Goal: Task Accomplishment & Management: Use online tool/utility

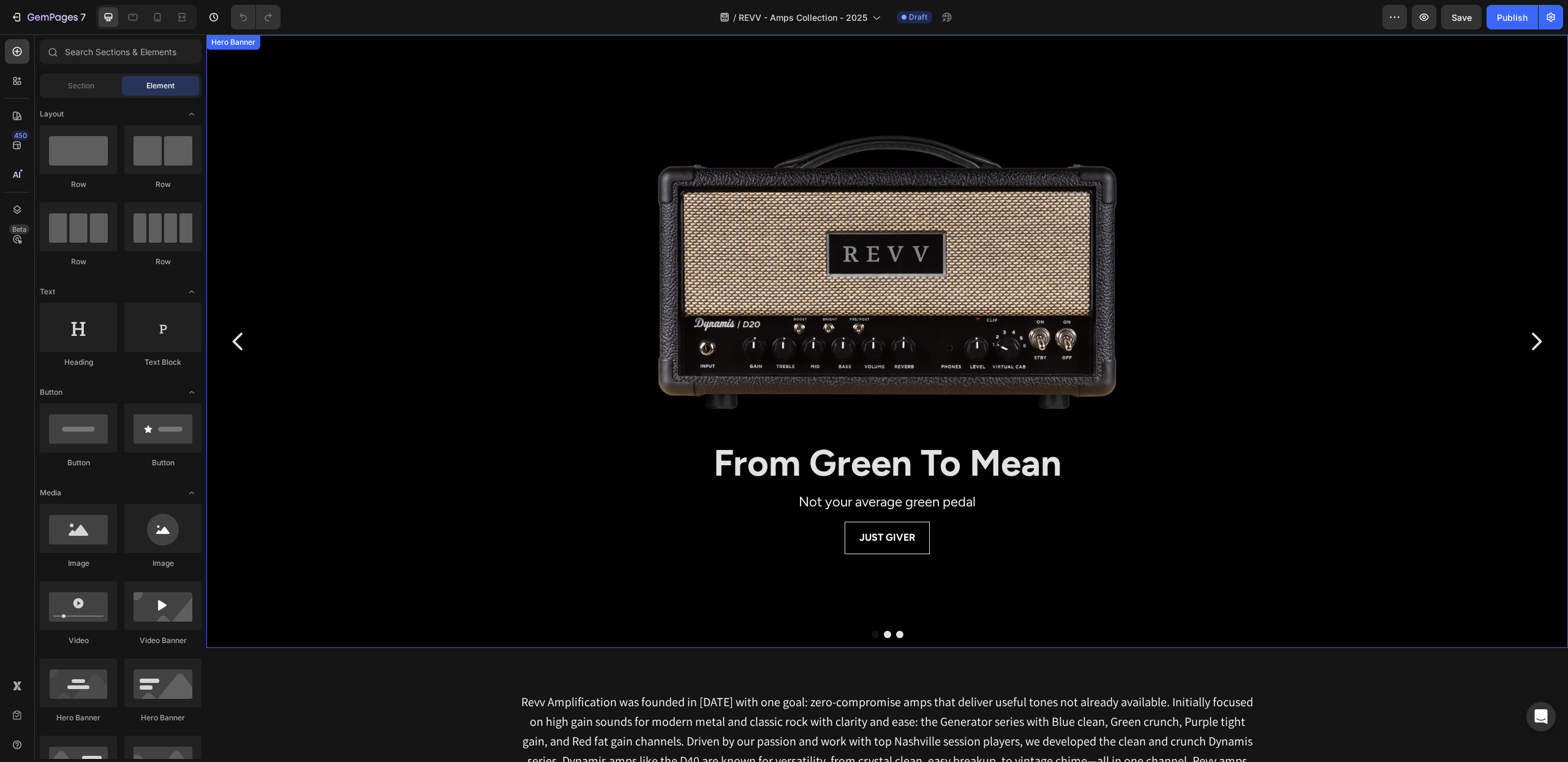
click at [374, 321] on div "Background Image" at bounding box center [887, 495] width 1362 height 920
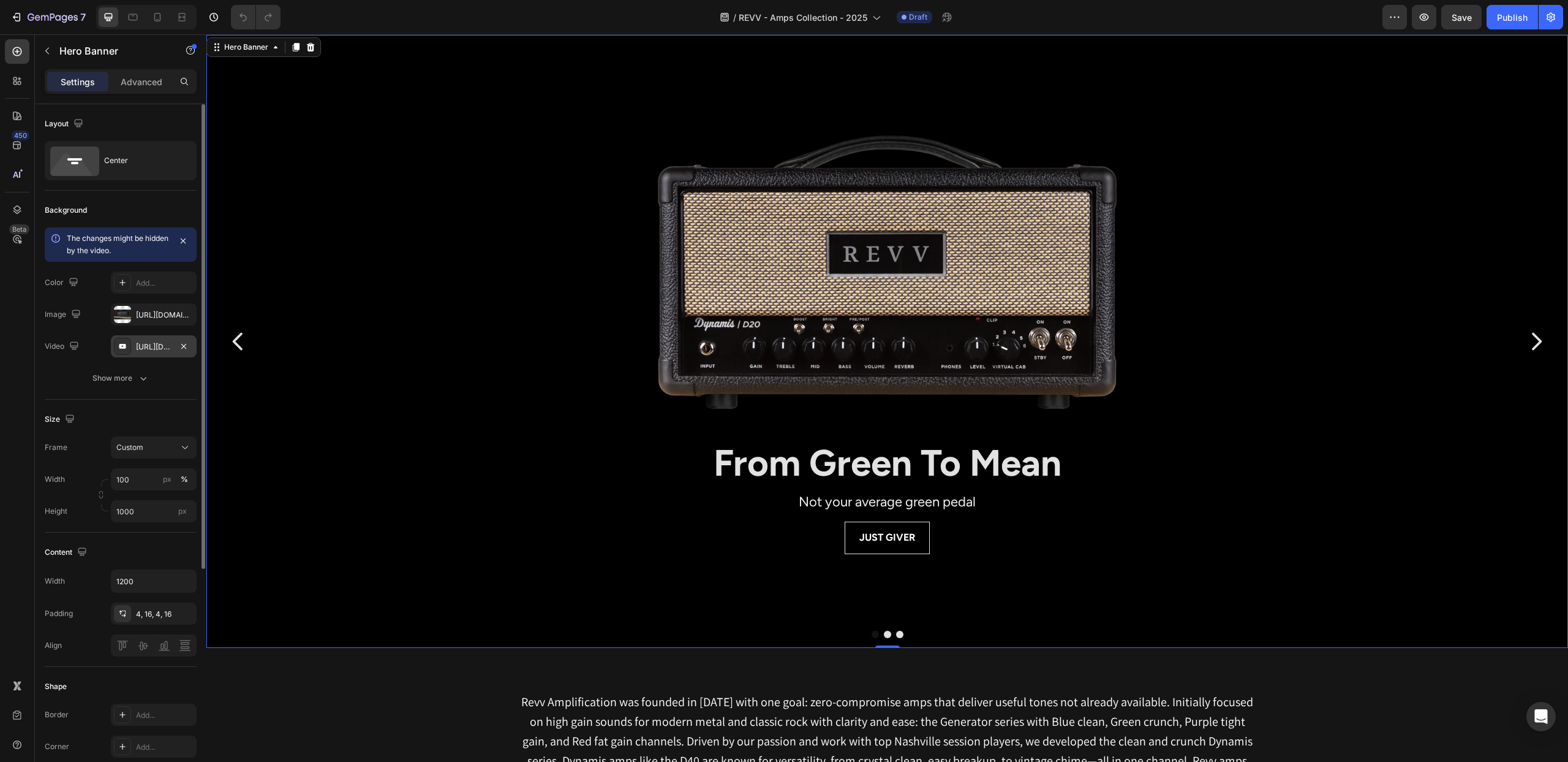
click at [121, 341] on icon at bounding box center [123, 346] width 10 height 10
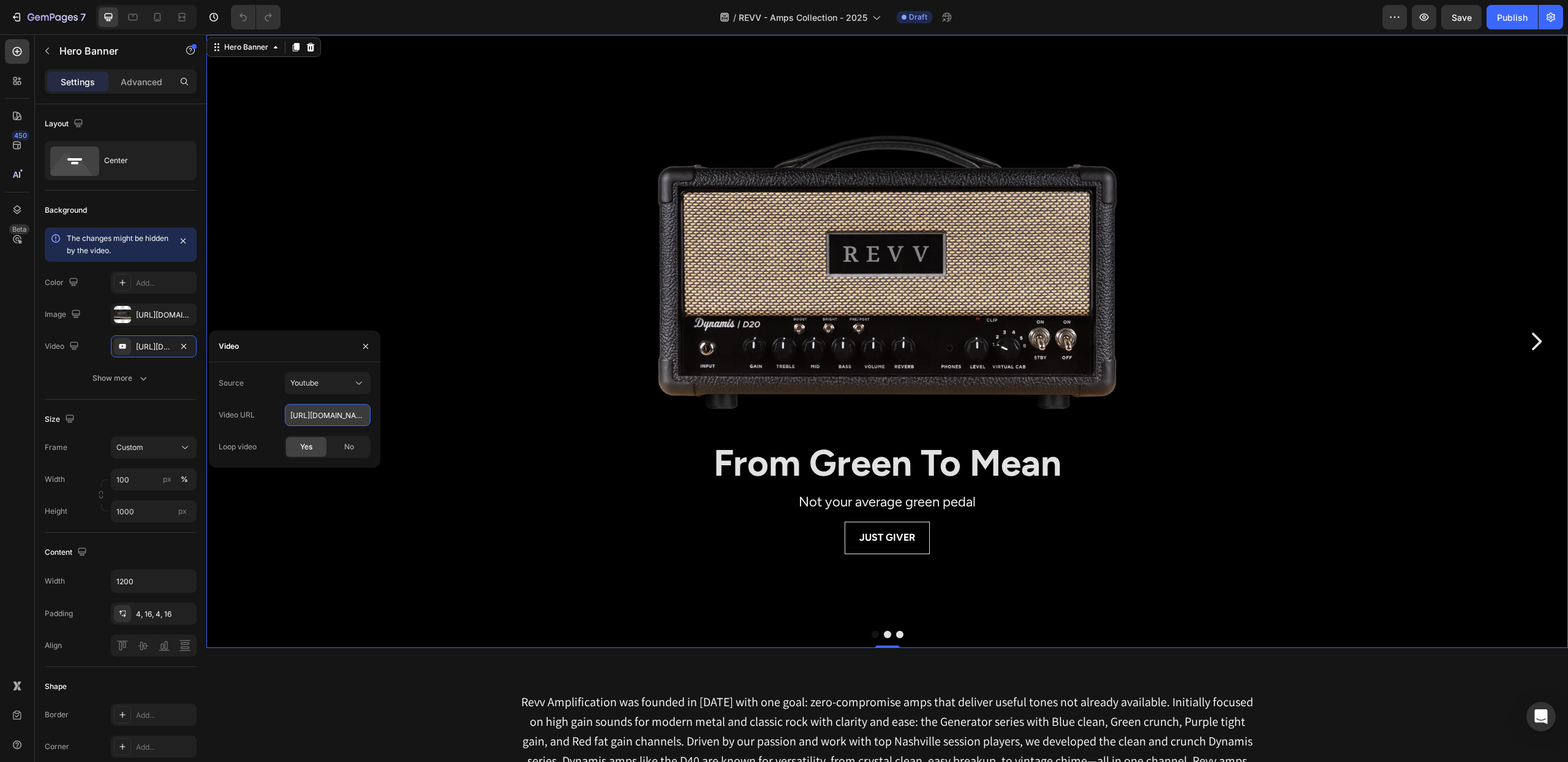
click at [321, 415] on input "https://youtu.be/eTD0WWFIDAg?si=Mr6PbFh-mcSLjjWq" at bounding box center [328, 415] width 86 height 22
paste input "jnwNiwcA6aE?si=h5dkP9JRU6SIaJUK"
type input "https://youtu.be/jnwNiwcA6aE?si=h5dkP9JRU6SIaJUK"
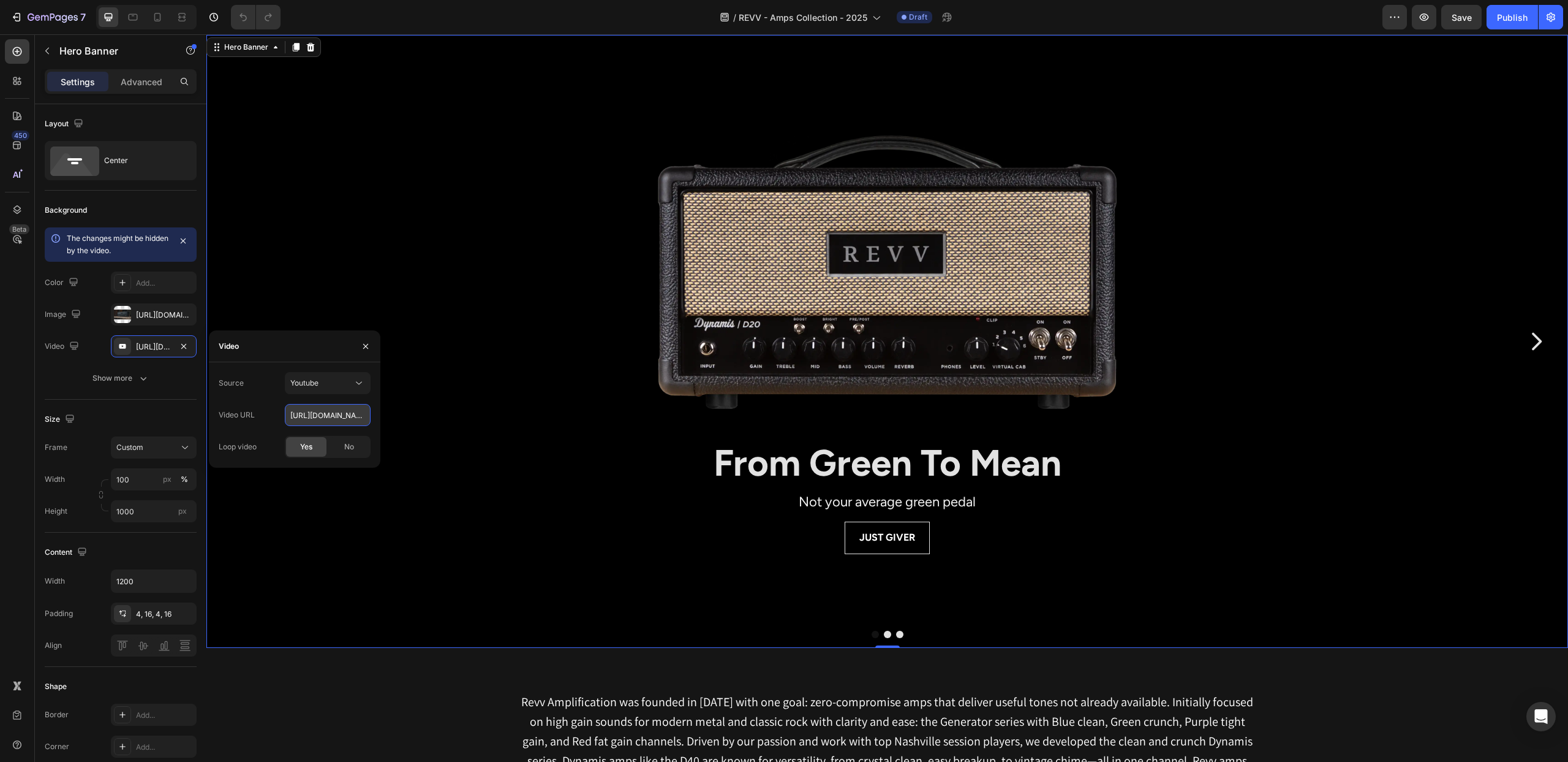
scroll to position [0, 116]
click at [336, 313] on div "Background Image" at bounding box center [887, 495] width 1362 height 920
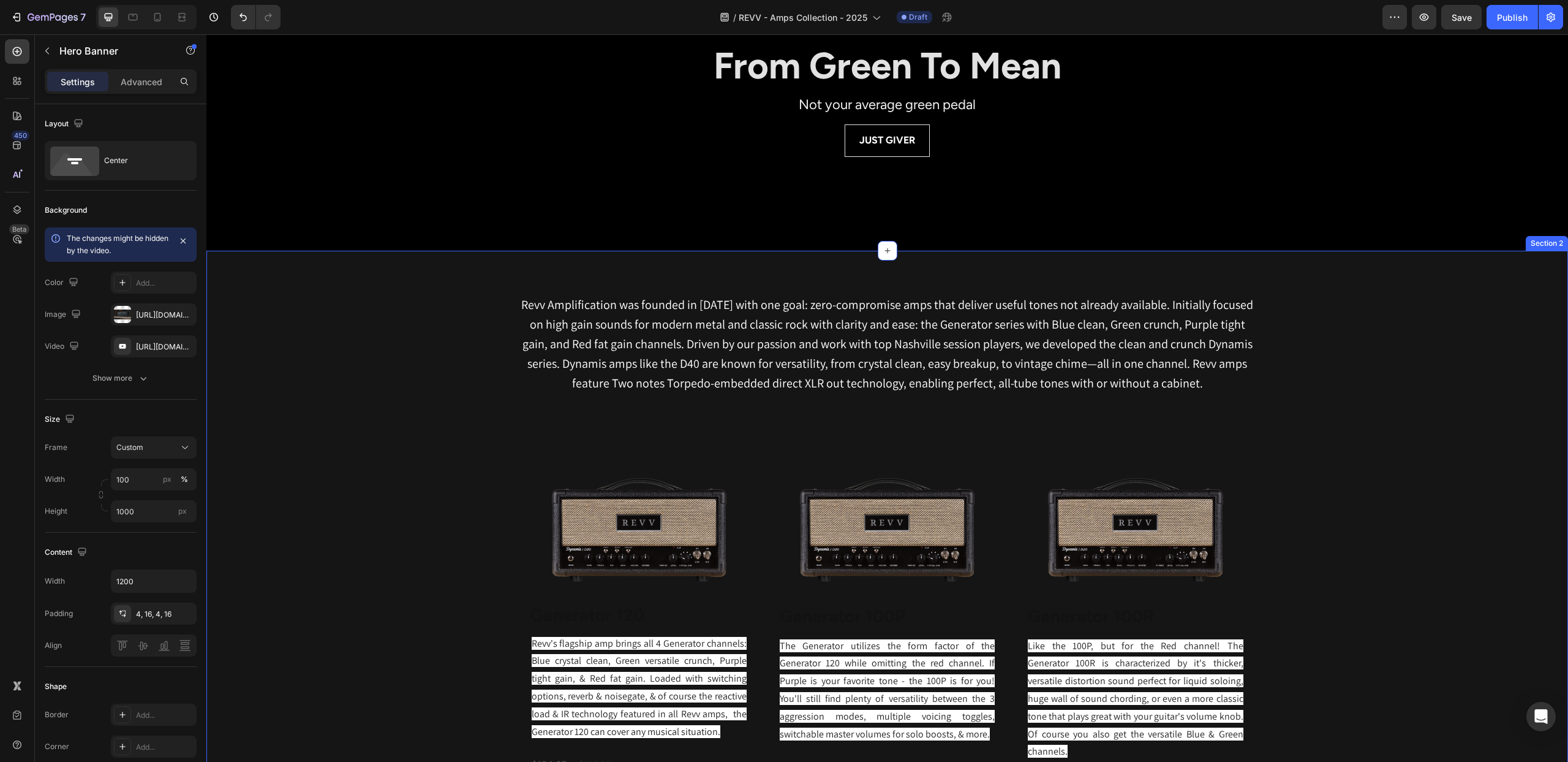
scroll to position [0, 0]
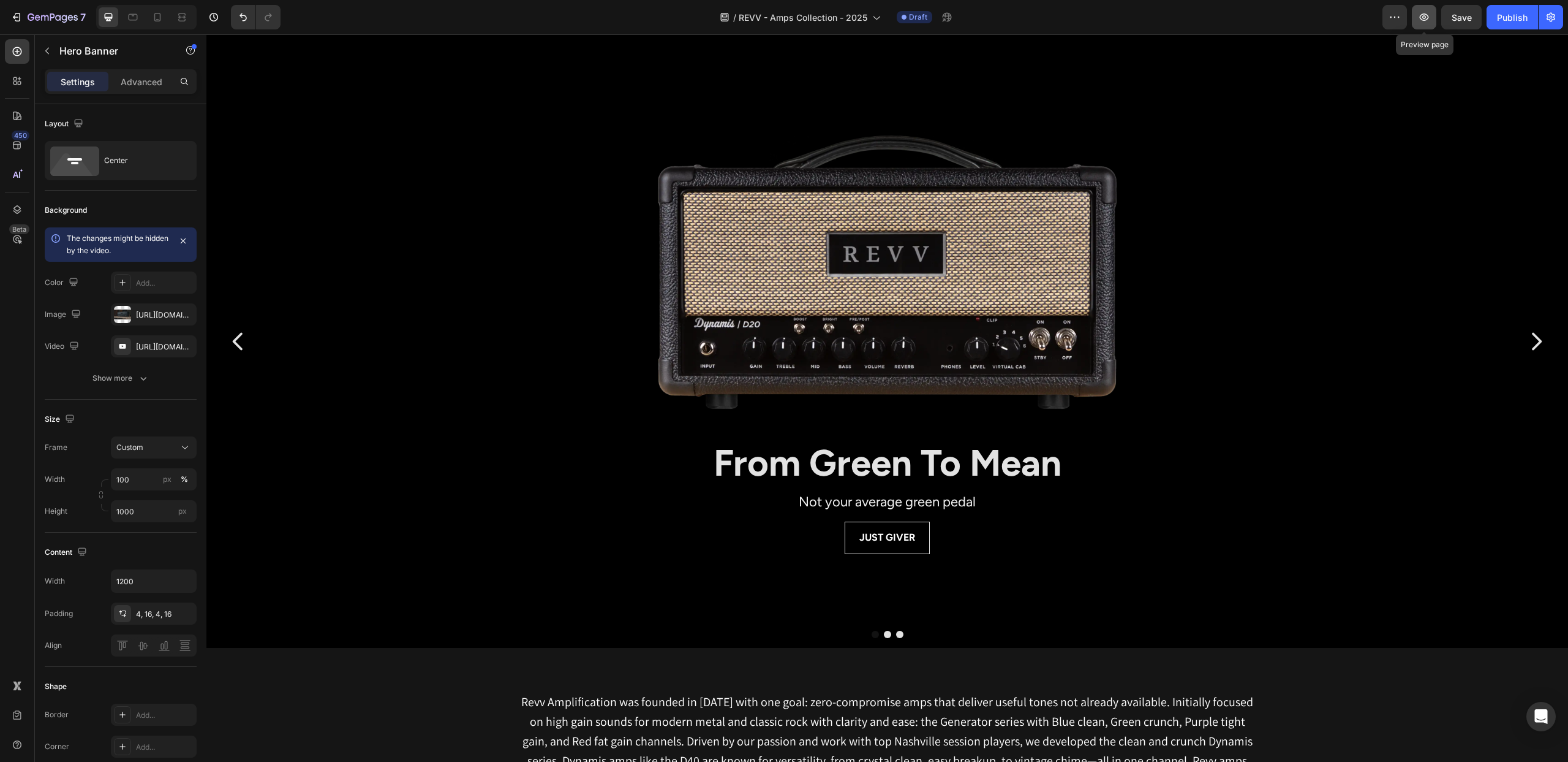
click at [1421, 22] on icon "button" at bounding box center [1425, 17] width 12 height 12
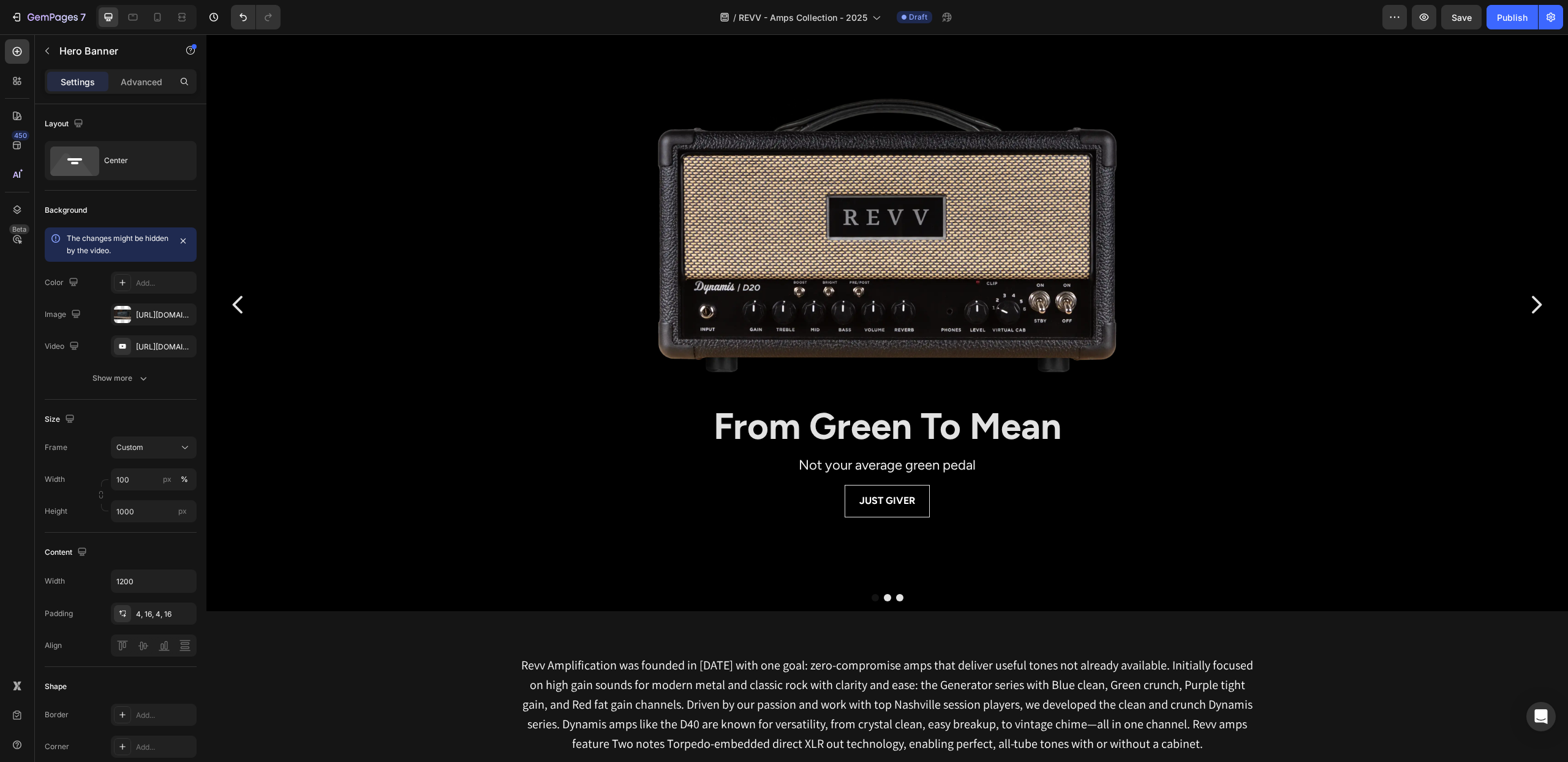
scroll to position [70, 0]
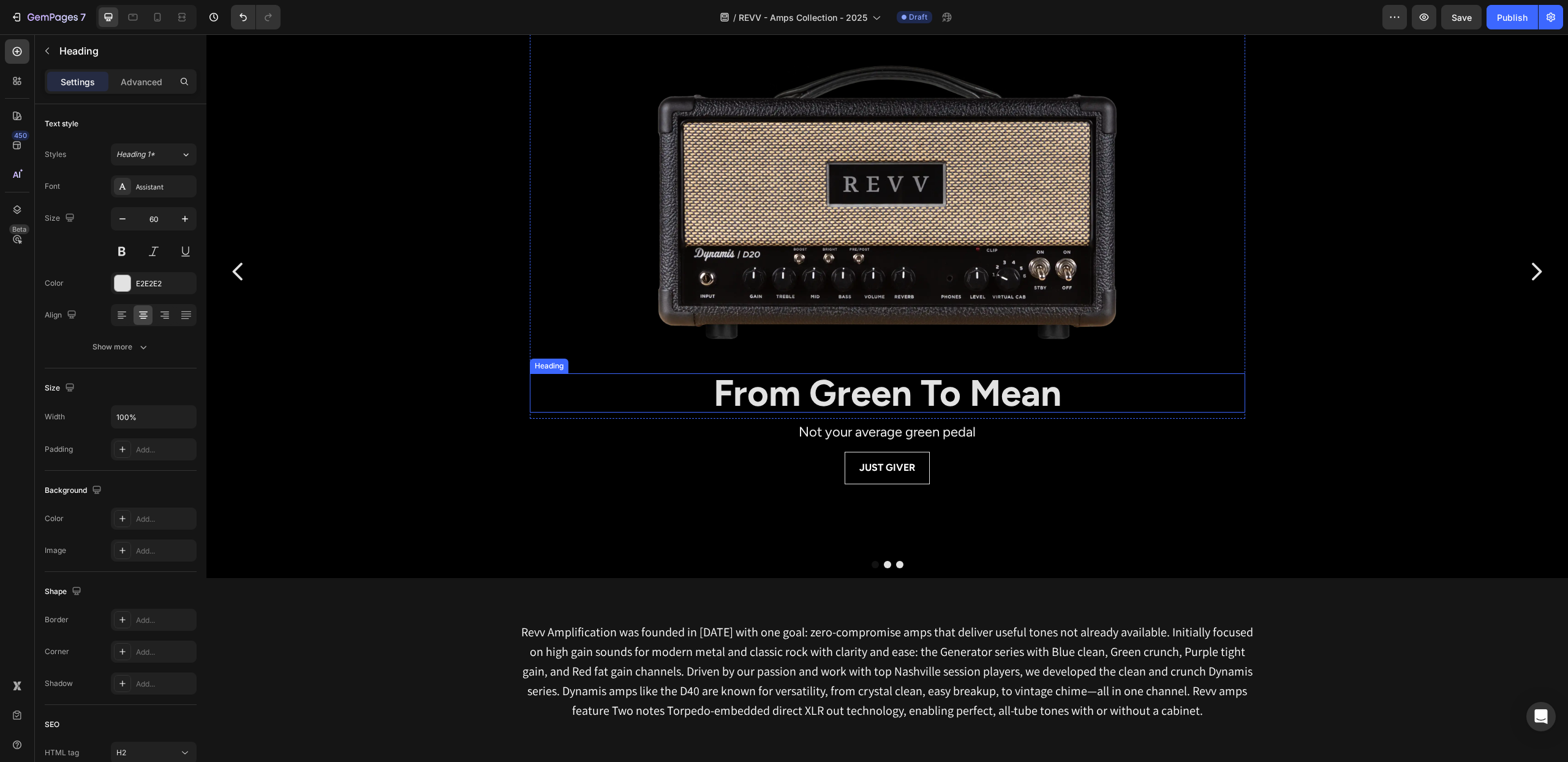
click at [870, 392] on strong "From Green To Mean" at bounding box center [887, 393] width 348 height 44
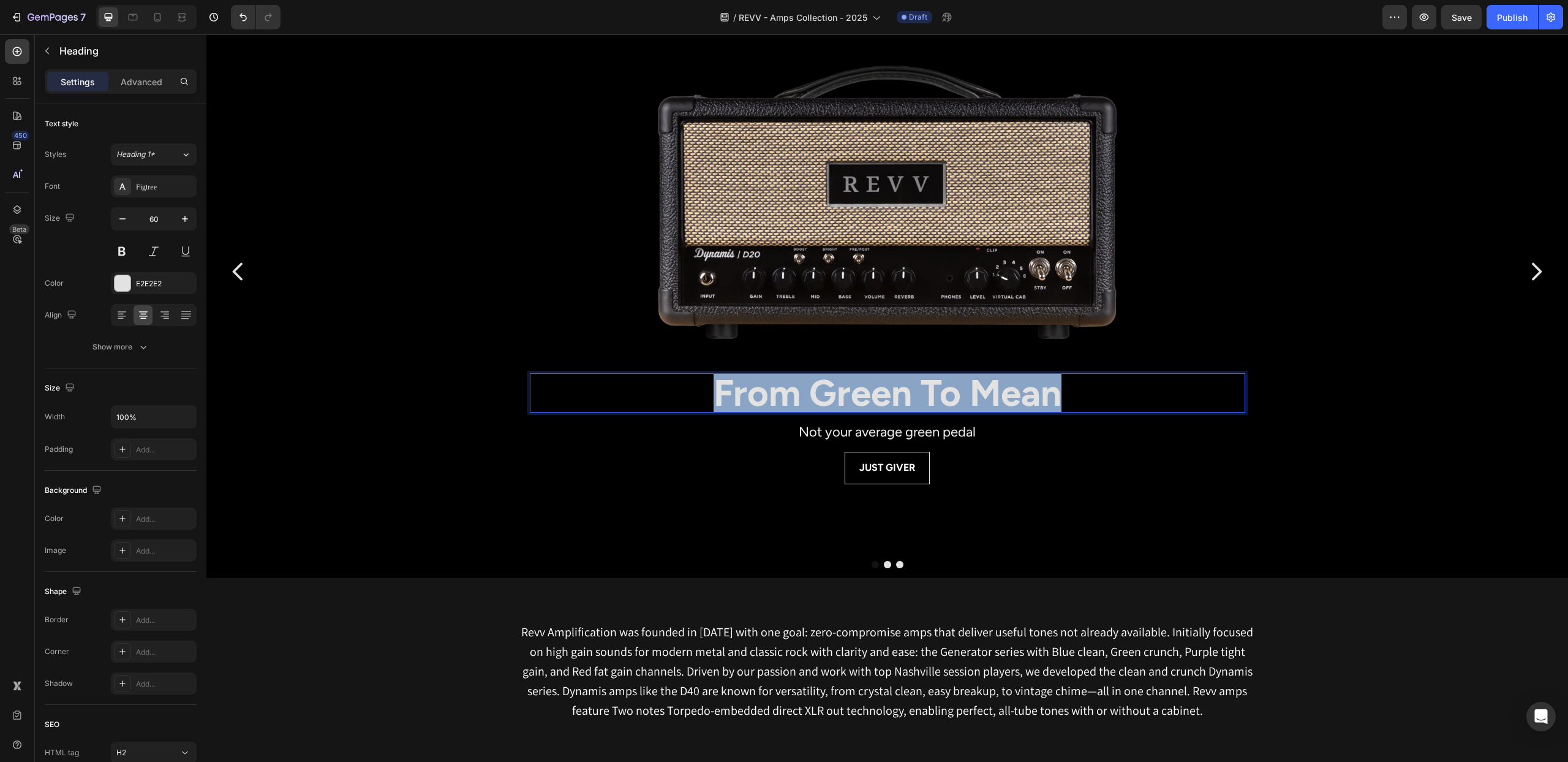
click at [870, 392] on strong "From Green To Mean" at bounding box center [887, 393] width 348 height 44
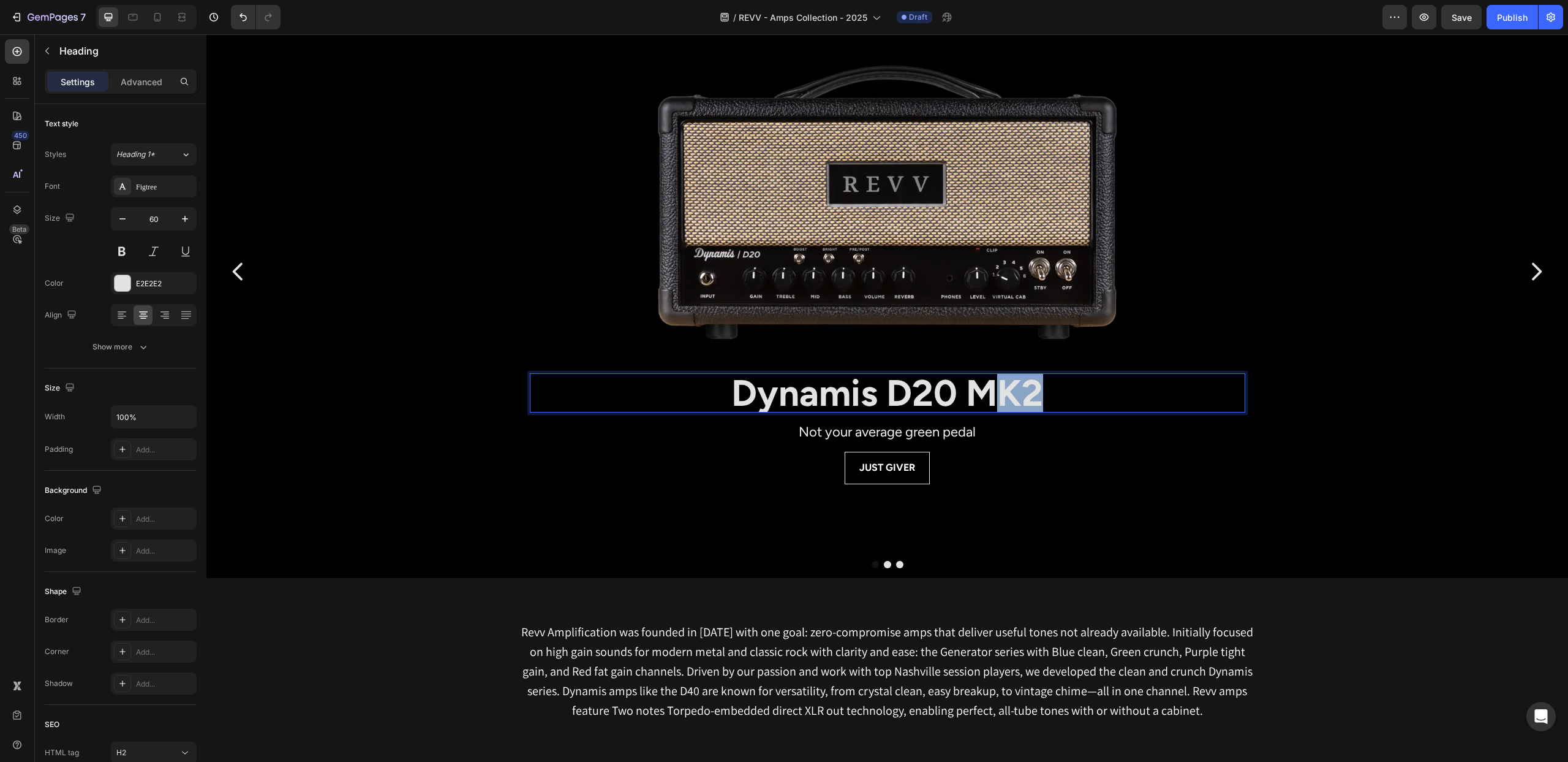
drag, startPoint x: 1005, startPoint y: 397, endPoint x: 1068, endPoint y: 393, distance: 63.1
click at [1068, 393] on p "Dynamis D20 MK2" at bounding box center [888, 393] width 713 height 37
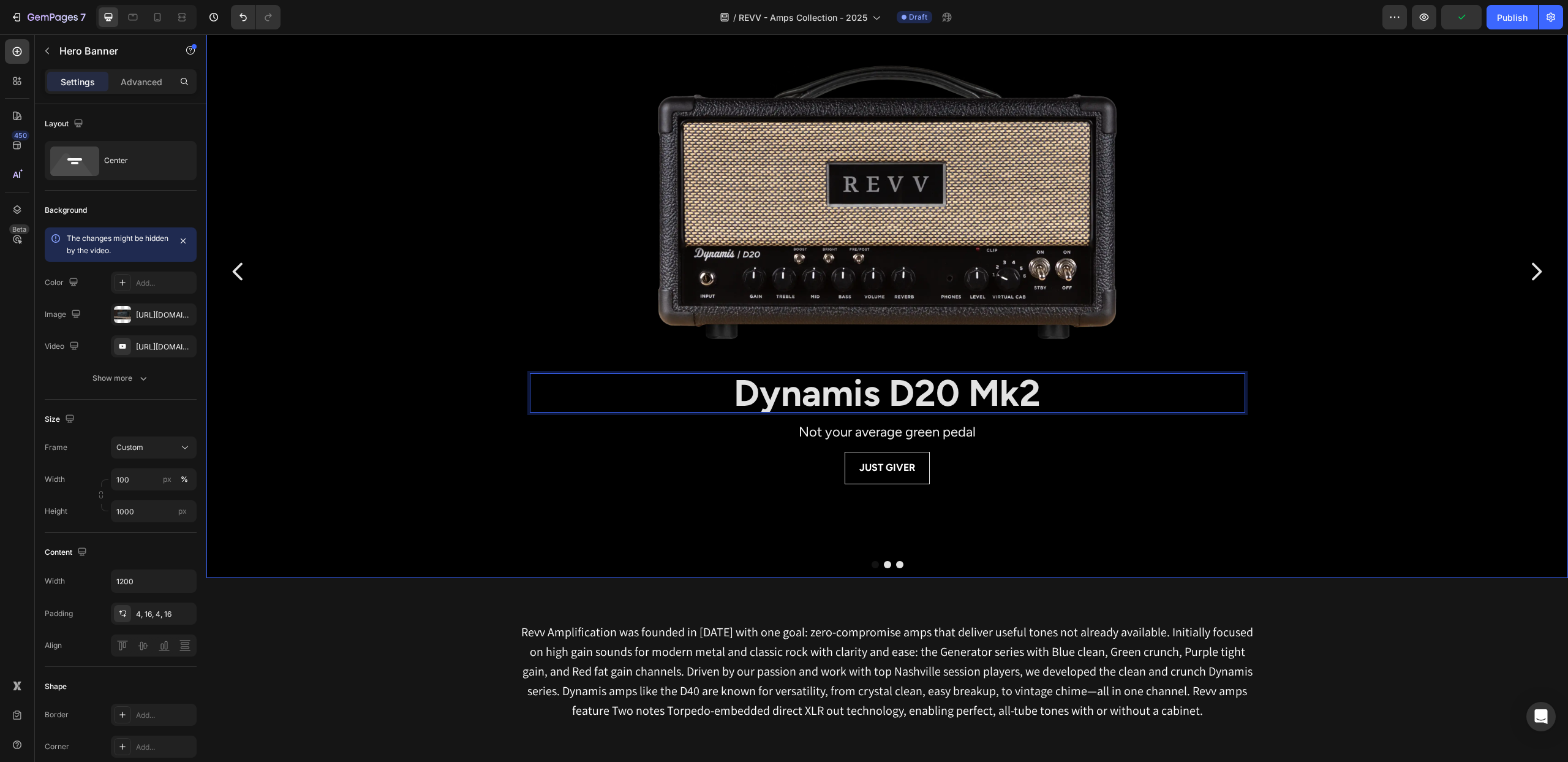
click at [1058, 484] on div "JUST GIVER Button" at bounding box center [888, 483] width 715 height 63
click at [979, 392] on strong "Dynamis D20 Mk2" at bounding box center [887, 393] width 307 height 44
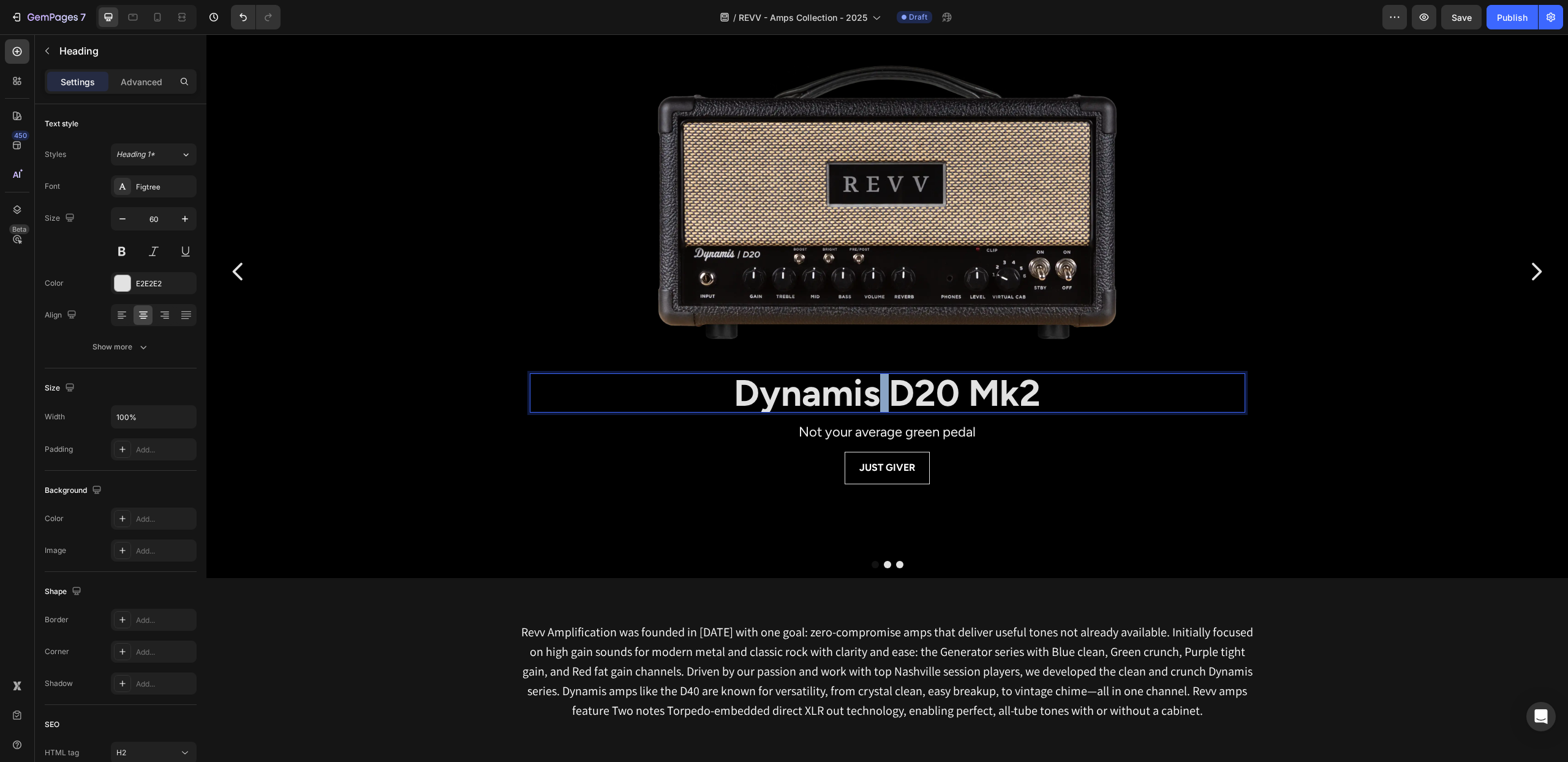
click at [875, 394] on strong "Dynamis D20 Mk2" at bounding box center [887, 393] width 307 height 44
click at [889, 392] on strong "Dynamis D20 Mk2" at bounding box center [887, 393] width 307 height 44
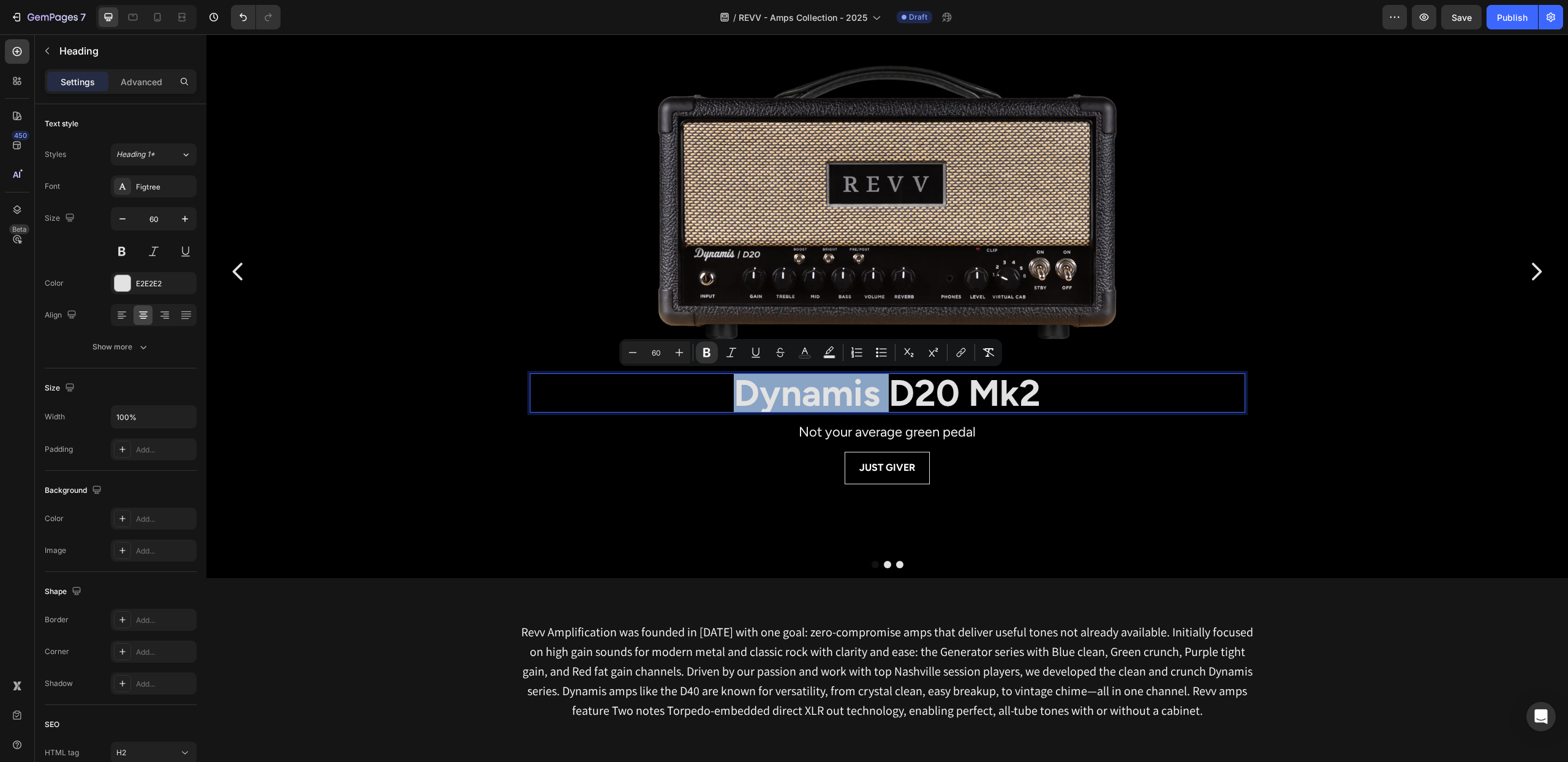
drag, startPoint x: 854, startPoint y: 392, endPoint x: 725, endPoint y: 387, distance: 129.1
click at [725, 387] on p "Dynamis D20 Mk2" at bounding box center [888, 393] width 713 height 37
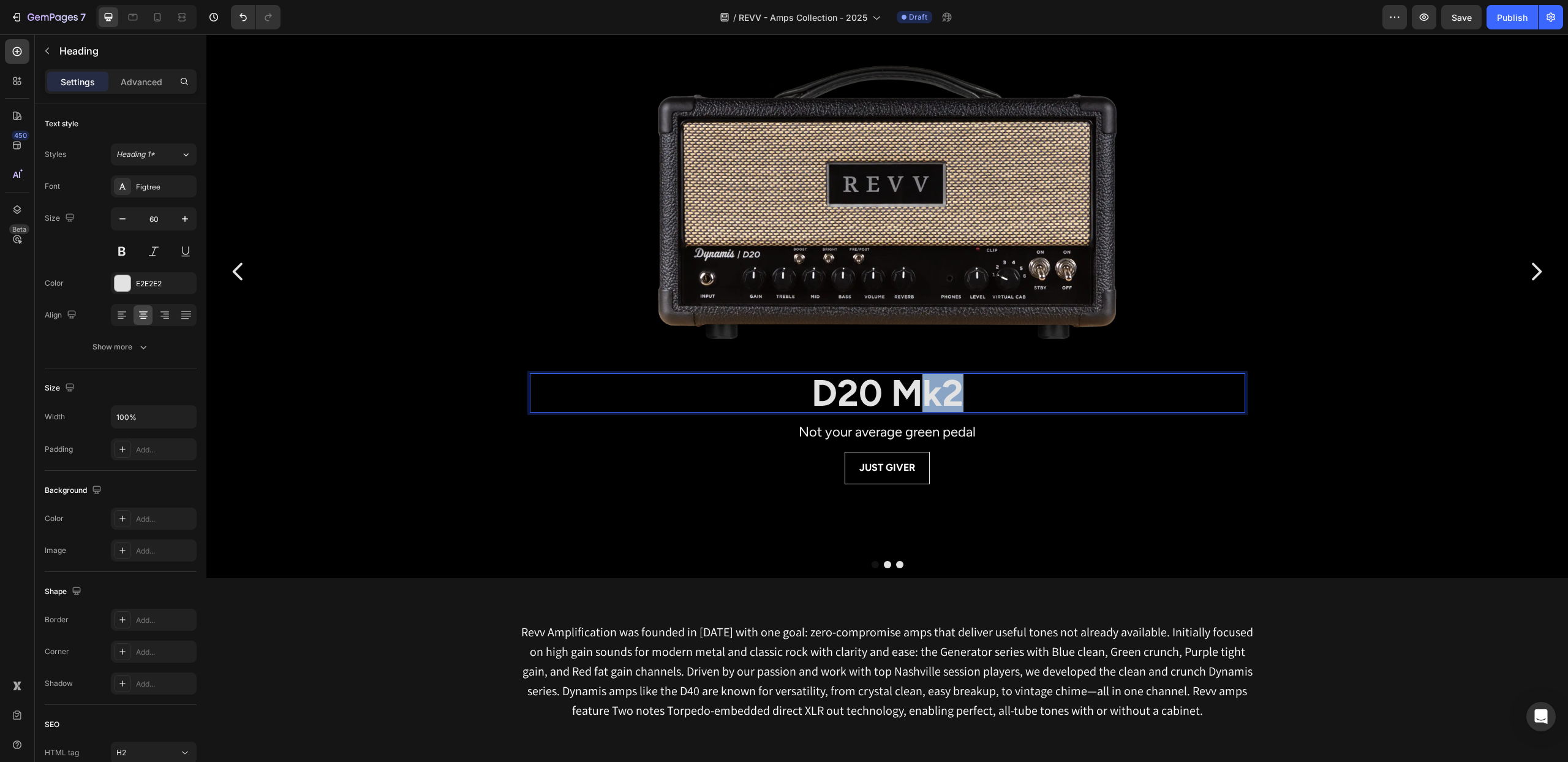
drag, startPoint x: 927, startPoint y: 392, endPoint x: 990, endPoint y: 395, distance: 63.1
click at [990, 395] on p "D20 Mk2" at bounding box center [888, 393] width 713 height 37
click at [909, 389] on strong "Dynamis D20 MK2" at bounding box center [887, 393] width 312 height 44
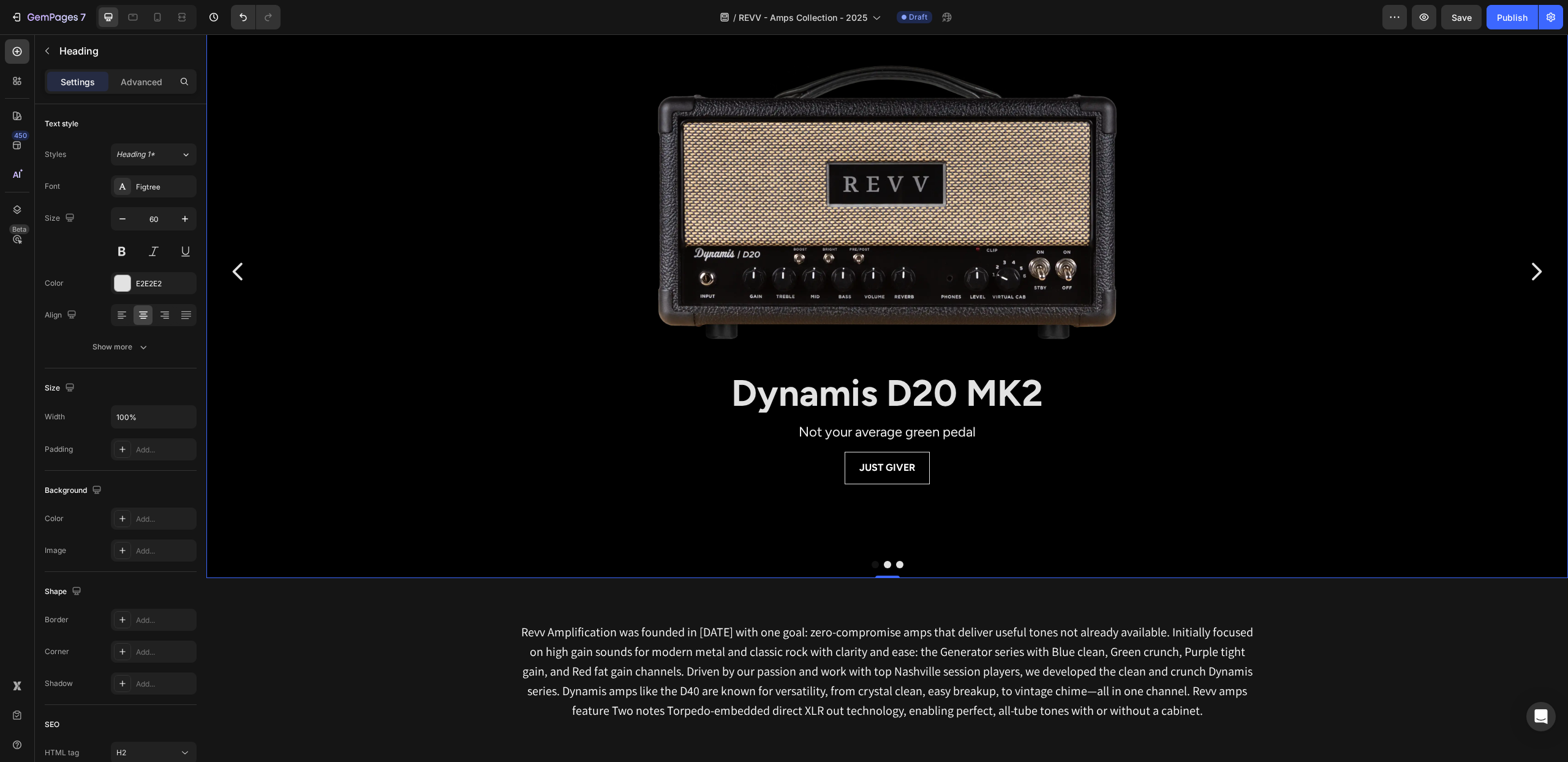
click at [995, 572] on div "Background Image" at bounding box center [887, 424] width 1362 height 920
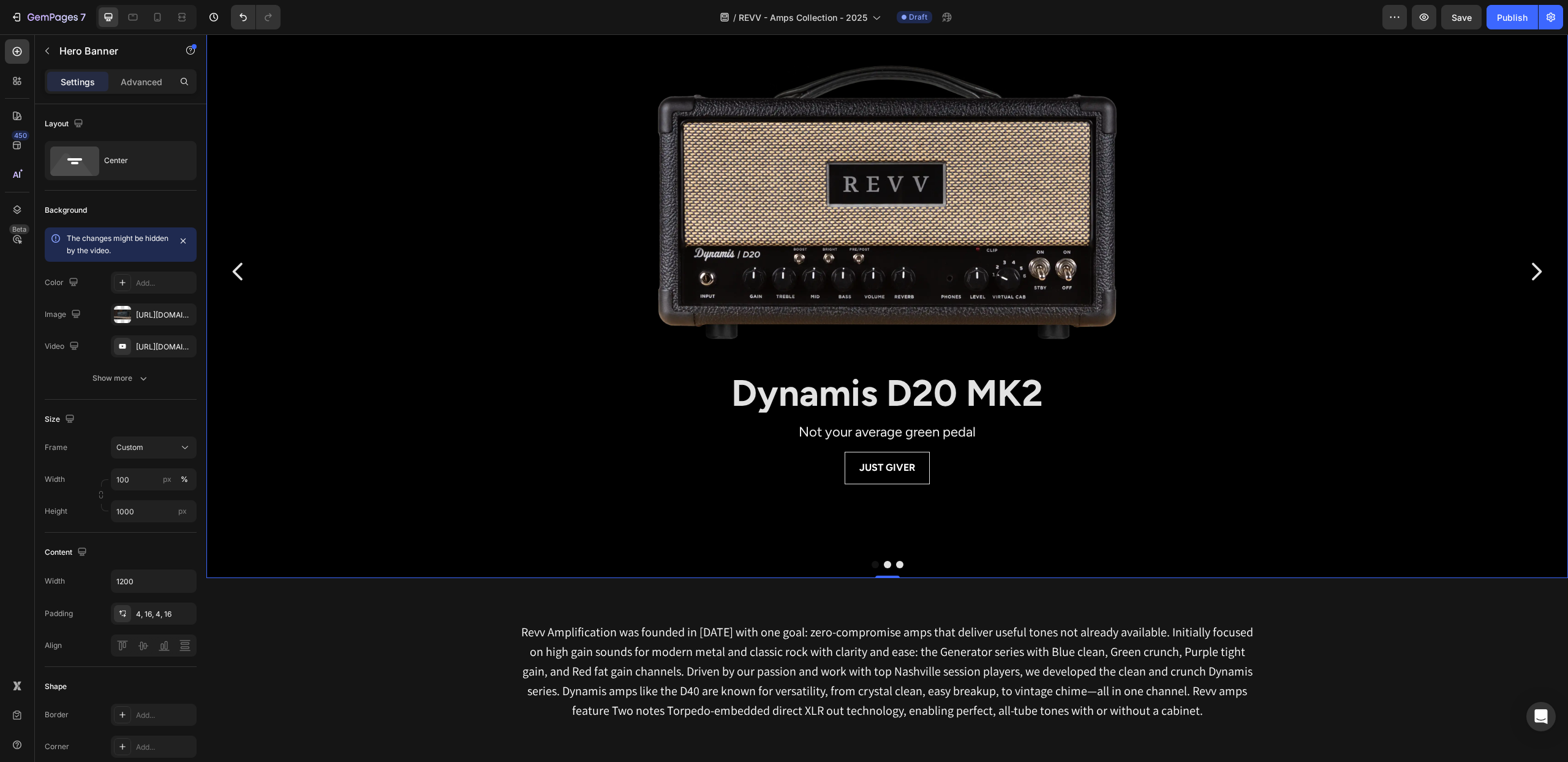
scroll to position [0, 0]
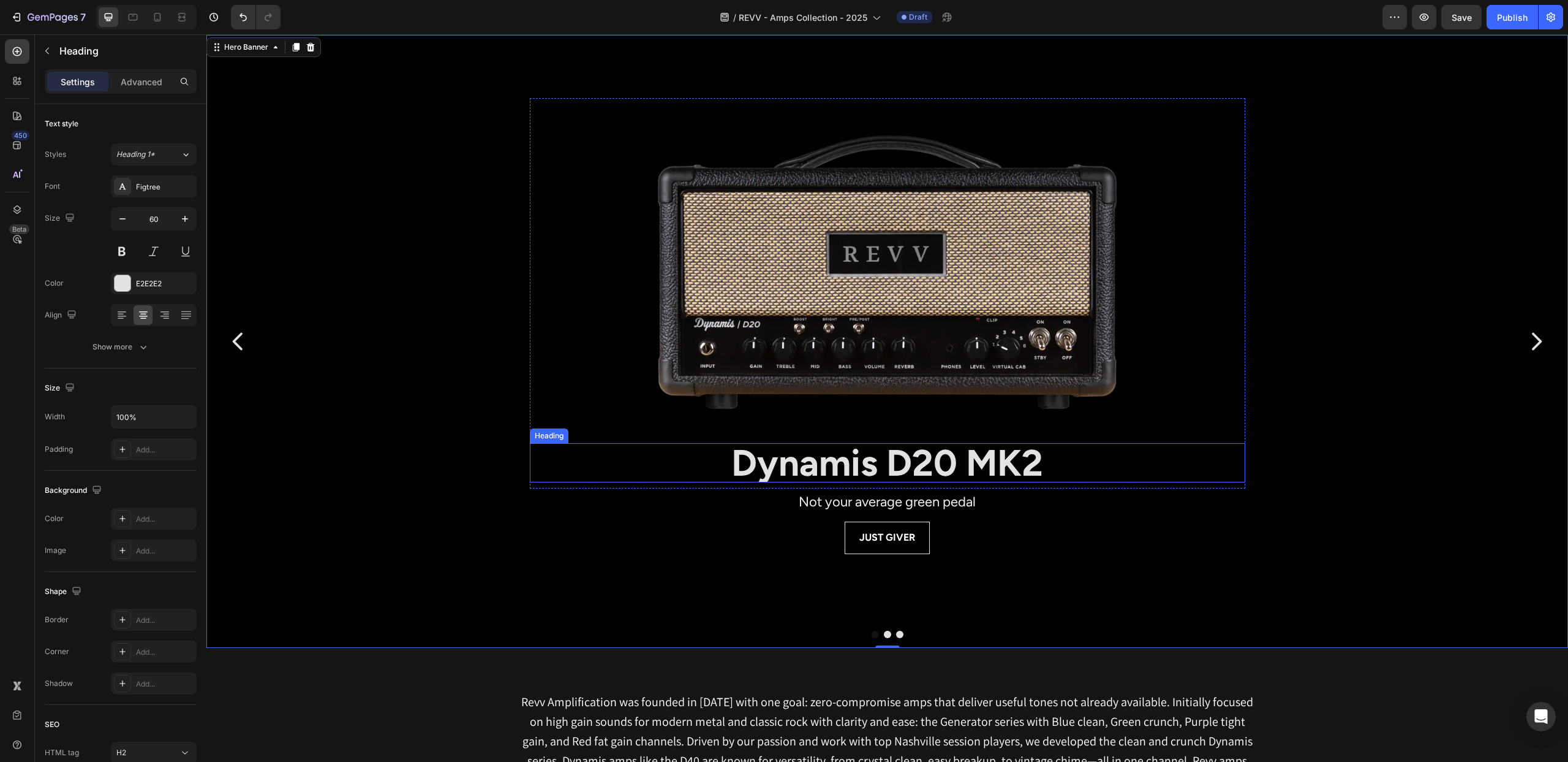
click at [896, 454] on strong "Dynamis D20 MK2" at bounding box center [887, 463] width 312 height 44
click at [895, 457] on strong "Dynamis D20 MK2" at bounding box center [887, 463] width 312 height 44
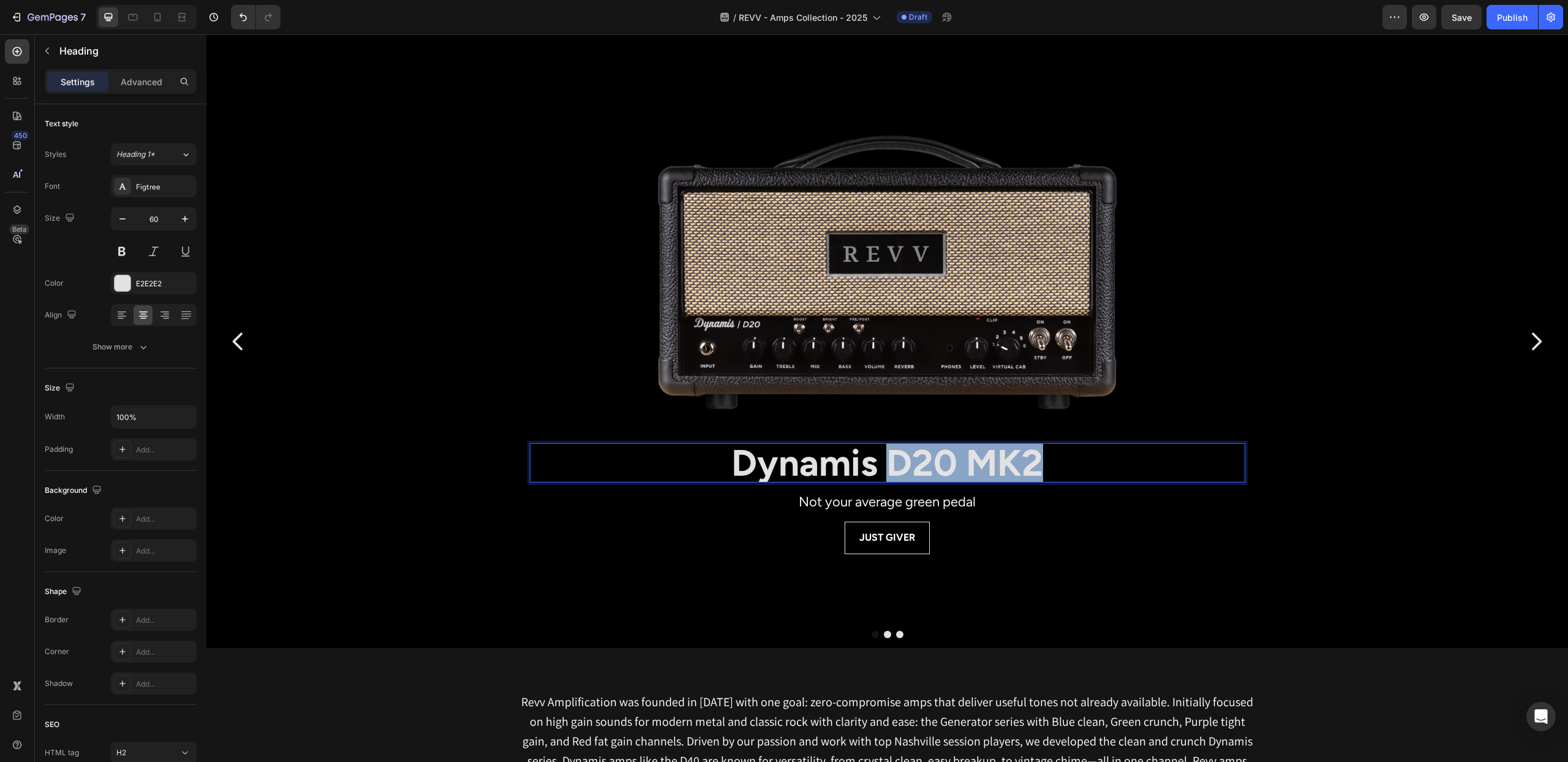
drag, startPoint x: 976, startPoint y: 460, endPoint x: 1066, endPoint y: 461, distance: 90.0
click at [1066, 461] on p "Dynamis D20 MK2" at bounding box center [888, 463] width 713 height 37
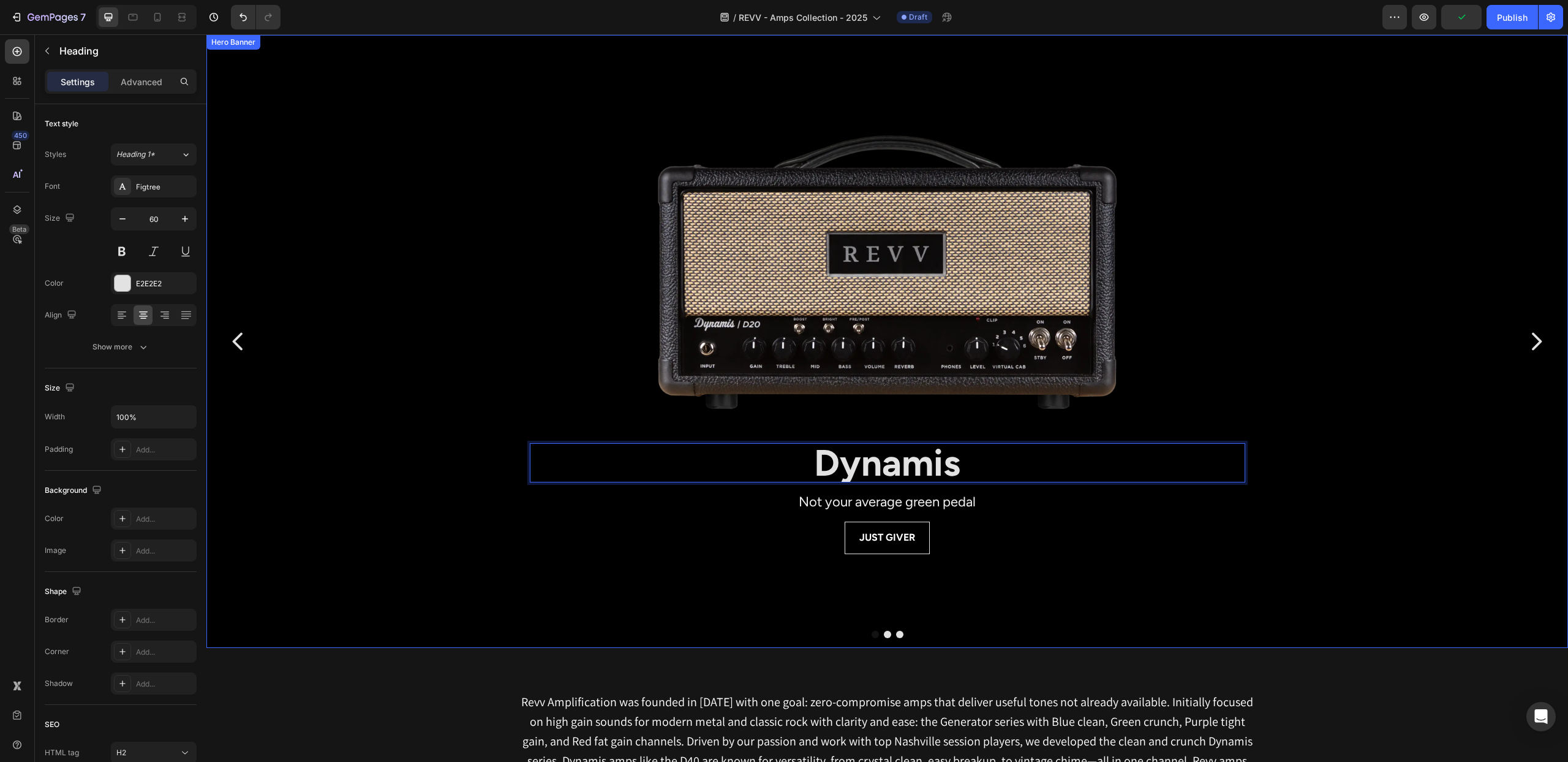
click at [1146, 583] on div "JUST GIVER Button" at bounding box center [888, 553] width 715 height 63
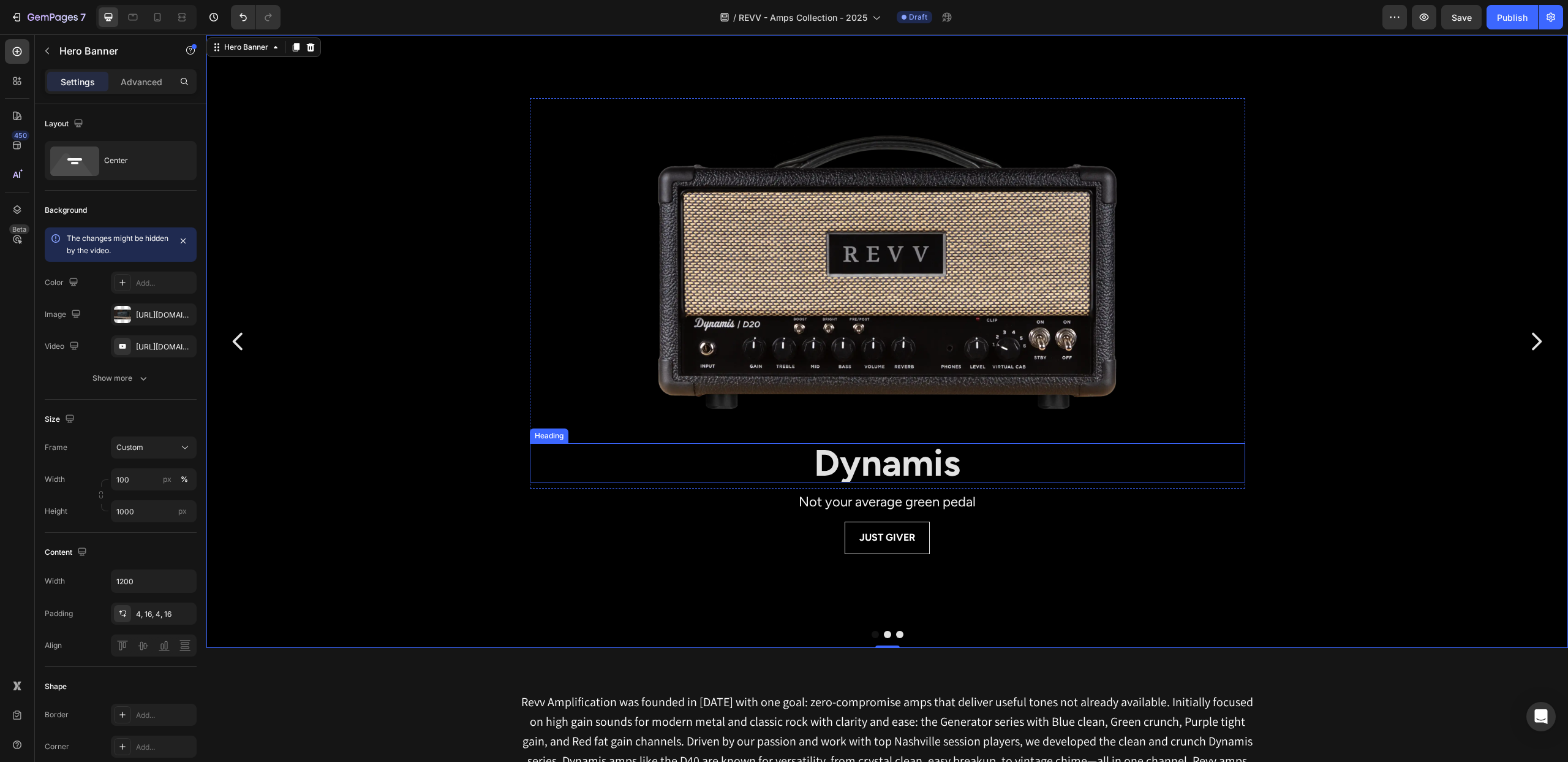
click at [946, 463] on strong "Dynamis" at bounding box center [887, 463] width 147 height 44
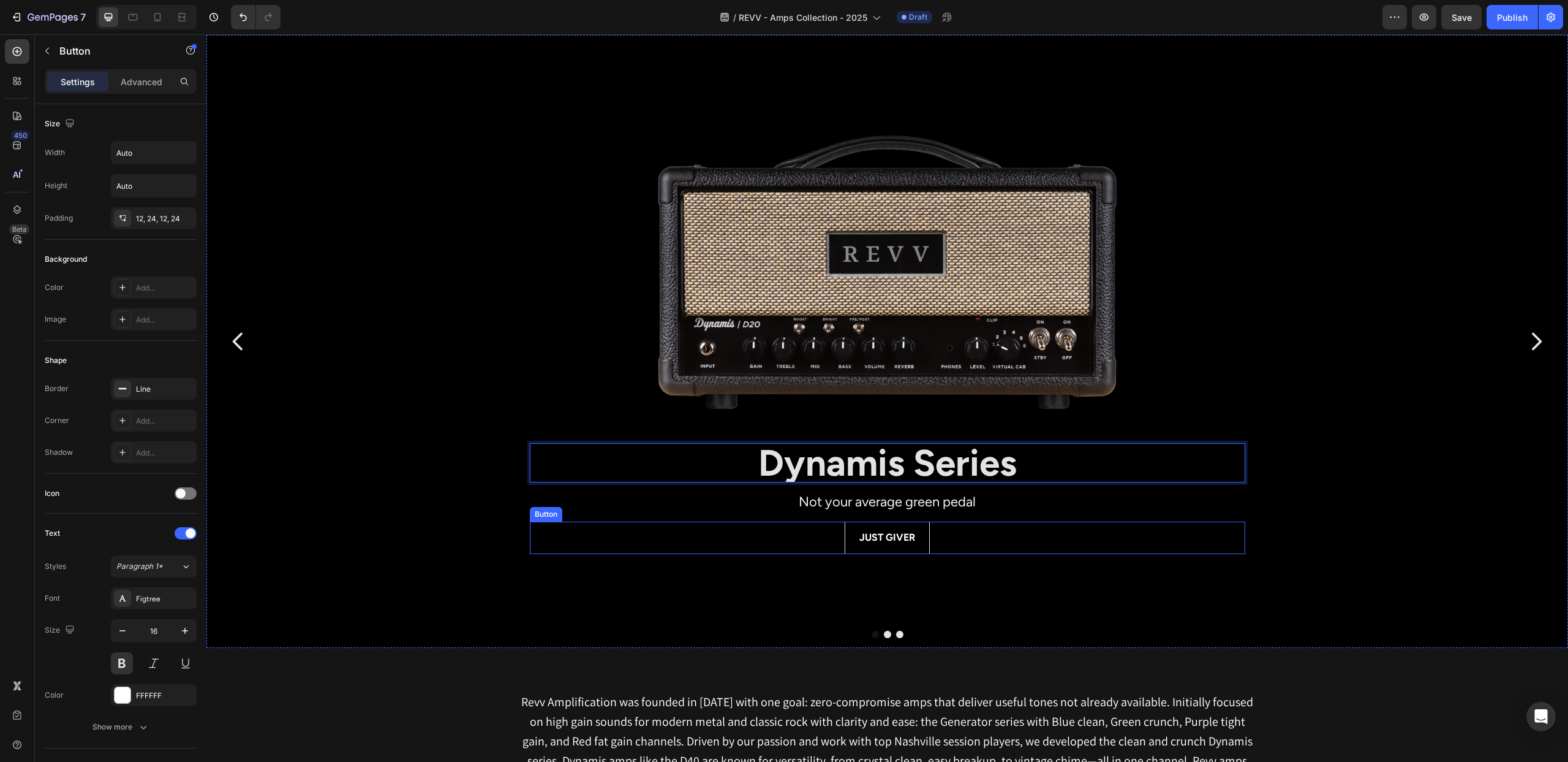
click at [819, 536] on div "JUST GIVER Button" at bounding box center [888, 538] width 715 height 33
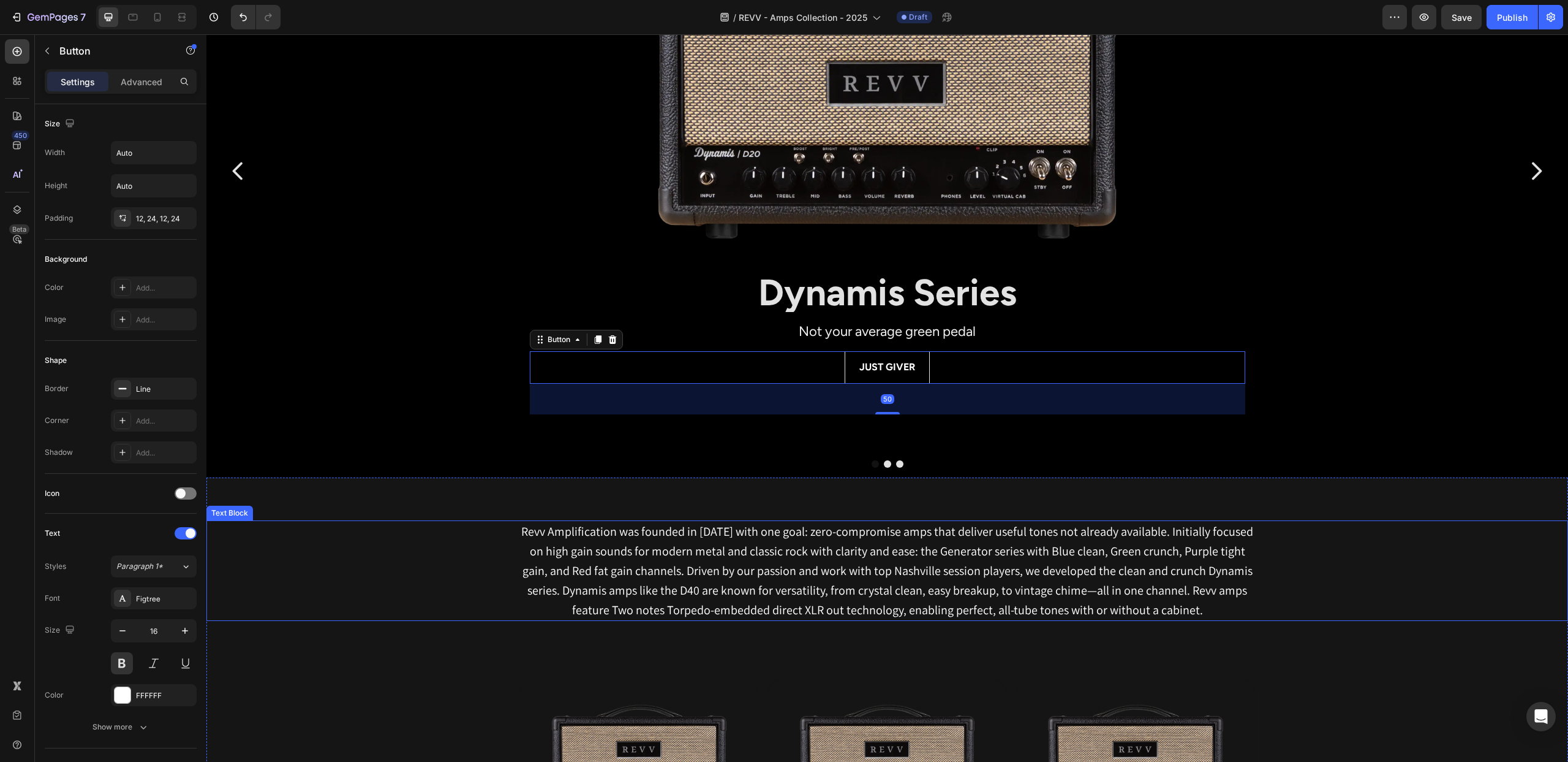
scroll to position [174, 0]
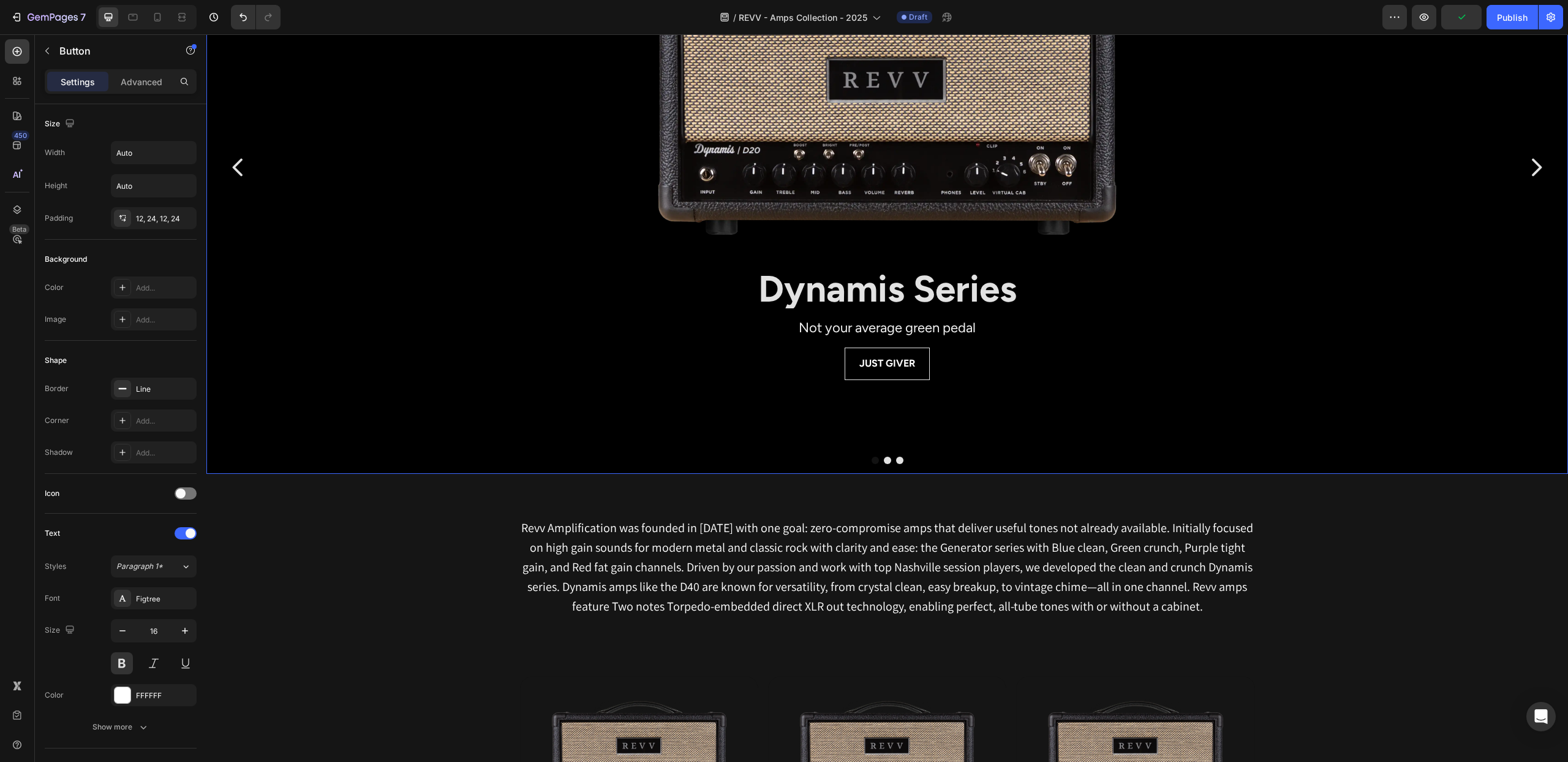
click at [888, 460] on button "Dot" at bounding box center [888, 460] width 7 height 7
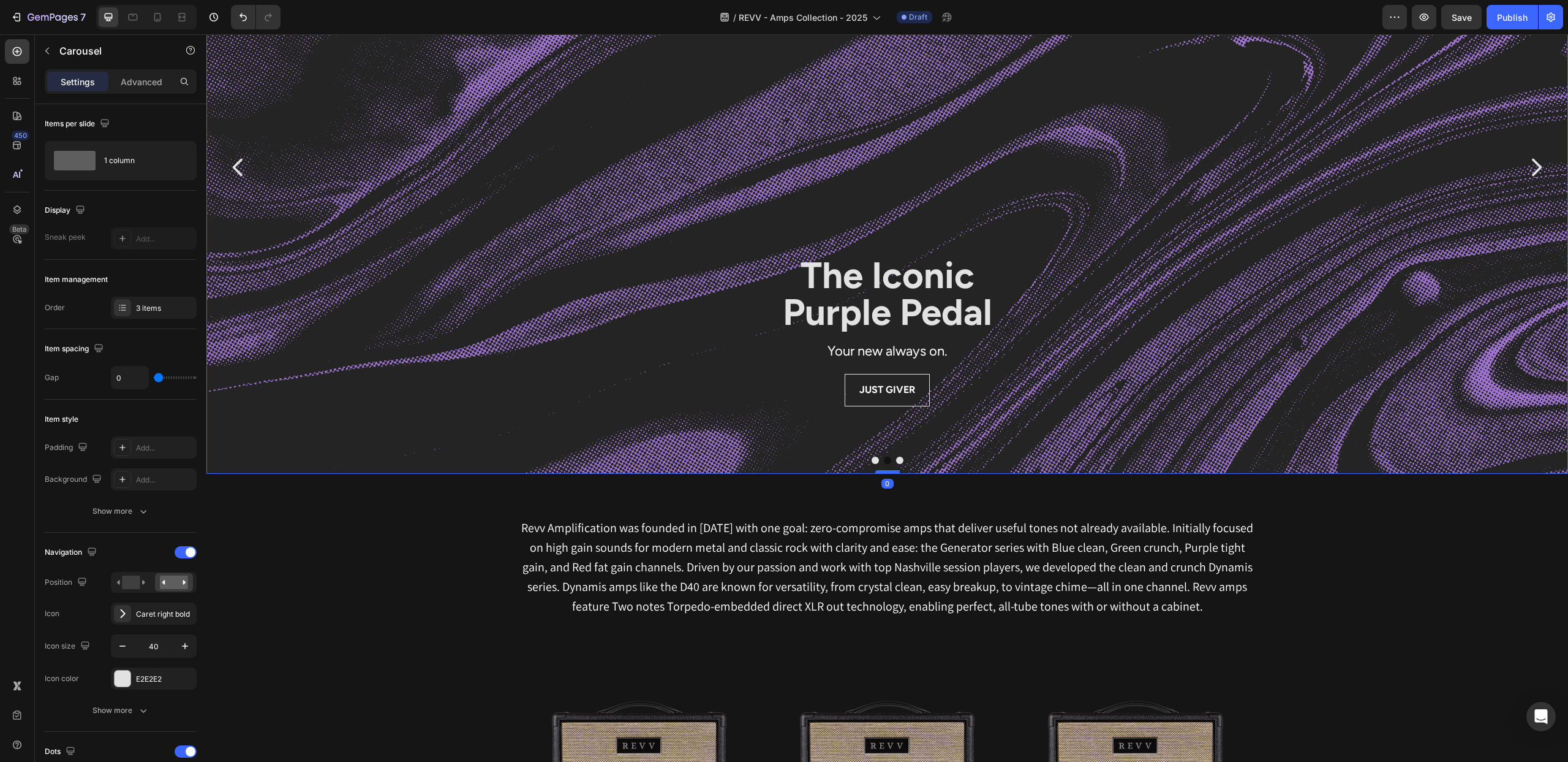
scroll to position [0, 0]
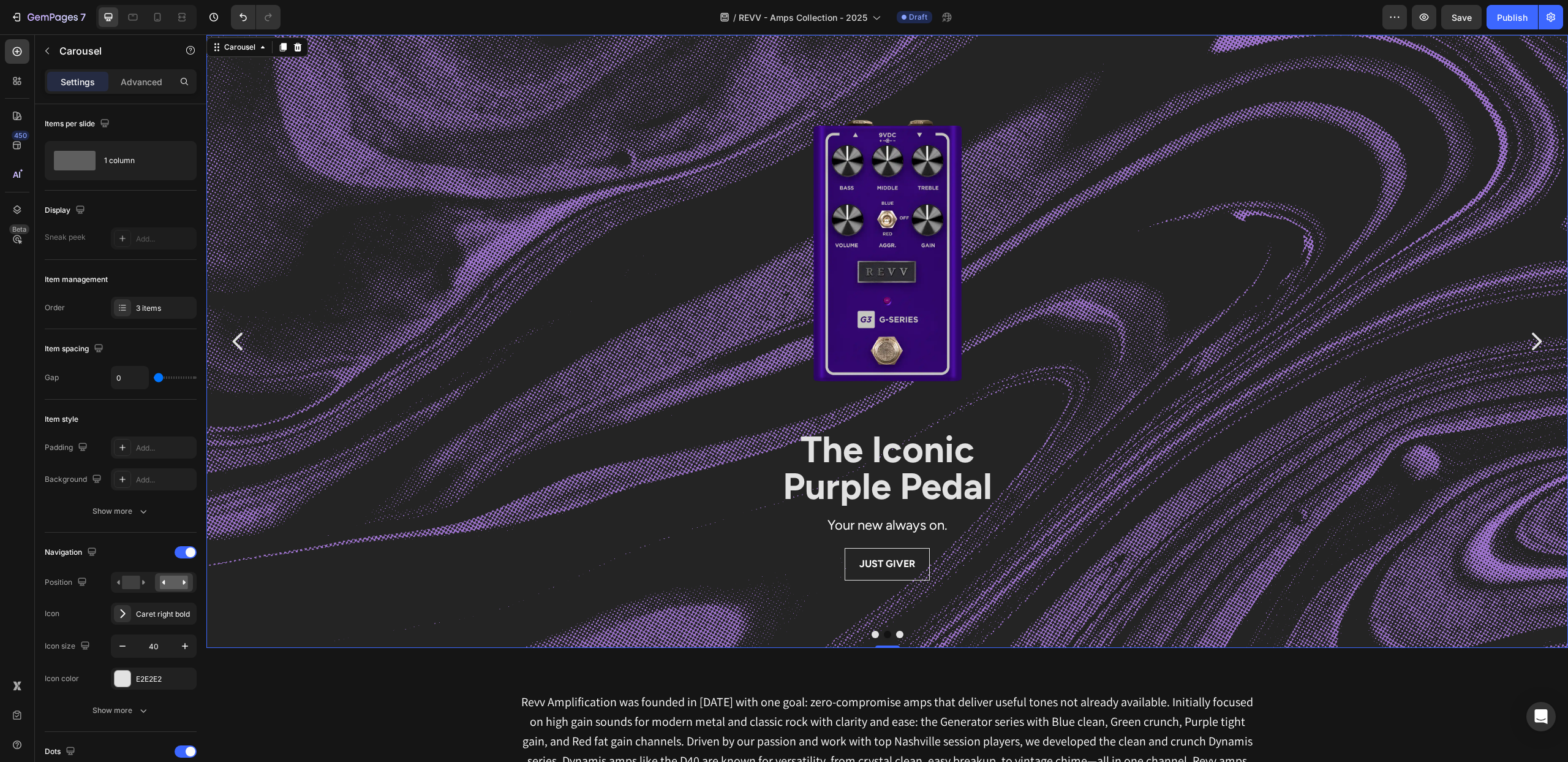
click at [875, 633] on button "Dot" at bounding box center [875, 634] width 7 height 7
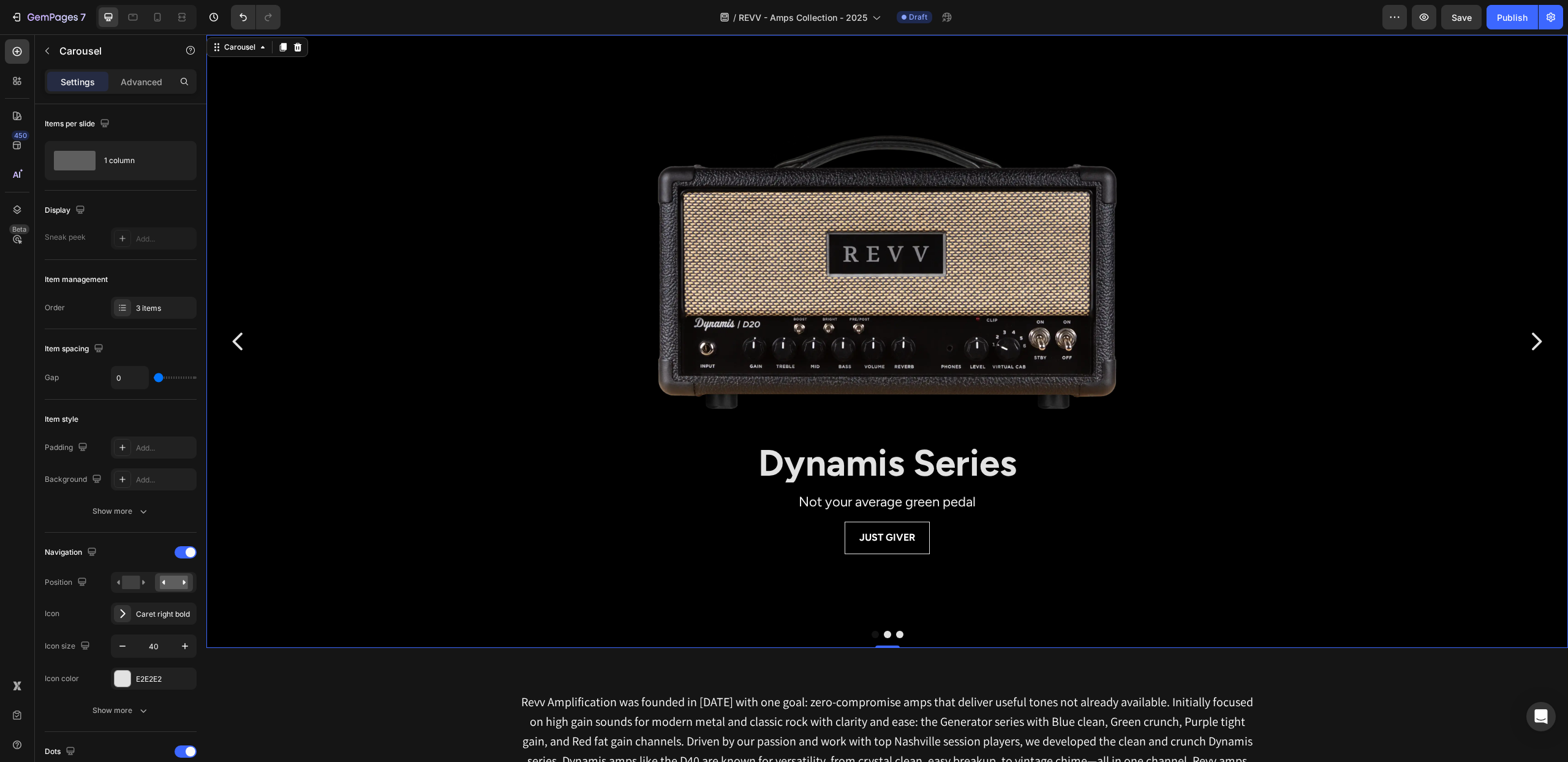
click at [885, 633] on button "Dot" at bounding box center [888, 634] width 7 height 7
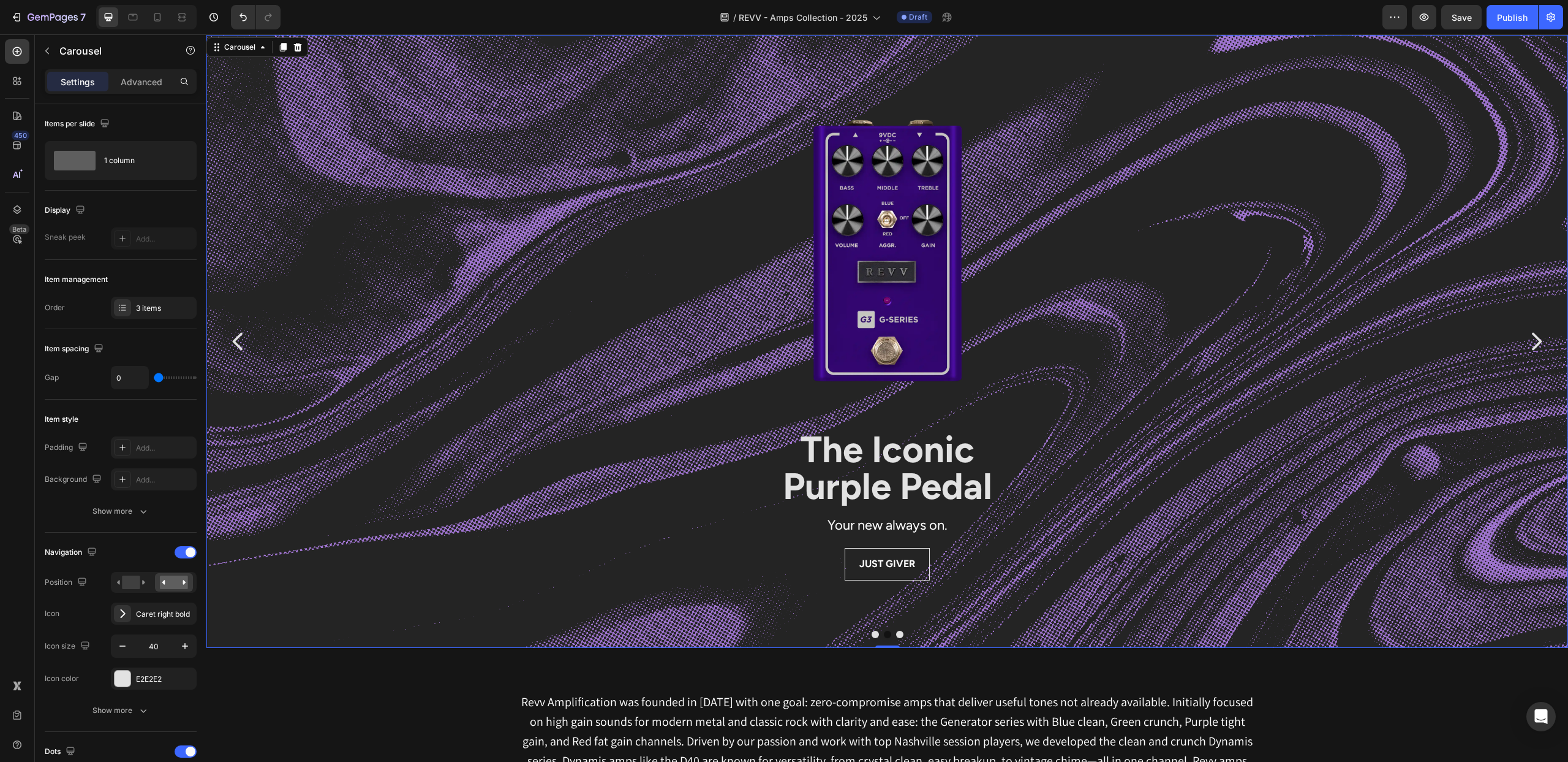
click at [877, 634] on button "Dot" at bounding box center [875, 634] width 7 height 7
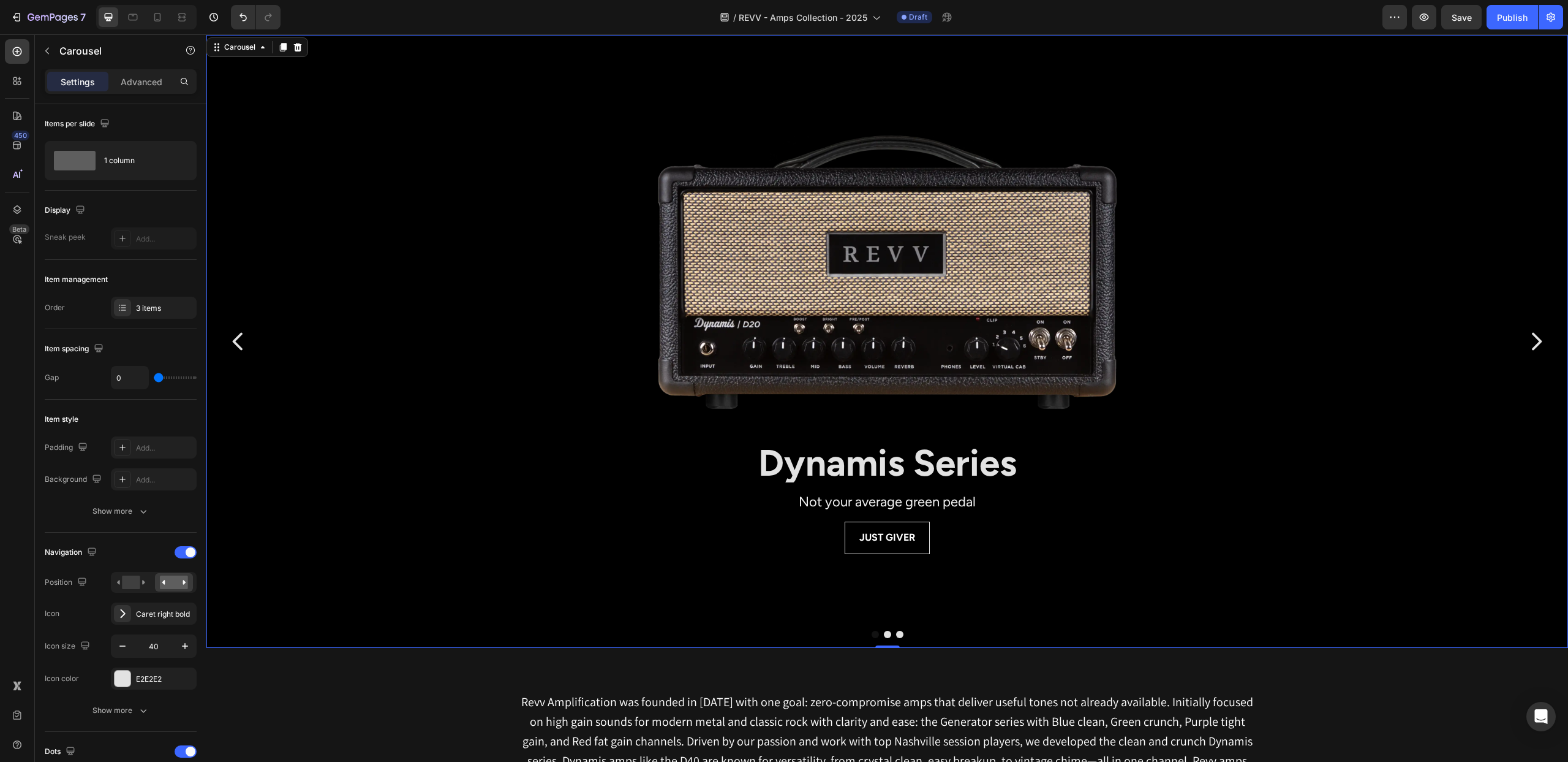
click at [887, 634] on button "Dot" at bounding box center [888, 634] width 7 height 7
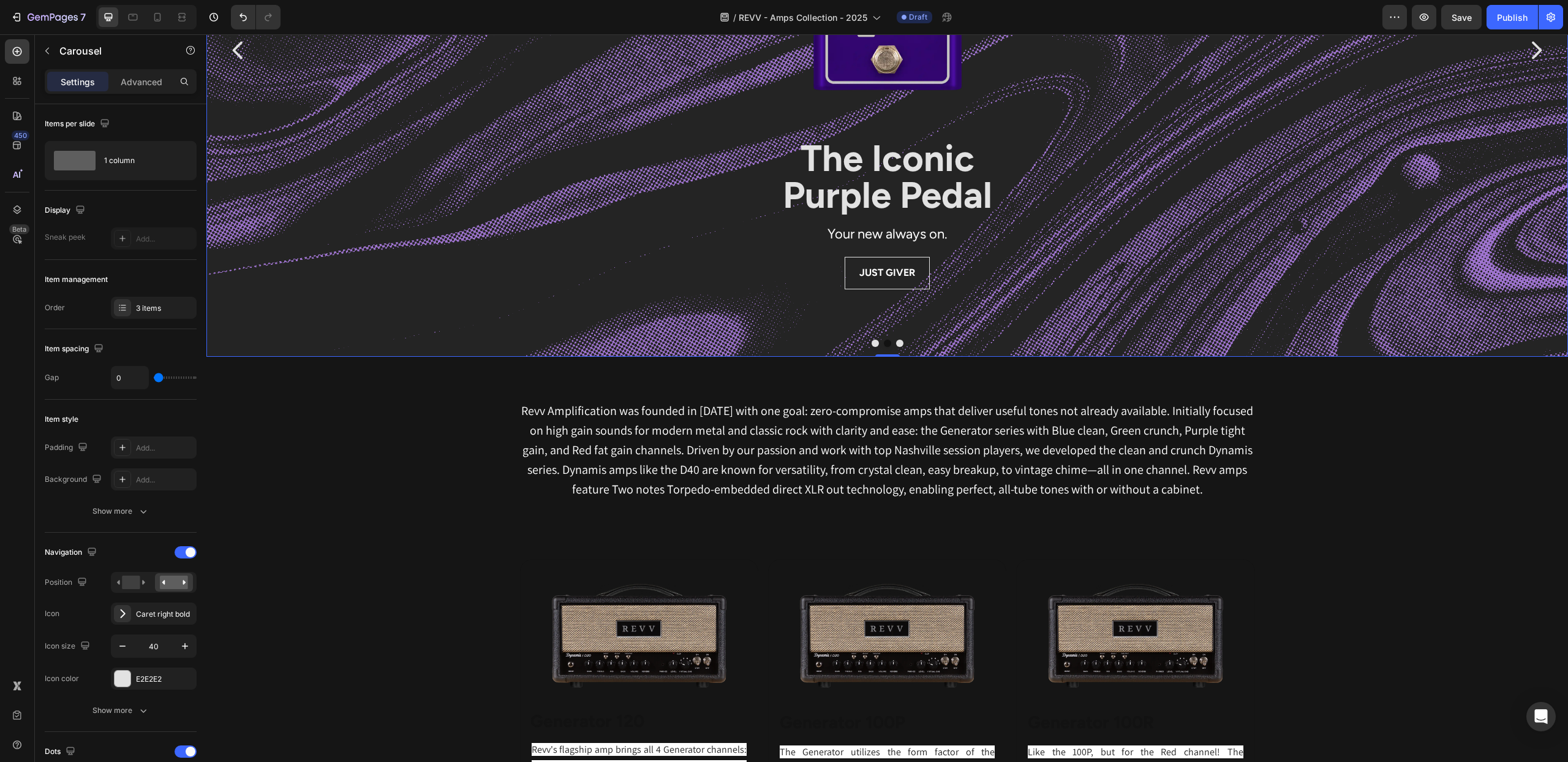
scroll to position [134, 0]
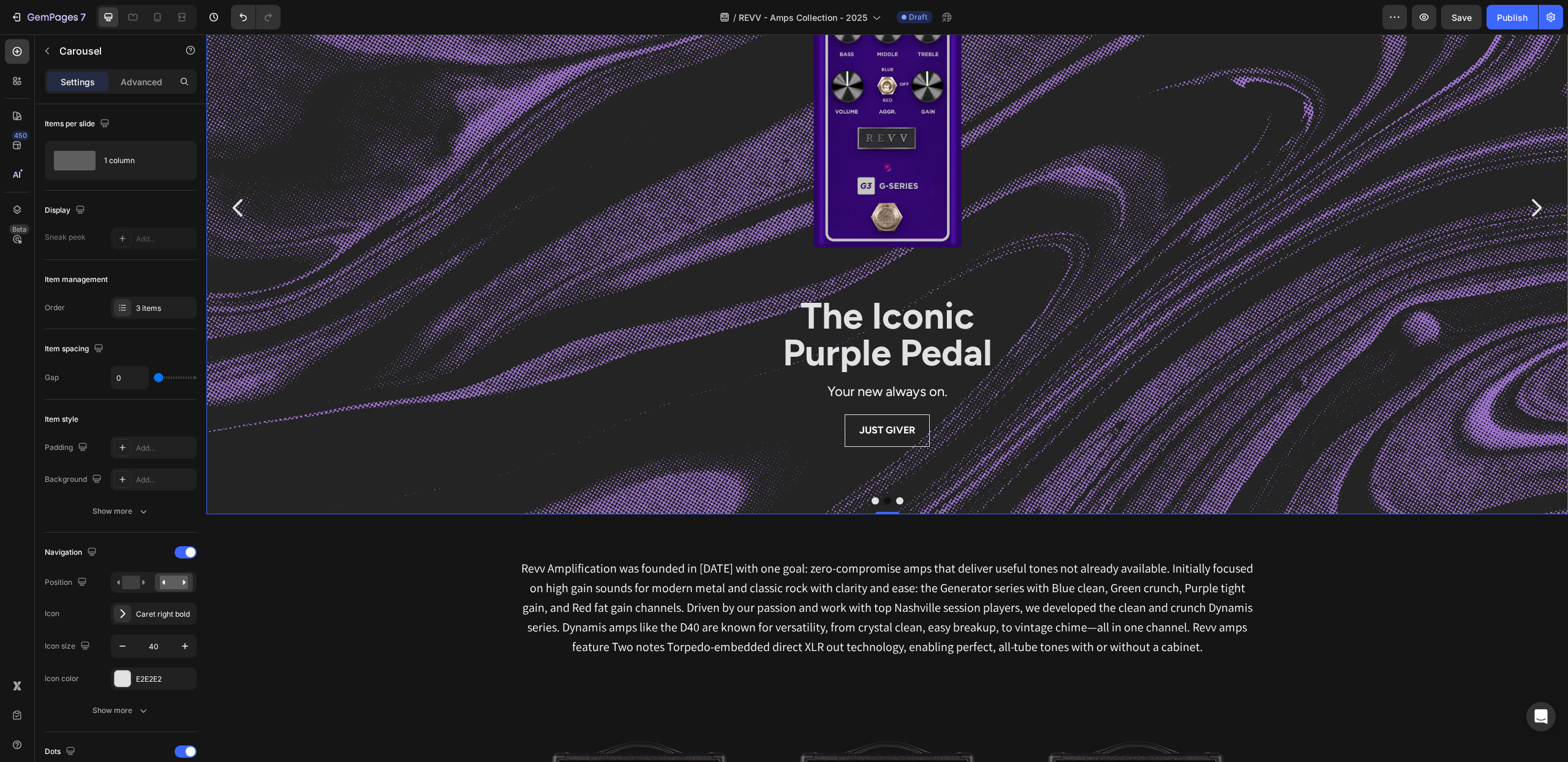
click at [877, 500] on button "Dot" at bounding box center [875, 501] width 7 height 7
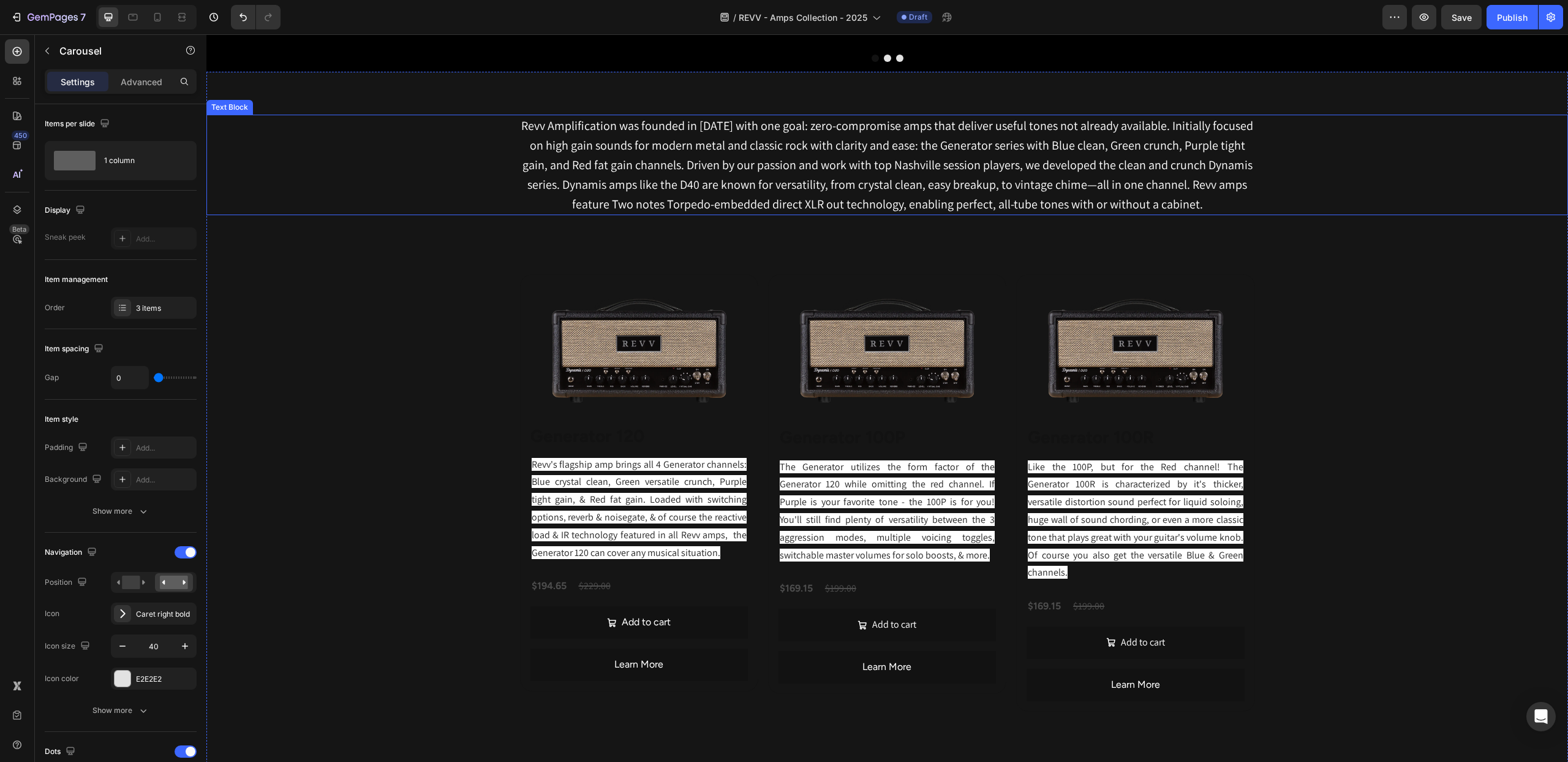
scroll to position [551, 0]
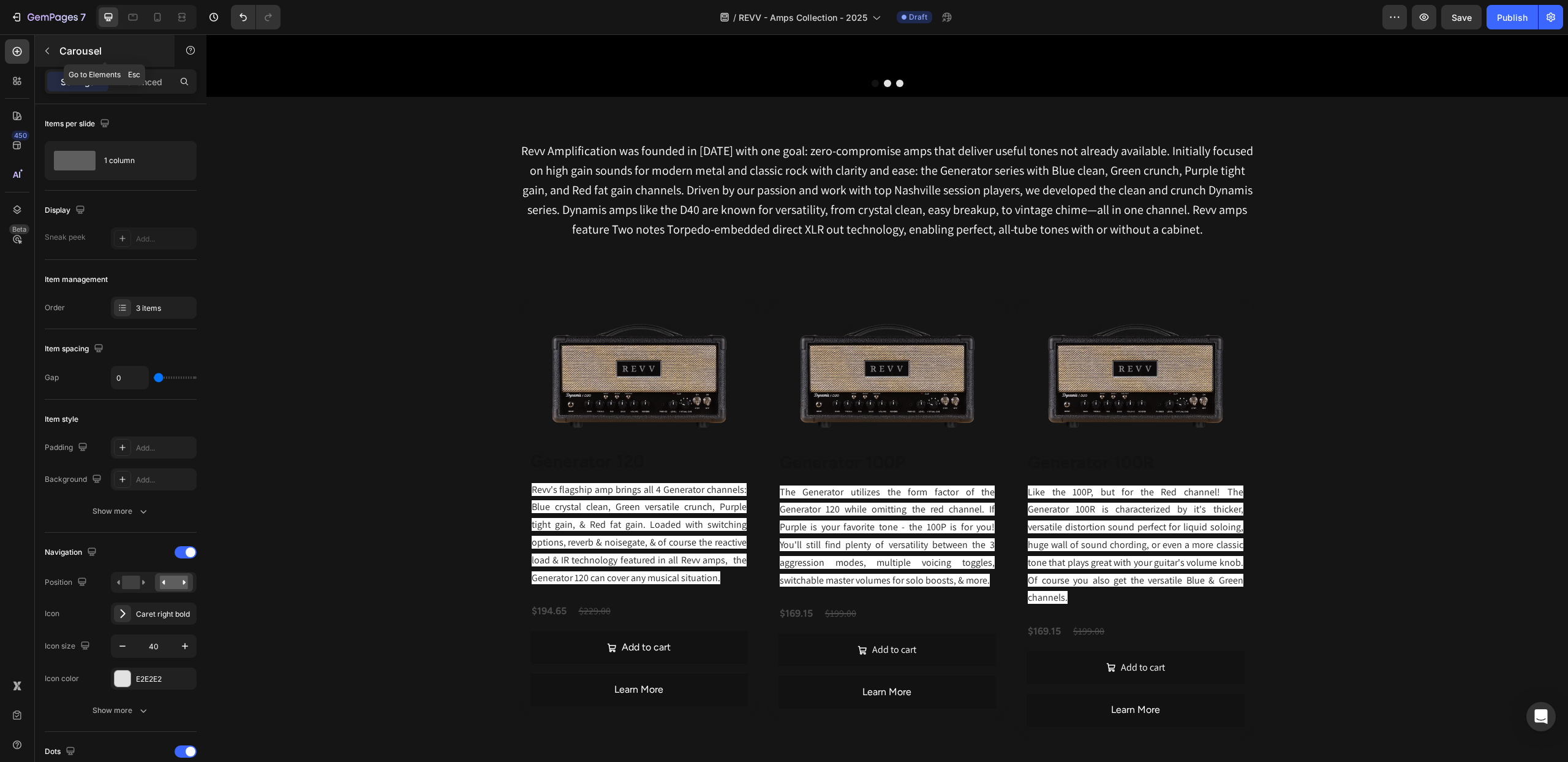
click at [48, 51] on icon "button" at bounding box center [47, 51] width 10 height 10
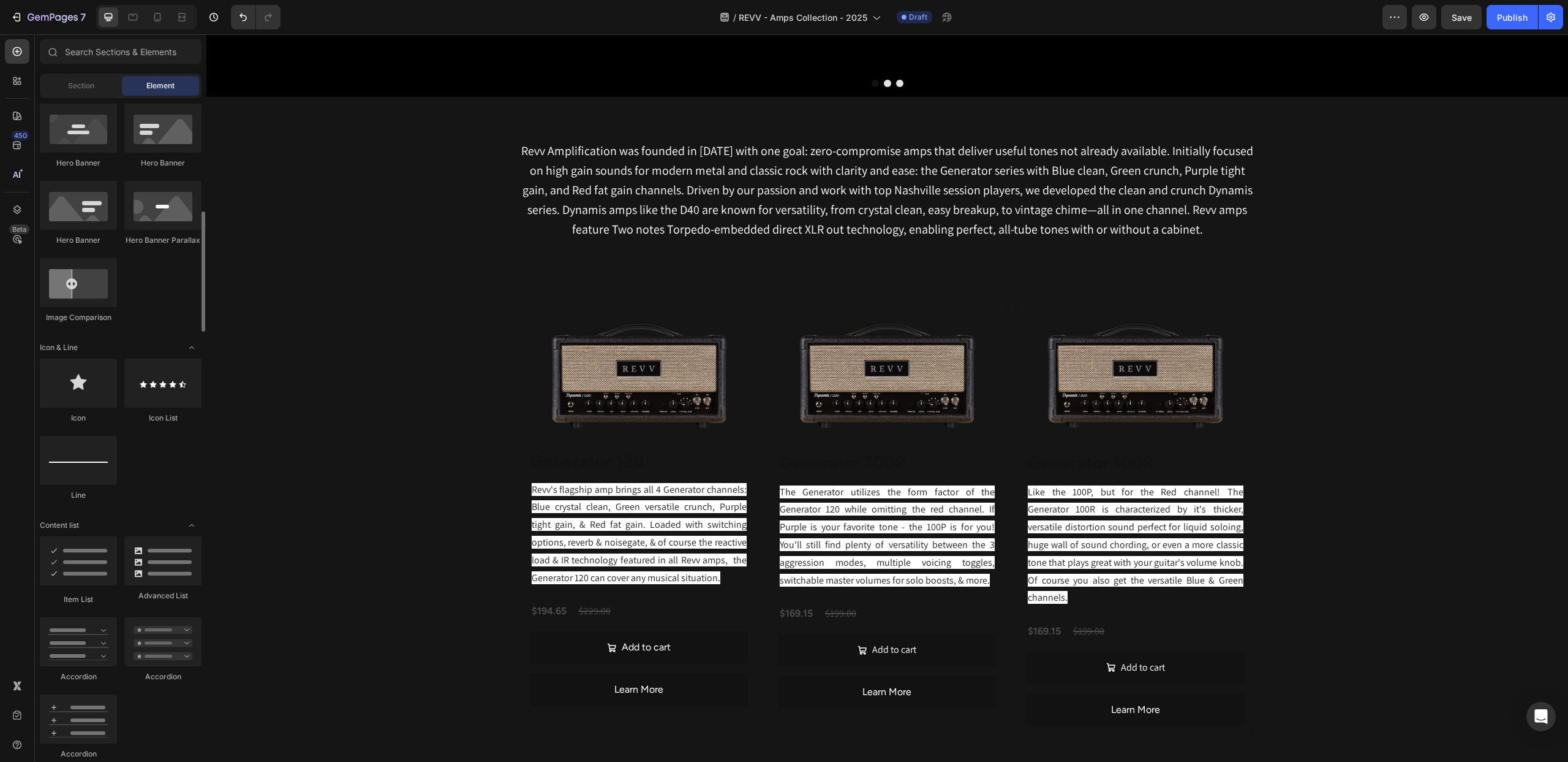
scroll to position [575, 0]
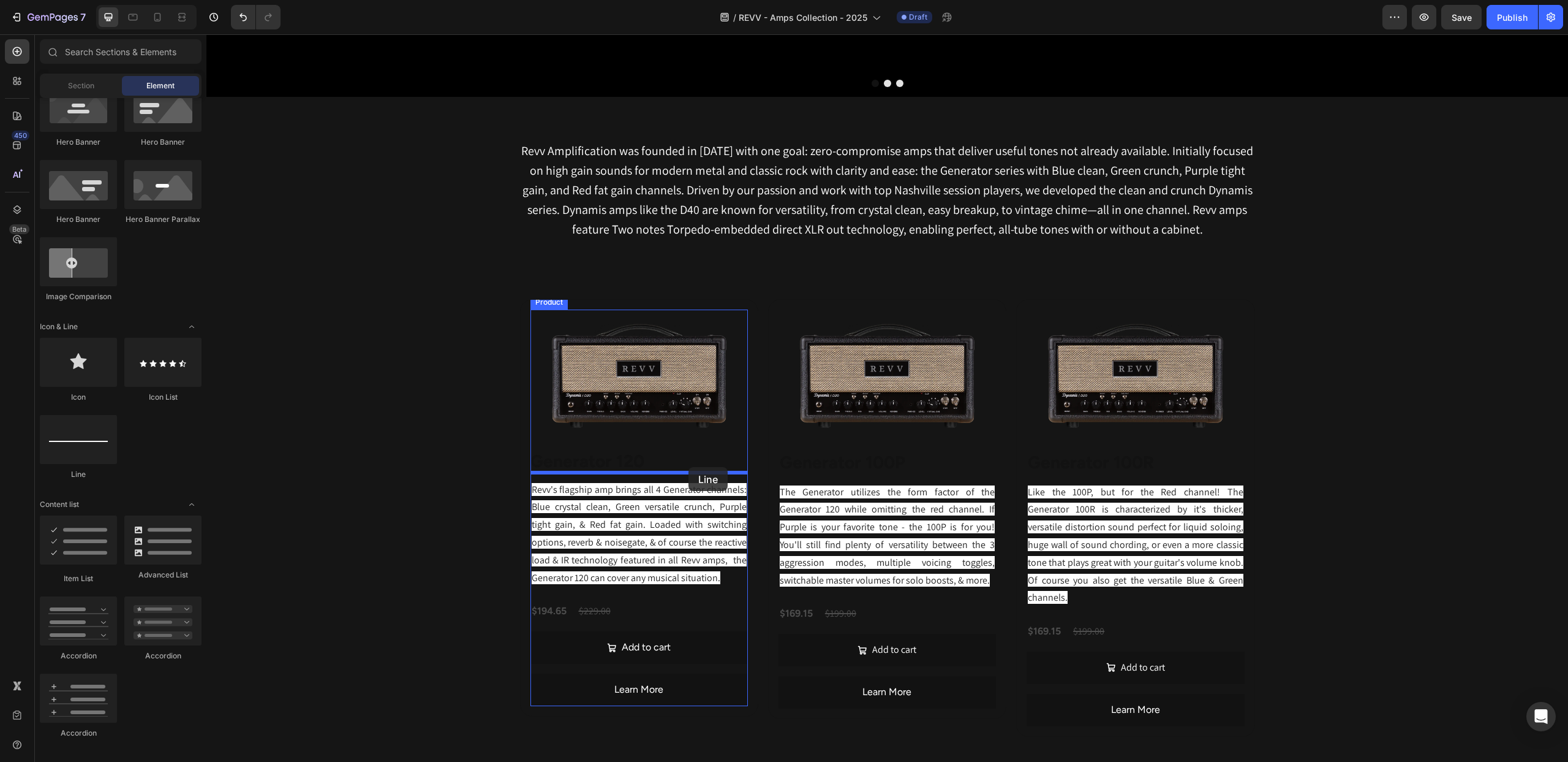
drag, startPoint x: 396, startPoint y: 480, endPoint x: 688, endPoint y: 467, distance: 292.3
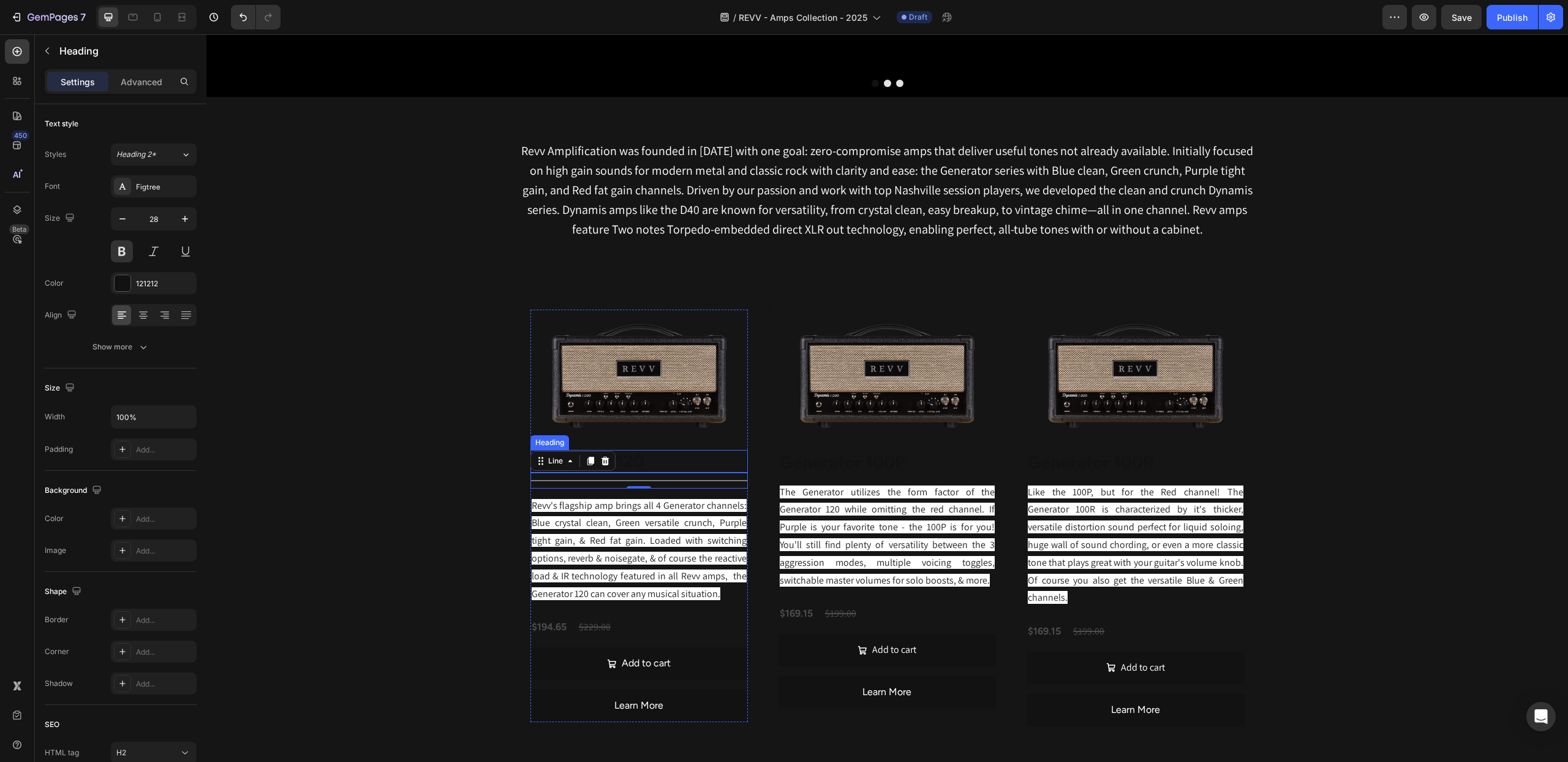
click at [673, 453] on h2 "generator 120" at bounding box center [639, 461] width 217 height 22
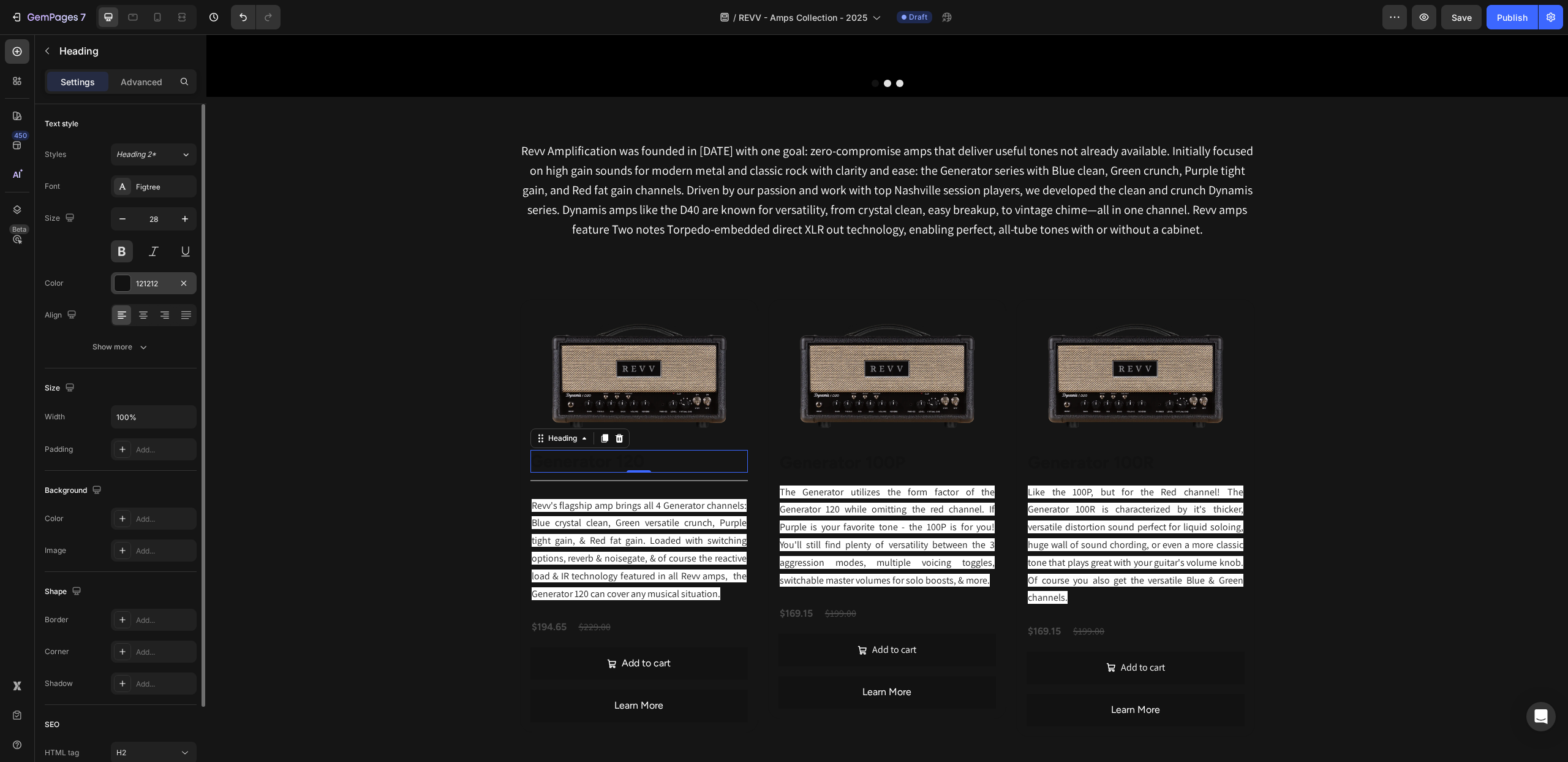
click at [128, 282] on div at bounding box center [123, 283] width 16 height 16
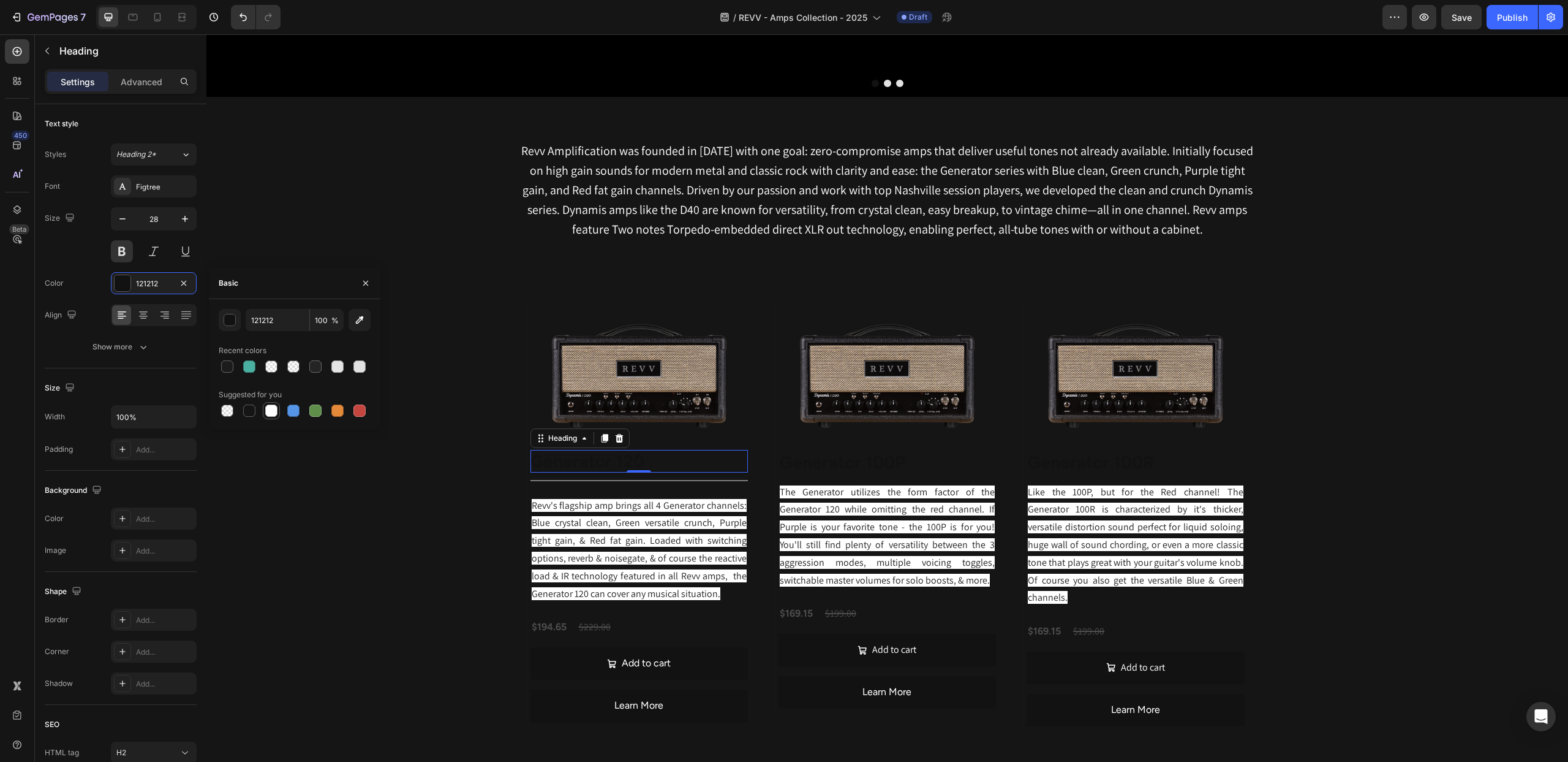
click at [271, 413] on div at bounding box center [271, 411] width 12 height 12
type input "FFFFFF"
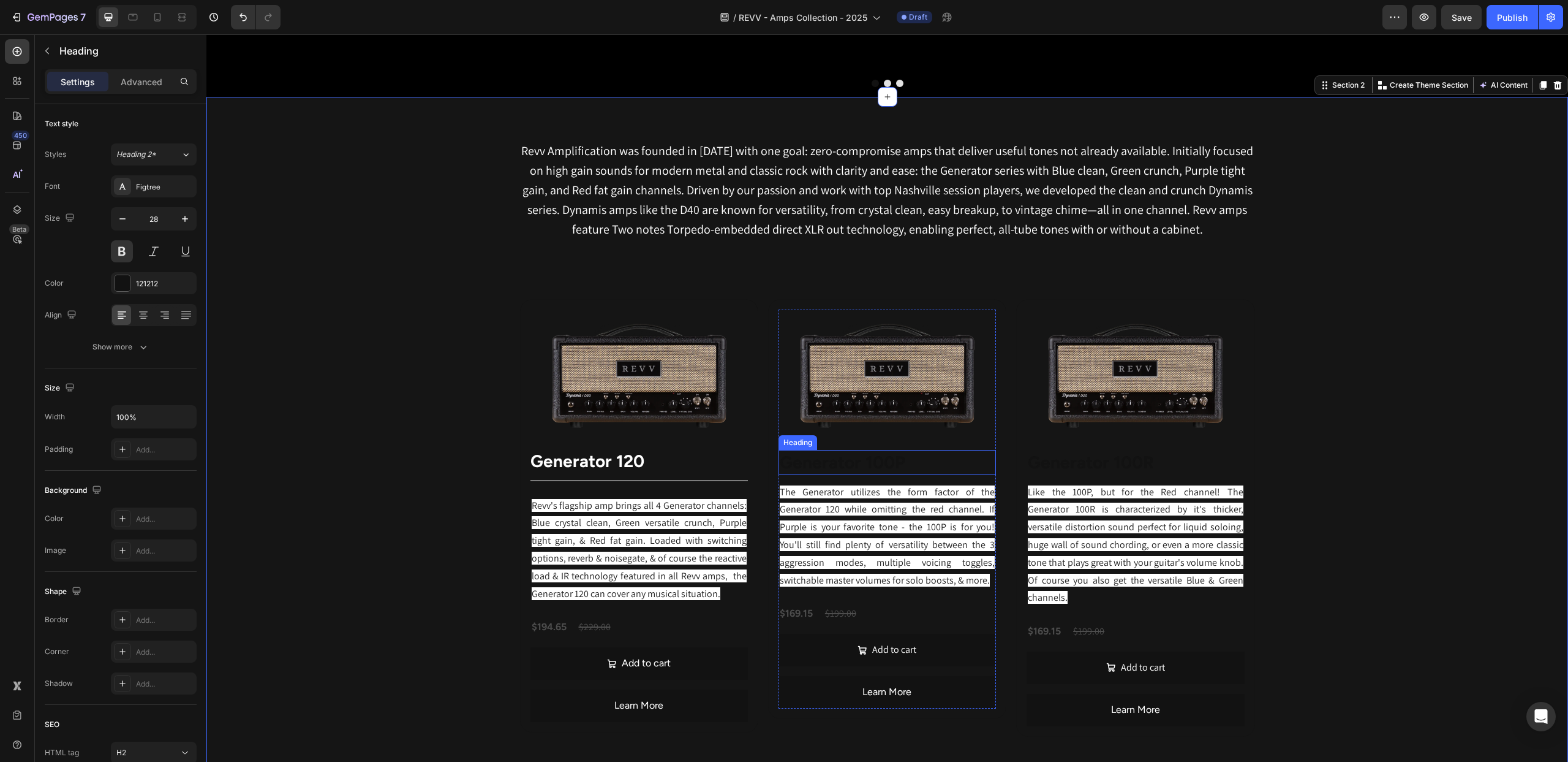
click at [823, 470] on strong "Generator 100P" at bounding box center [843, 462] width 126 height 21
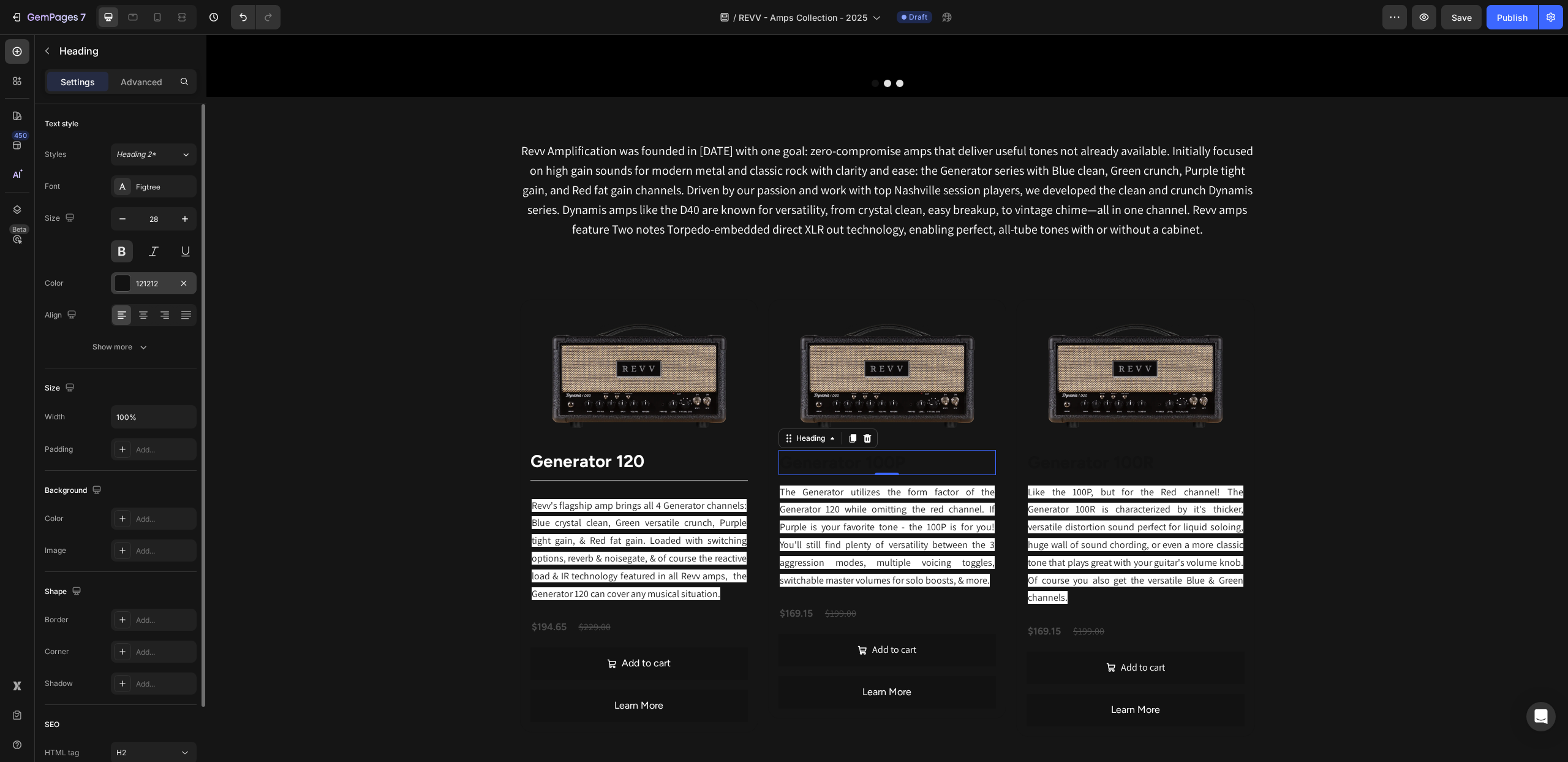
click at [124, 288] on div at bounding box center [123, 283] width 16 height 16
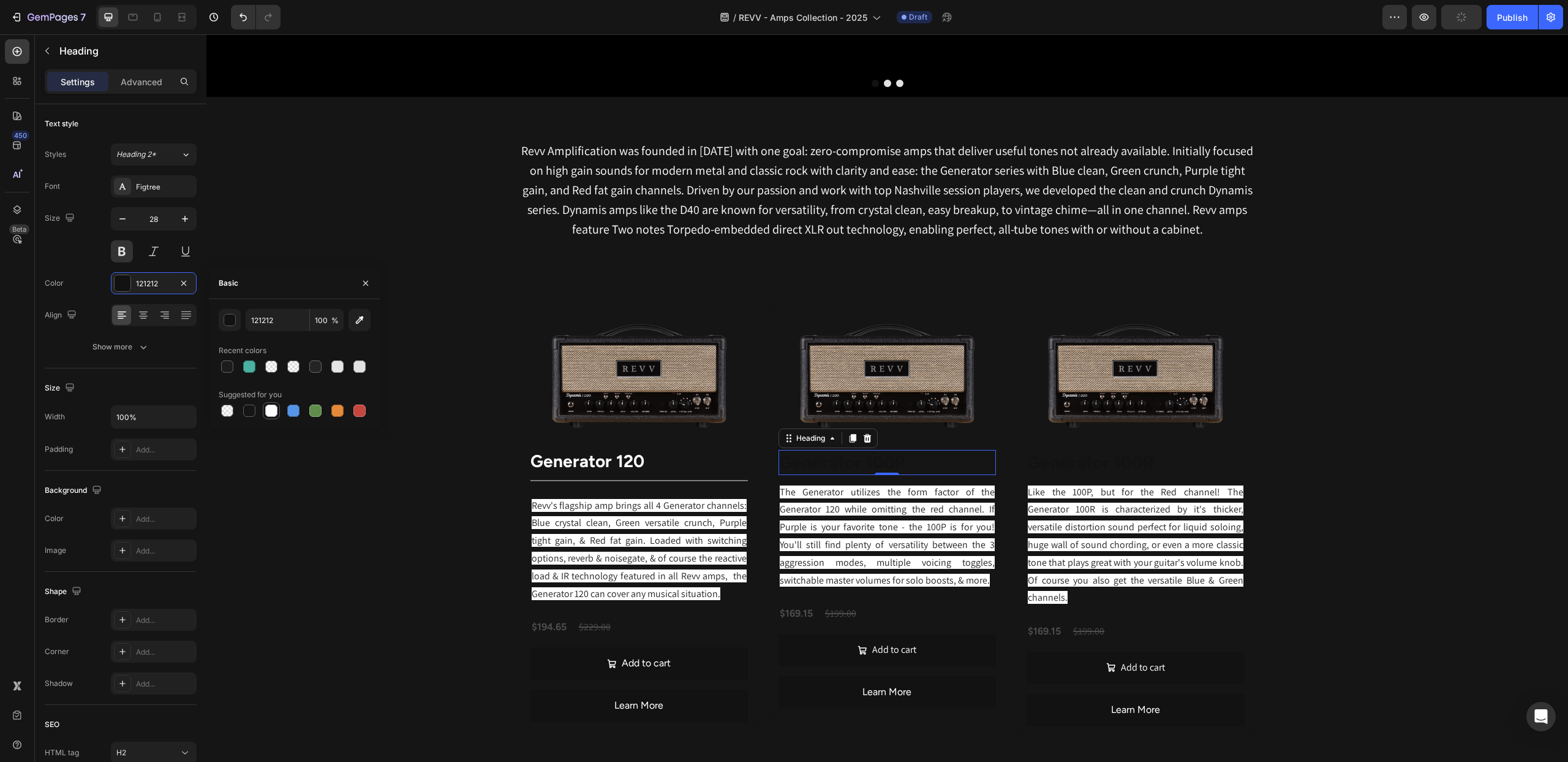
click at [268, 410] on div at bounding box center [271, 411] width 12 height 12
type input "FFFFFF"
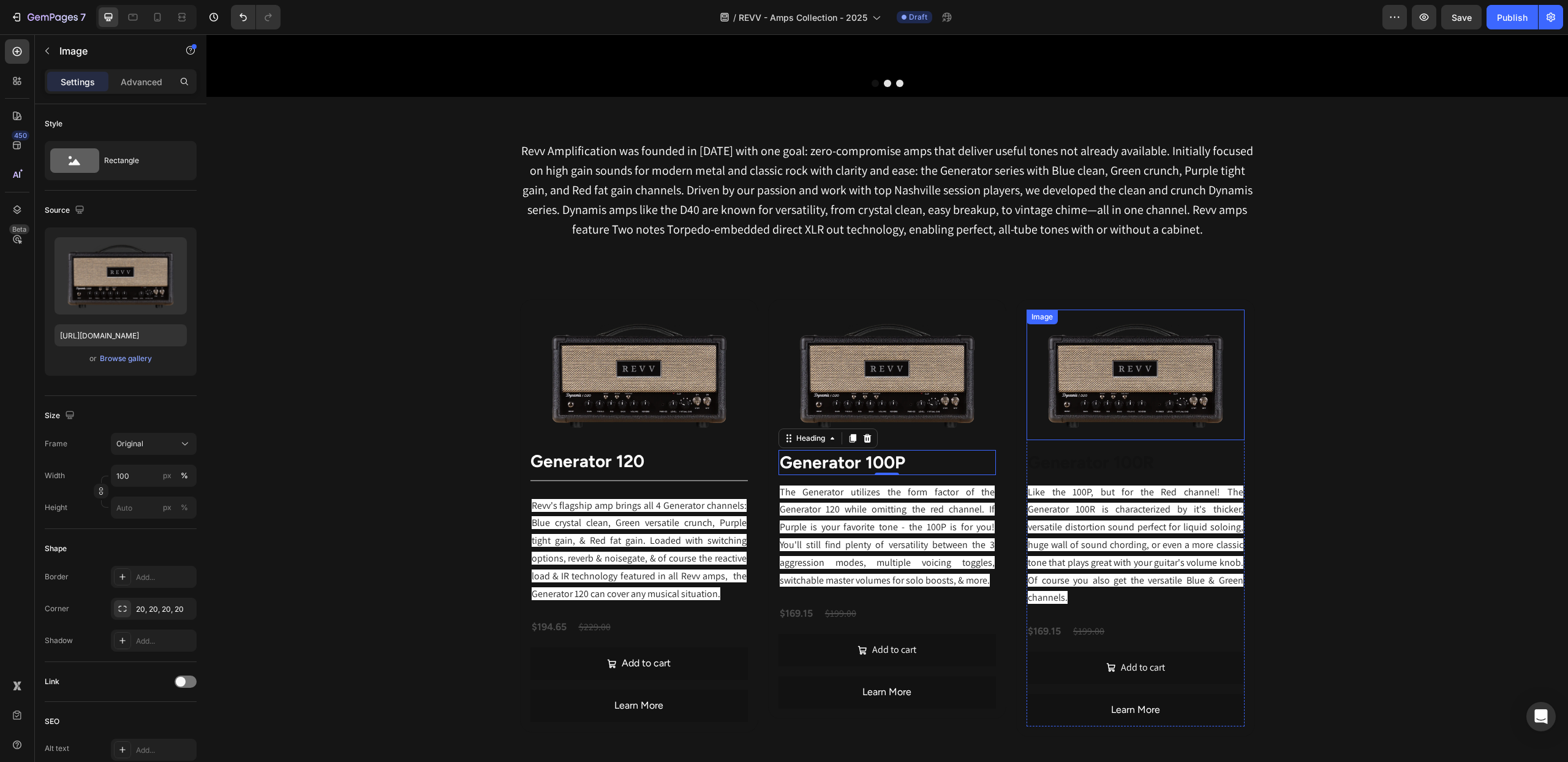
click at [1087, 387] on img at bounding box center [1135, 375] width 217 height 131
click at [1055, 462] on strong "Generator 100R" at bounding box center [1091, 462] width 126 height 21
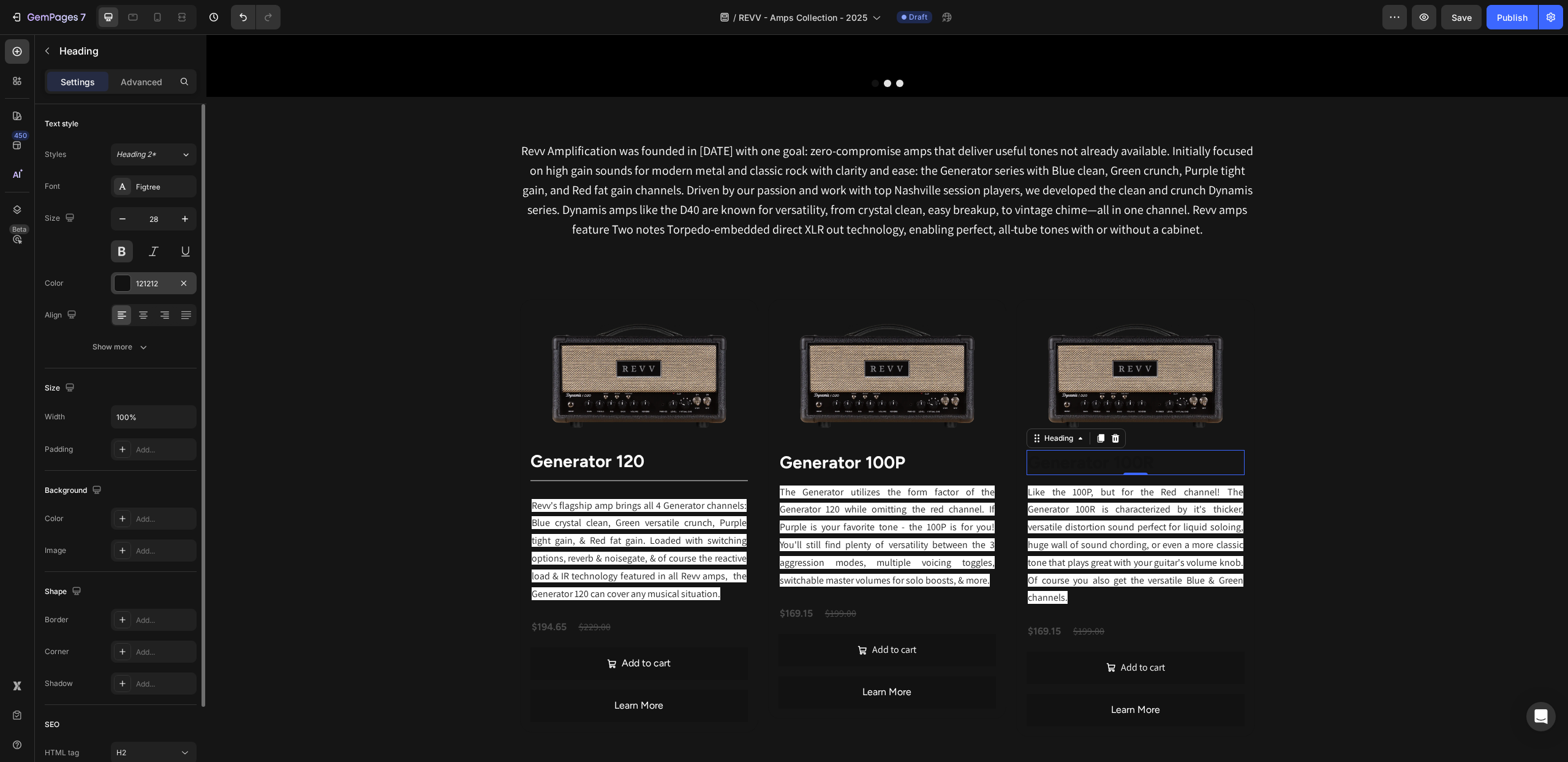
click at [124, 288] on div at bounding box center [123, 283] width 16 height 16
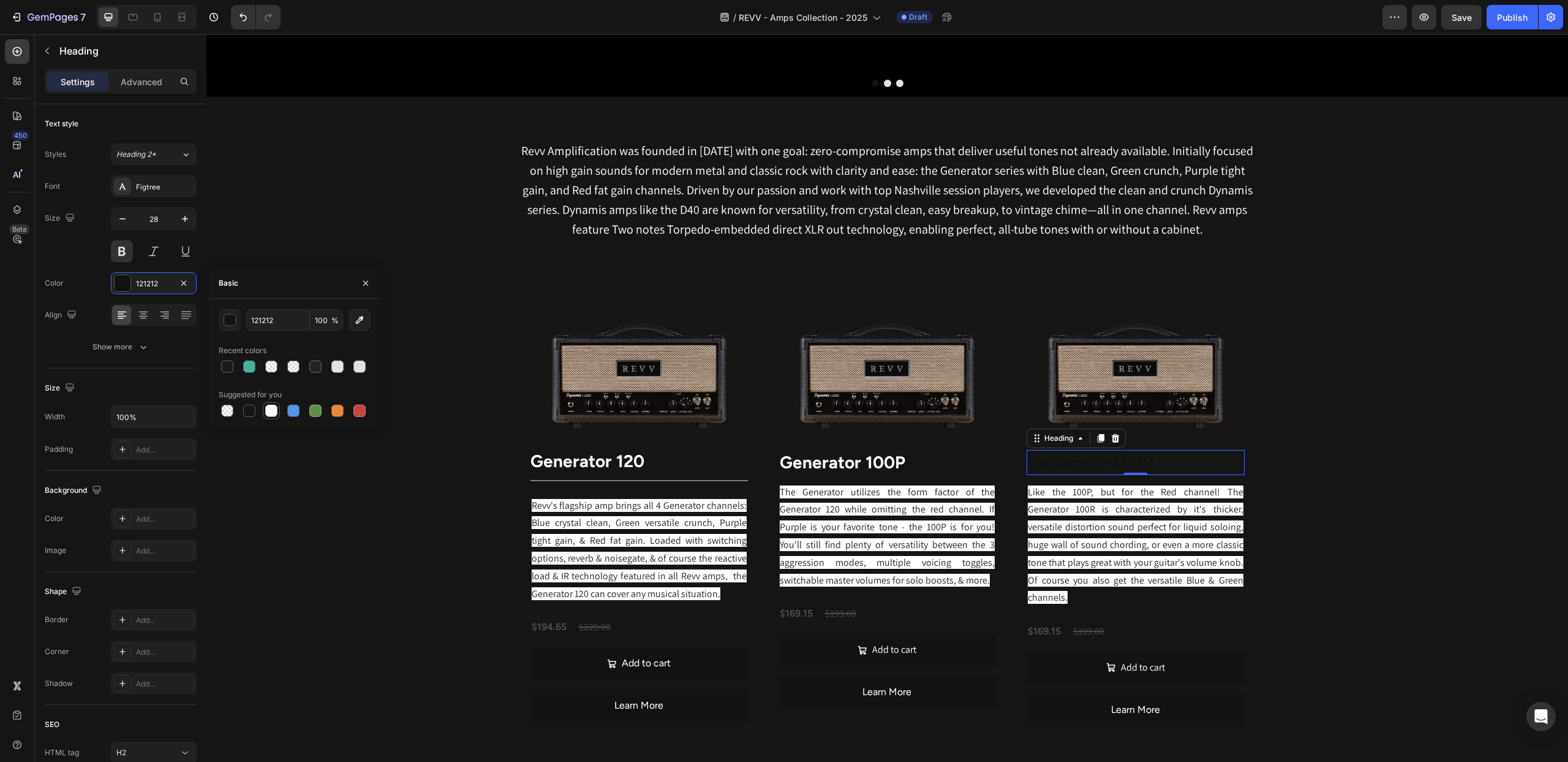
click at [275, 411] on div at bounding box center [271, 411] width 12 height 12
type input "FFFFFF"
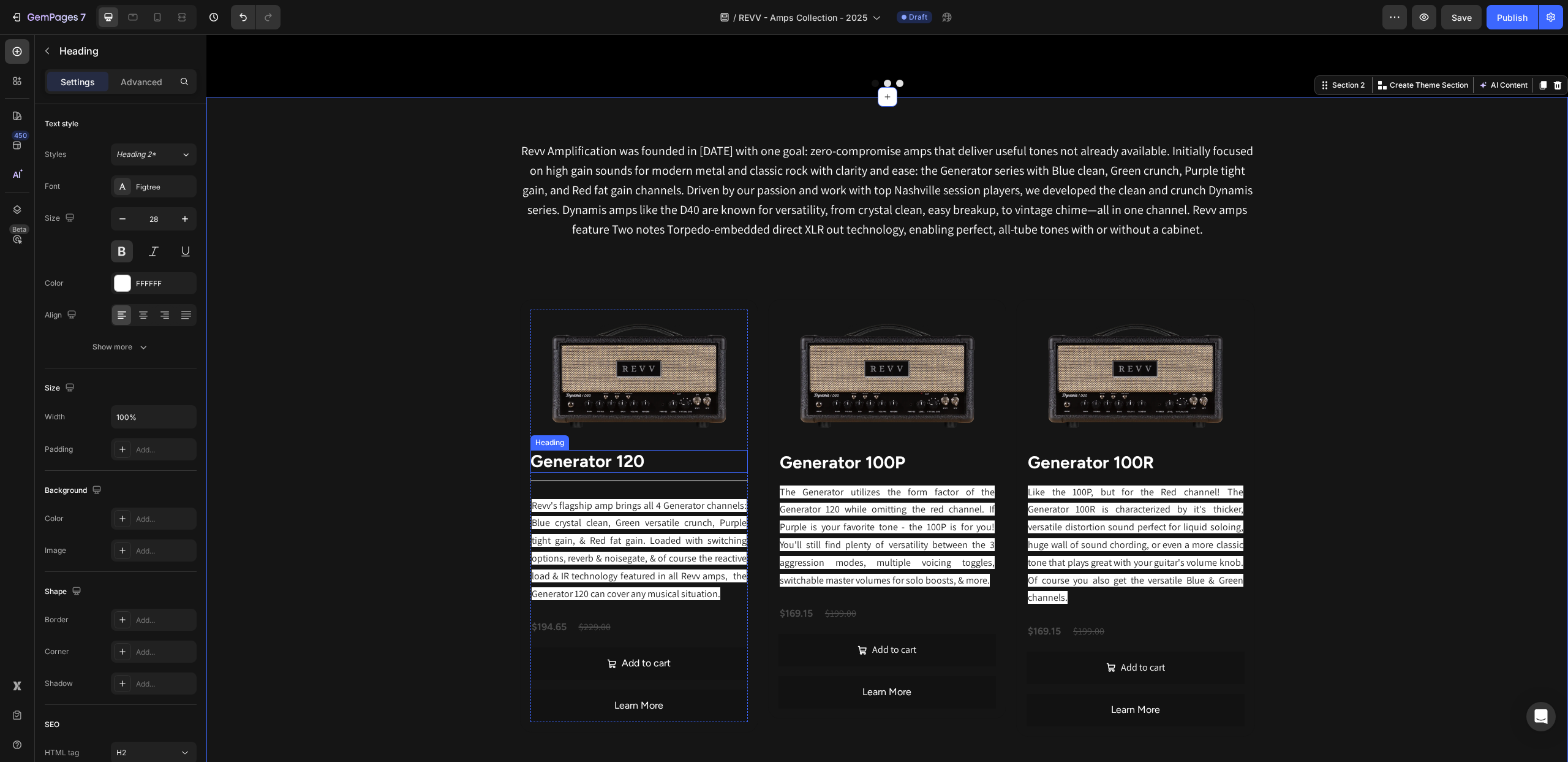
click at [570, 464] on strong "generator 120" at bounding box center [587, 461] width 114 height 21
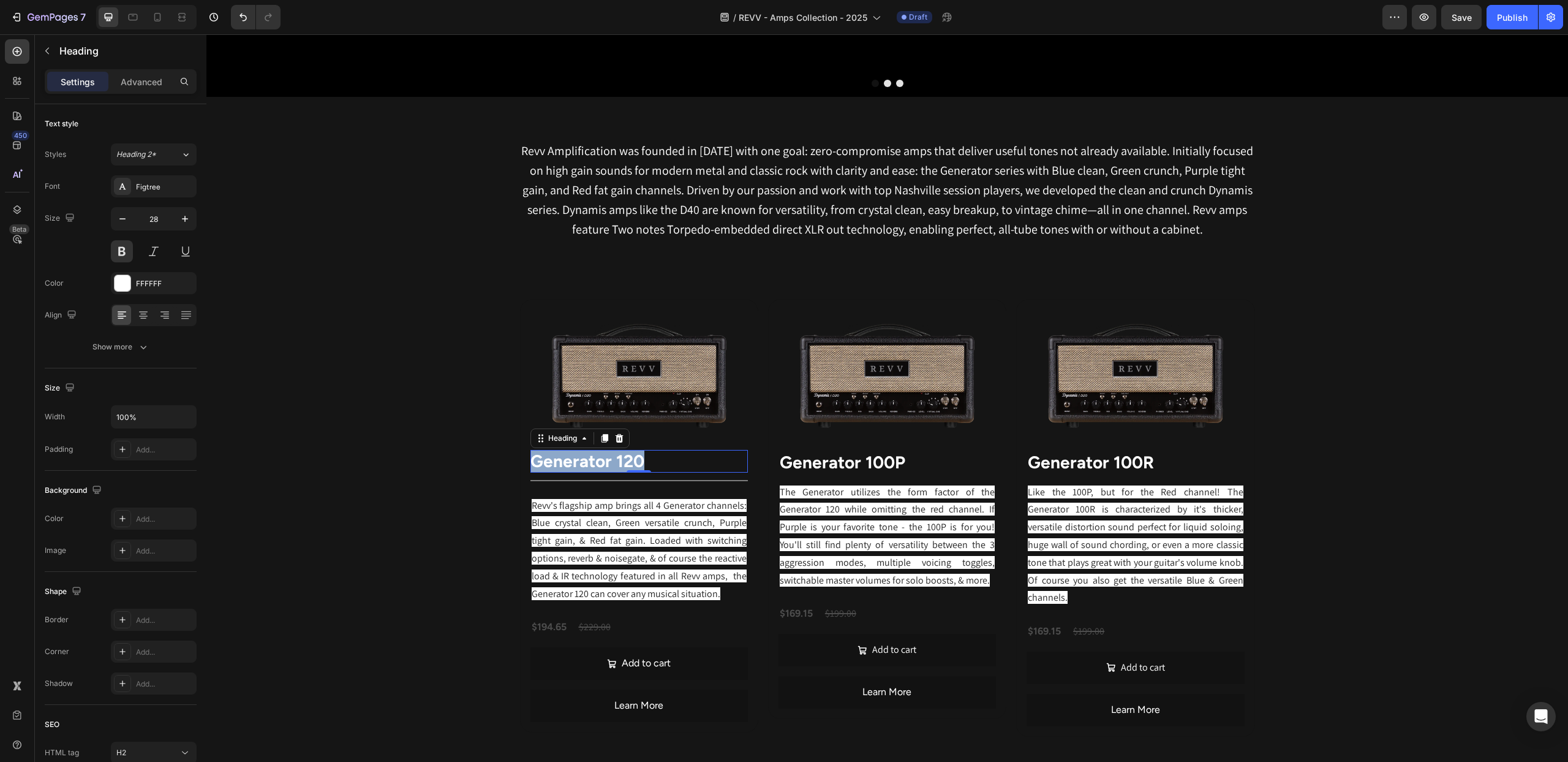
click at [570, 464] on strong "generator 120" at bounding box center [587, 461] width 114 height 21
click at [453, 432] on icon "Editor contextual toolbar" at bounding box center [454, 432] width 8 height 8
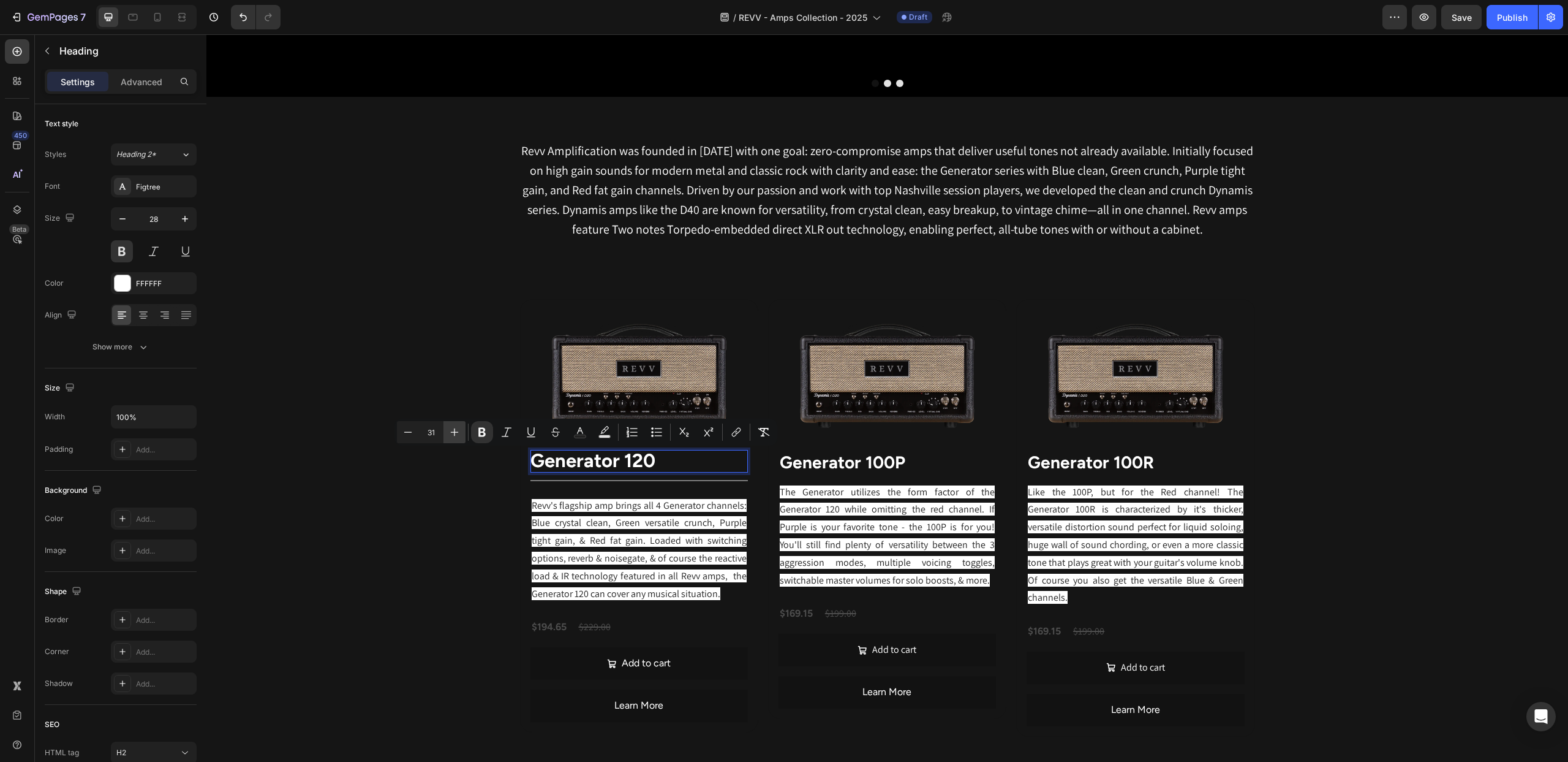
type input "32"
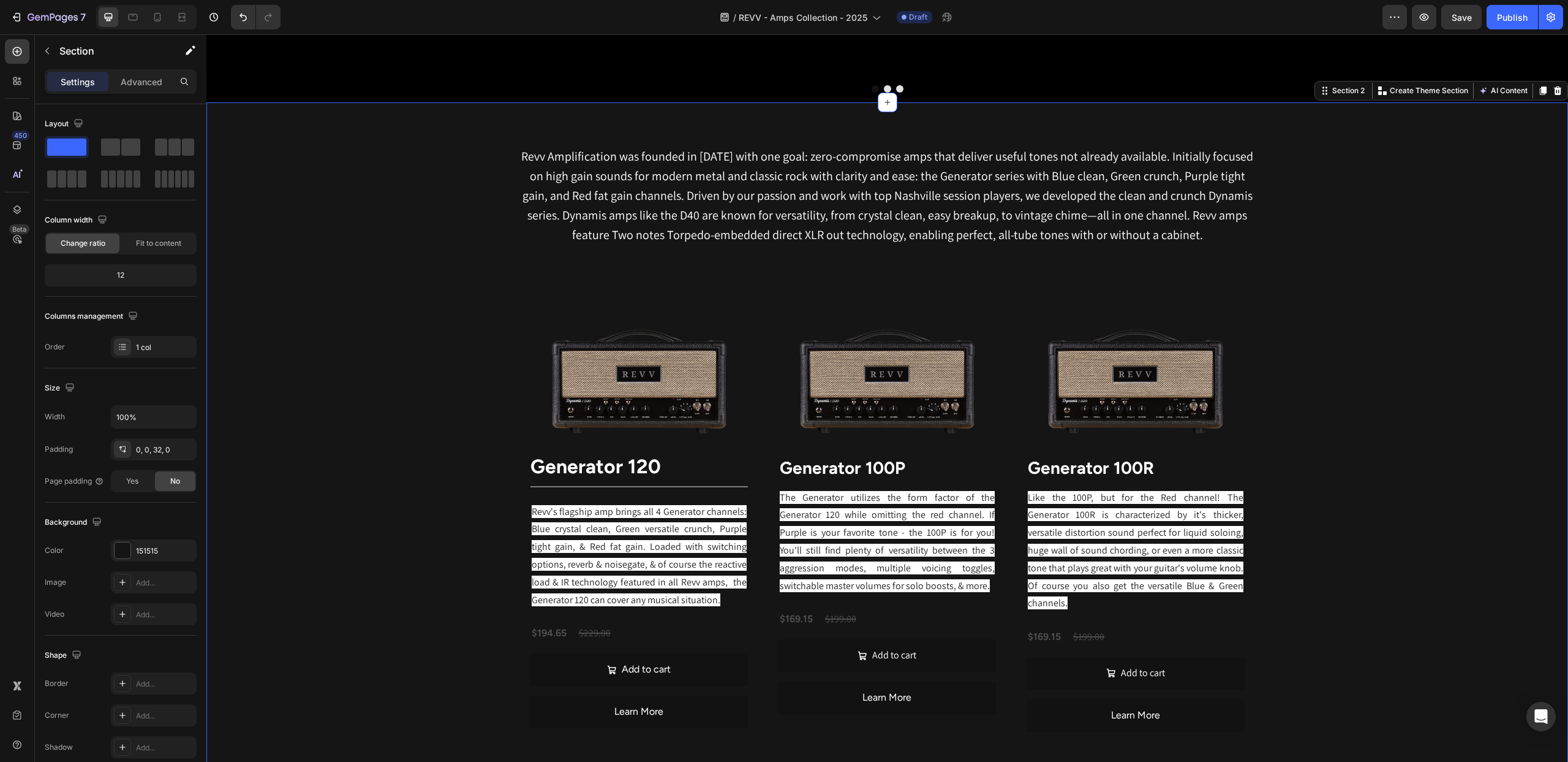
scroll to position [548, 0]
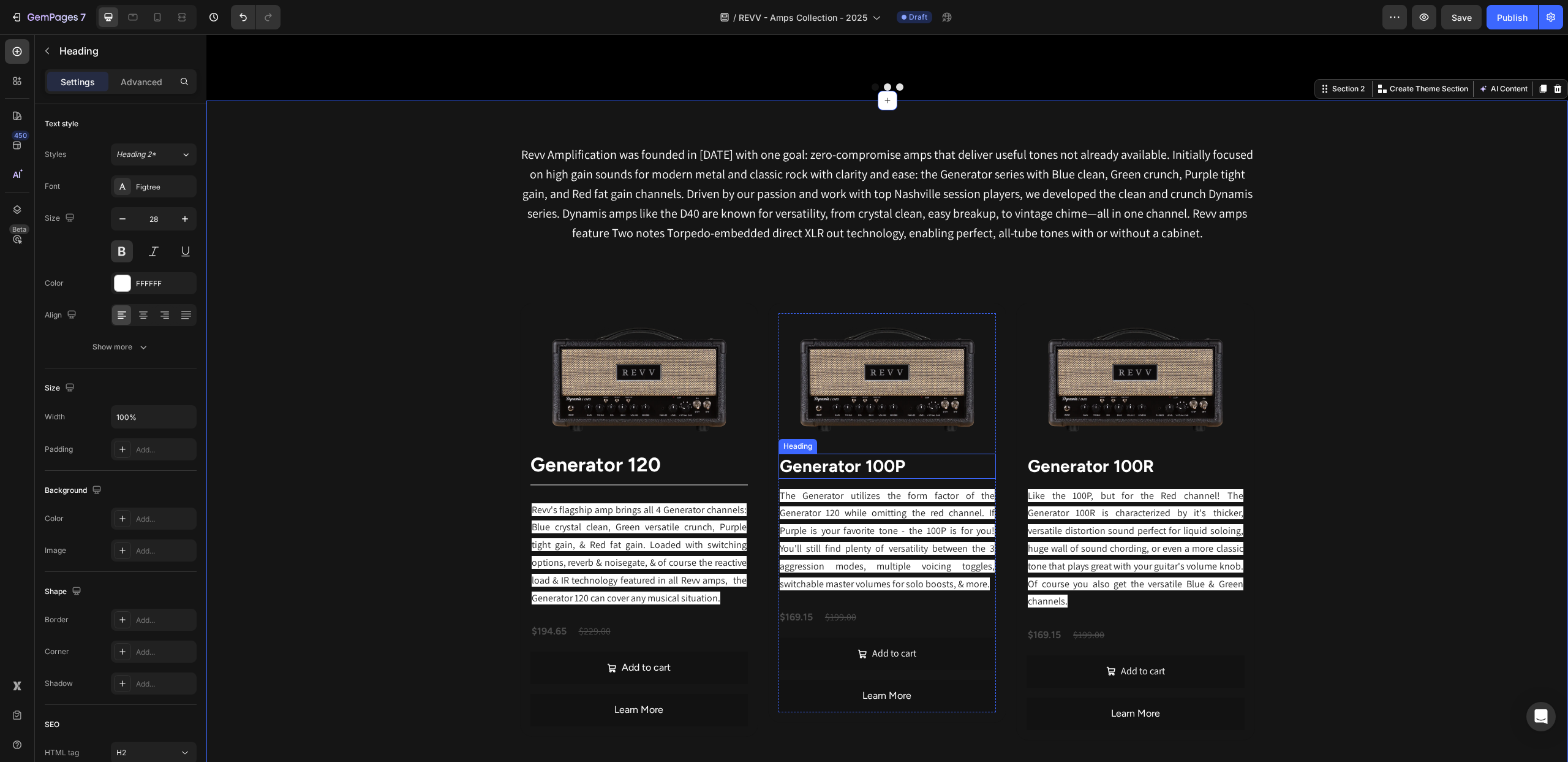
click at [856, 463] on strong "Generator 100P" at bounding box center [843, 466] width 126 height 21
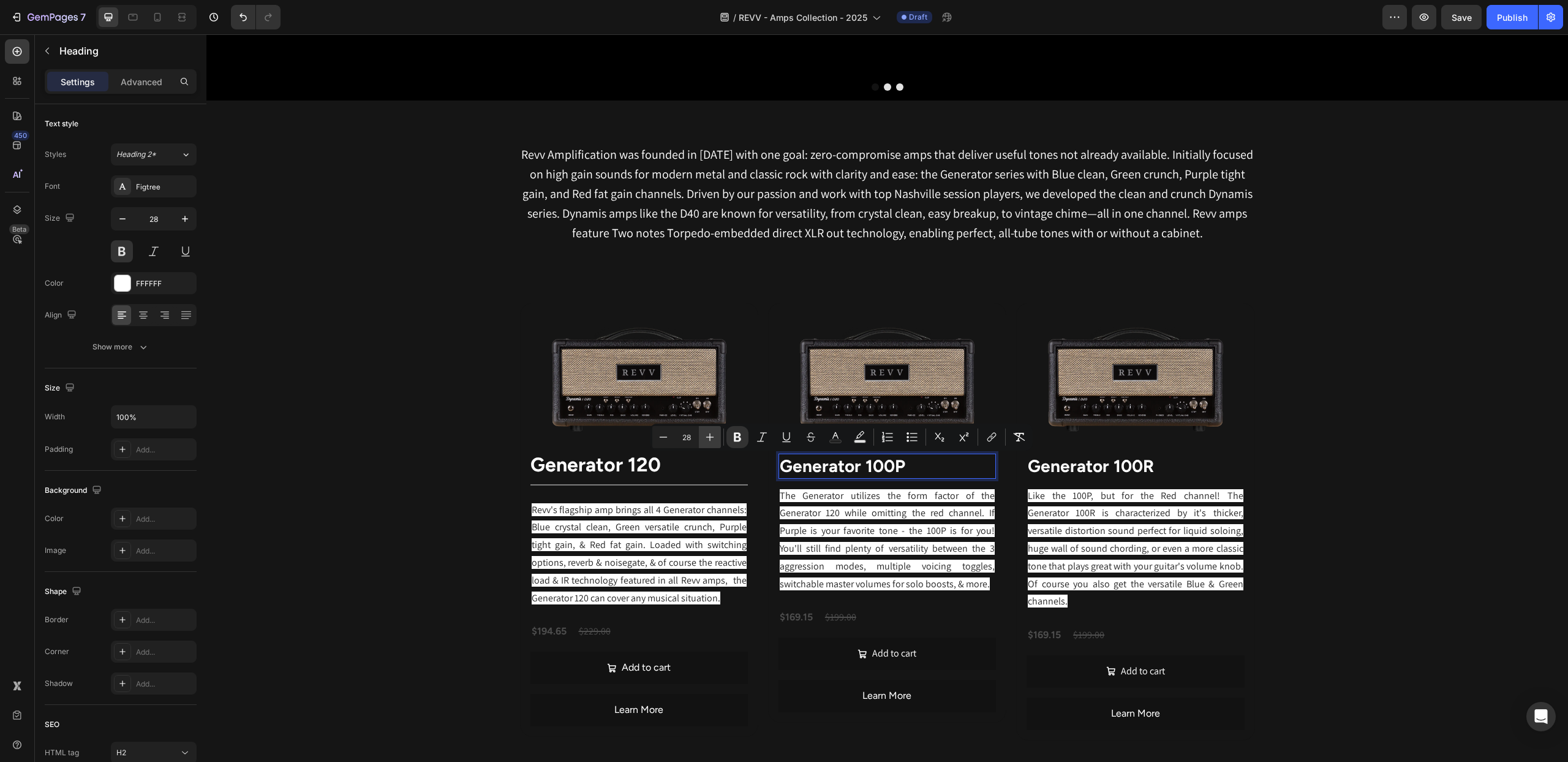
click at [711, 436] on icon "Editor contextual toolbar" at bounding box center [710, 437] width 12 height 12
type input "32"
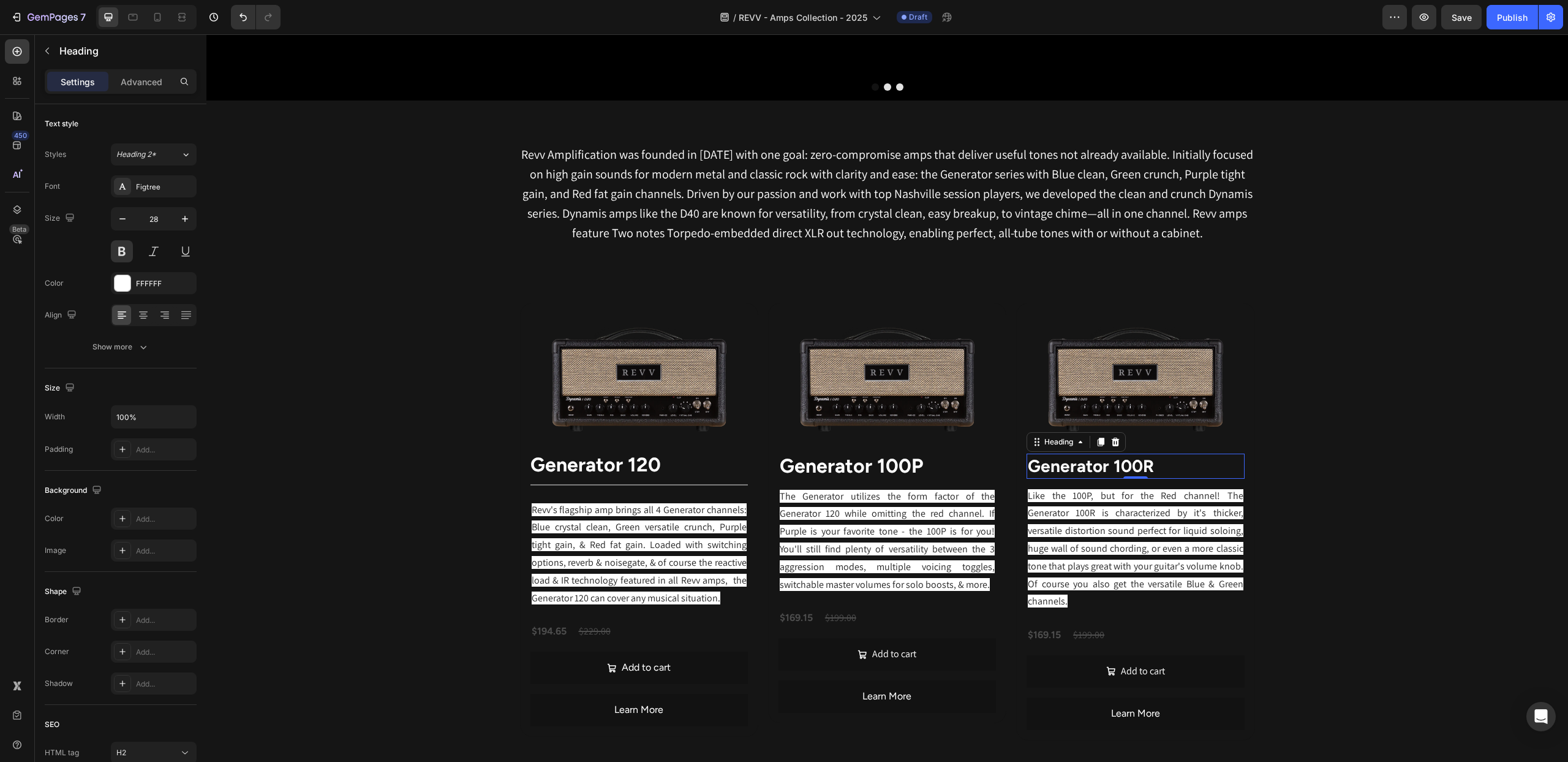
click at [1088, 465] on strong "Generator 100R" at bounding box center [1091, 466] width 126 height 21
click at [956, 437] on icon "Editor contextual toolbar" at bounding box center [959, 437] width 12 height 12
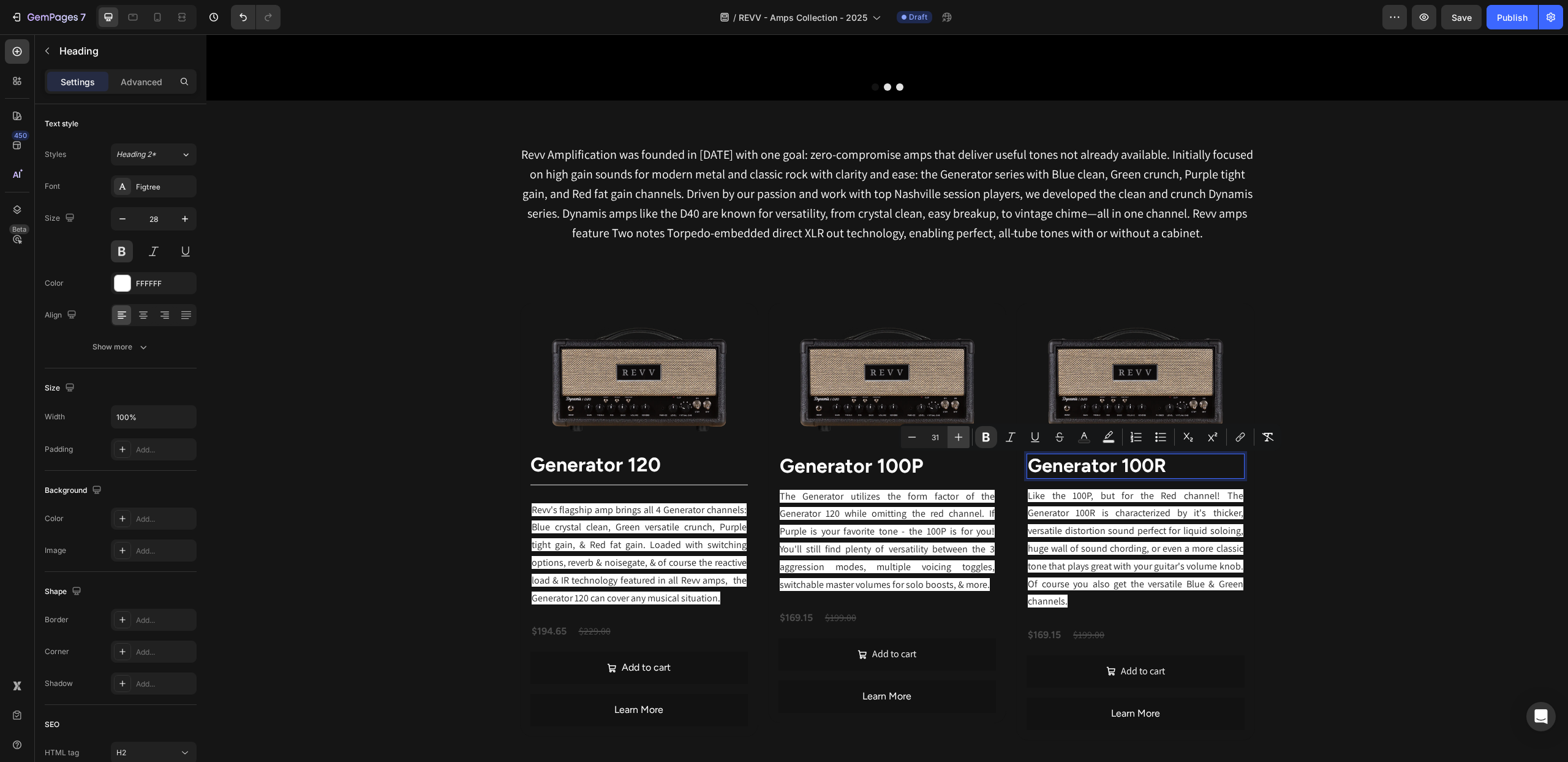
click at [956, 437] on icon "Editor contextual toolbar" at bounding box center [959, 437] width 12 height 12
type input "32"
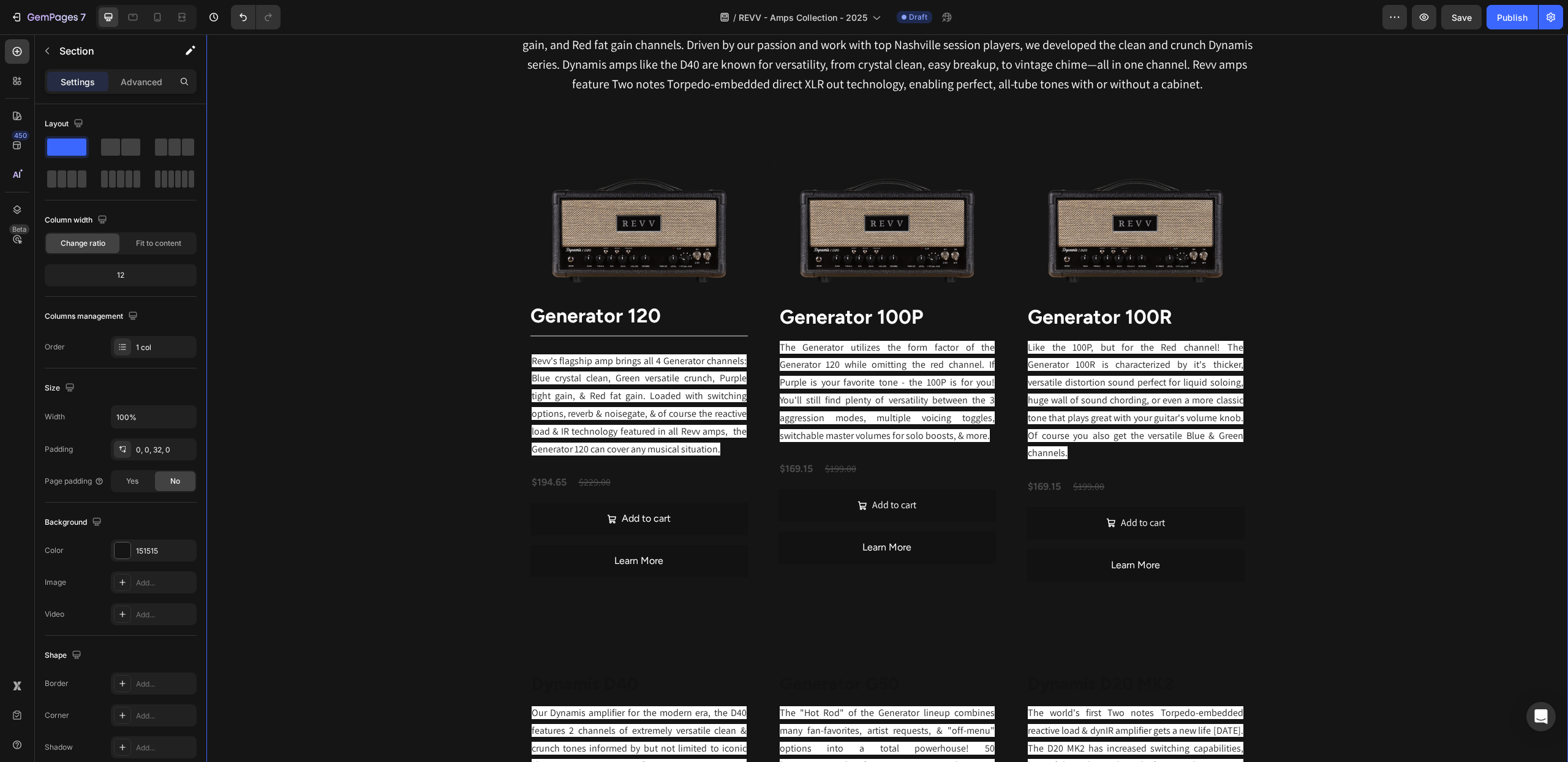
scroll to position [694, 0]
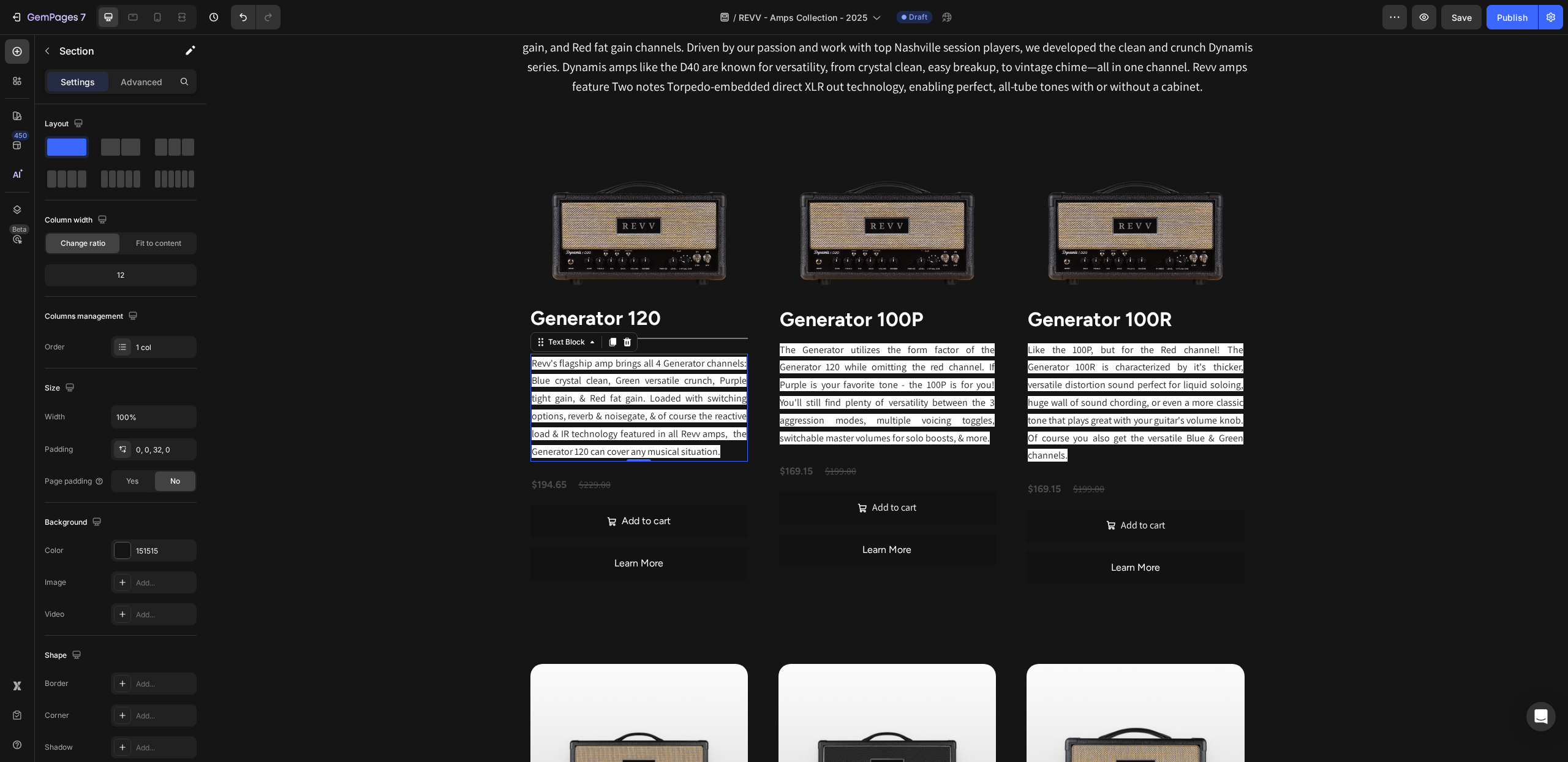
click at [660, 382] on span "Revv's flagship amp brings all 4 Generator channels: Blue crystal clean, Green …" at bounding box center [639, 407] width 215 height 101
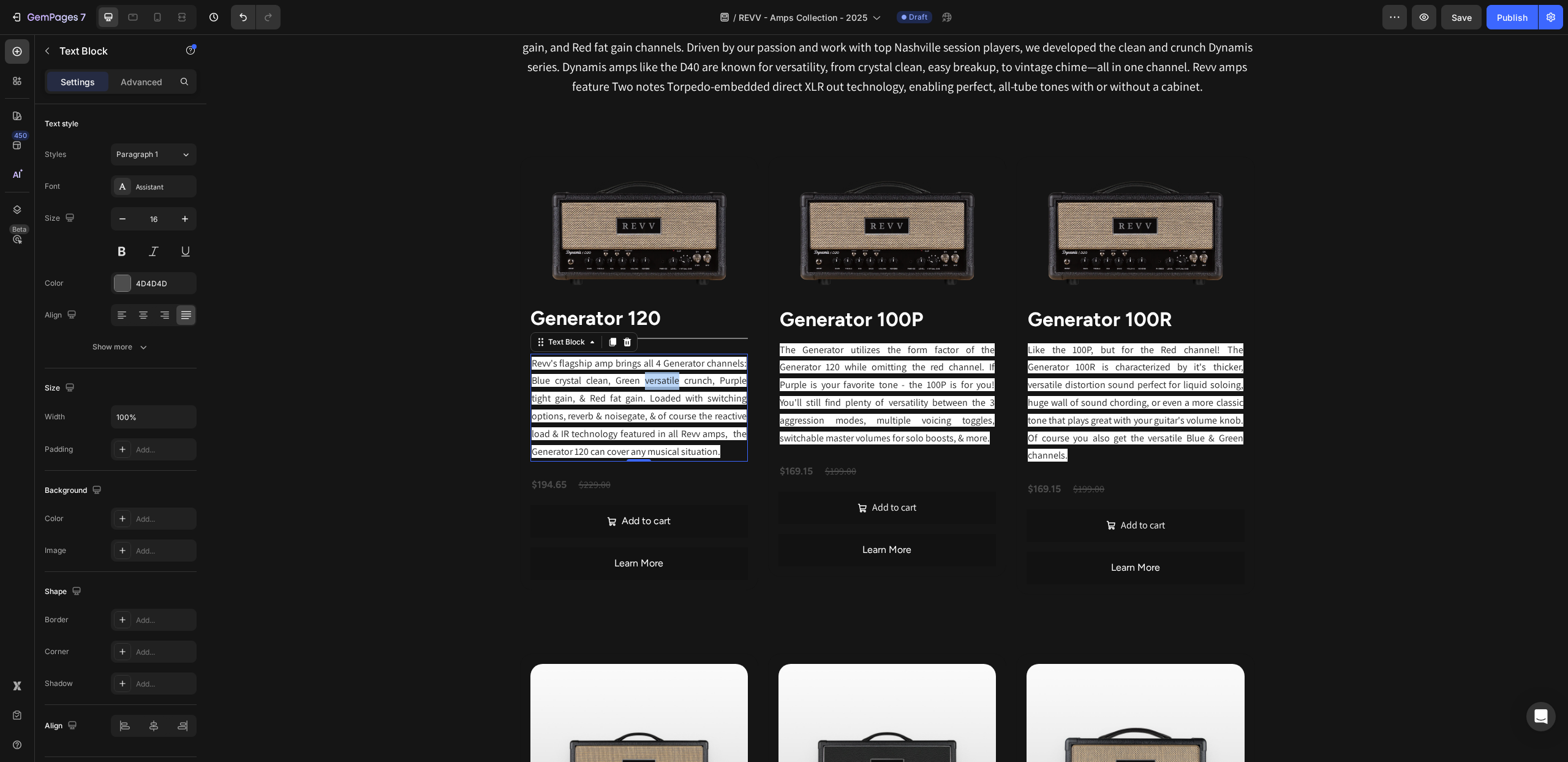
click at [660, 382] on span "Revv's flagship amp brings all 4 Generator channels: Blue crystal clean, Green …" at bounding box center [639, 407] width 215 height 101
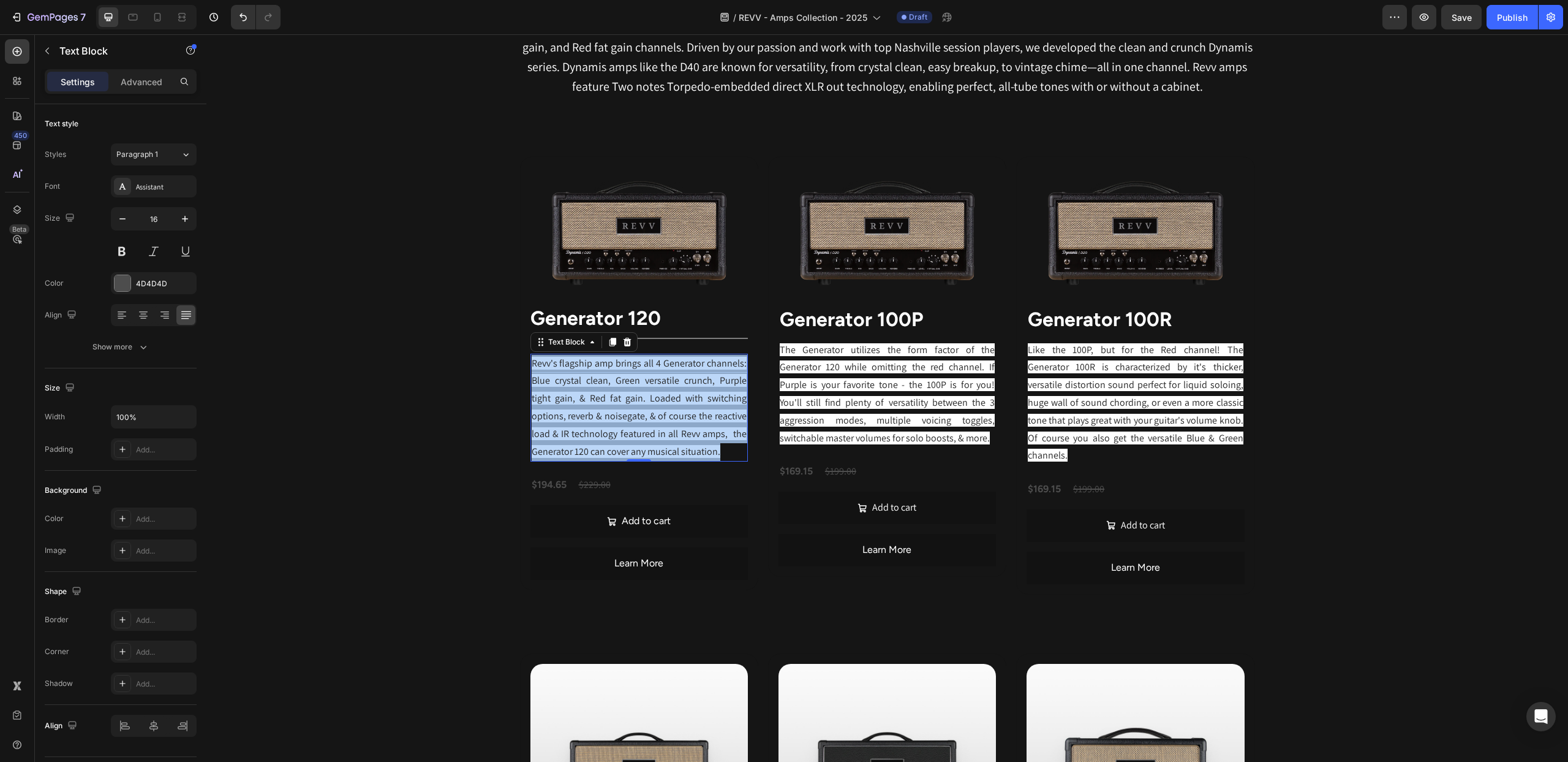
click at [660, 382] on span "Revv's flagship amp brings all 4 Generator channels: Blue crystal clean, Green …" at bounding box center [639, 407] width 215 height 101
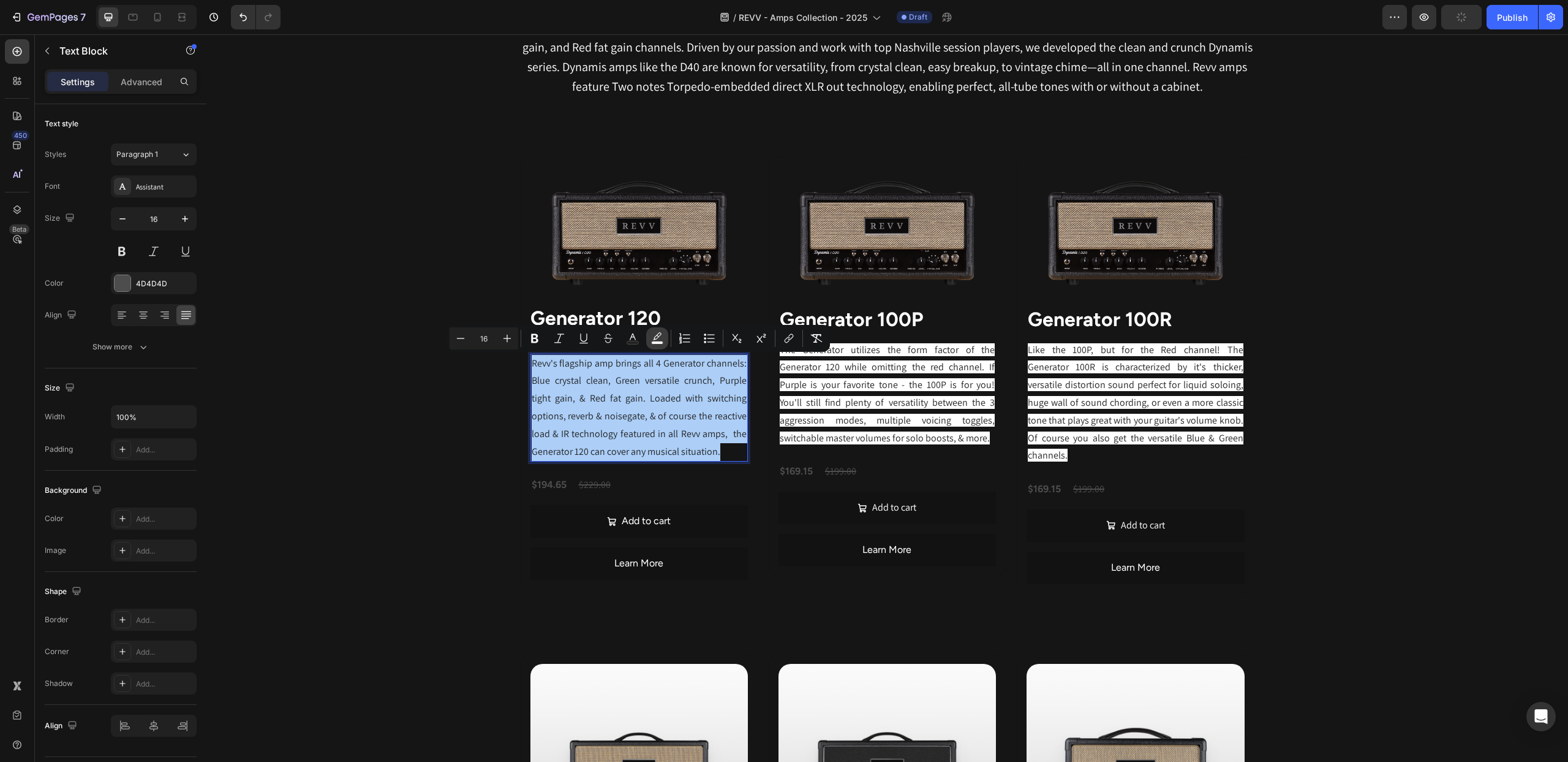
click at [656, 338] on icon "Editor contextual toolbar" at bounding box center [657, 336] width 9 height 7
type input "FFFFFF"
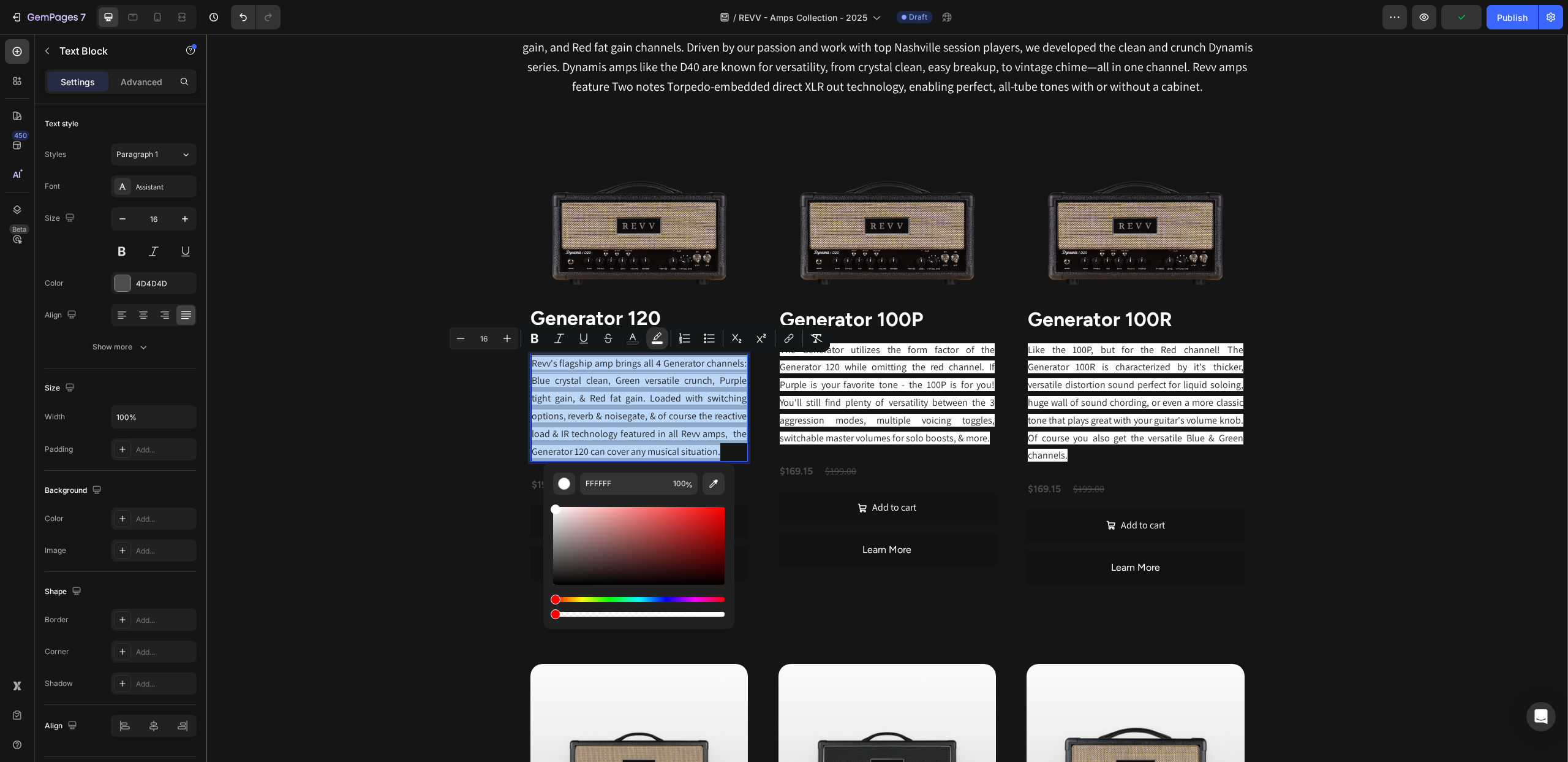
type input "0"
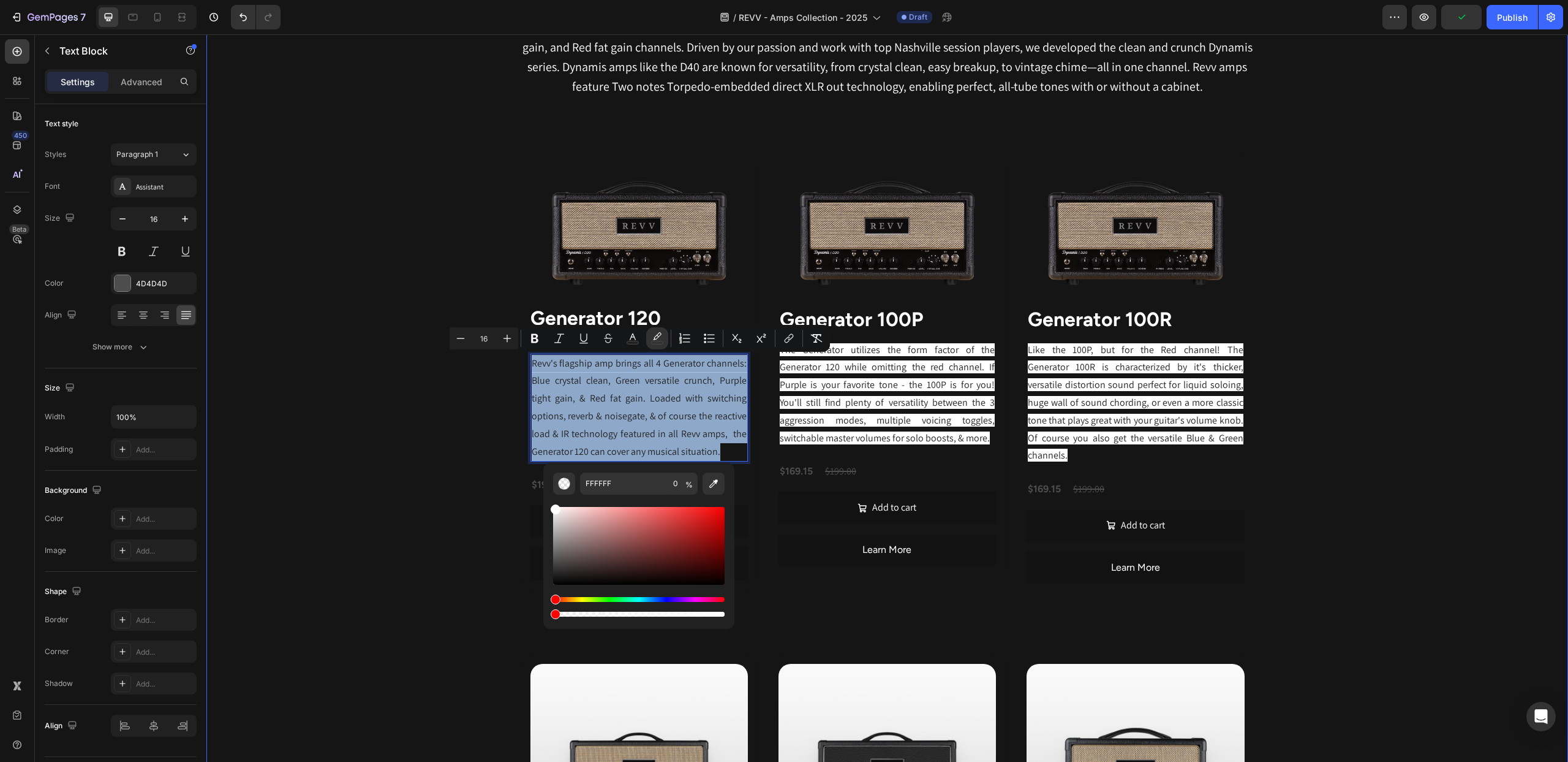
drag, startPoint x: 925, startPoint y: 648, endPoint x: 533, endPoint y: 614, distance: 393.5
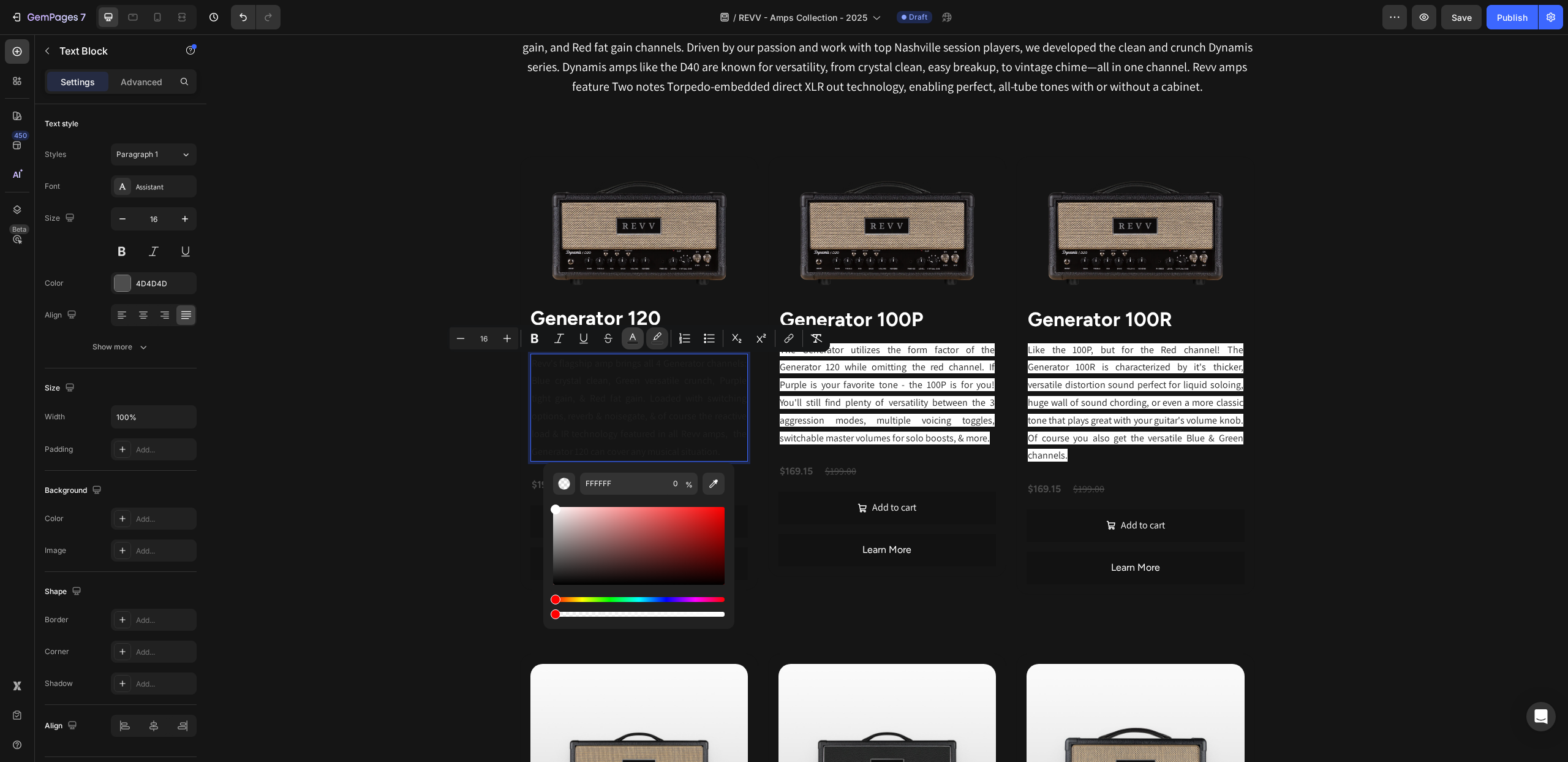
click at [633, 339] on icon "Editor contextual toolbar" at bounding box center [633, 338] width 12 height 12
type input "212121"
drag, startPoint x: 555, startPoint y: 535, endPoint x: 549, endPoint y: 494, distance: 41.4
click at [549, 494] on div "212121 100 %" at bounding box center [639, 541] width 191 height 156
type input "FFFFFF"
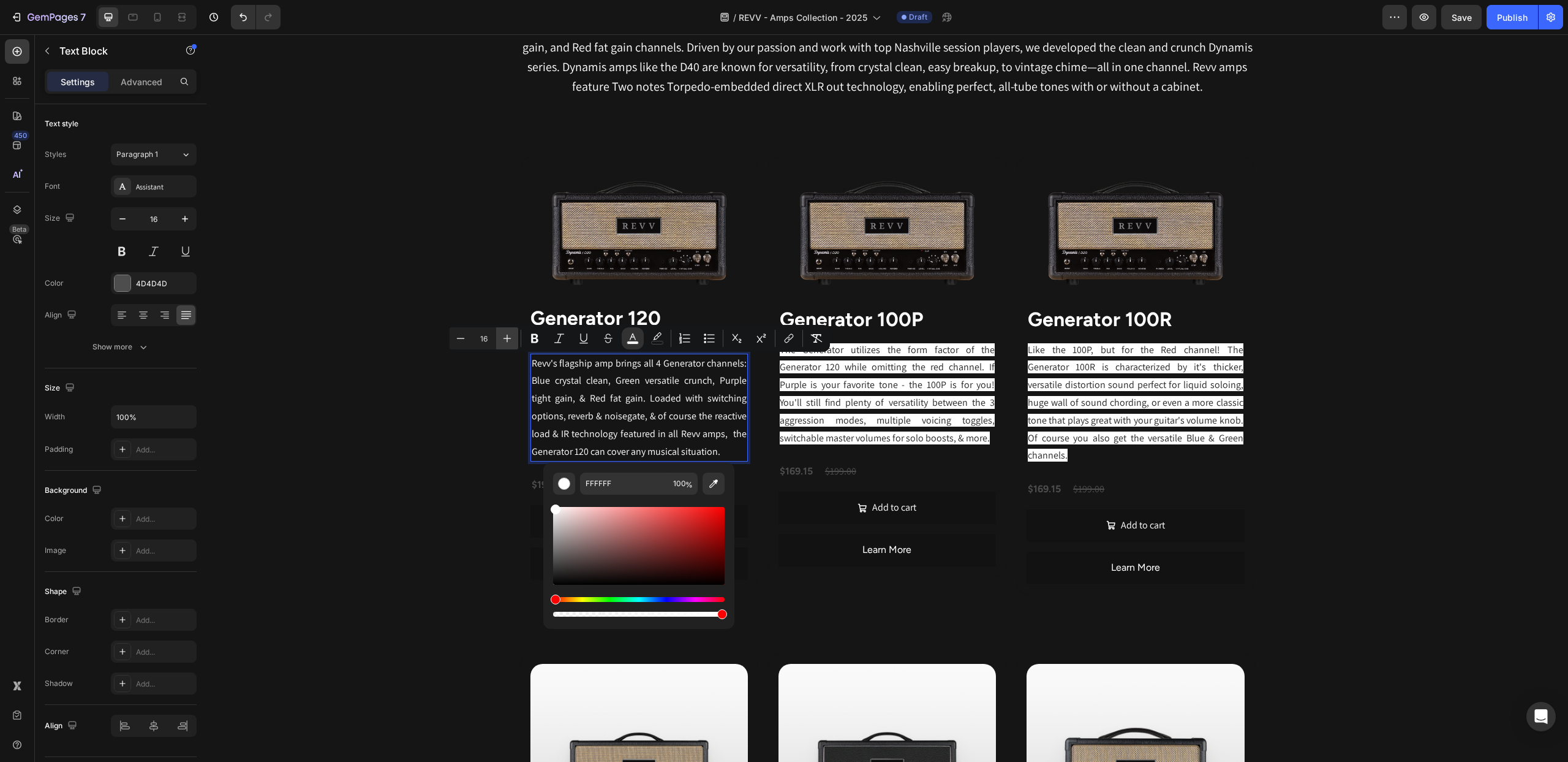
click at [507, 338] on icon "Editor contextual toolbar" at bounding box center [507, 338] width 8 height 8
type input "17"
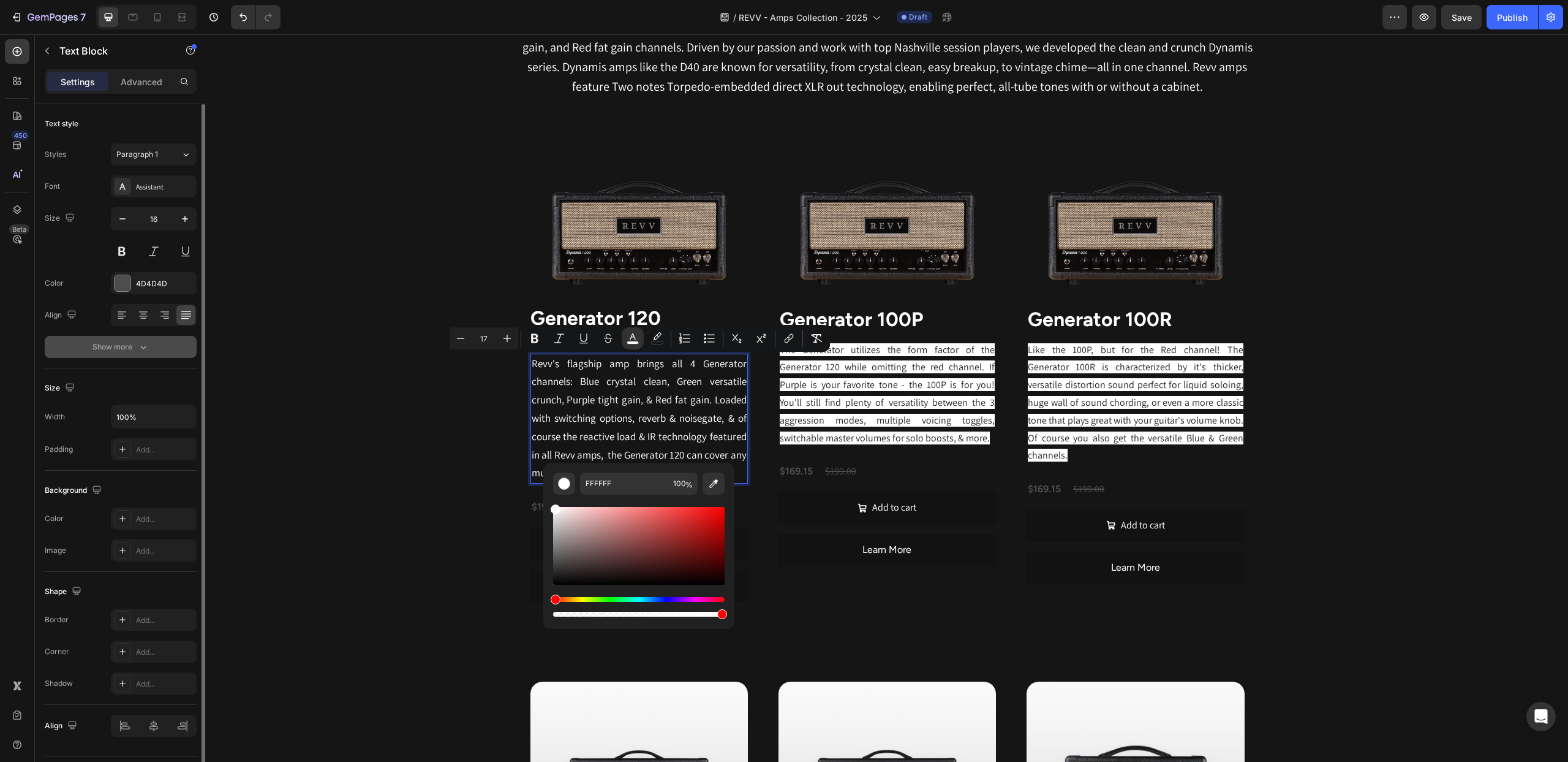
click at [139, 339] on button "Show more" at bounding box center [121, 347] width 152 height 22
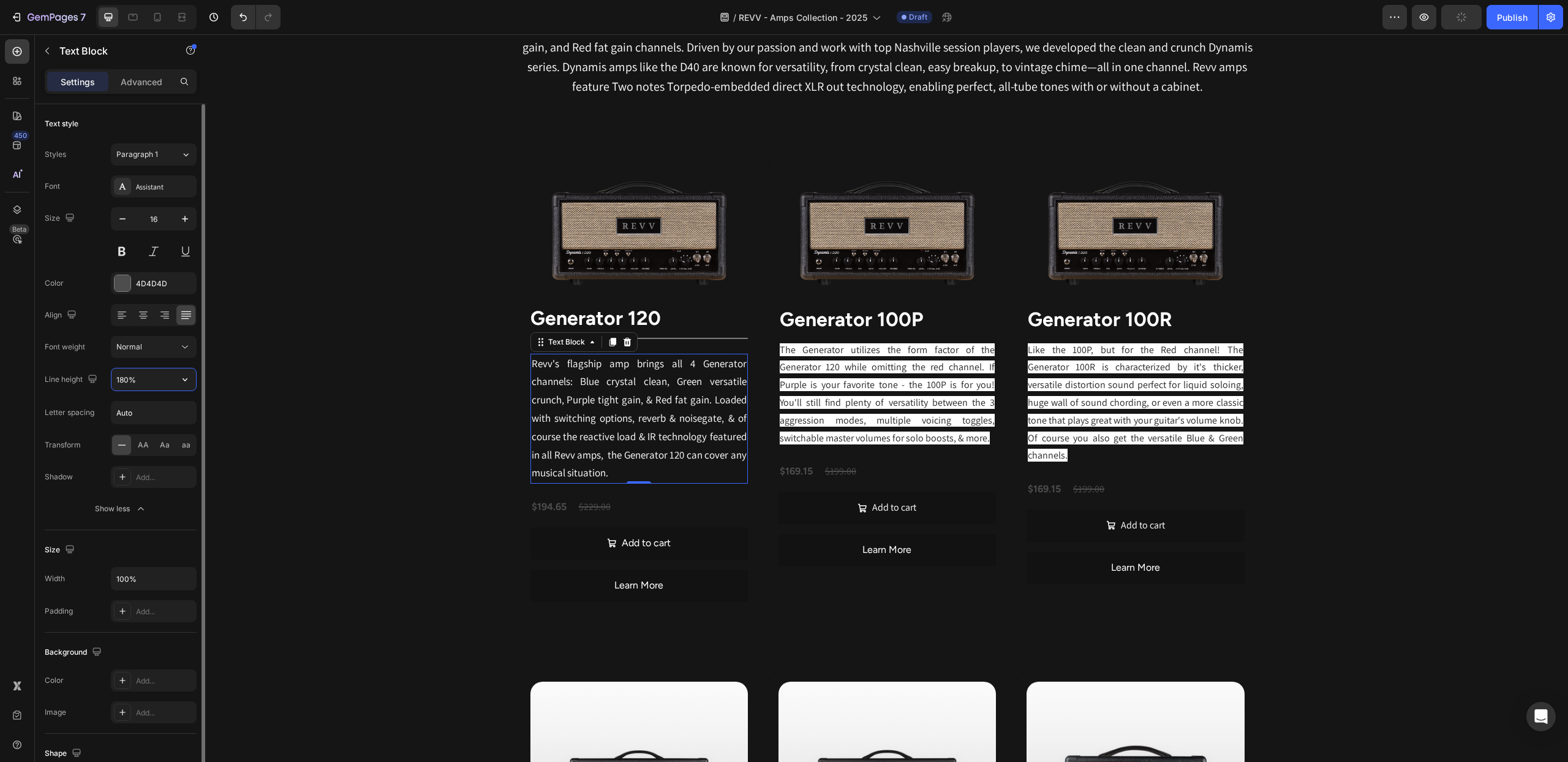
click at [151, 381] on input "180%" at bounding box center [153, 379] width 84 height 22
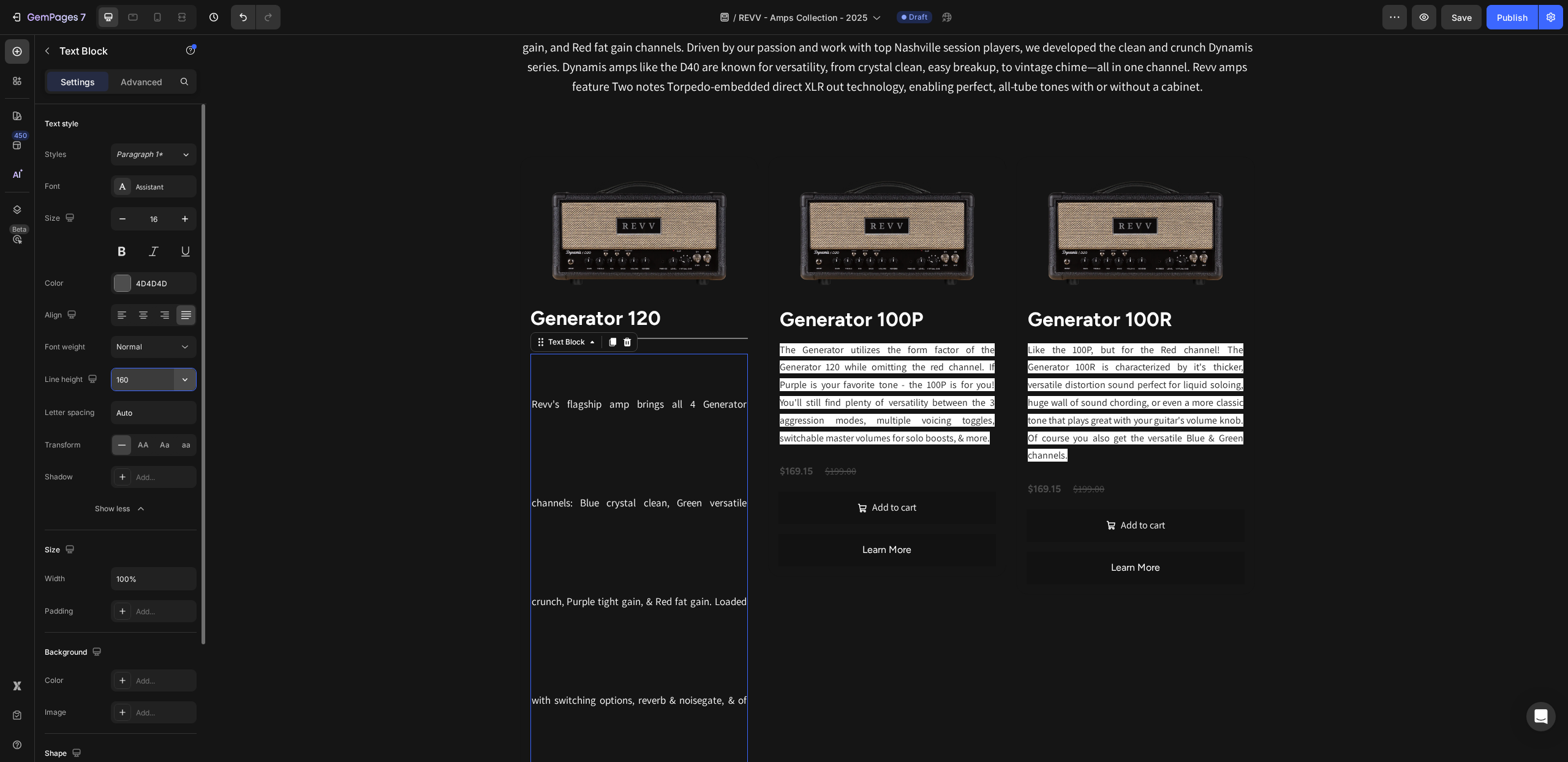
click at [185, 378] on icon "button" at bounding box center [185, 379] width 12 height 12
click at [167, 378] on input "160" at bounding box center [153, 379] width 84 height 22
type input "160%"
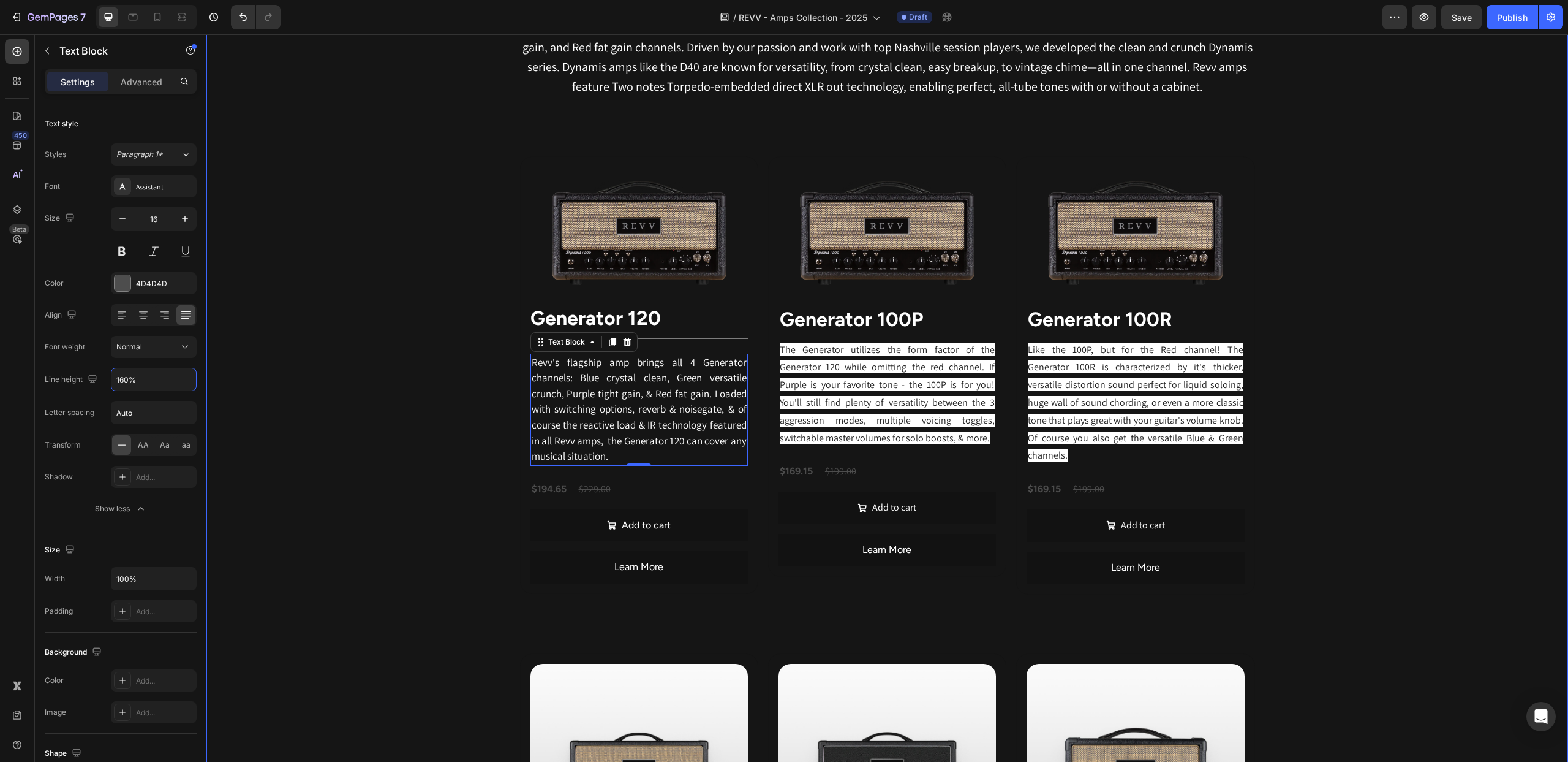
click at [322, 342] on div "Revv Amplification was founded in 2014 with one goal: zero-compromise amps that…" at bounding box center [887, 748] width 1362 height 1589
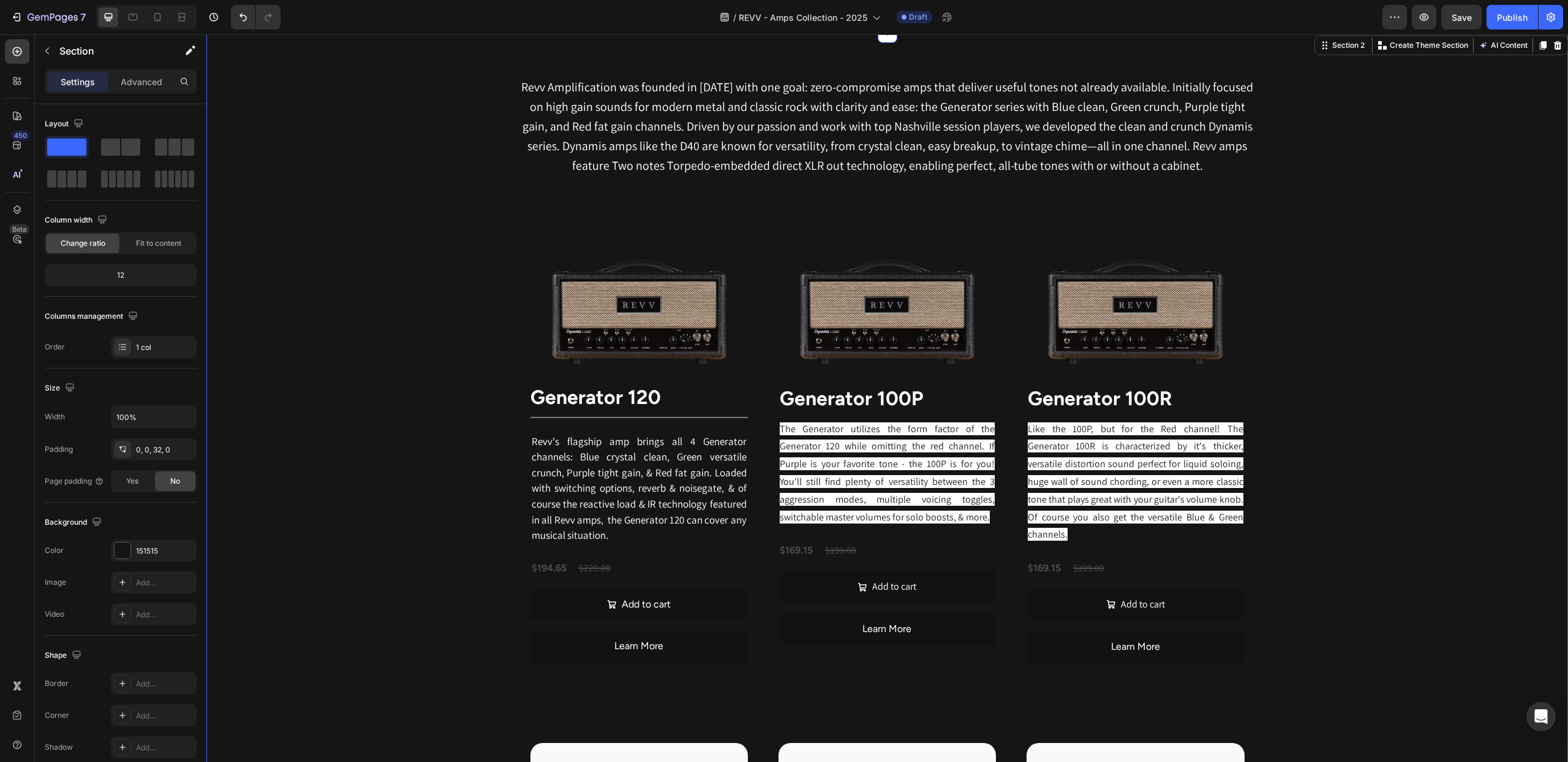
scroll to position [608, 0]
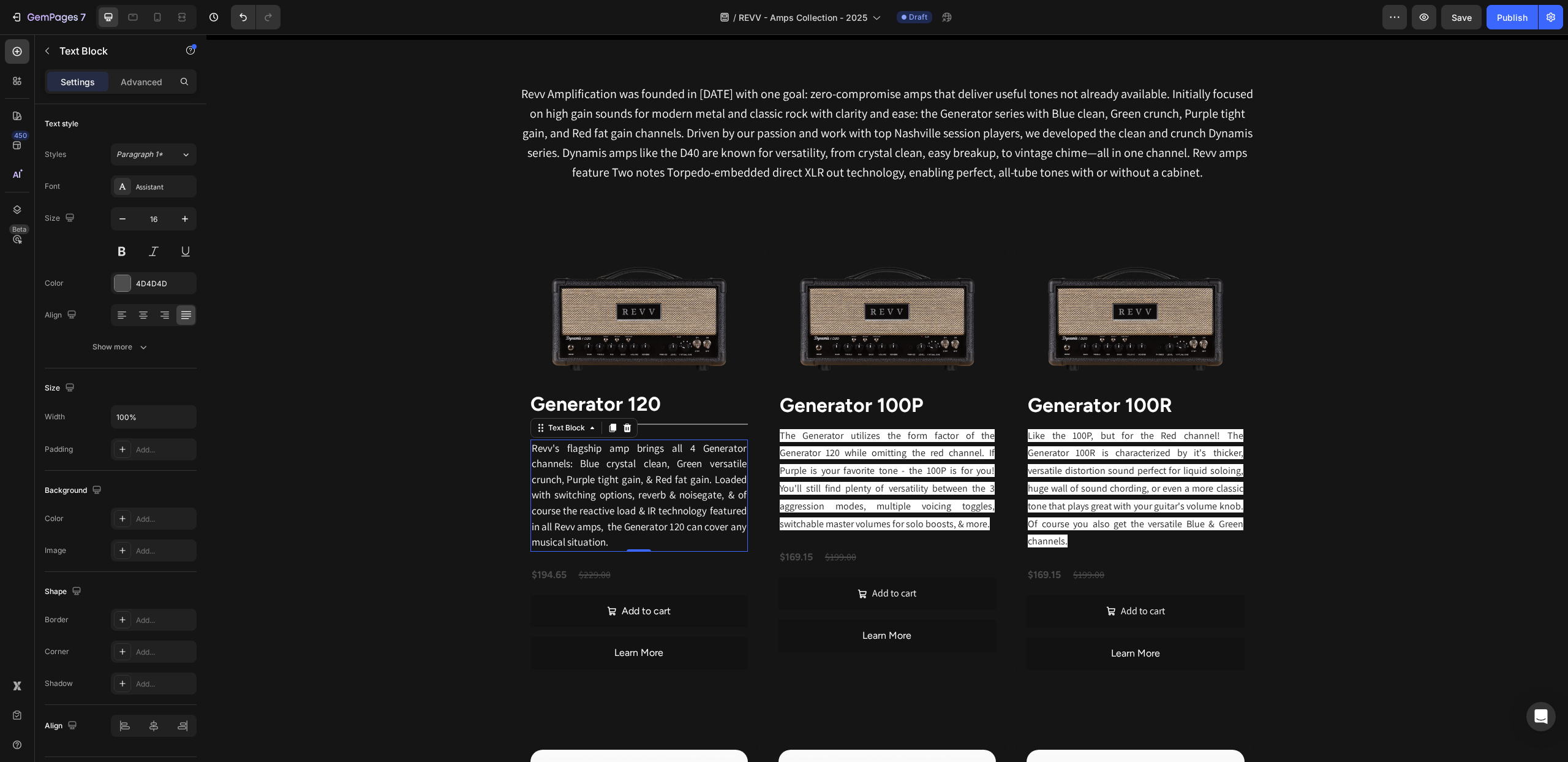
click at [677, 520] on p "Revv's flagship amp brings all 4 Generator channels: Blue crystal clean, Green …" at bounding box center [639, 495] width 215 height 110
click at [124, 315] on icon at bounding box center [122, 316] width 9 height 1
click at [185, 315] on icon at bounding box center [187, 315] width 12 height 12
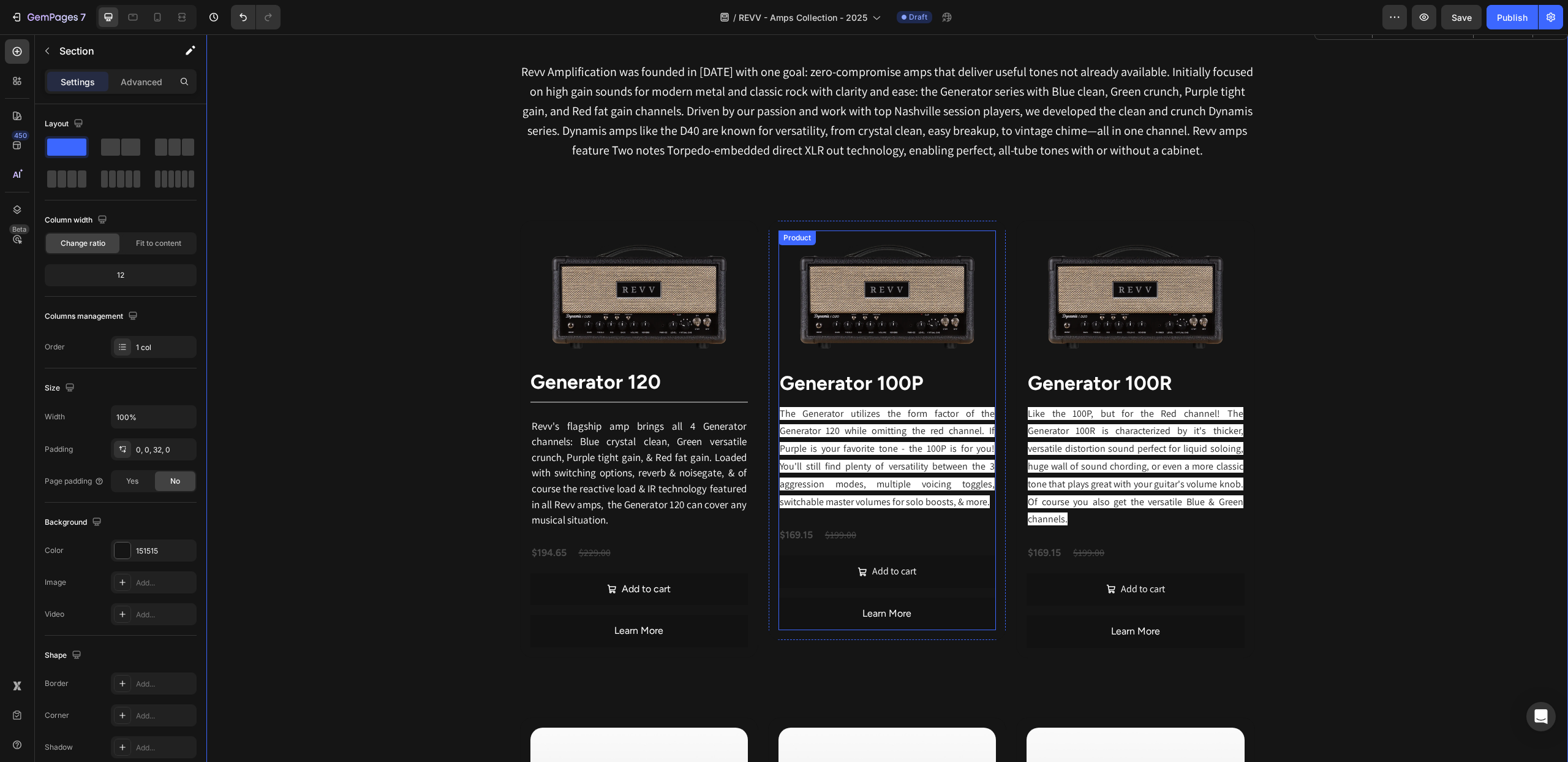
scroll to position [646, 0]
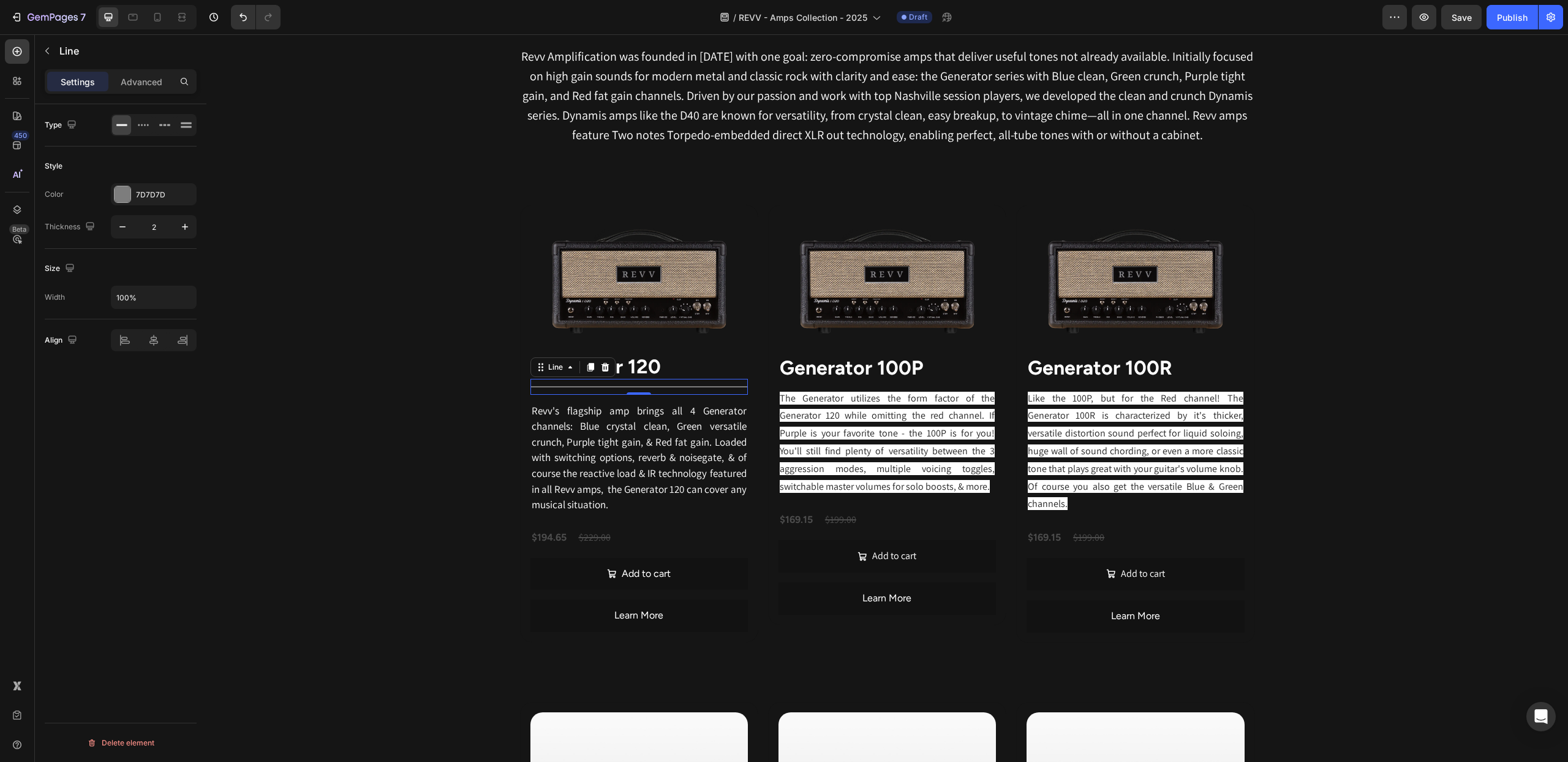
click at [609, 389] on div "Title Line 0" at bounding box center [639, 387] width 217 height 16
click at [589, 368] on icon at bounding box center [590, 367] width 7 height 9
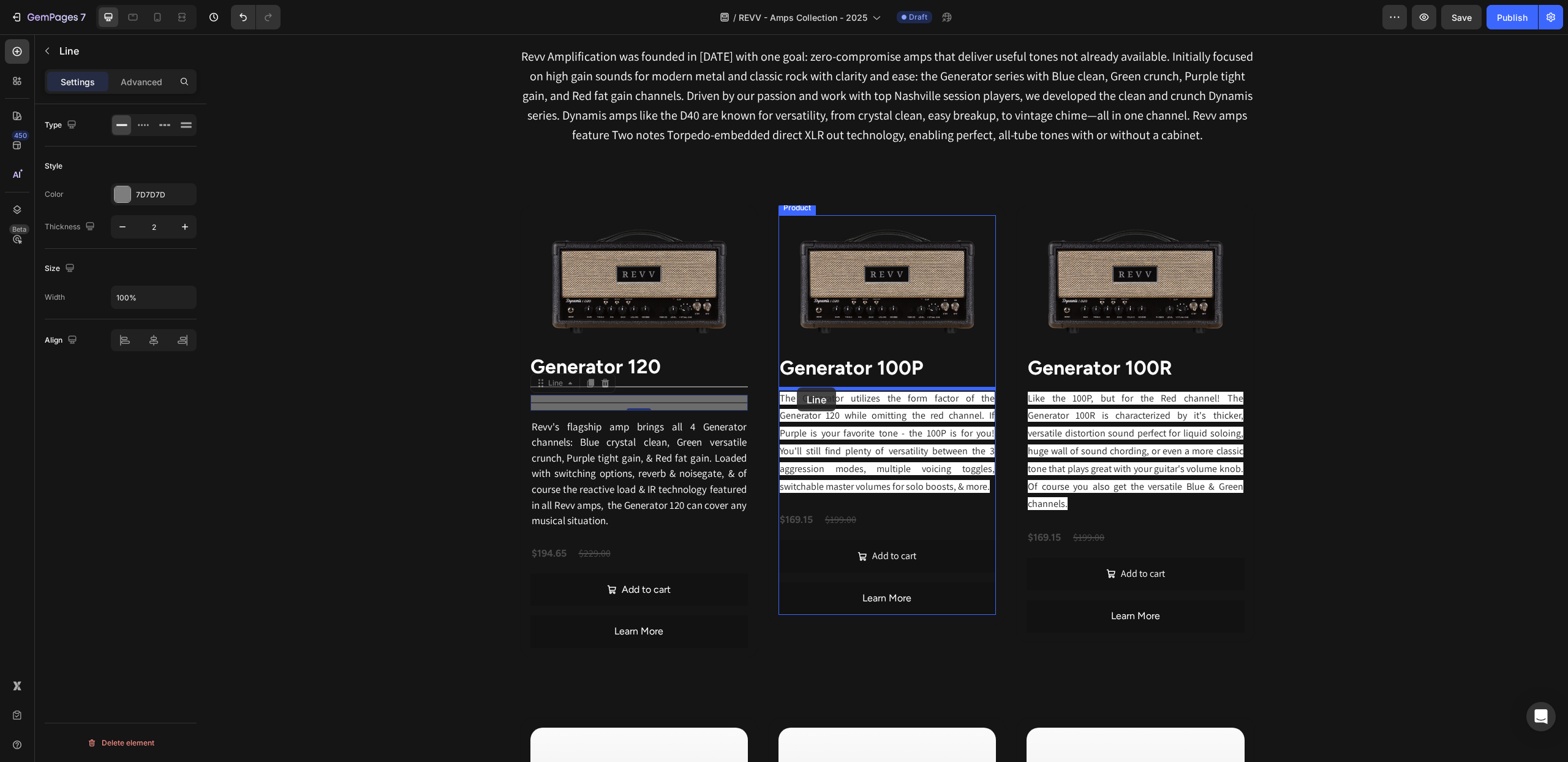
drag, startPoint x: 541, startPoint y: 384, endPoint x: 797, endPoint y: 387, distance: 256.0
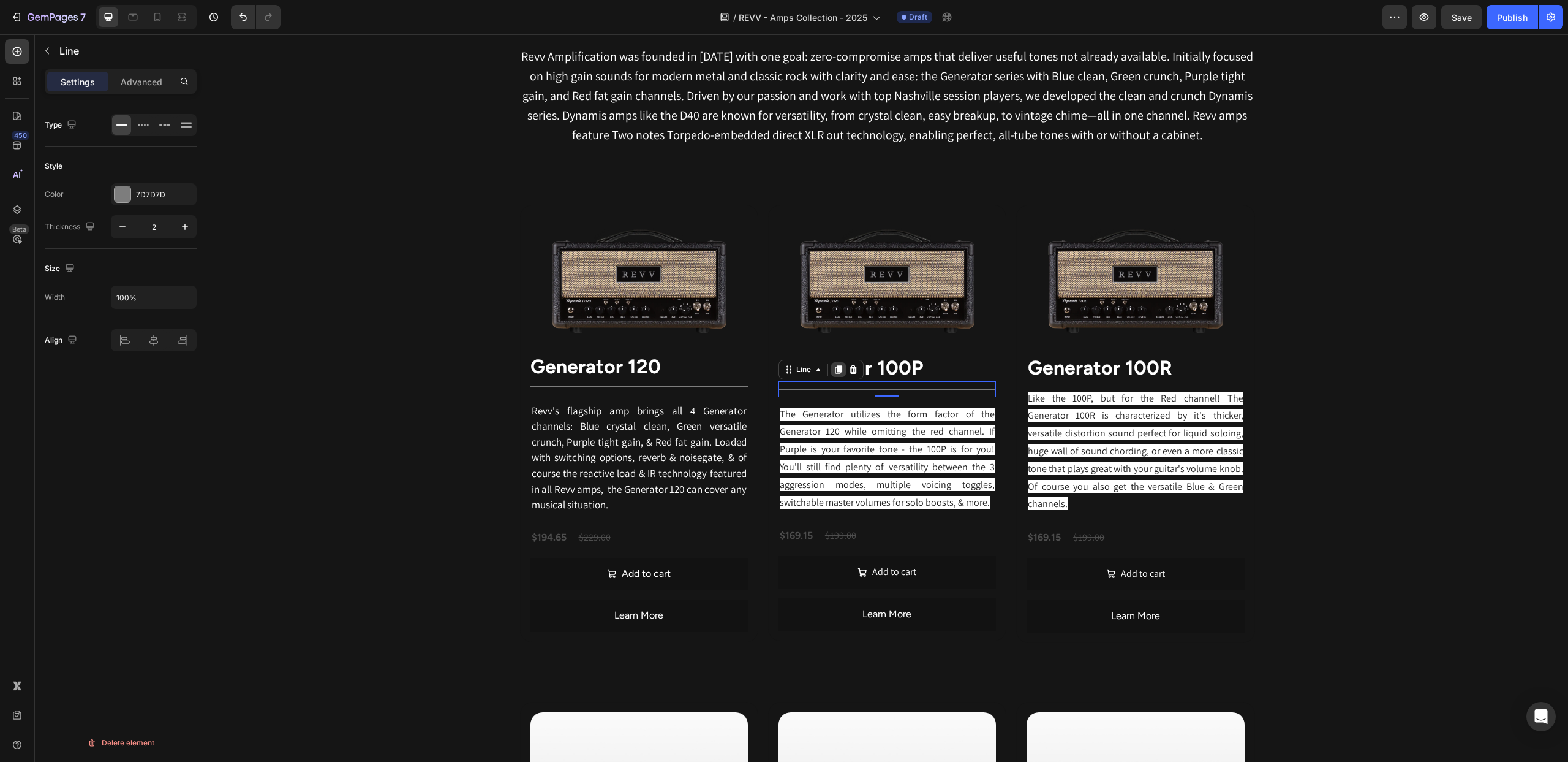
click at [834, 370] on icon at bounding box center [838, 370] width 10 height 10
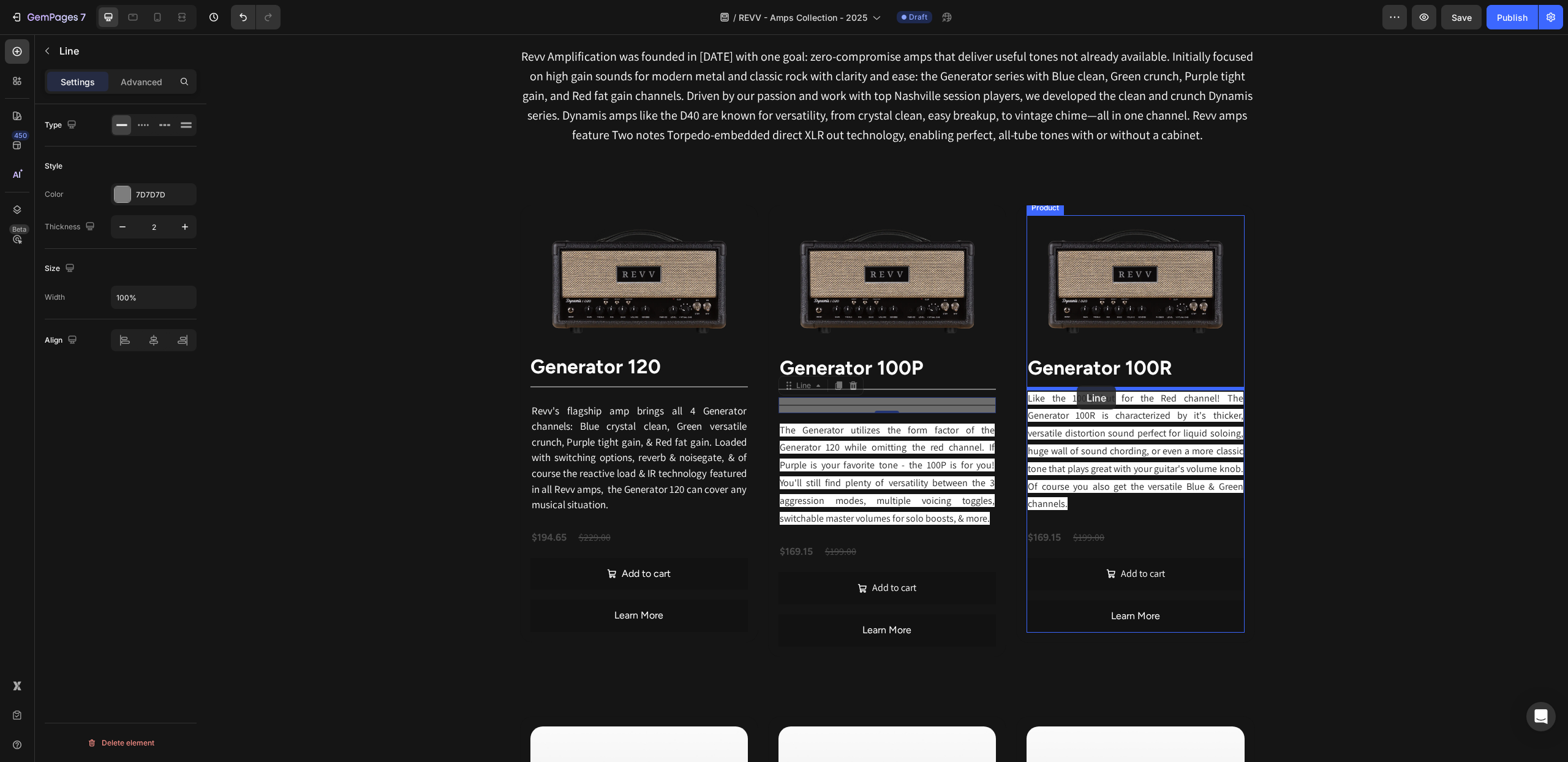
drag, startPoint x: 792, startPoint y: 389, endPoint x: 1077, endPoint y: 386, distance: 285.0
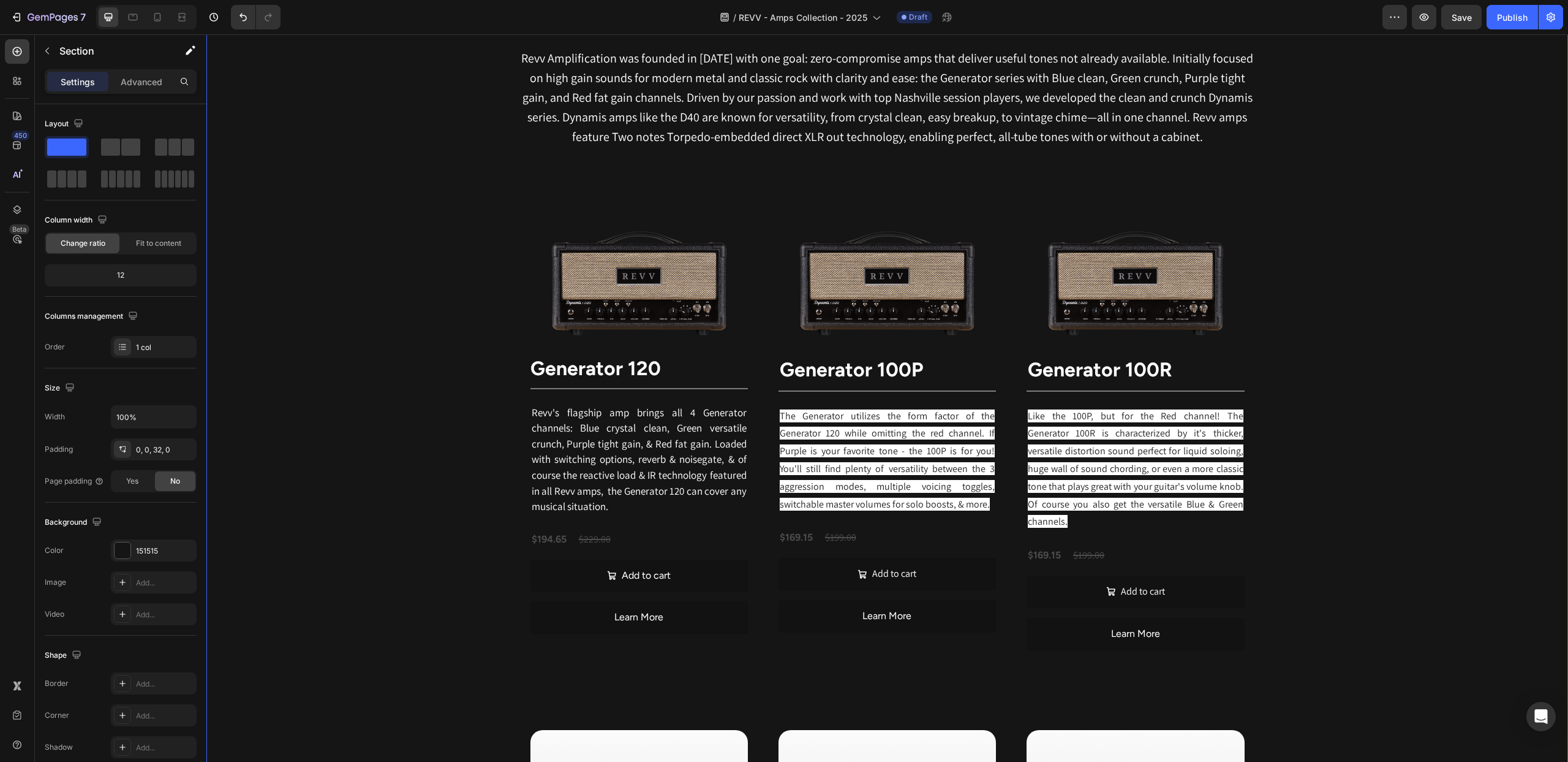
scroll to position [617, 0]
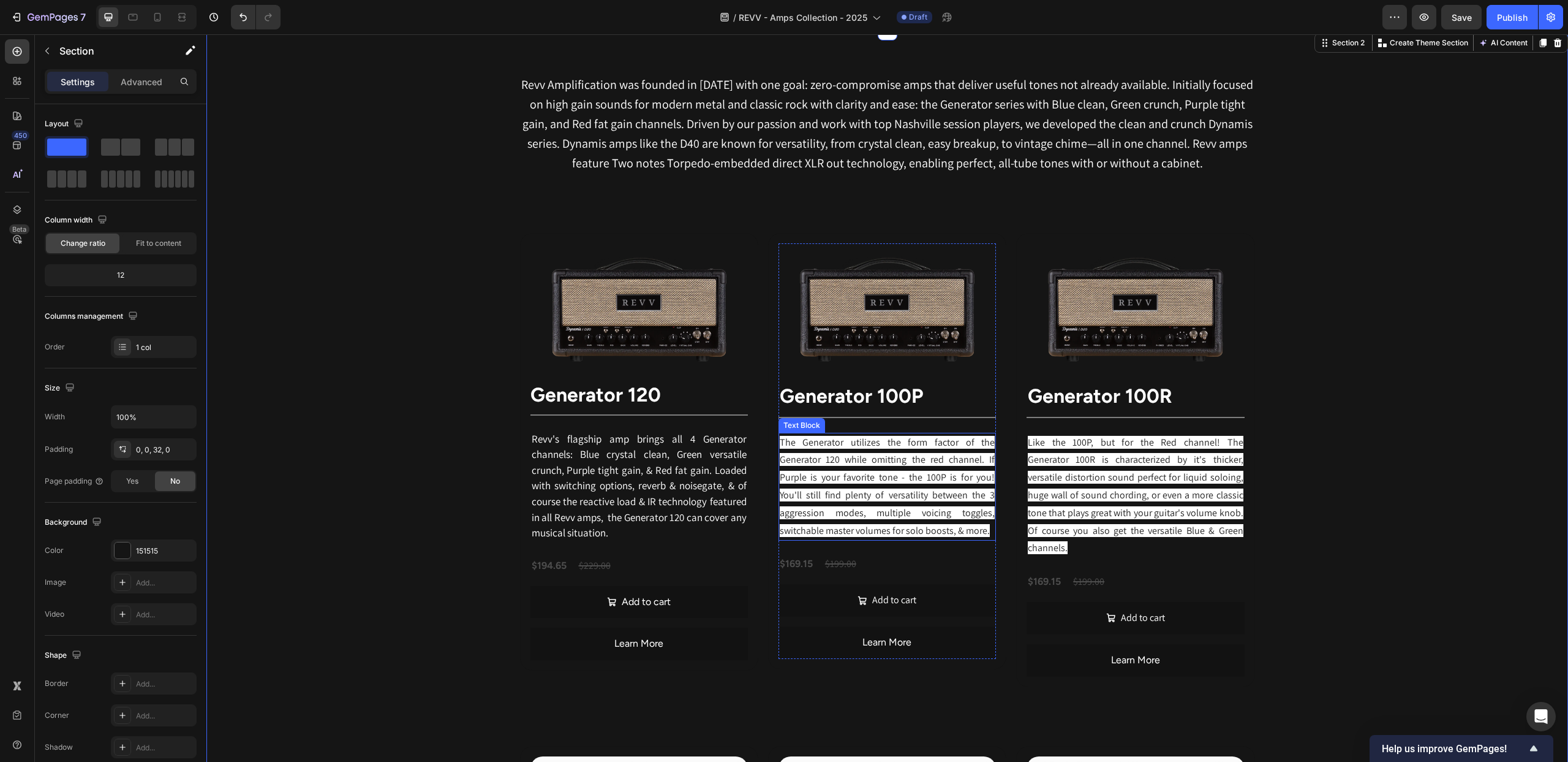
click at [906, 515] on span "The Generator utilizes the form factor of the Generator 120 while omitting the …" at bounding box center [887, 486] width 215 height 101
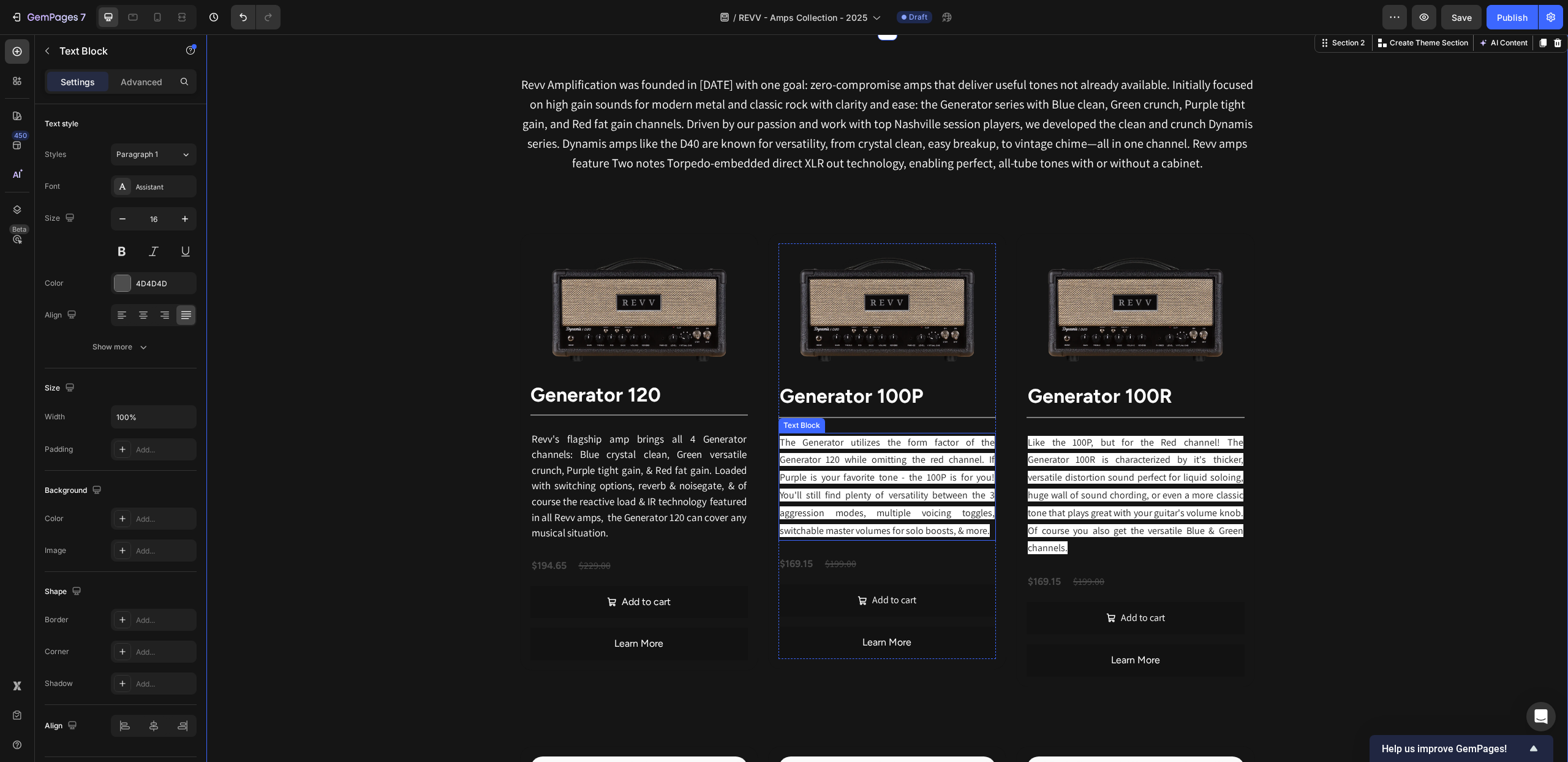
click at [906, 515] on span "The Generator utilizes the form factor of the Generator 120 while omitting the …" at bounding box center [887, 486] width 215 height 101
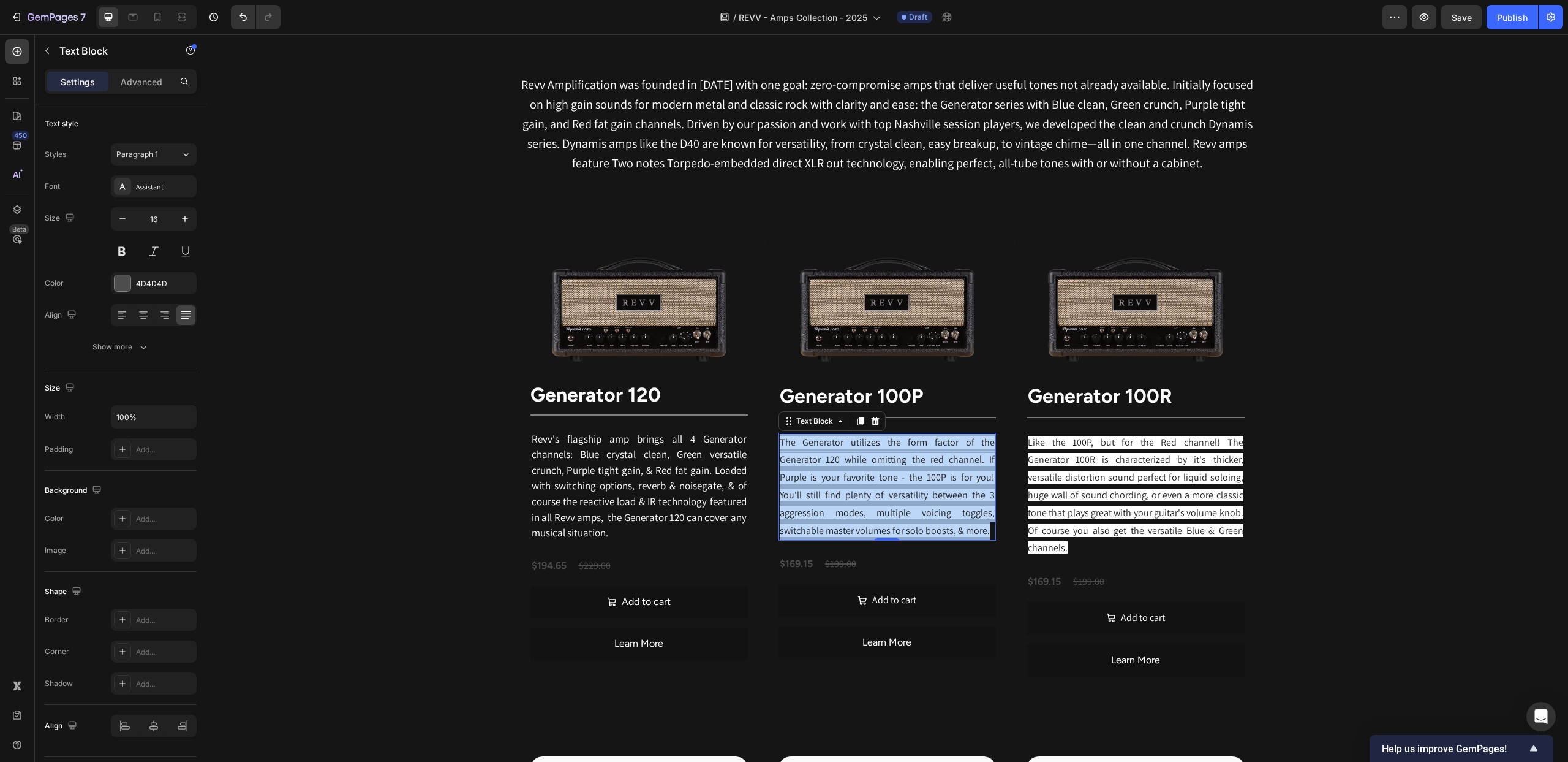
click at [906, 515] on span "The Generator utilizes the form factor of the Generator 120 while omitting the …" at bounding box center [887, 486] width 215 height 101
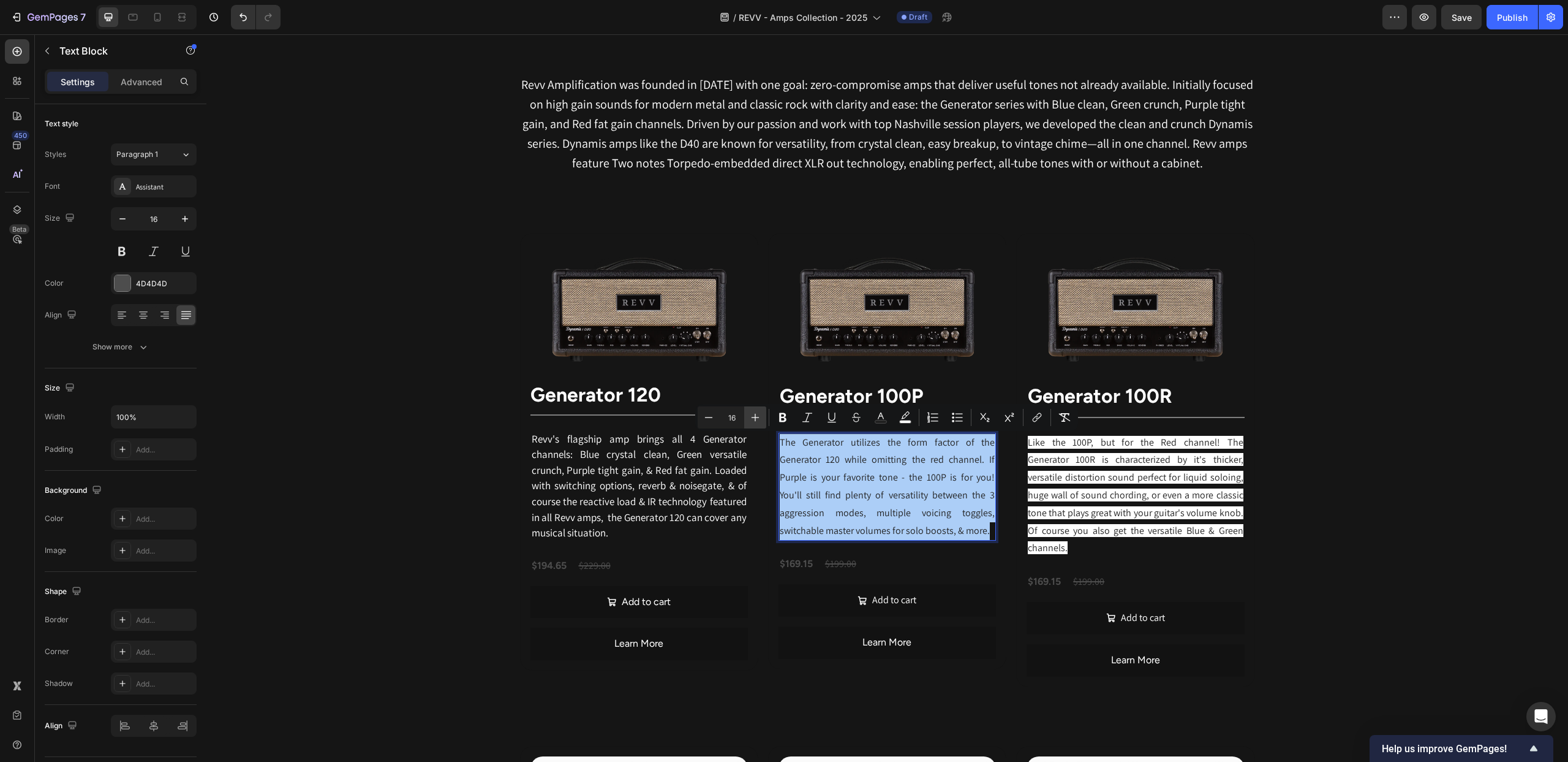
click at [753, 417] on icon "Editor contextual toolbar" at bounding box center [755, 418] width 12 height 12
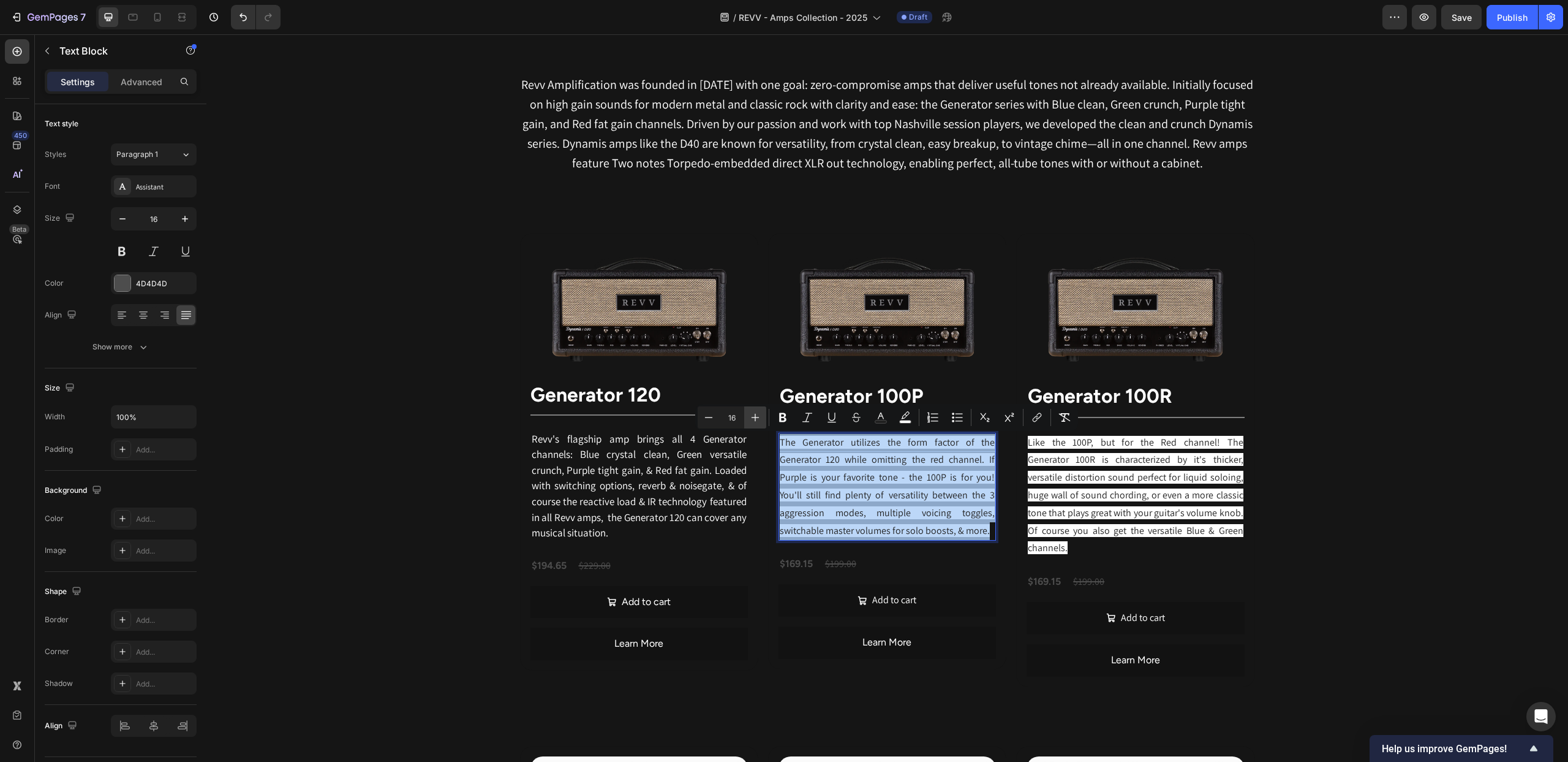
type input "17"
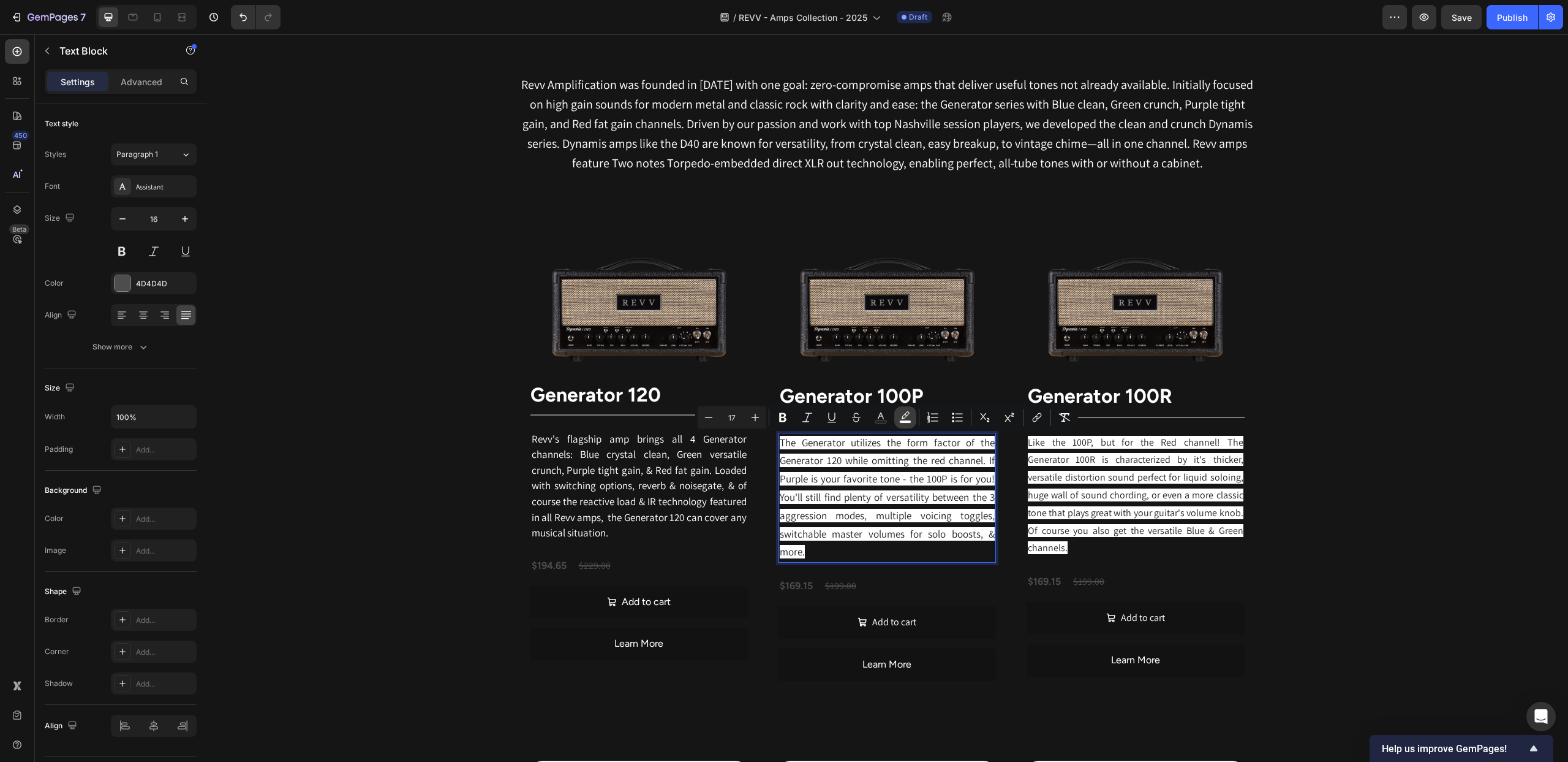
click at [909, 421] on rect "Editor contextual toolbar" at bounding box center [906, 422] width 12 height 3
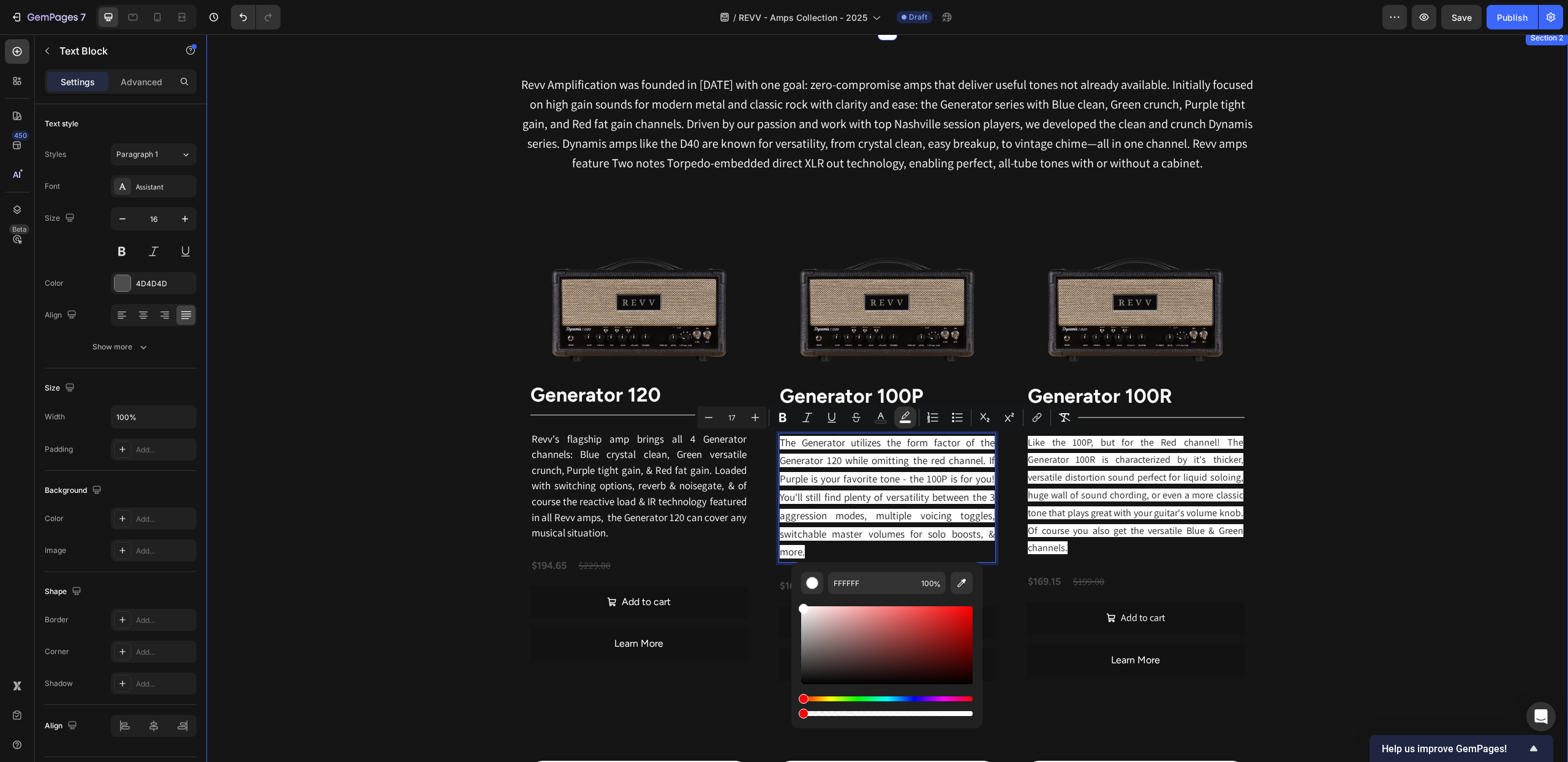
type input "0"
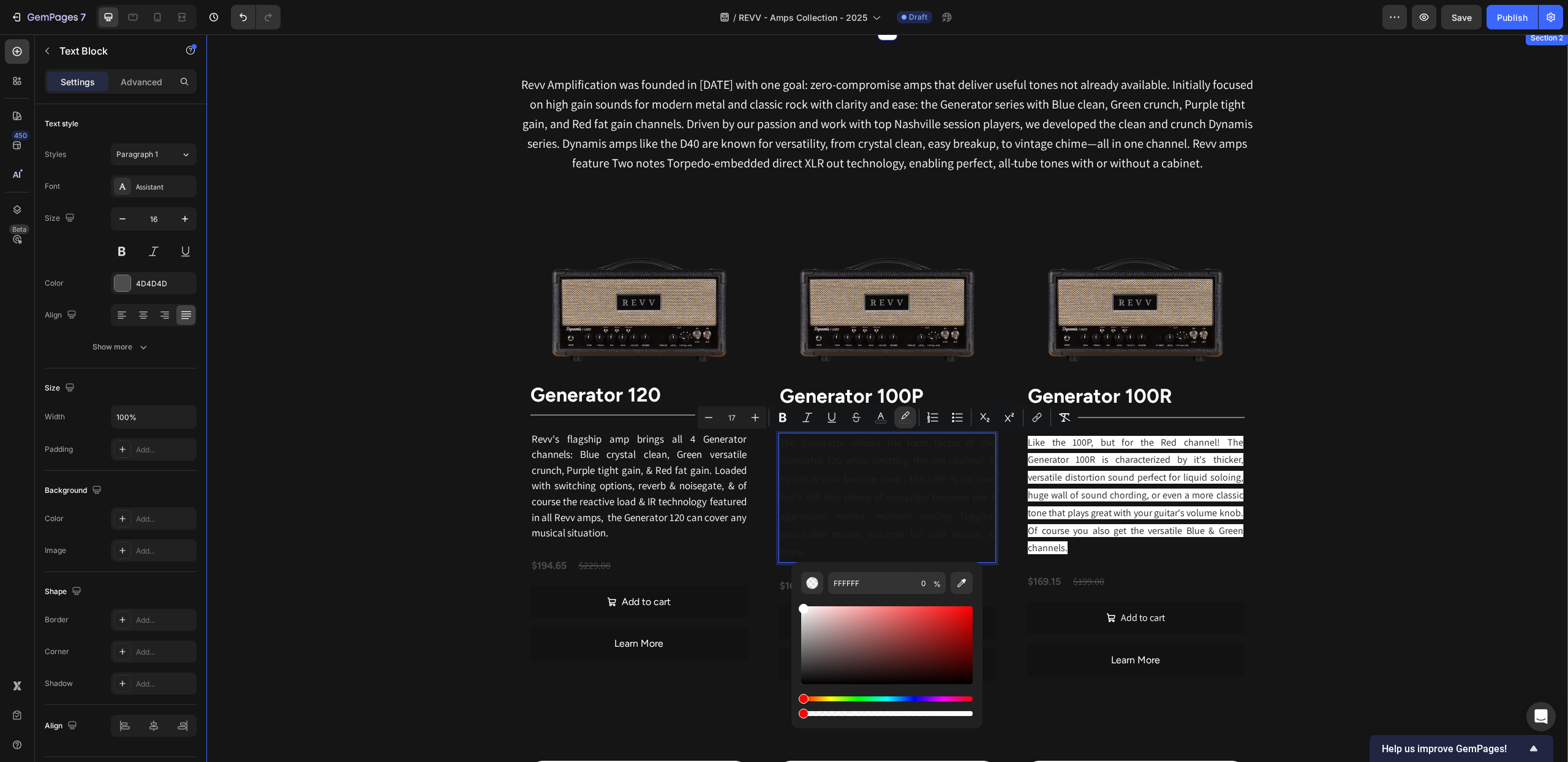
drag, startPoint x: 1173, startPoint y: 750, endPoint x: 790, endPoint y: 615, distance: 406.1
click at [878, 421] on rect "Editor contextual toolbar" at bounding box center [881, 422] width 12 height 3
drag, startPoint x: 803, startPoint y: 660, endPoint x: 803, endPoint y: 587, distance: 73.0
click at [803, 587] on div "212121 100 %" at bounding box center [887, 645] width 172 height 147
type input "FFFFFF"
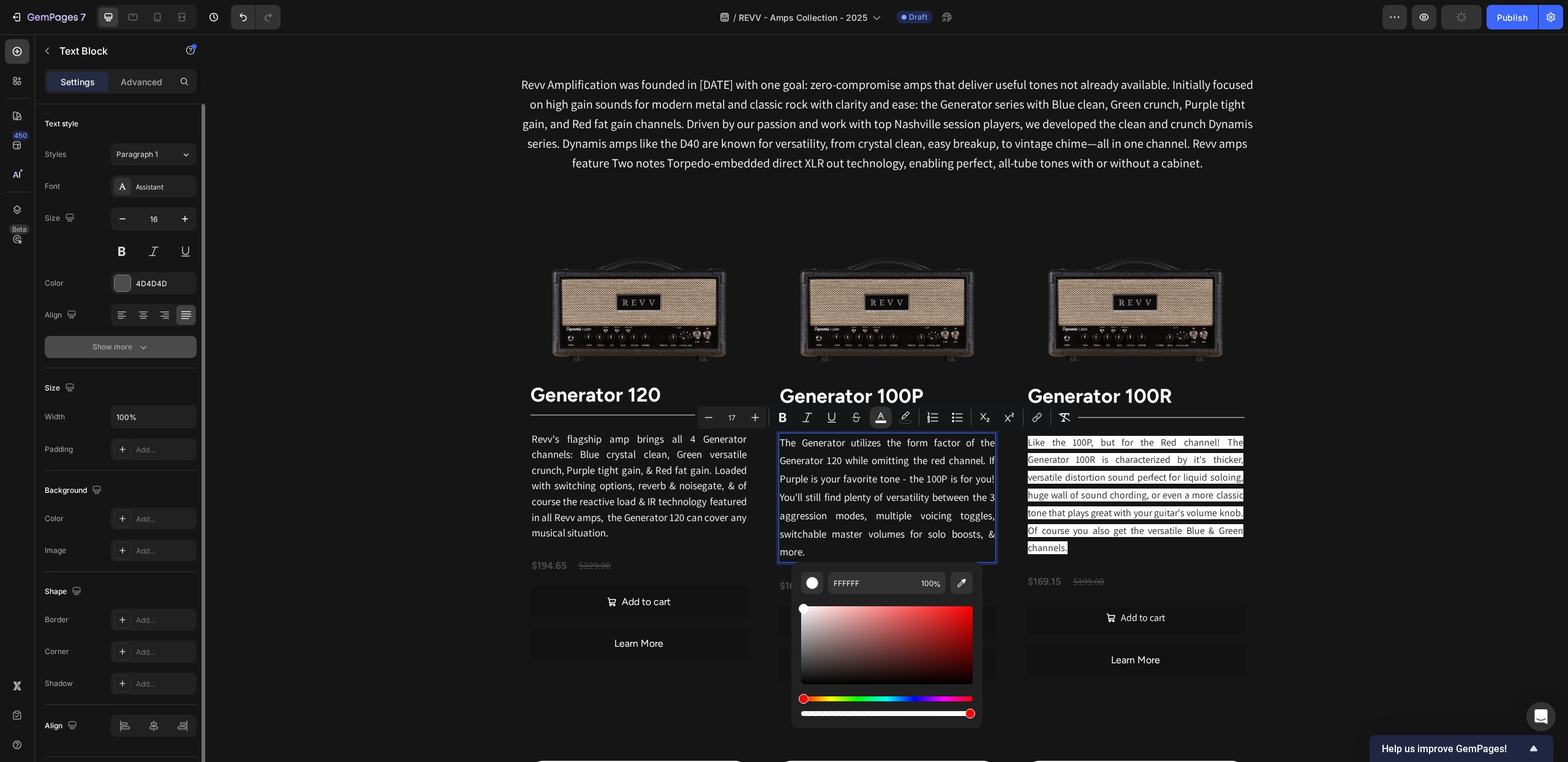
click at [116, 351] on div "Show more" at bounding box center [121, 347] width 57 height 12
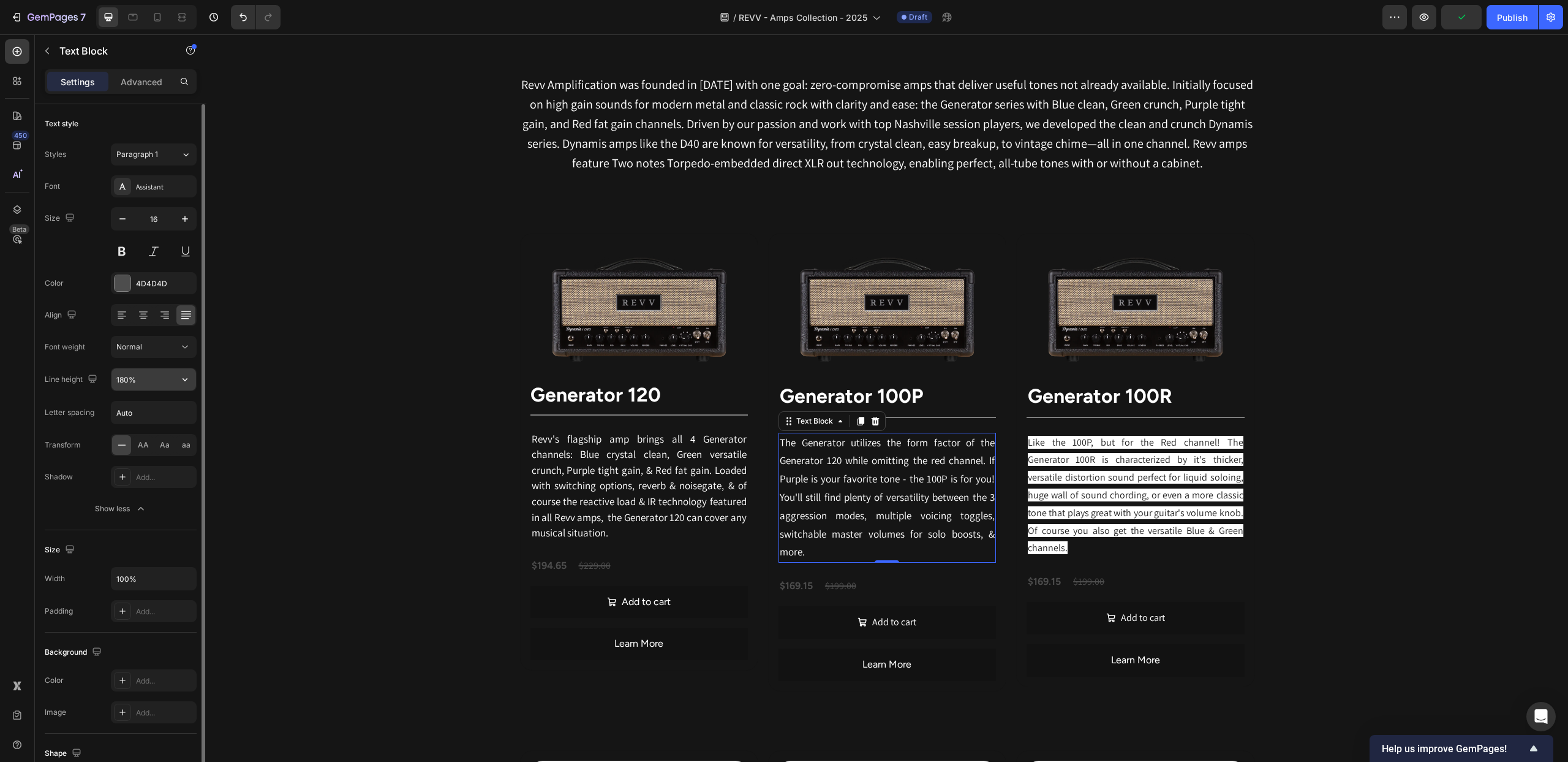
click at [125, 378] on input "180%" at bounding box center [153, 379] width 84 height 22
type input "160%"
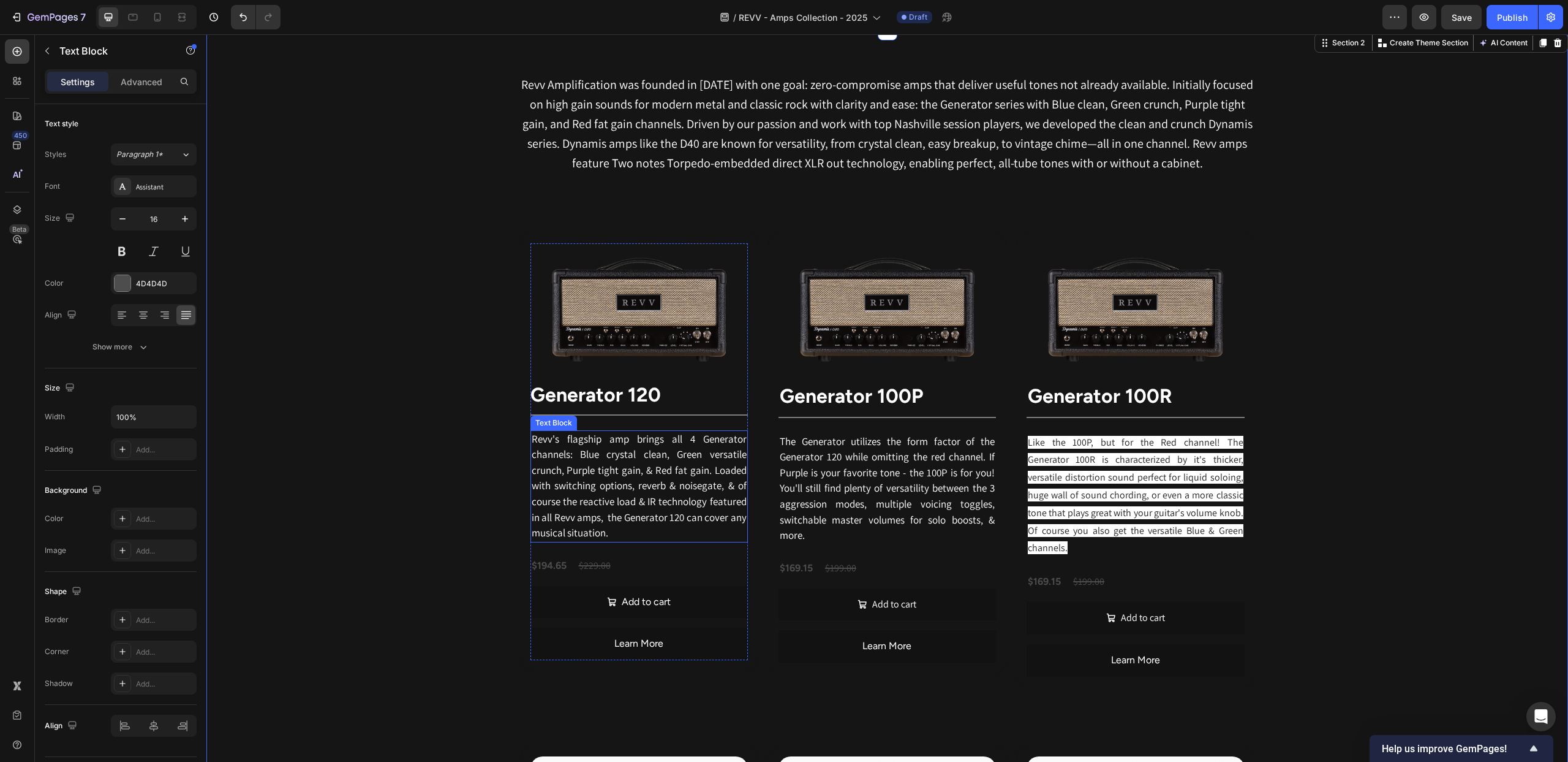
click at [622, 522] on span "Revv's flagship amp brings all 4 Generator channels: Blue crystal clean, Green …" at bounding box center [639, 486] width 215 height 108
click at [616, 535] on p "Revv's flagship amp brings all 4 Generator channels: Blue crystal clean, Green …" at bounding box center [639, 487] width 215 height 110
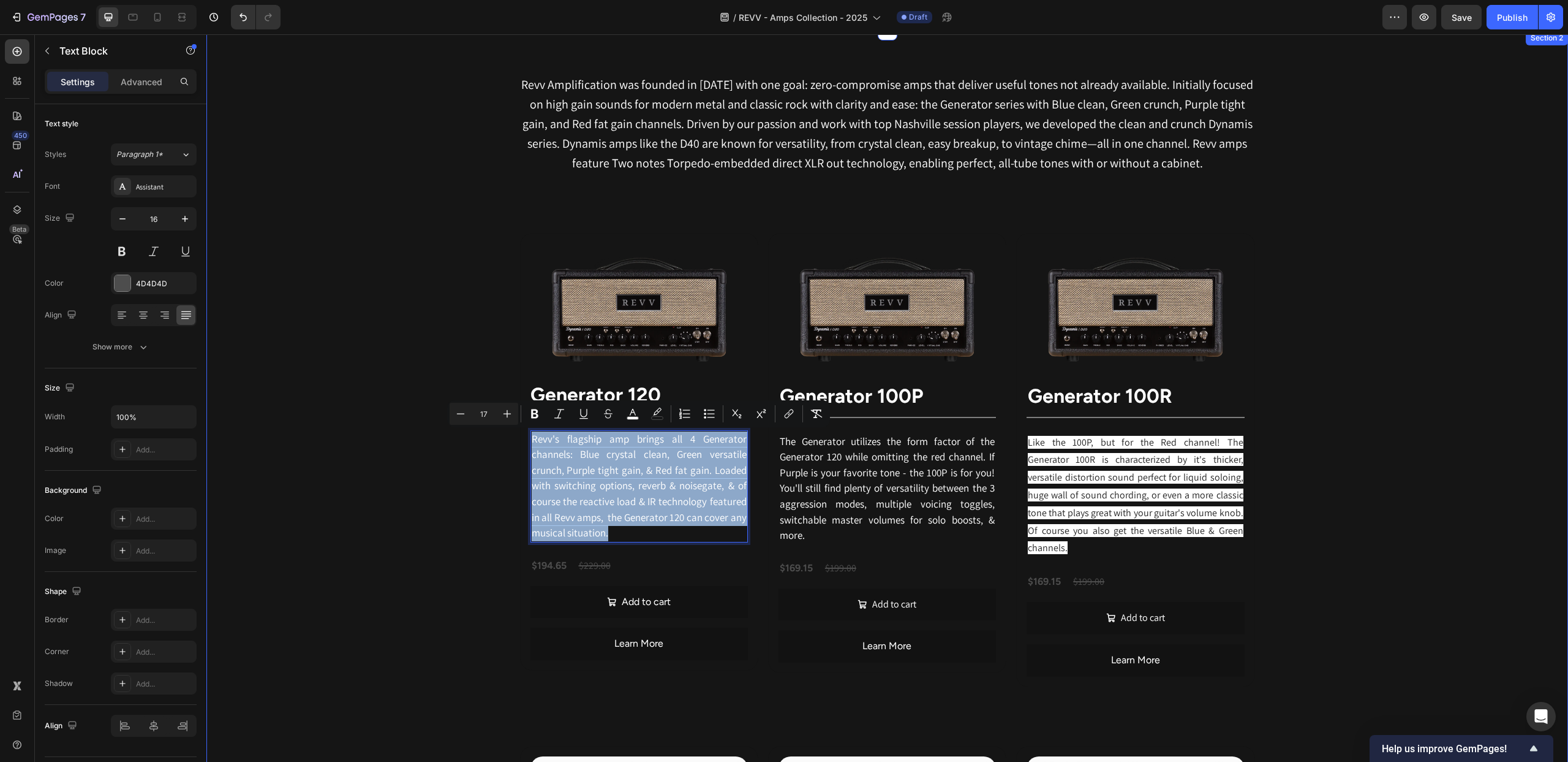
drag, startPoint x: 615, startPoint y: 536, endPoint x: 517, endPoint y: 443, distance: 135.1
copy span "Revv's flagship amp brings all 4 Generator channels: Blue crystal clean, Green …"
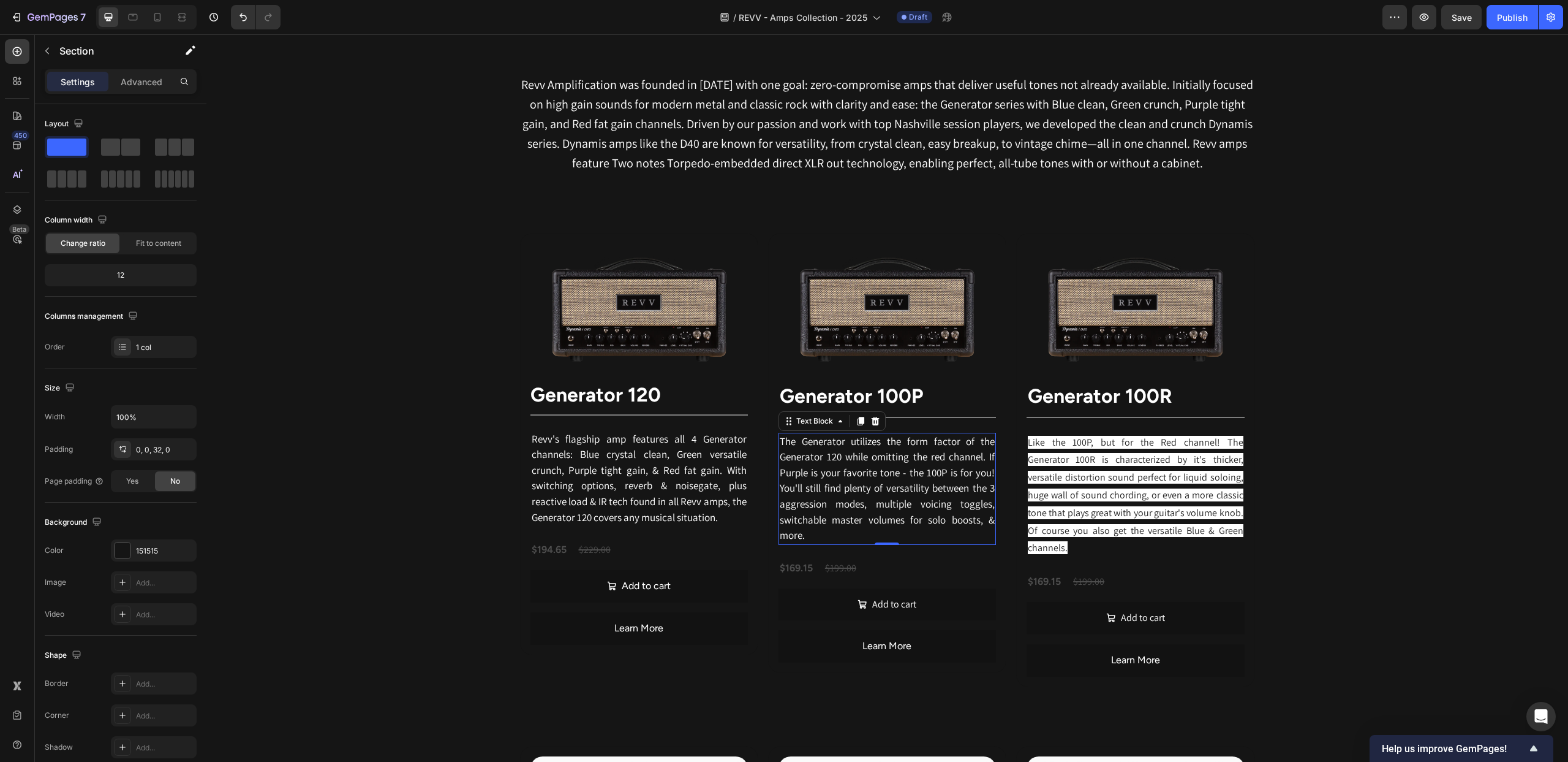
click at [809, 532] on p "The Generator utilizes the form factor of the Generator 120 while omitting the …" at bounding box center [887, 488] width 215 height 110
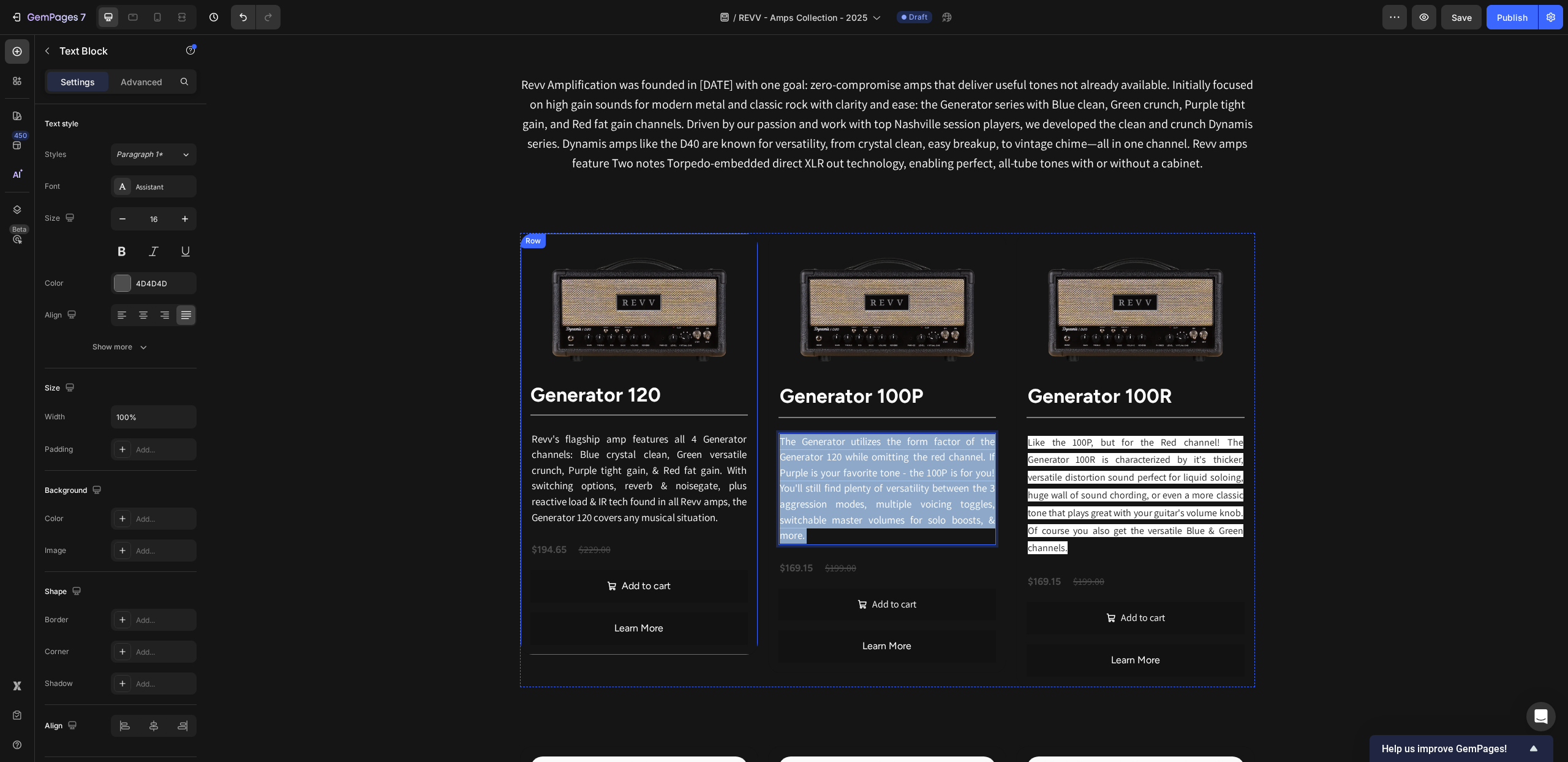
drag, startPoint x: 808, startPoint y: 535, endPoint x: 753, endPoint y: 452, distance: 99.6
click at [752, 450] on div "Image ⁠⁠⁠⁠⁠⁠⁠ generator 120 Heading Title Line Revv's flagship amp features all…" at bounding box center [888, 460] width 735 height 454
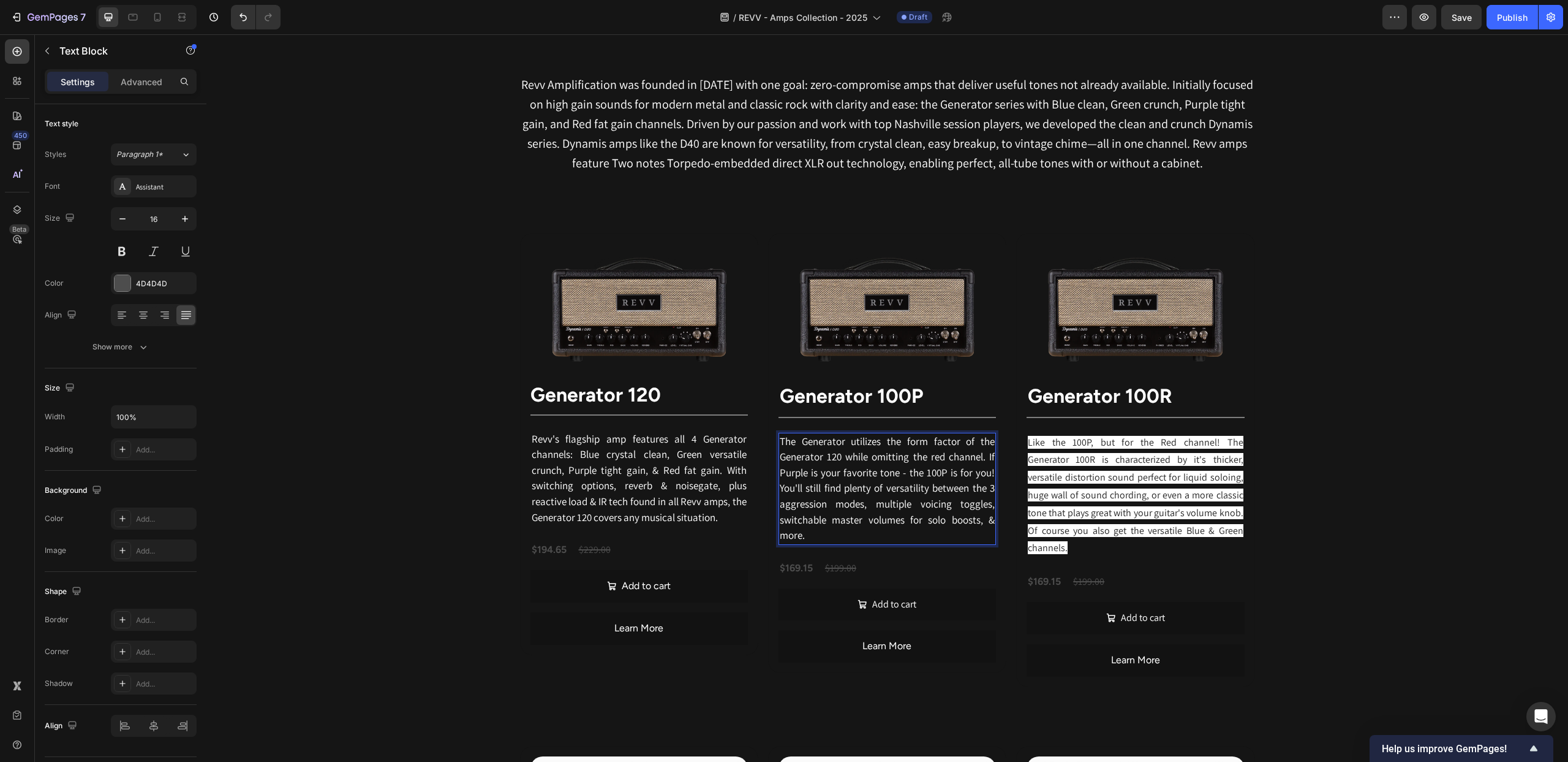
click at [805, 532] on p "The Generator utilizes the form factor of the Generator 120 while omitting the …" at bounding box center [887, 488] width 215 height 110
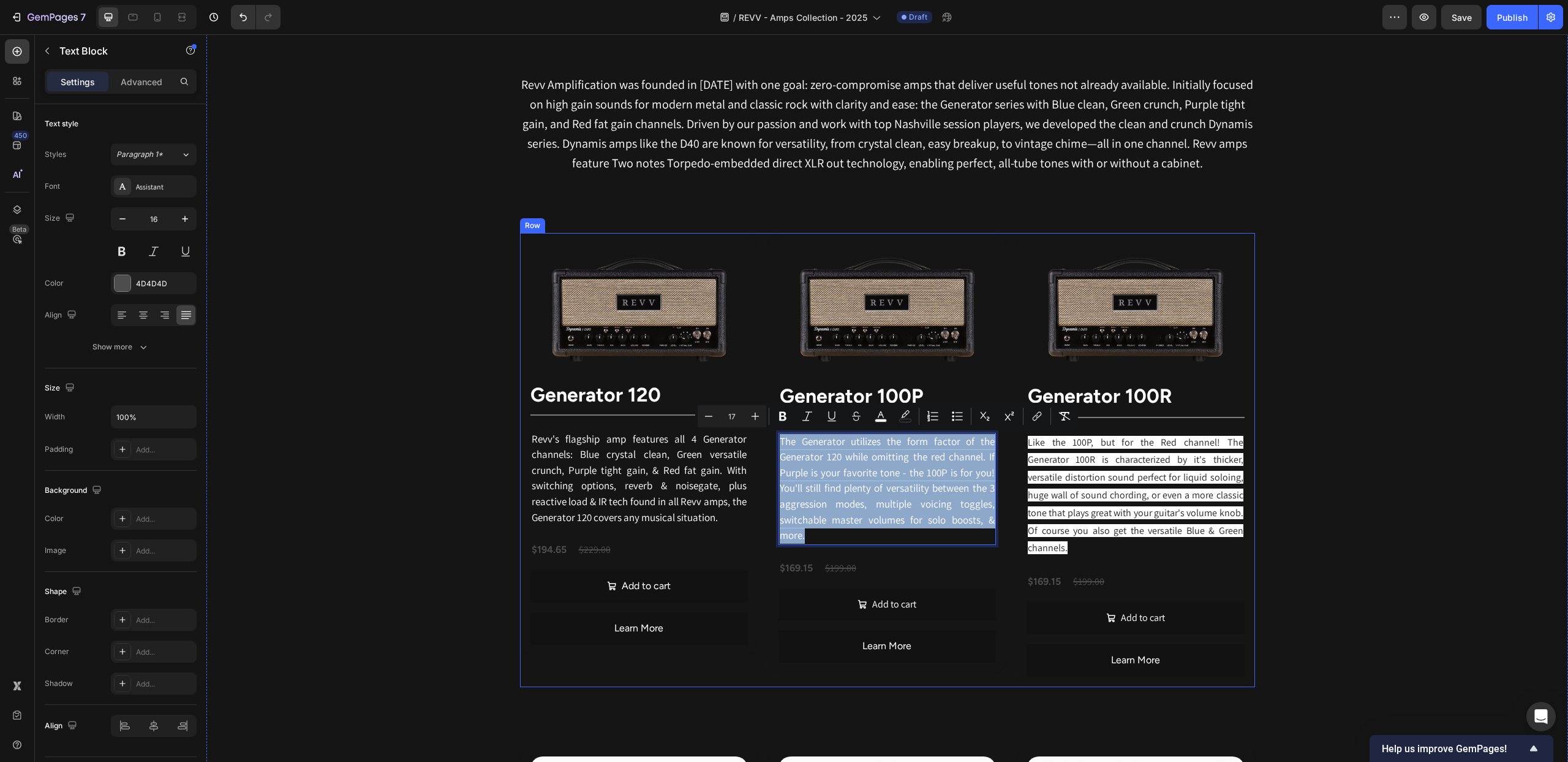
drag, startPoint x: 814, startPoint y: 540, endPoint x: 761, endPoint y: 447, distance: 107.0
click at [761, 447] on div "Image ⁠⁠⁠⁠⁠⁠⁠ generator 120 Heading Title Line Revv's flagship amp features all…" at bounding box center [888, 460] width 735 height 454
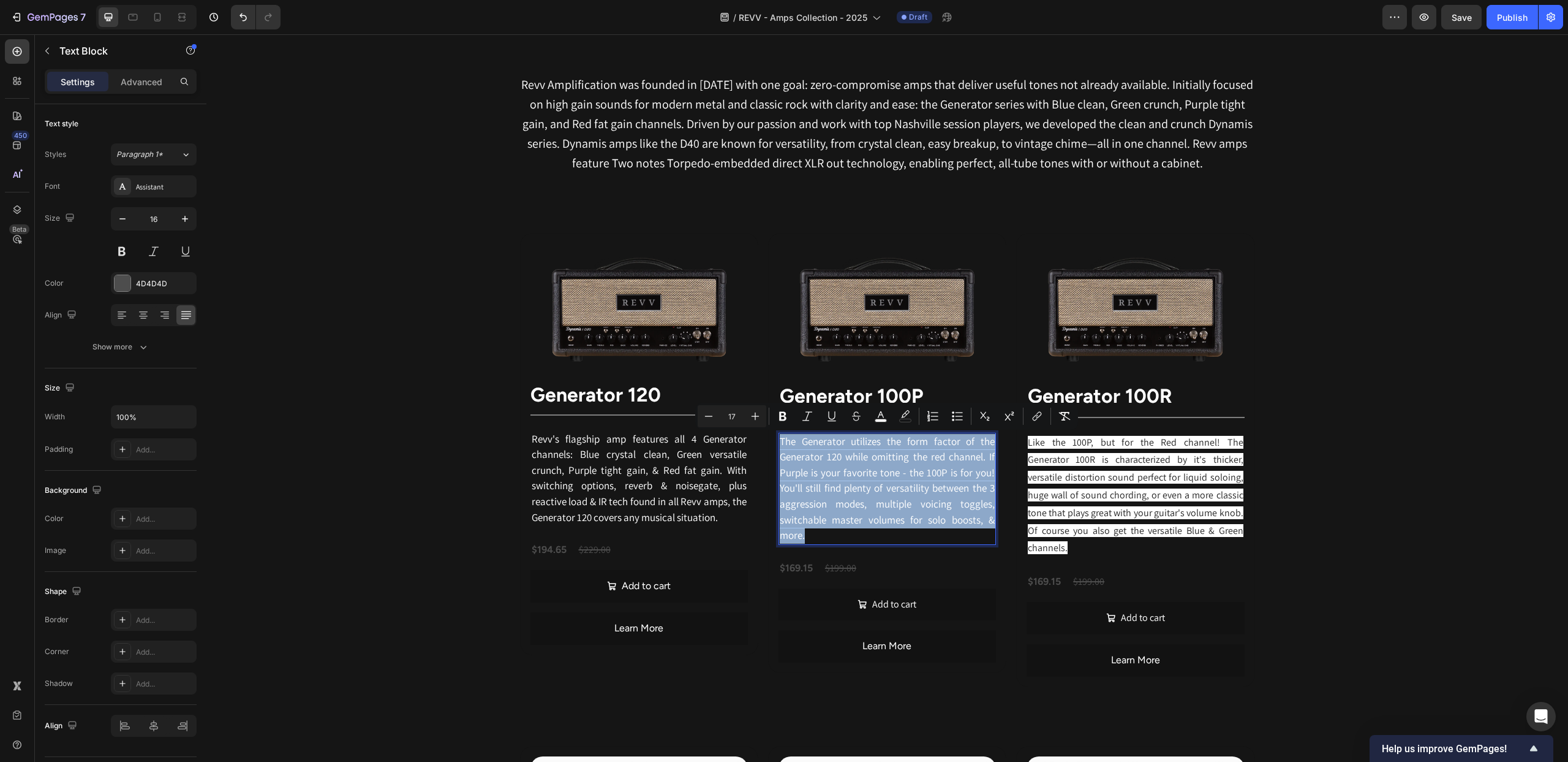
copy span "The Generator utilizes the form factor of the Generator 120 while omitting the …"
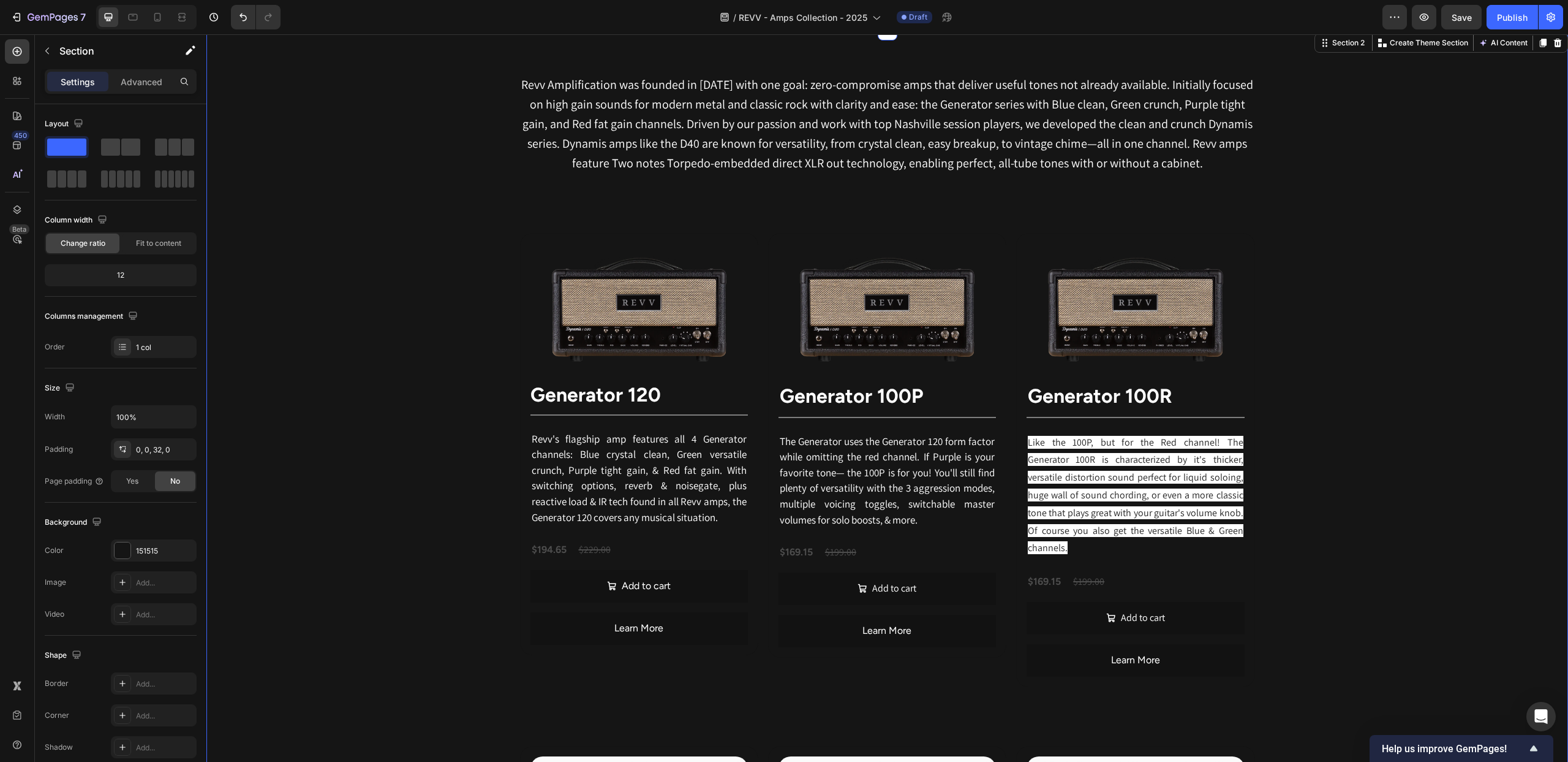
click at [798, 443] on span "The Generator uses the Generator 120 form factor while omitting the red channel…" at bounding box center [887, 480] width 215 height 92
click at [871, 479] on span "This Generator uses the Generator 120 form factor while omitting the red channe…" at bounding box center [887, 480] width 215 height 92
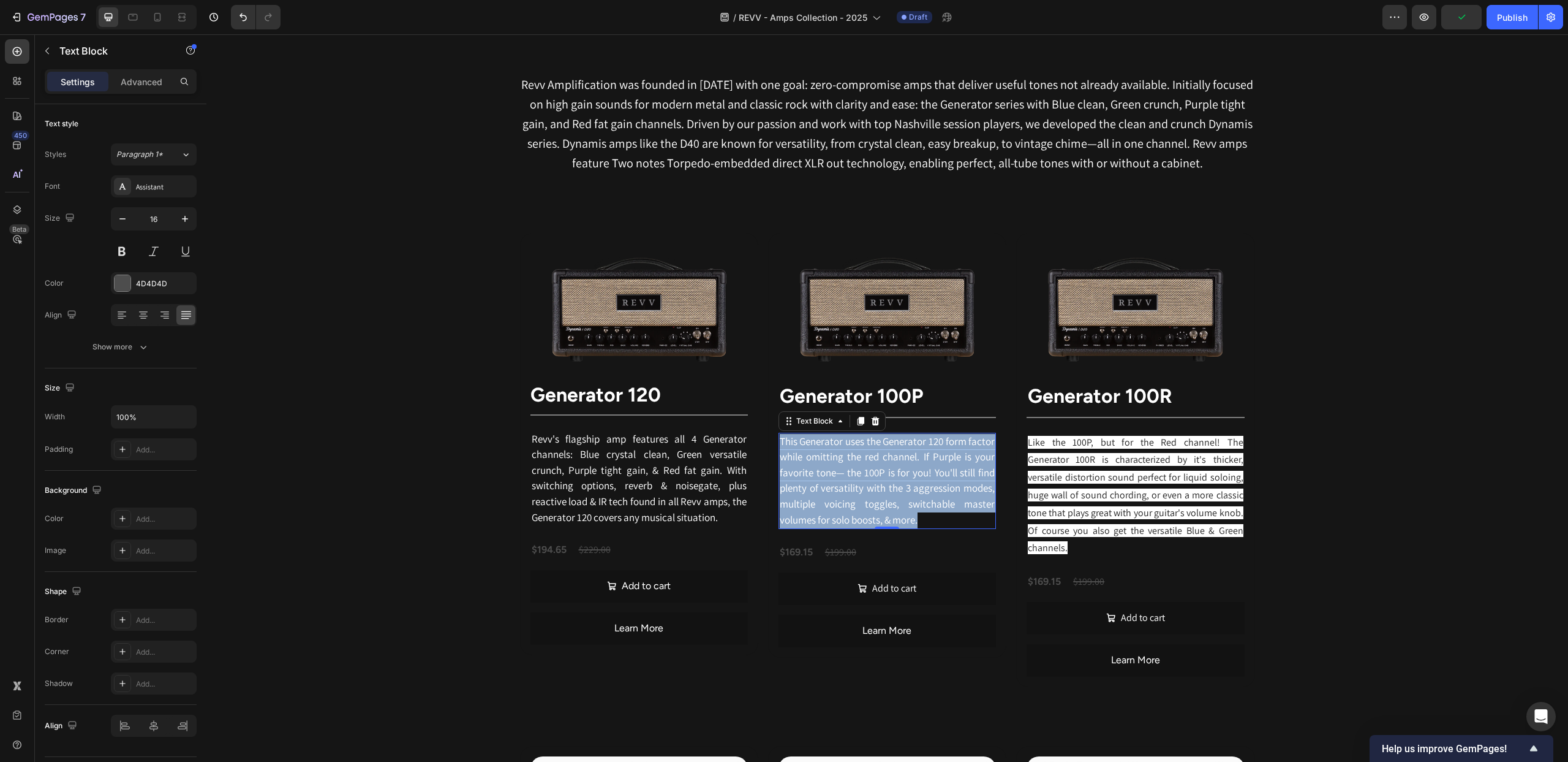
click at [871, 479] on span "This Generator uses the Generator 120 form factor while omitting the red channe…" at bounding box center [887, 480] width 215 height 92
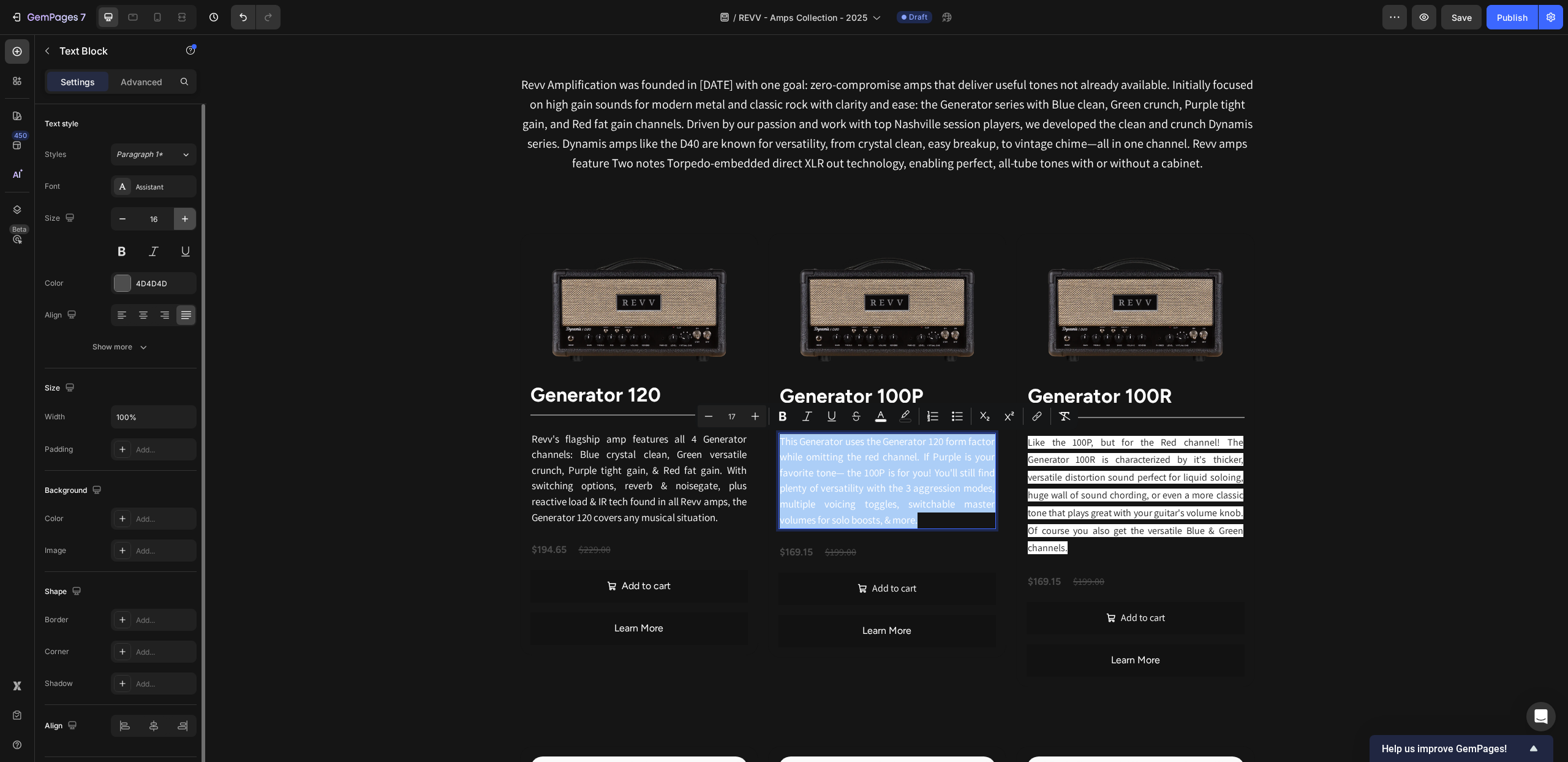
click at [180, 218] on icon "button" at bounding box center [185, 219] width 12 height 12
type input "17"
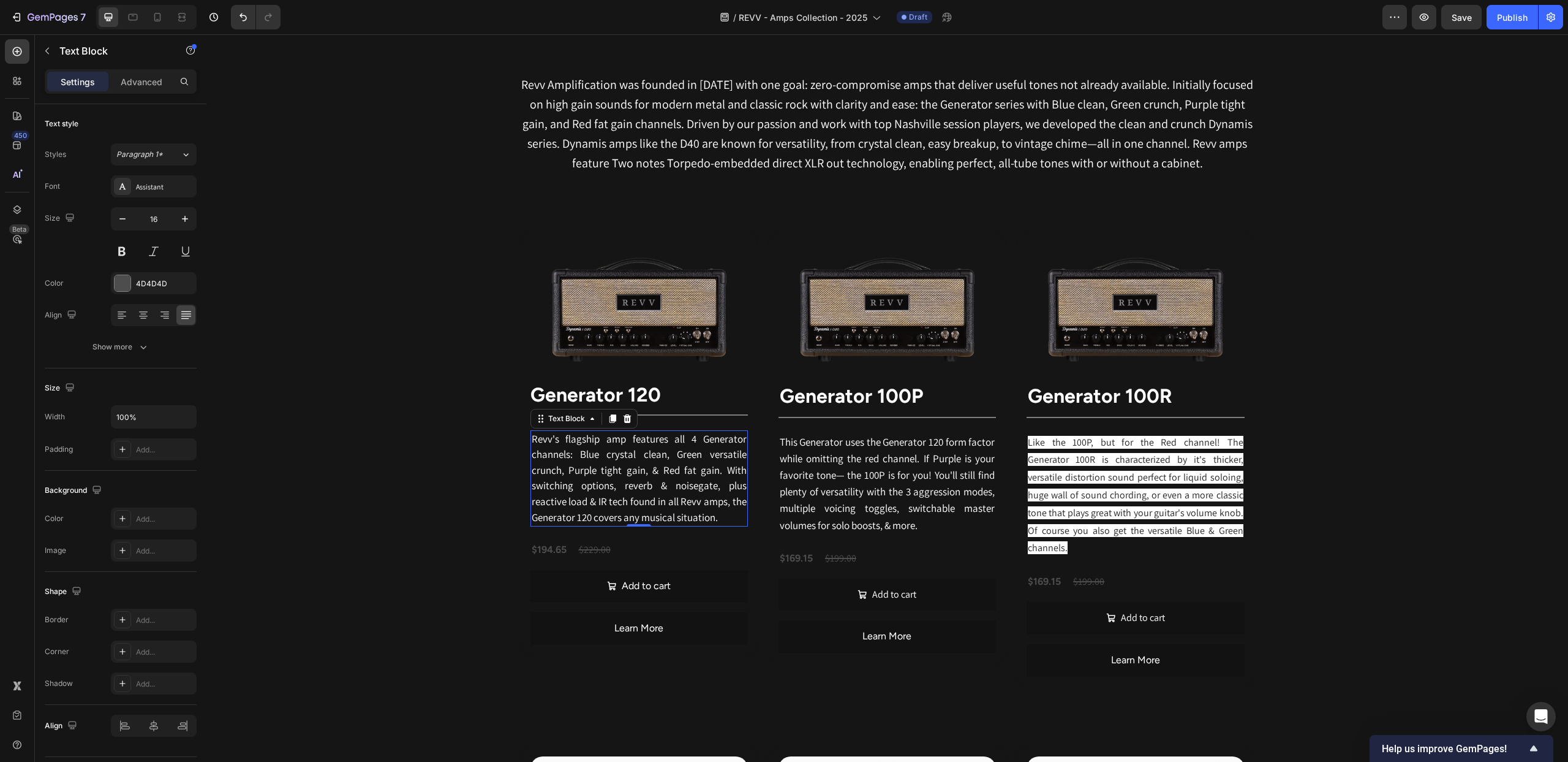
click at [555, 483] on span "Revv's flagship amp features all 4 Generator channels: Blue crystal clean, Gree…" at bounding box center [639, 478] width 215 height 92
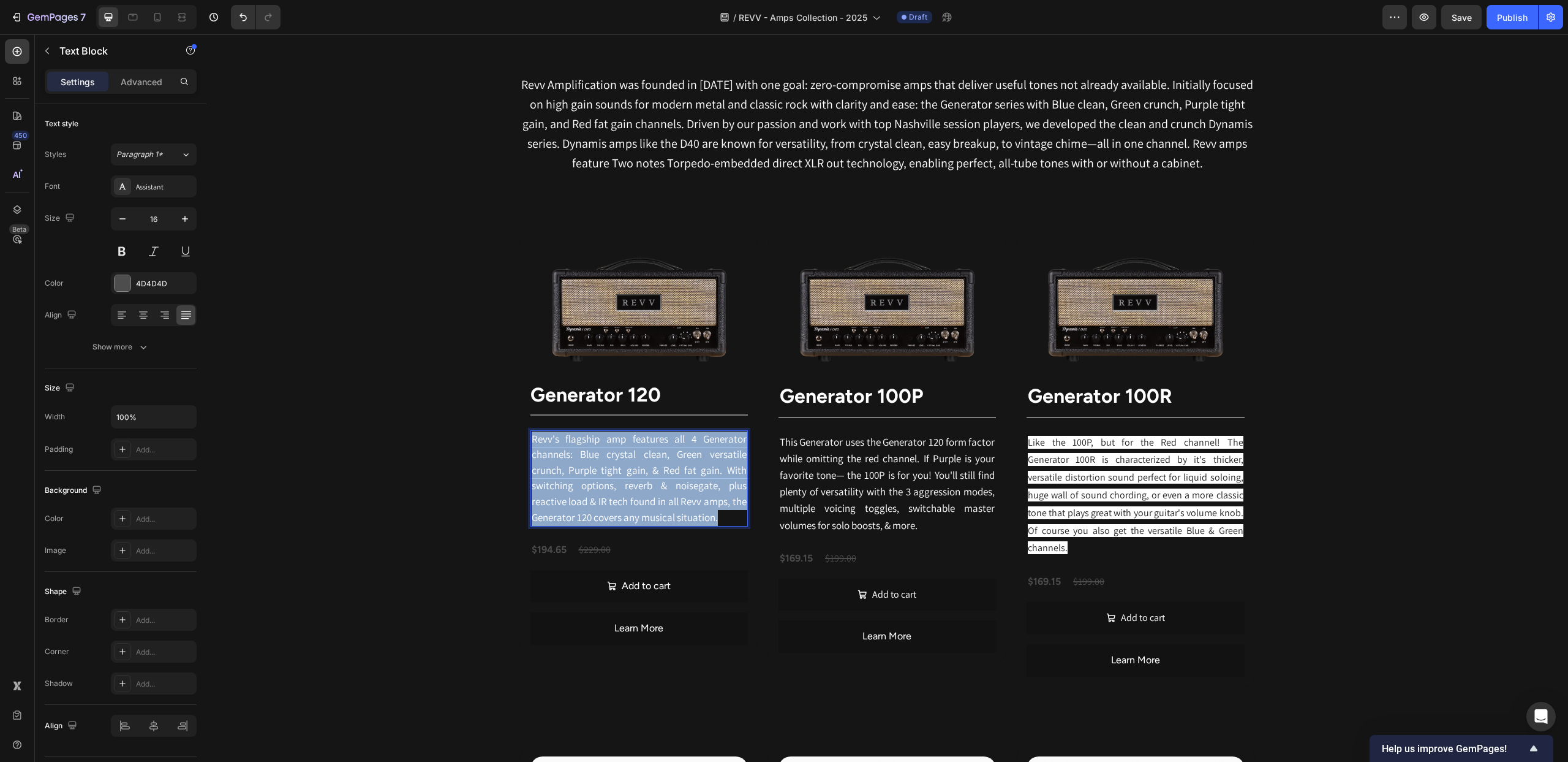
click at [555, 483] on span "Revv's flagship amp features all 4 Generator channels: Blue crystal clean, Gree…" at bounding box center [639, 478] width 215 height 92
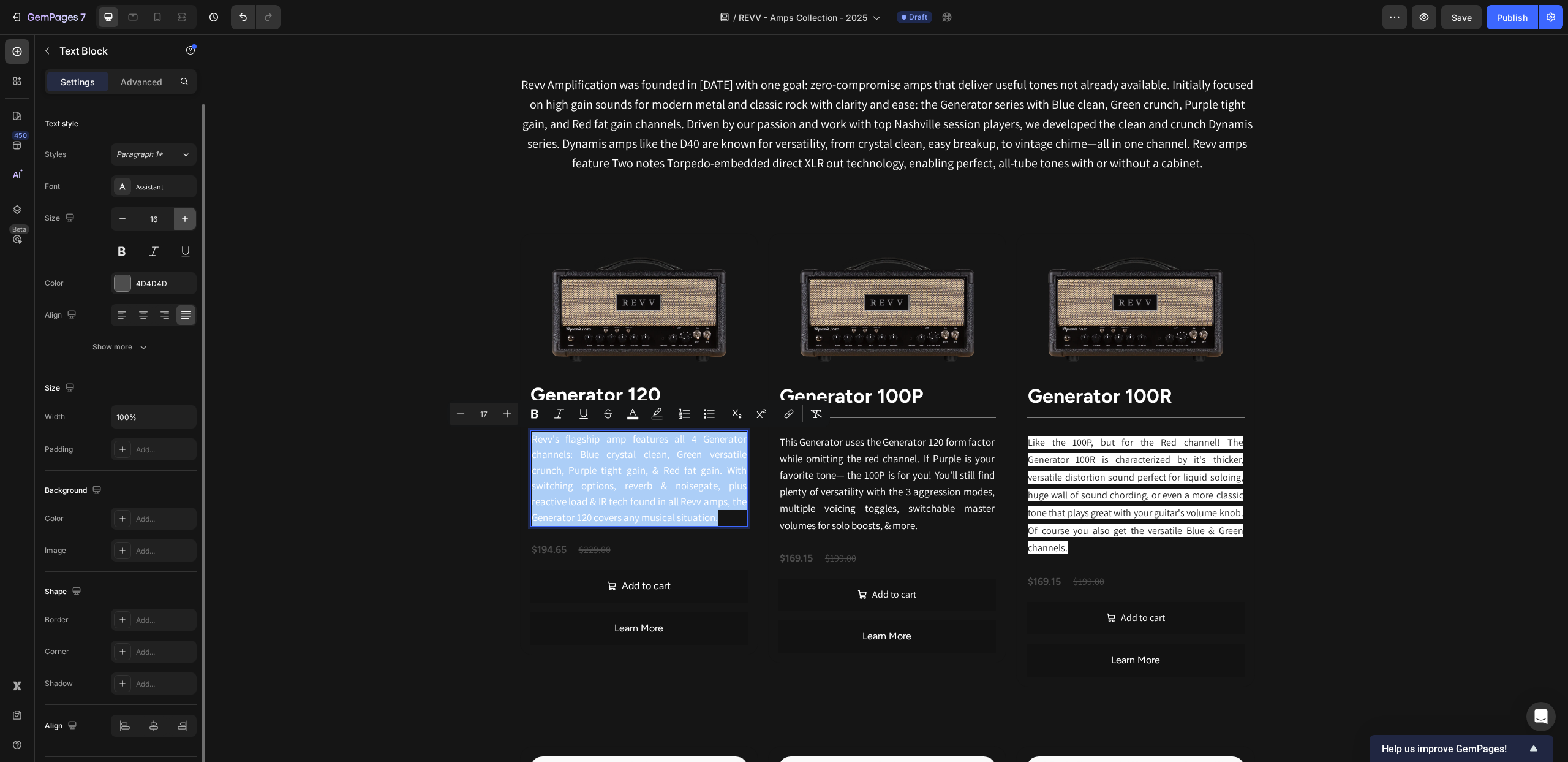
click at [188, 218] on icon "button" at bounding box center [185, 219] width 12 height 12
type input "17"
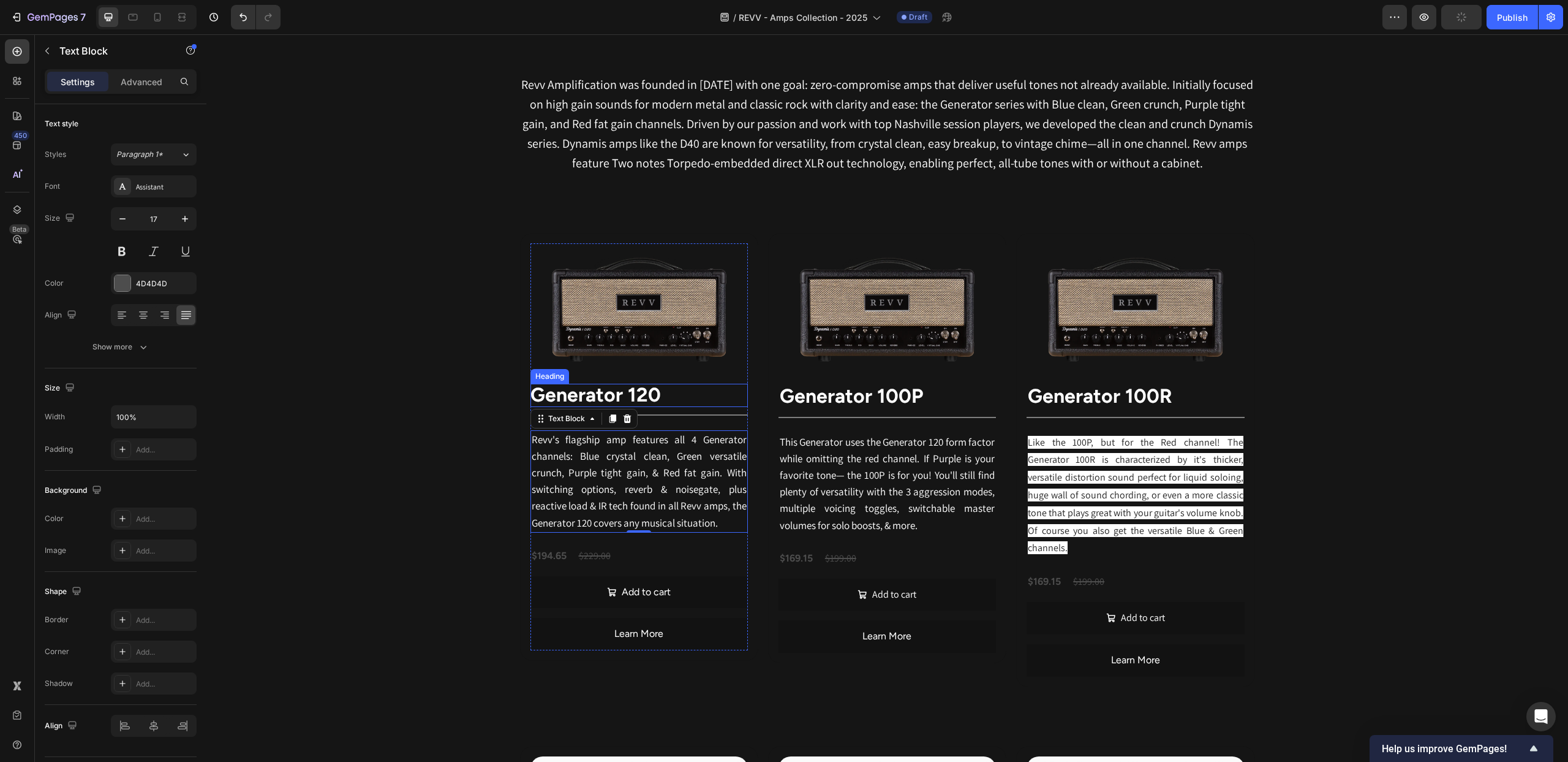
click at [543, 396] on strong "generator 120" at bounding box center [596, 395] width 131 height 23
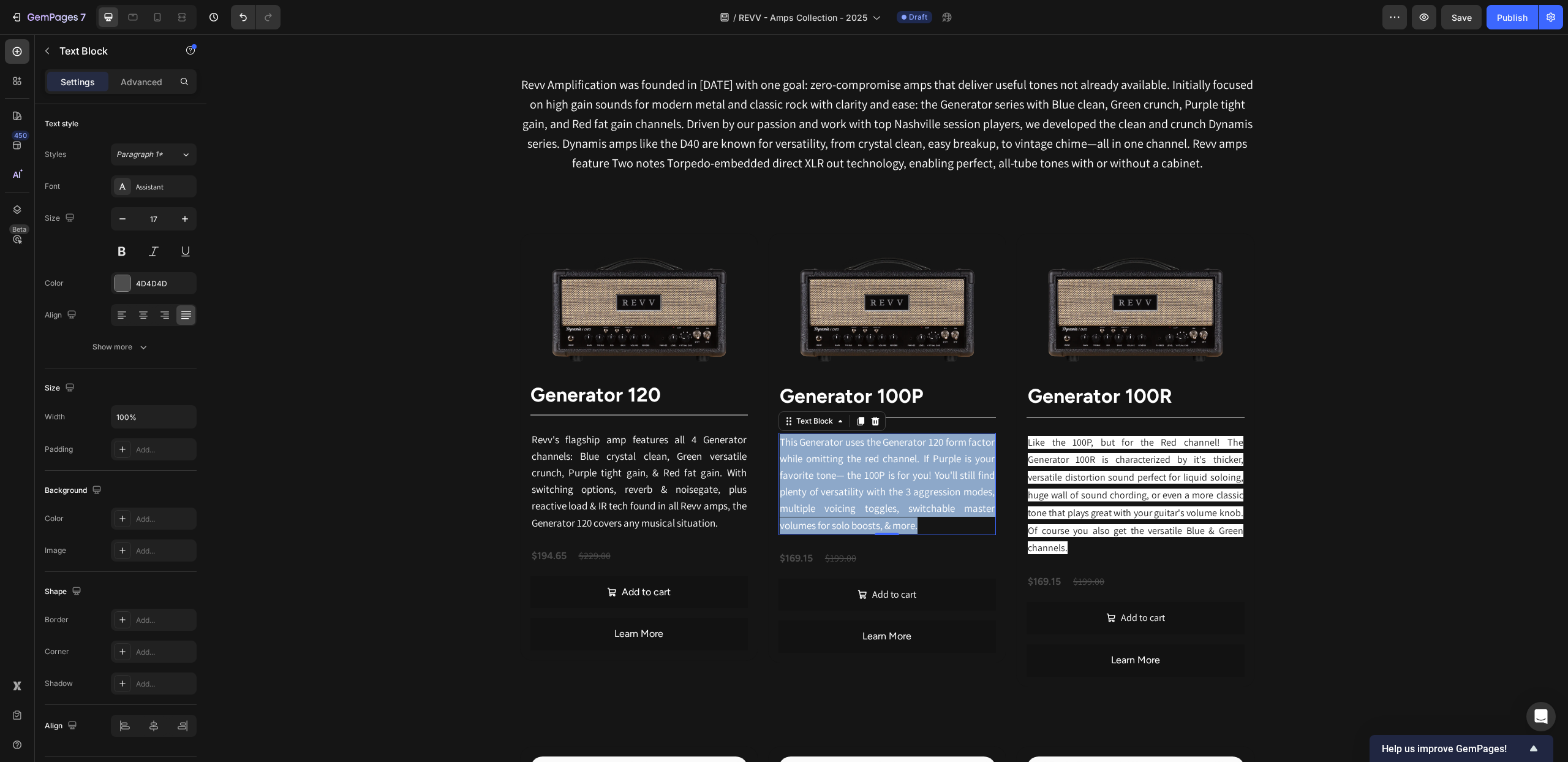
click at [919, 510] on span "This Generator uses the Generator 120 form factor while omitting the red channe…" at bounding box center [887, 483] width 215 height 97
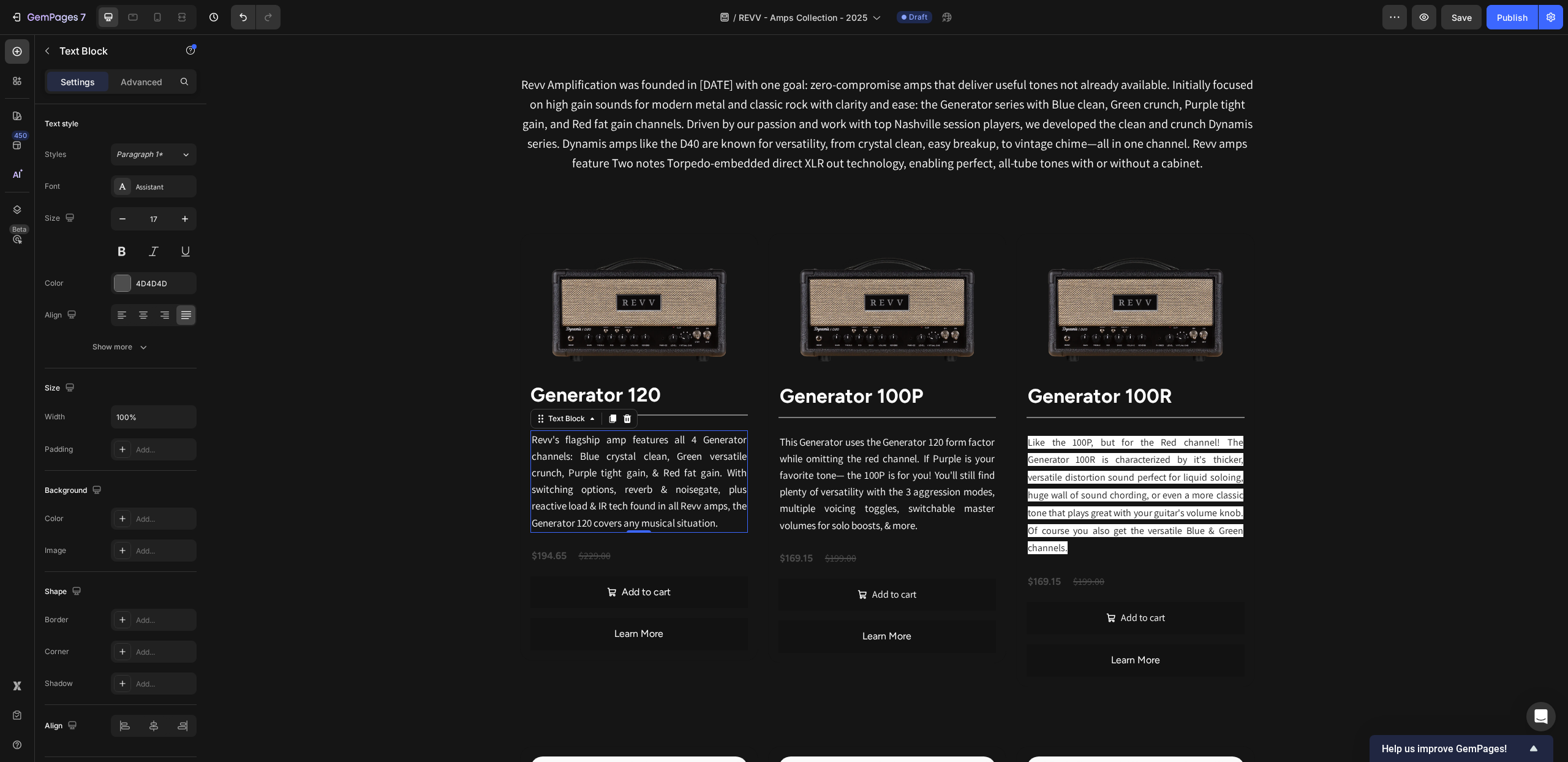
click at [707, 485] on span "Revv's flagship amp features all 4 Generator channels: Blue crystal clean, Gree…" at bounding box center [639, 481] width 215 height 97
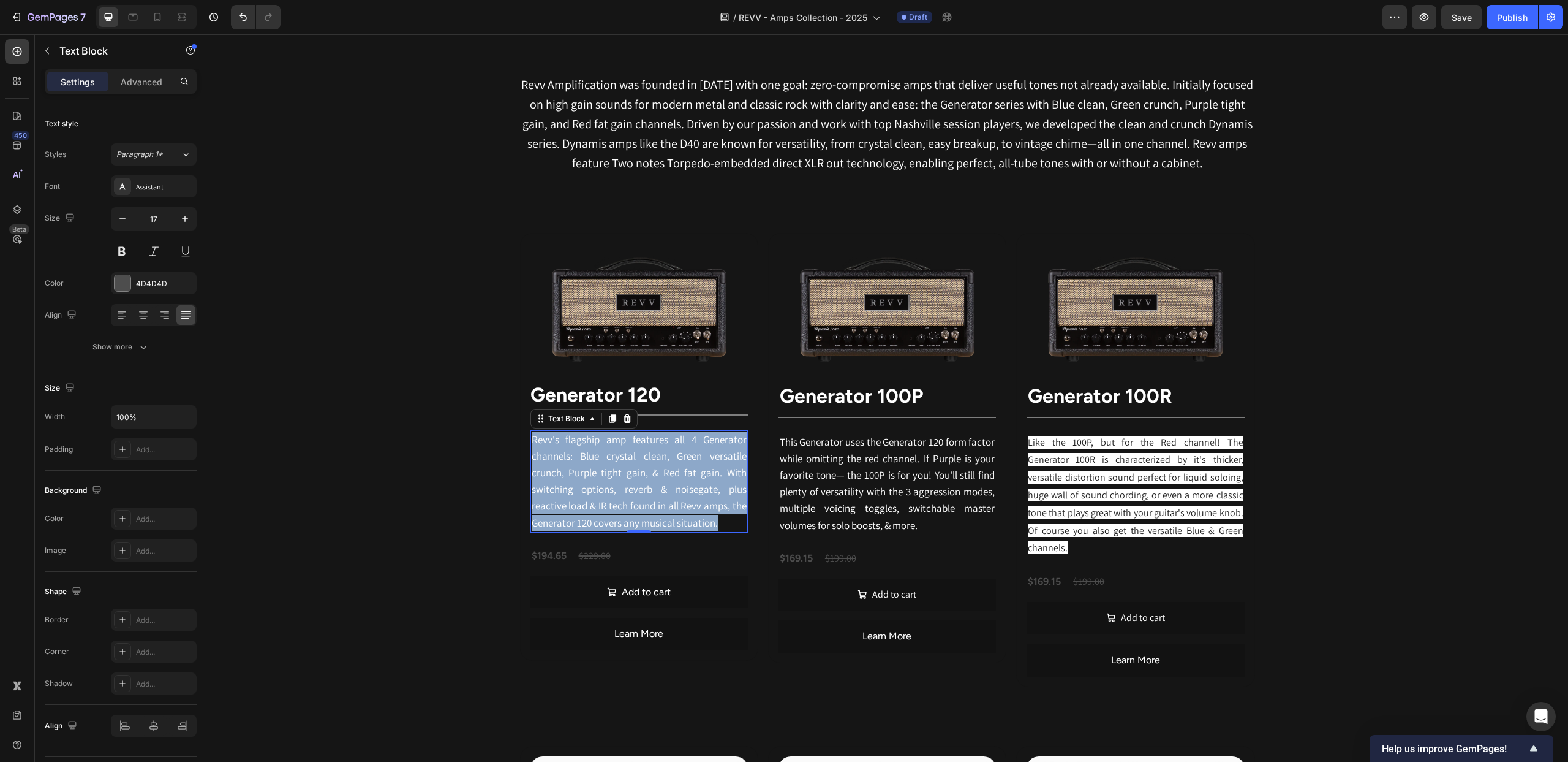
click at [707, 486] on span "Revv's flagship amp features all 4 Generator channels: Blue crystal clean, Gree…" at bounding box center [639, 481] width 215 height 97
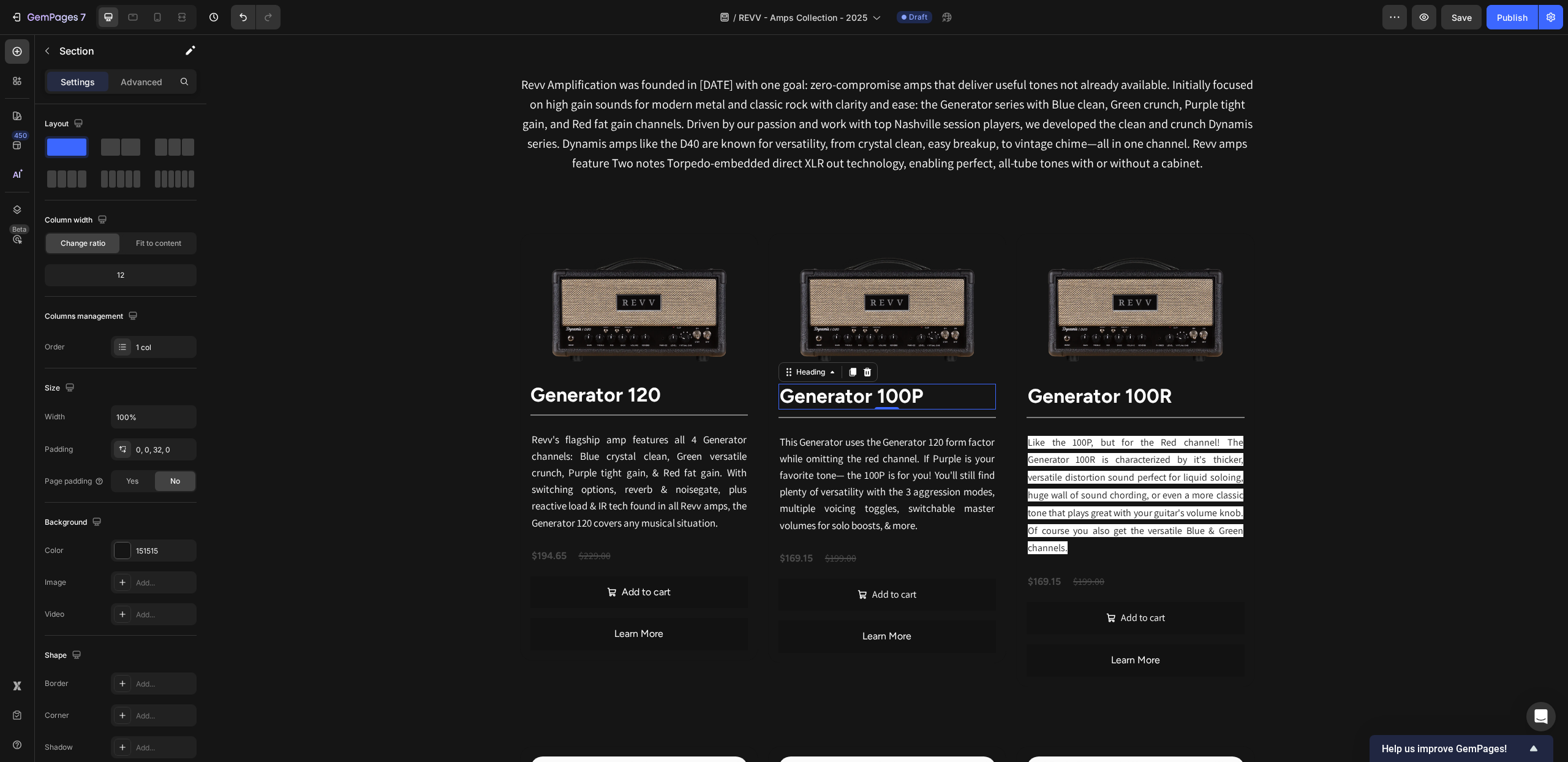
click at [870, 403] on strong "Generator 100P" at bounding box center [851, 396] width 143 height 23
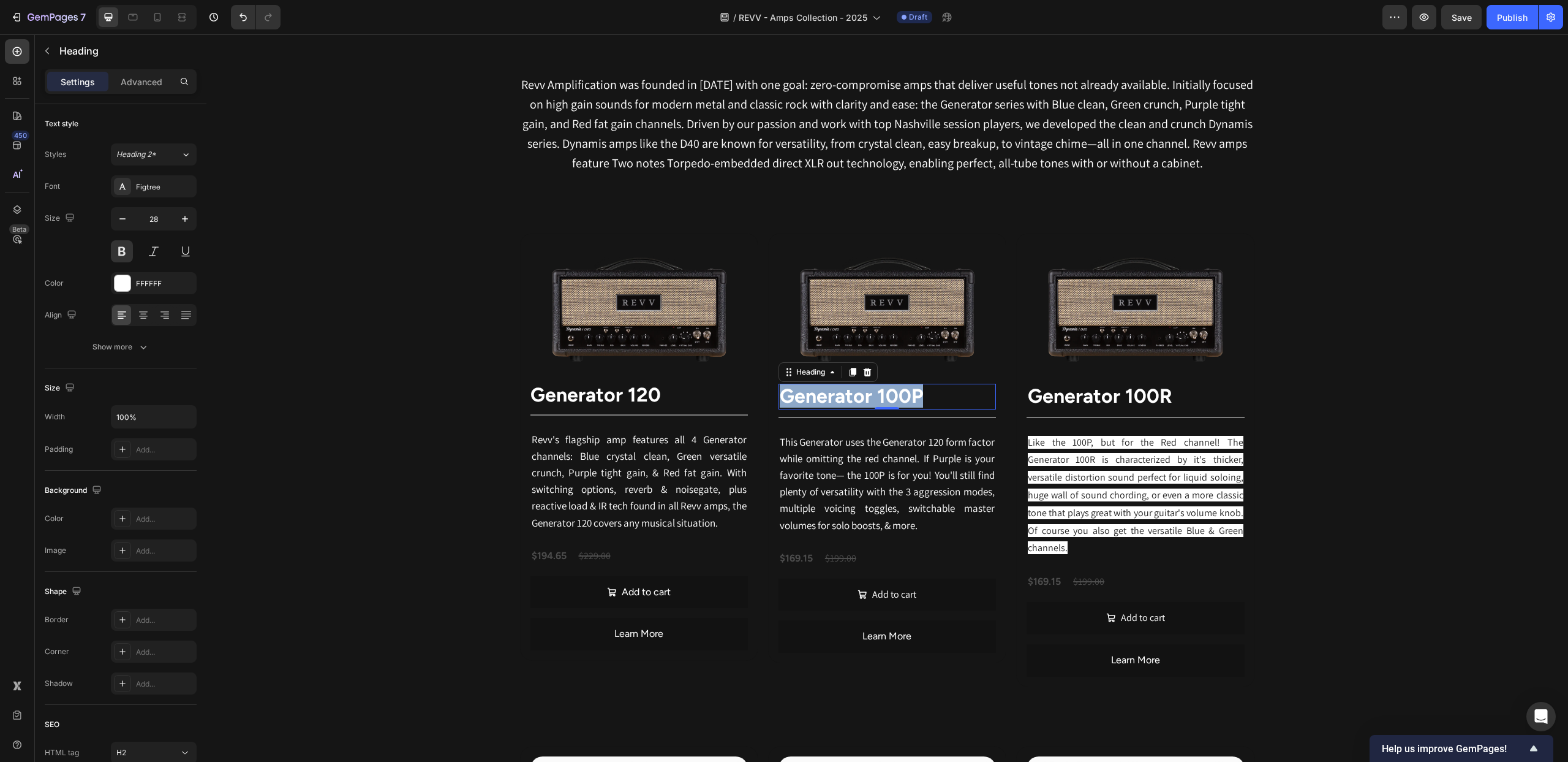
click at [870, 403] on strong "Generator 100P" at bounding box center [851, 396] width 143 height 23
click at [598, 389] on strong "generator 120" at bounding box center [596, 395] width 131 height 23
click at [598, 392] on strong "generator 120" at bounding box center [596, 395] width 131 height 23
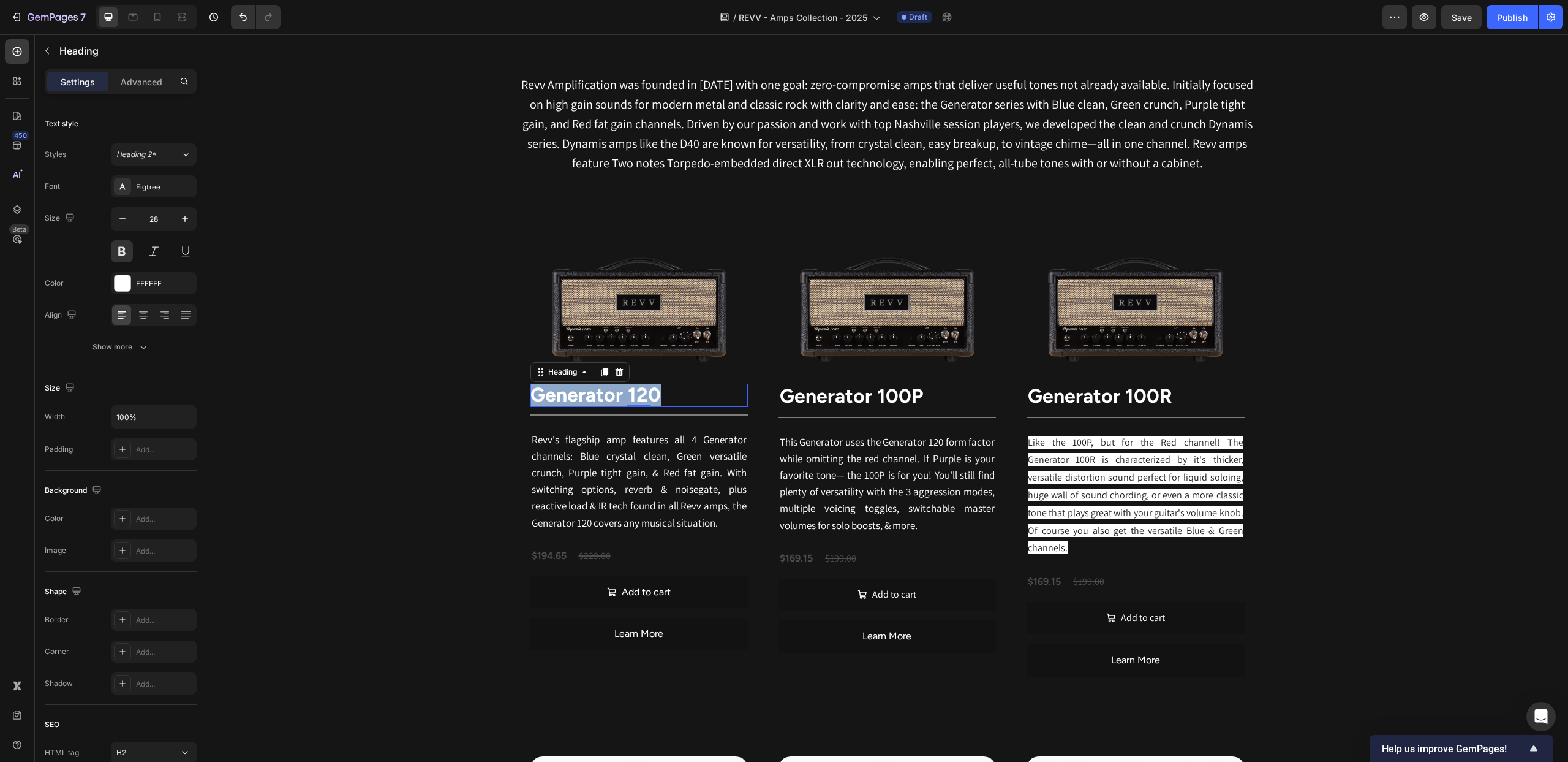
click at [598, 392] on strong "generator 120" at bounding box center [596, 395] width 131 height 23
click at [601, 415] on div at bounding box center [639, 415] width 217 height 1
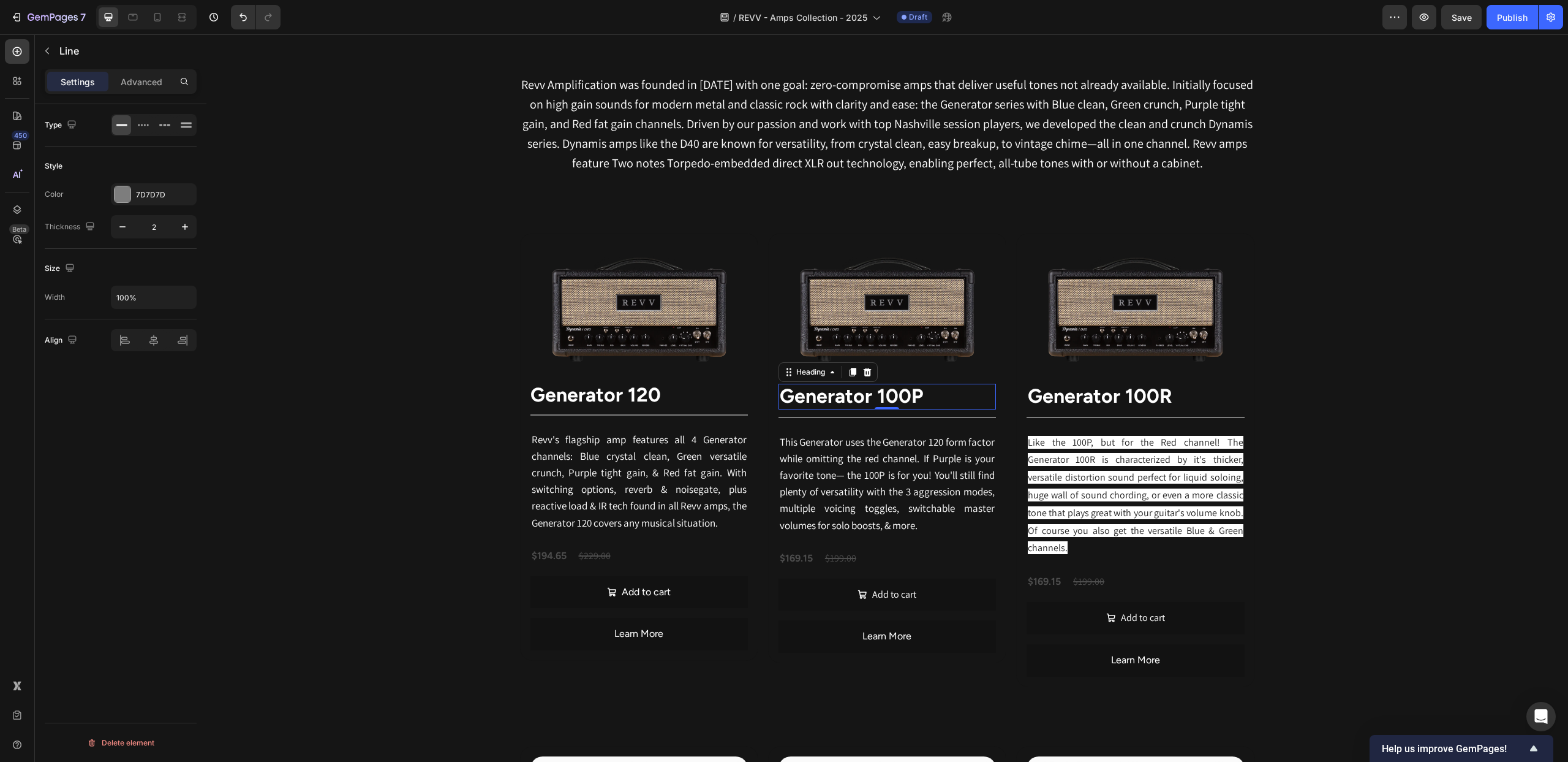
click at [819, 405] on strong "Generator 100P" at bounding box center [851, 396] width 143 height 23
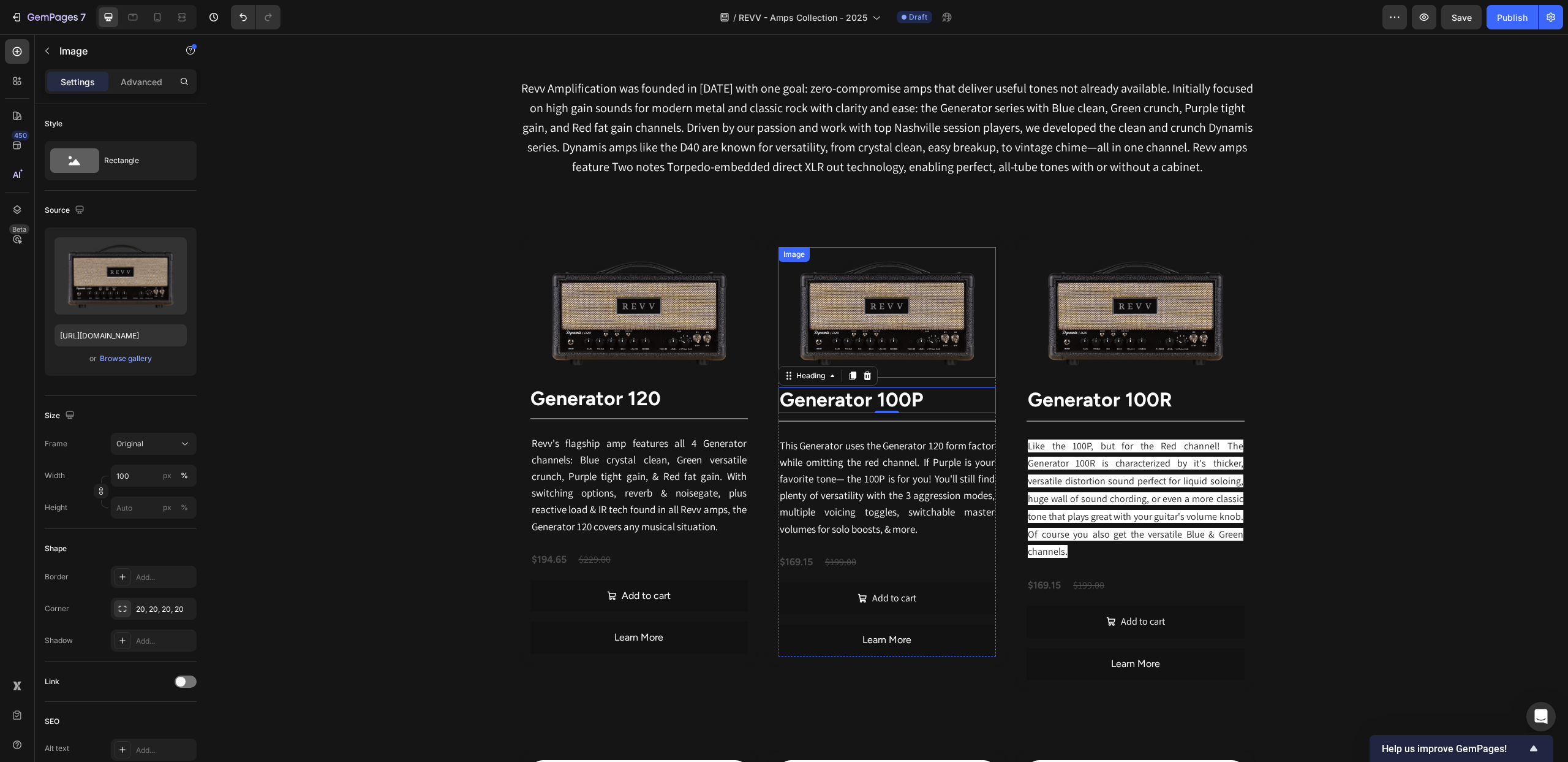
click at [844, 341] on img at bounding box center [887, 312] width 217 height 131
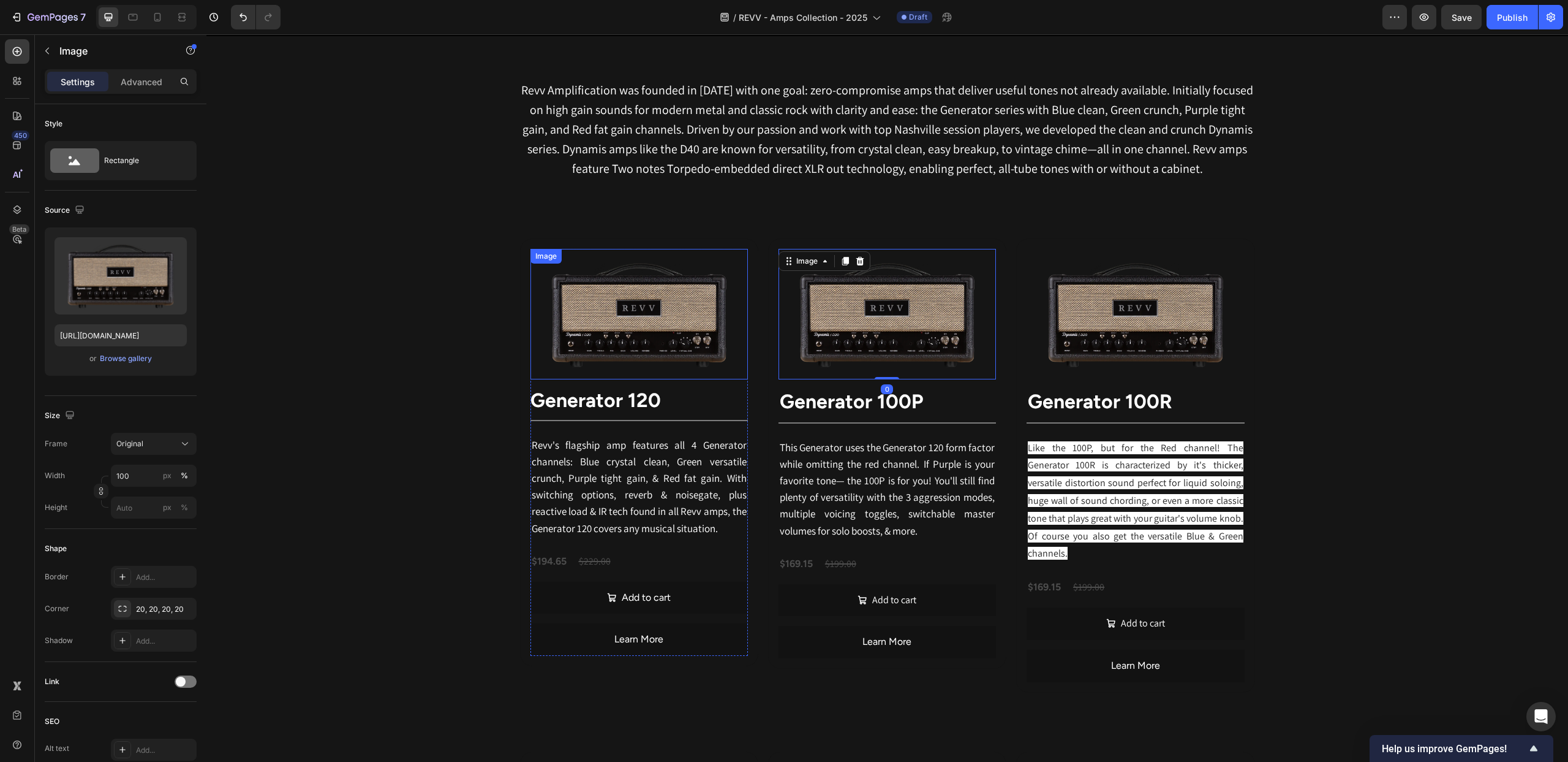
click at [678, 325] on img at bounding box center [639, 314] width 217 height 131
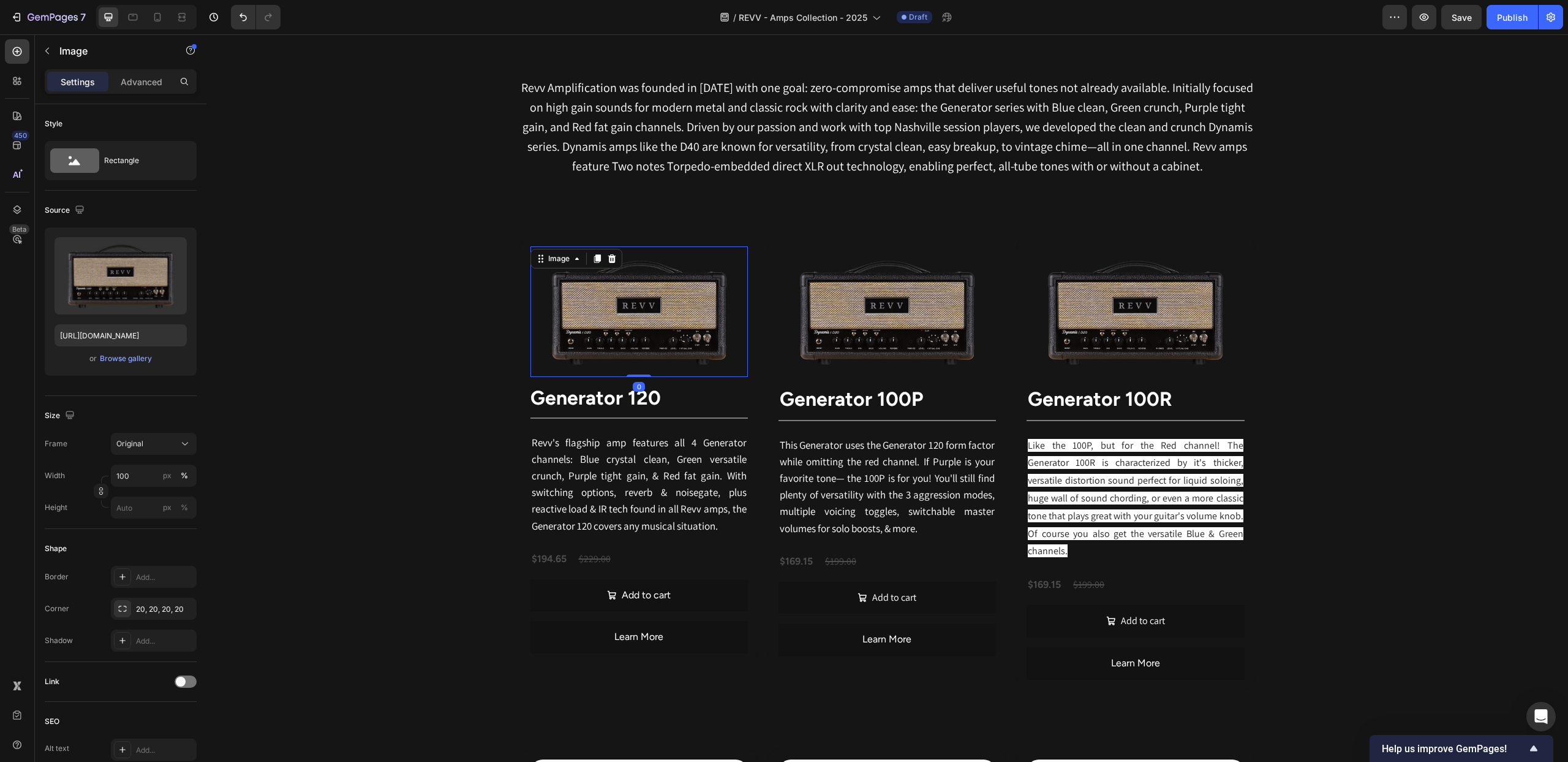
scroll to position [616, 0]
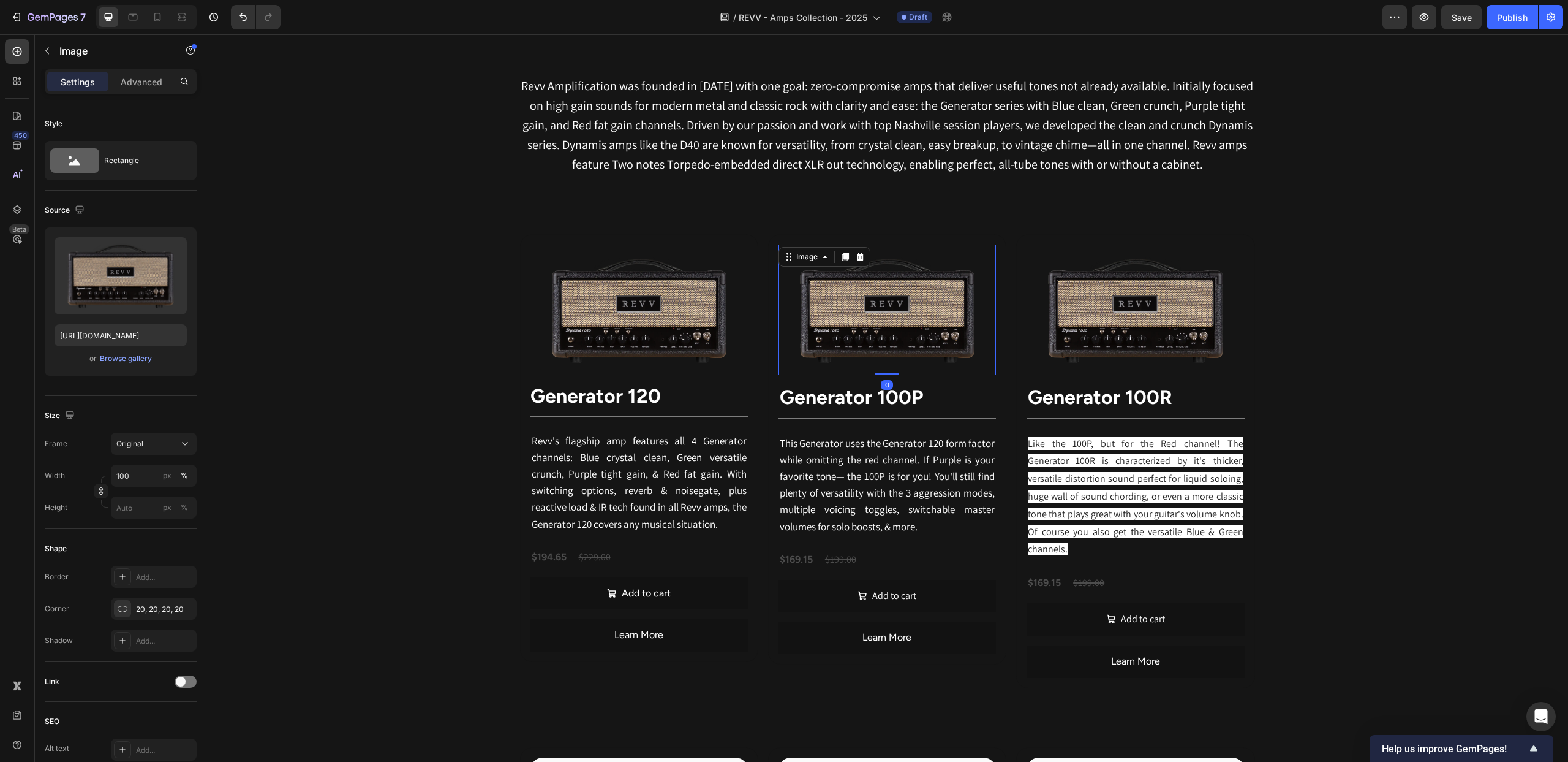
click at [805, 337] on img at bounding box center [887, 310] width 217 height 131
click at [632, 416] on div at bounding box center [639, 416] width 217 height 1
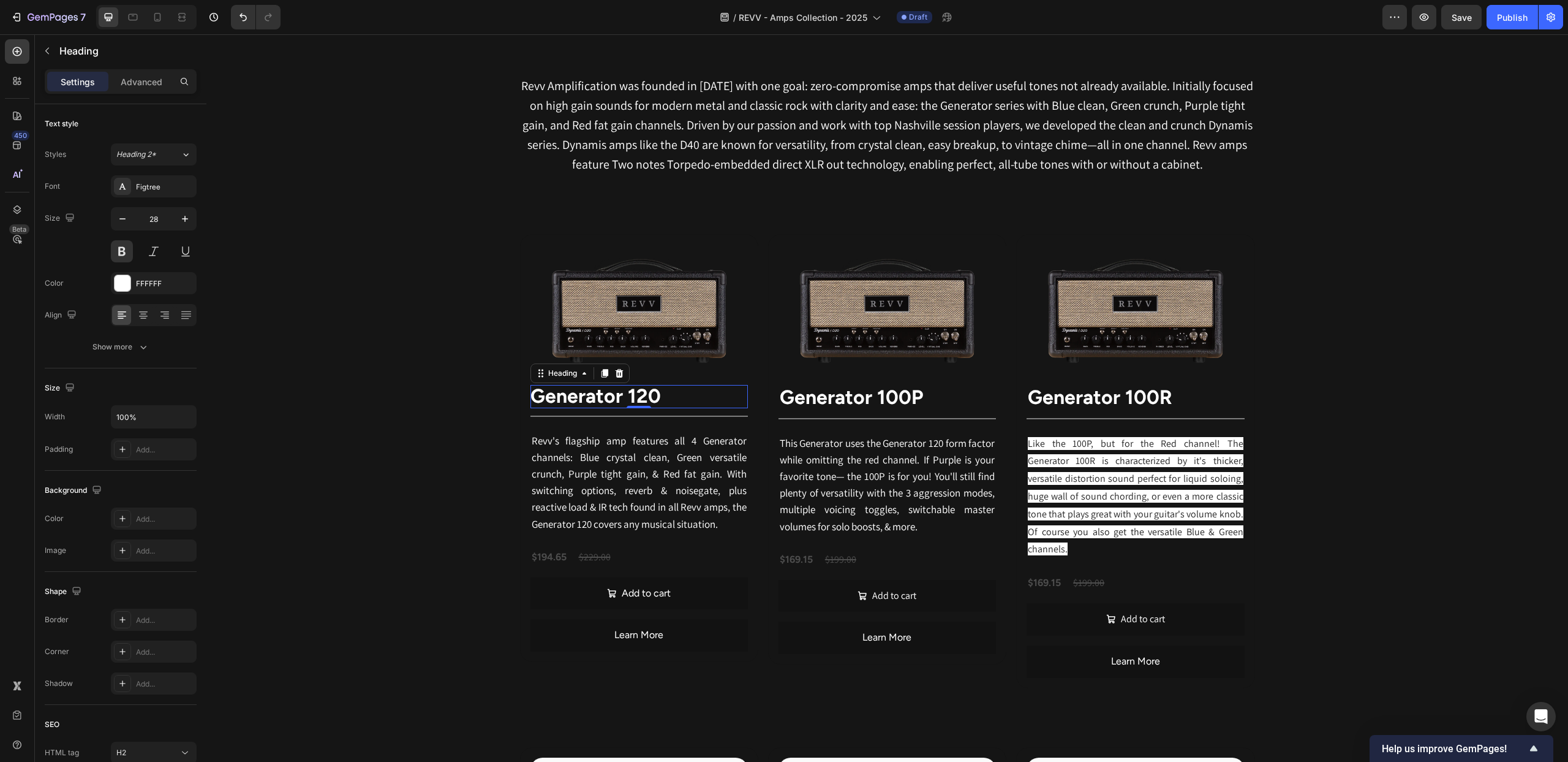
click at [626, 394] on strong "generator 120" at bounding box center [596, 396] width 131 height 23
click at [137, 83] on p "Advanced" at bounding box center [142, 81] width 42 height 13
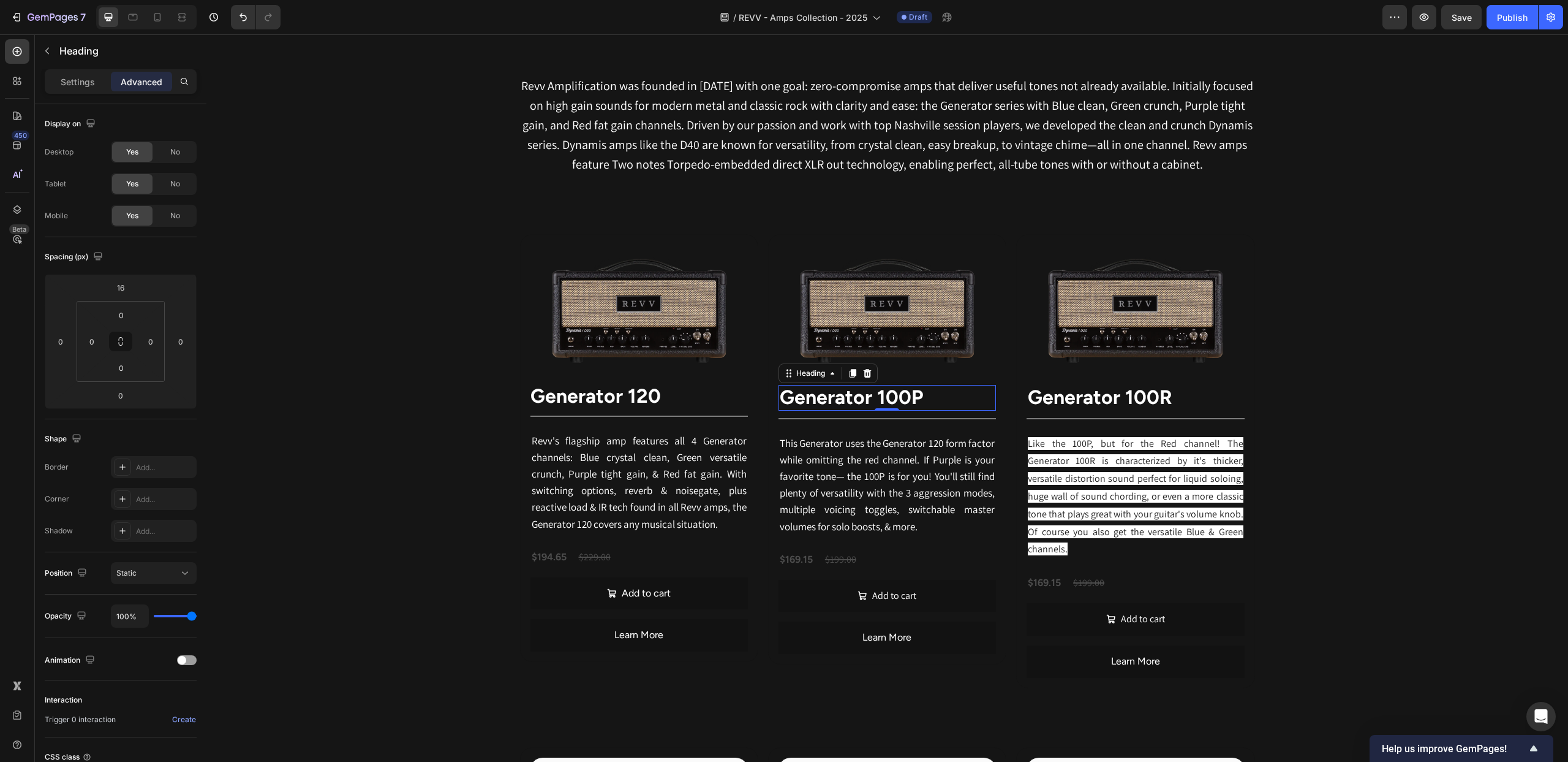
click at [826, 397] on strong "Generator 100P" at bounding box center [851, 397] width 143 height 23
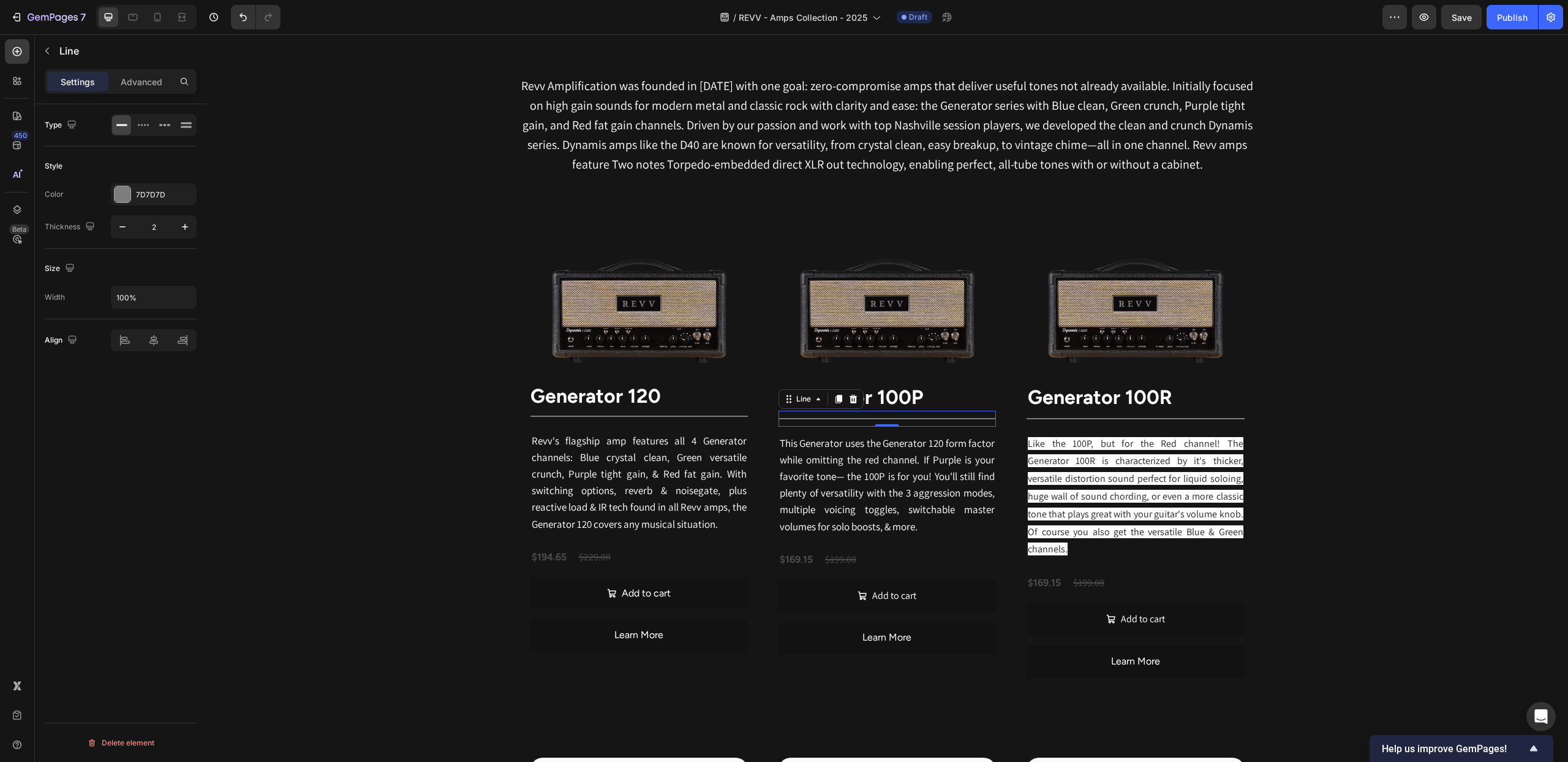
click at [824, 419] on div at bounding box center [887, 419] width 217 height 1
click at [150, 80] on p "Advanced" at bounding box center [142, 81] width 42 height 13
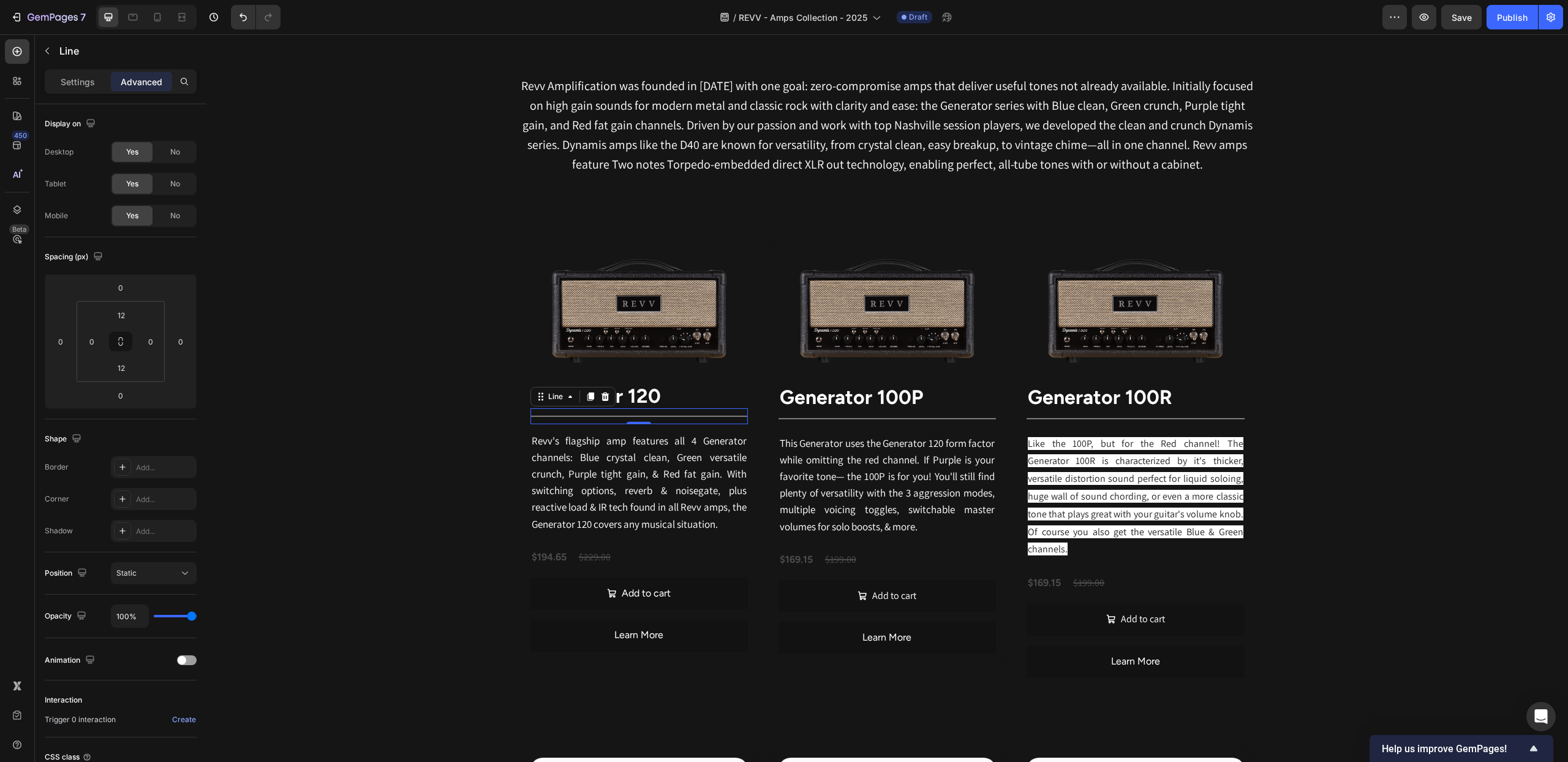
click at [696, 419] on div "Title Line 0" at bounding box center [639, 416] width 217 height 16
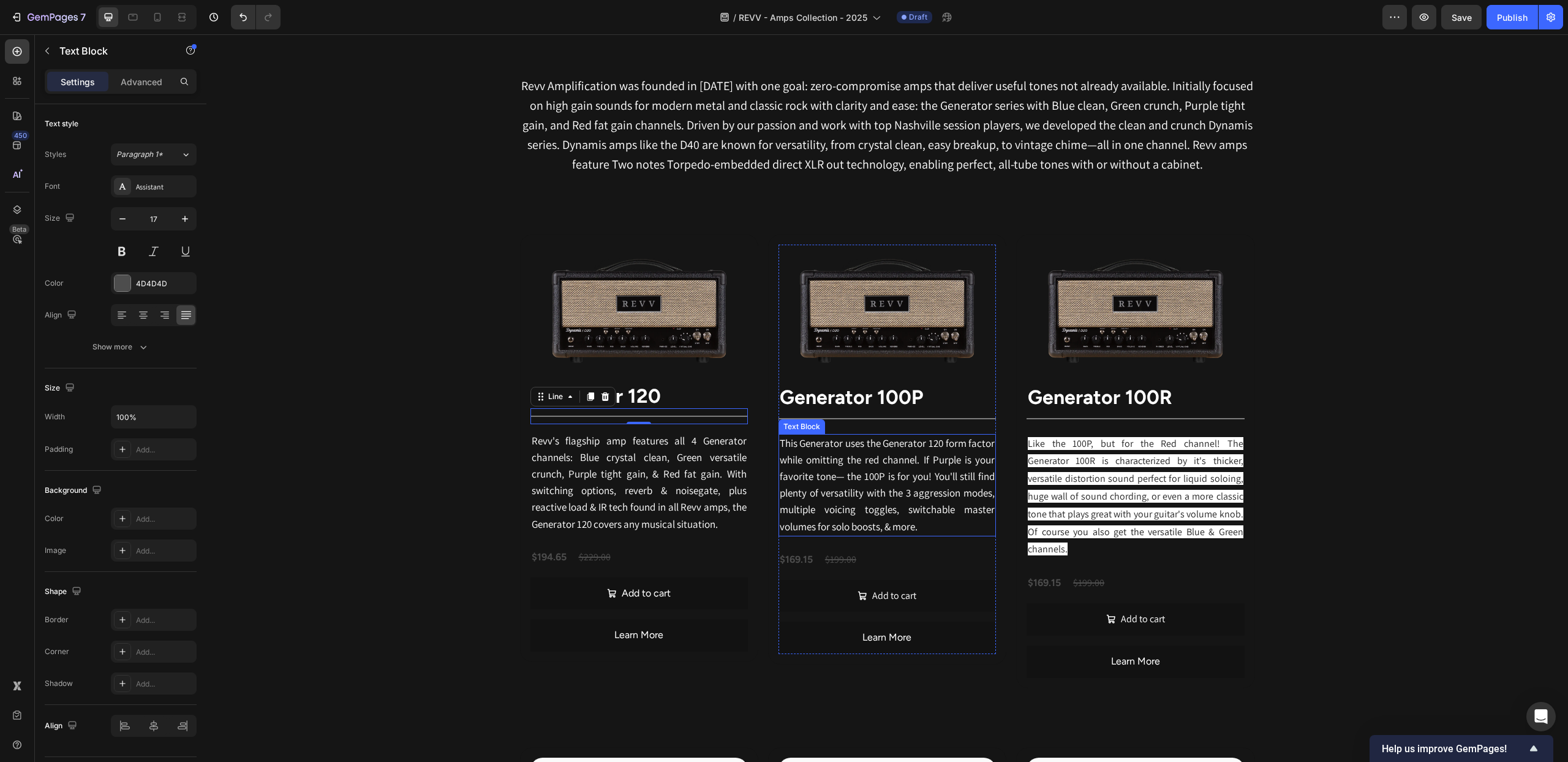
click at [810, 447] on span "This Generator uses the Generator 120 form factor while omitting the red channe…" at bounding box center [887, 484] width 215 height 97
click at [160, 87] on p "Advanced" at bounding box center [142, 81] width 42 height 13
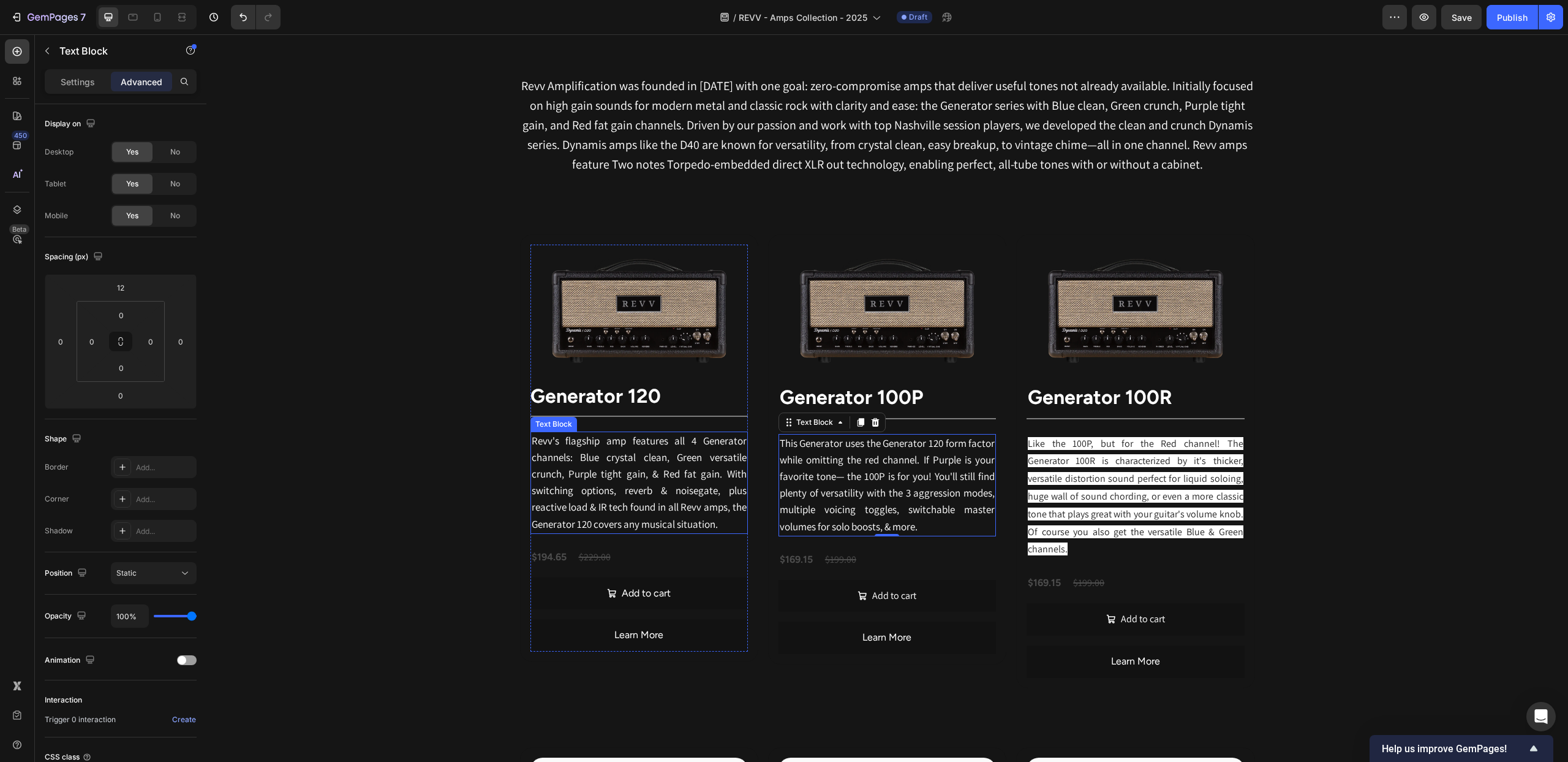
click at [633, 468] on span "Revv's flagship amp features all 4 Generator channels: Blue crystal clean, Gree…" at bounding box center [639, 482] width 215 height 97
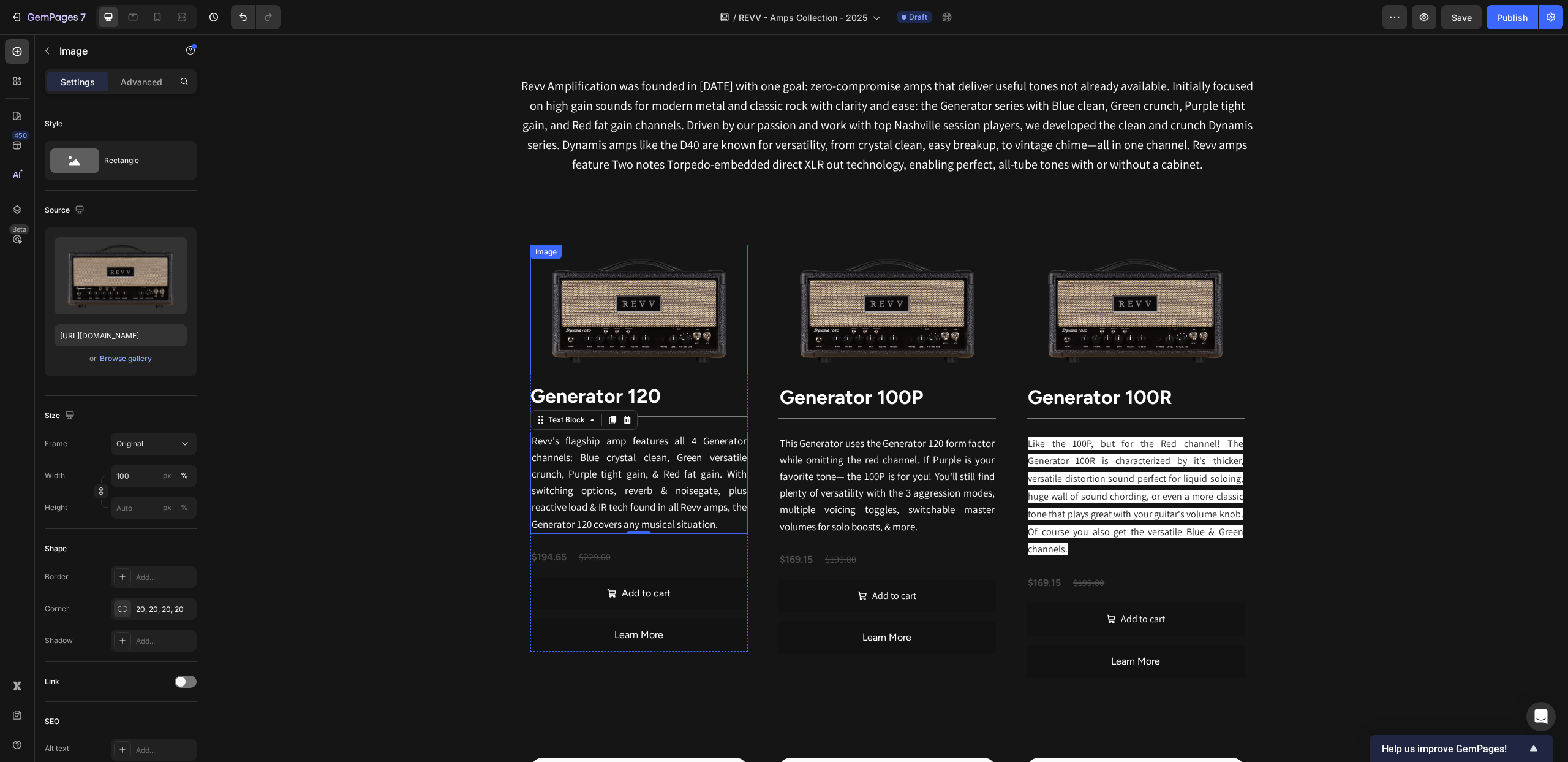
click at [701, 330] on img at bounding box center [639, 310] width 217 height 131
click at [136, 79] on p "Advanced" at bounding box center [142, 81] width 42 height 13
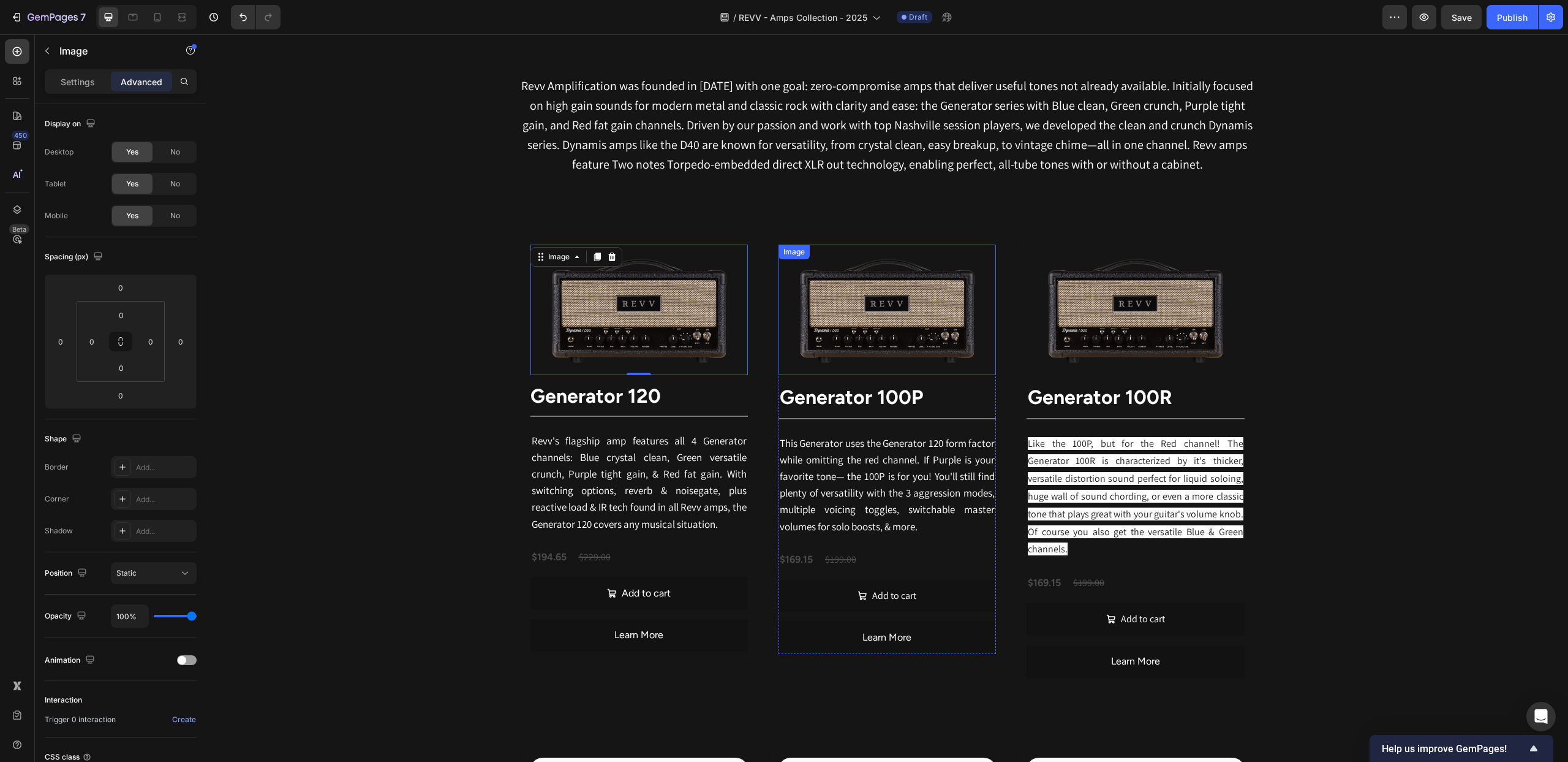
click at [916, 285] on img at bounding box center [887, 310] width 217 height 131
click at [646, 389] on strong "generator 120" at bounding box center [596, 396] width 131 height 23
click at [803, 397] on strong "Generator 100P" at bounding box center [851, 397] width 143 height 23
click at [698, 417] on div "Title Line 0" at bounding box center [639, 416] width 217 height 16
click at [801, 419] on div at bounding box center [887, 419] width 217 height 1
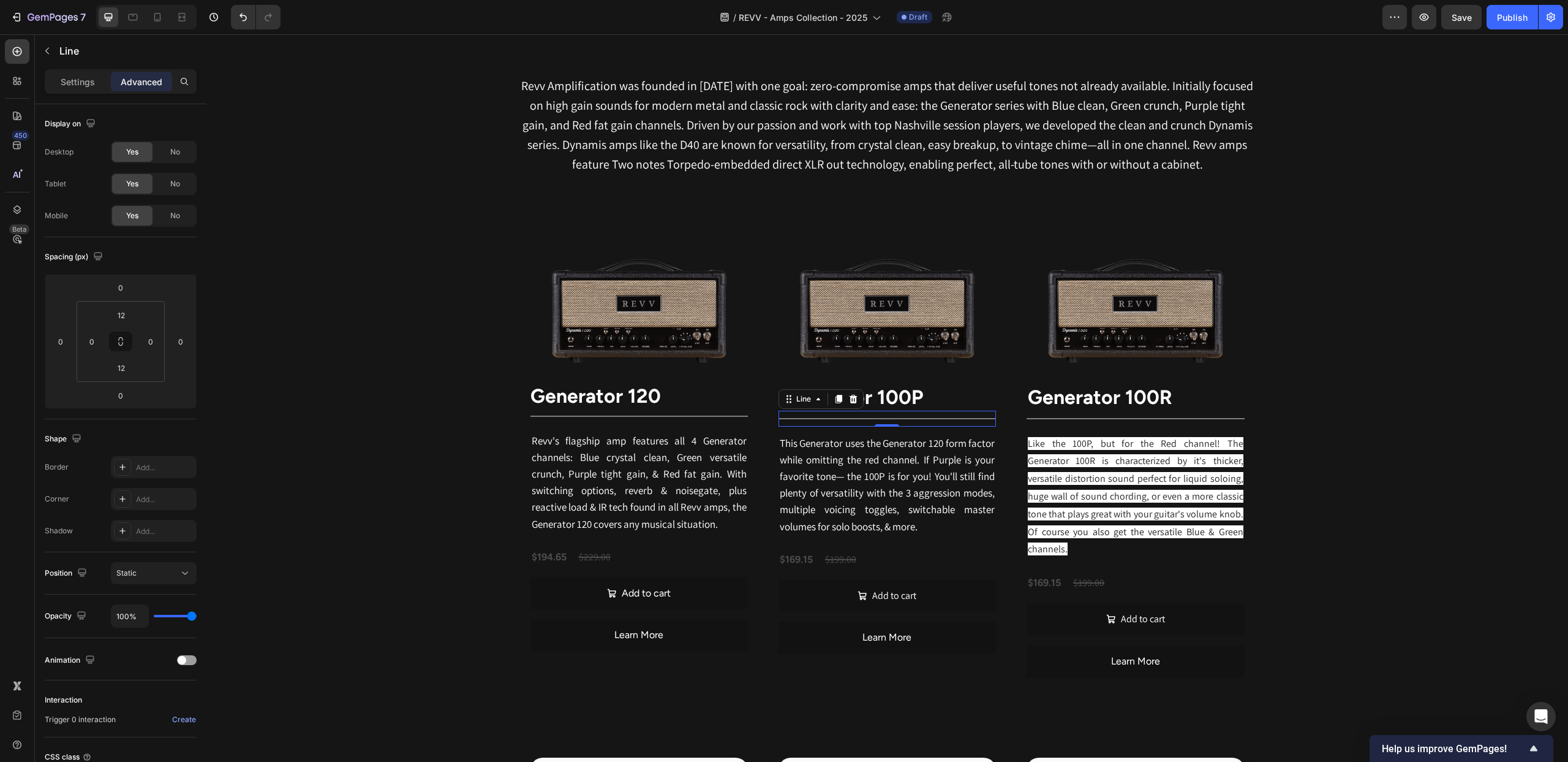
scroll to position [612, 0]
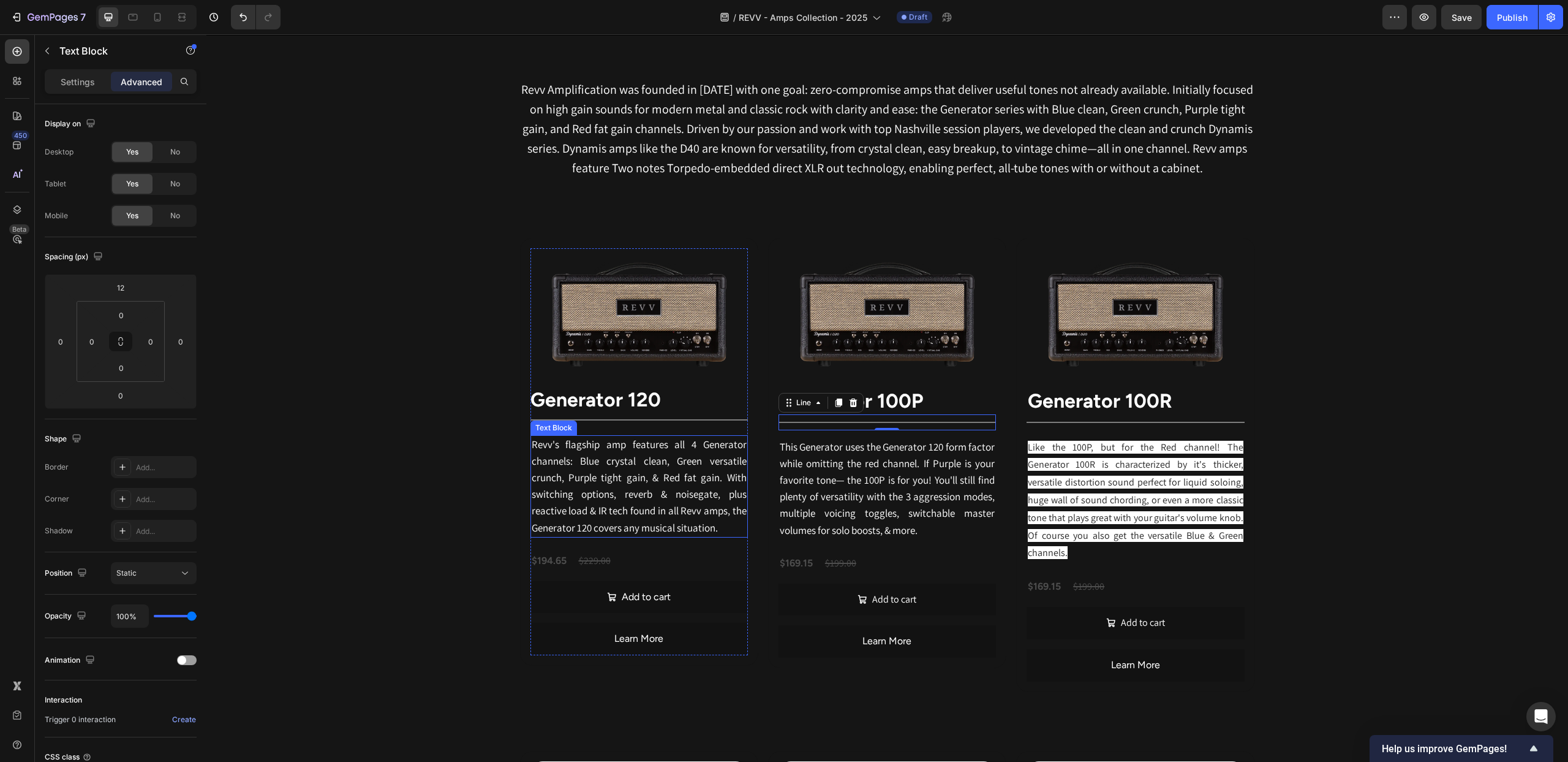
click at [705, 462] on span "Revv's flagship amp features all 4 Generator channels: Blue crystal clean, Gree…" at bounding box center [639, 485] width 215 height 97
click at [834, 469] on span "This Generator uses the Generator 120 form factor while omitting the red channe…" at bounding box center [887, 488] width 215 height 97
click at [696, 254] on img at bounding box center [639, 314] width 217 height 131
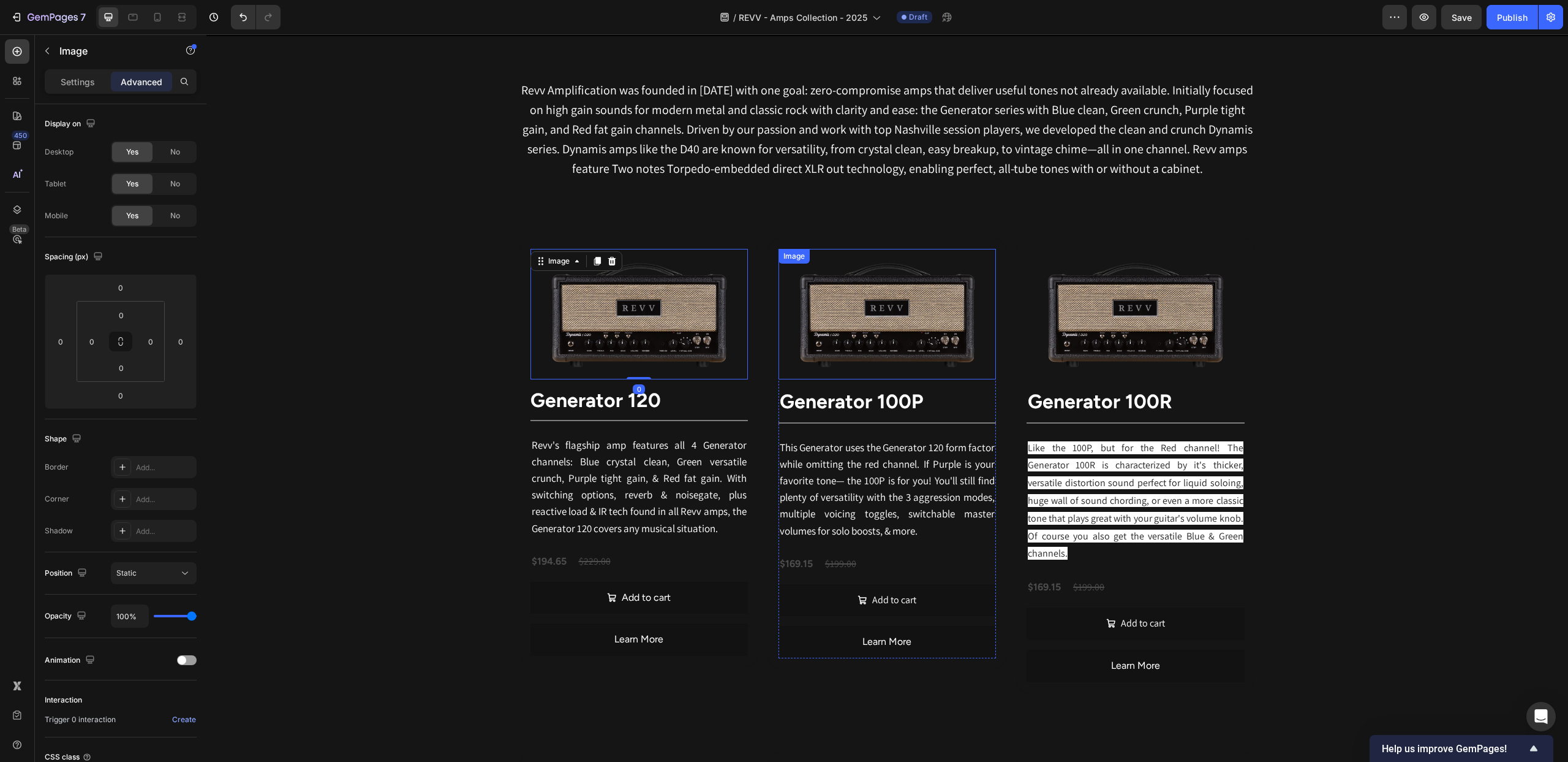
click at [836, 262] on div "Image" at bounding box center [887, 314] width 217 height 131
click at [87, 78] on p "Settings" at bounding box center [78, 81] width 34 height 13
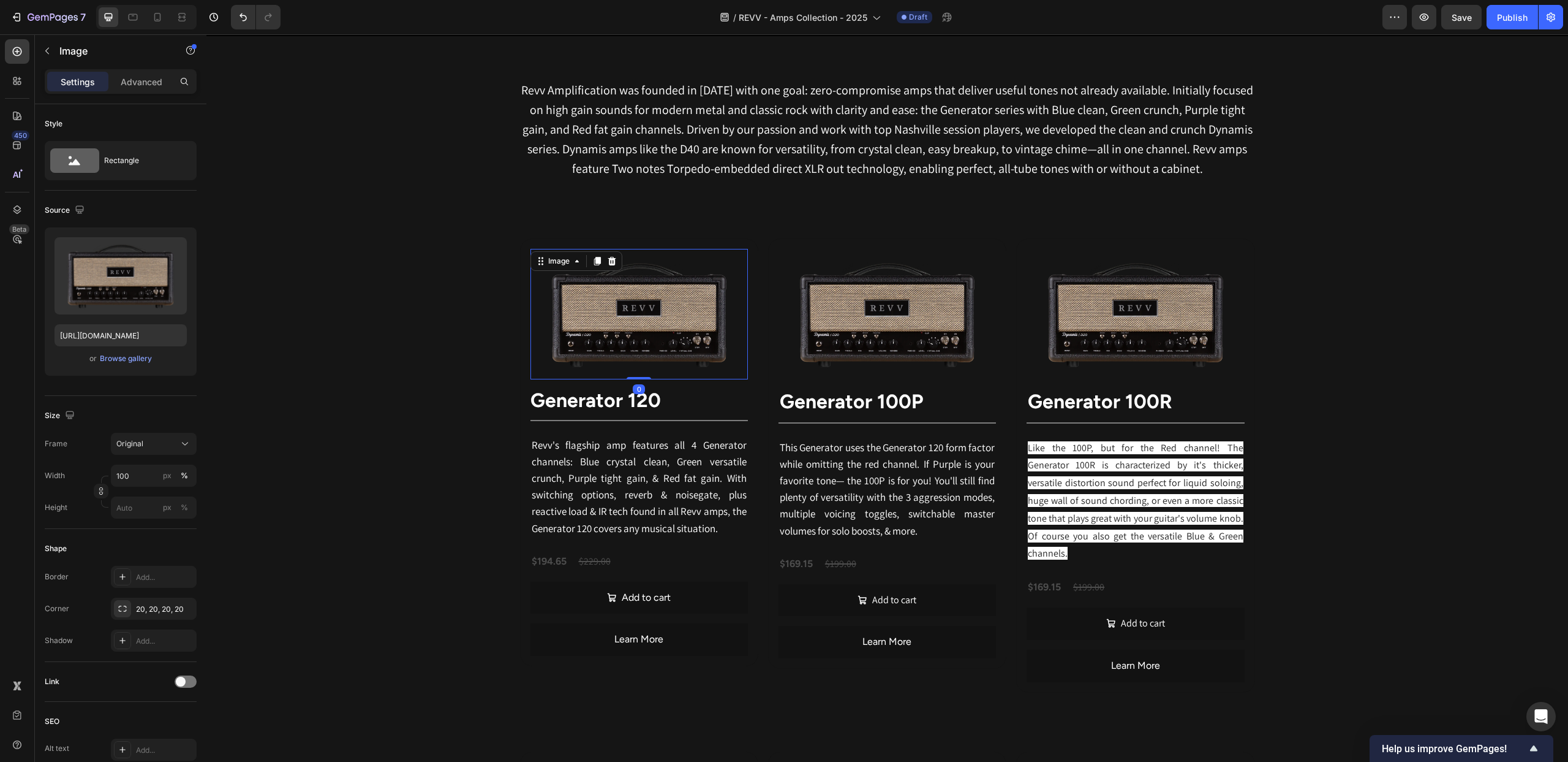
click at [693, 270] on img at bounding box center [639, 314] width 217 height 131
click at [822, 266] on div "Image 0" at bounding box center [887, 314] width 217 height 131
click at [677, 273] on img at bounding box center [639, 314] width 217 height 131
click at [811, 273] on img at bounding box center [887, 314] width 217 height 131
click at [1216, 309] on img at bounding box center [1135, 314] width 217 height 131
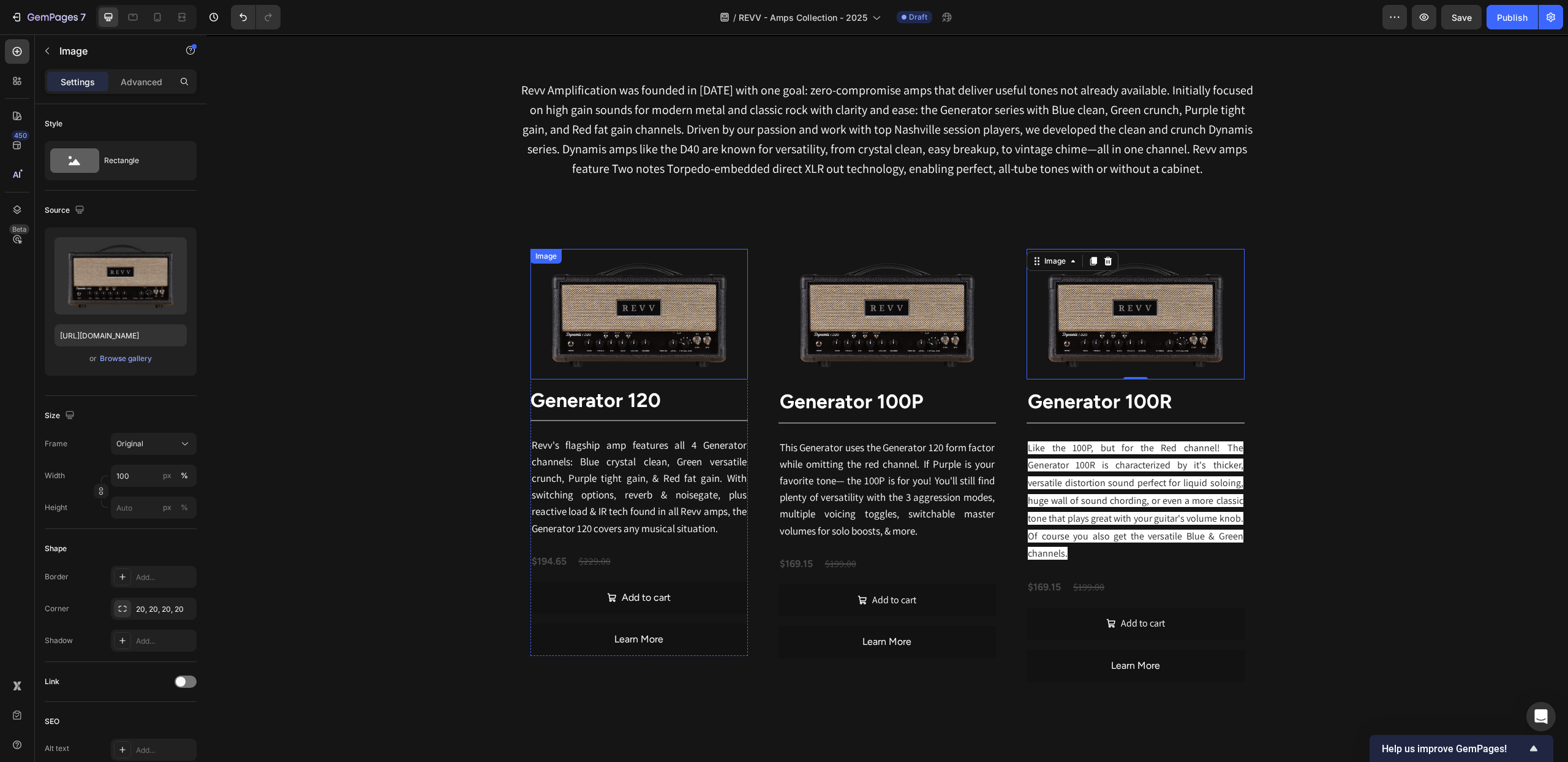
scroll to position [610, 0]
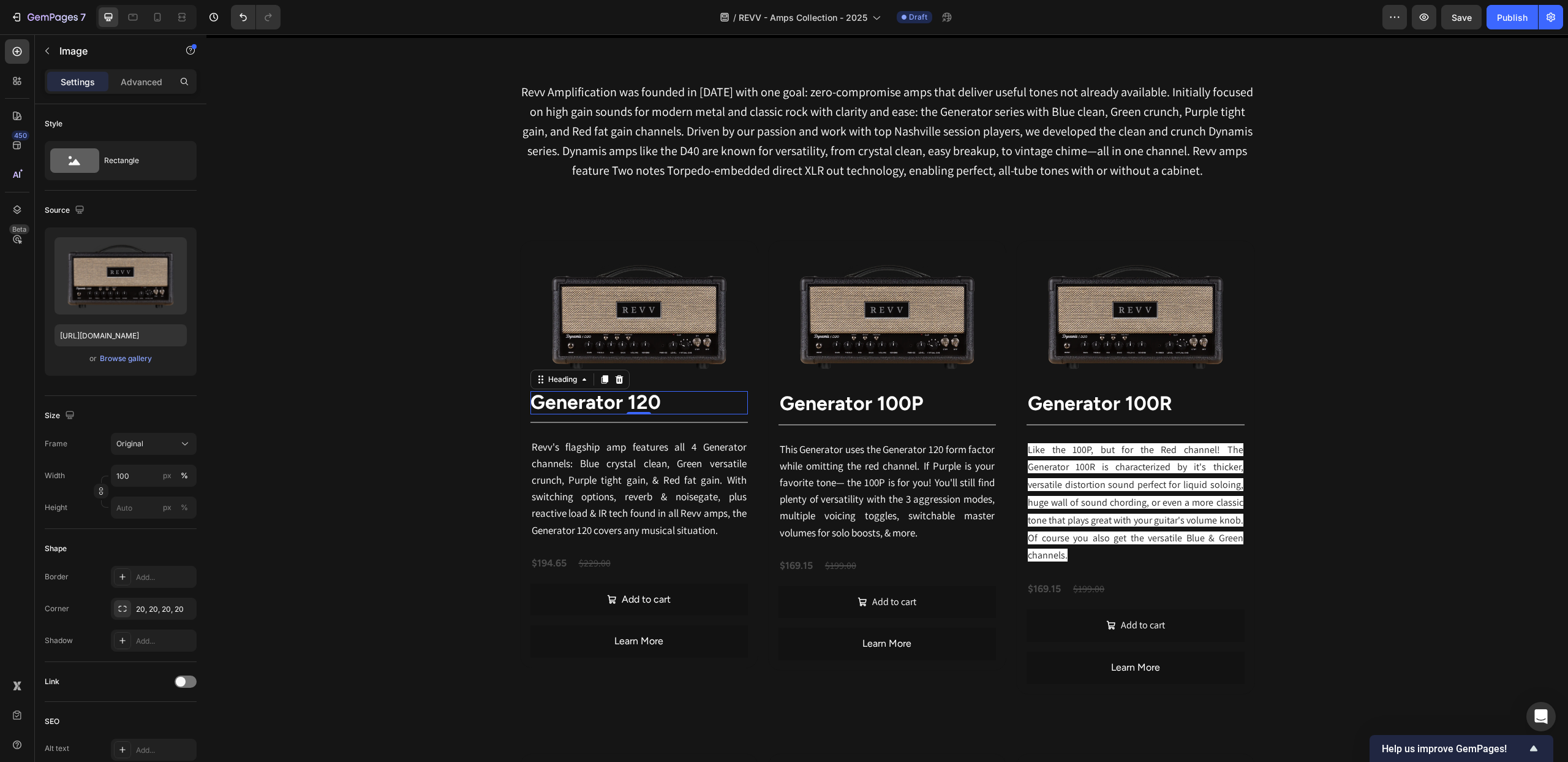
click at [628, 400] on strong "generator 120" at bounding box center [596, 402] width 131 height 23
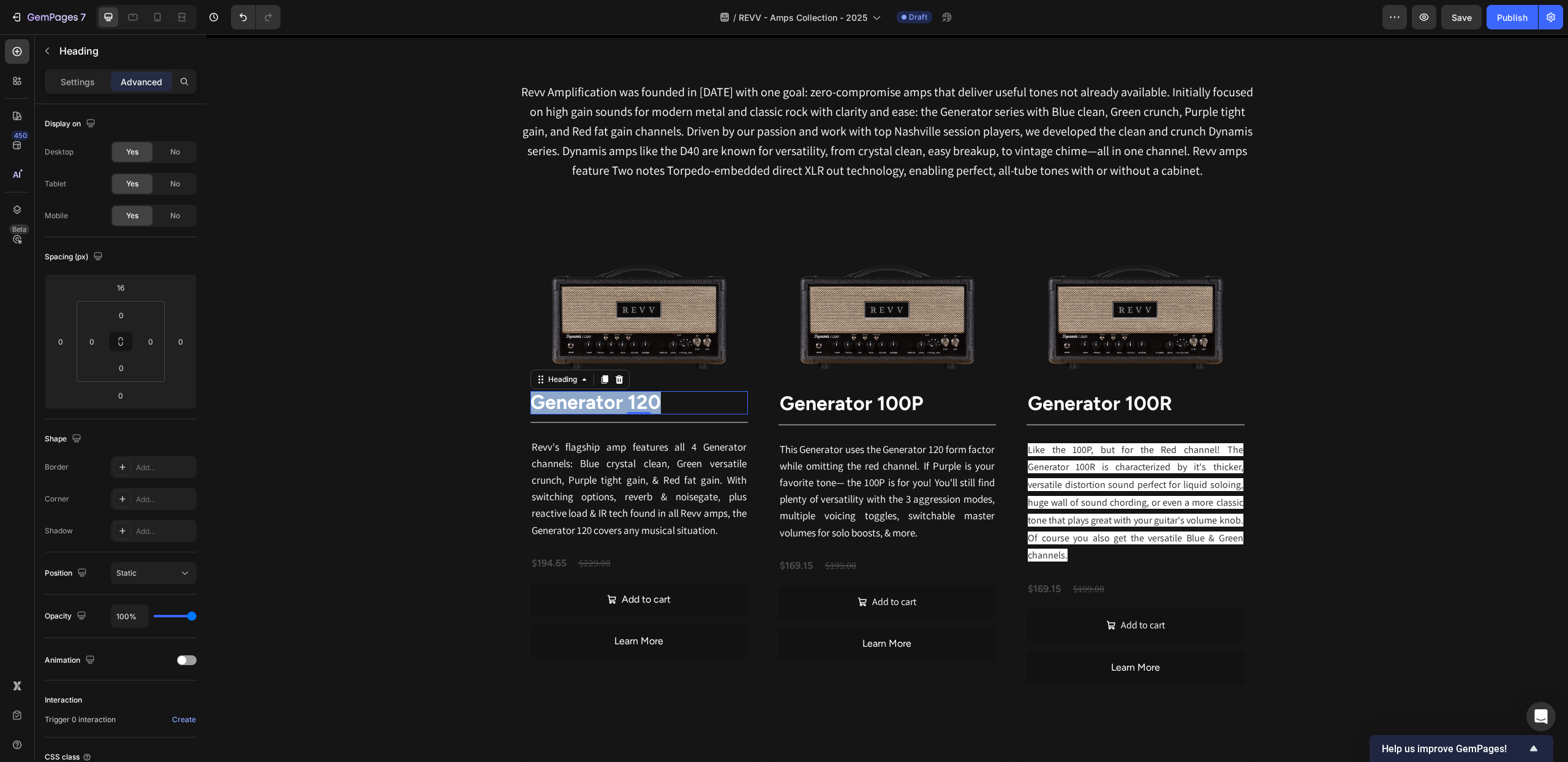
click at [628, 400] on strong "generator 120" at bounding box center [596, 402] width 131 height 23
click at [808, 407] on strong "Generator 100P" at bounding box center [851, 403] width 143 height 23
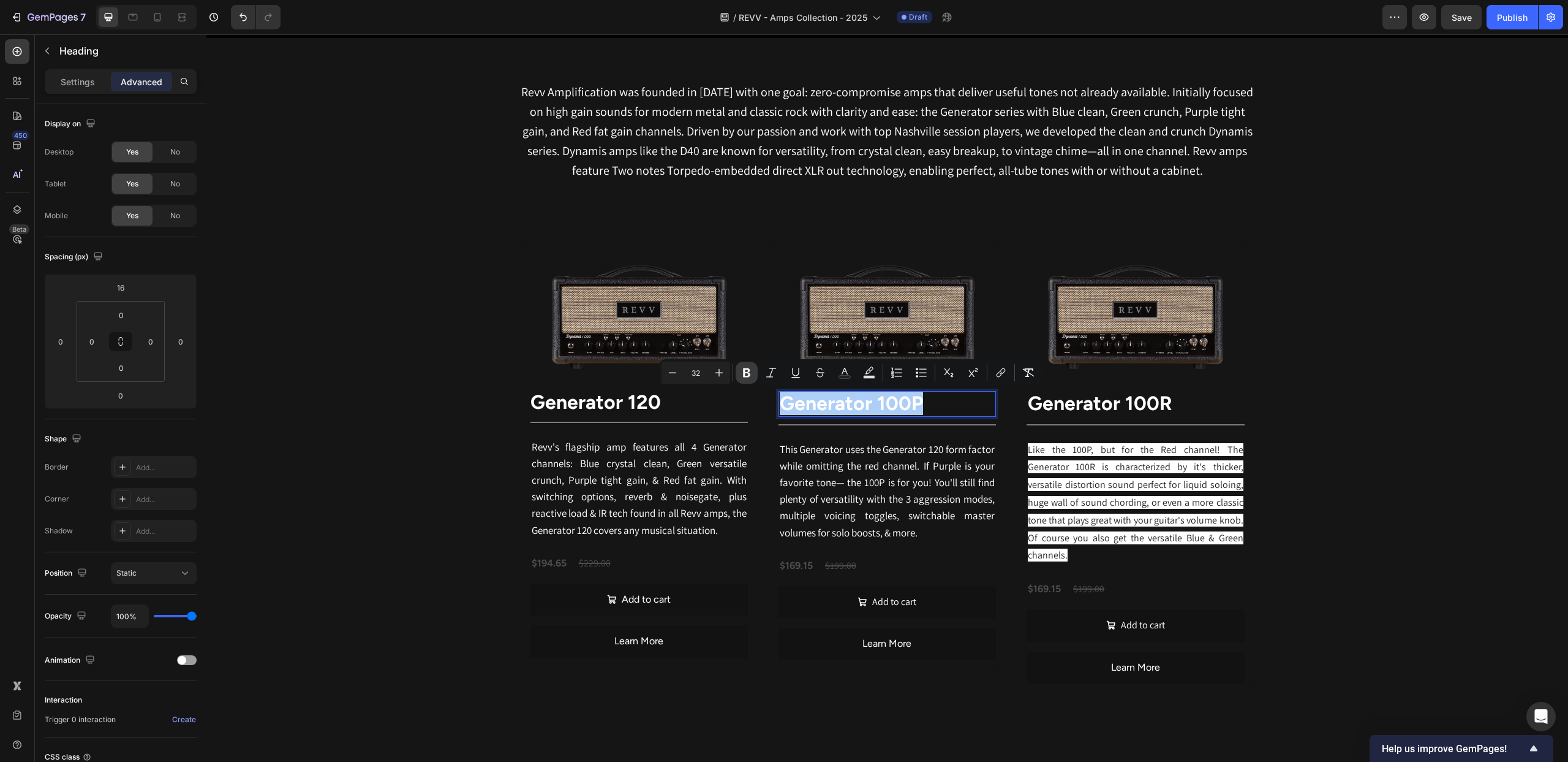
click at [755, 374] on button "Bold" at bounding box center [747, 373] width 22 height 22
click at [749, 371] on icon "Editor contextual toolbar" at bounding box center [747, 373] width 12 height 12
click at [739, 371] on button "Bold" at bounding box center [747, 373] width 22 height 22
click at [772, 373] on icon "Editor contextual toolbar" at bounding box center [771, 373] width 12 height 12
click at [750, 373] on icon "Editor contextual toolbar" at bounding box center [747, 373] width 12 height 12
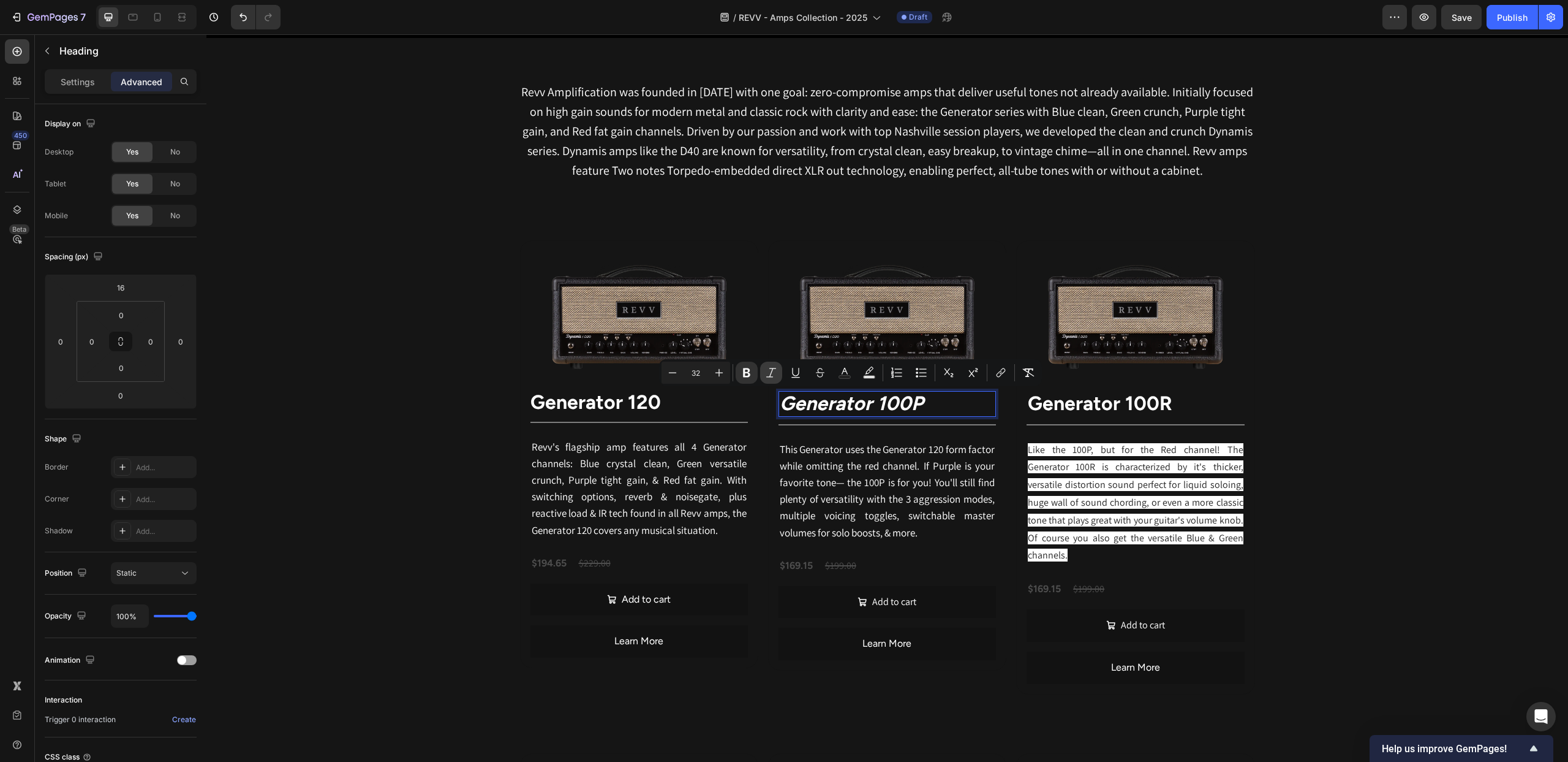
click at [772, 371] on icon "Editor contextual toolbar" at bounding box center [771, 372] width 10 height 9
click at [745, 375] on icon "Editor contextual toolbar" at bounding box center [747, 373] width 12 height 12
click at [752, 375] on icon "Editor contextual toolbar" at bounding box center [747, 373] width 12 height 12
click at [62, 86] on p "Settings" at bounding box center [78, 81] width 34 height 13
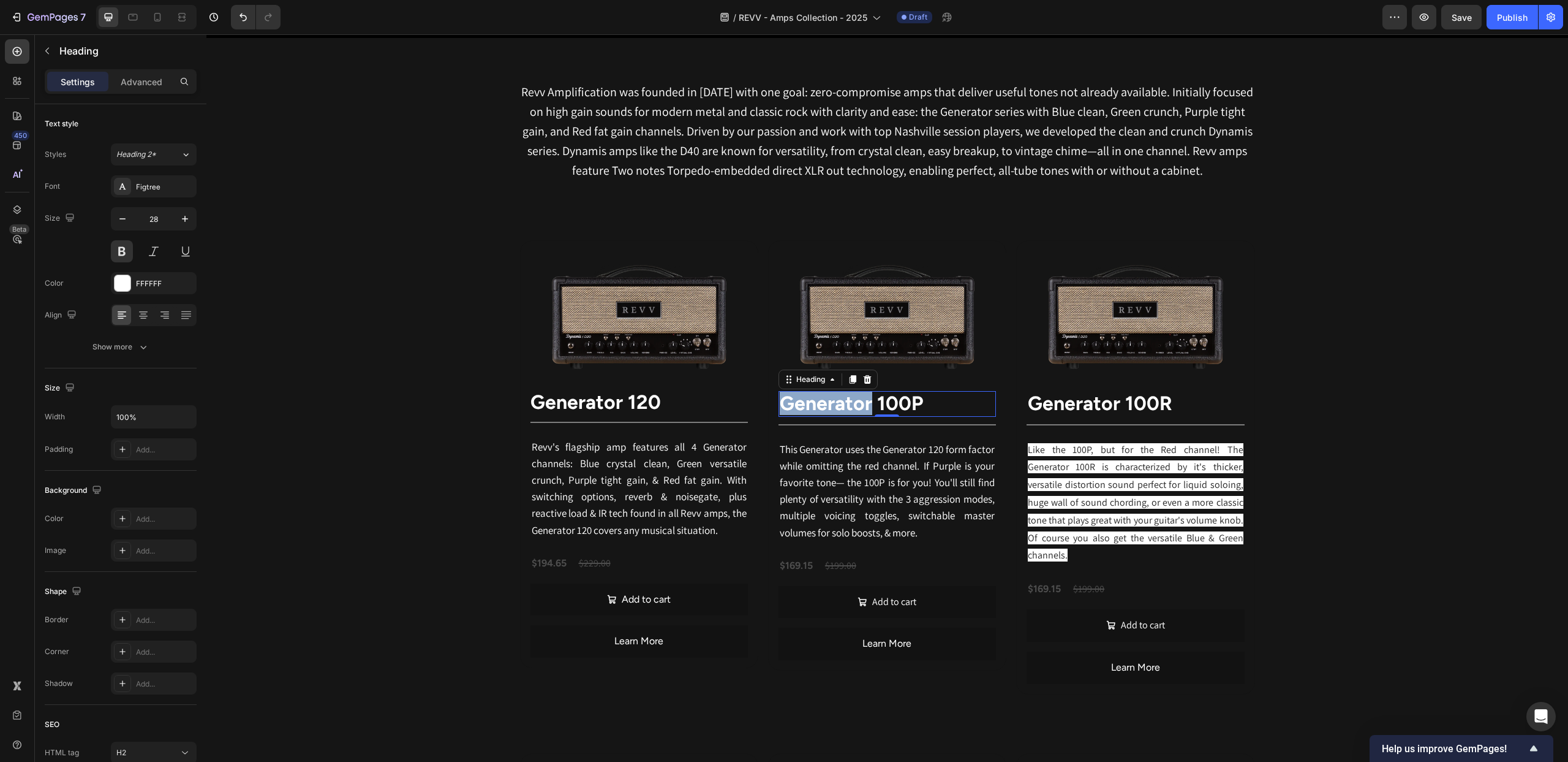
click at [790, 400] on strong "Generator 100P" at bounding box center [851, 403] width 143 height 23
click at [819, 402] on strong "Generator 100P" at bounding box center [851, 403] width 143 height 23
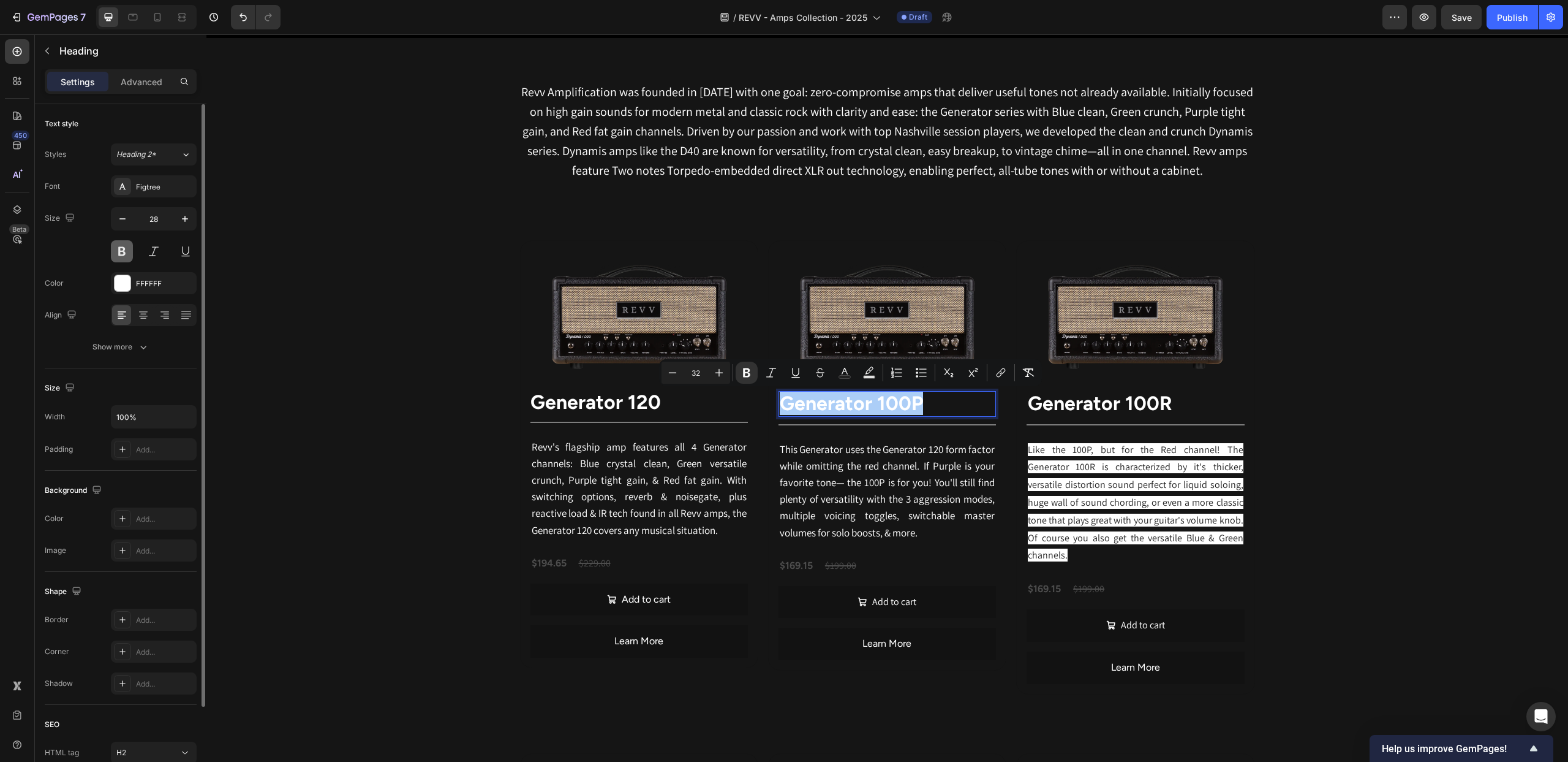
click at [127, 250] on button at bounding box center [122, 251] width 22 height 22
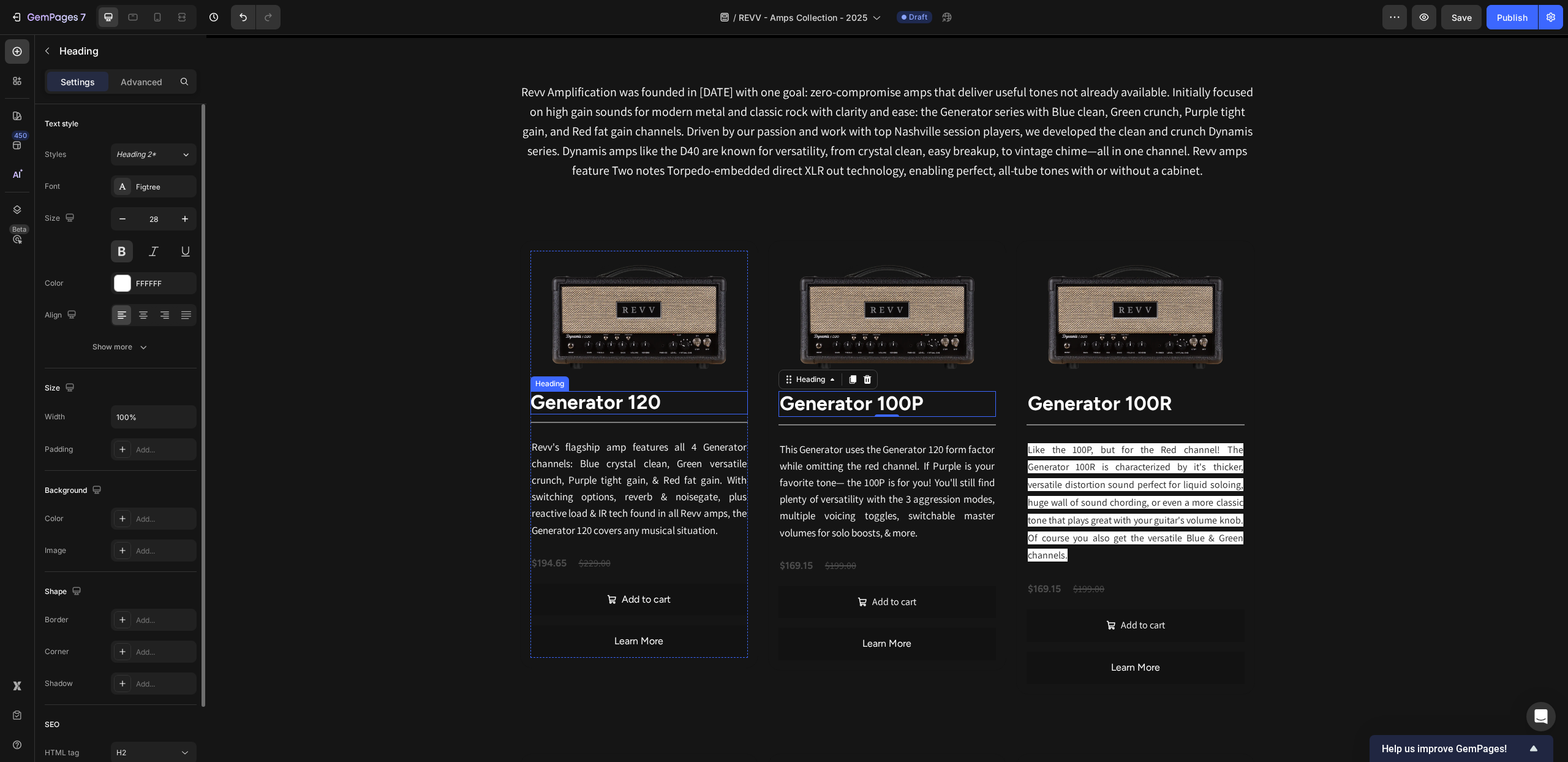
click at [561, 406] on strong "generator 120" at bounding box center [596, 402] width 131 height 23
click at [562, 407] on strong "generator 120" at bounding box center [596, 402] width 131 height 23
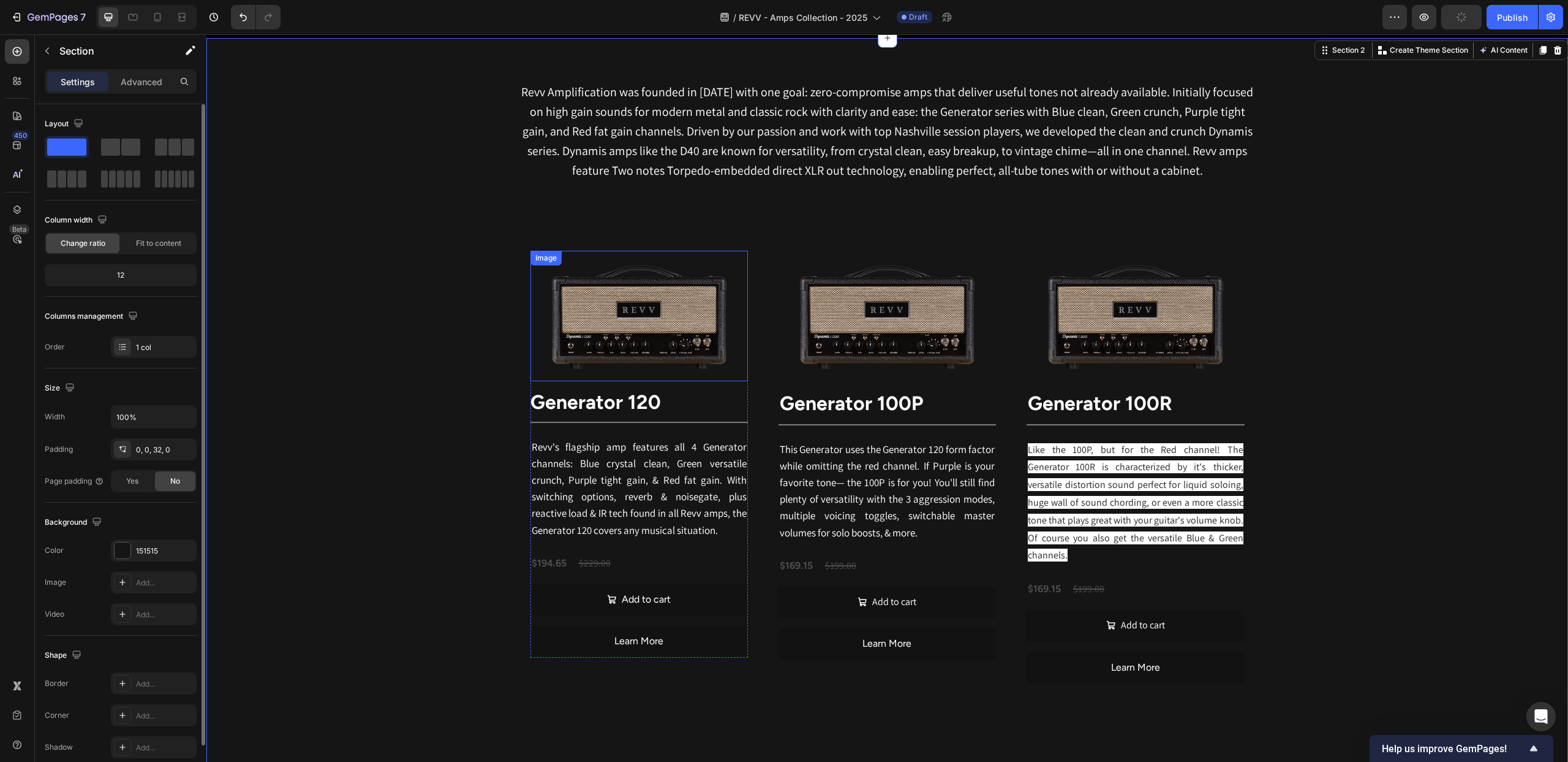
click at [720, 288] on img at bounding box center [639, 316] width 217 height 131
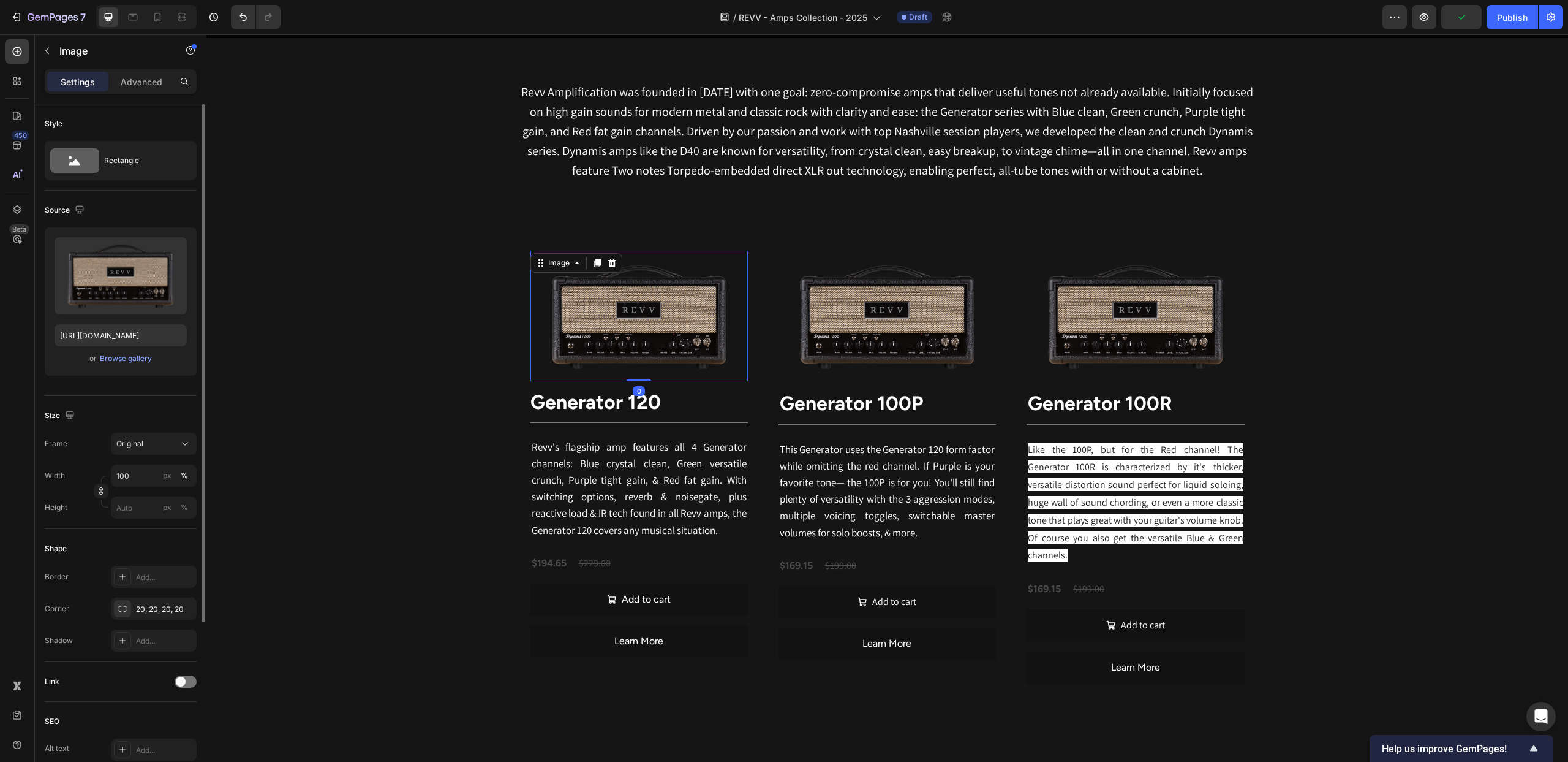
click at [163, 94] on div "Settings Advanced" at bounding box center [121, 86] width 172 height 35
click at [156, 89] on div "Advanced" at bounding box center [142, 81] width 62 height 20
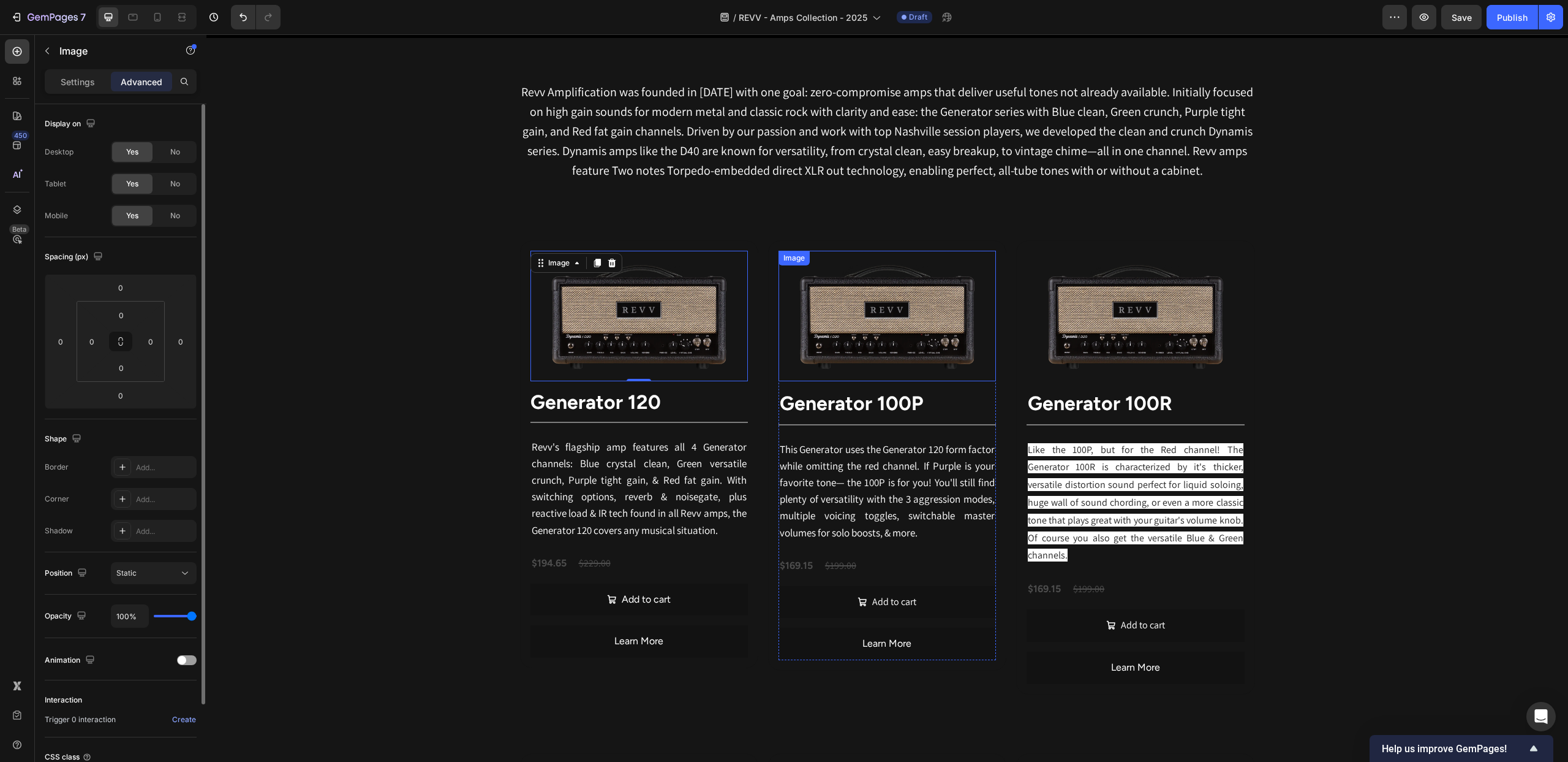
click at [865, 337] on img at bounding box center [887, 316] width 217 height 131
click at [607, 243] on div "Image ⁠⁠⁠⁠⁠⁠⁠ generator 120 Heading Title Line Revv's flagship amp features all…" at bounding box center [639, 454] width 238 height 428
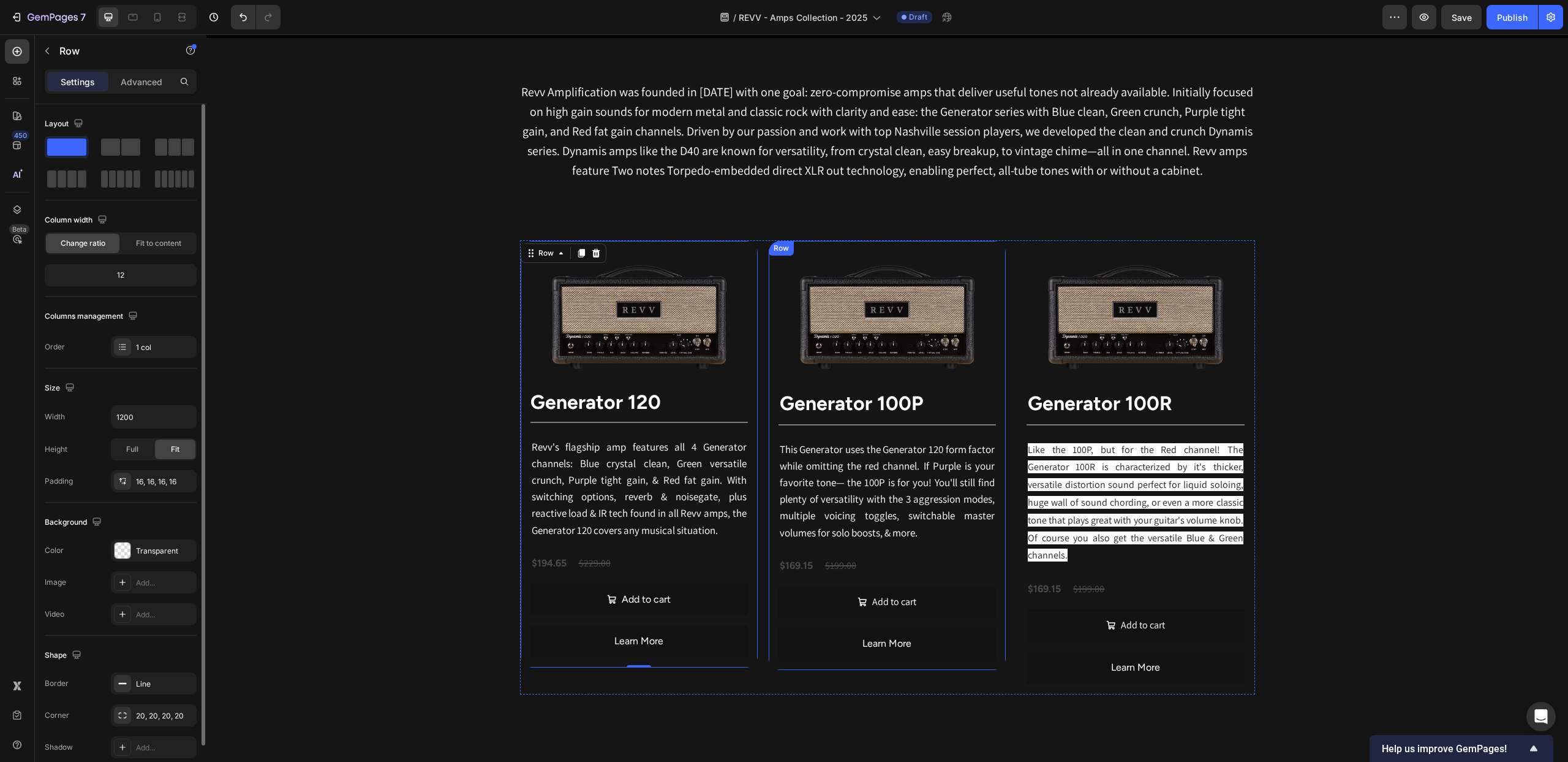
click at [839, 243] on div "Image ⁠⁠⁠⁠⁠⁠⁠ Generator 100P Heading Title Line This Generator uses the Generat…" at bounding box center [887, 455] width 238 height 431
click at [142, 81] on p "Advanced" at bounding box center [142, 81] width 42 height 13
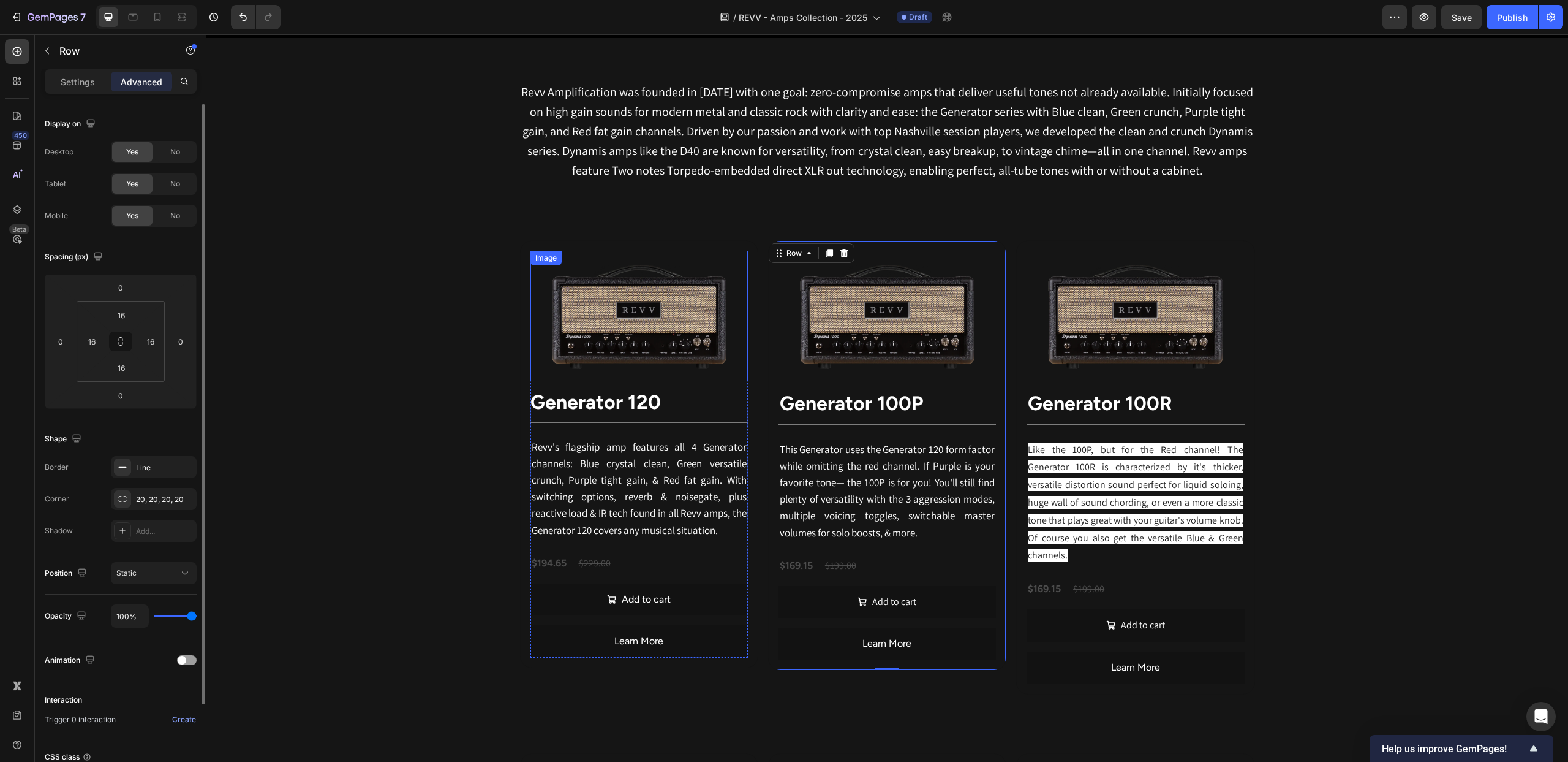
click at [671, 276] on img at bounding box center [639, 316] width 217 height 131
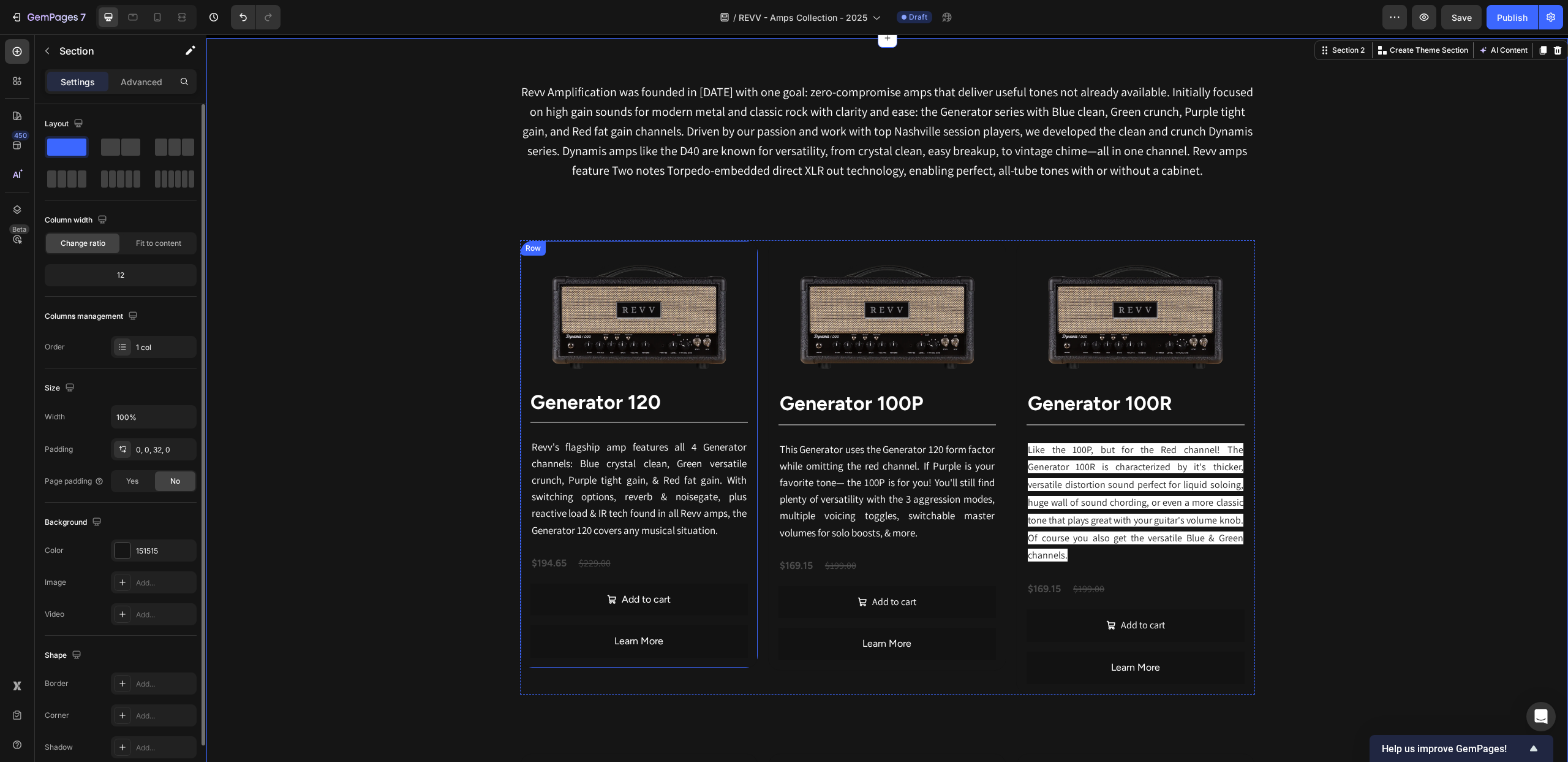
click at [672, 243] on div "Image ⁠⁠⁠⁠⁠⁠⁠ generator 120 Heading Title Line Revv's flagship amp features all…" at bounding box center [639, 454] width 238 height 428
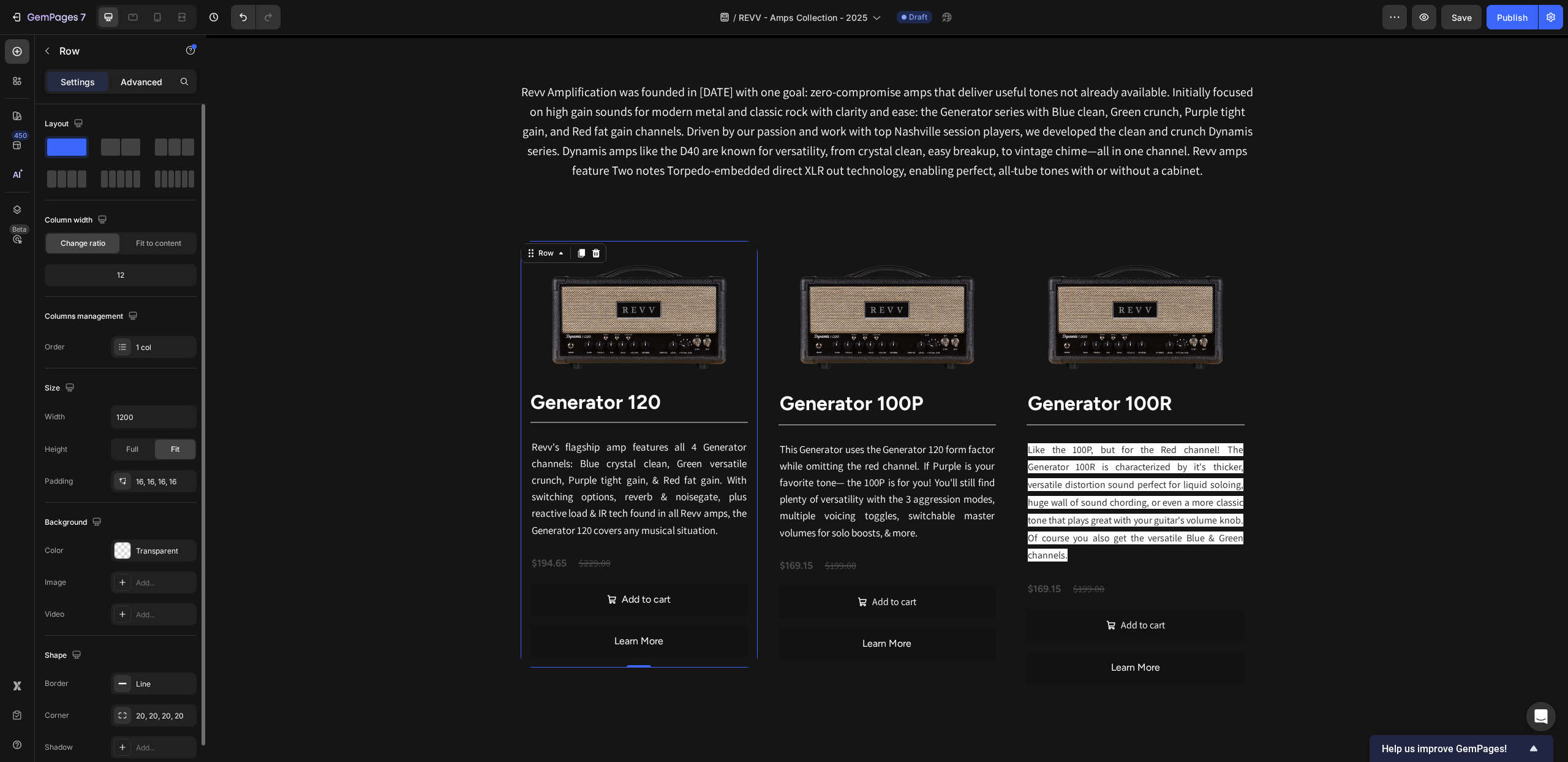
click at [143, 76] on p "Advanced" at bounding box center [142, 81] width 42 height 13
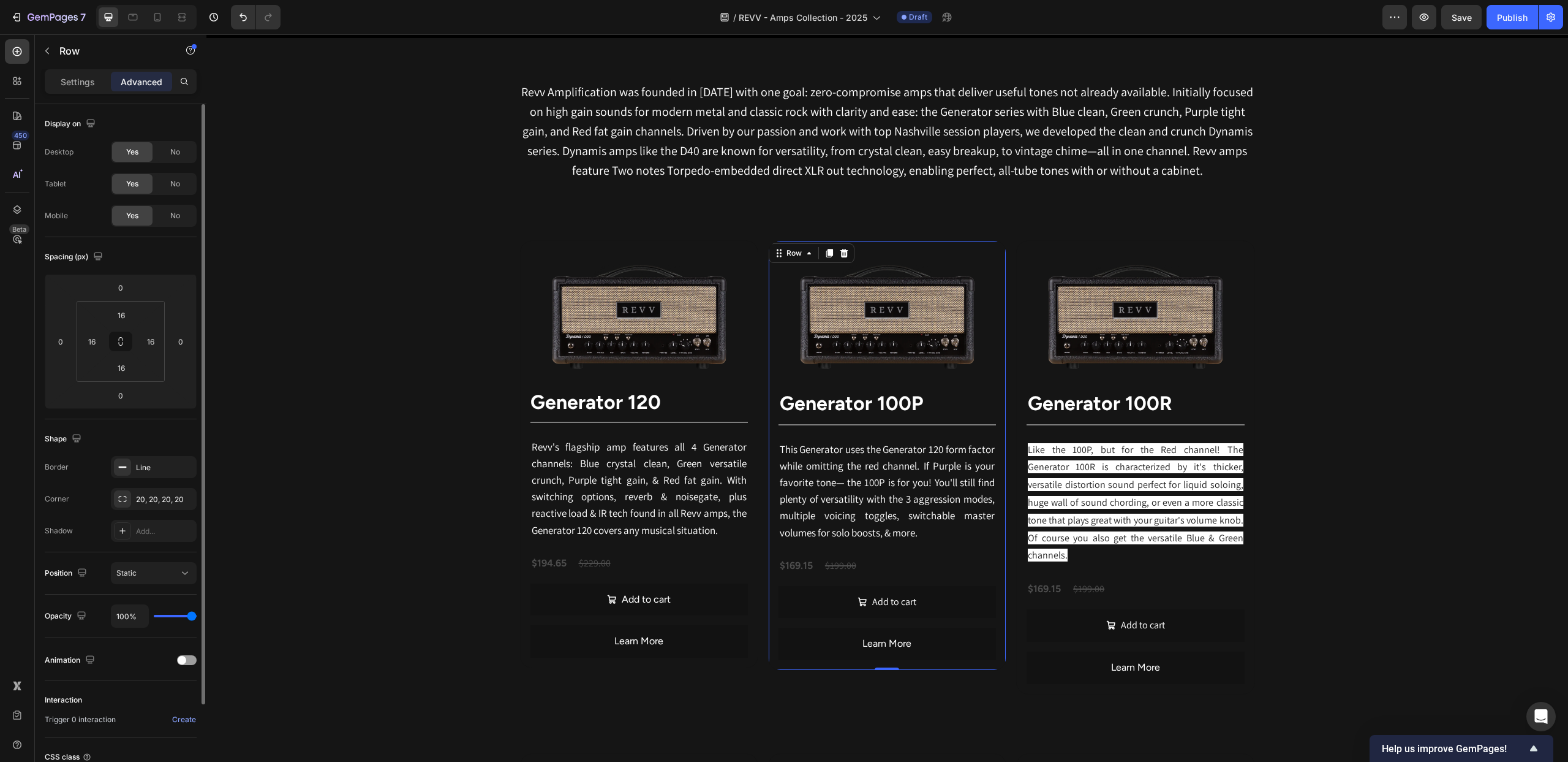
click at [843, 241] on div "Image ⁠⁠⁠⁠⁠⁠⁠ Generator 100P Heading Title Line This Generator uses the Generat…" at bounding box center [887, 455] width 238 height 431
click at [1112, 243] on div "Image ⁠⁠⁠⁠⁠⁠⁠ Generator 100R Heading Title Line Like the 100P, but for the Red …" at bounding box center [1135, 467] width 238 height 454
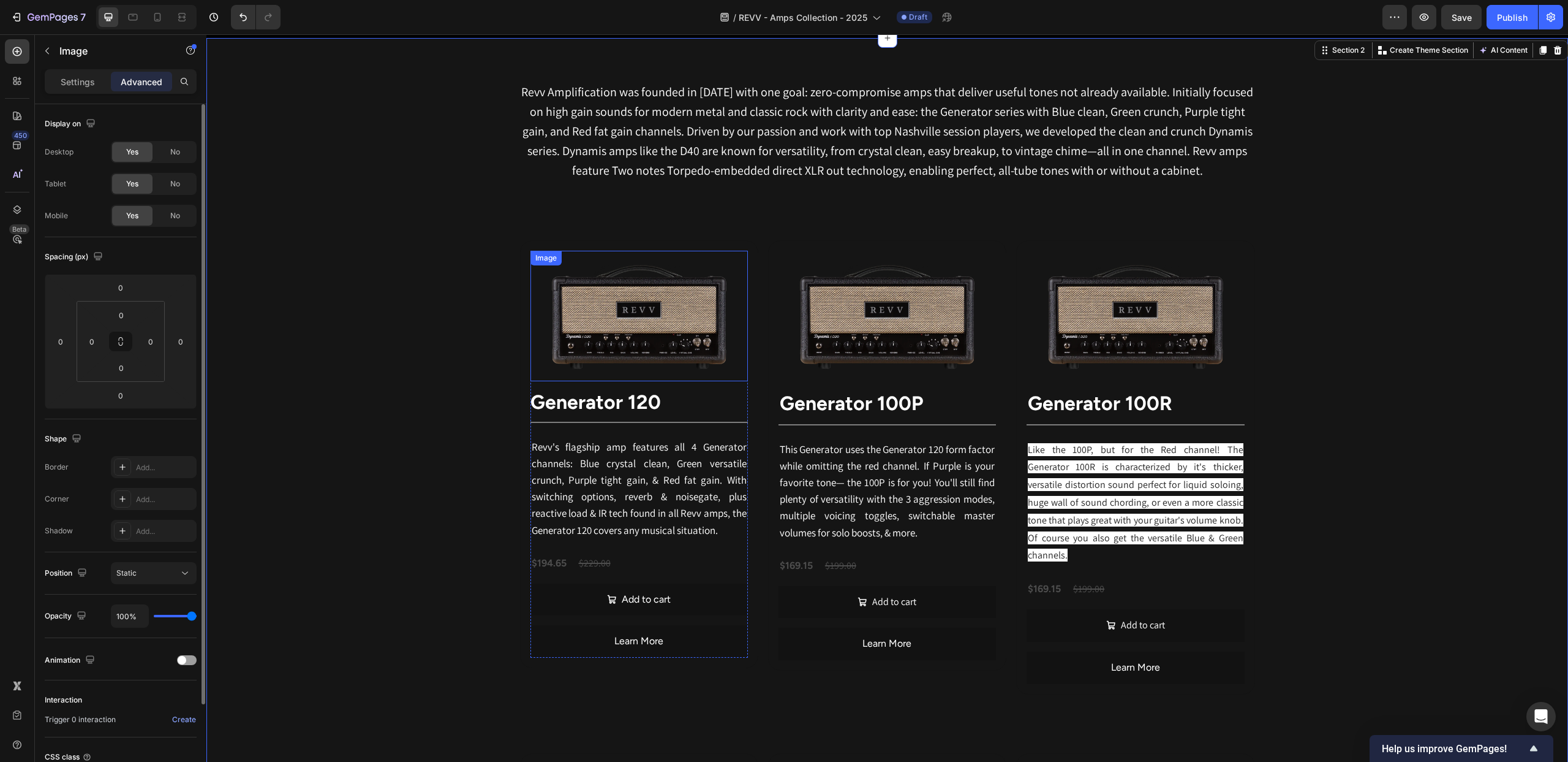
click at [675, 304] on img at bounding box center [639, 316] width 217 height 131
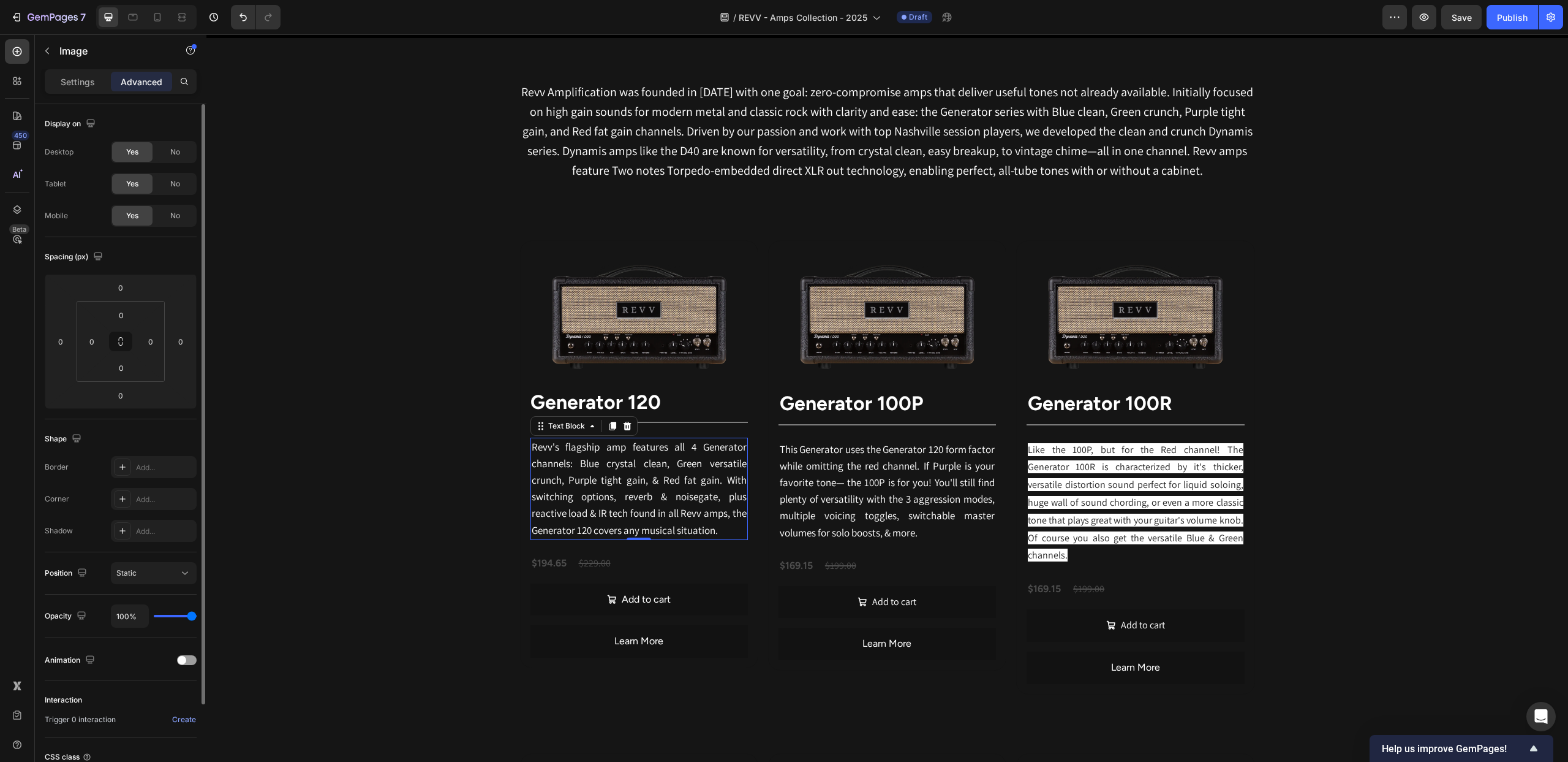
click at [681, 514] on span "Revv's flagship amp features all 4 Generator channels: Blue crystal clean, Gree…" at bounding box center [639, 488] width 215 height 97
drag, startPoint x: 681, startPoint y: 514, endPoint x: 718, endPoint y: 533, distance: 41.6
click at [726, 535] on p "Revv's flagship amp features all 4 Generator channels: Blue crystal clean, Gree…" at bounding box center [639, 488] width 215 height 100
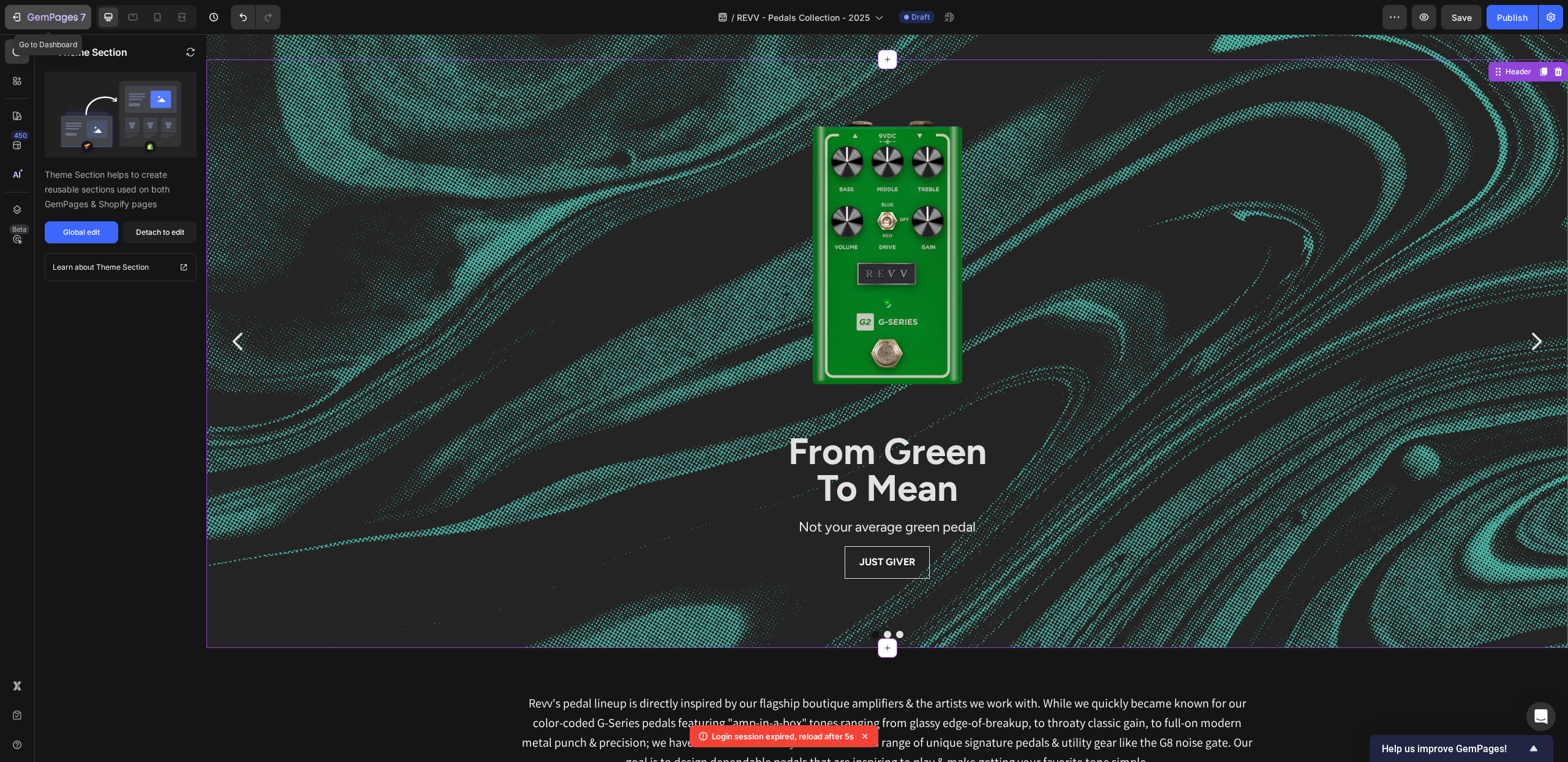
click at [40, 22] on icon "button" at bounding box center [53, 18] width 50 height 10
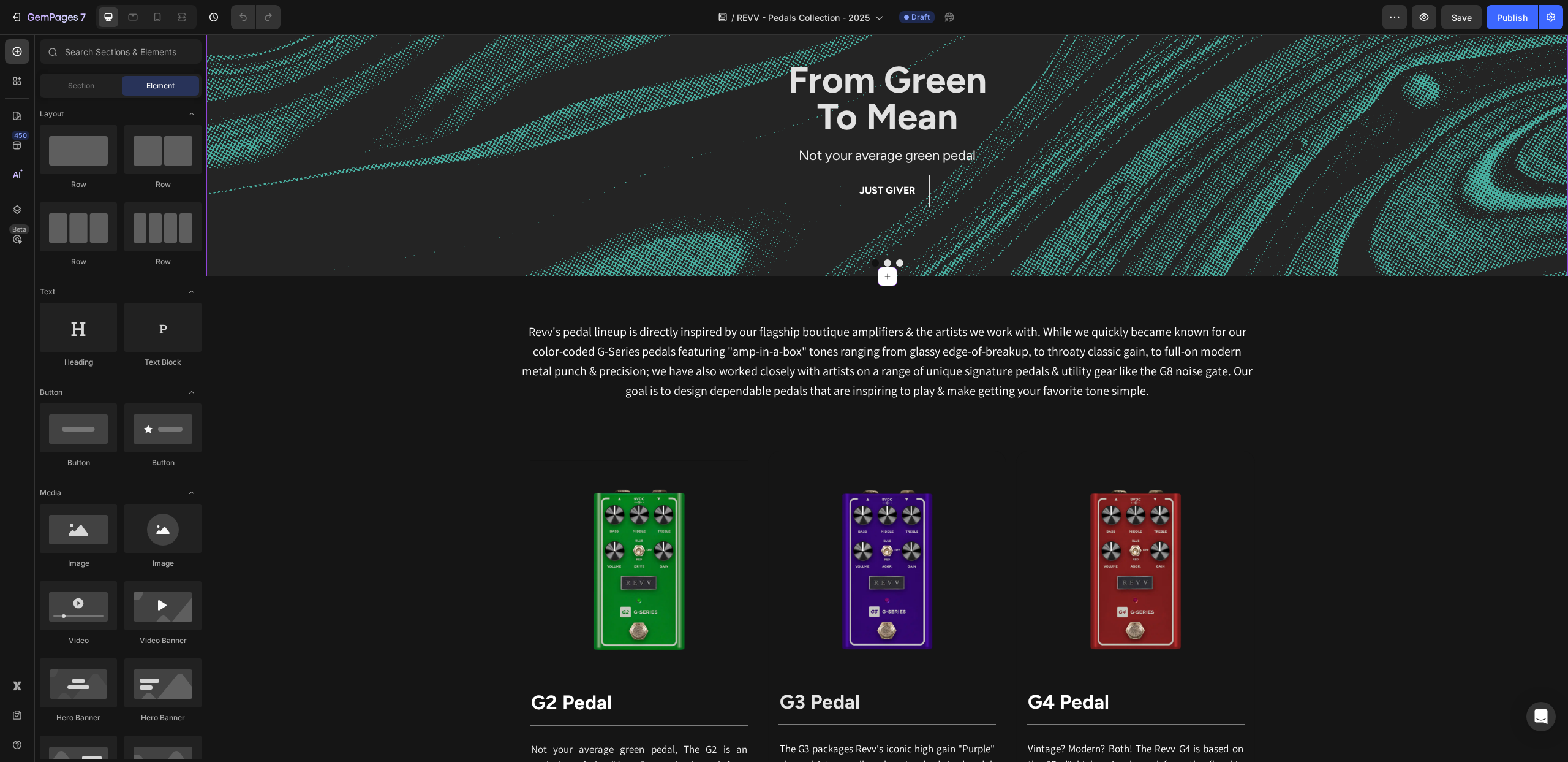
scroll to position [549, 0]
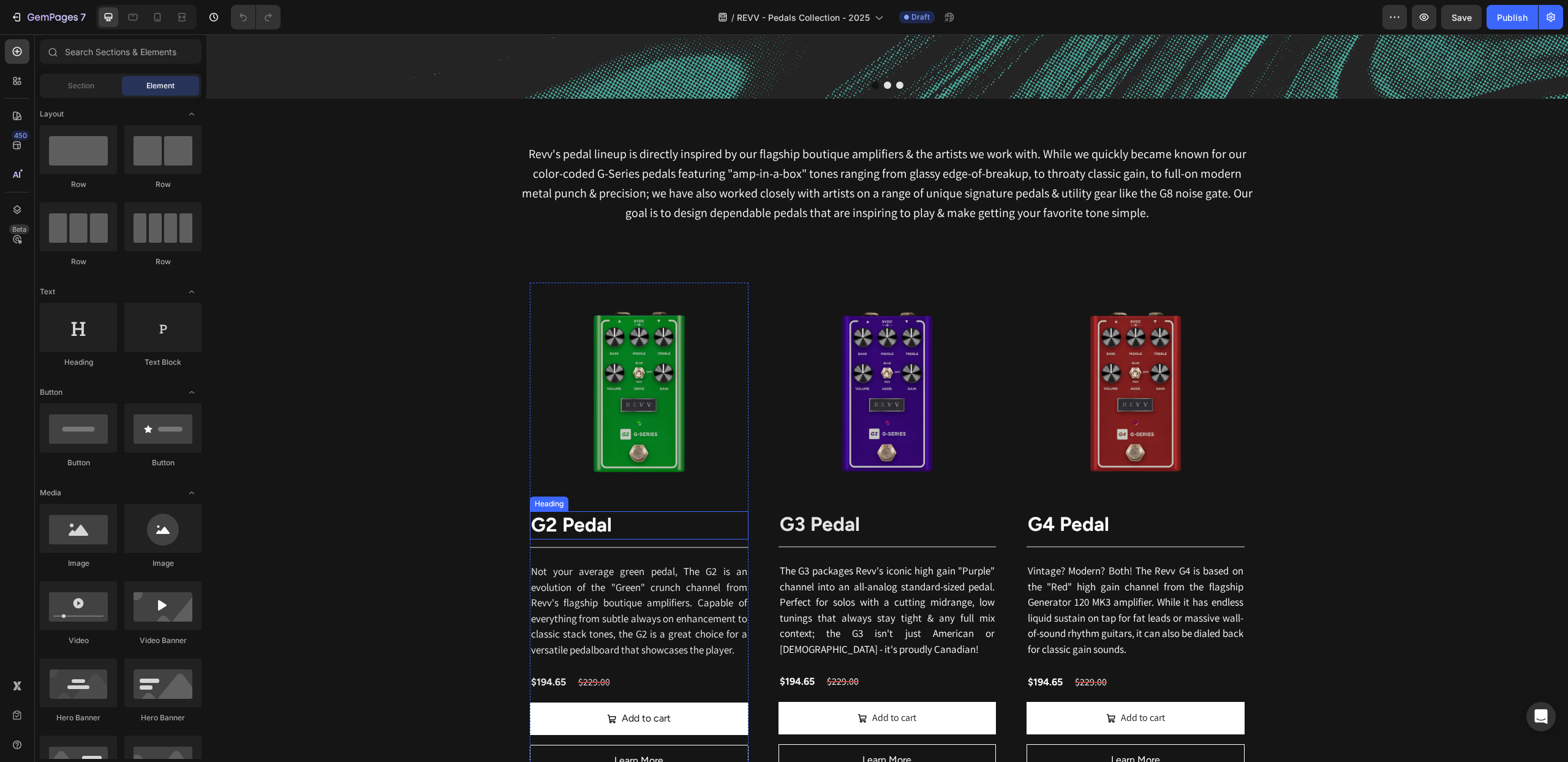
click at [589, 530] on strong "G2 Pedal" at bounding box center [571, 525] width 81 height 23
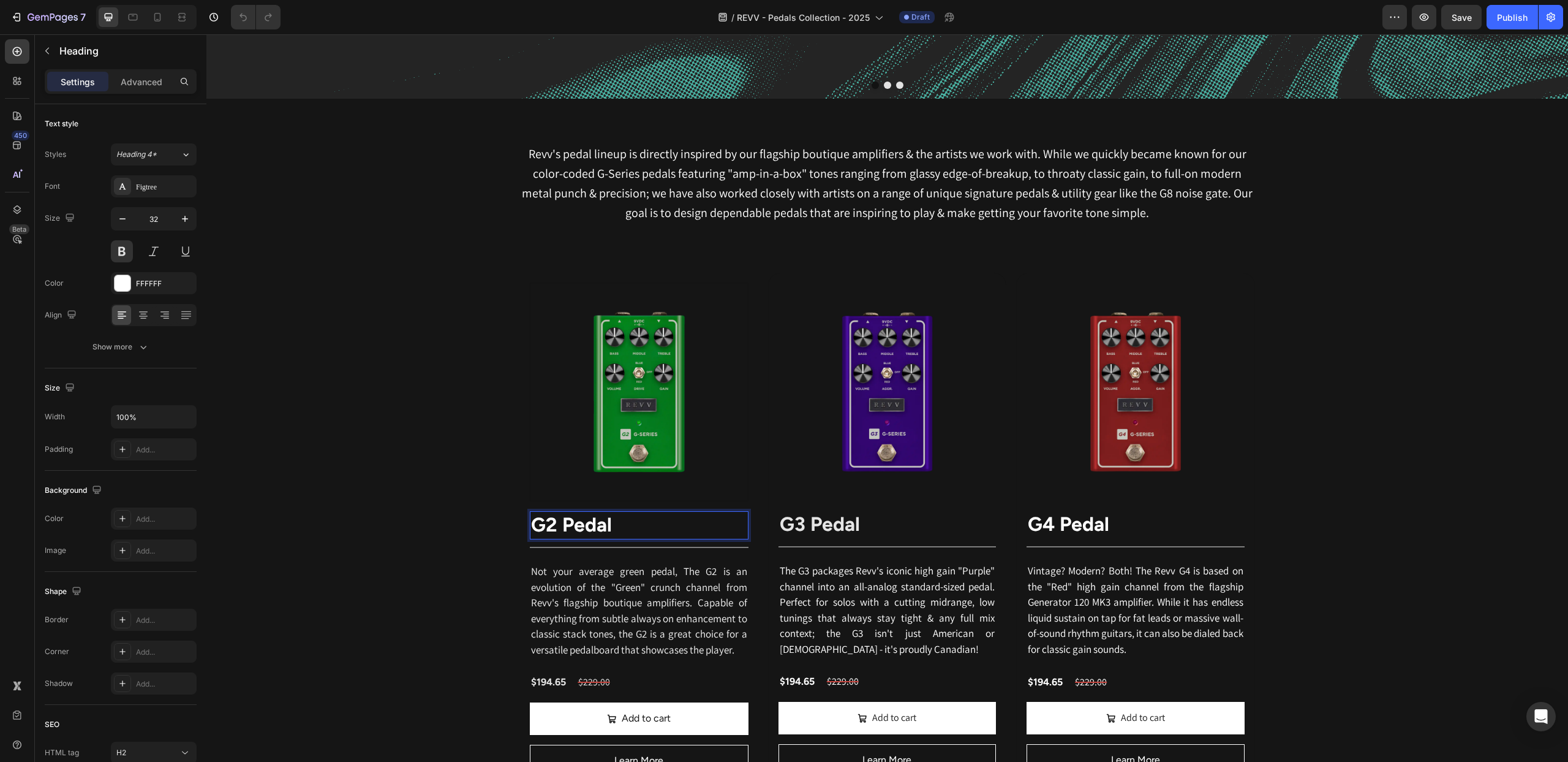
click at [589, 530] on strong "G2 Pedal" at bounding box center [571, 525] width 81 height 23
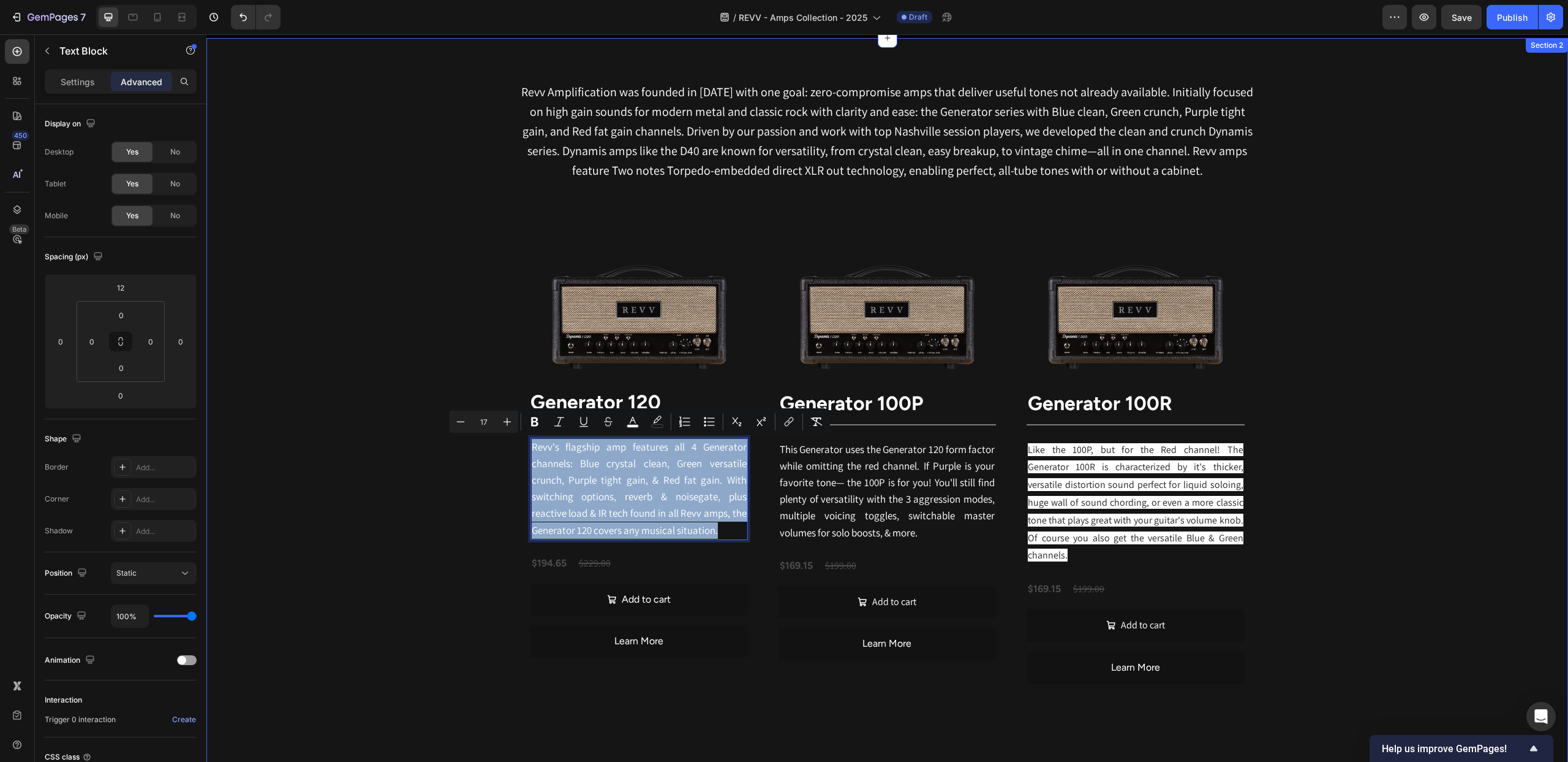
click at [512, 449] on div "Revv Amplification was founded in [DATE] with one goal: zero-compromise amps th…" at bounding box center [887, 732] width 1362 height 1387
copy span "Revv's flagship amp features all 4 Generator channels: Blue crystal clean, Gree…"
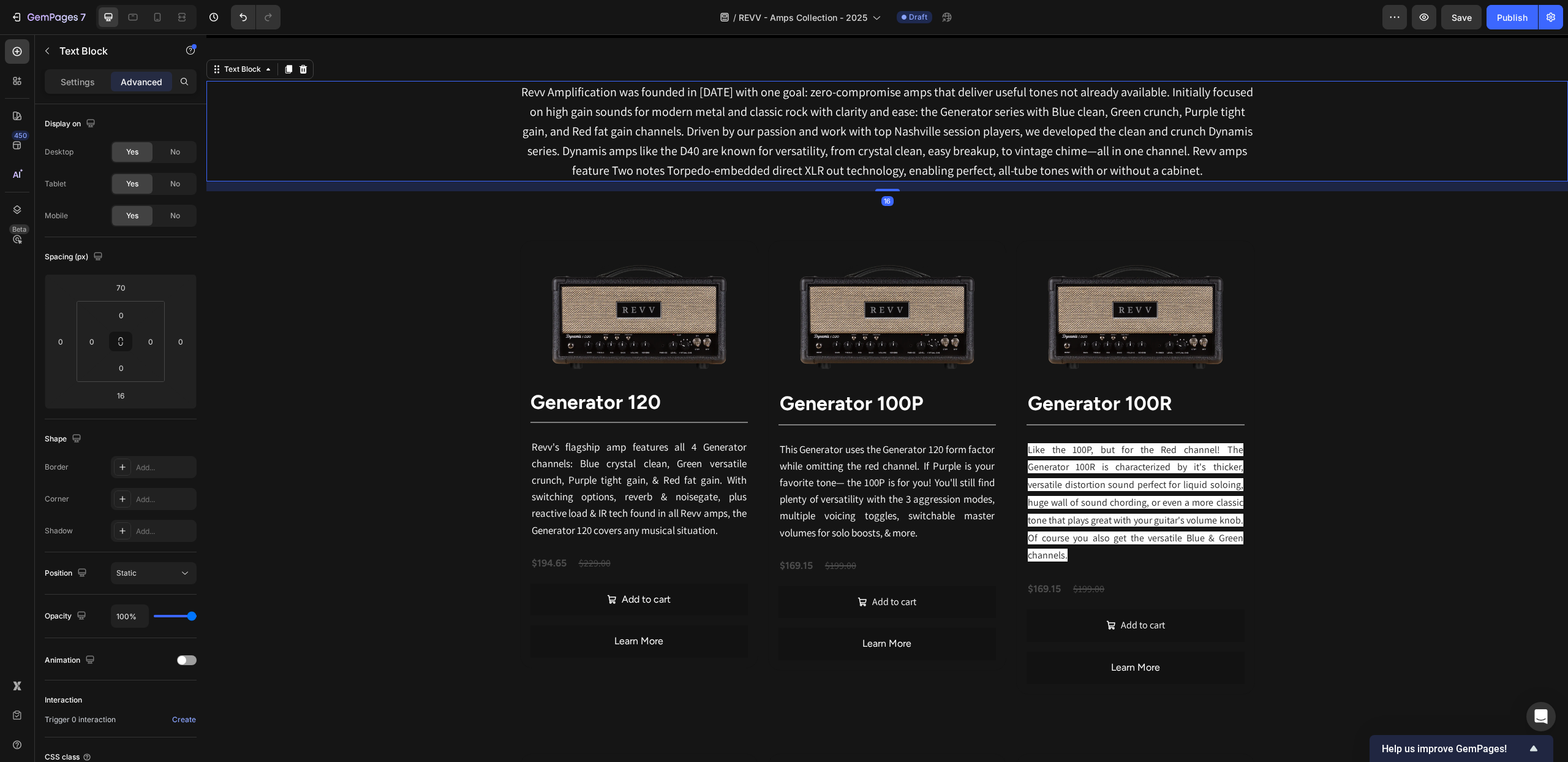
click at [295, 97] on div "Revv Amplification was founded in [DATE] with one goal: zero-compromise amps th…" at bounding box center [887, 131] width 1362 height 100
click at [664, 307] on img at bounding box center [639, 316] width 217 height 131
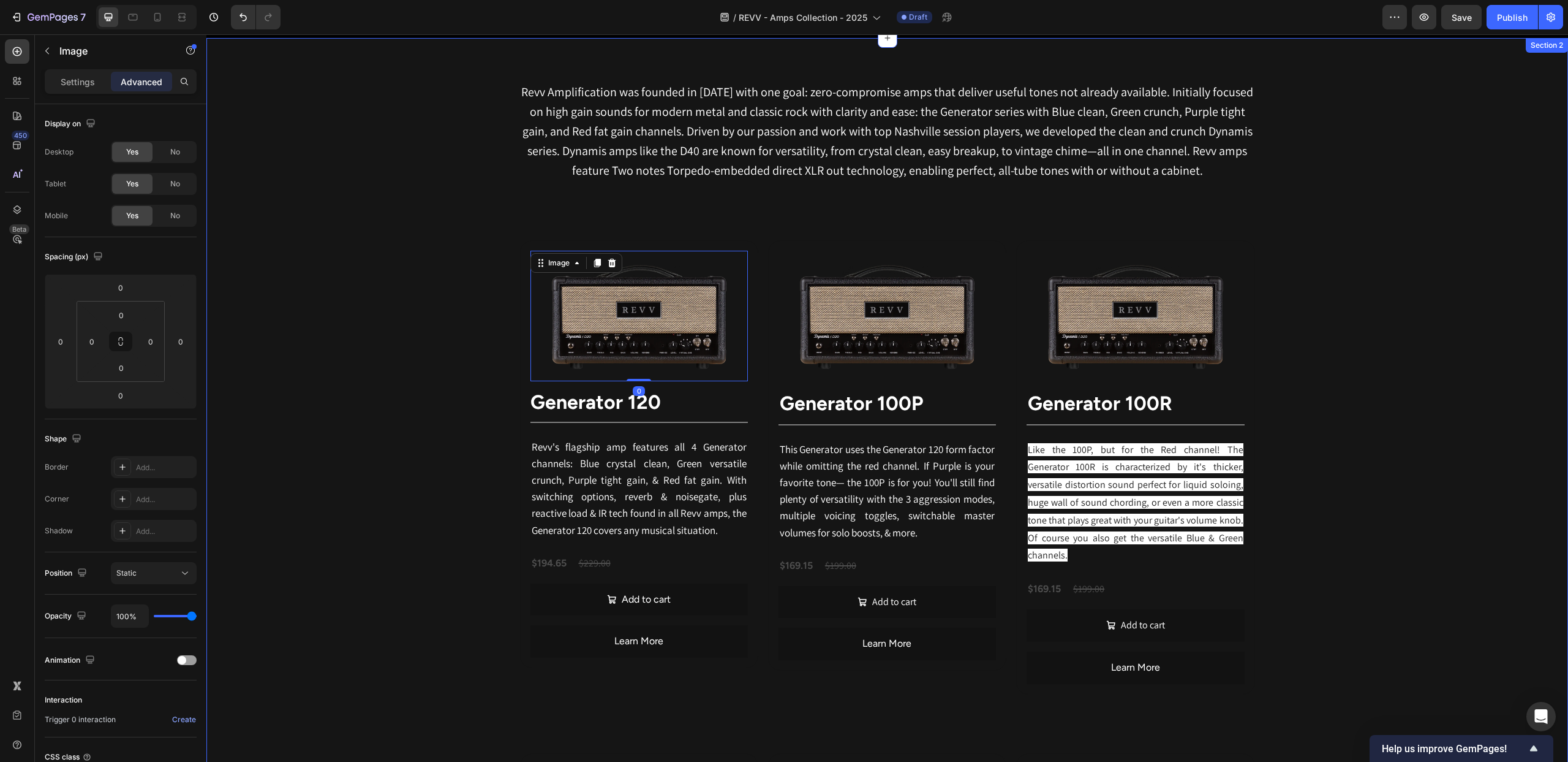
click at [533, 230] on div "Revv Amplification was founded in 2014 with one goal: zero-compromise amps that…" at bounding box center [887, 732] width 1362 height 1387
click at [551, 261] on div "Image" at bounding box center [559, 263] width 26 height 11
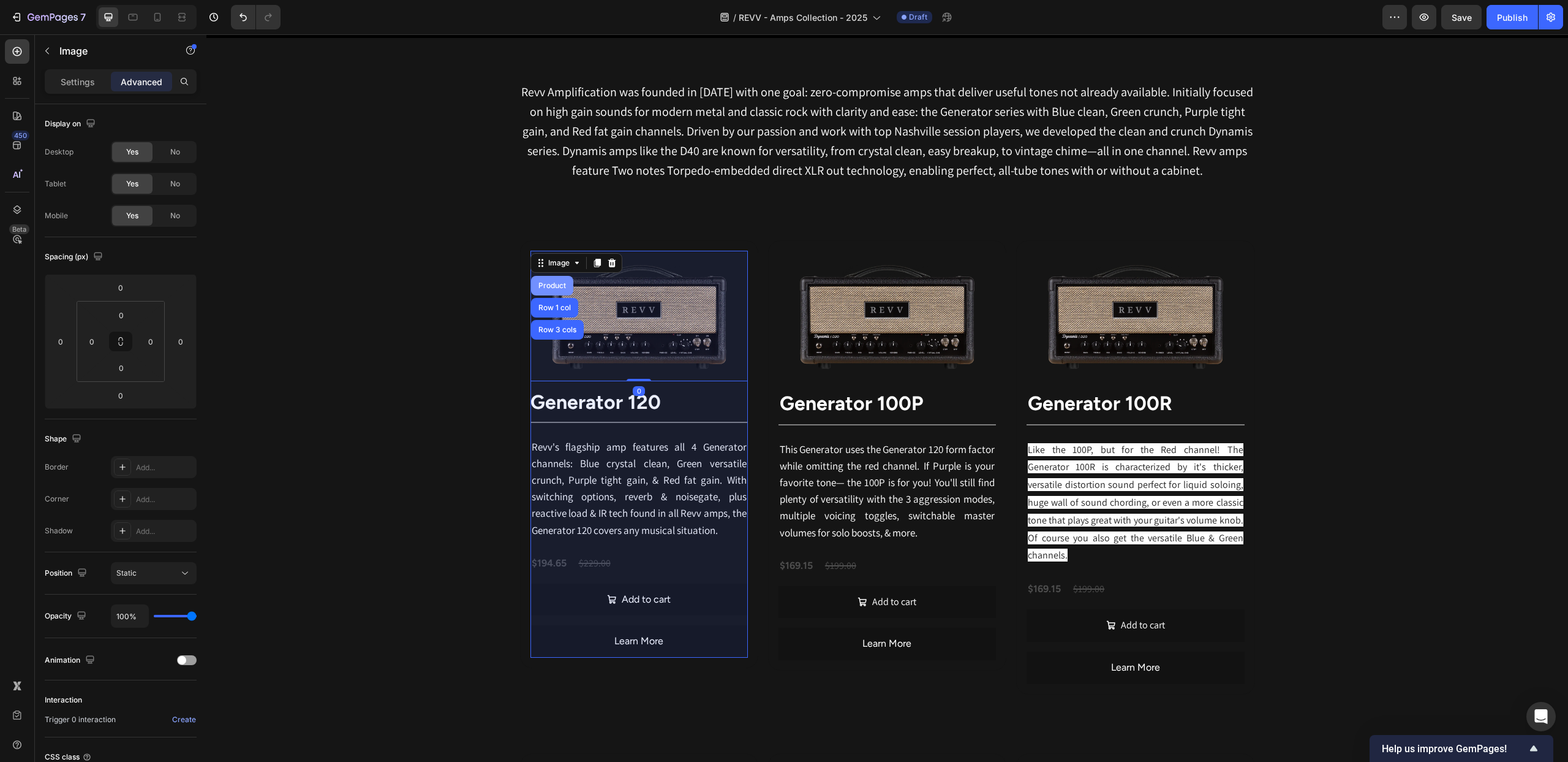
click at [550, 285] on div "Product" at bounding box center [552, 286] width 33 height 7
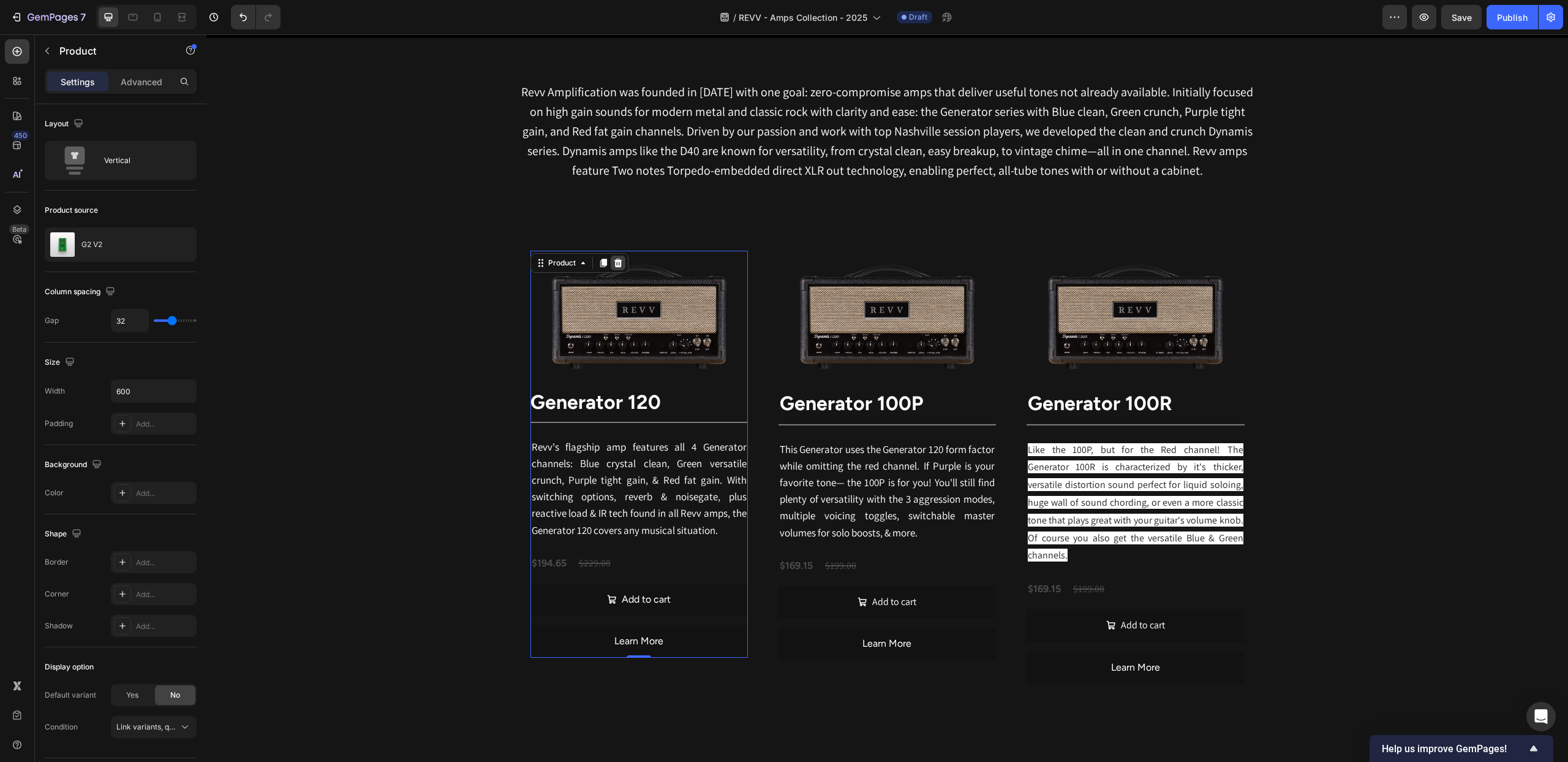
click at [620, 264] on icon at bounding box center [617, 263] width 8 height 9
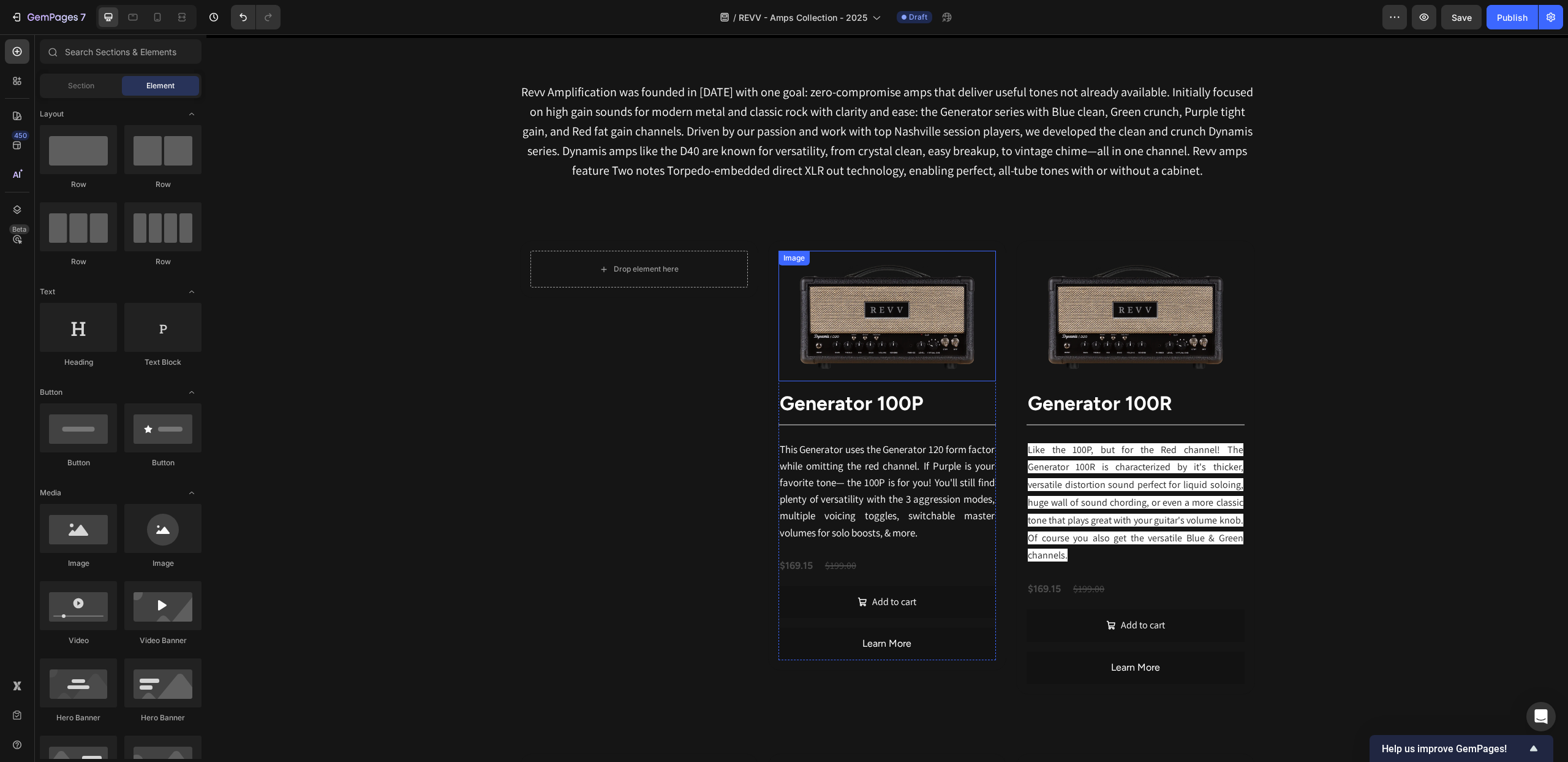
click at [801, 262] on div "Image" at bounding box center [794, 258] width 26 height 11
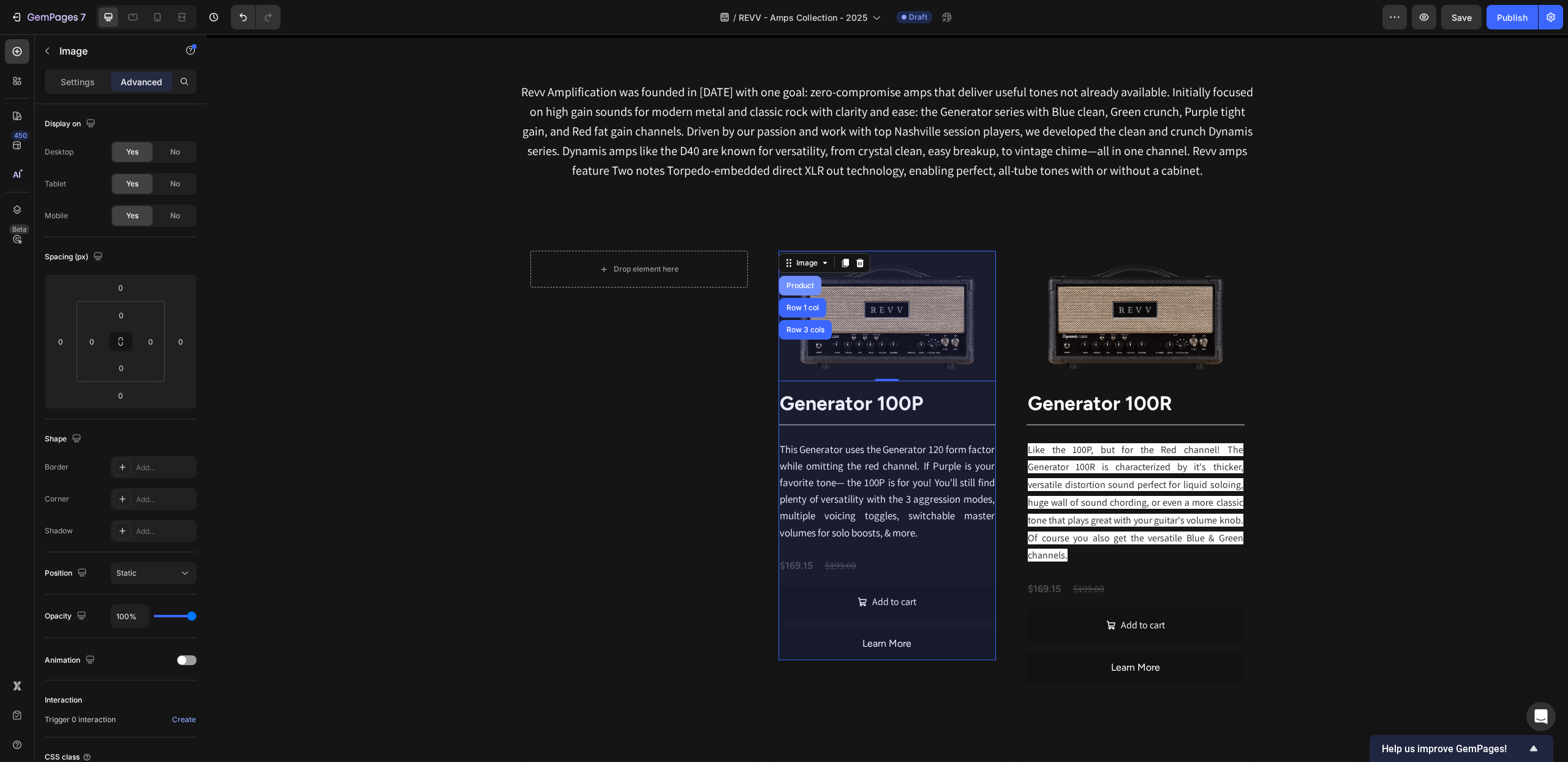
click at [804, 285] on div "Product" at bounding box center [800, 286] width 33 height 7
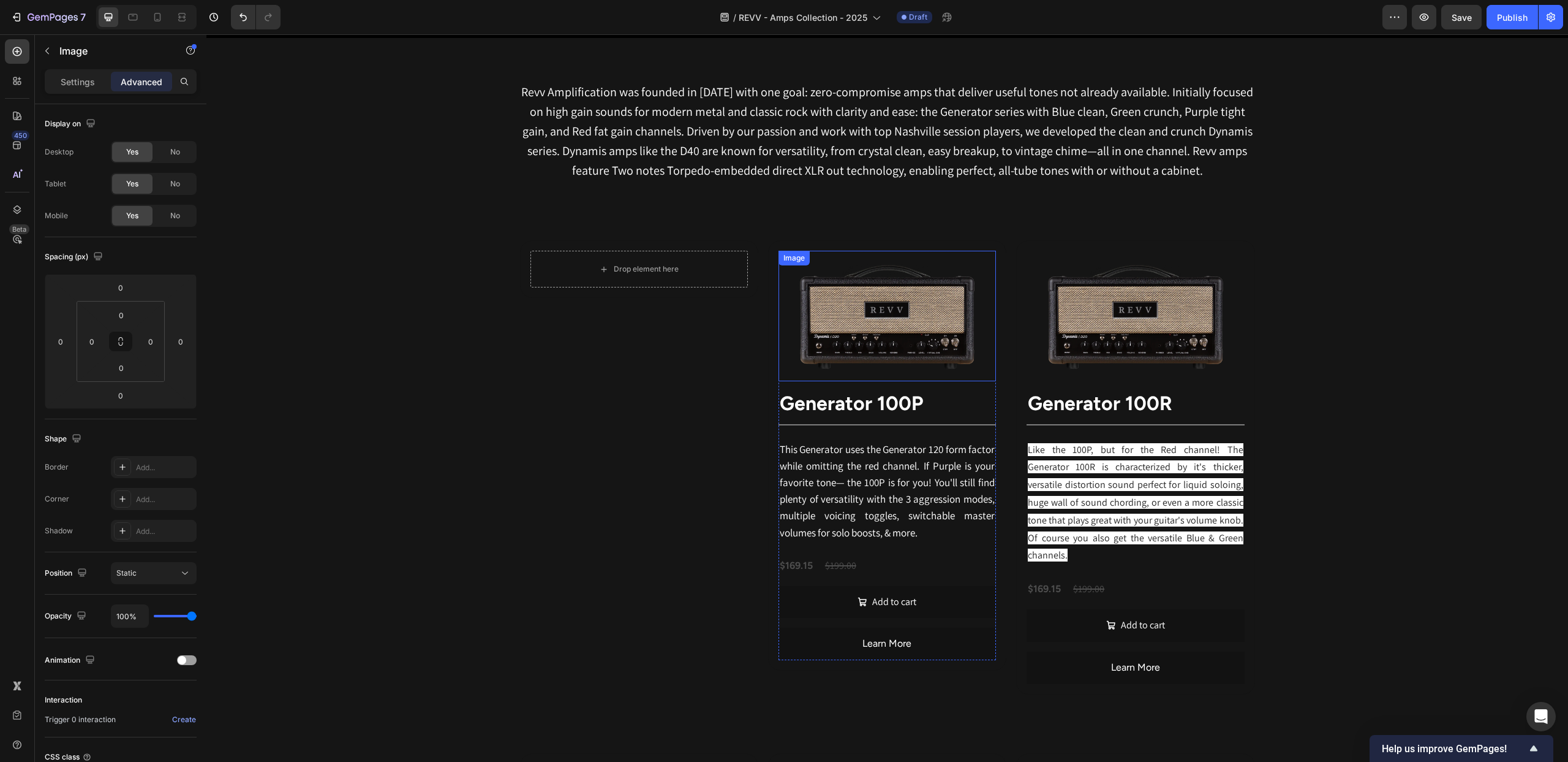
click at [796, 259] on div "Image" at bounding box center [794, 258] width 26 height 11
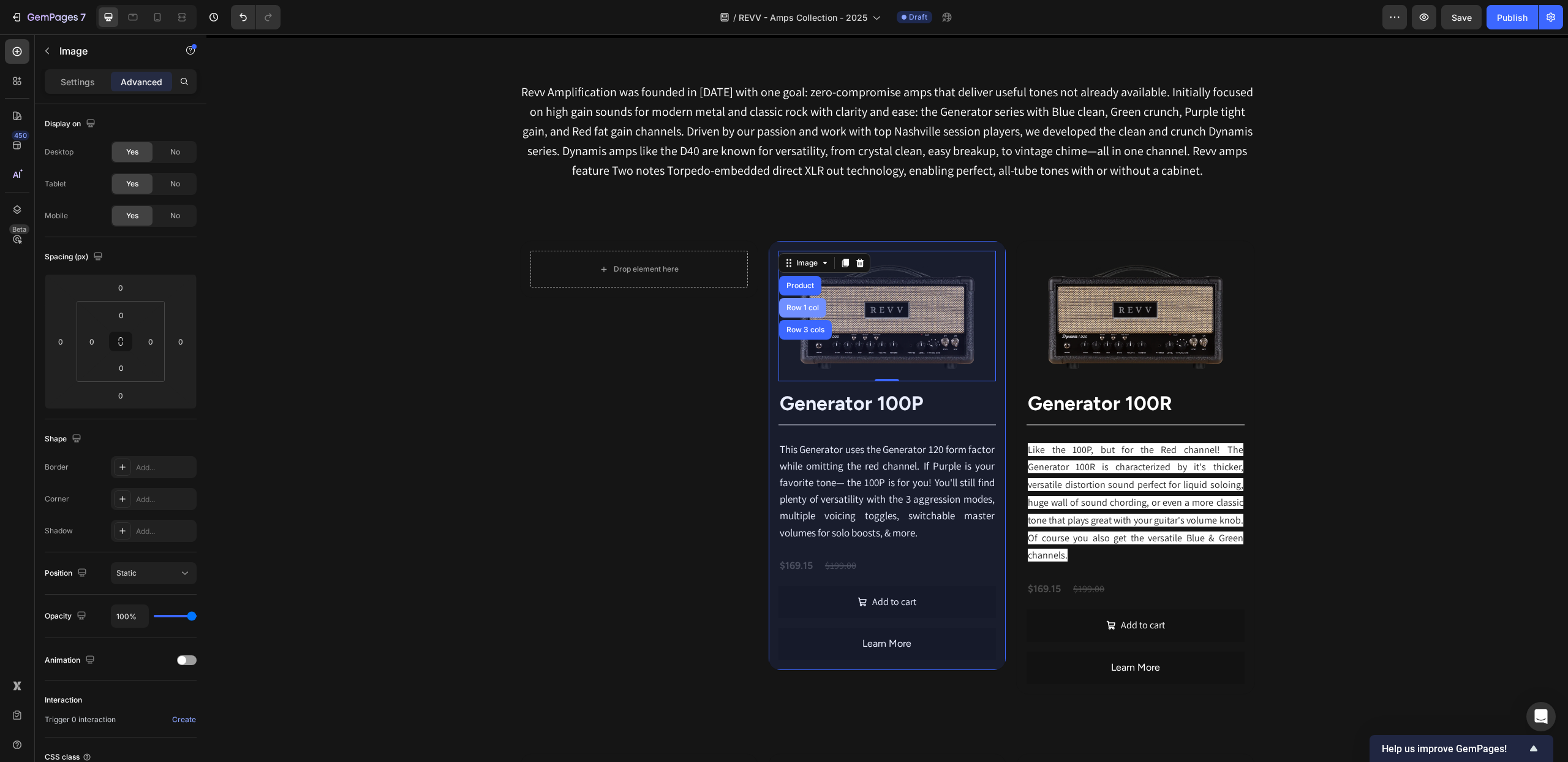
click at [810, 302] on div "Row 1 col" at bounding box center [803, 308] width 47 height 20
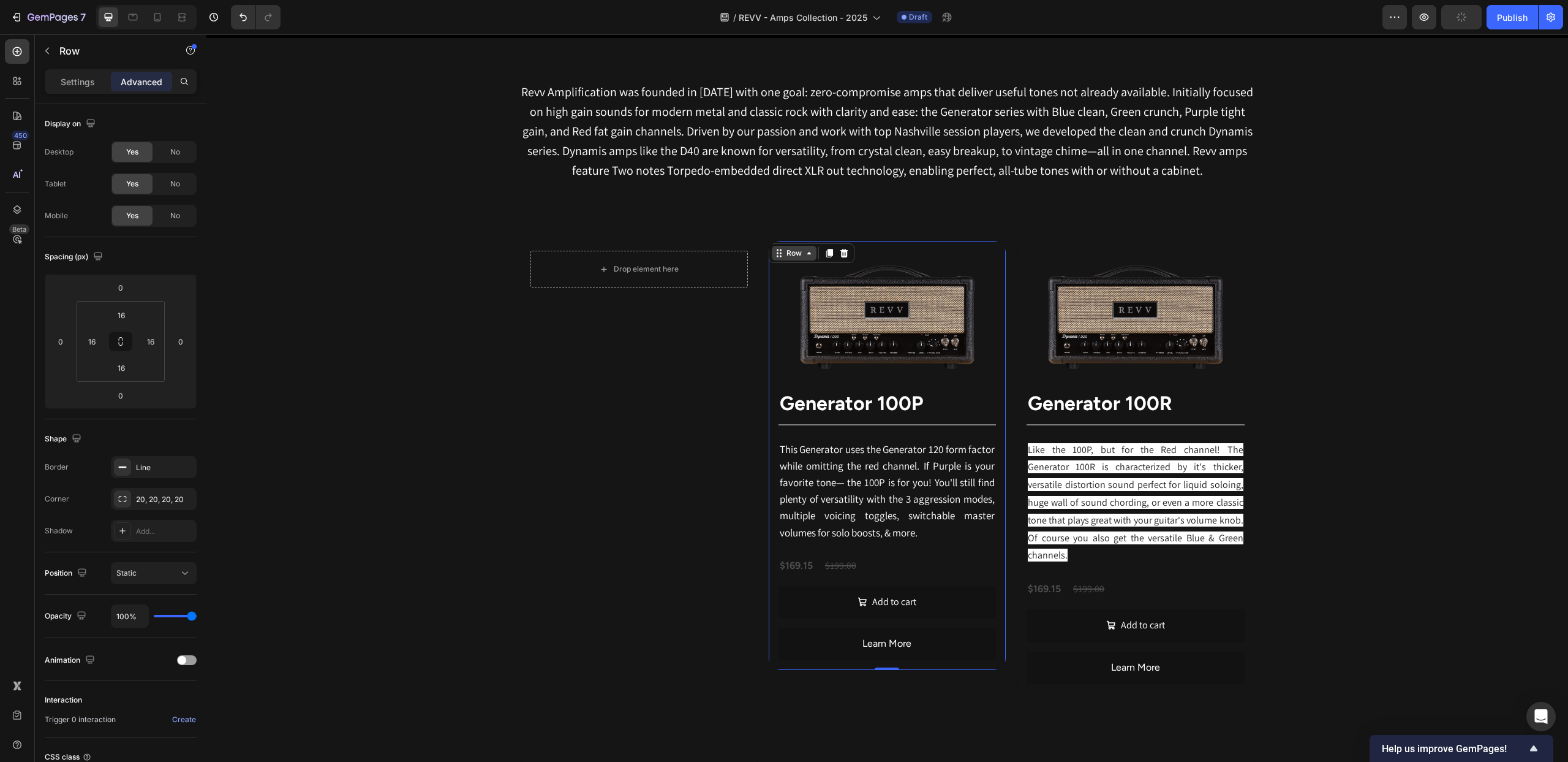
click at [787, 251] on div "Row" at bounding box center [794, 253] width 20 height 11
click at [896, 225] on div "Revv Amplification was founded in 2014 with one goal: zero-compromise amps that…" at bounding box center [887, 732] width 1362 height 1387
click at [820, 249] on div "Image Generator 100P Heading Title Line This Generator uses the Generator 120 f…" at bounding box center [887, 455] width 238 height 431
click at [792, 249] on div "Row" at bounding box center [794, 253] width 20 height 11
click at [906, 302] on img at bounding box center [887, 316] width 217 height 131
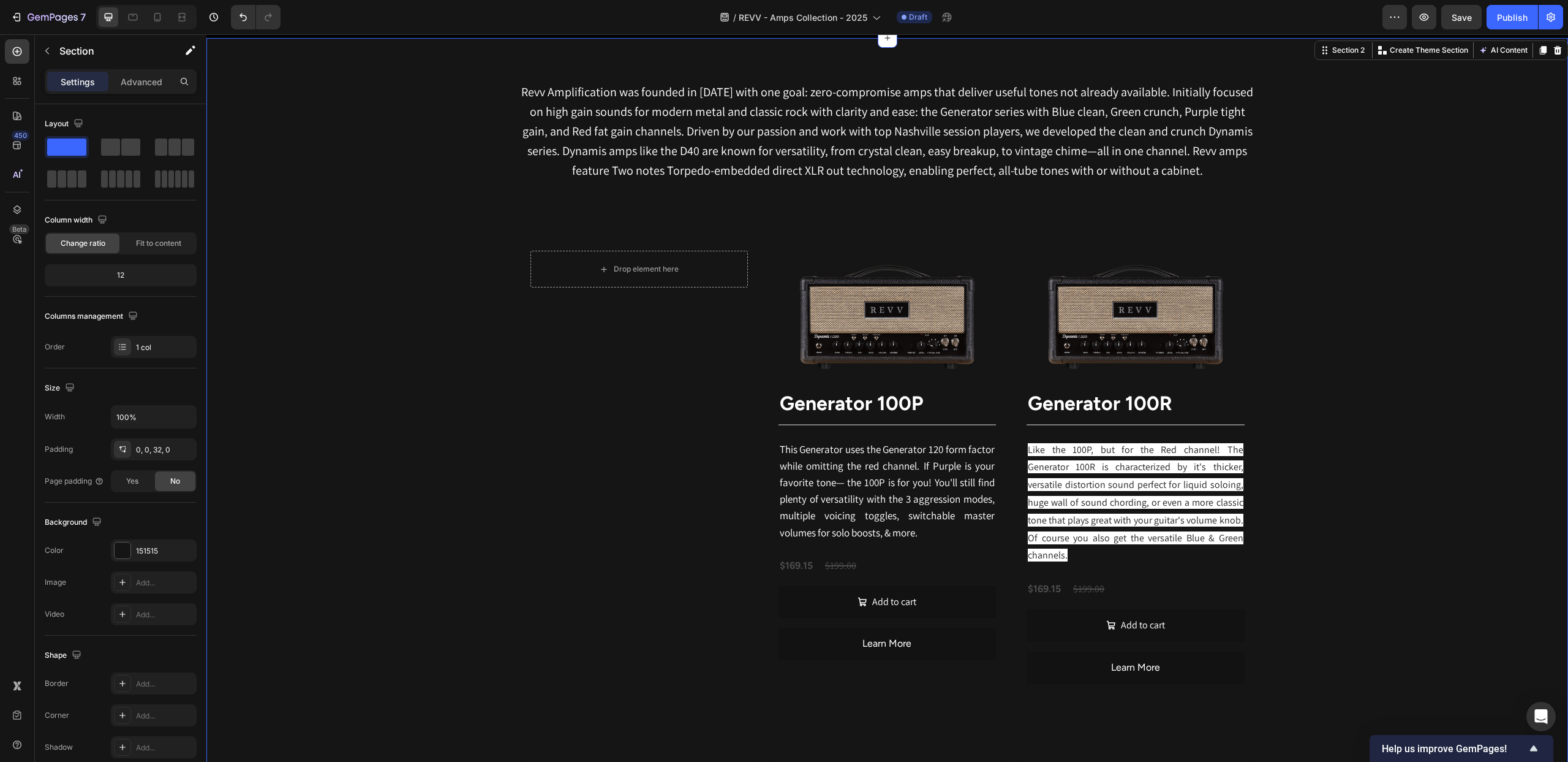
click at [885, 233] on div "Revv Amplification was founded in 2014 with one goal: zero-compromise amps that…" at bounding box center [887, 732] width 1362 height 1387
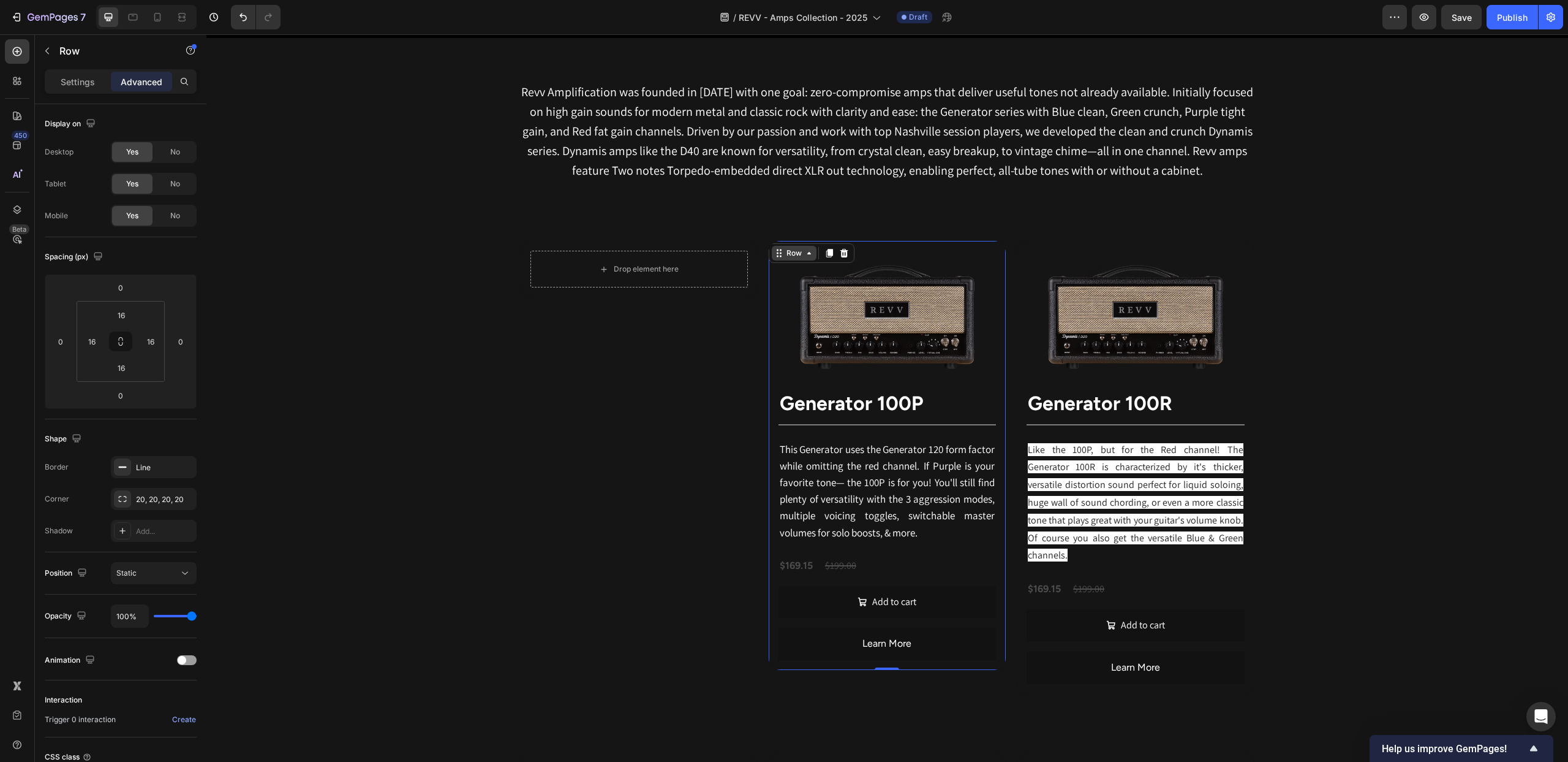
click at [788, 244] on div "Row" at bounding box center [811, 253] width 86 height 20
click at [799, 248] on div "Row" at bounding box center [794, 253] width 20 height 11
click at [794, 251] on div "Row" at bounding box center [794, 253] width 20 height 11
click at [826, 251] on icon at bounding box center [829, 253] width 7 height 9
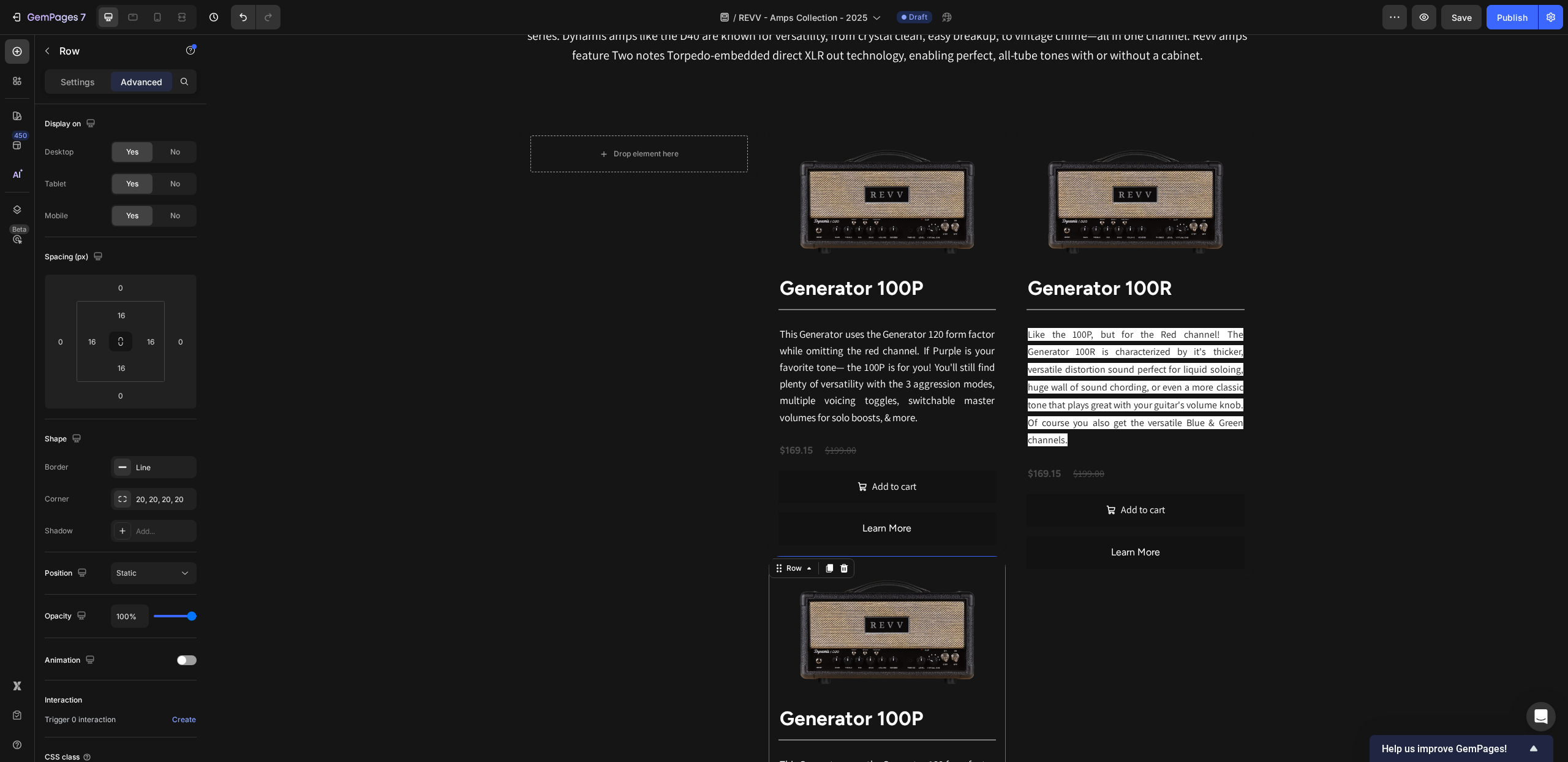
scroll to position [695, 0]
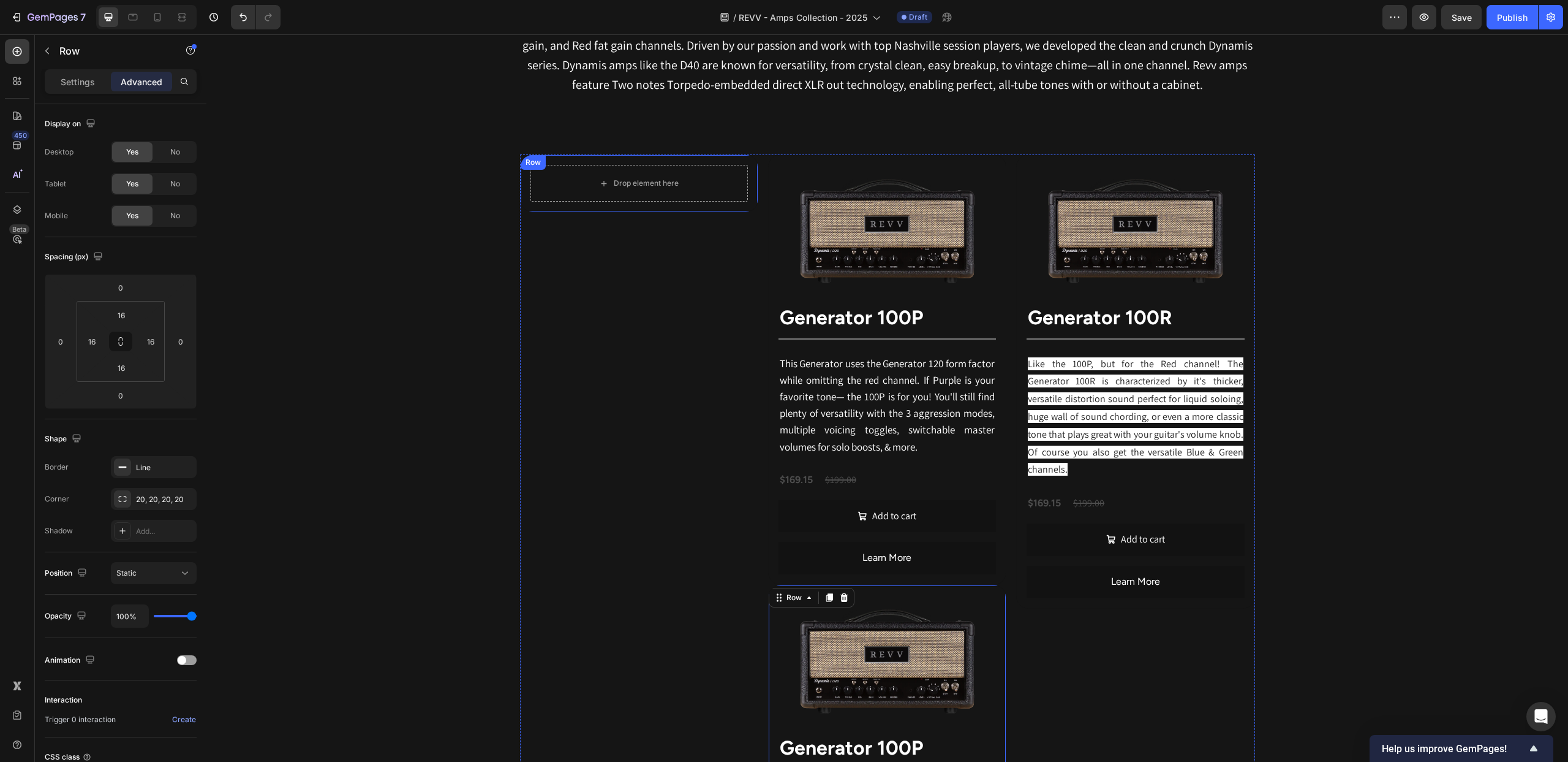
click at [529, 162] on div "Row" at bounding box center [533, 163] width 20 height 11
click at [592, 166] on icon at bounding box center [596, 168] width 10 height 10
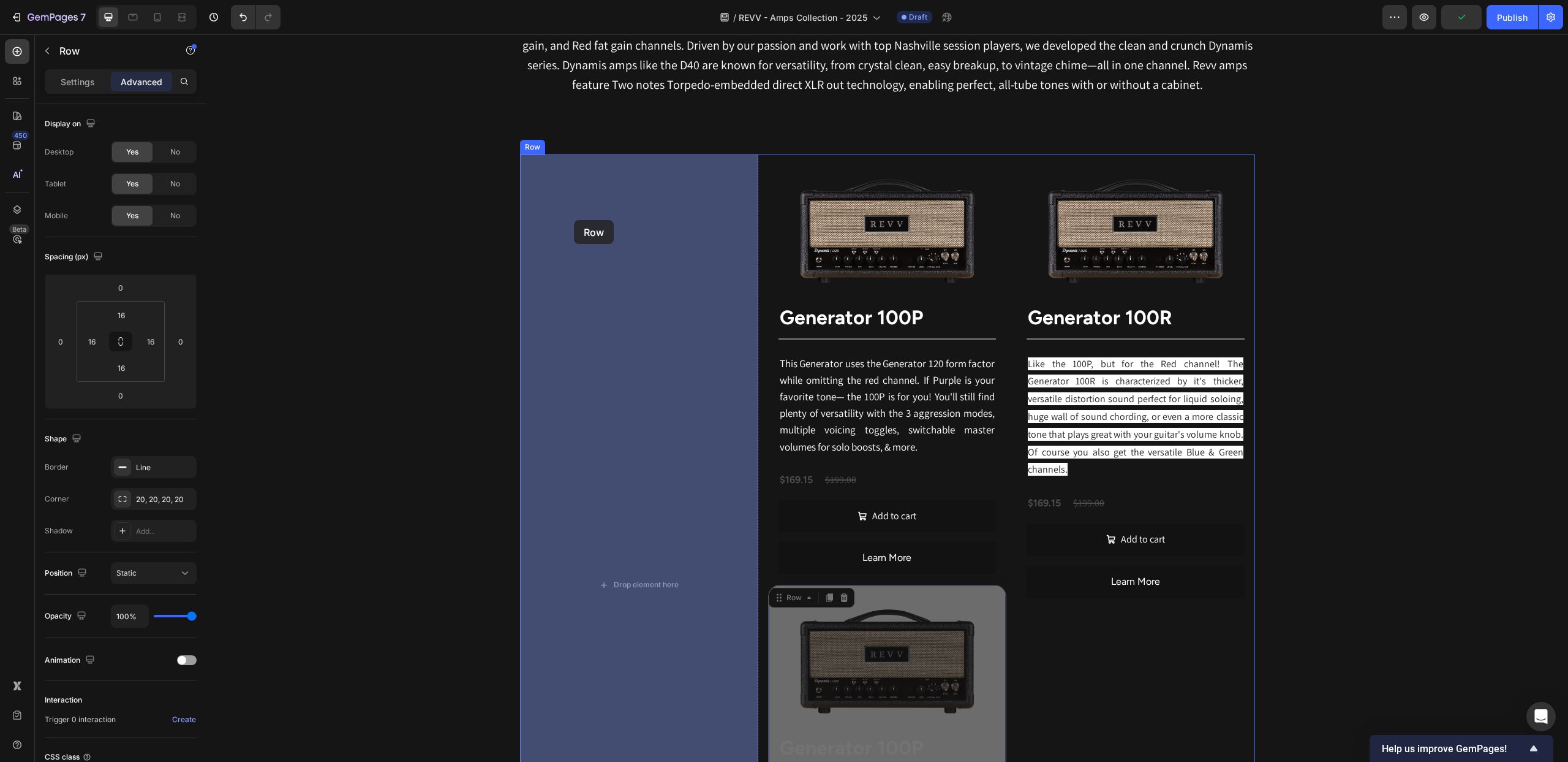
drag, startPoint x: 789, startPoint y: 596, endPoint x: 574, endPoint y: 220, distance: 433.1
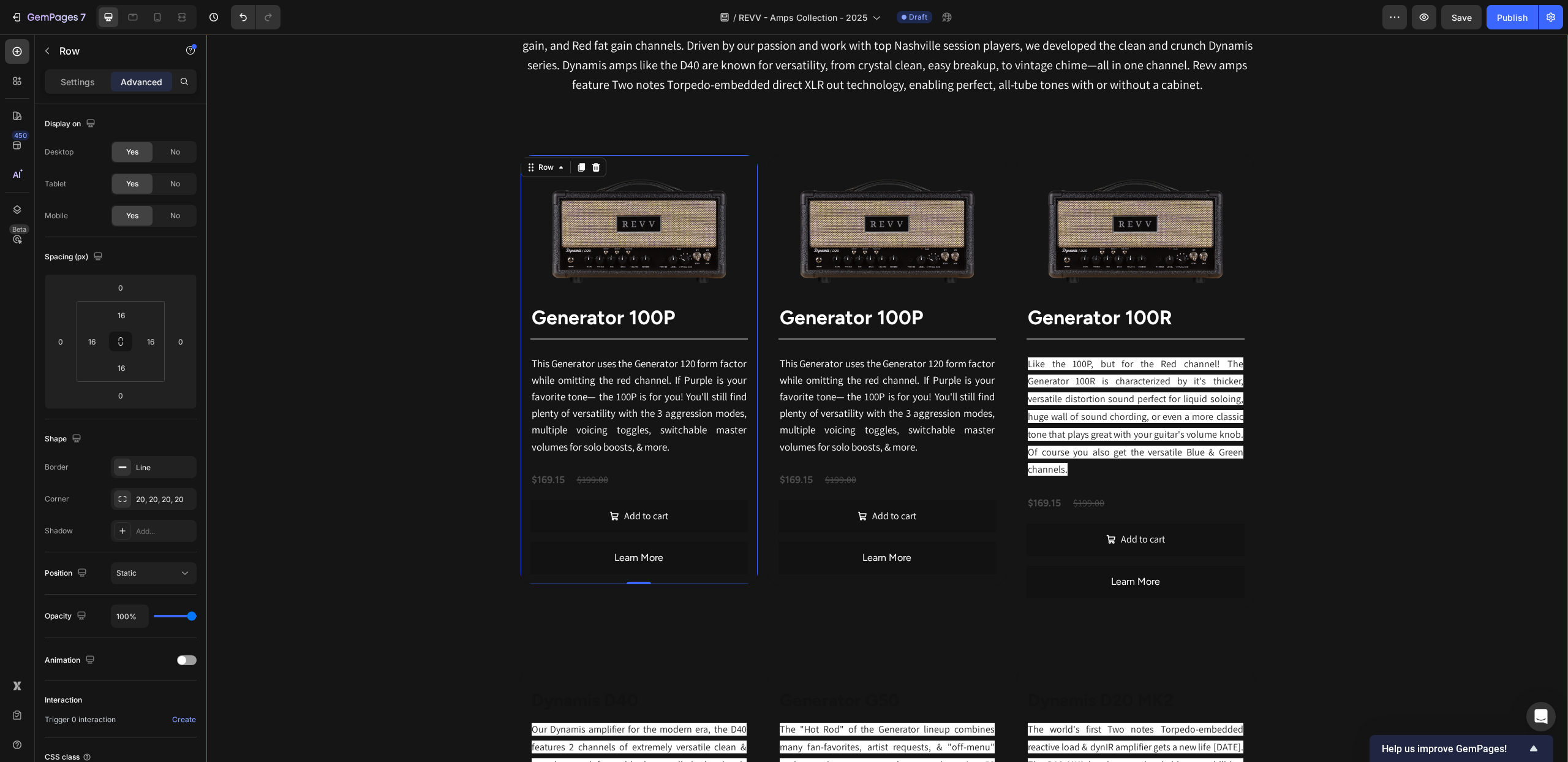
click at [1348, 193] on div "Revv Amplification was founded in 2014 with one goal: zero-compromise amps that…" at bounding box center [887, 755] width 1362 height 1605
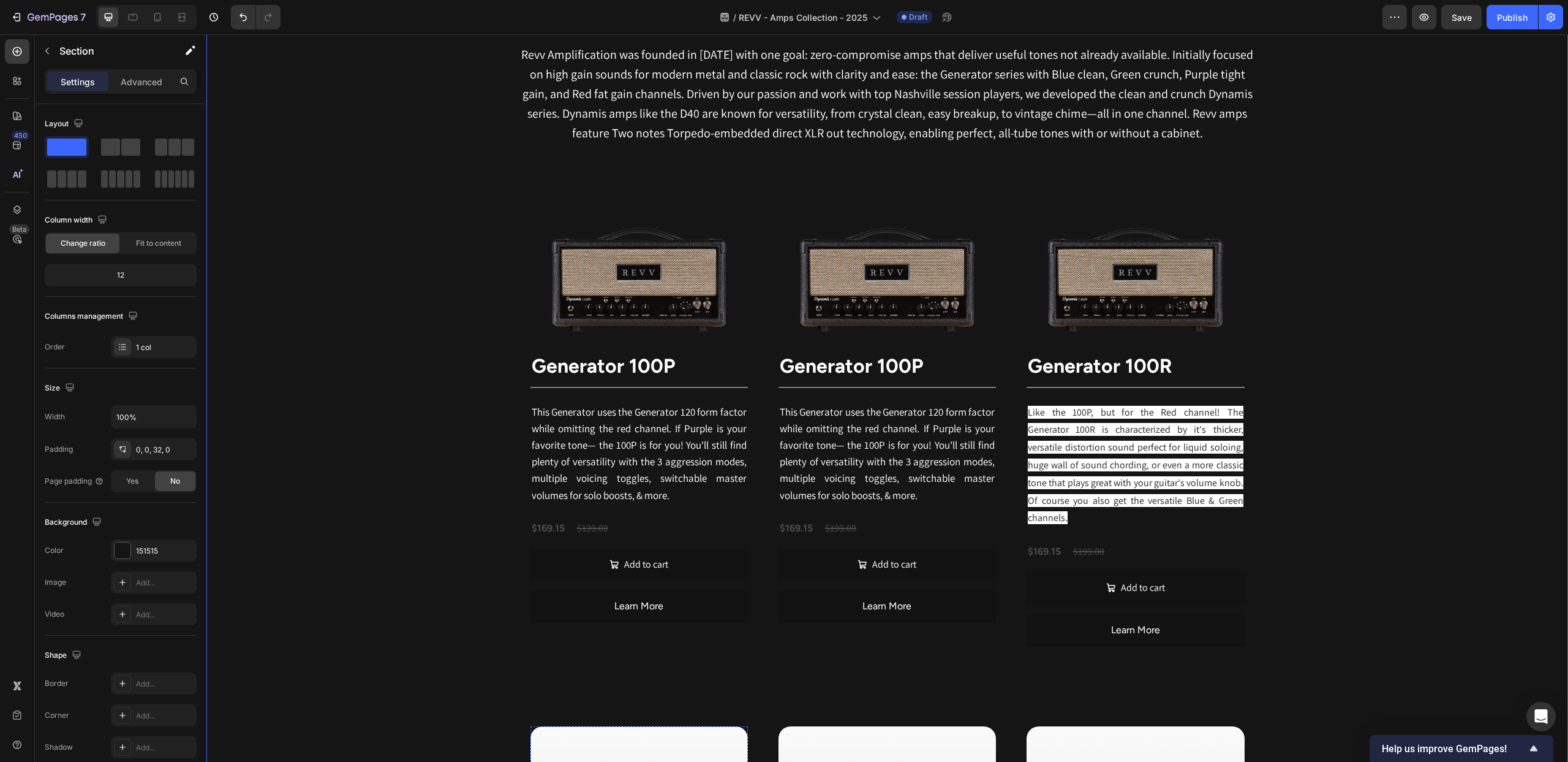
scroll to position [646, 0]
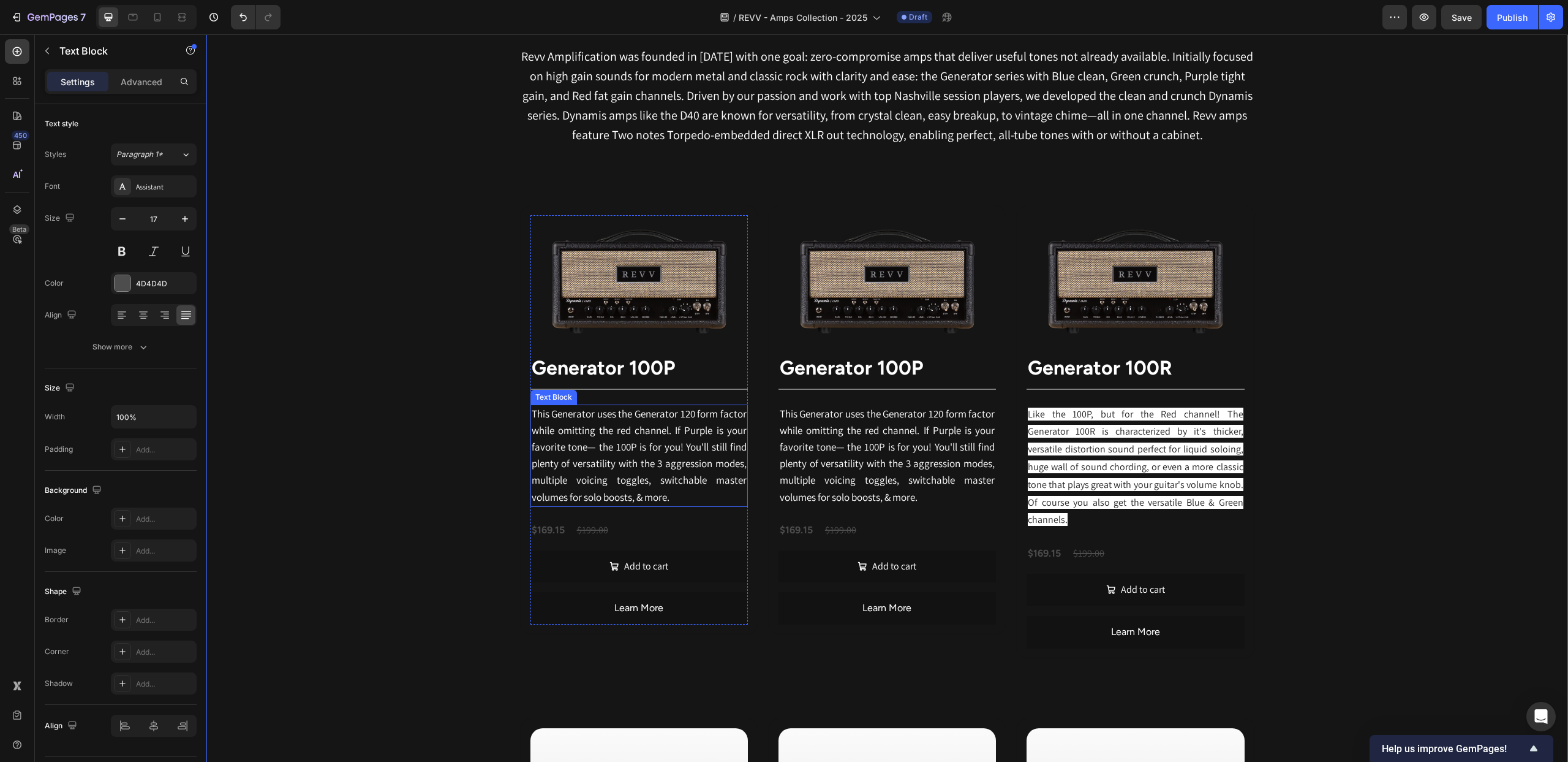
click at [666, 477] on span "This Generator uses the Generator 120 form factor while omitting the red channe…" at bounding box center [639, 455] width 215 height 97
click at [680, 495] on p "This Generator uses the Generator 120 form factor while omitting the red channe…" at bounding box center [639, 456] width 215 height 100
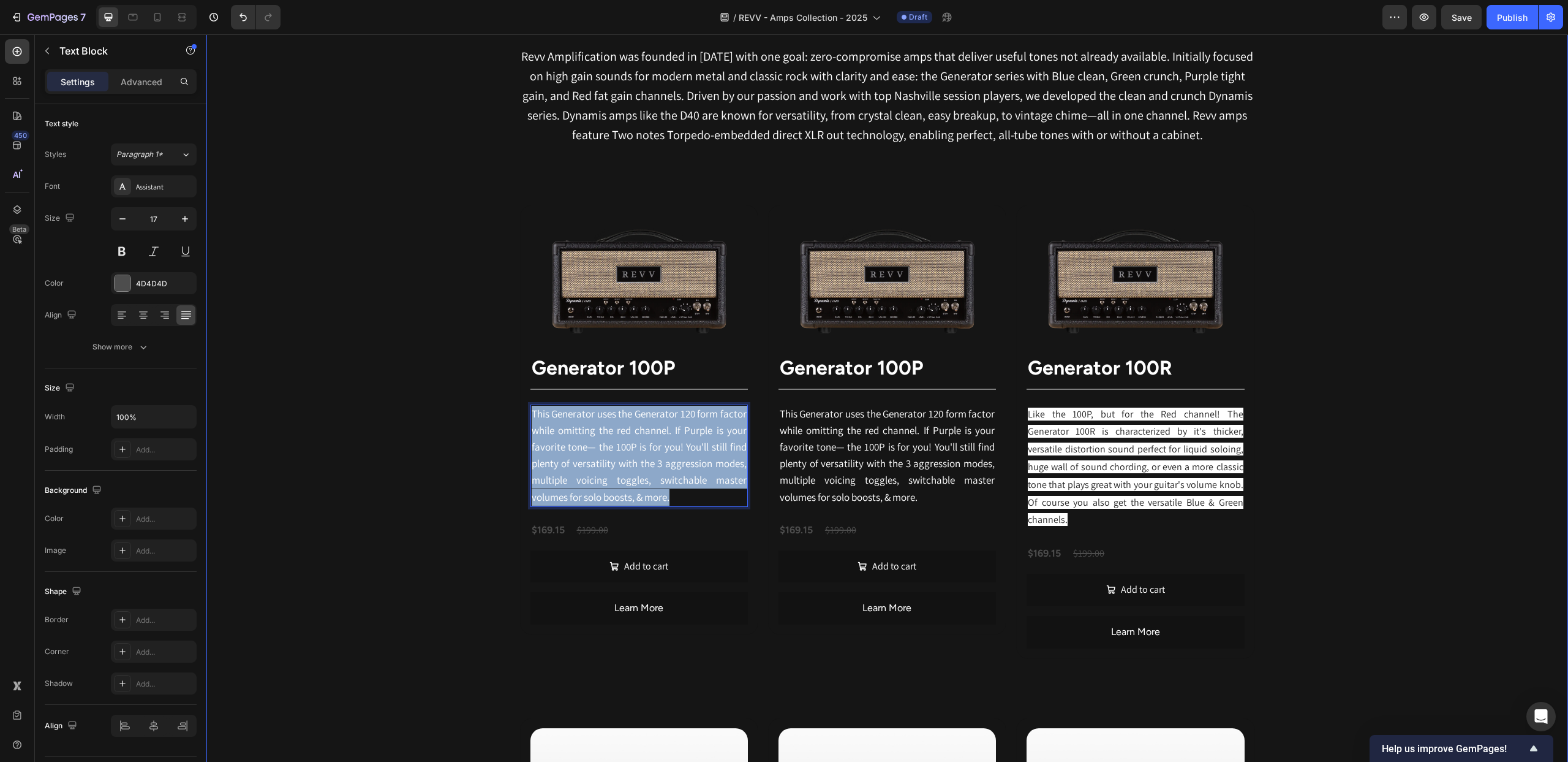
drag, startPoint x: 676, startPoint y: 495, endPoint x: 504, endPoint y: 414, distance: 190.1
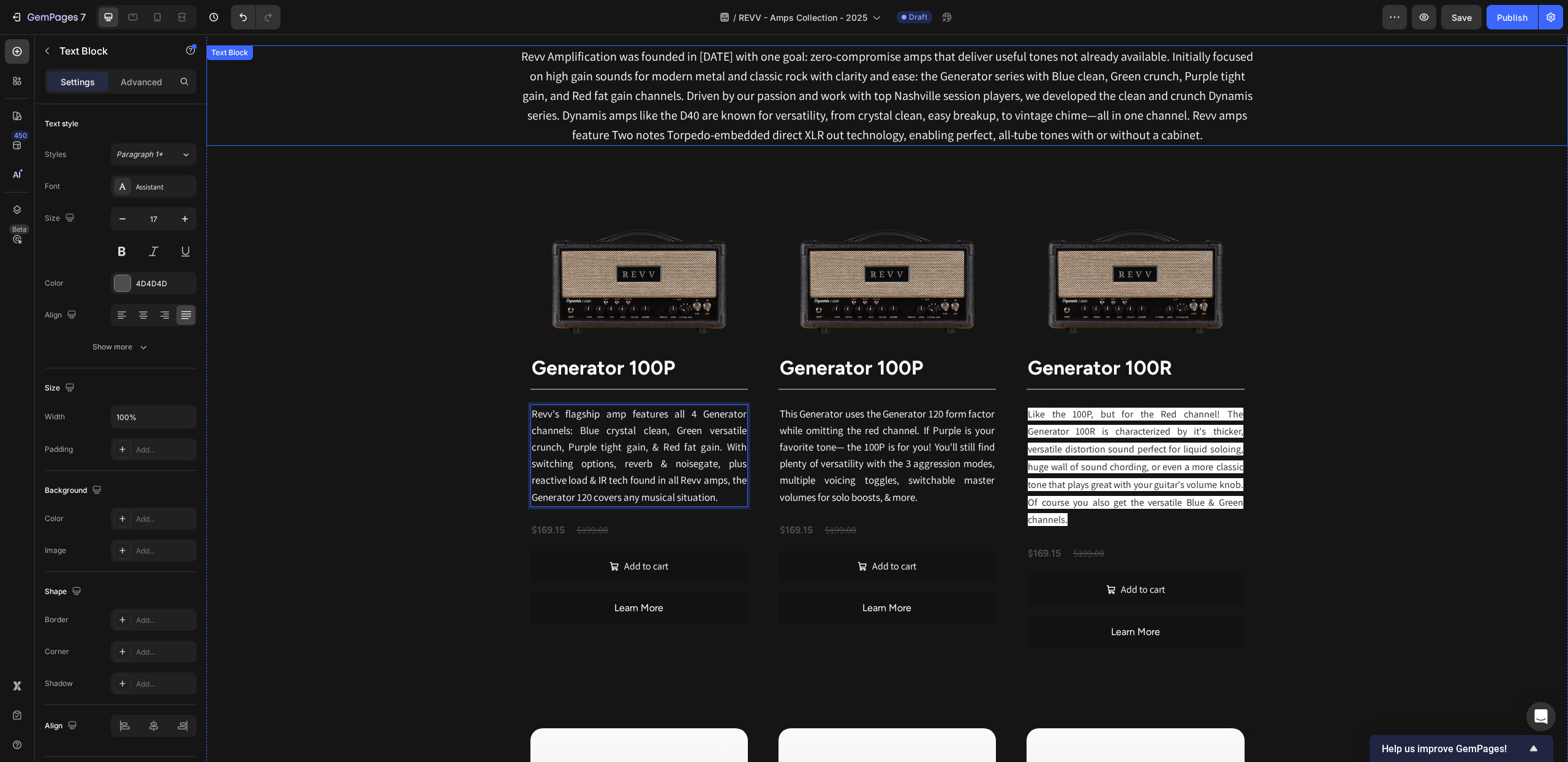
click at [338, 109] on div "Revv Amplification was founded in [DATE] with one goal: zero-compromise amps th…" at bounding box center [887, 95] width 1362 height 100
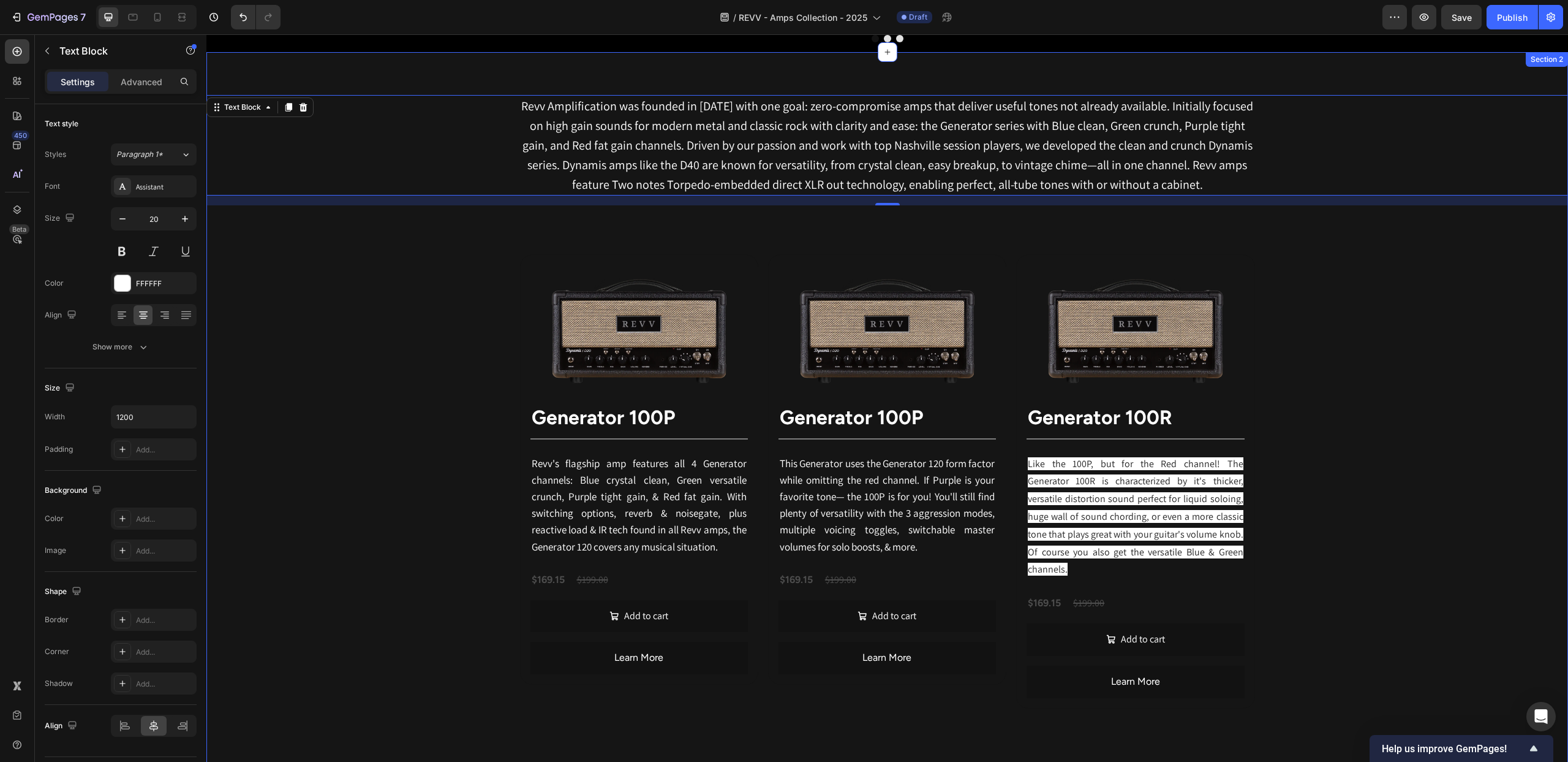
scroll to position [586, 0]
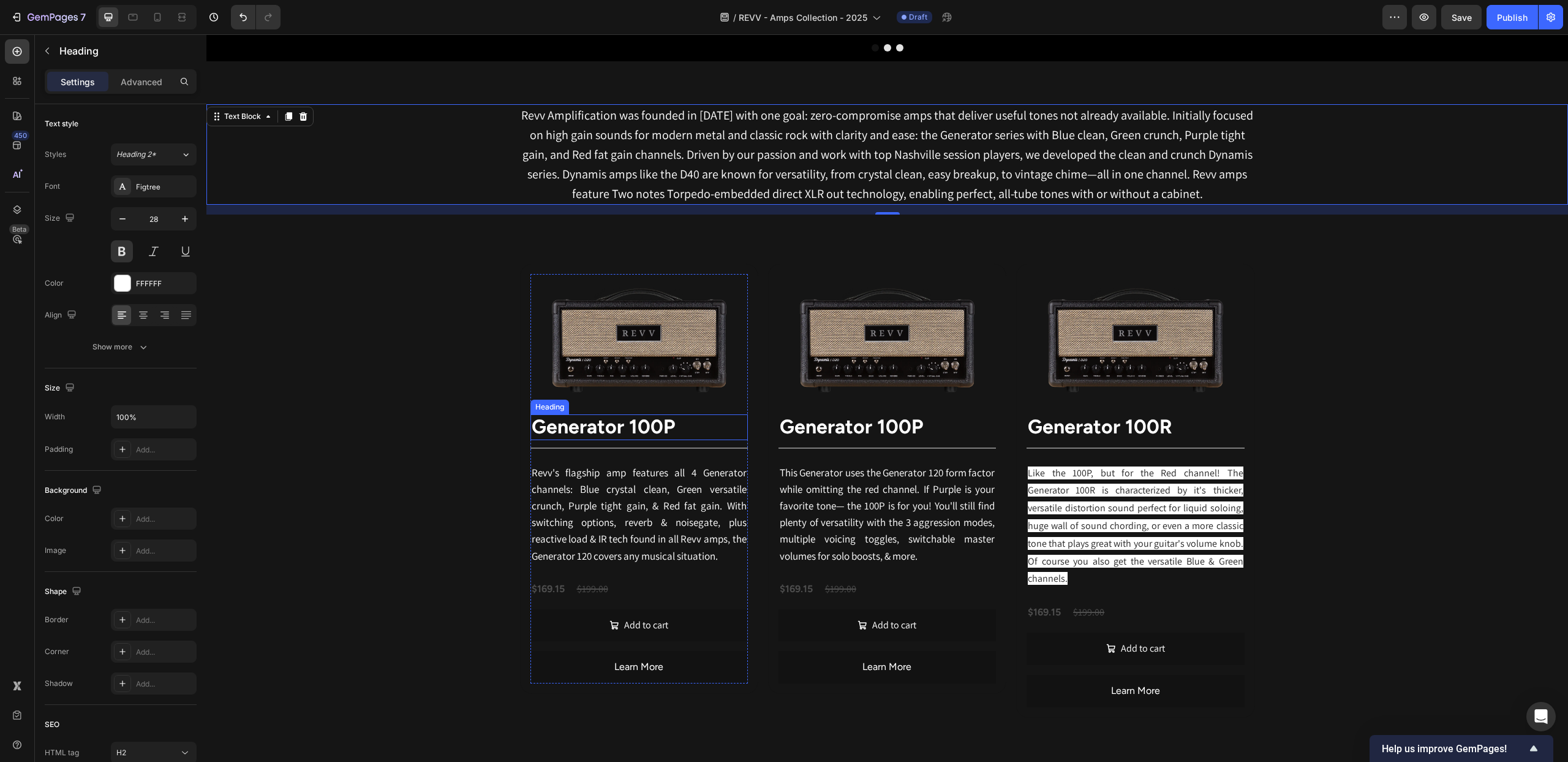
click at [643, 428] on strong "Generator 100P" at bounding box center [603, 427] width 143 height 23
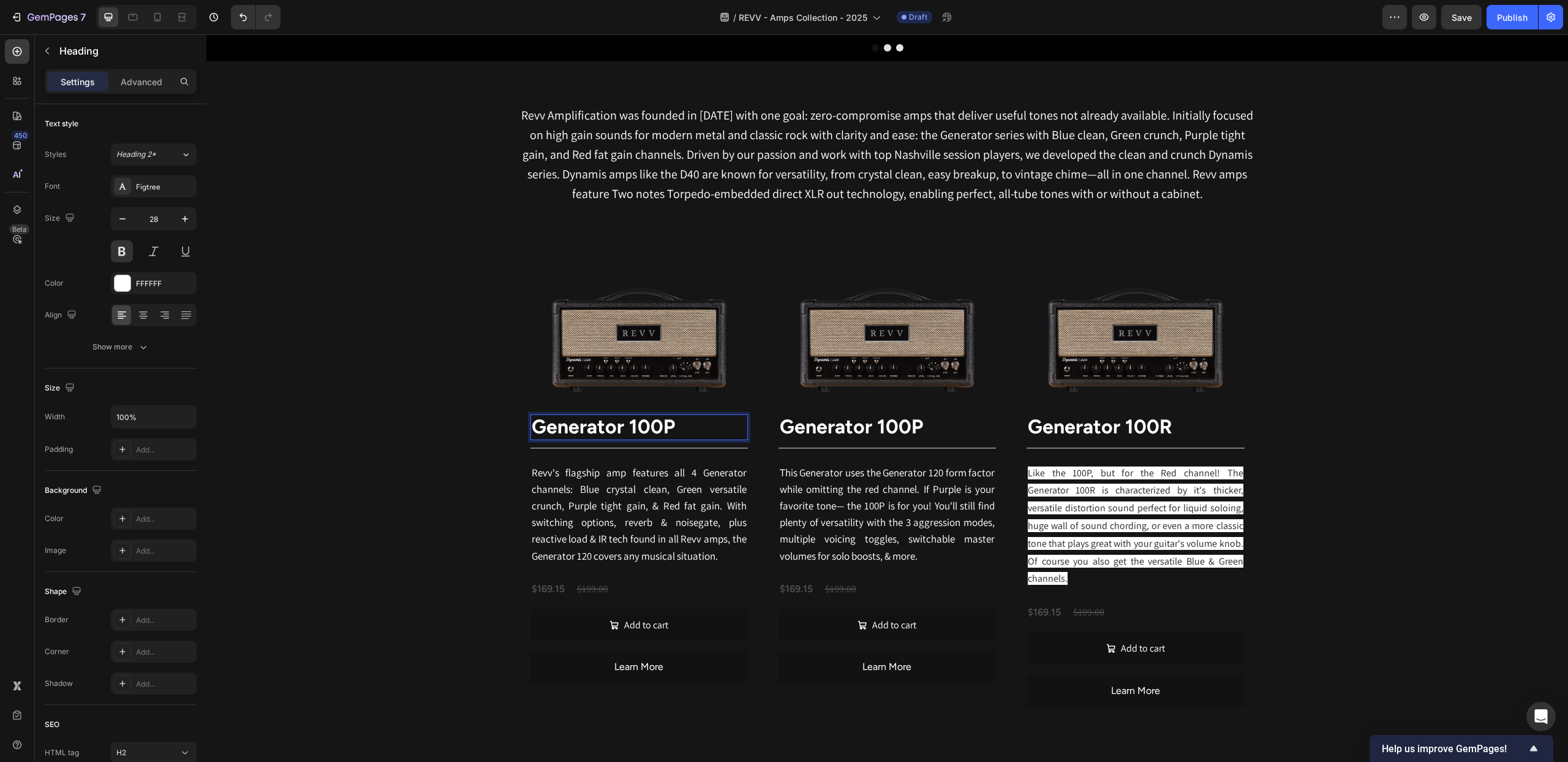
click at [638, 428] on strong "Generator 100P" at bounding box center [603, 427] width 143 height 23
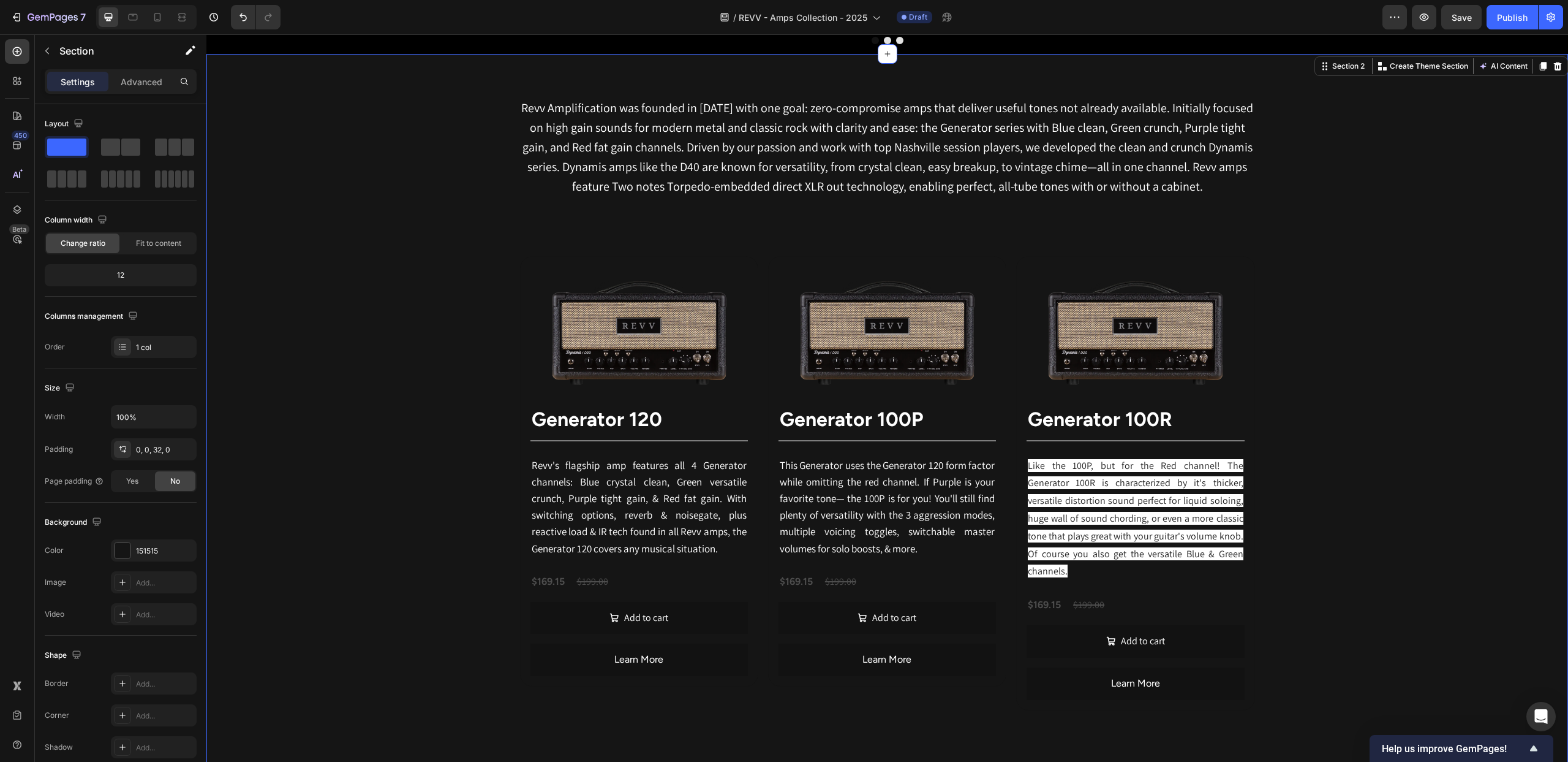
scroll to position [619, 0]
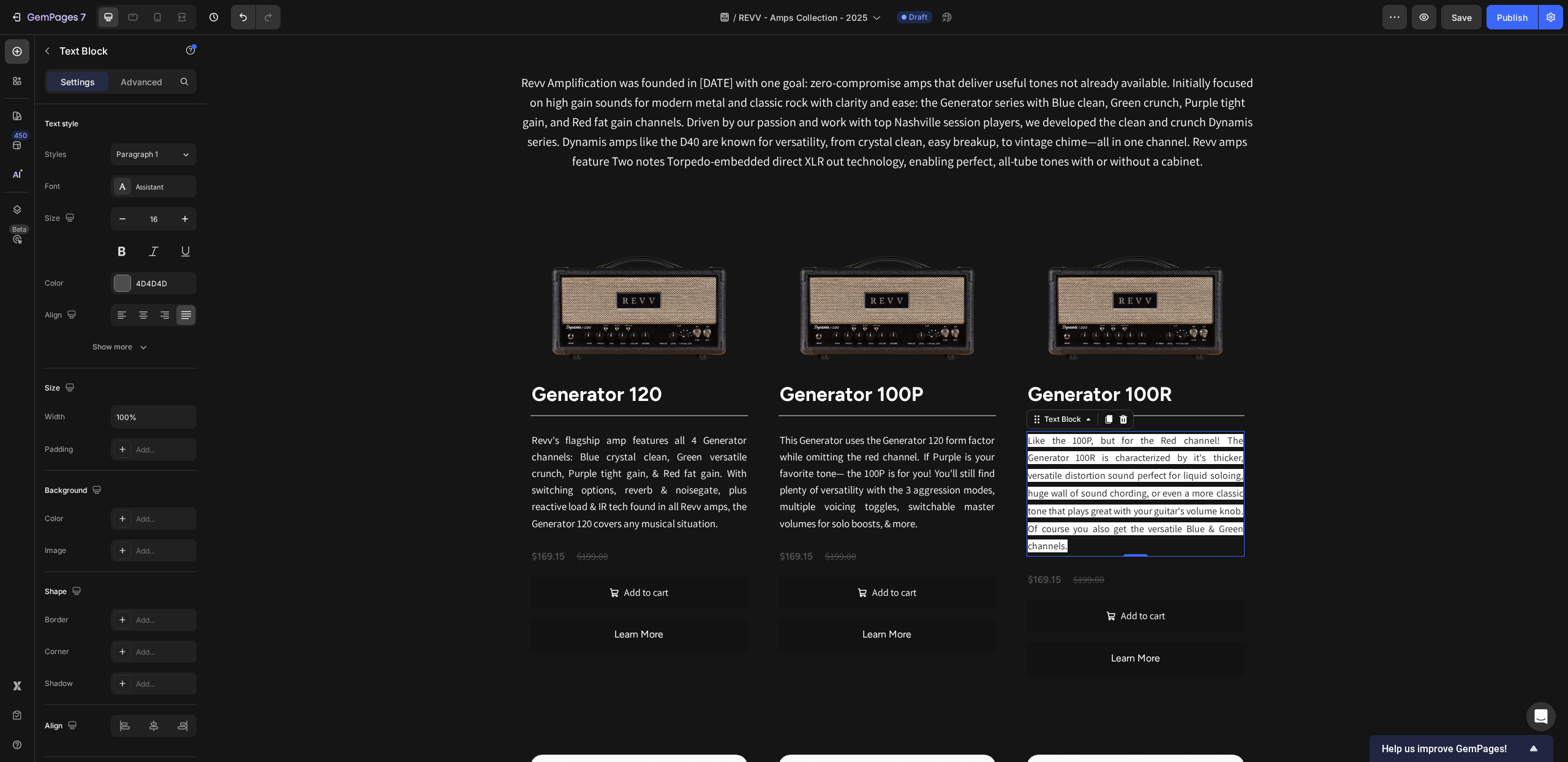
click at [1125, 466] on p "Like the 100P, but for the Red channel! The Generator 100R is characterized by …" at bounding box center [1135, 494] width 215 height 124
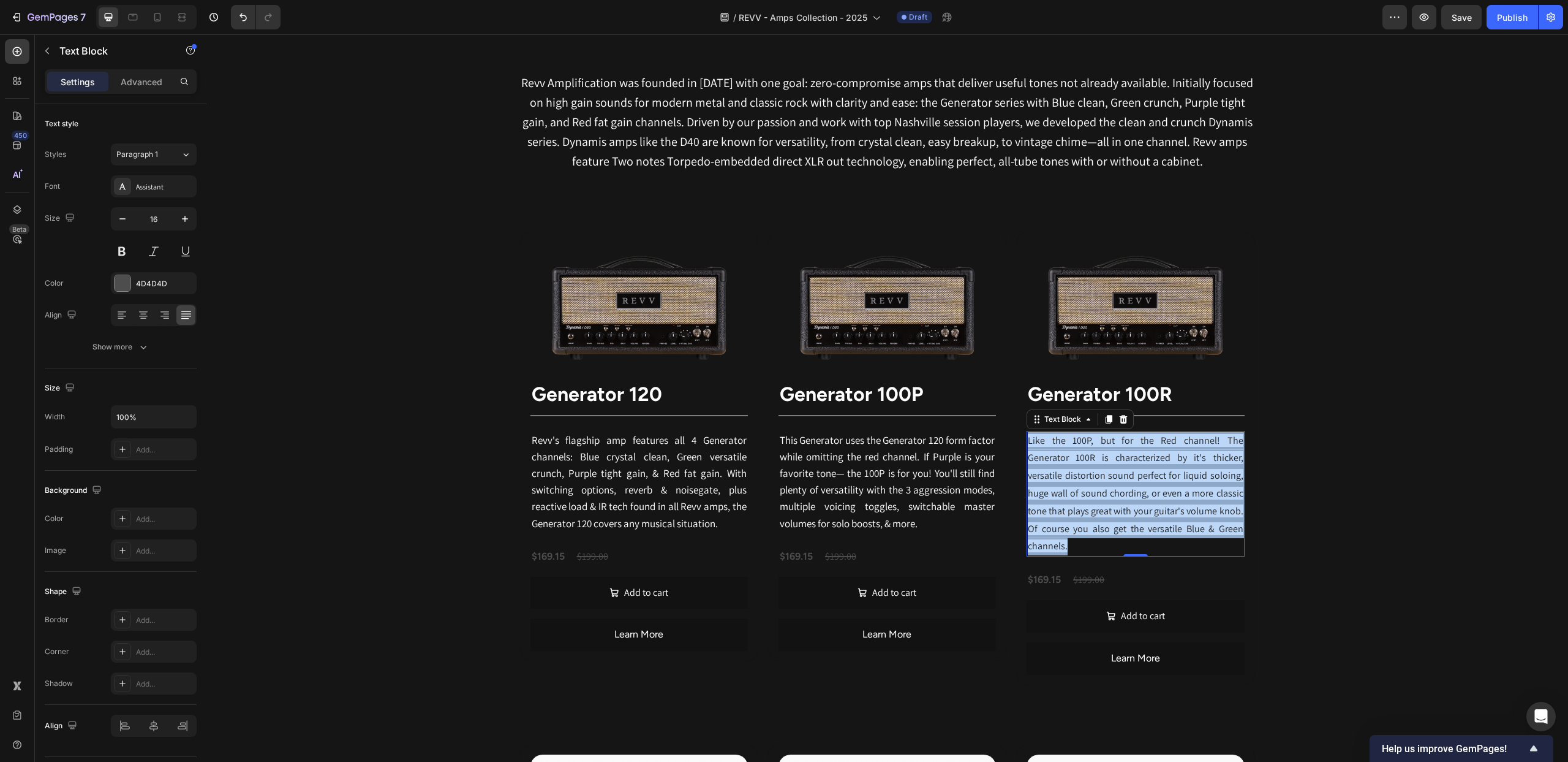
click at [1125, 466] on p "Like the 100P, but for the Red channel! The Generator 100R is characterized by …" at bounding box center [1135, 494] width 215 height 124
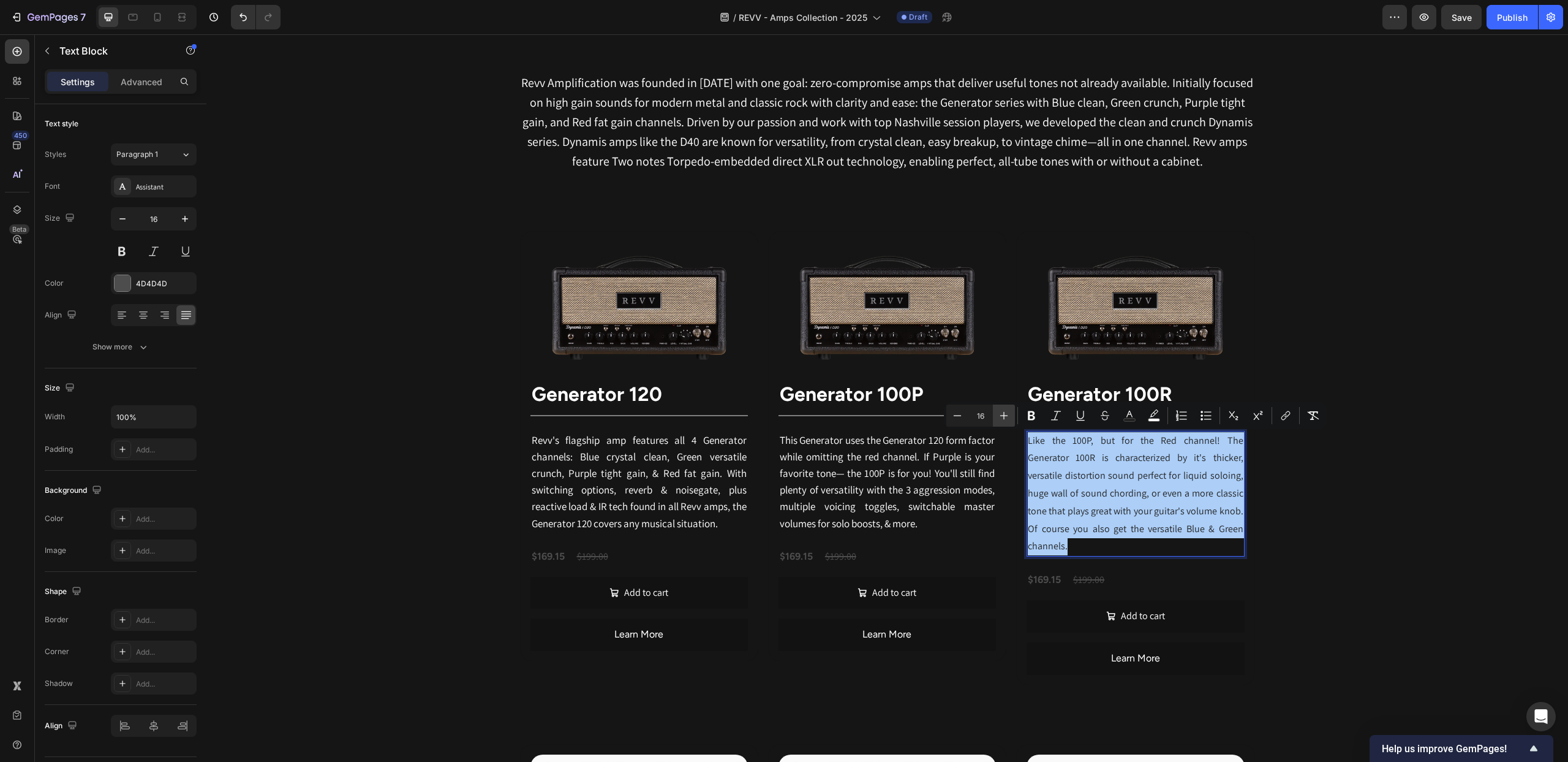
click at [1010, 416] on icon "Editor contextual toolbar" at bounding box center [1004, 416] width 12 height 12
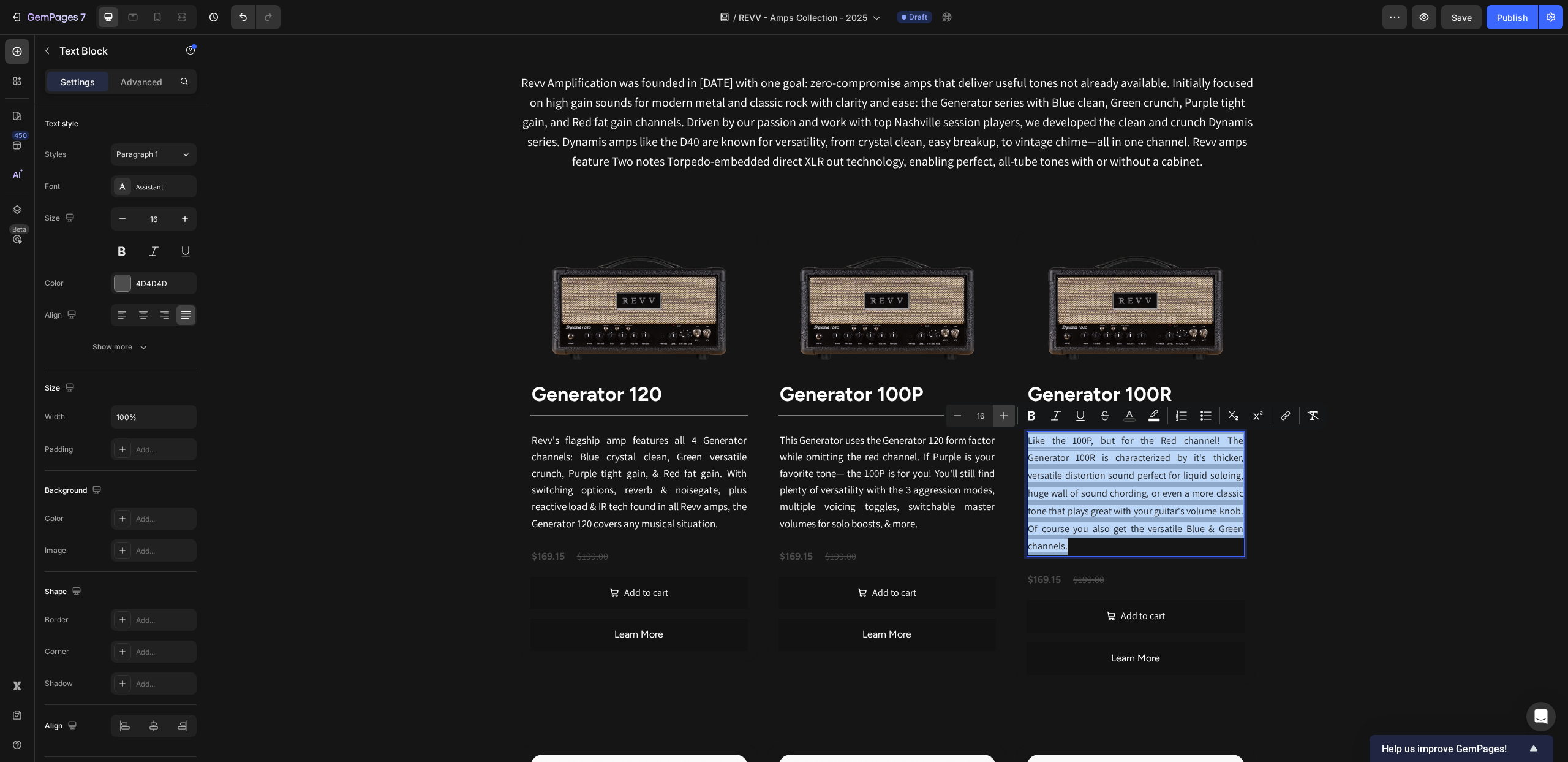
type input "17"
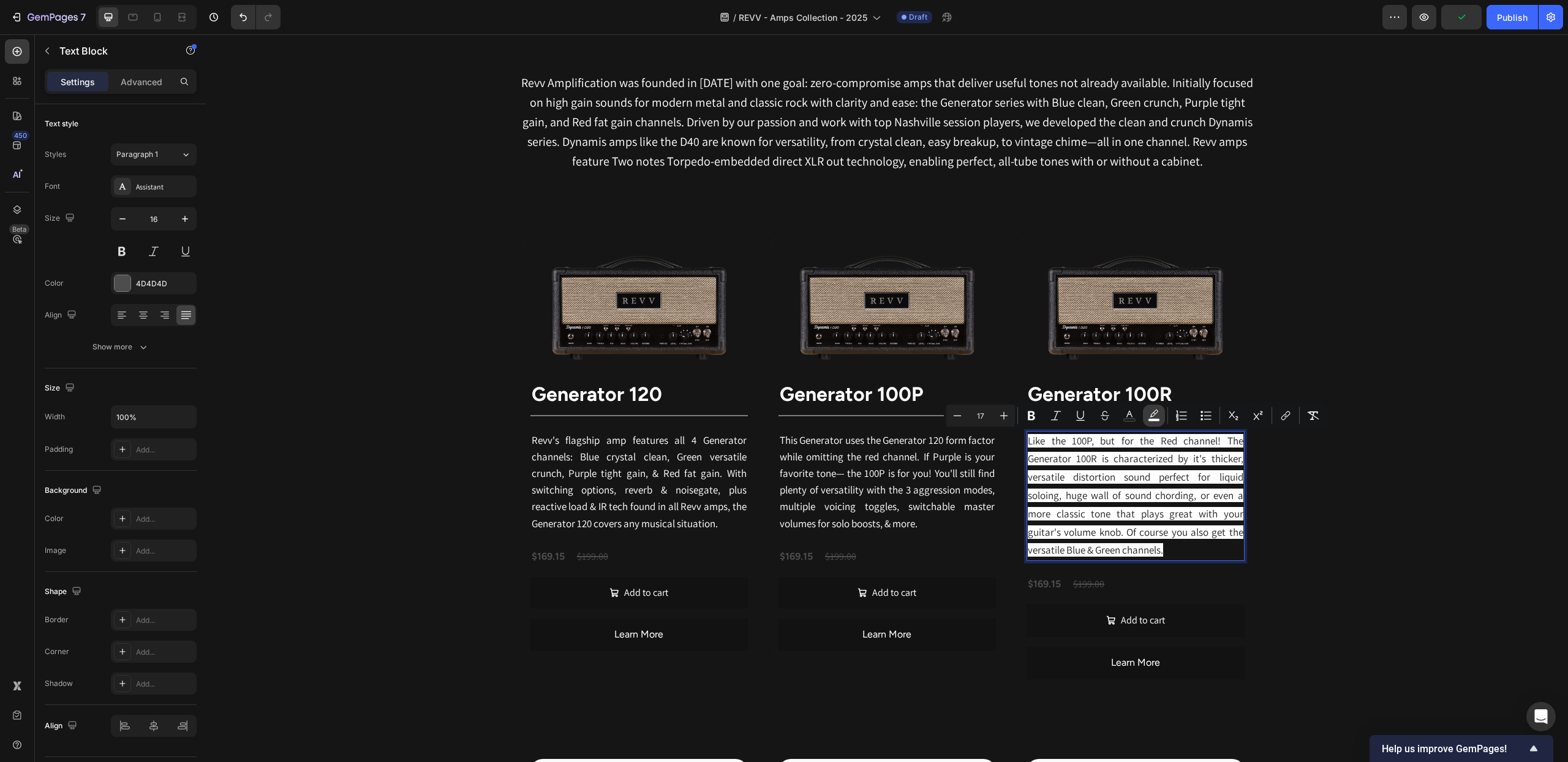
click at [1159, 414] on icon "Editor contextual toolbar" at bounding box center [1154, 416] width 12 height 12
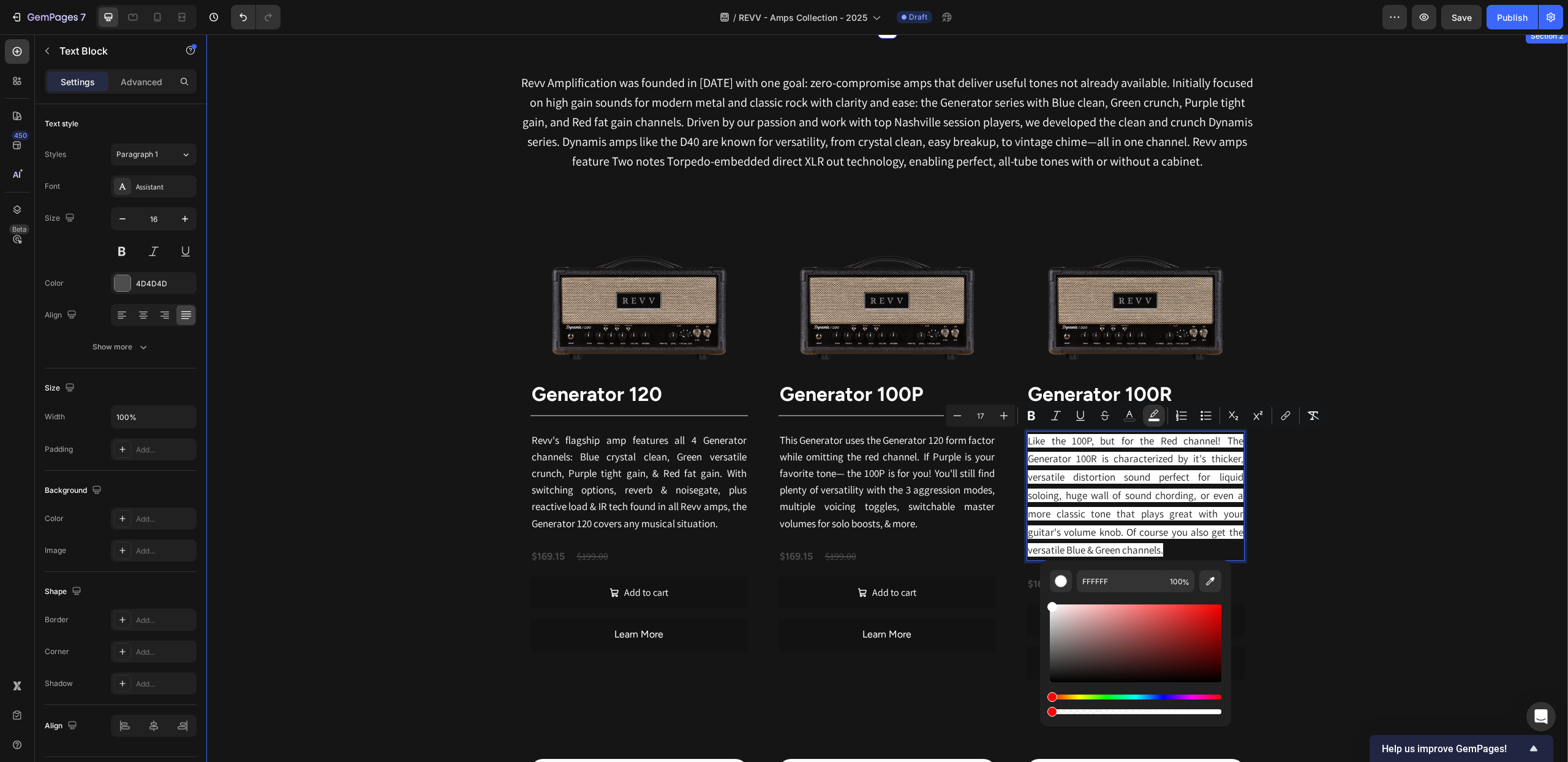
type input "0"
drag, startPoint x: 1423, startPoint y: 744, endPoint x: 987, endPoint y: 714, distance: 437.0
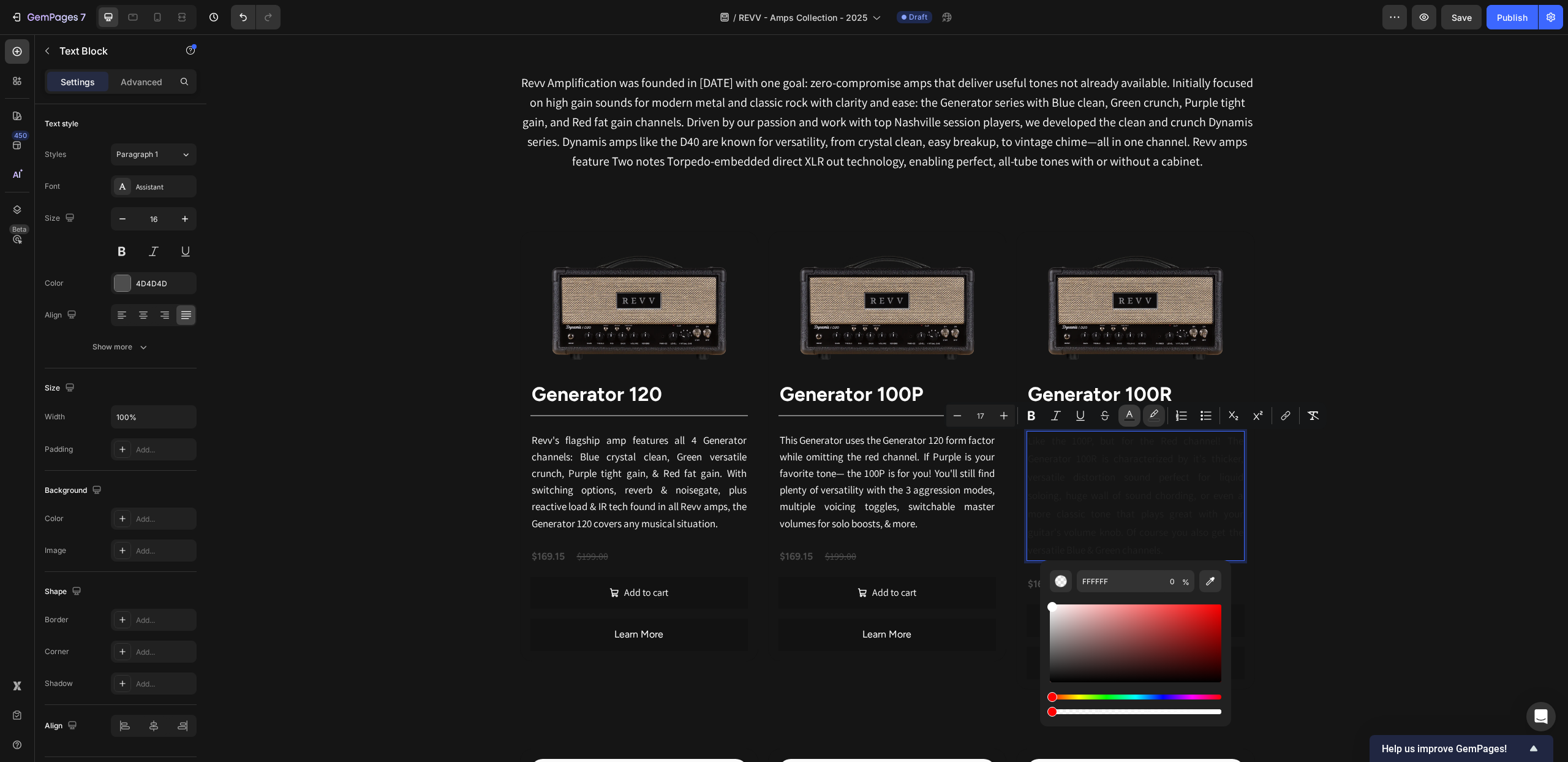
click at [1127, 418] on icon "Editor contextual toolbar" at bounding box center [1130, 416] width 12 height 12
drag, startPoint x: 1051, startPoint y: 655, endPoint x: 1047, endPoint y: 588, distance: 67.1
click at [1047, 588] on div "212121 100 %" at bounding box center [1136, 638] width 191 height 156
type input "FFFFFF"
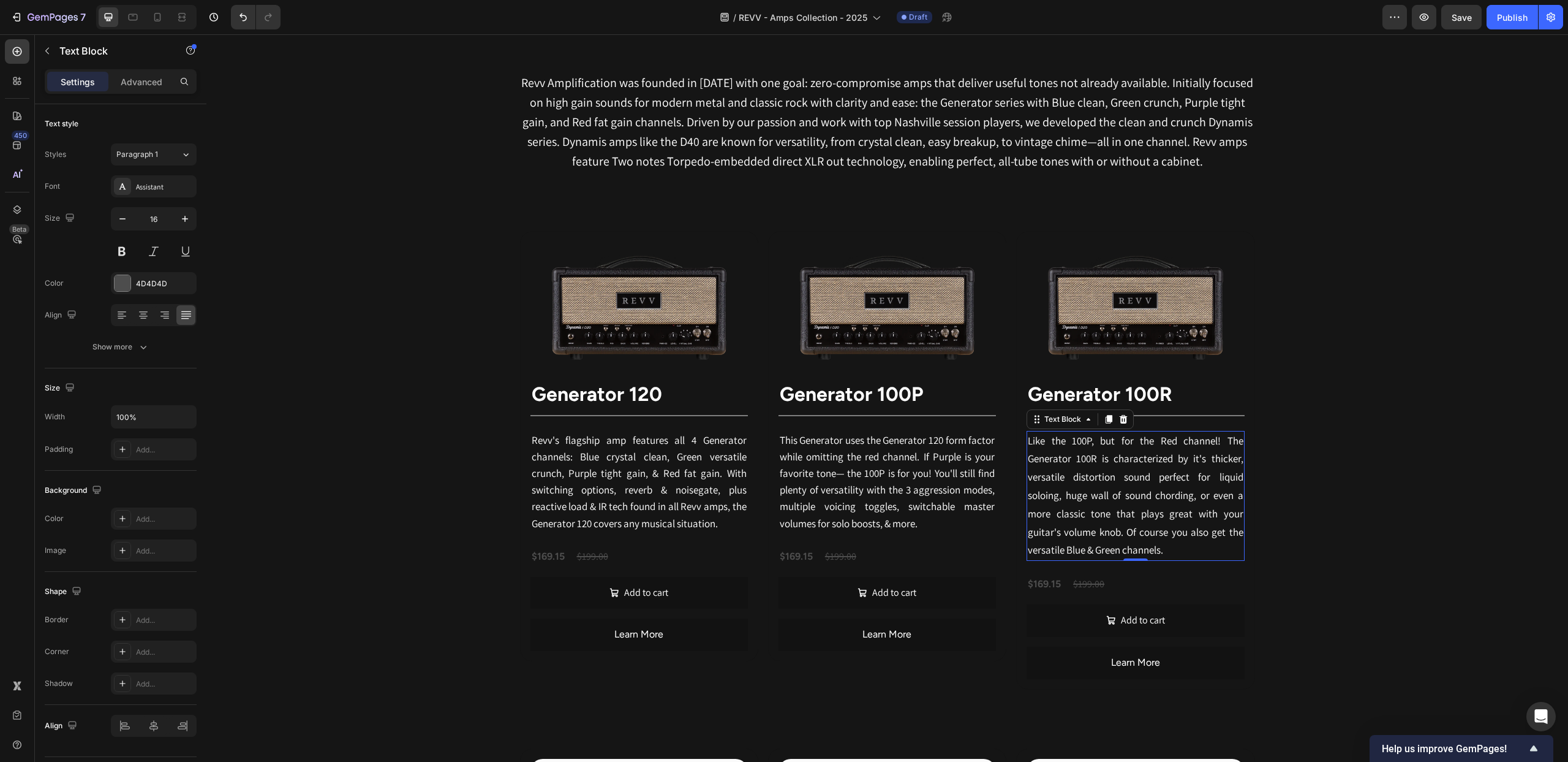
click at [1170, 472] on span "Like the 100P, but for the Red channel! The Generator 100R is characterized by …" at bounding box center [1135, 495] width 215 height 123
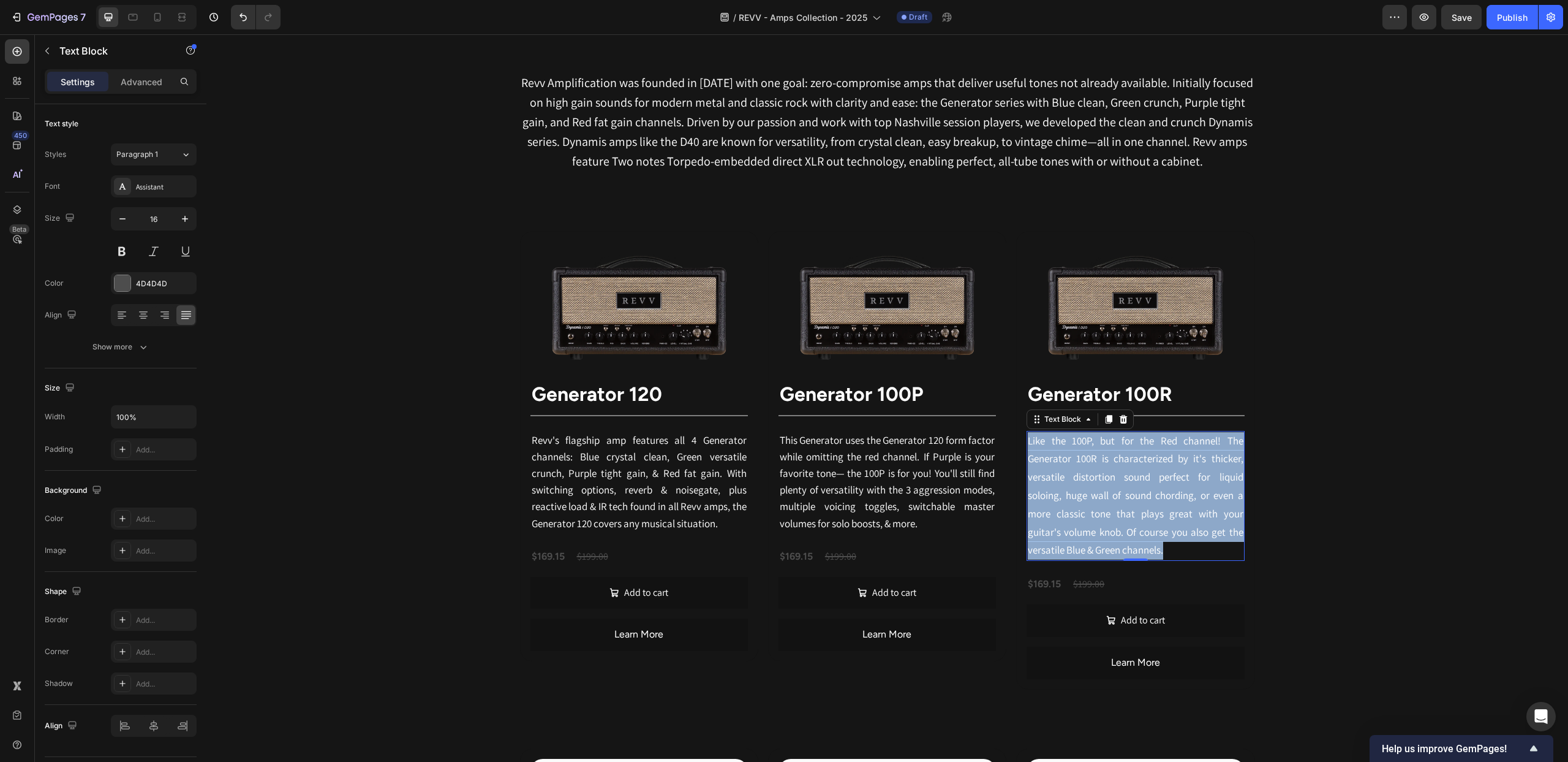
click at [1170, 472] on span "Like the 100P, but for the Red channel! The Generator 100R is characterized by …" at bounding box center [1135, 495] width 215 height 123
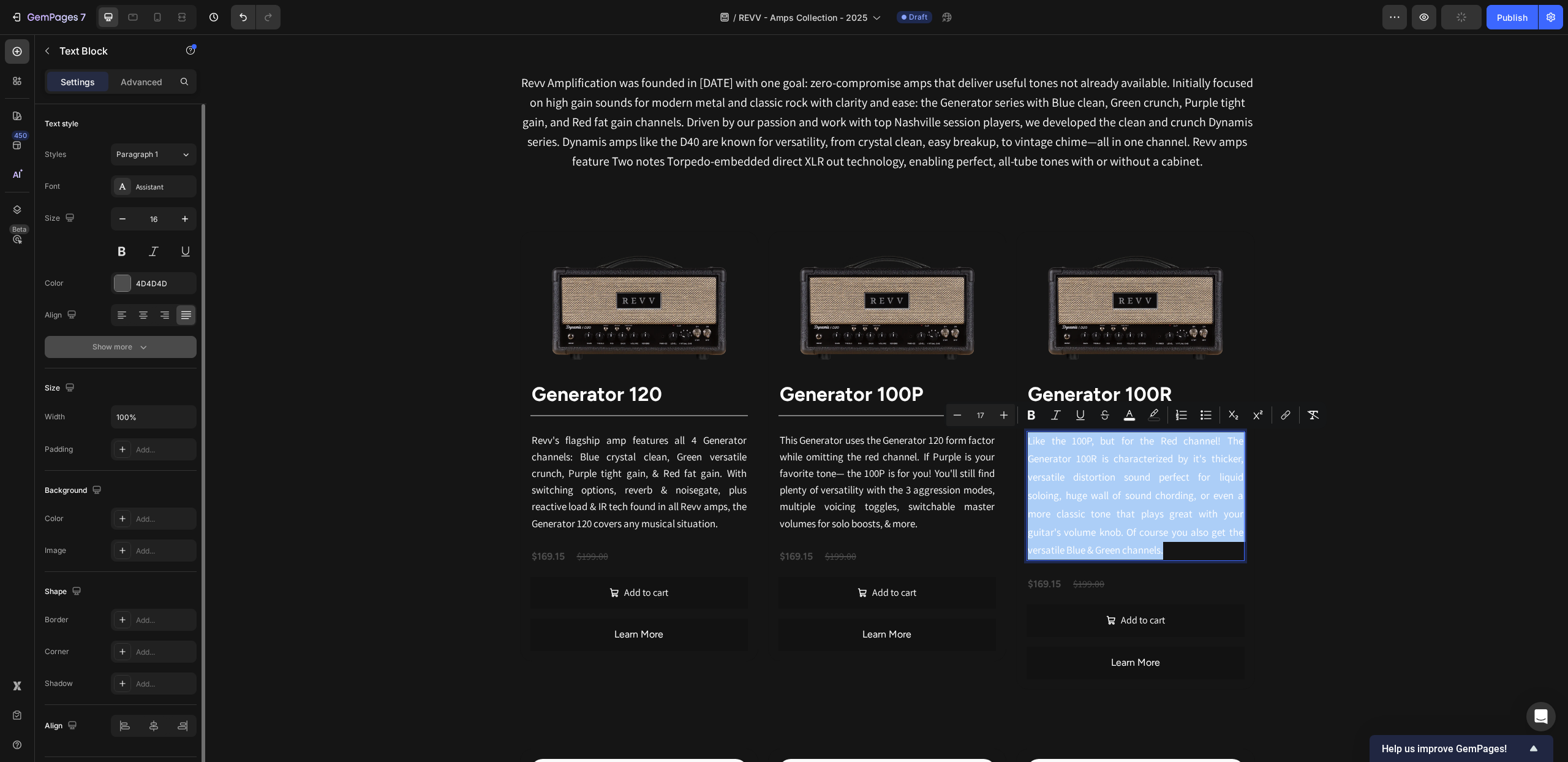
click at [119, 349] on div "Show more" at bounding box center [121, 347] width 57 height 12
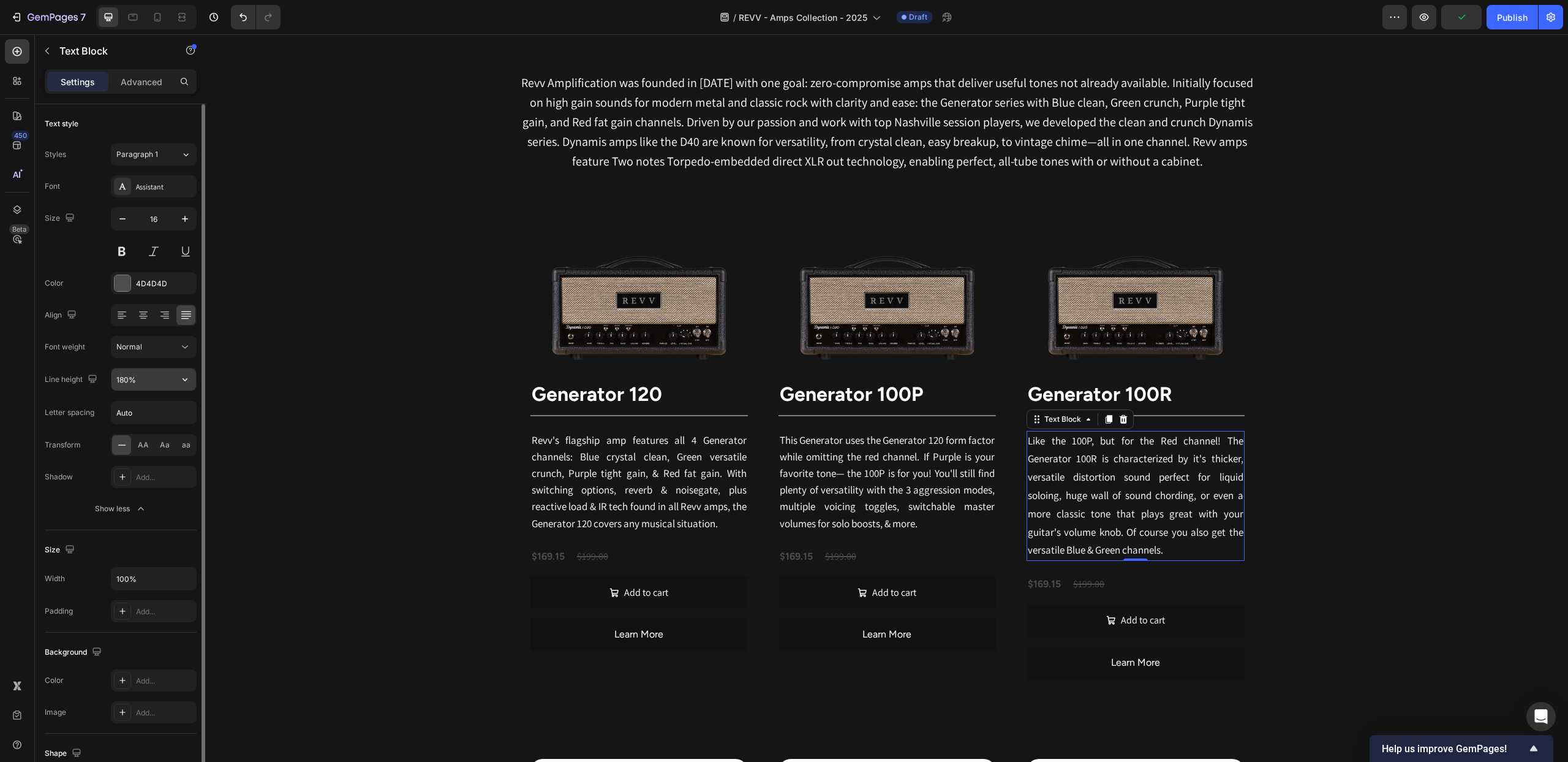
click at [143, 383] on input "180%" at bounding box center [153, 379] width 84 height 22
drag, startPoint x: 130, startPoint y: 378, endPoint x: 151, endPoint y: 378, distance: 21.0
click at [130, 378] on input "180%" at bounding box center [153, 379] width 84 height 22
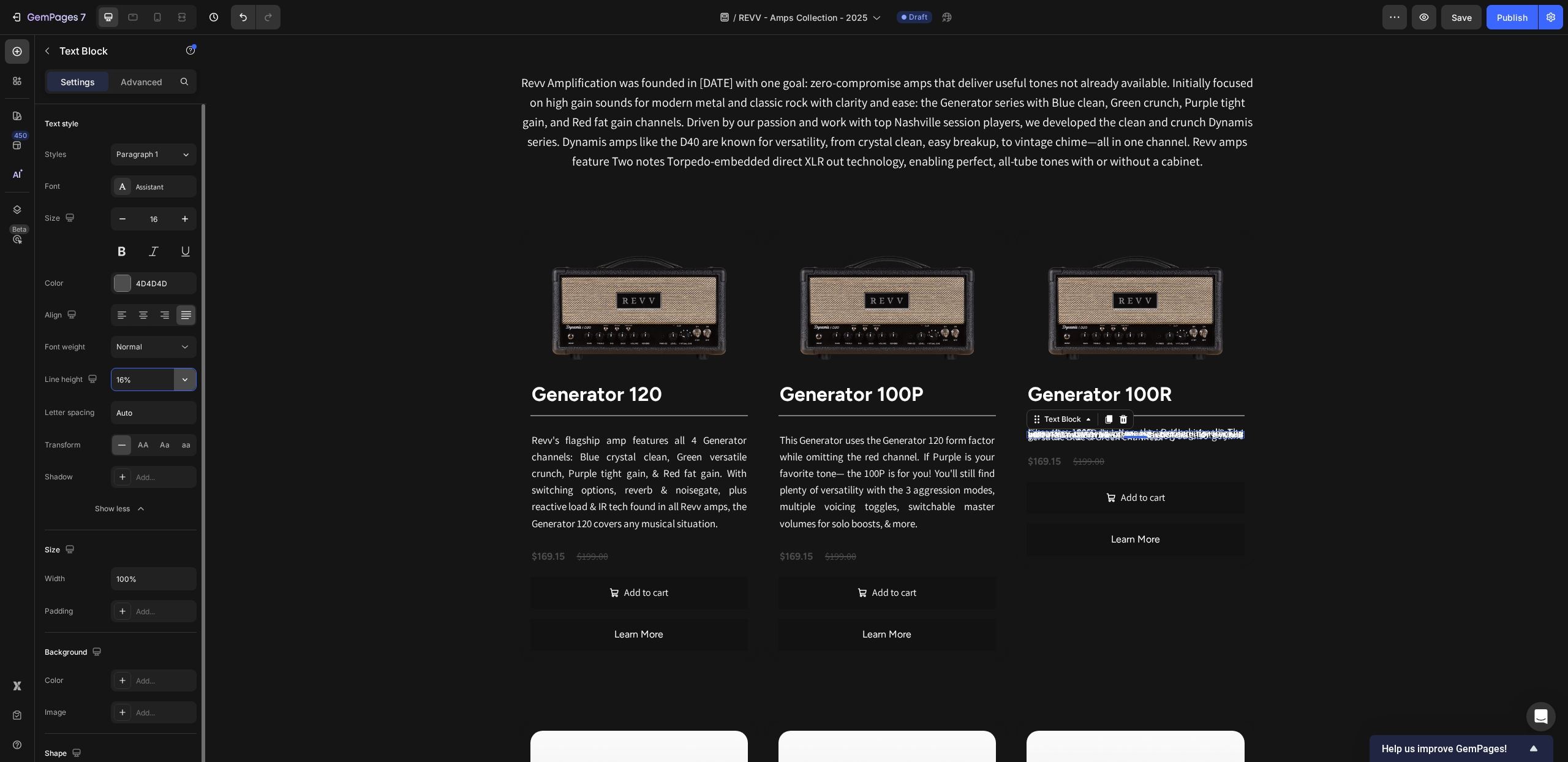
type input "160%"
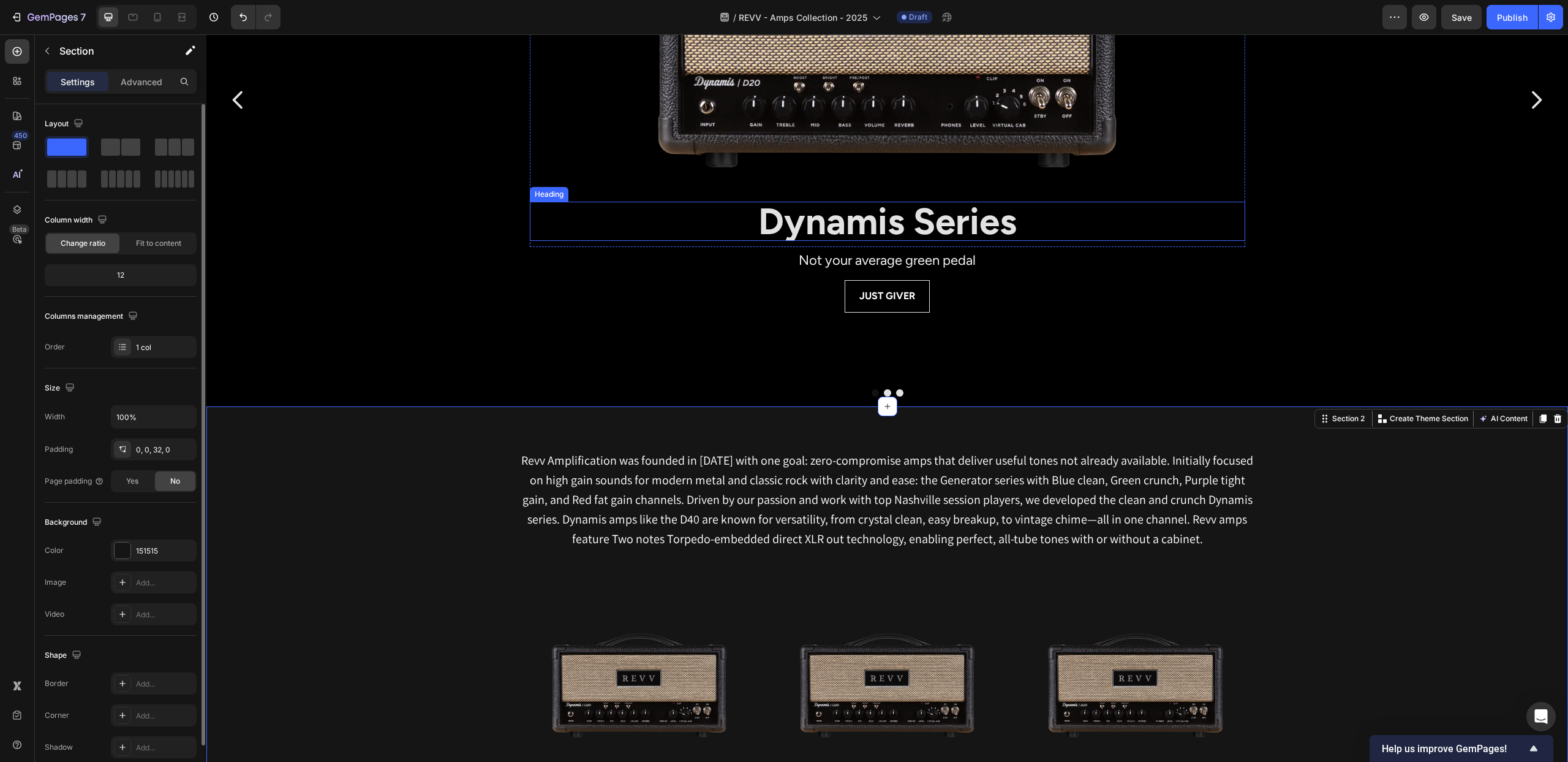
scroll to position [0, 0]
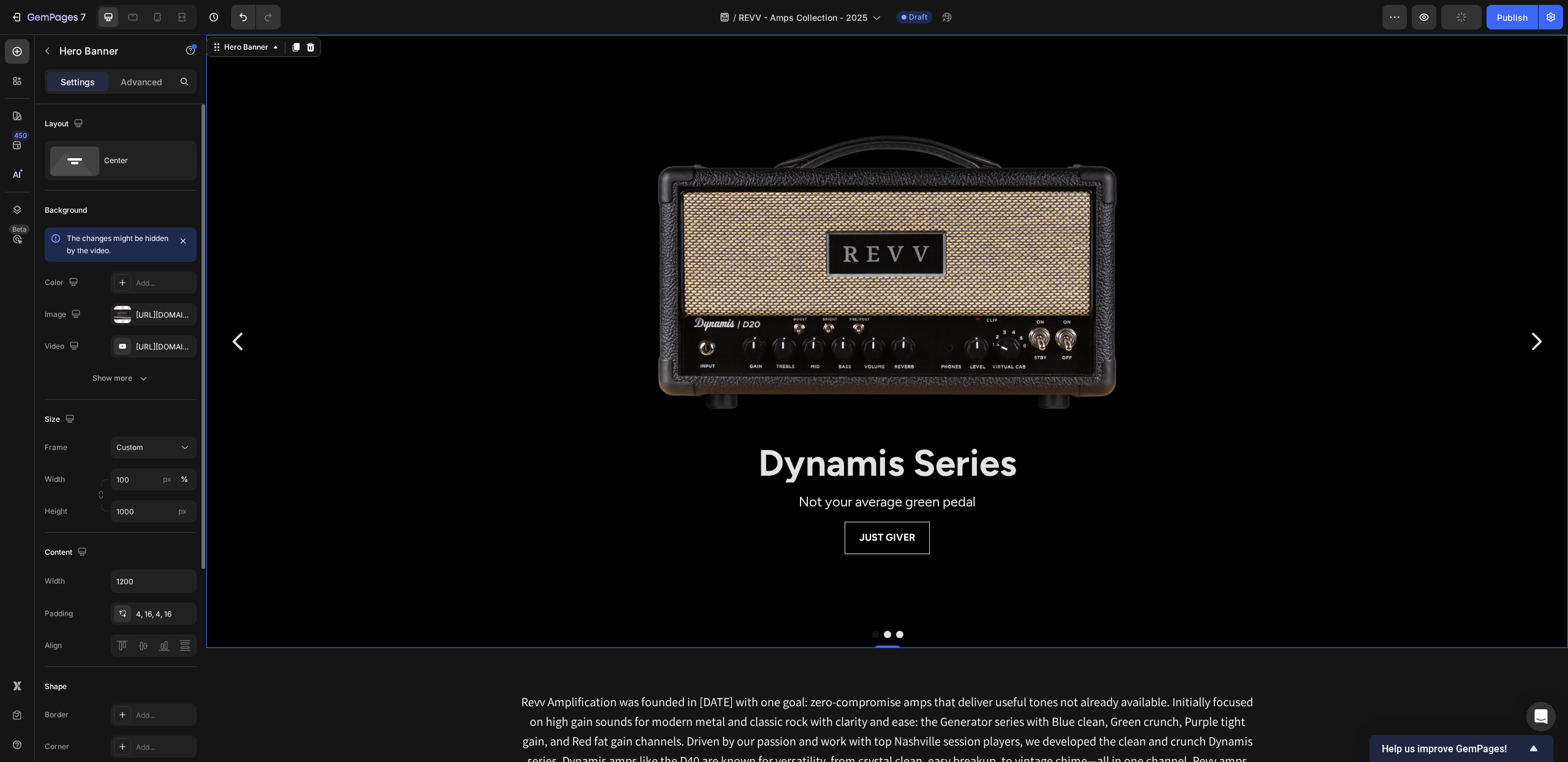
click at [291, 214] on div "Background Image" at bounding box center [887, 495] width 1362 height 920
click at [0, 0] on icon "button" at bounding box center [0, 0] width 0 height 0
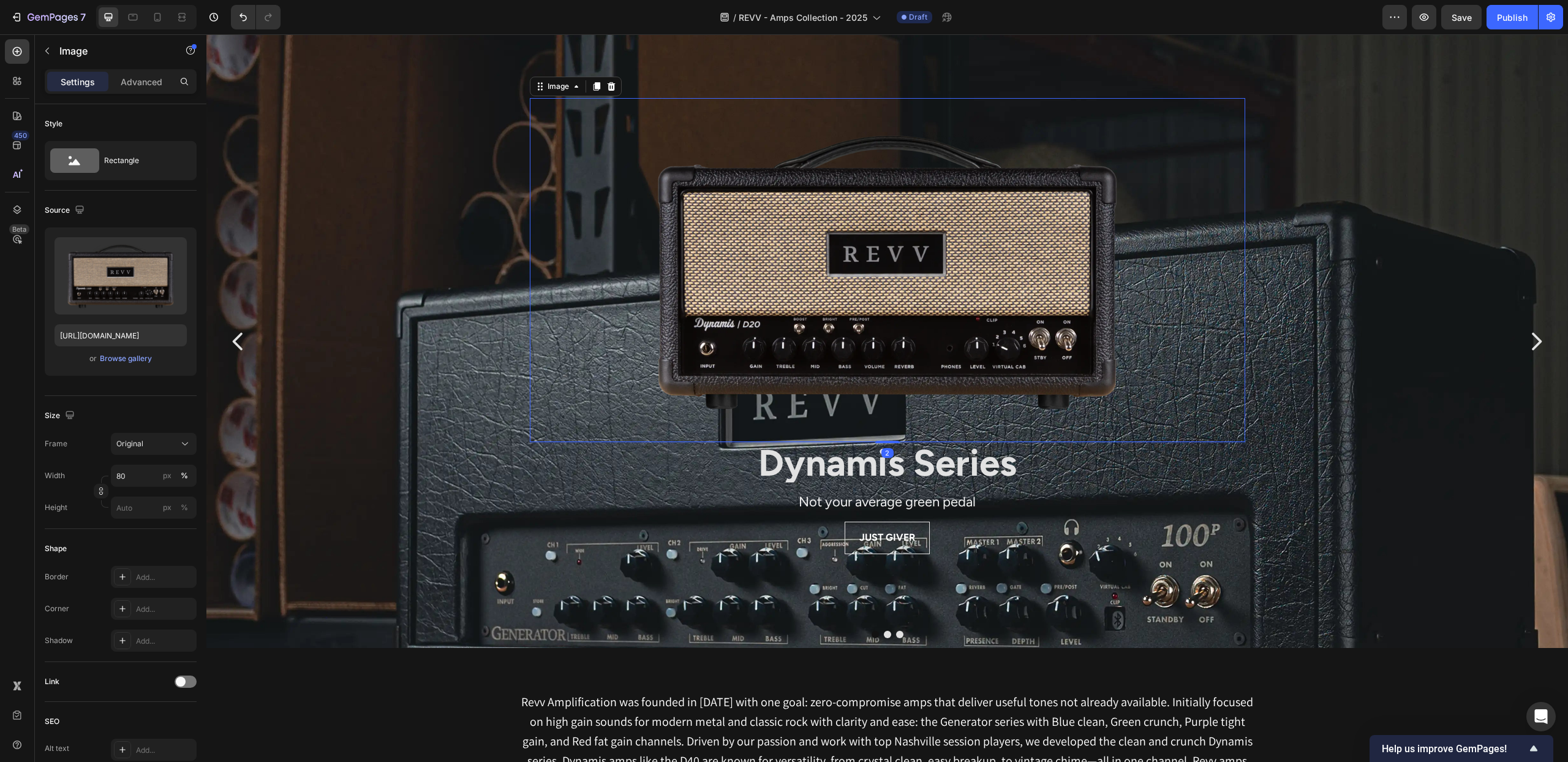
click at [605, 420] on img at bounding box center [887, 270] width 572 height 344
click at [435, 318] on div "Background Image" at bounding box center [887, 495] width 1362 height 920
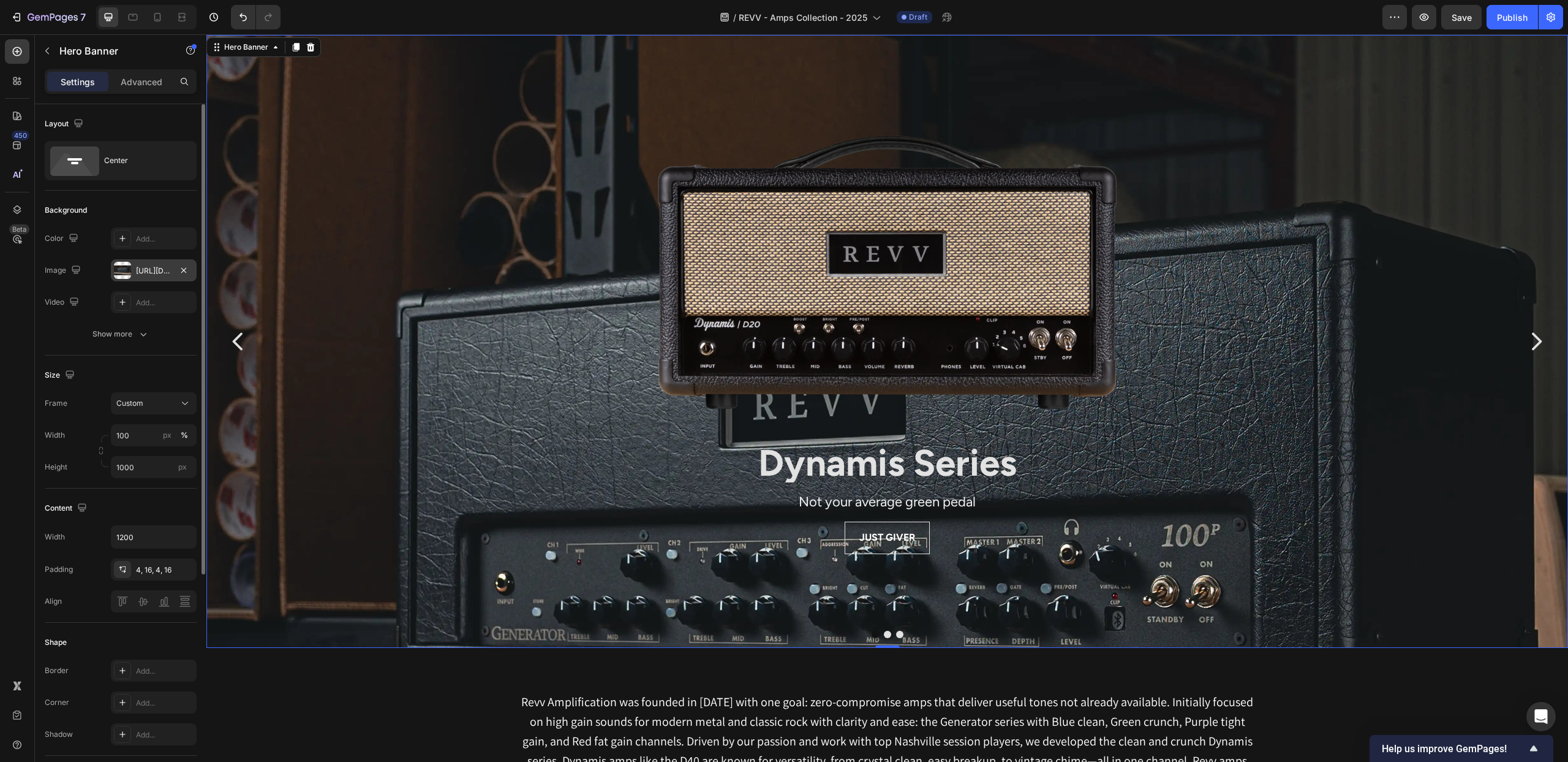
click at [122, 267] on div at bounding box center [123, 270] width 17 height 17
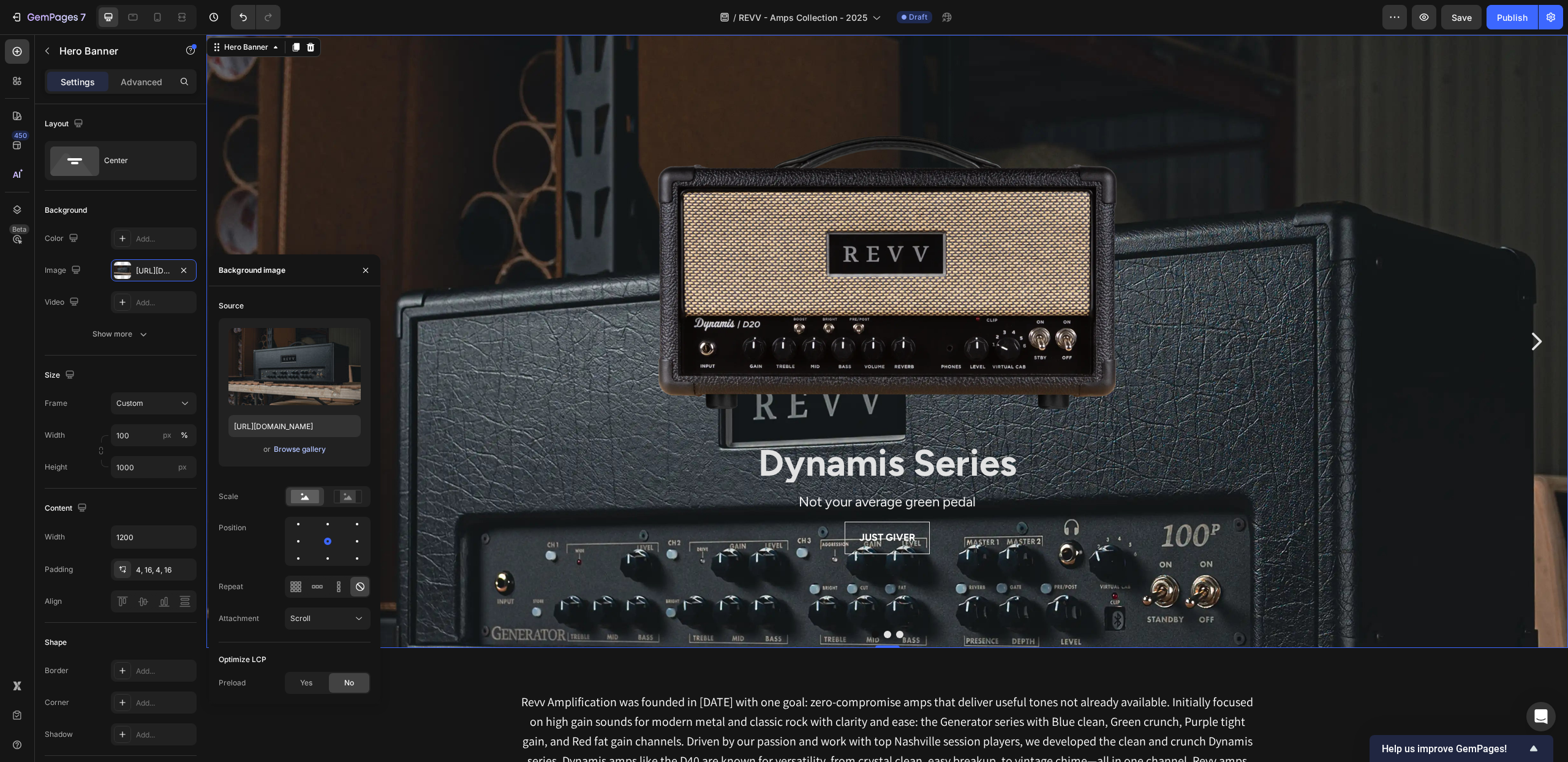
click at [293, 449] on div "Browse gallery" at bounding box center [300, 449] width 52 height 11
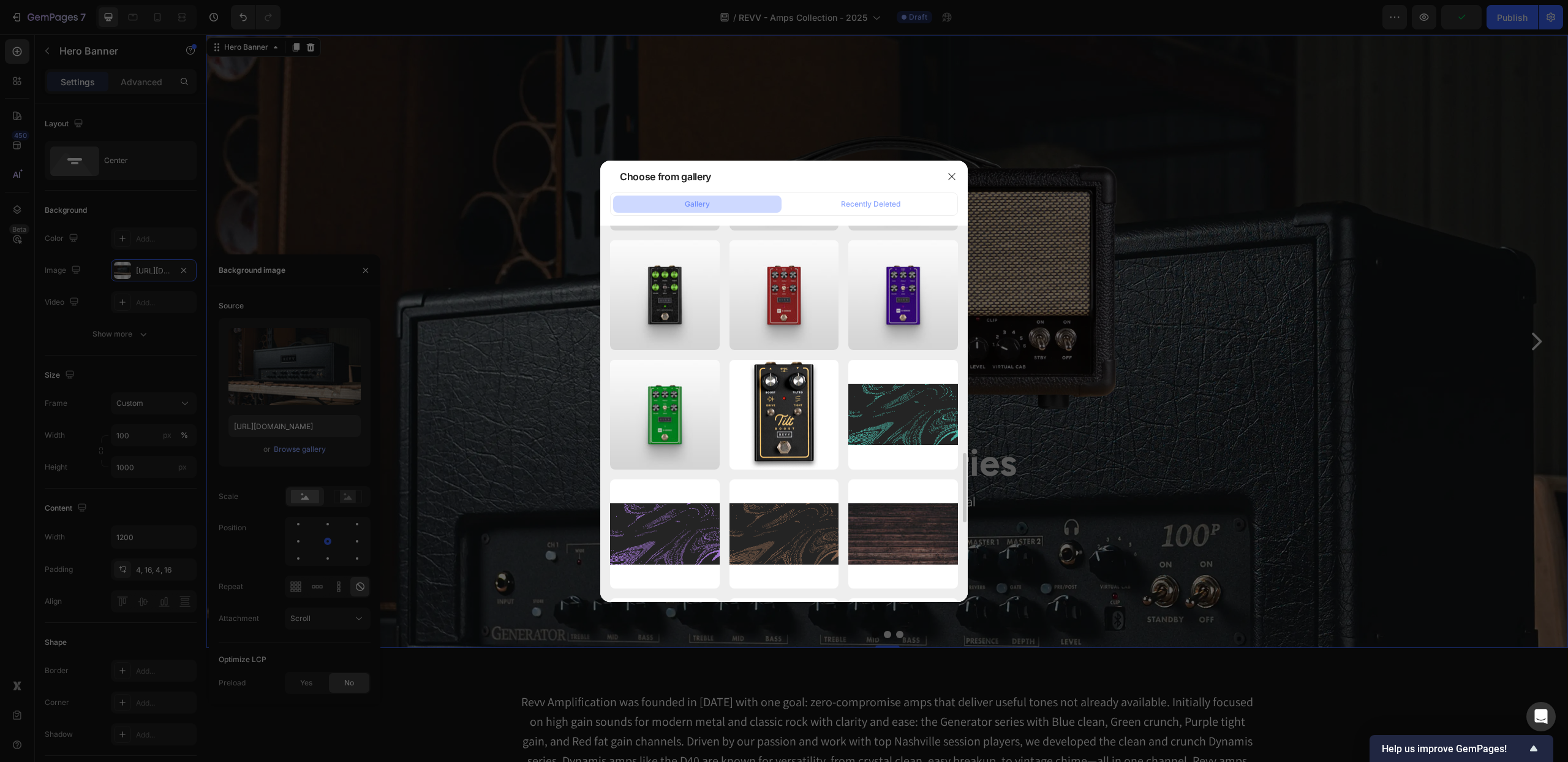
scroll to position [1194, 0]
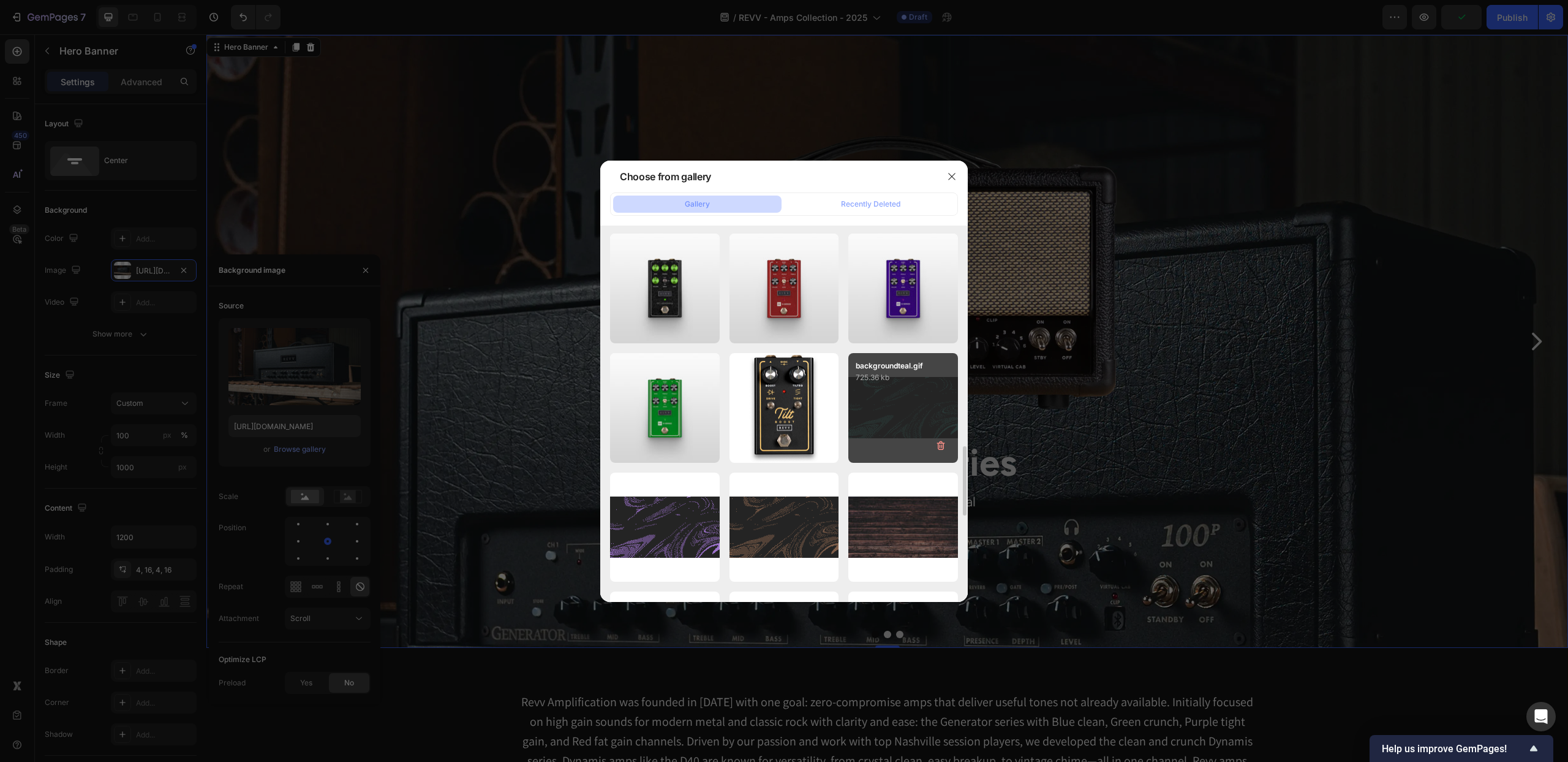
click at [895, 389] on div "backgroundteal.gif 725.36 kb" at bounding box center [903, 408] width 110 height 110
type input "https://cdn.shopify.com/s/files/1/0549/5852/2550/files/gempages_458901126431900…"
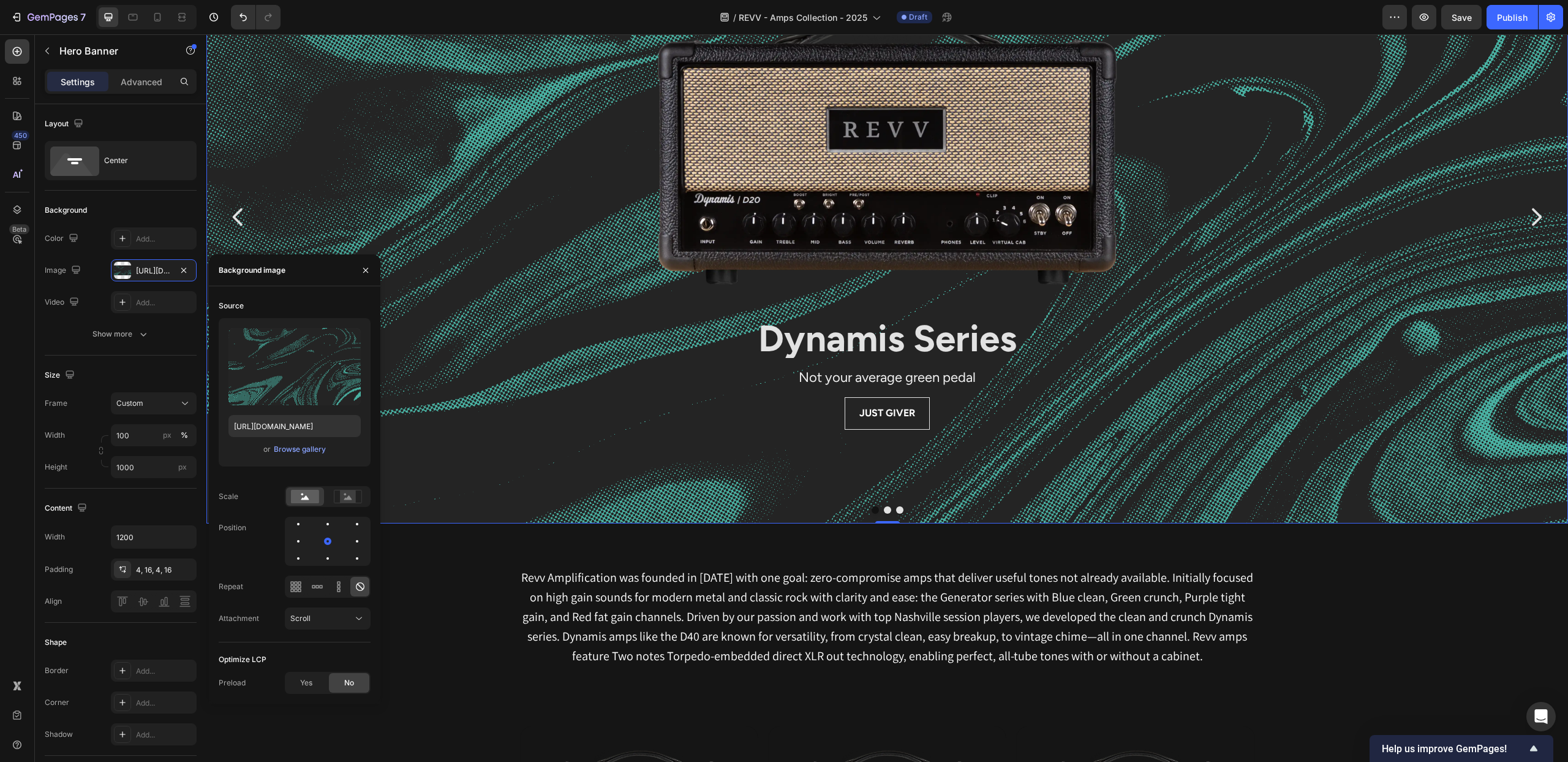
scroll to position [205, 0]
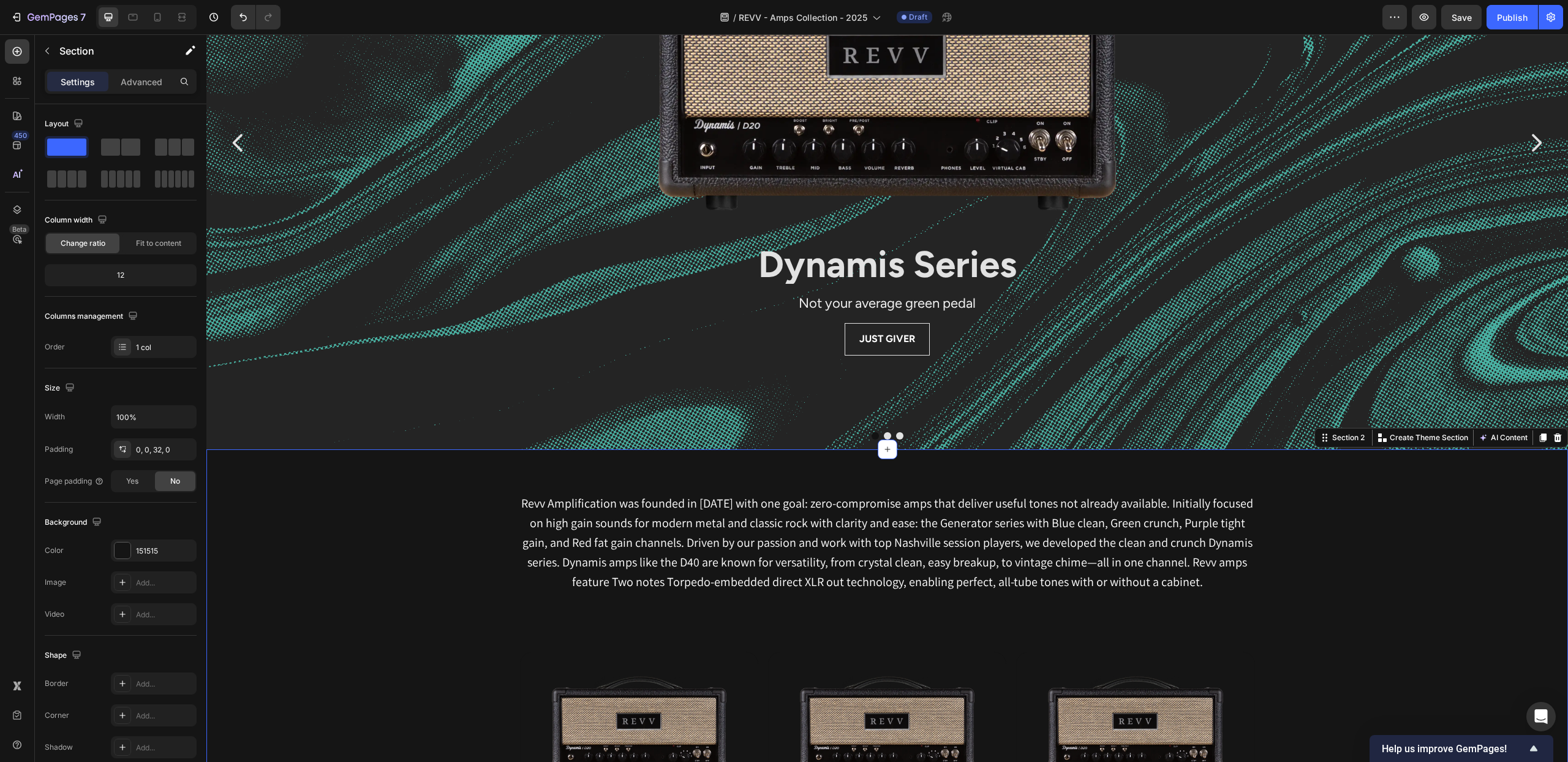
scroll to position [0, 0]
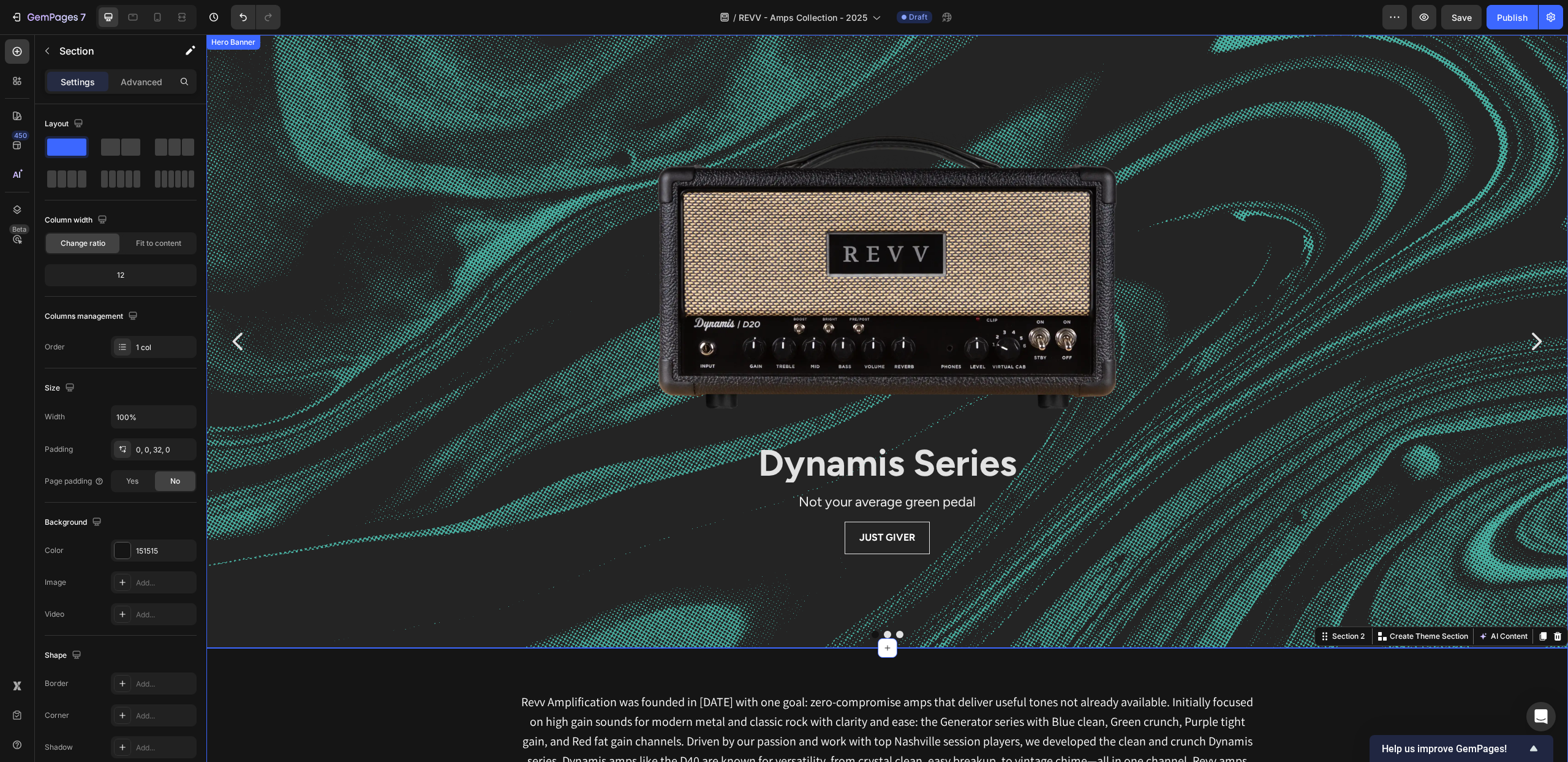
click at [435, 193] on div "Background Image" at bounding box center [887, 495] width 1362 height 920
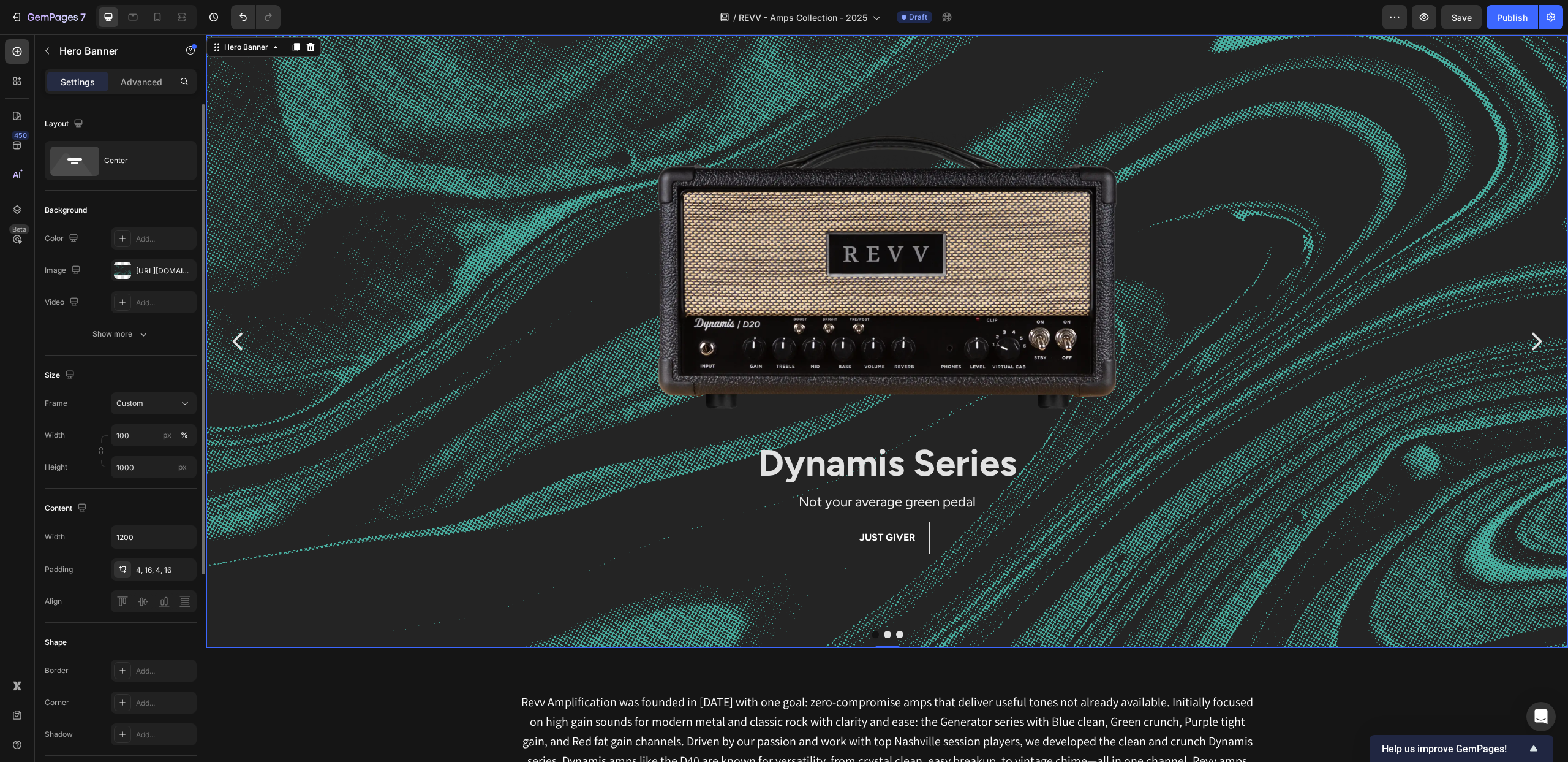
click at [118, 302] on icon at bounding box center [123, 302] width 10 height 10
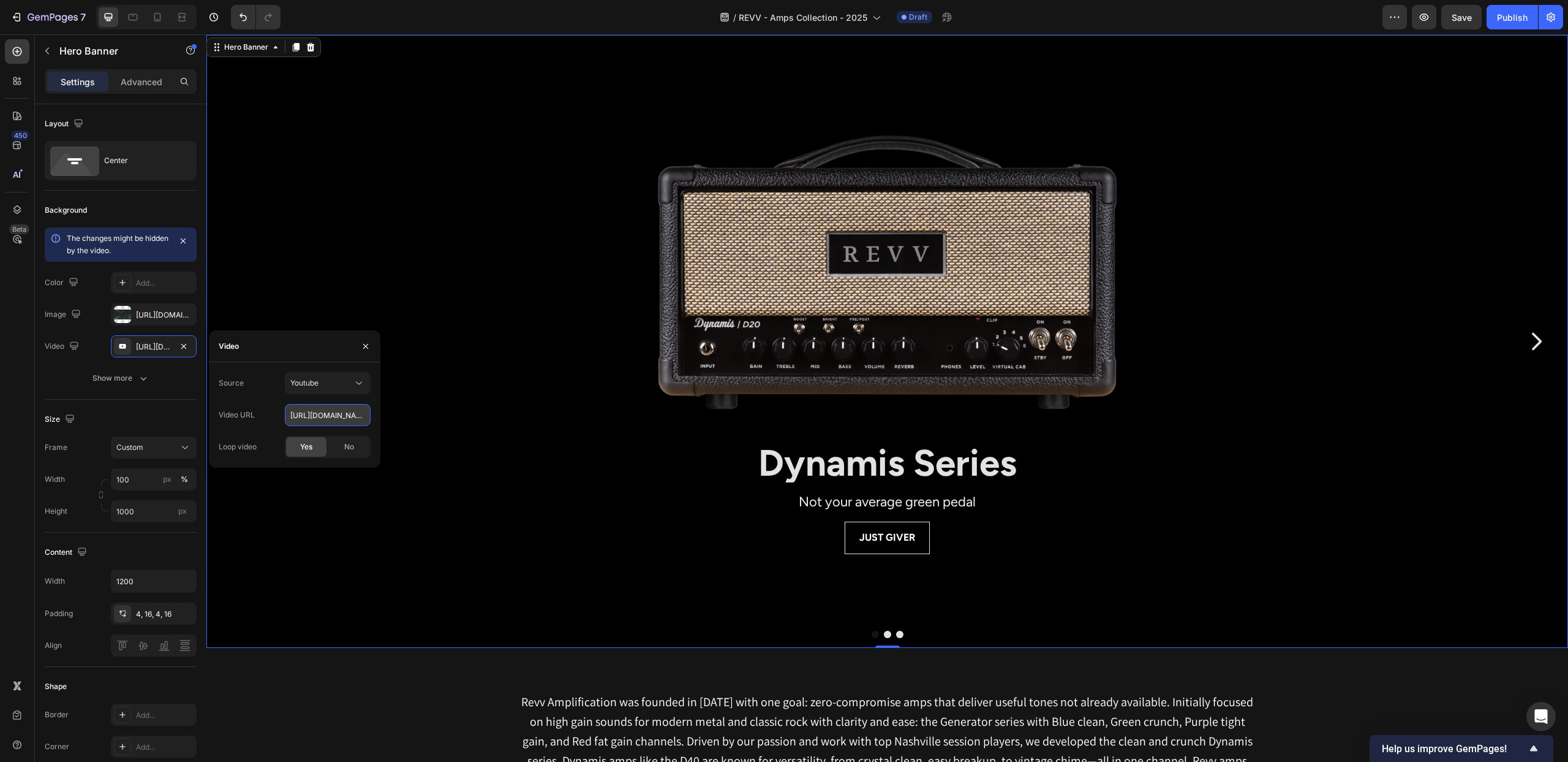
click at [320, 410] on input "https://youtu.be/KOxfzBp72uk" at bounding box center [328, 415] width 86 height 22
click at [321, 413] on input "https://youtu.be/KOxfzBp72uk" at bounding box center [328, 415] width 86 height 22
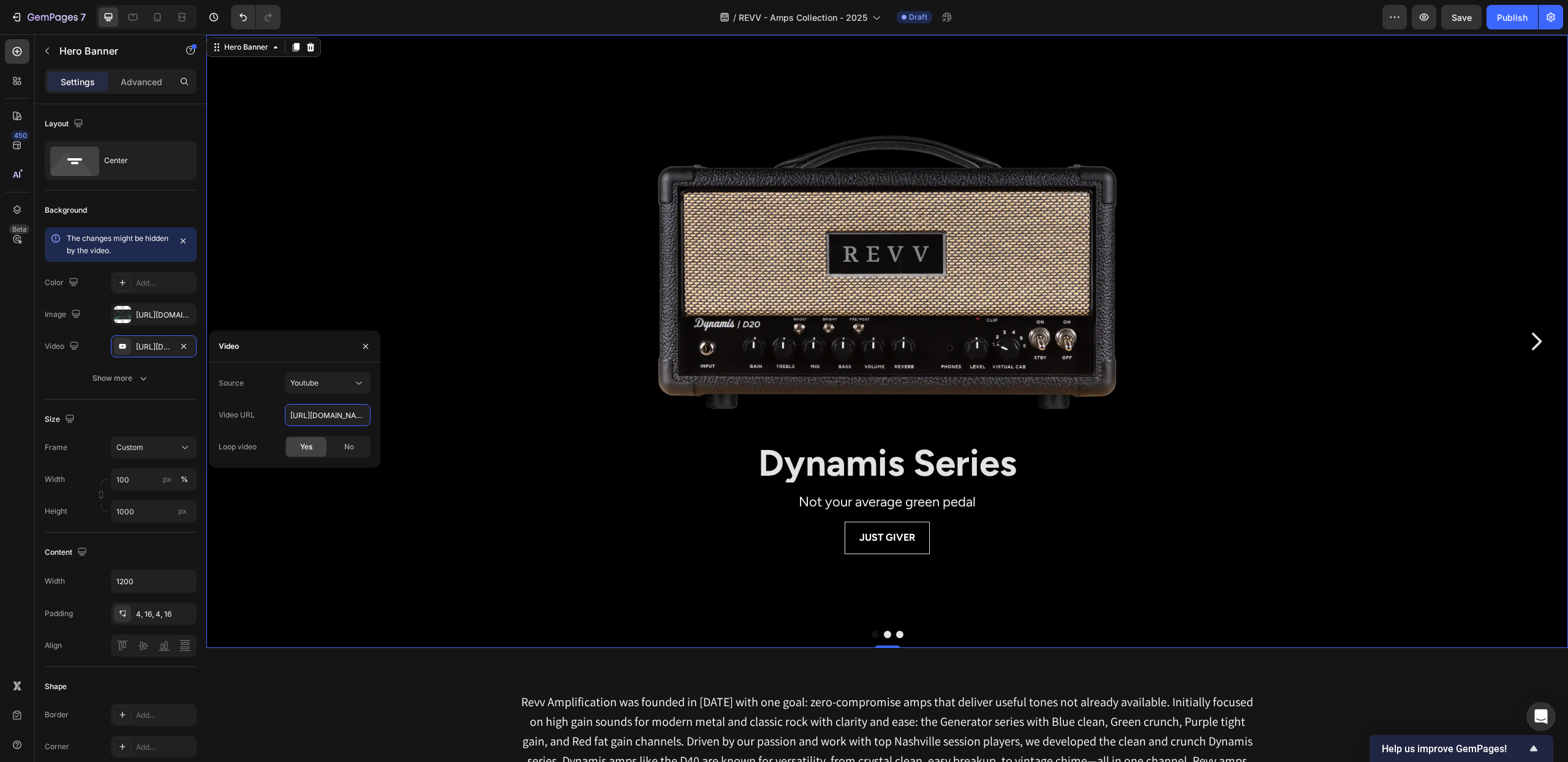
paste input "WtynNdER6LE?si=O8Dvfl3VWJoeDdbP"
type input "https://youtu.be/WtynNdER6LE?si=O8Dvfl3VWJoeDdbP"
click at [361, 243] on div "Background Image" at bounding box center [887, 495] width 1362 height 920
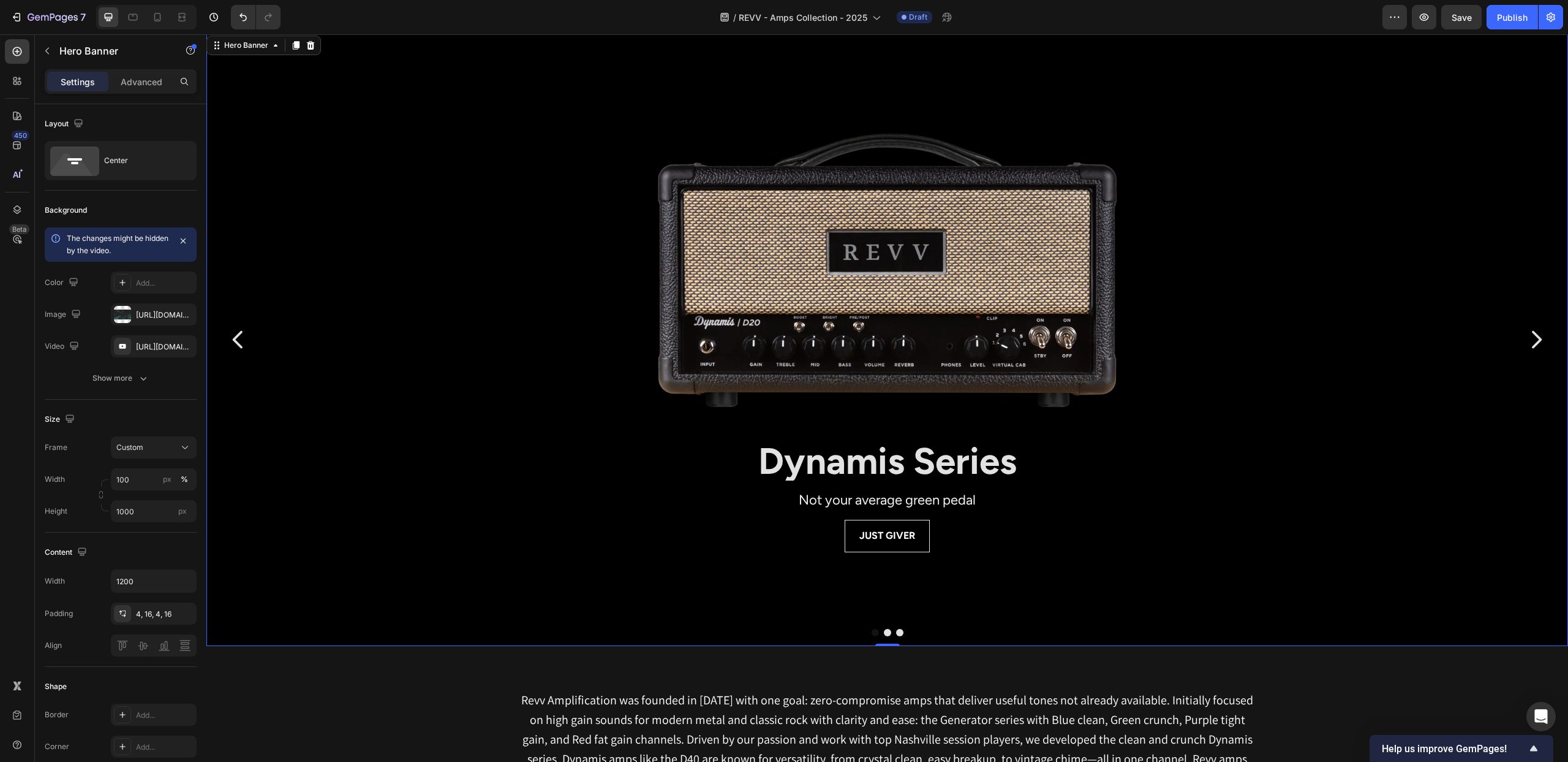
scroll to position [0, 0]
click at [393, 262] on div "Background Image" at bounding box center [887, 495] width 1362 height 920
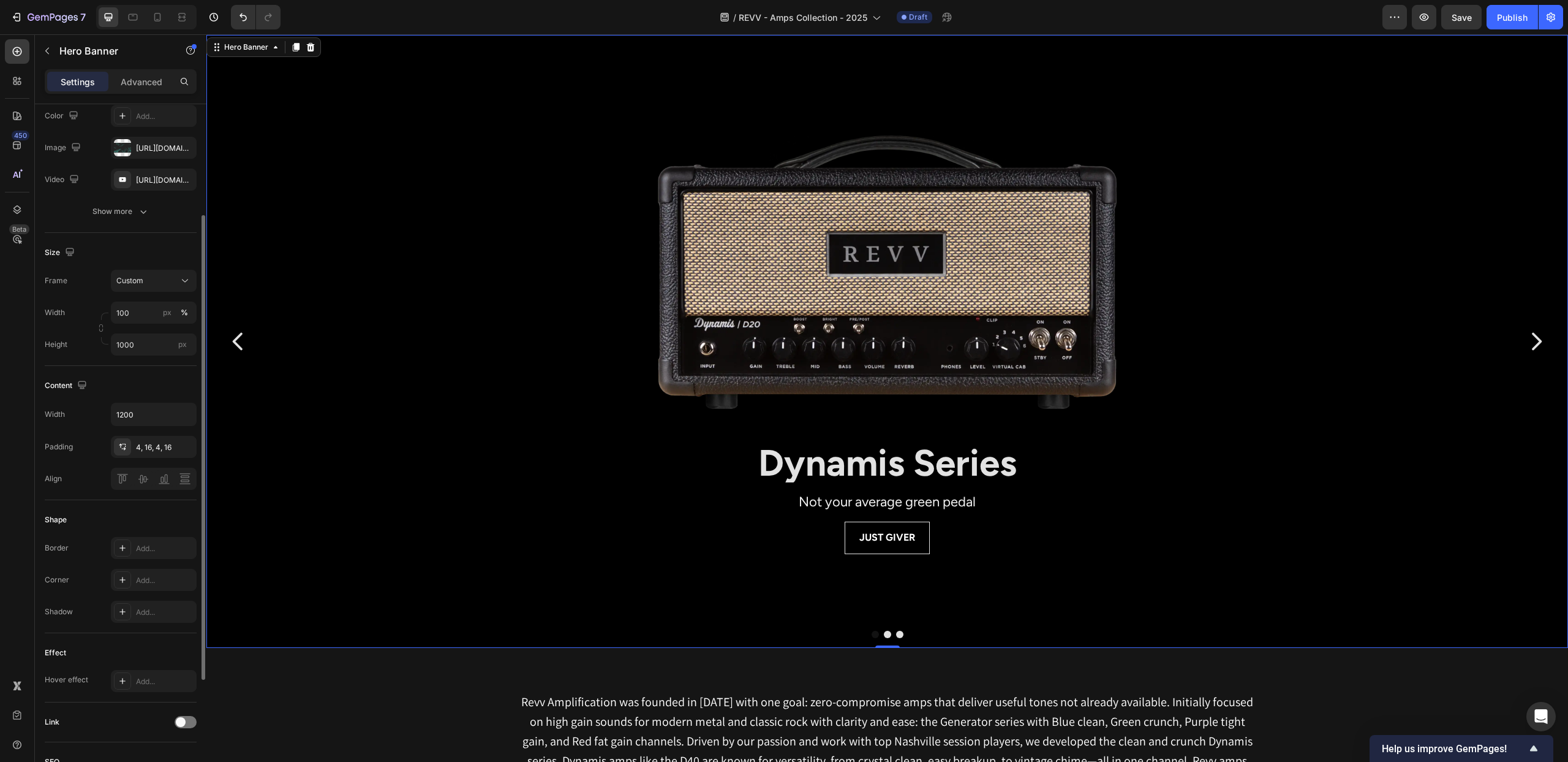
scroll to position [171, 0]
click at [154, 416] on input "1200" at bounding box center [153, 411] width 84 height 22
click at [188, 412] on icon "button" at bounding box center [185, 411] width 12 height 12
click at [163, 384] on div "Content" at bounding box center [121, 382] width 152 height 20
click at [186, 407] on icon "button" at bounding box center [185, 411] width 12 height 12
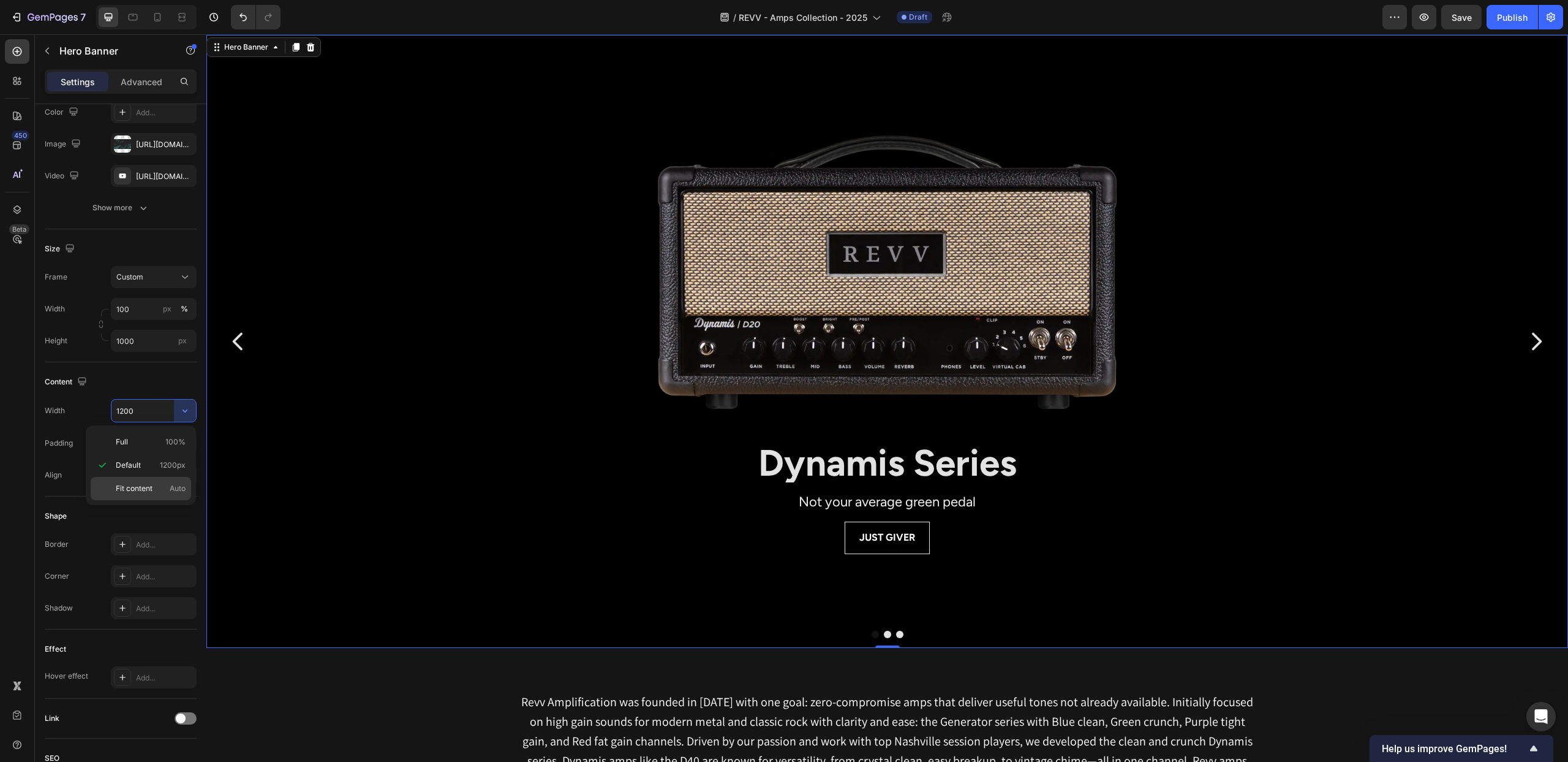
click at [166, 482] on div "Fit content Auto" at bounding box center [140, 488] width 100 height 23
type input "Auto"
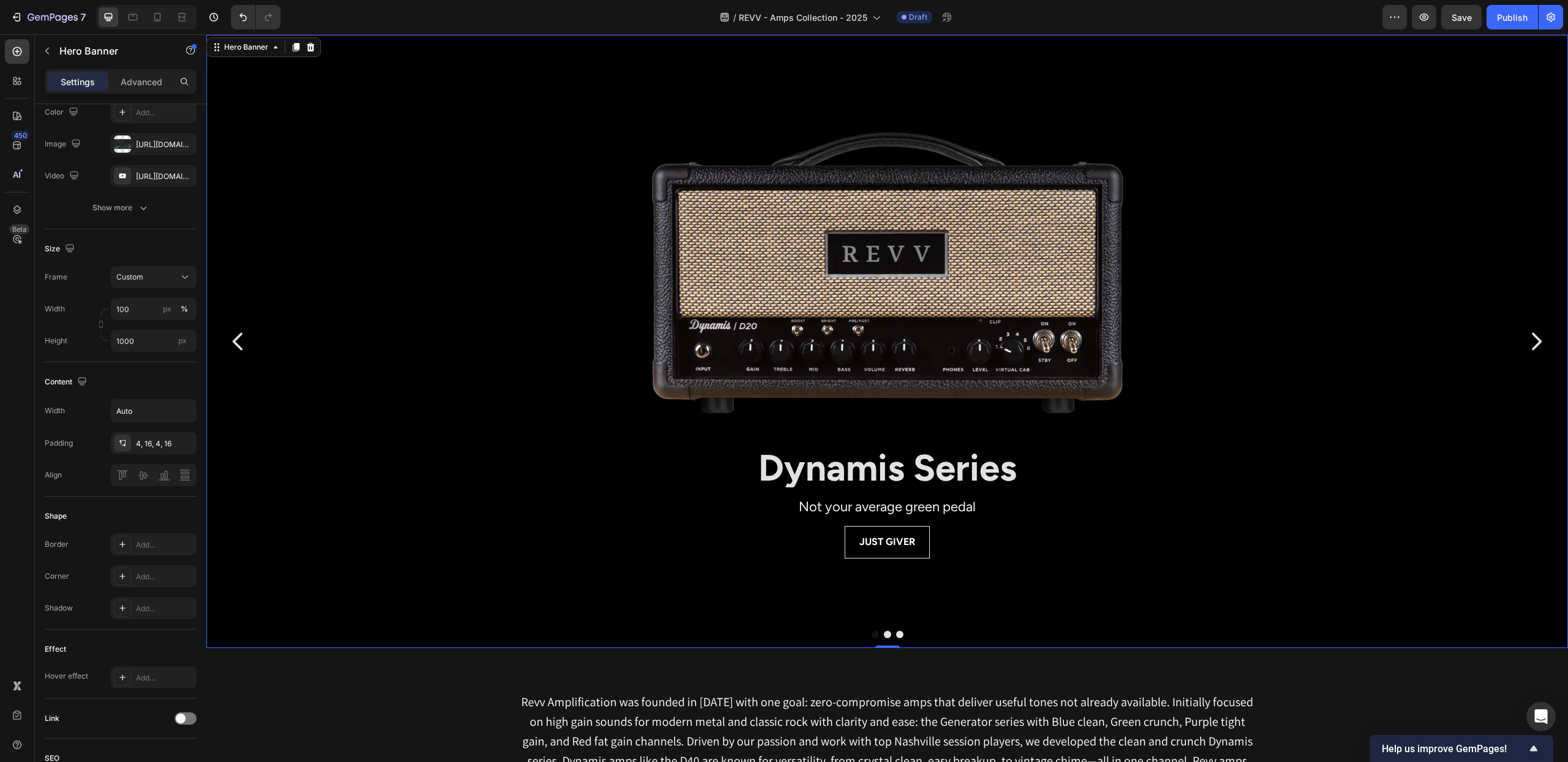
click at [309, 152] on div "Background Image" at bounding box center [887, 495] width 1362 height 920
click at [259, 52] on div "Hero Banner" at bounding box center [246, 47] width 49 height 11
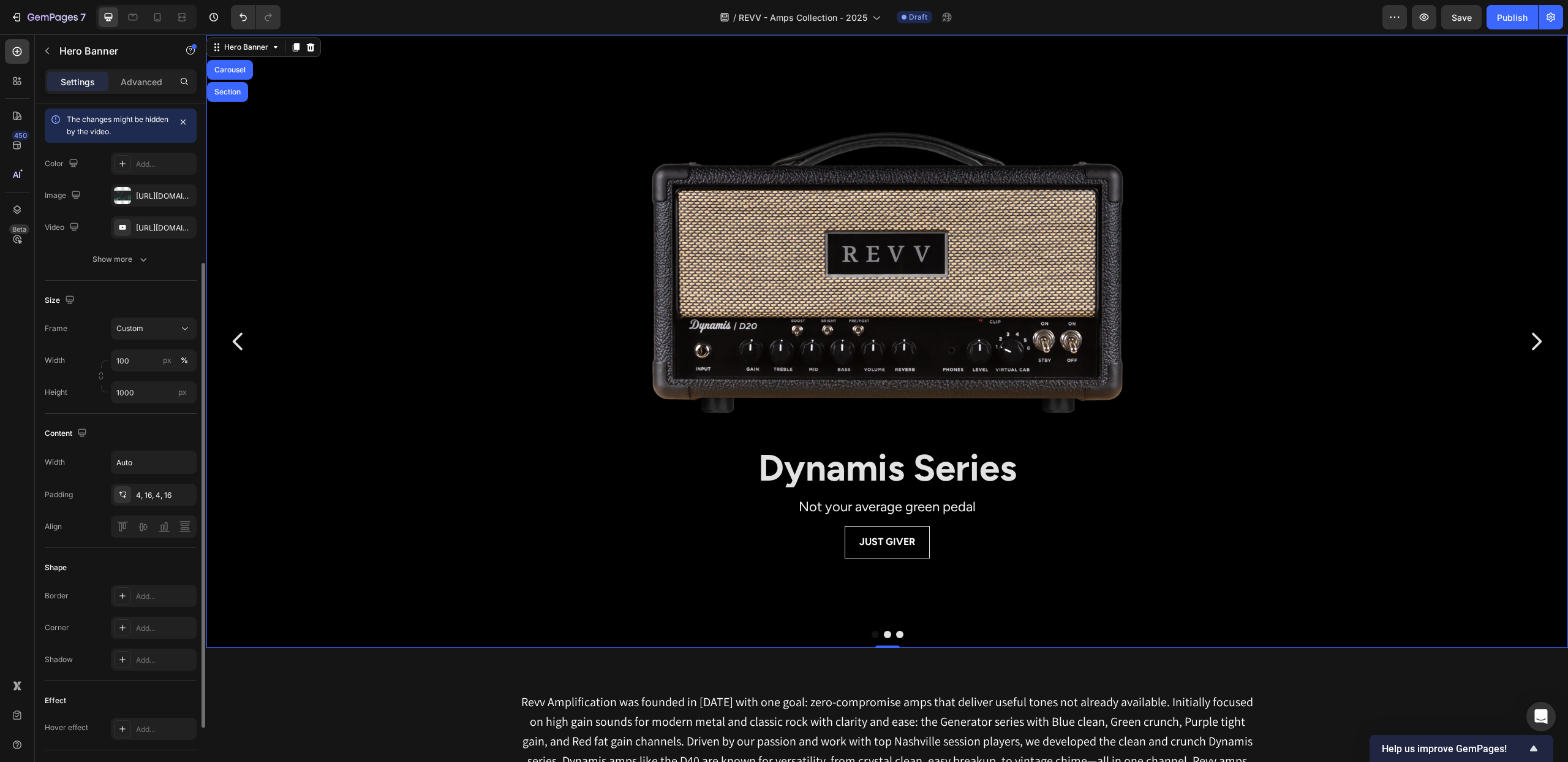
scroll to position [0, 0]
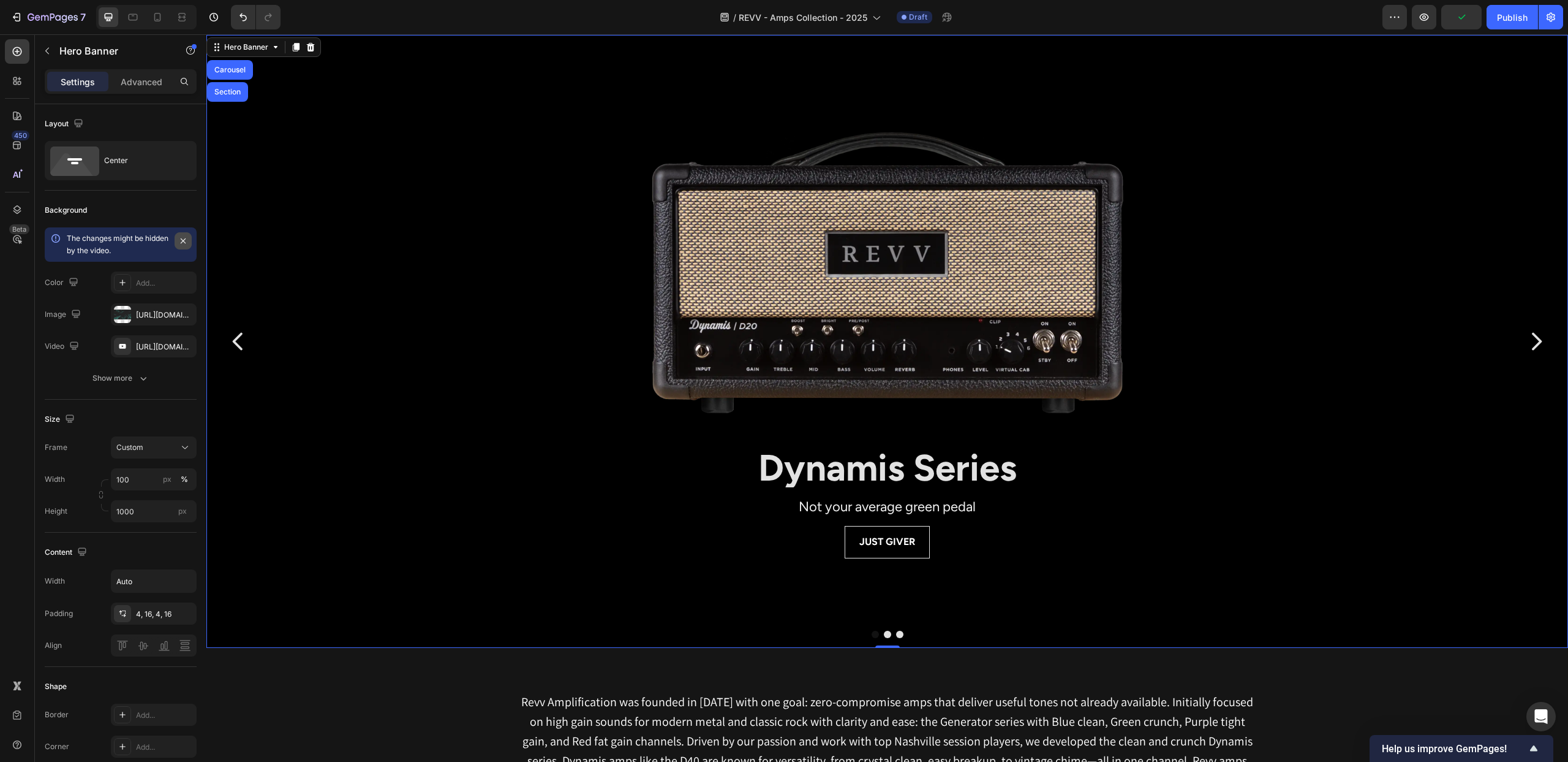
click at [181, 237] on icon "button" at bounding box center [183, 241] width 10 height 10
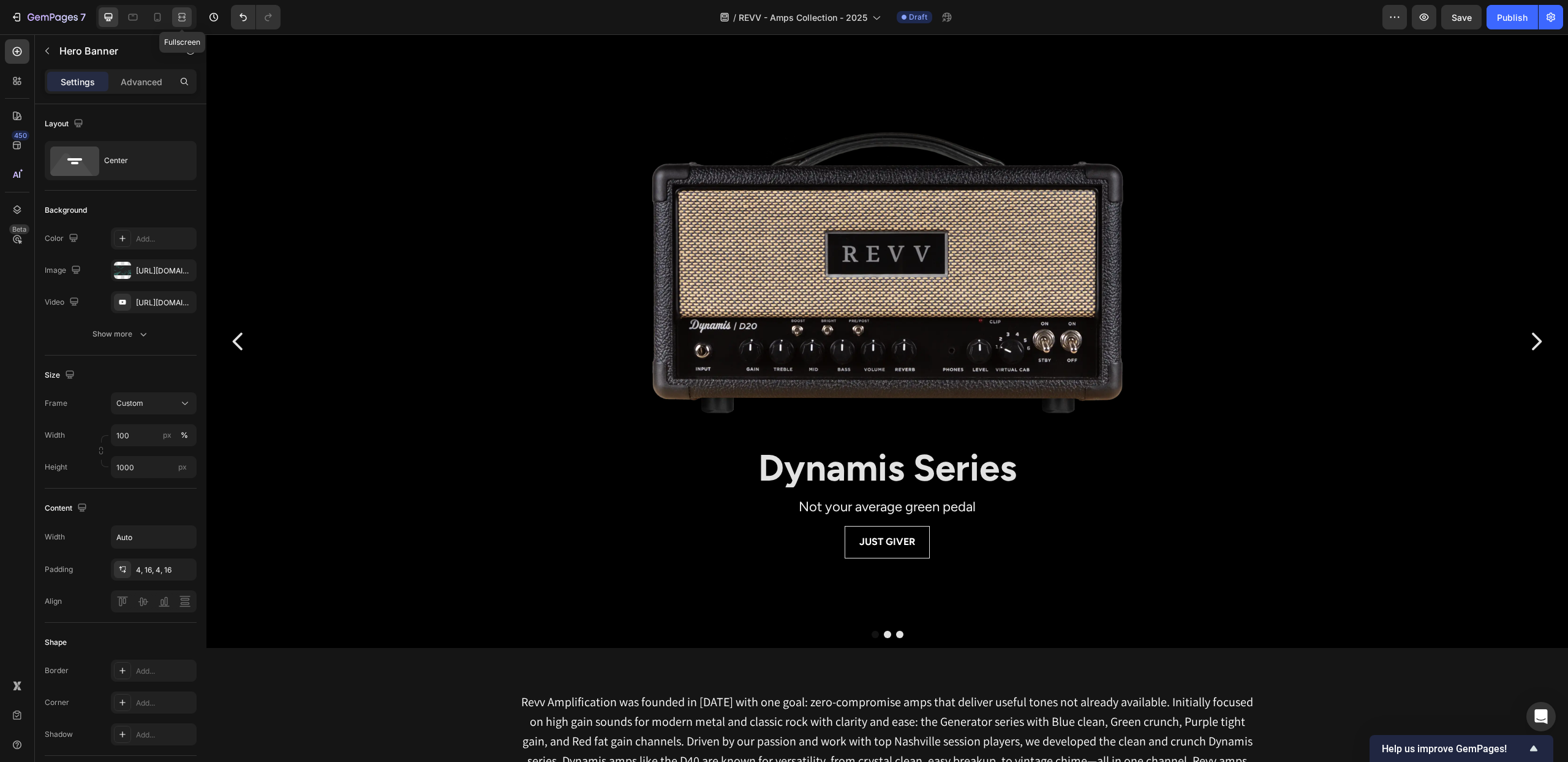
click at [180, 17] on icon at bounding box center [182, 17] width 12 height 12
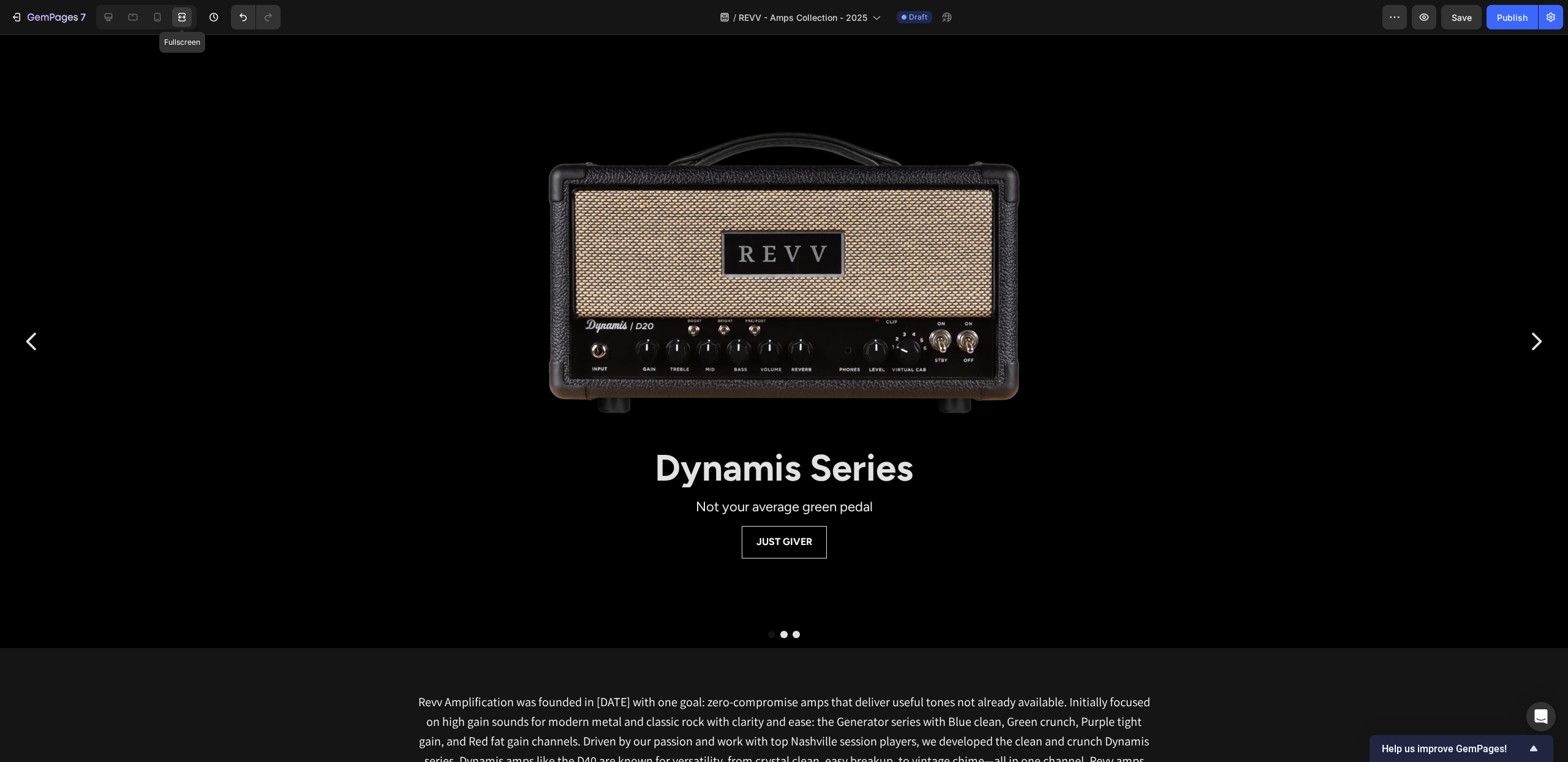
click at [180, 16] on icon at bounding box center [182, 17] width 12 height 12
click at [151, 17] on icon at bounding box center [158, 17] width 12 height 12
type input "1200"
type input "600"
type input "100%"
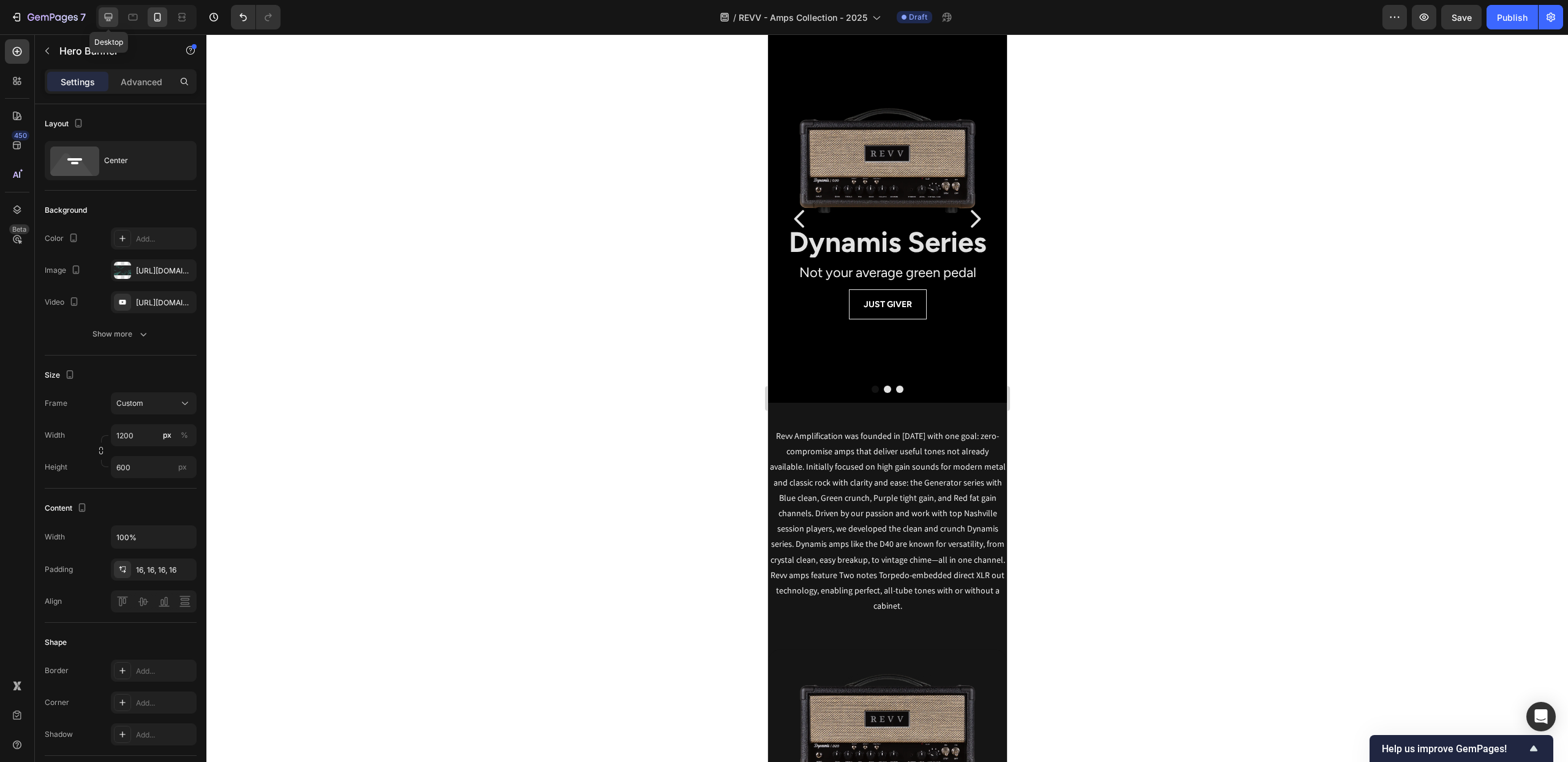
click at [105, 20] on icon at bounding box center [108, 17] width 12 height 12
type input "100"
type input "1000"
type input "Auto"
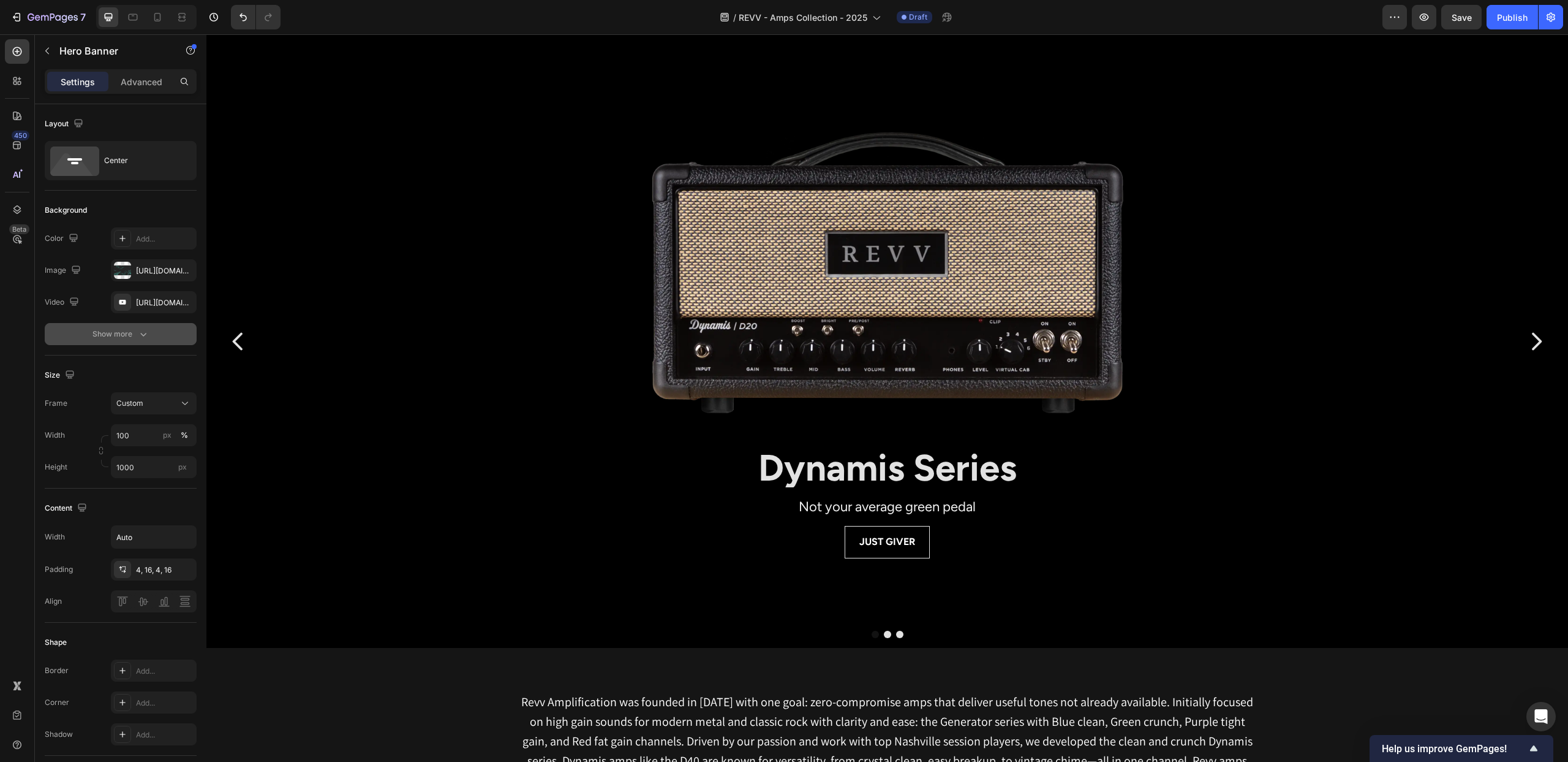
click at [135, 334] on div "Show more" at bounding box center [121, 334] width 57 height 12
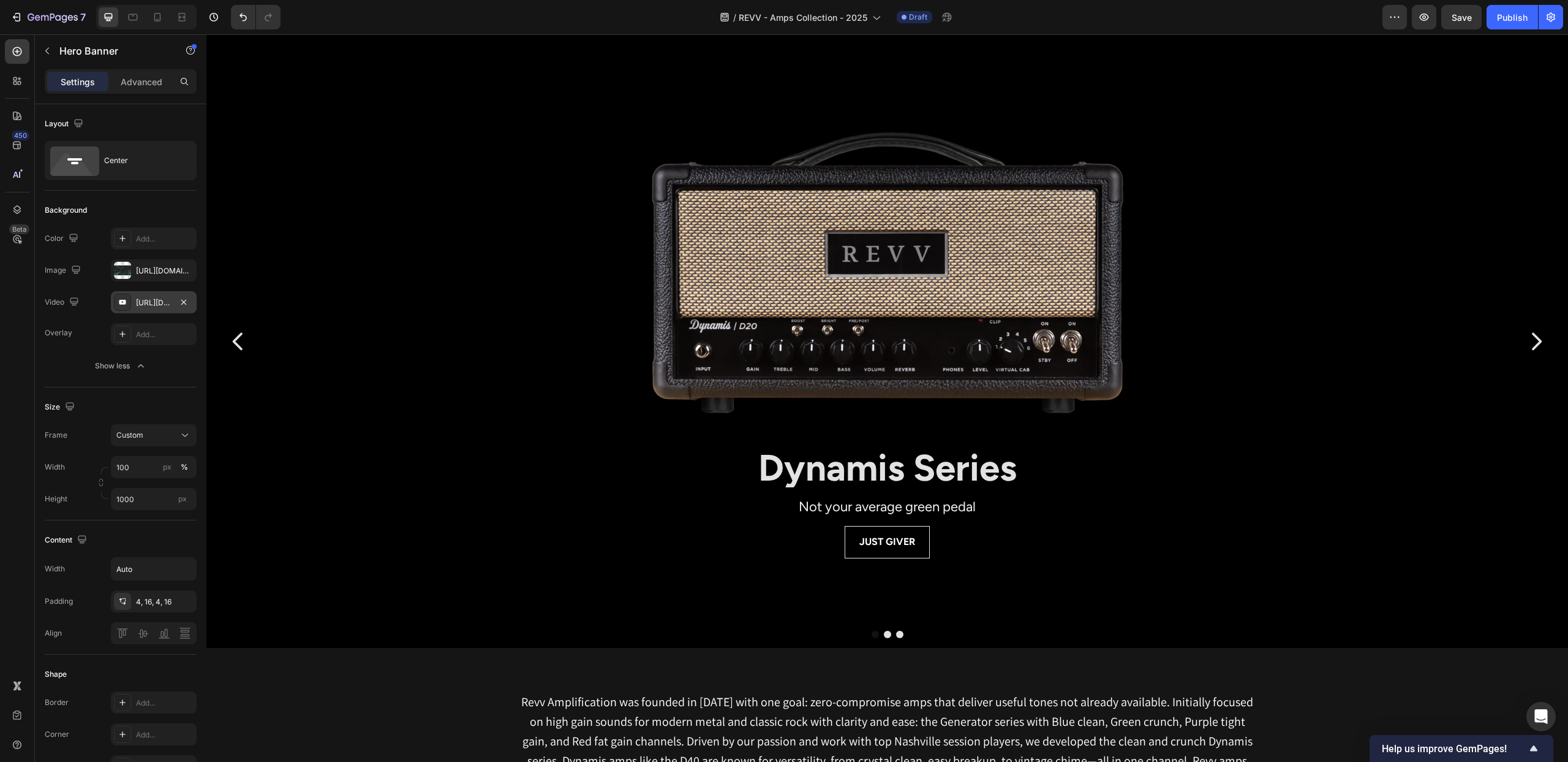
click at [121, 298] on icon at bounding box center [123, 302] width 10 height 10
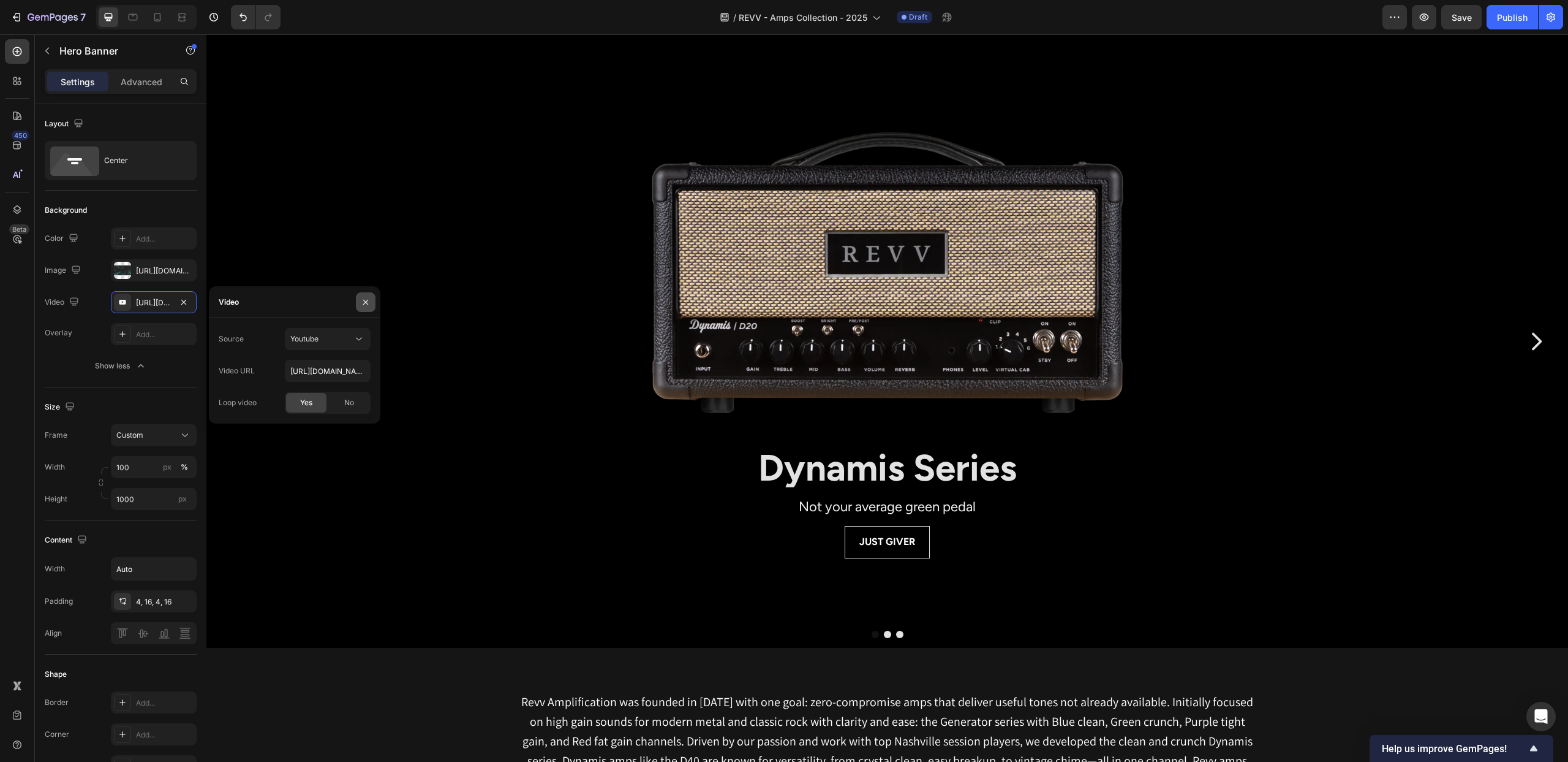
click at [367, 298] on icon "button" at bounding box center [366, 302] width 10 height 10
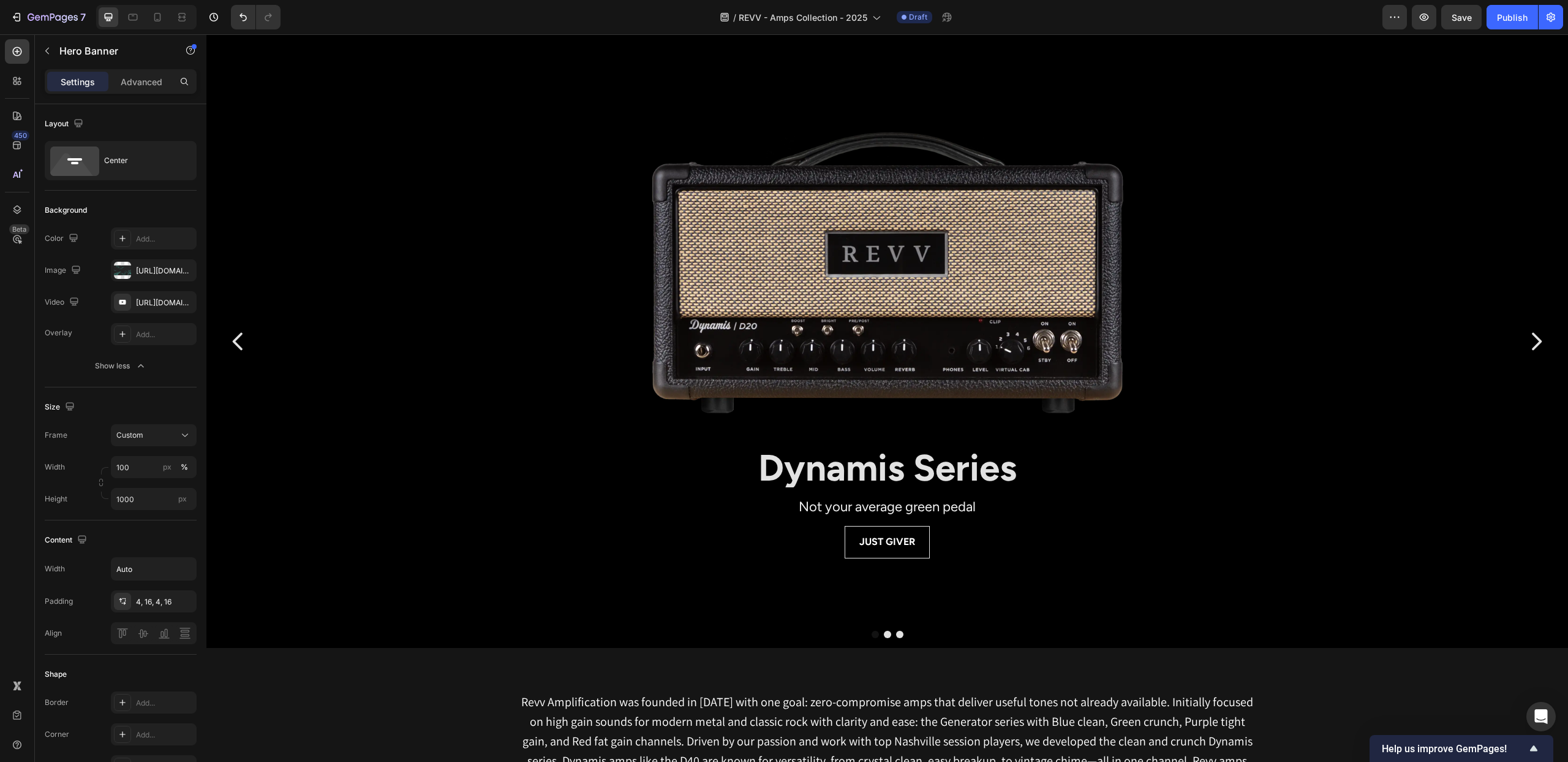
click at [315, 112] on div "Background Image" at bounding box center [887, 495] width 1362 height 920
click at [445, 73] on div "Background Image" at bounding box center [887, 495] width 1362 height 920
click at [292, 68] on div "Background Image" at bounding box center [887, 495] width 1362 height 920
click at [236, 40] on div "Background Image" at bounding box center [887, 495] width 1362 height 920
click at [1230, 44] on div "Background Image" at bounding box center [887, 495] width 1362 height 920
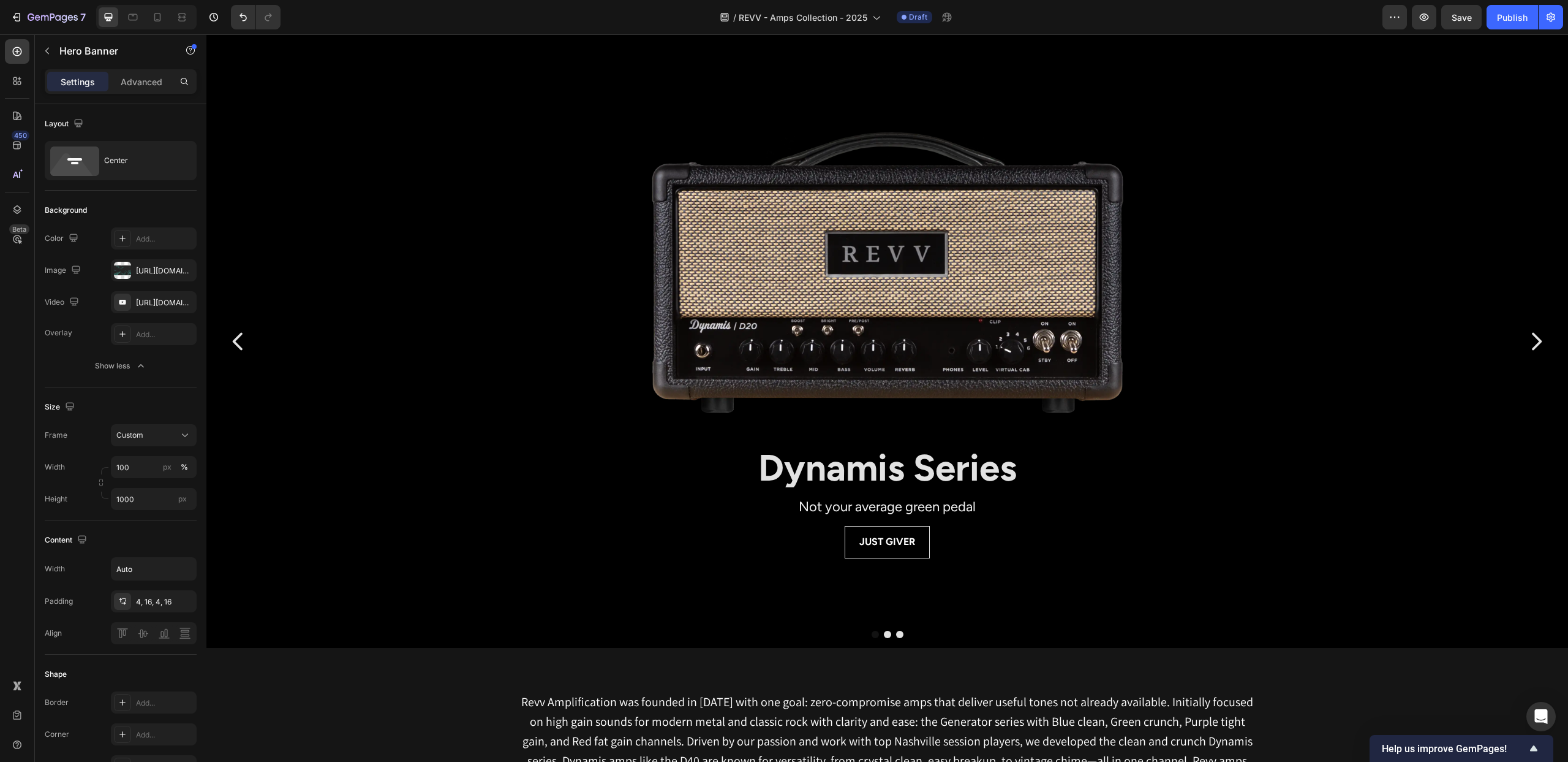
click at [1204, 17] on div "/ REVV - Amps Collection - 2025 Draft" at bounding box center [837, 17] width 1092 height 25
click at [1199, 37] on div "Background Image" at bounding box center [887, 495] width 1362 height 920
click at [297, 91] on div "Background Image" at bounding box center [887, 495] width 1362 height 920
click at [1405, 184] on div "Background Image" at bounding box center [887, 494] width 1362 height 920
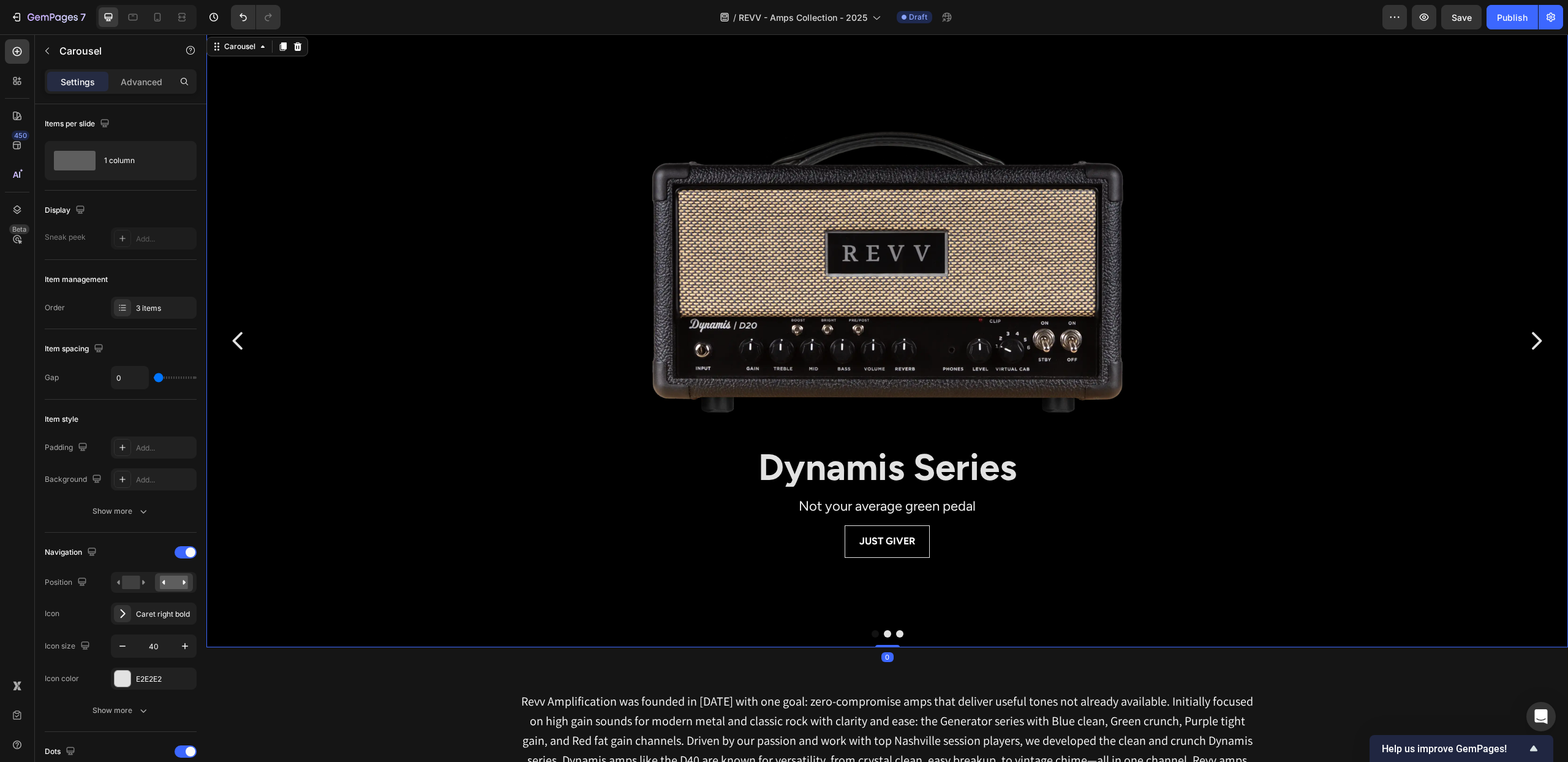
click at [902, 634] on button "Dot" at bounding box center [900, 634] width 7 height 7
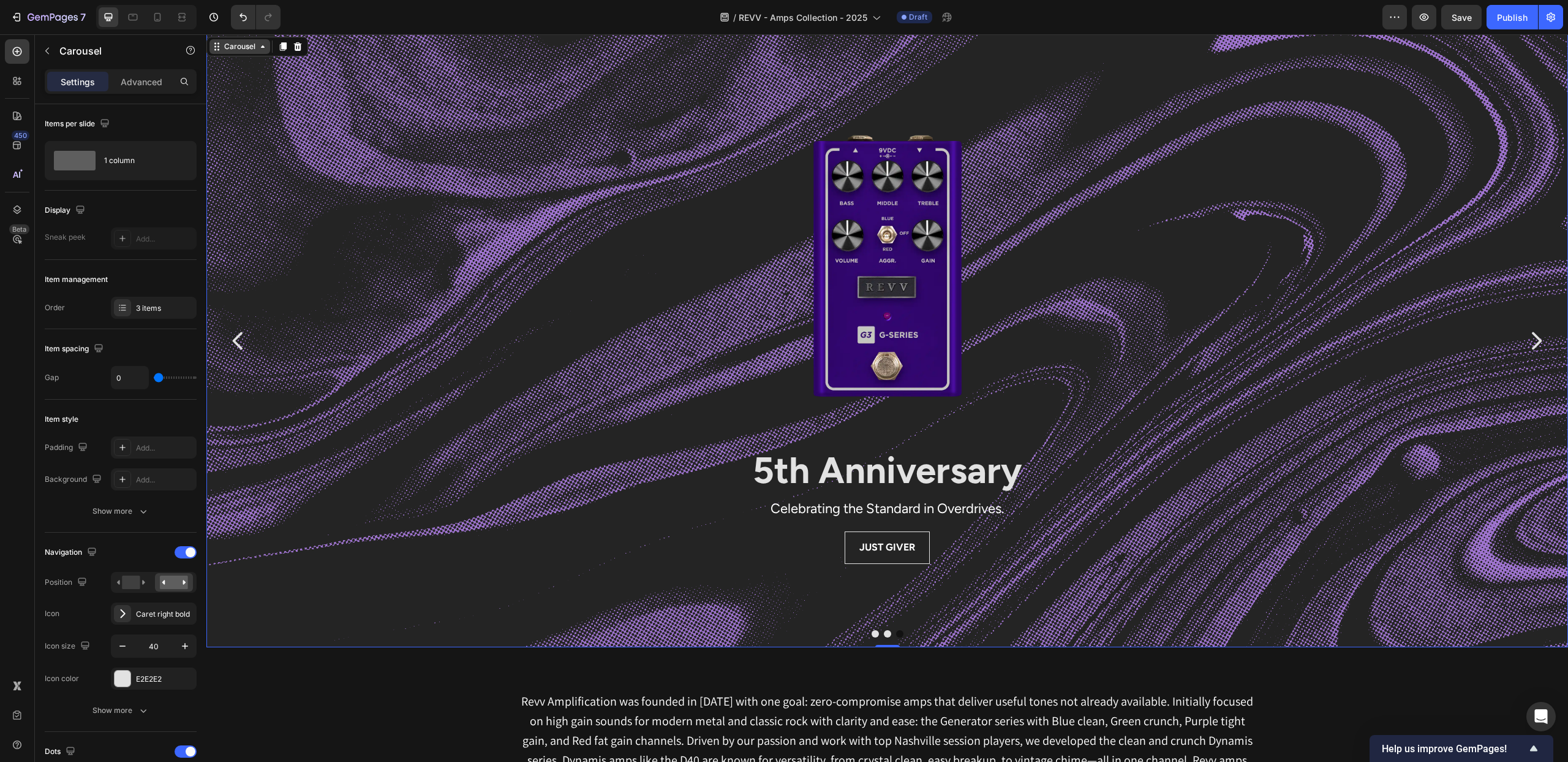
click at [254, 46] on div "Carousel" at bounding box center [239, 47] width 36 height 11
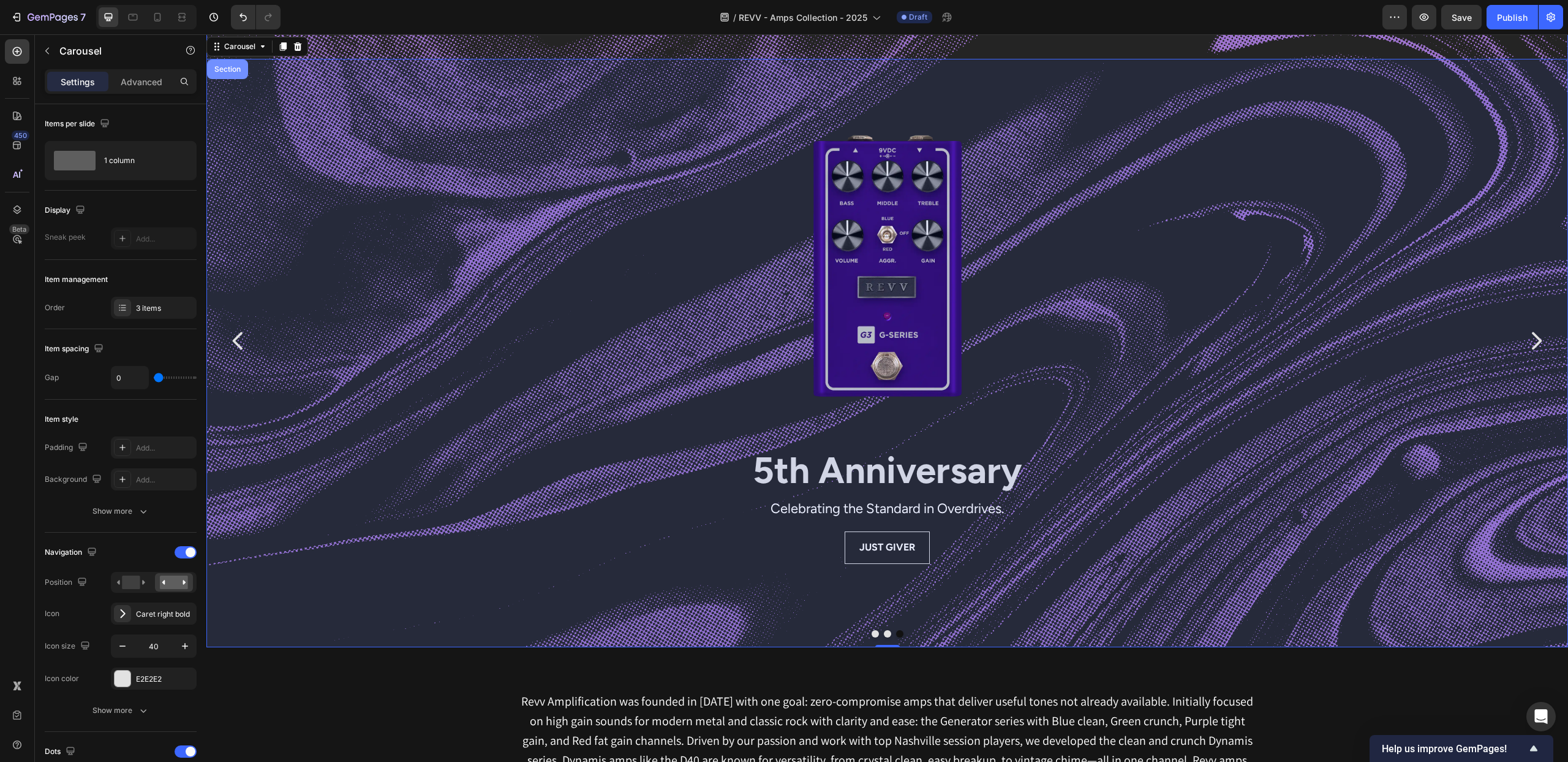
click at [233, 67] on div "Section" at bounding box center [227, 69] width 31 height 7
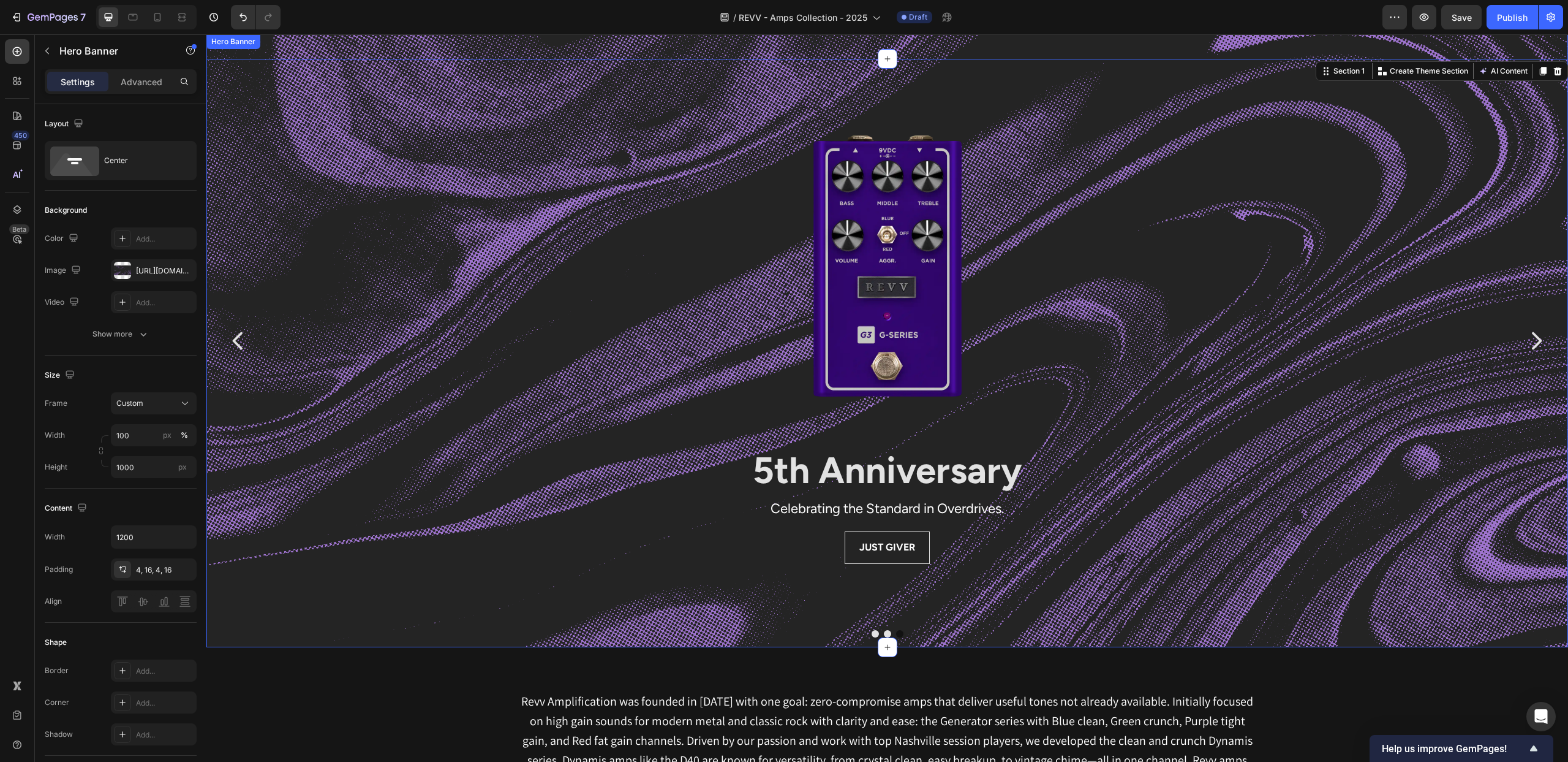
click at [1161, 57] on div "Background Image" at bounding box center [887, 494] width 1362 height 920
click at [141, 87] on p "Advanced" at bounding box center [142, 81] width 42 height 13
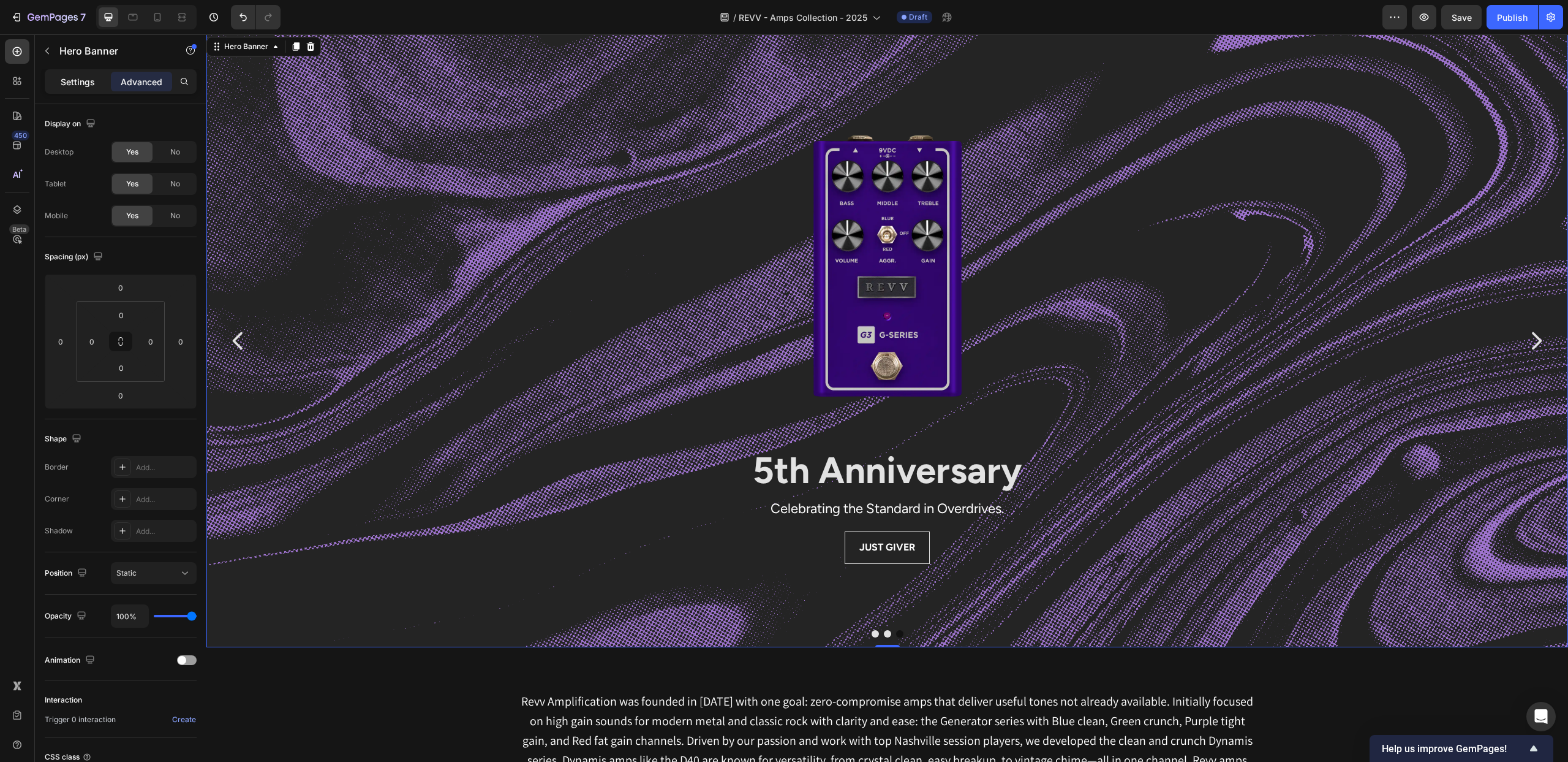
click at [78, 86] on p "Settings" at bounding box center [78, 81] width 34 height 13
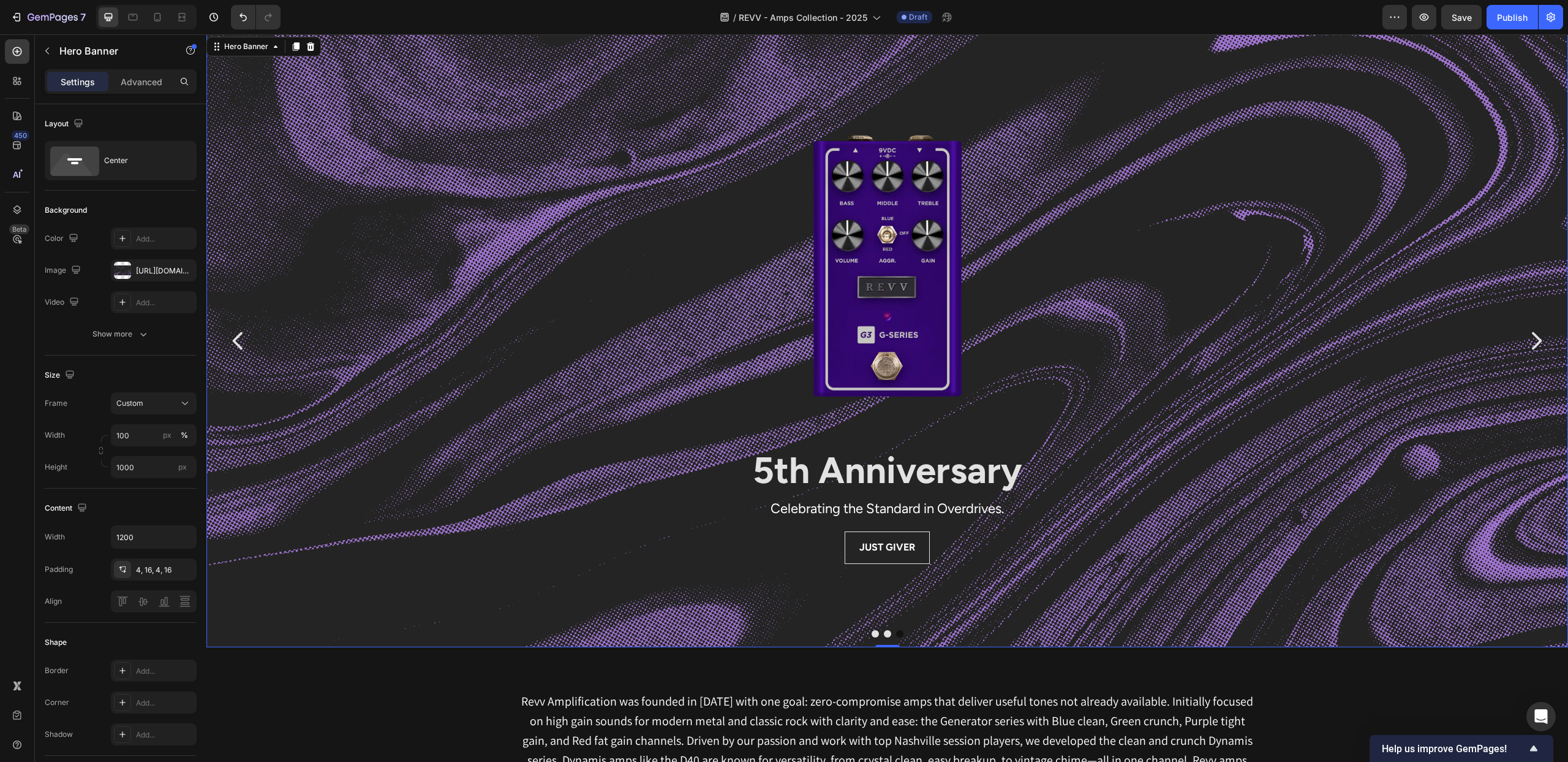
click at [443, 147] on div "Background Image" at bounding box center [887, 494] width 1362 height 920
click at [246, 50] on div "Hero Banner" at bounding box center [246, 47] width 49 height 11
click at [245, 47] on div "Hero Banner" at bounding box center [246, 47] width 49 height 11
click at [308, 51] on icon at bounding box center [311, 47] width 8 height 9
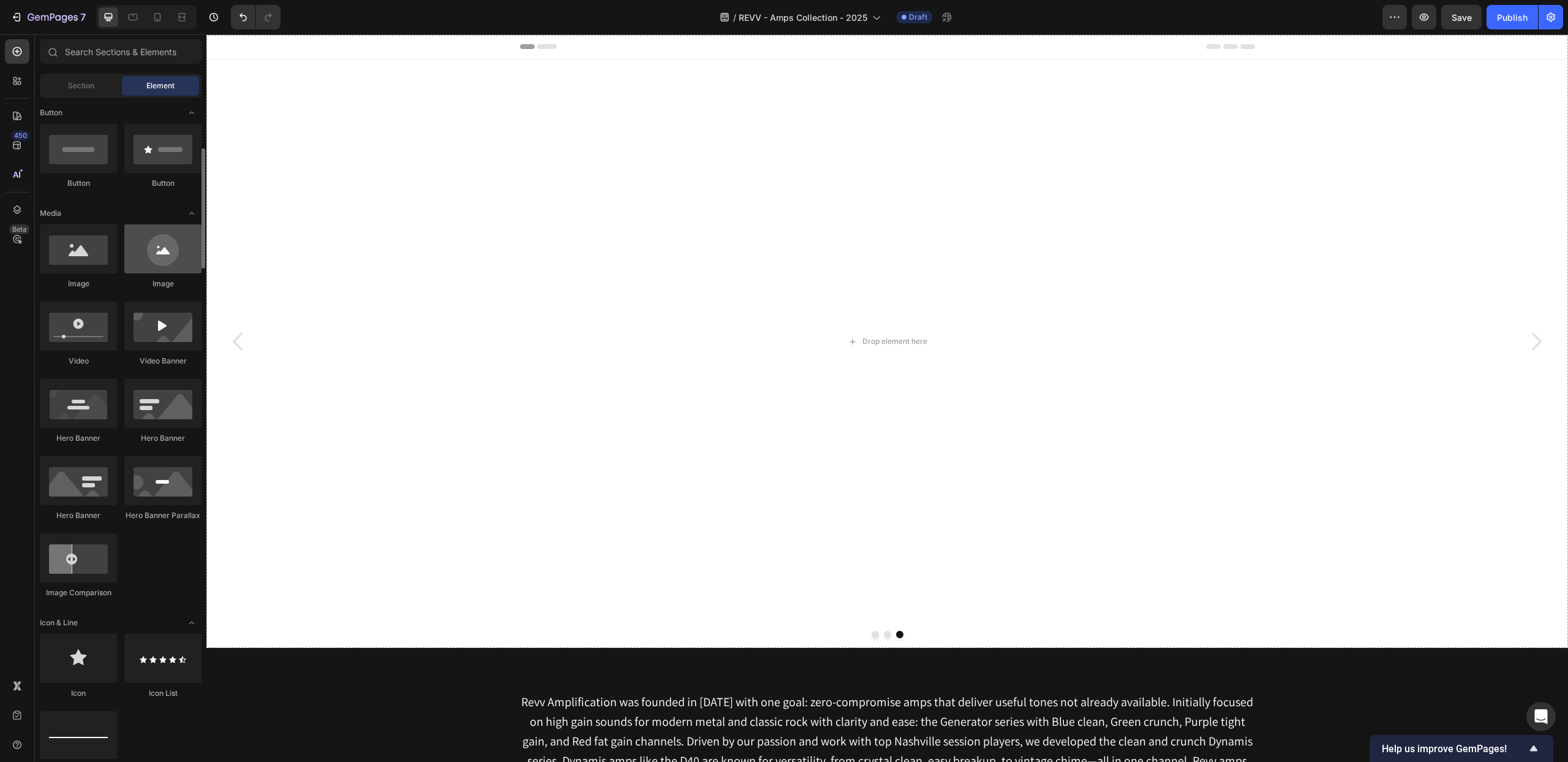
scroll to position [285, 0]
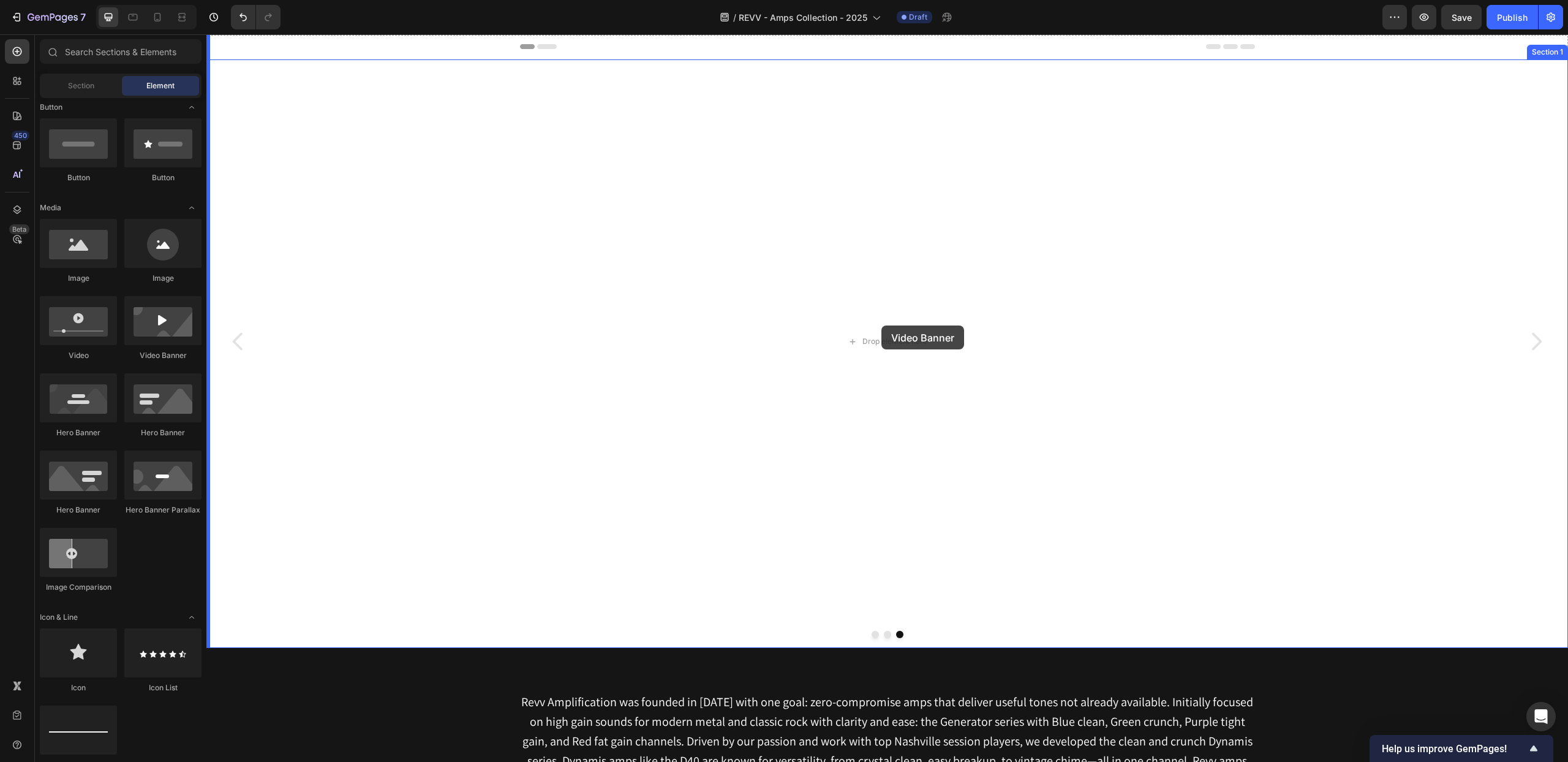
drag, startPoint x: 370, startPoint y: 357, endPoint x: 882, endPoint y: 325, distance: 513.0
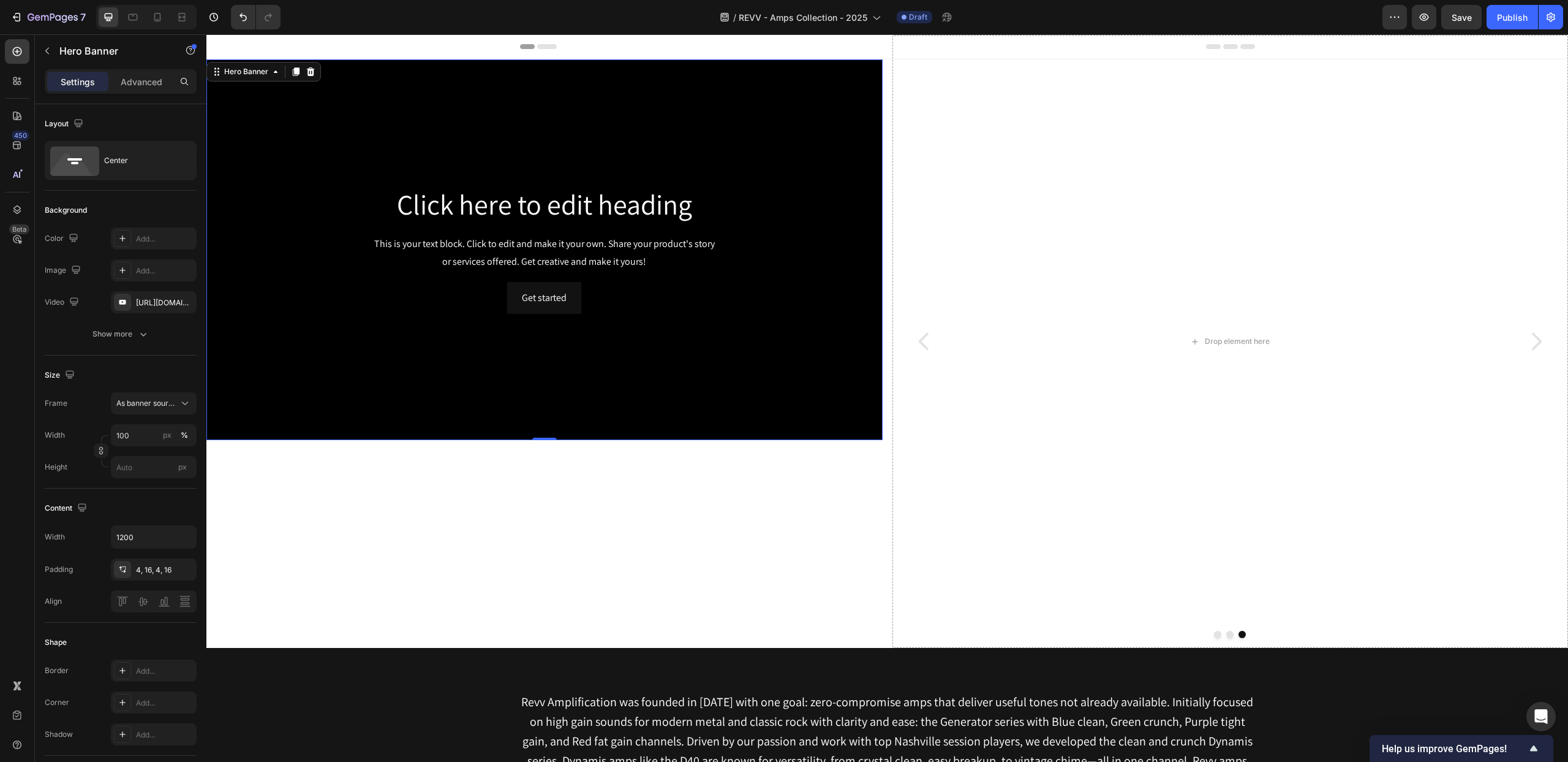
click at [334, 177] on div "Background Image" at bounding box center [544, 250] width 677 height 381
click at [139, 332] on icon "button" at bounding box center [143, 334] width 12 height 12
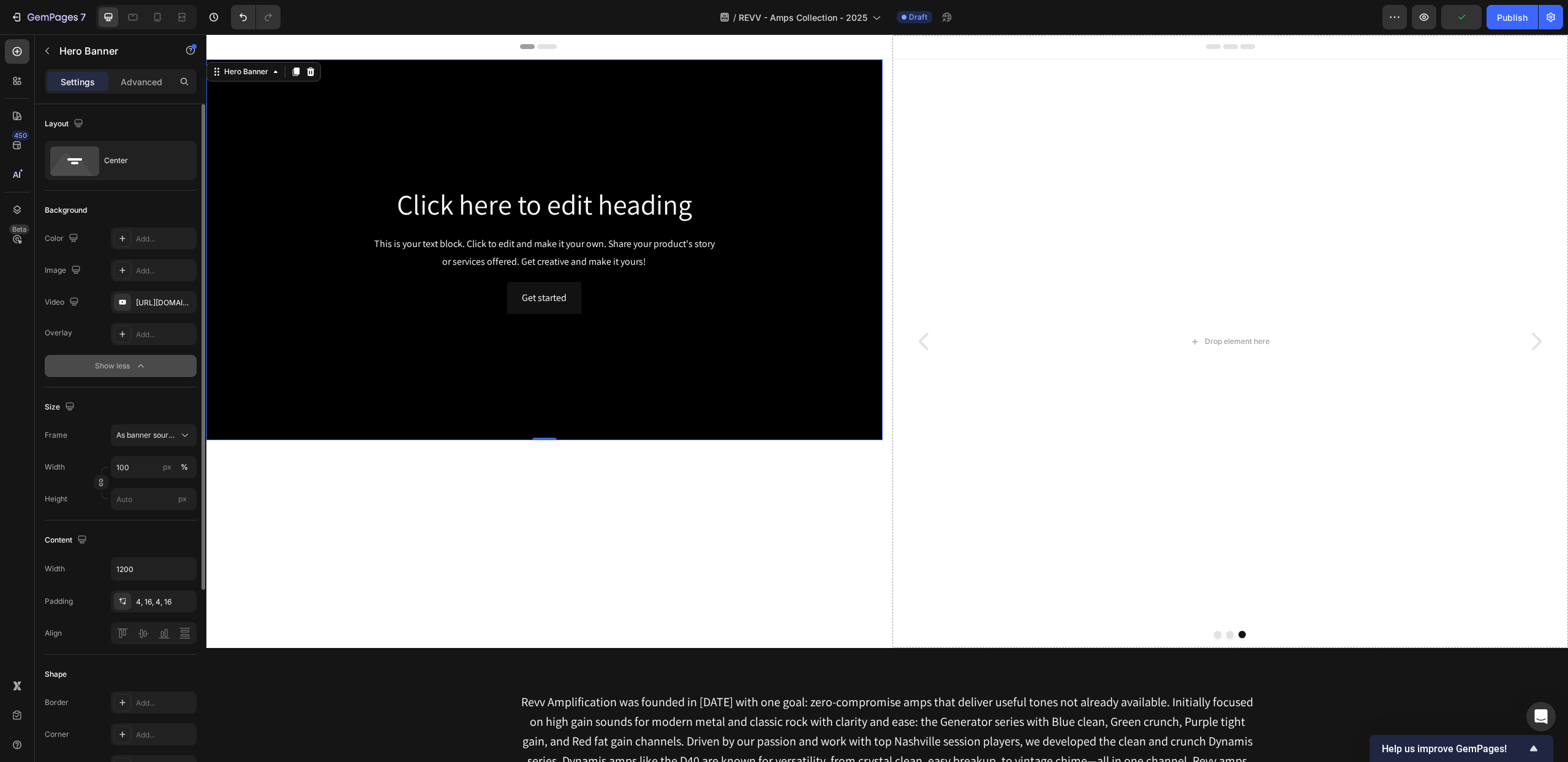
click at [143, 363] on icon "button" at bounding box center [141, 366] width 12 height 12
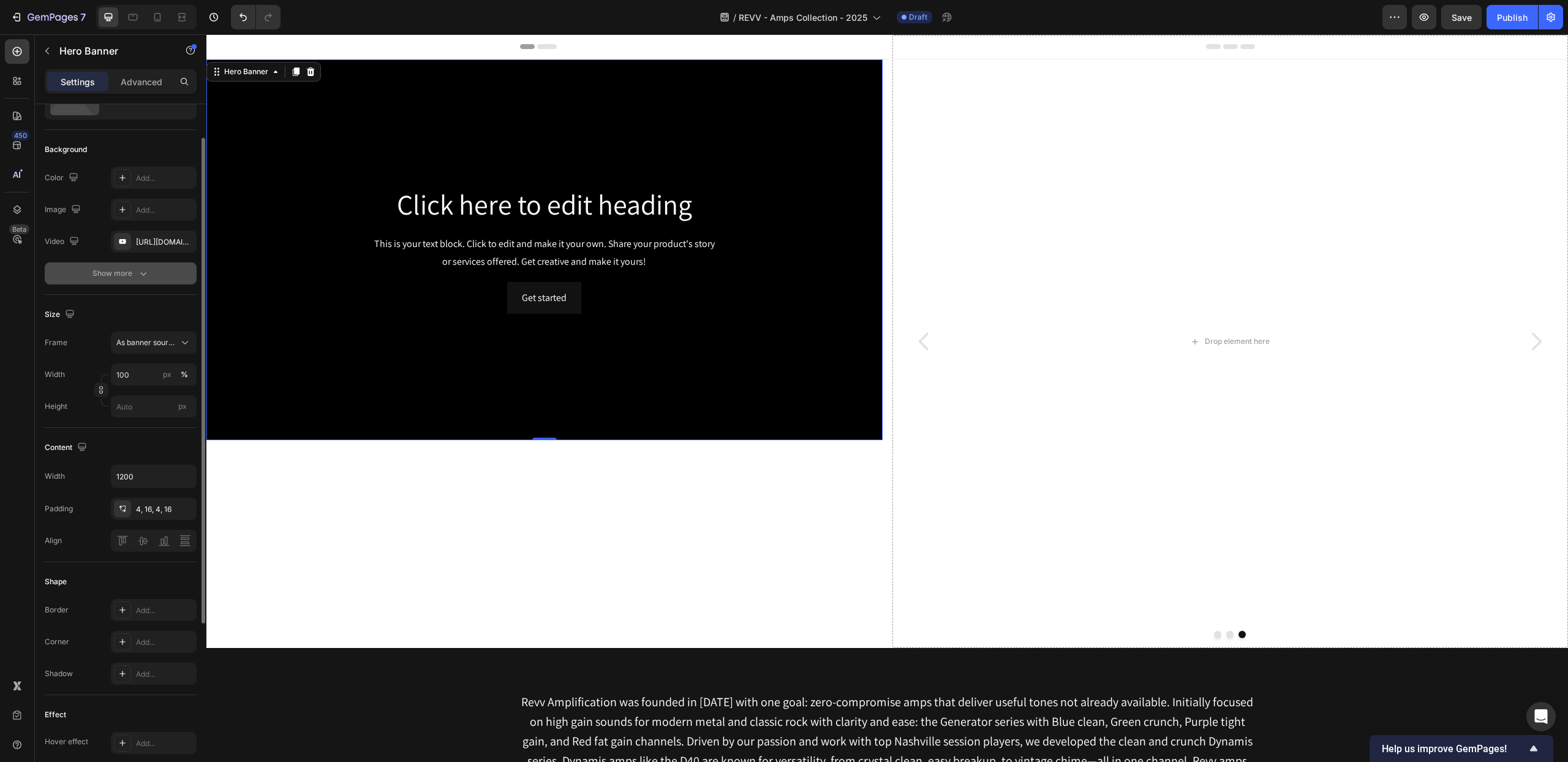
scroll to position [97, 0]
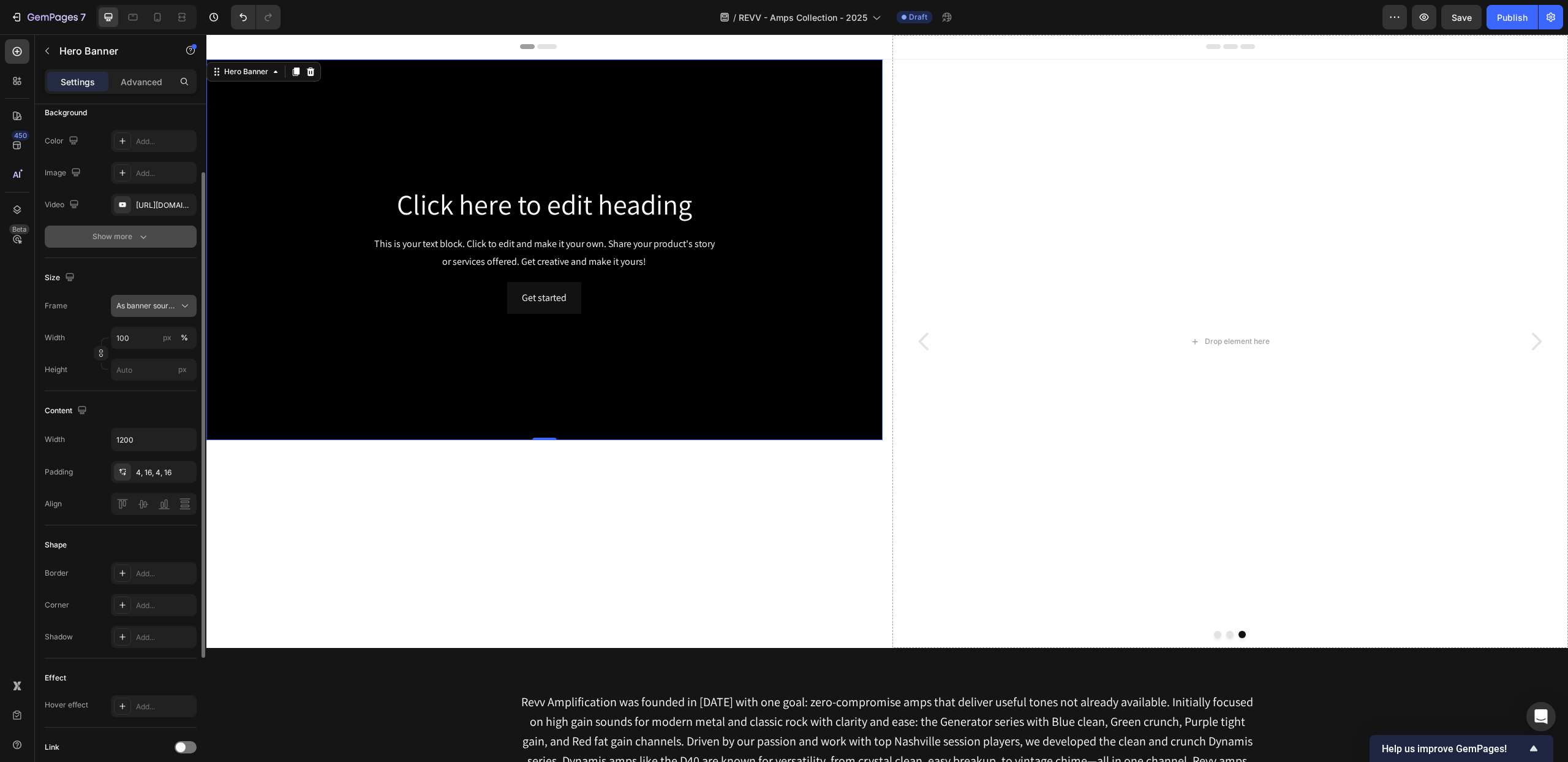
click at [151, 307] on span "As banner source" at bounding box center [147, 306] width 60 height 11
click at [142, 359] on span "Custom" at bounding box center [129, 357] width 27 height 11
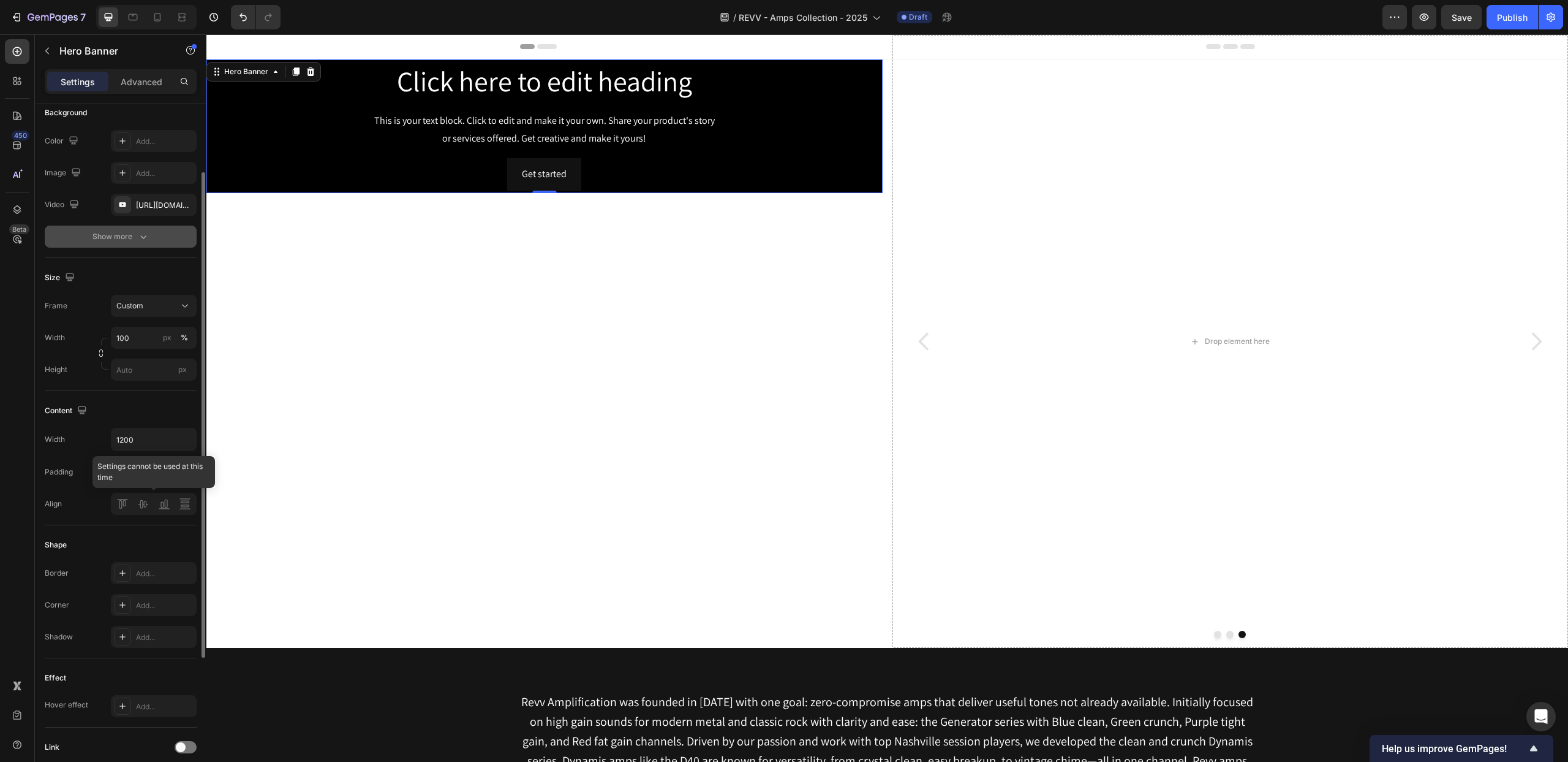
click at [118, 501] on div at bounding box center [153, 504] width 86 height 22
click at [147, 495] on div at bounding box center [153, 504] width 86 height 22
click at [185, 439] on icon "button" at bounding box center [185, 439] width 12 height 12
click at [182, 469] on span "100%" at bounding box center [175, 471] width 20 height 11
click at [185, 437] on icon "button" at bounding box center [185, 439] width 12 height 12
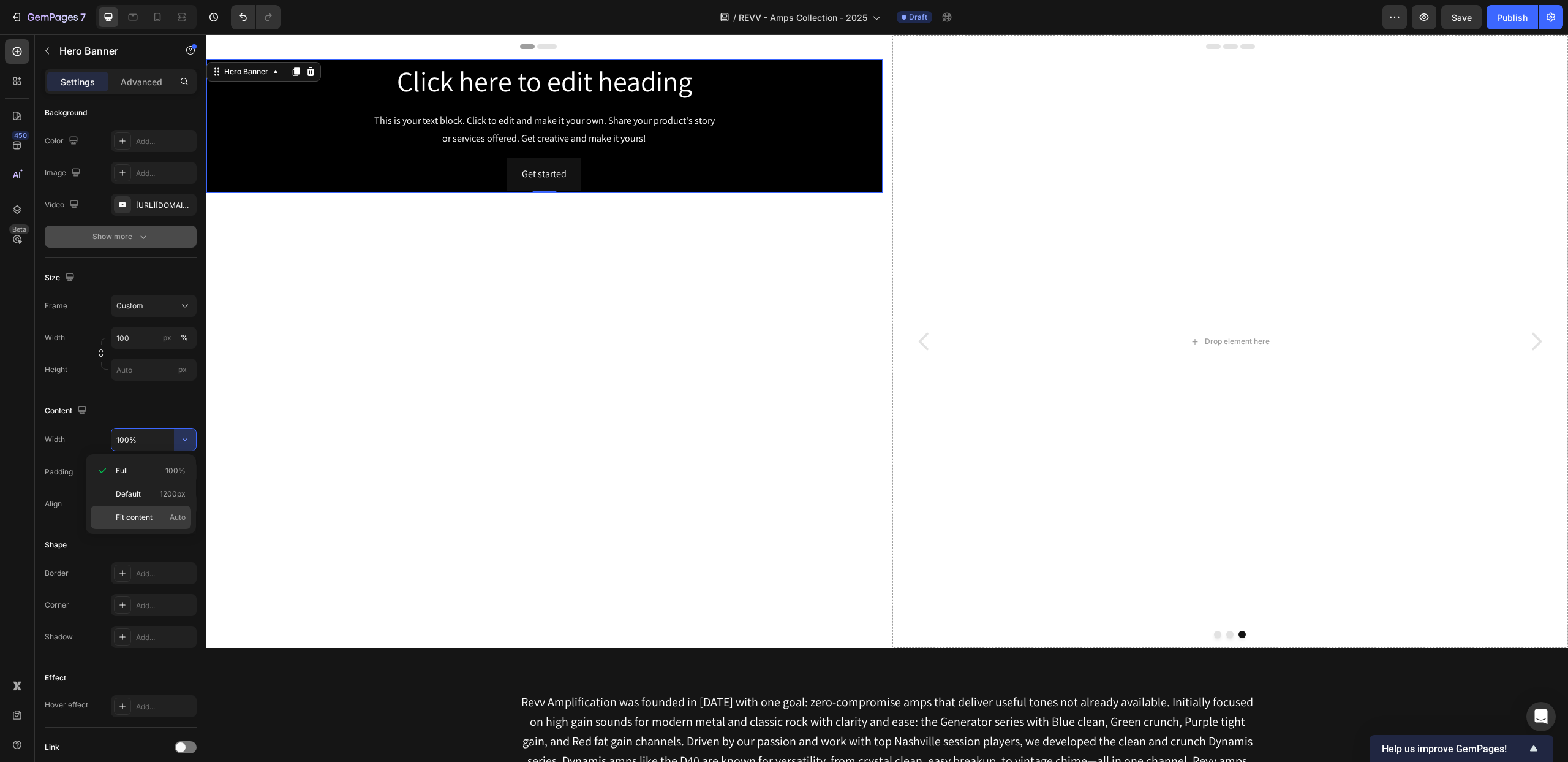
click at [159, 513] on p "Fit content Auto" at bounding box center [150, 517] width 70 height 11
click at [187, 440] on icon "button" at bounding box center [185, 439] width 12 height 12
click at [164, 485] on div "Default 1200px" at bounding box center [140, 494] width 100 height 23
type input "1200"
click at [155, 506] on div at bounding box center [153, 504] width 86 height 22
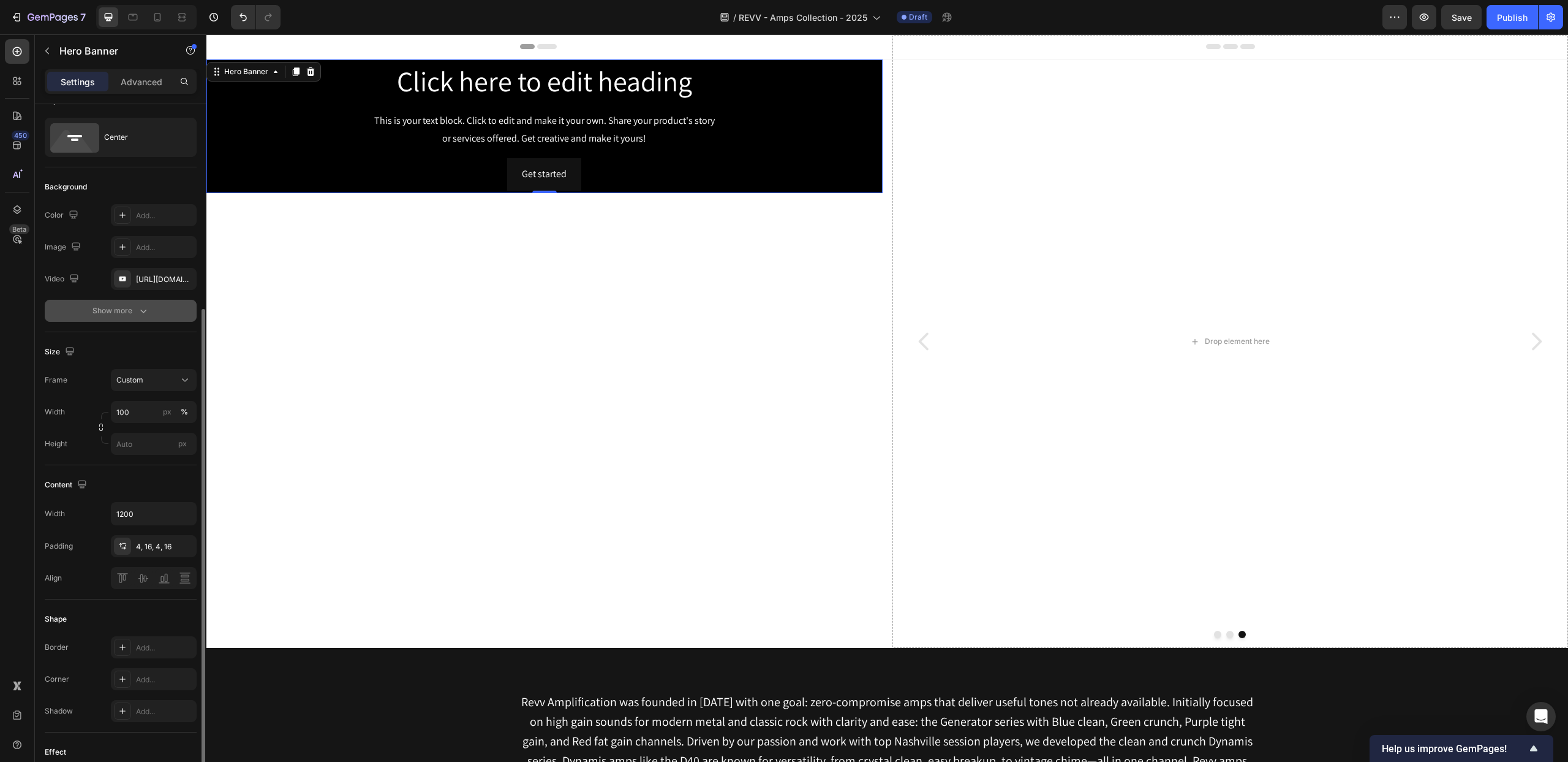
scroll to position [0, 0]
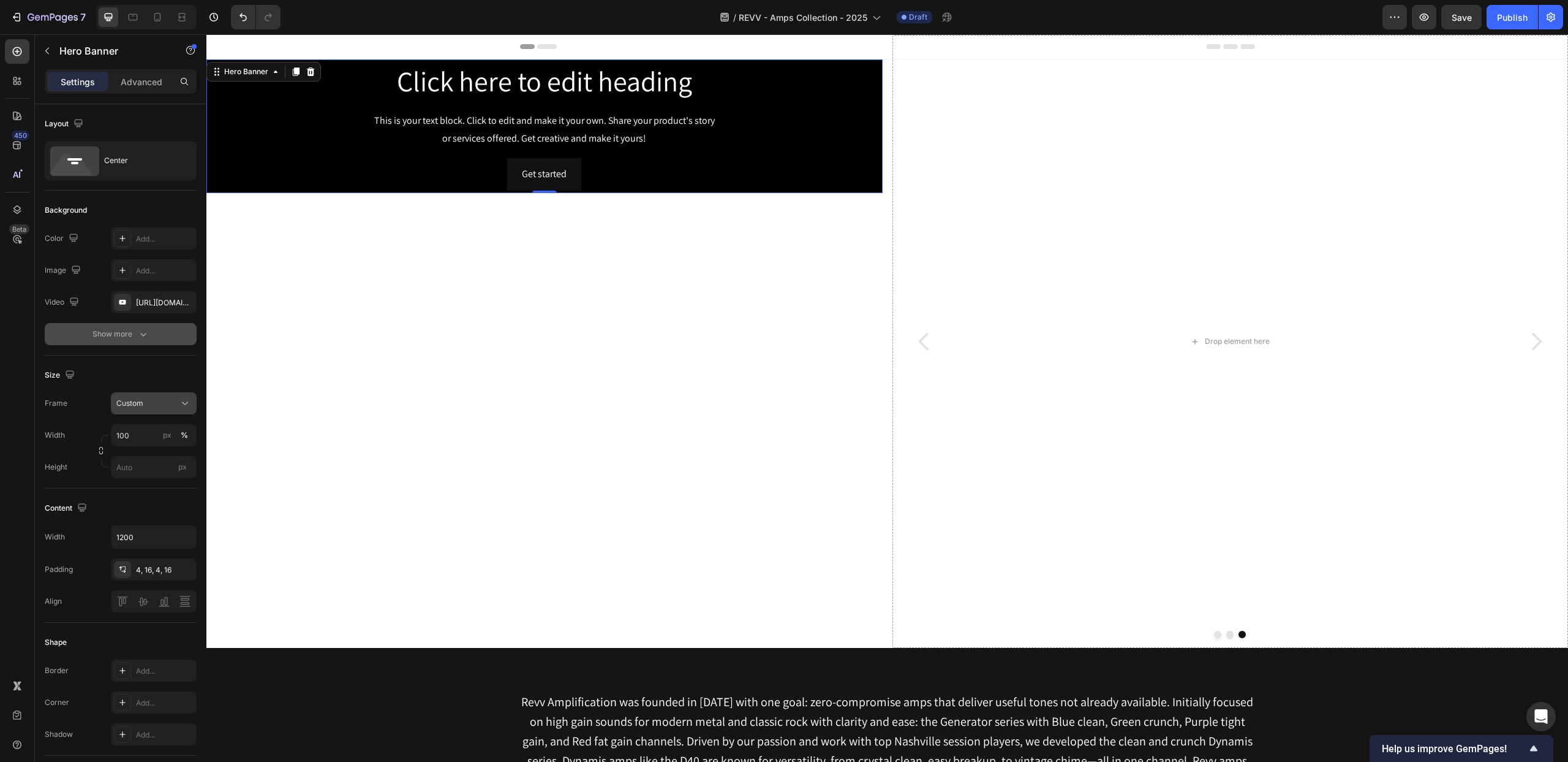
click at [161, 399] on div "Custom" at bounding box center [147, 403] width 60 height 11
click at [159, 436] on span "As banner source" at bounding box center [146, 433] width 61 height 11
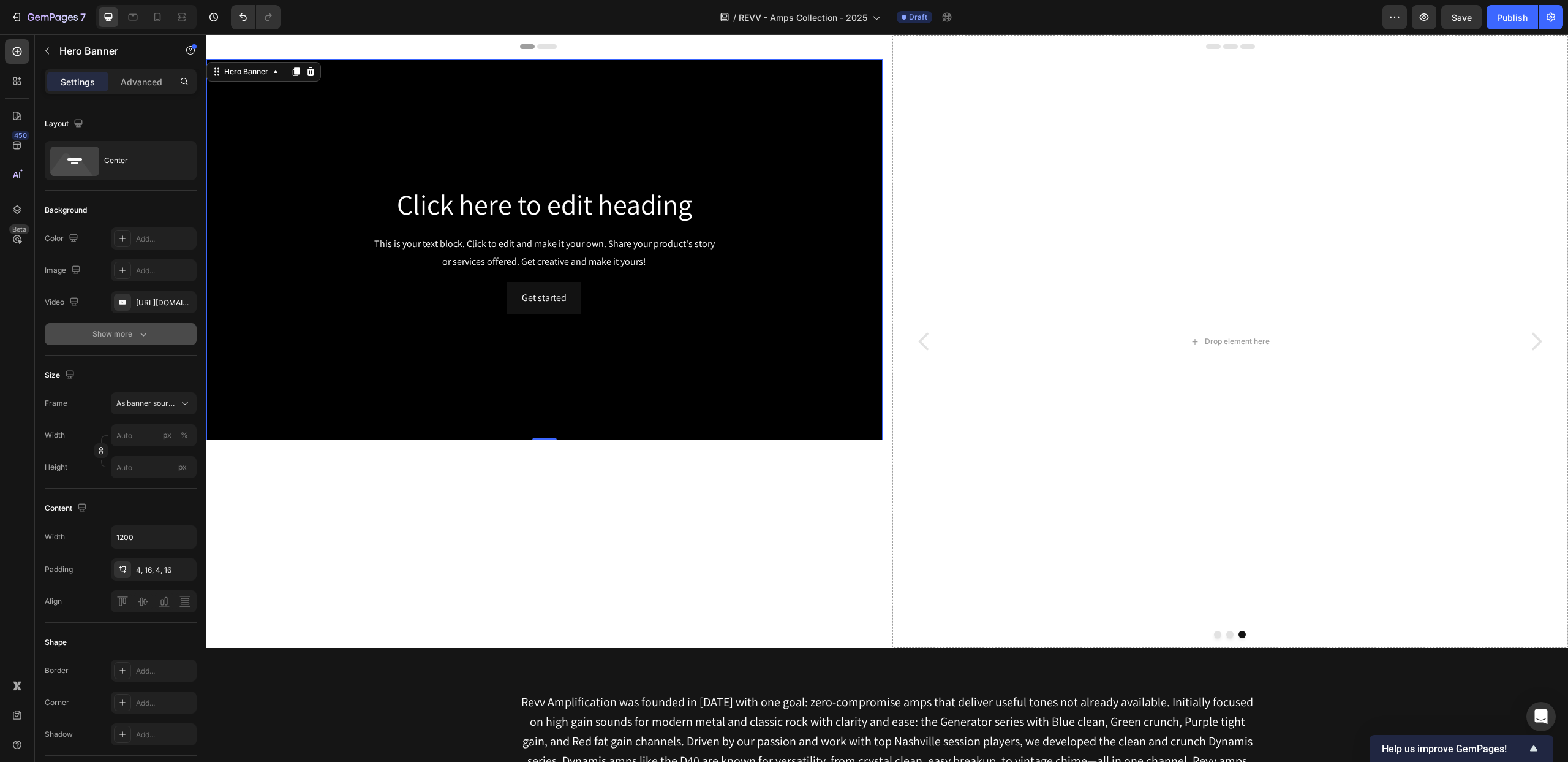
click at [460, 326] on div "Background Image" at bounding box center [544, 250] width 677 height 381
click at [102, 451] on icon "button" at bounding box center [101, 452] width 4 height 3
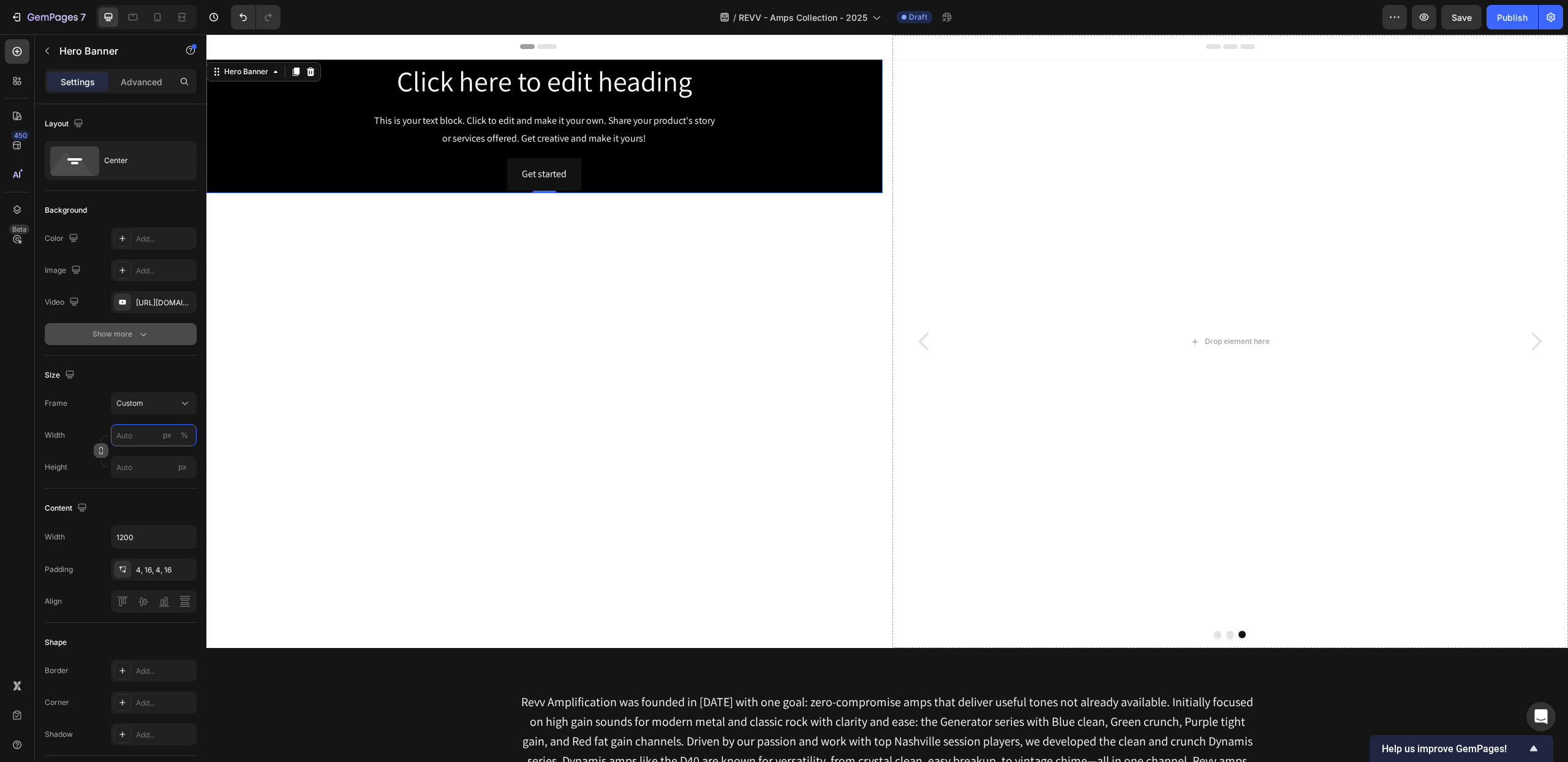
click at [145, 434] on input "px %" at bounding box center [153, 436] width 86 height 22
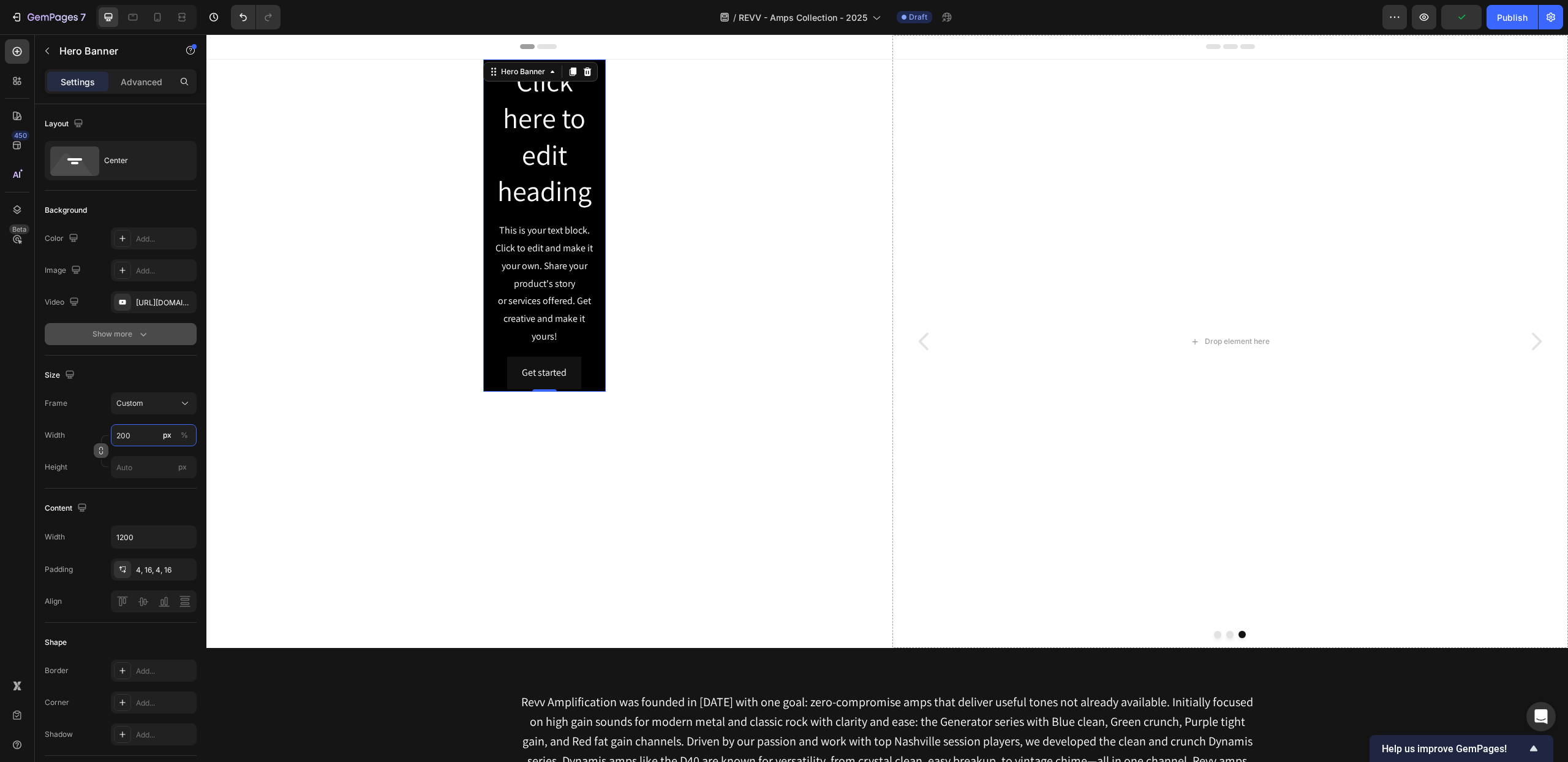
type input "2000"
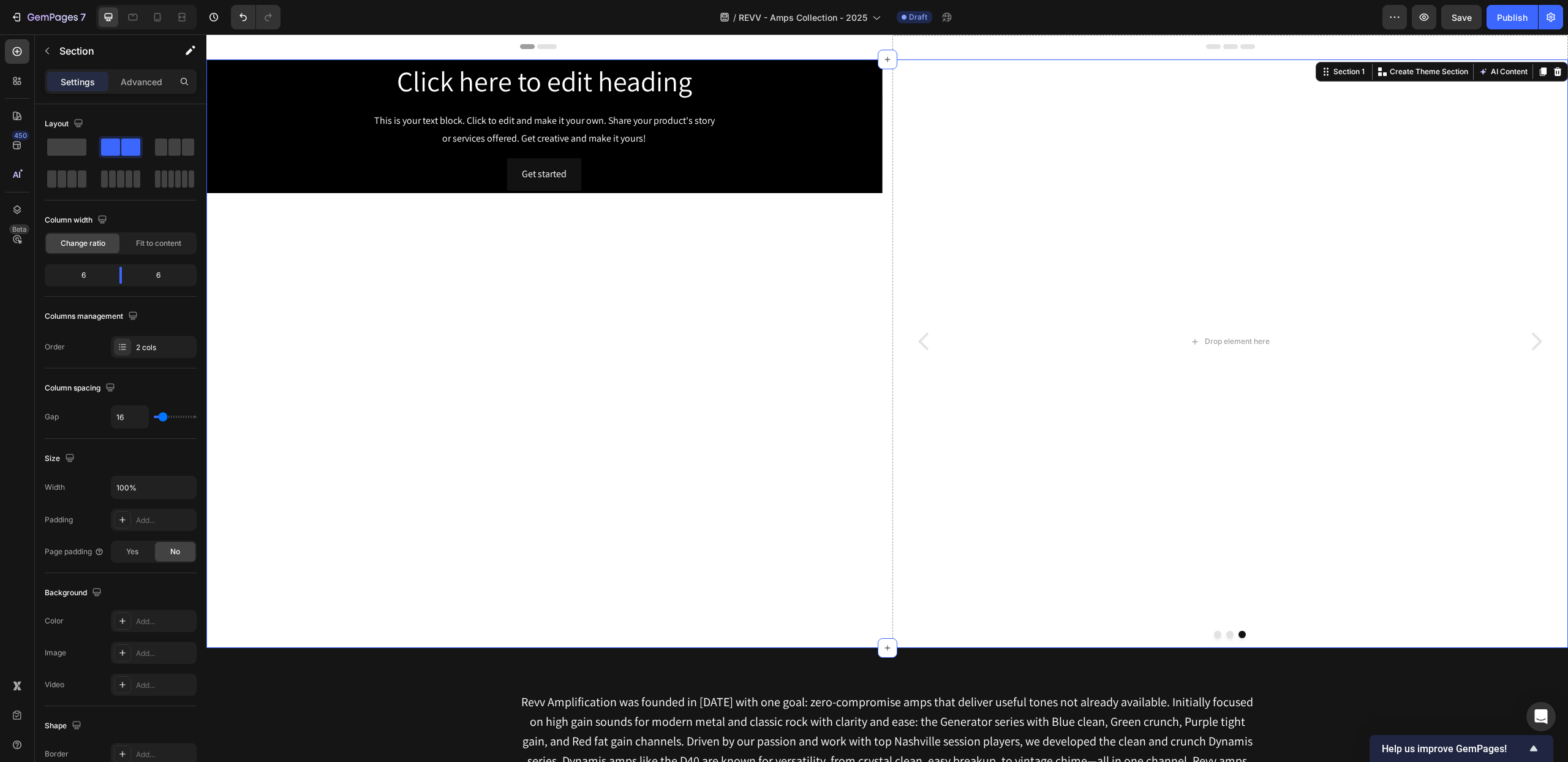
click at [520, 454] on div "Click here to edit heading Heading This is your text block. Click to edit and m…" at bounding box center [544, 354] width 677 height 588
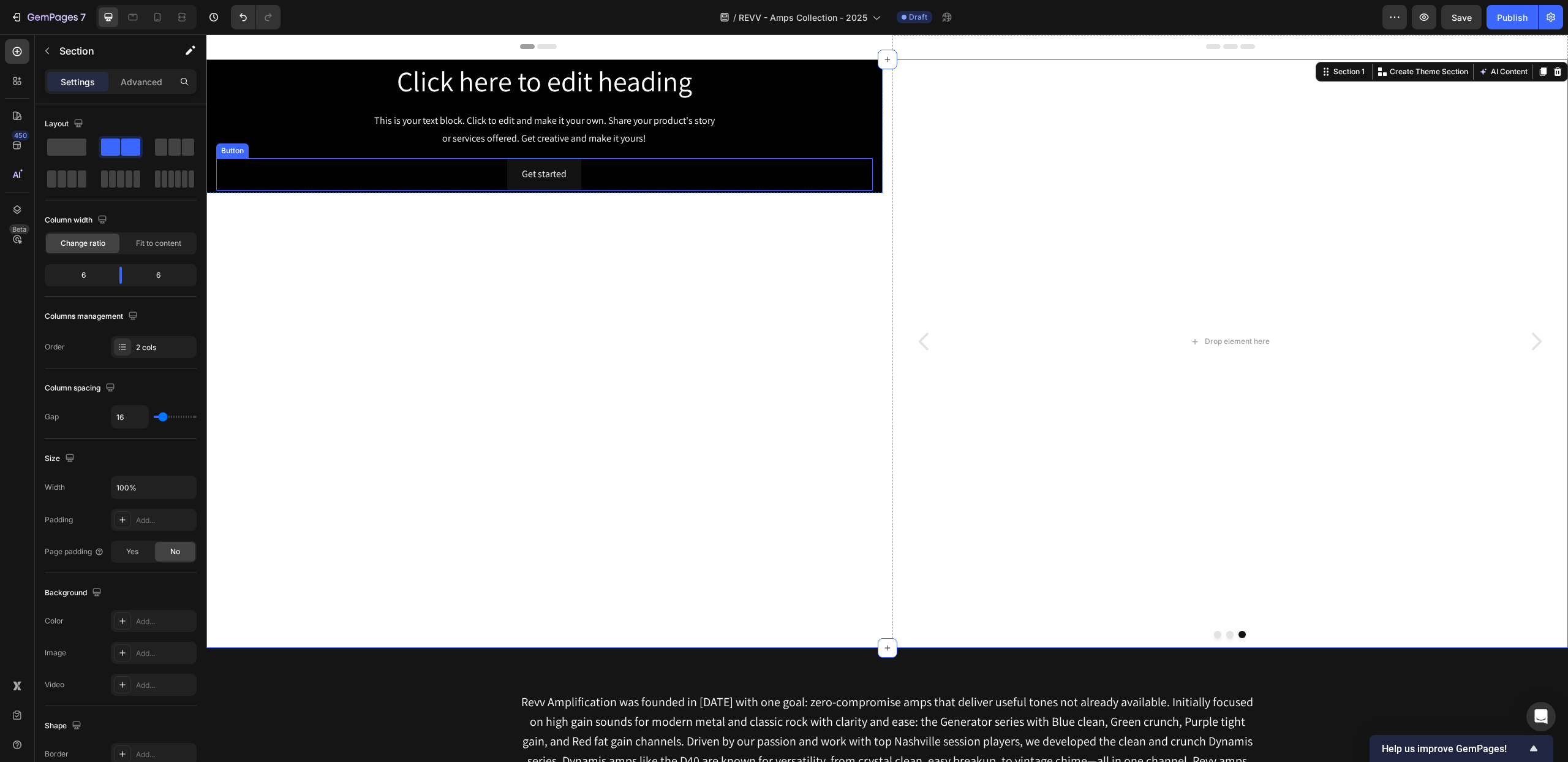
click at [615, 175] on div "Get started Button" at bounding box center [544, 174] width 657 height 33
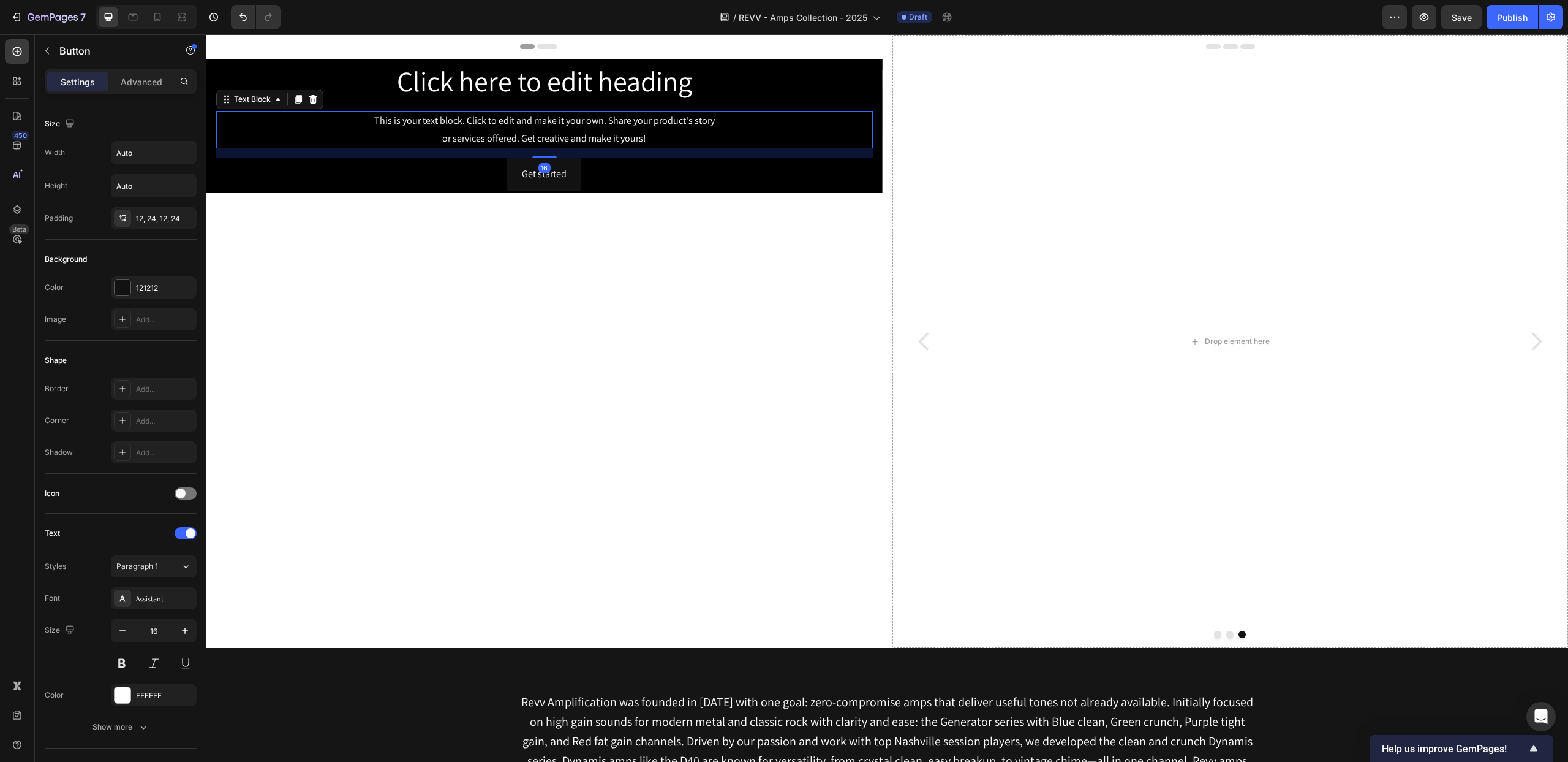
click at [595, 145] on div "This is your text block. Click to edit and make it your own. Share your product…" at bounding box center [544, 130] width 657 height 38
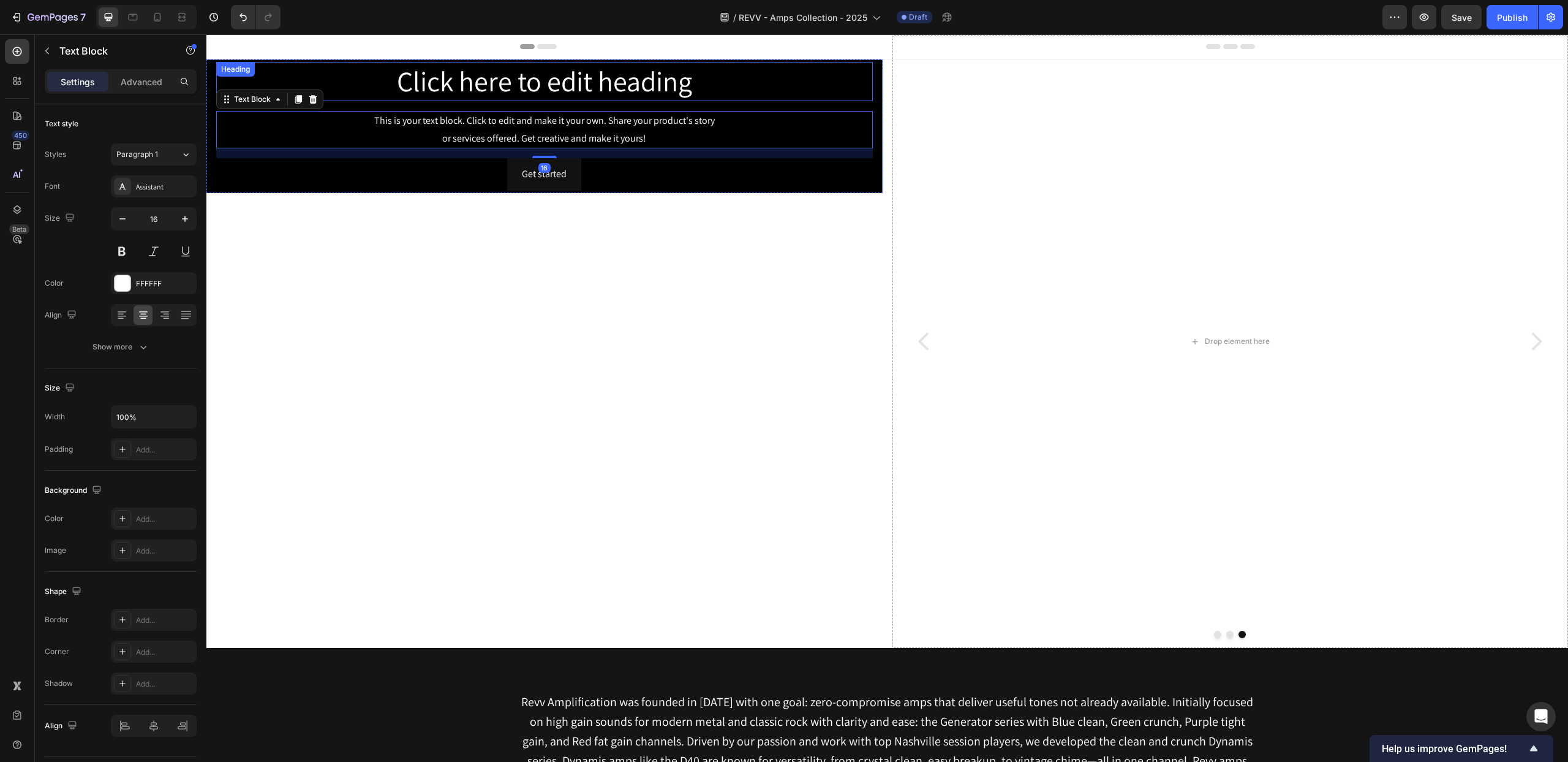
click at [272, 78] on div "Click here to edit heading Heading" at bounding box center [544, 81] width 657 height 39
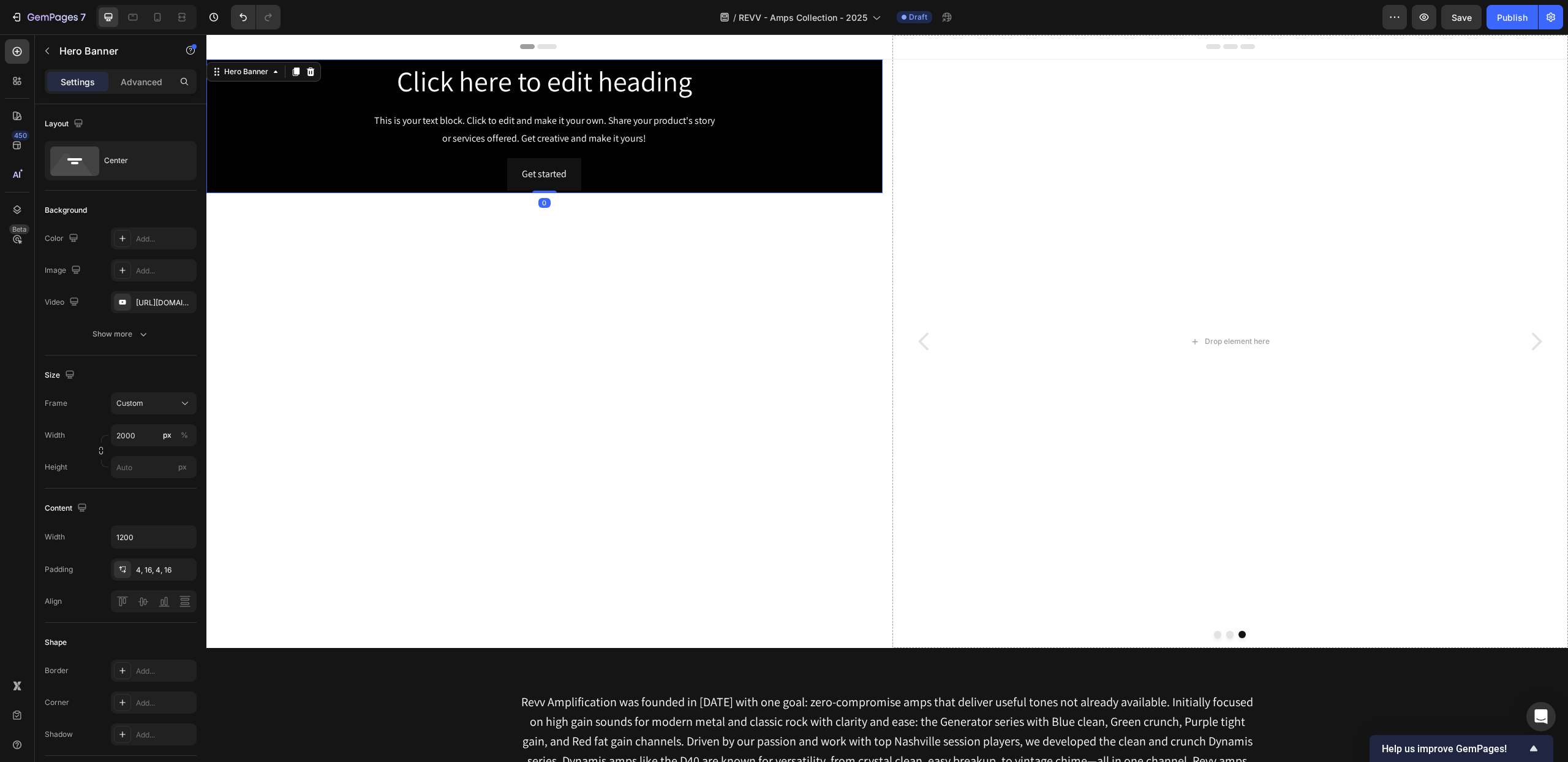
click at [209, 105] on div "Click here to edit heading Heading This is your text block. Click to edit and m…" at bounding box center [544, 126] width 677 height 134
click at [263, 73] on div "Hero Banner" at bounding box center [246, 71] width 49 height 11
click at [307, 70] on icon at bounding box center [311, 71] width 10 height 10
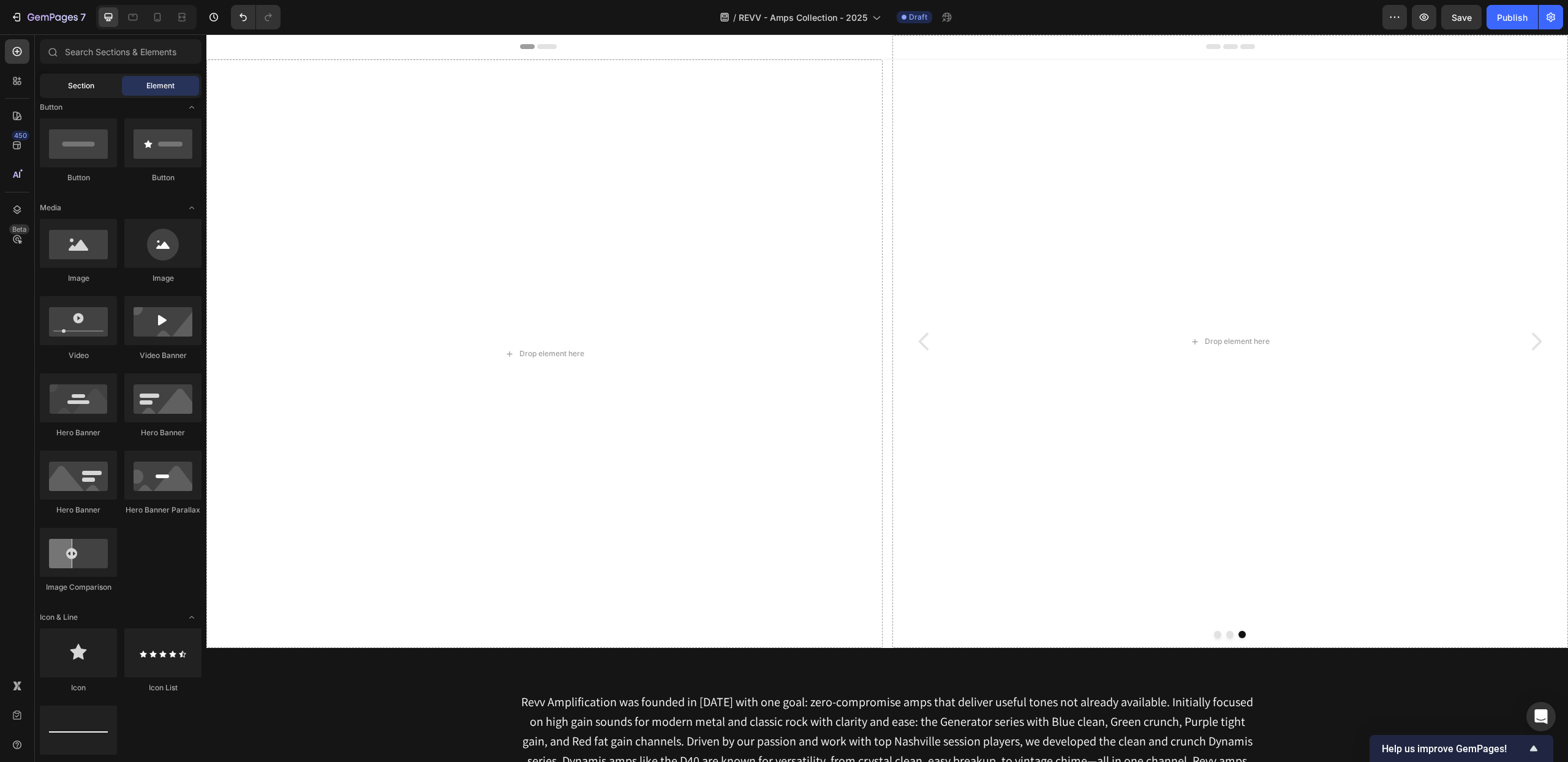
click at [81, 83] on span "Section" at bounding box center [81, 86] width 26 height 11
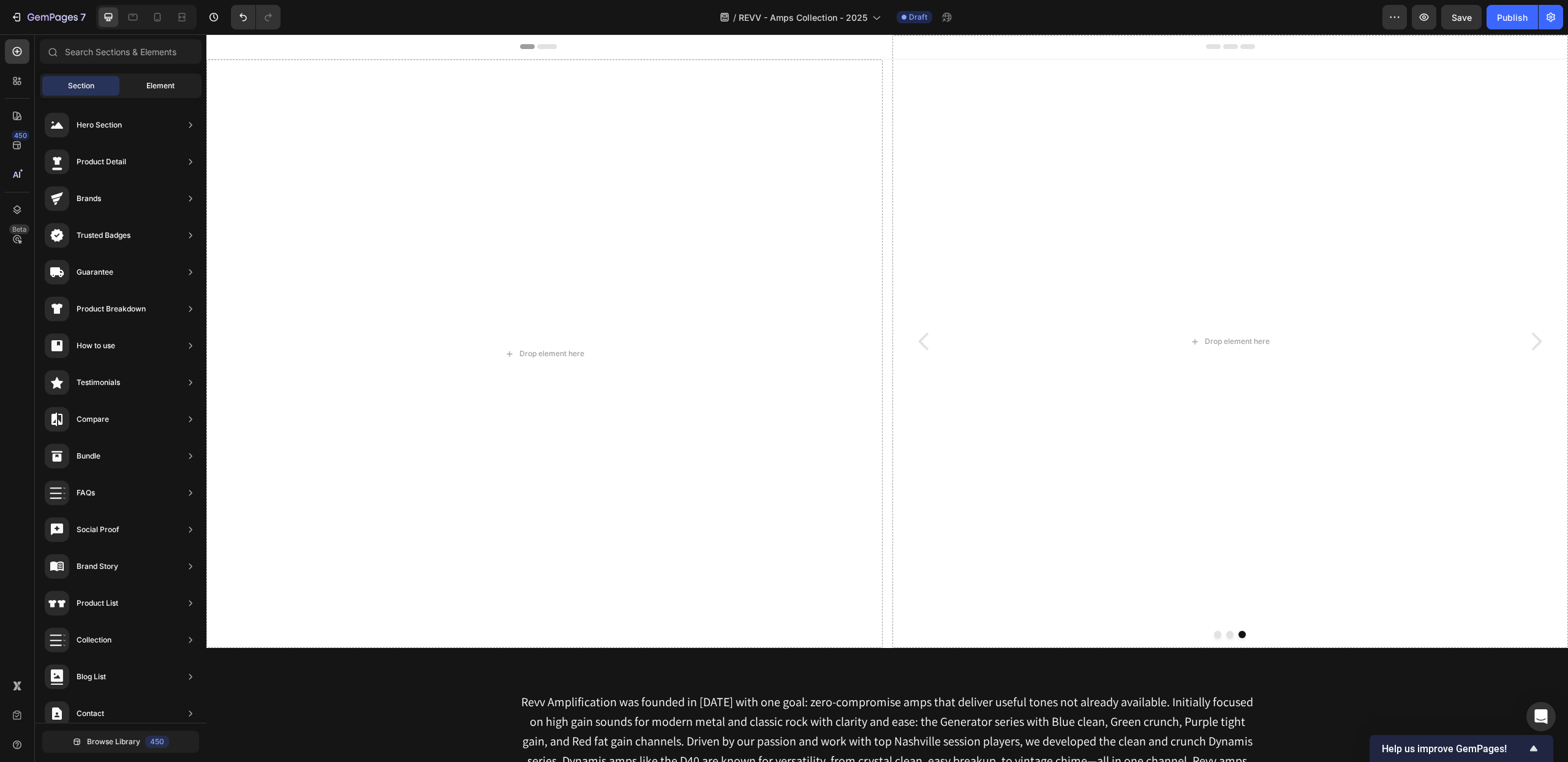
click at [150, 79] on div "Element" at bounding box center [160, 86] width 77 height 20
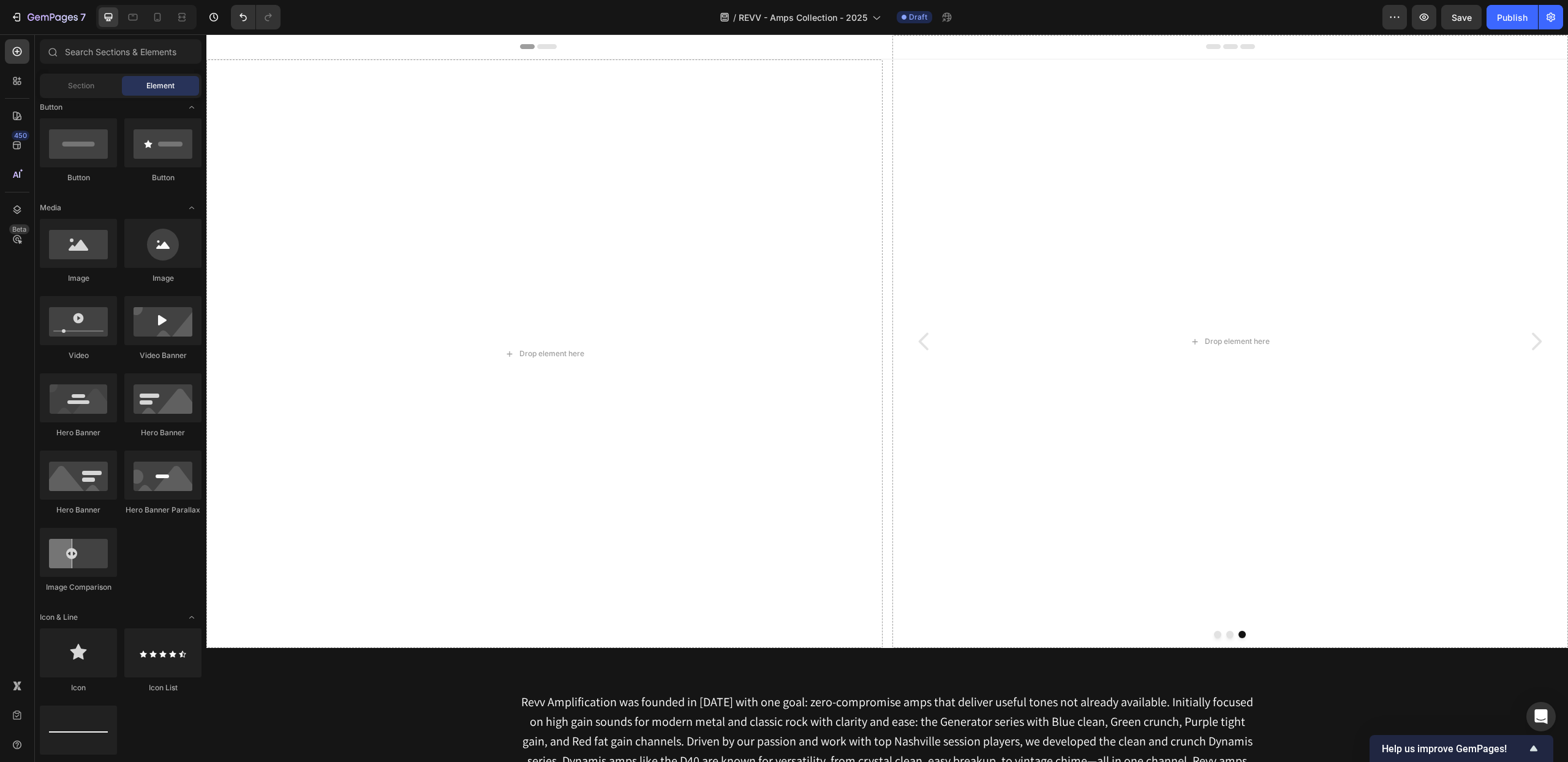
click at [244, 46] on span "Header" at bounding box center [243, 47] width 27 height 12
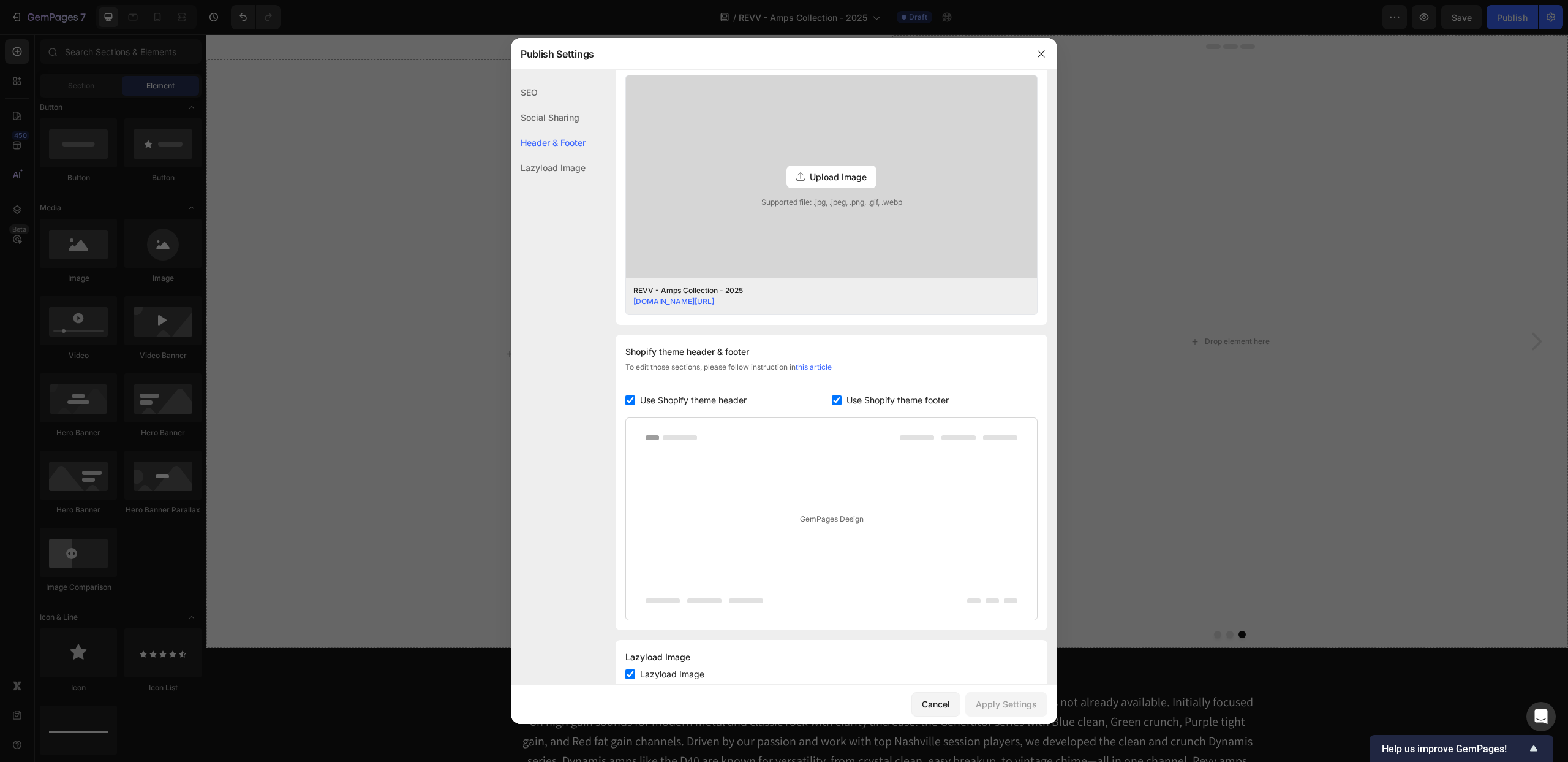
scroll to position [358, 0]
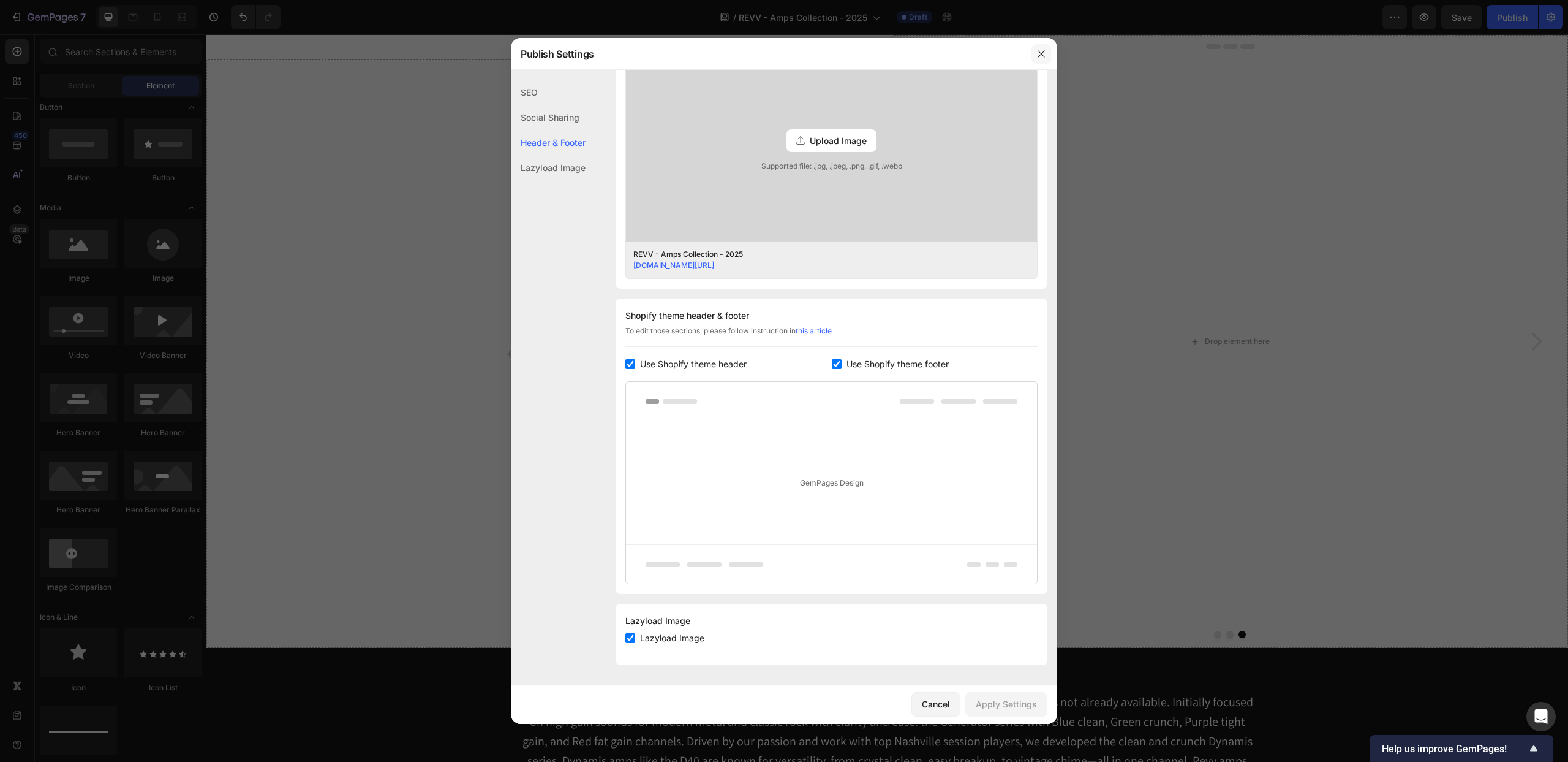
click at [1042, 49] on icon "button" at bounding box center [1042, 54] width 10 height 10
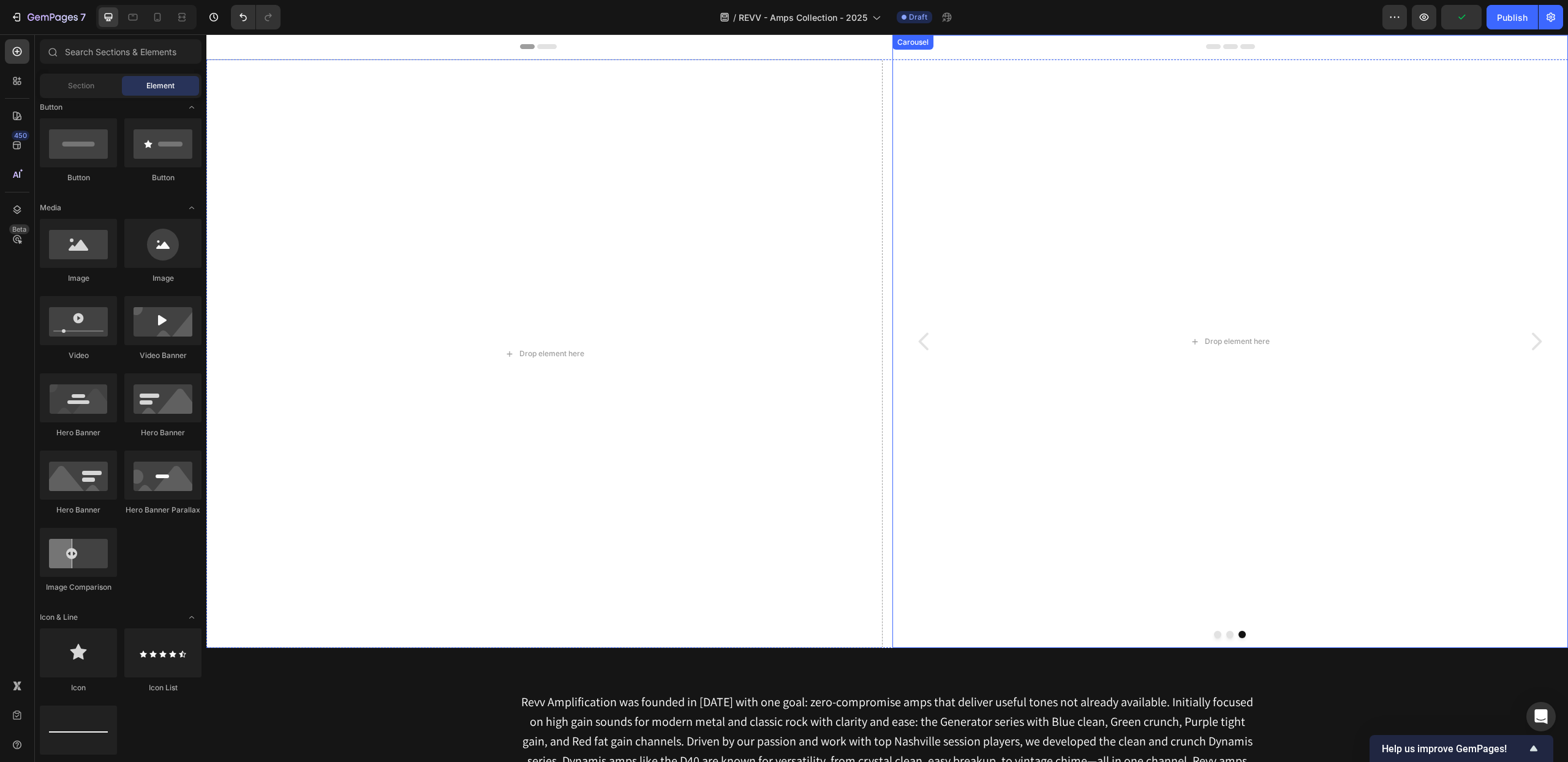
click at [909, 43] on div "Carousel" at bounding box center [913, 43] width 36 height 11
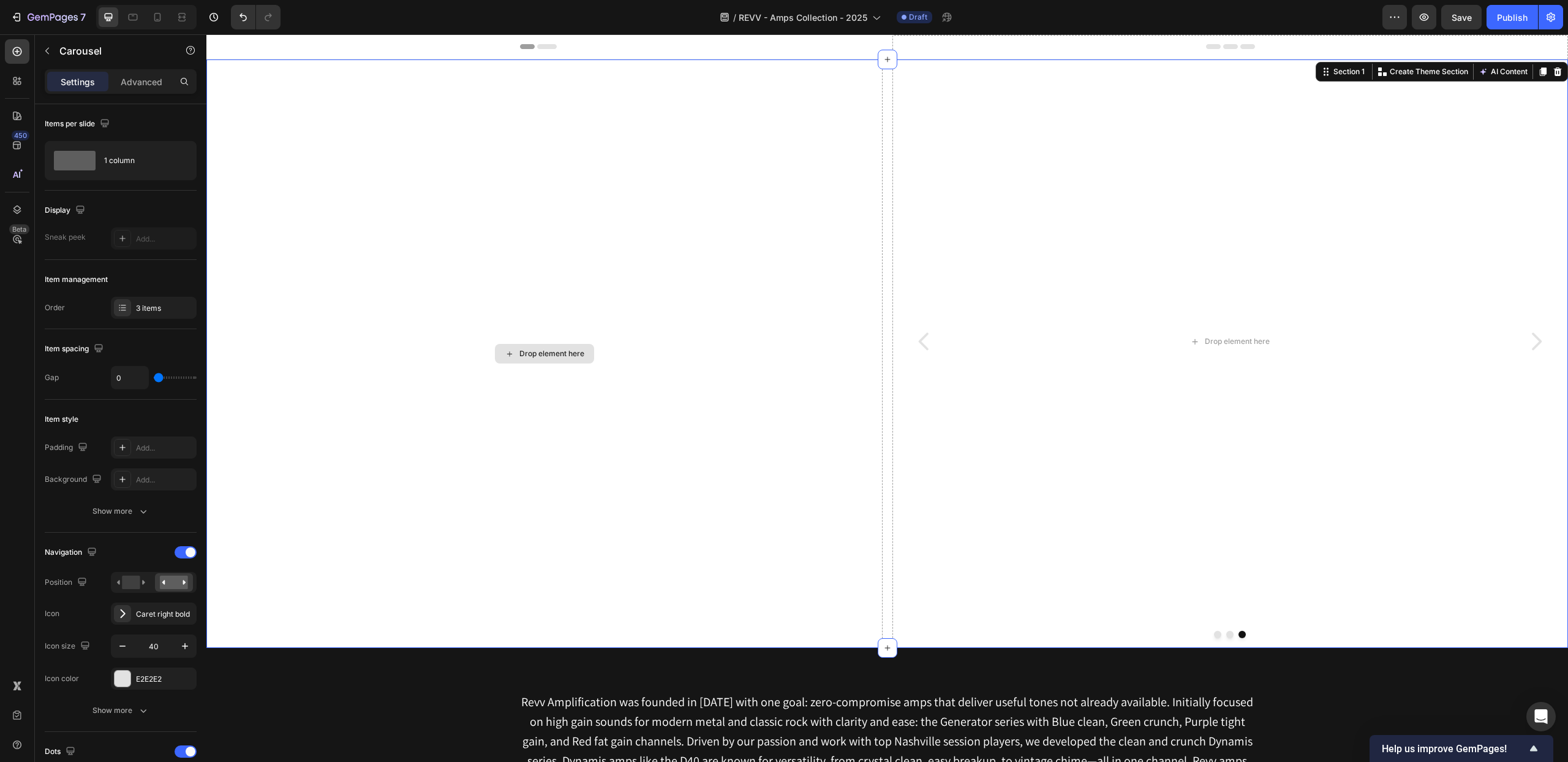
click at [799, 142] on div "Drop element here" at bounding box center [544, 354] width 677 height 588
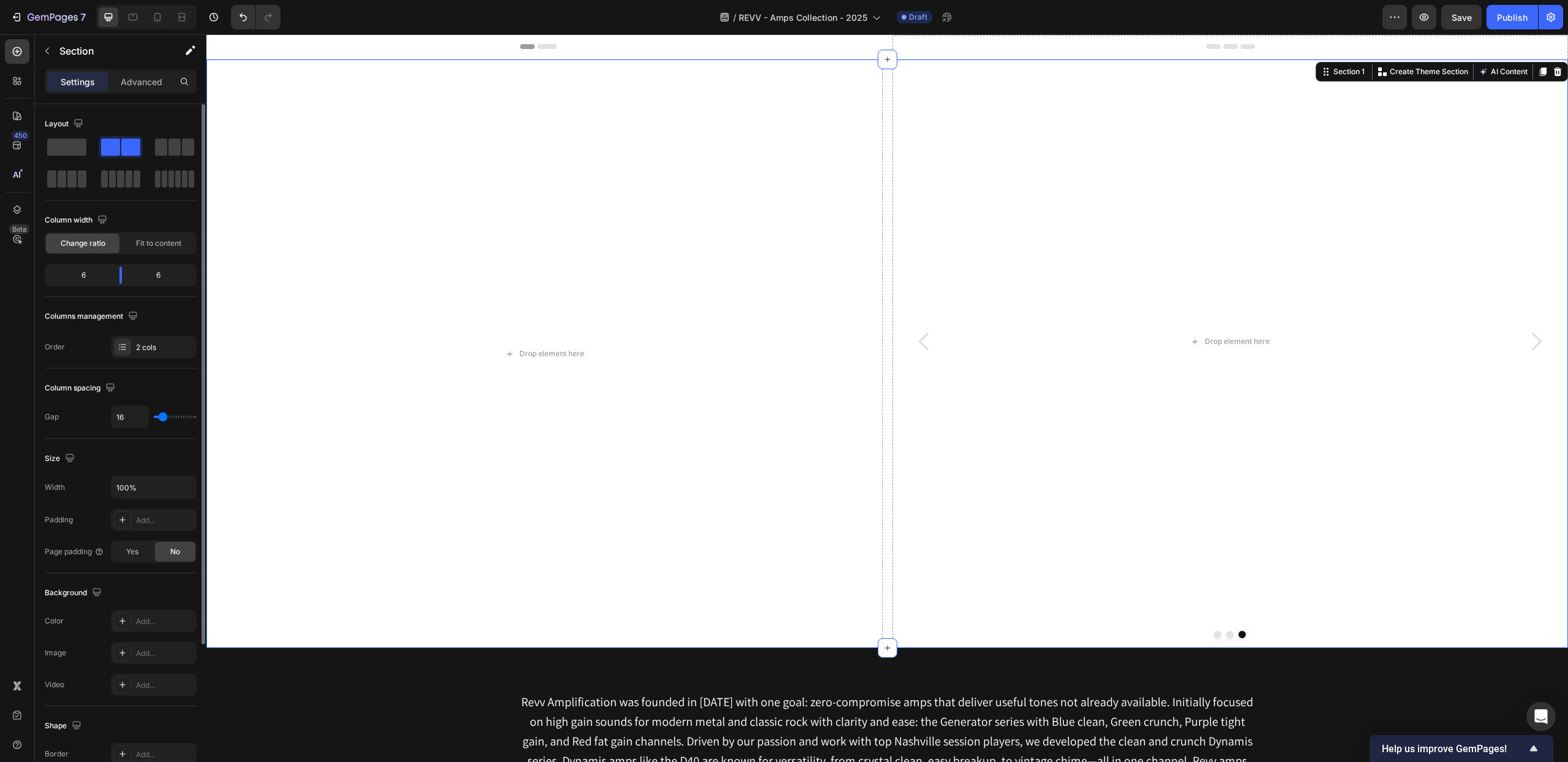
type input "0"
drag, startPoint x: 151, startPoint y: 415, endPoint x: 134, endPoint y: 403, distance: 20.8
click at [136, 414] on div "0" at bounding box center [153, 417] width 86 height 23
click at [123, 346] on icon at bounding box center [123, 346] width 5 height 1
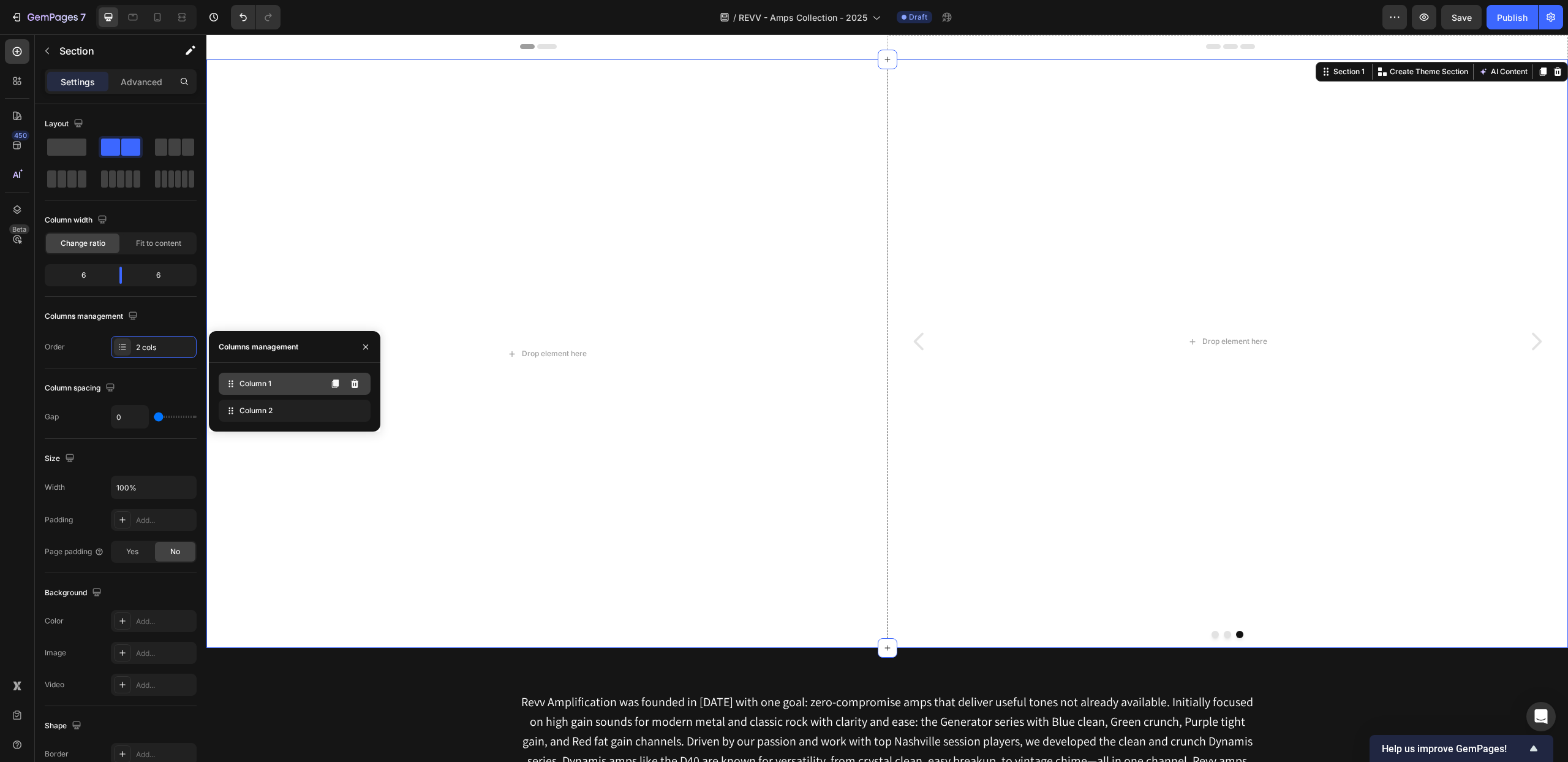
click at [255, 381] on span "Column 1" at bounding box center [255, 384] width 32 height 11
click at [254, 406] on span "Column 2" at bounding box center [256, 411] width 33 height 11
click at [357, 411] on icon at bounding box center [355, 411] width 8 height 9
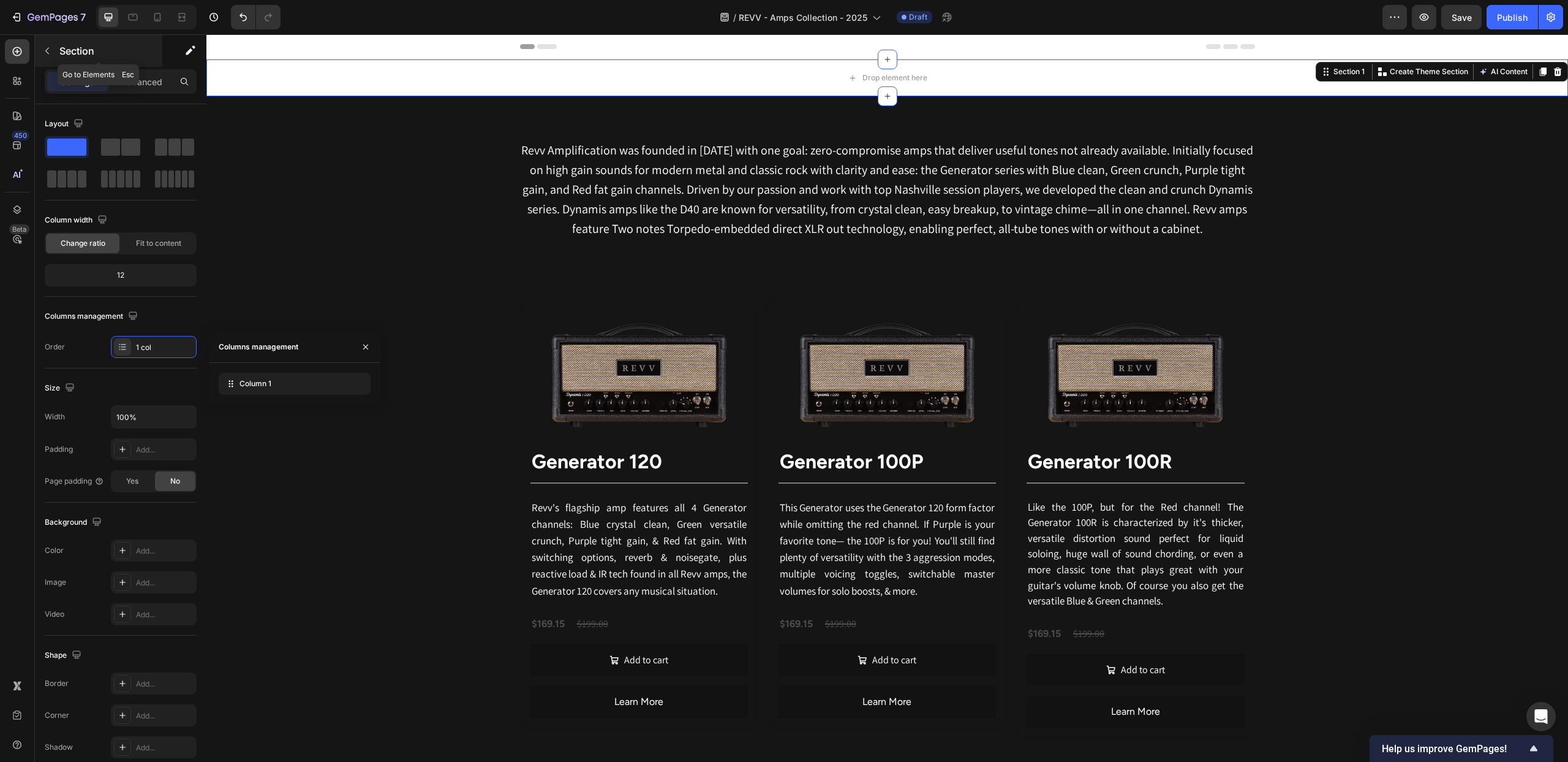
click at [47, 49] on icon "button" at bounding box center [47, 51] width 4 height 7
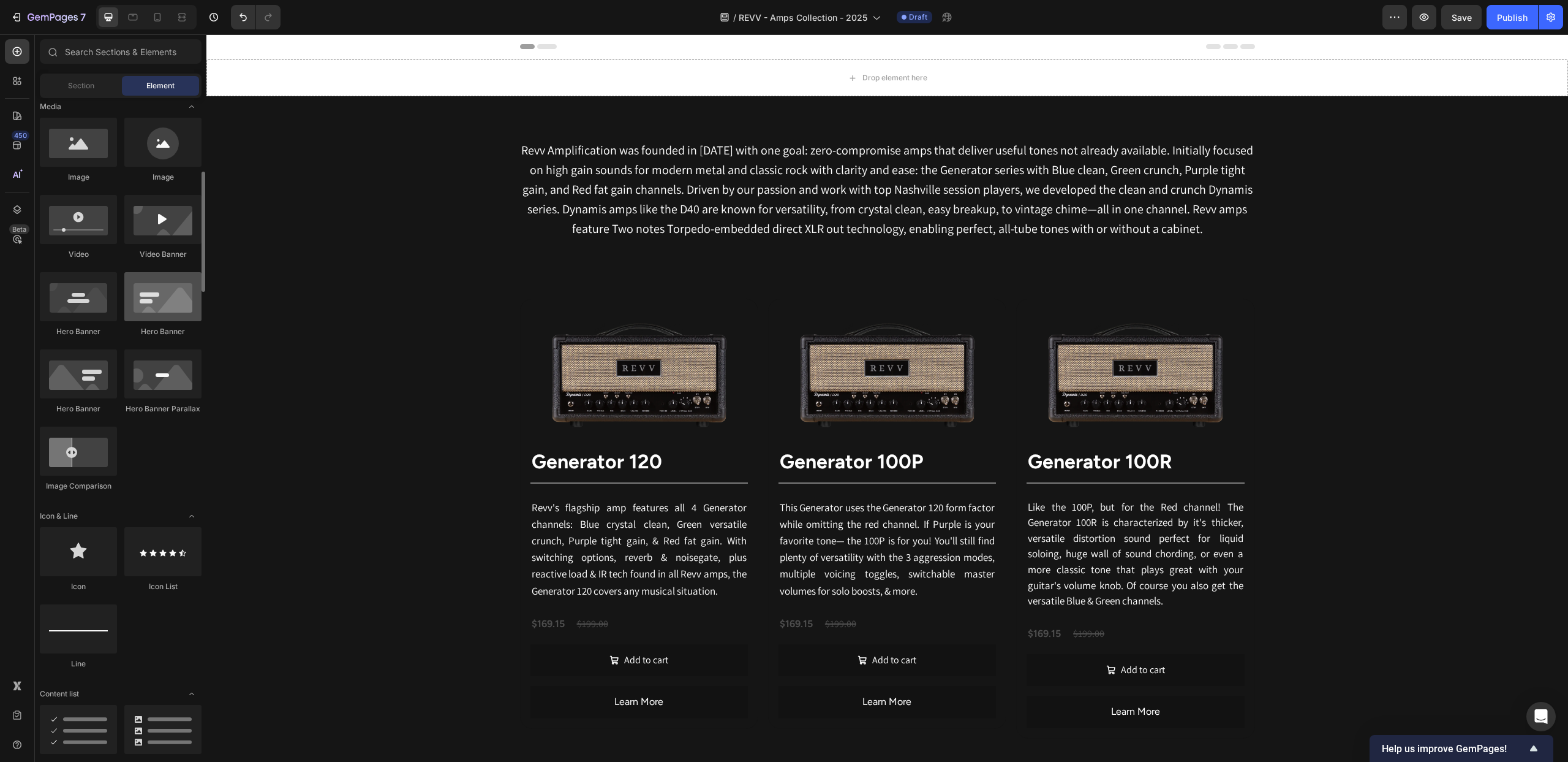
scroll to position [391, 0]
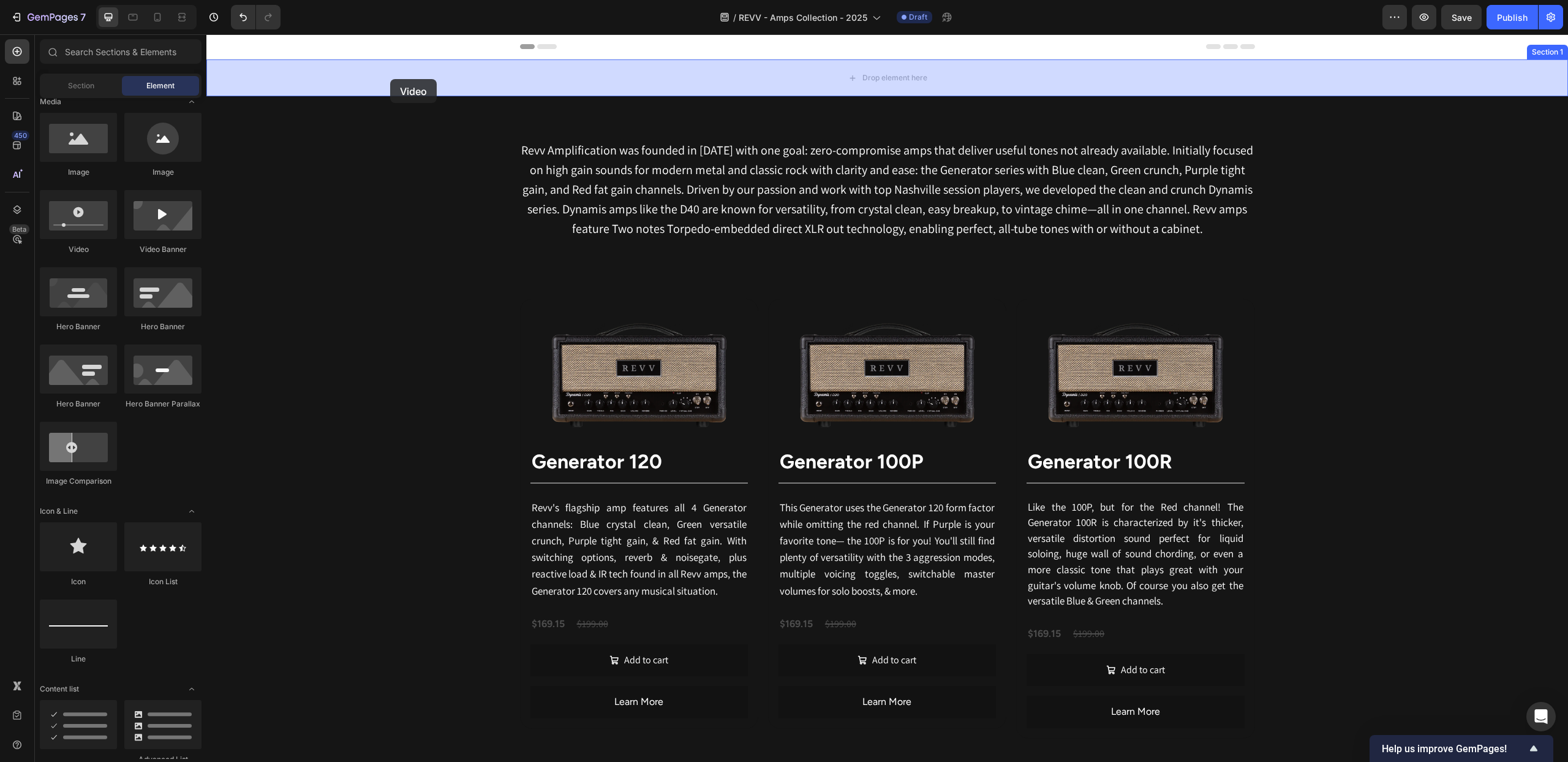
drag, startPoint x: 315, startPoint y: 242, endPoint x: 390, endPoint y: 79, distance: 179.4
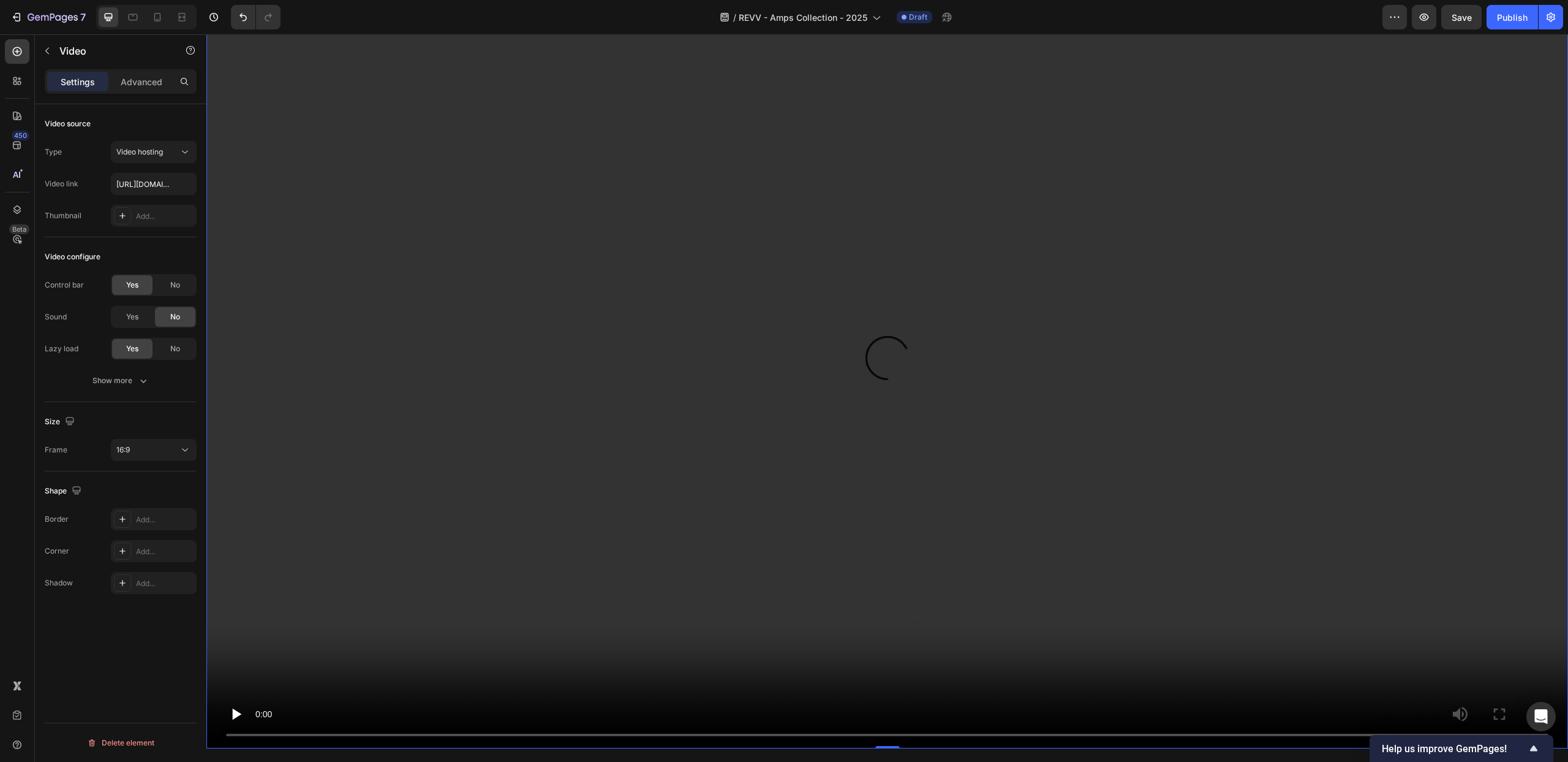
scroll to position [75, 0]
click at [185, 448] on icon at bounding box center [185, 450] width 12 height 12
click at [156, 547] on p "9:16" at bounding box center [148, 548] width 65 height 11
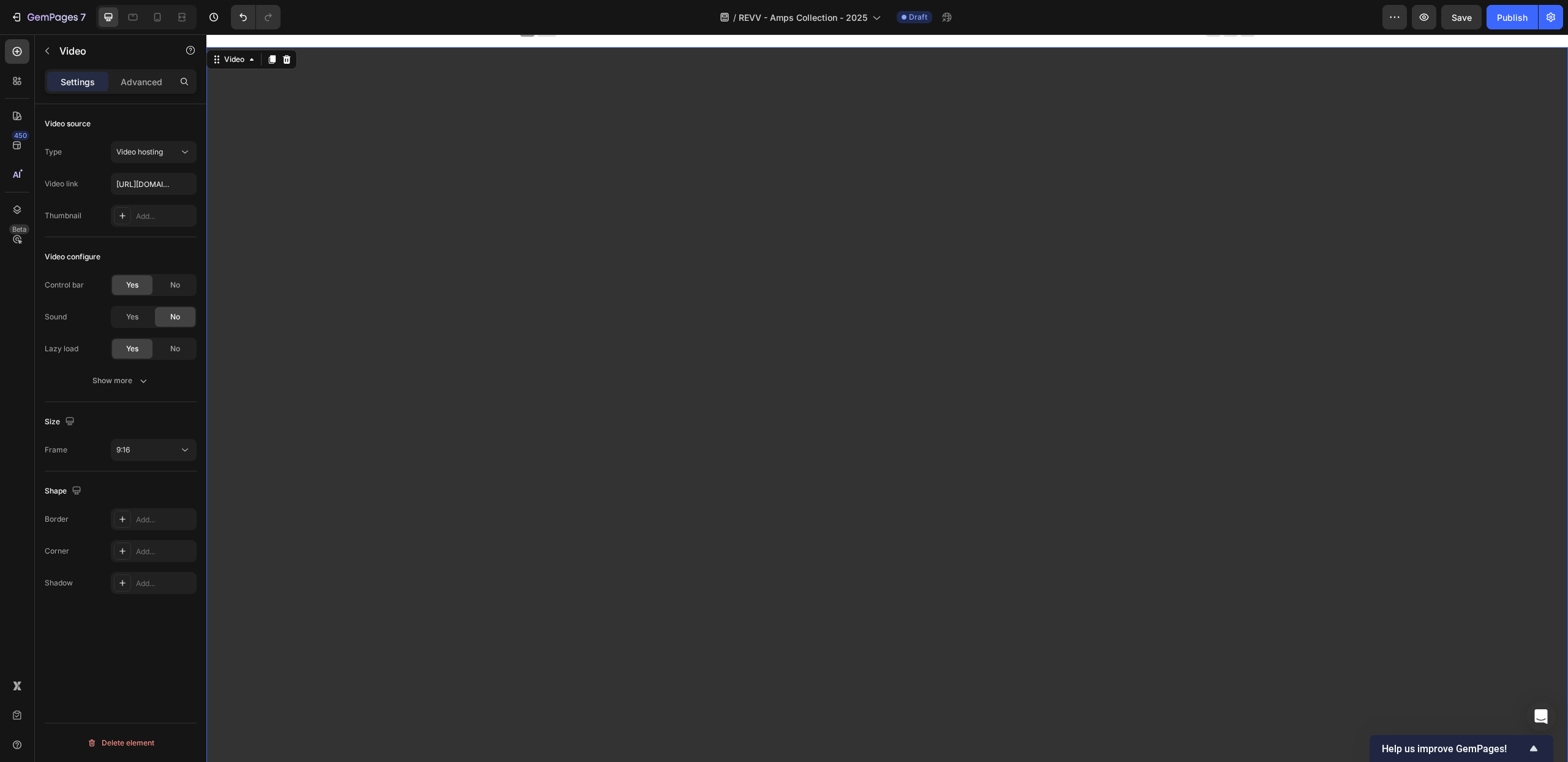
scroll to position [0, 0]
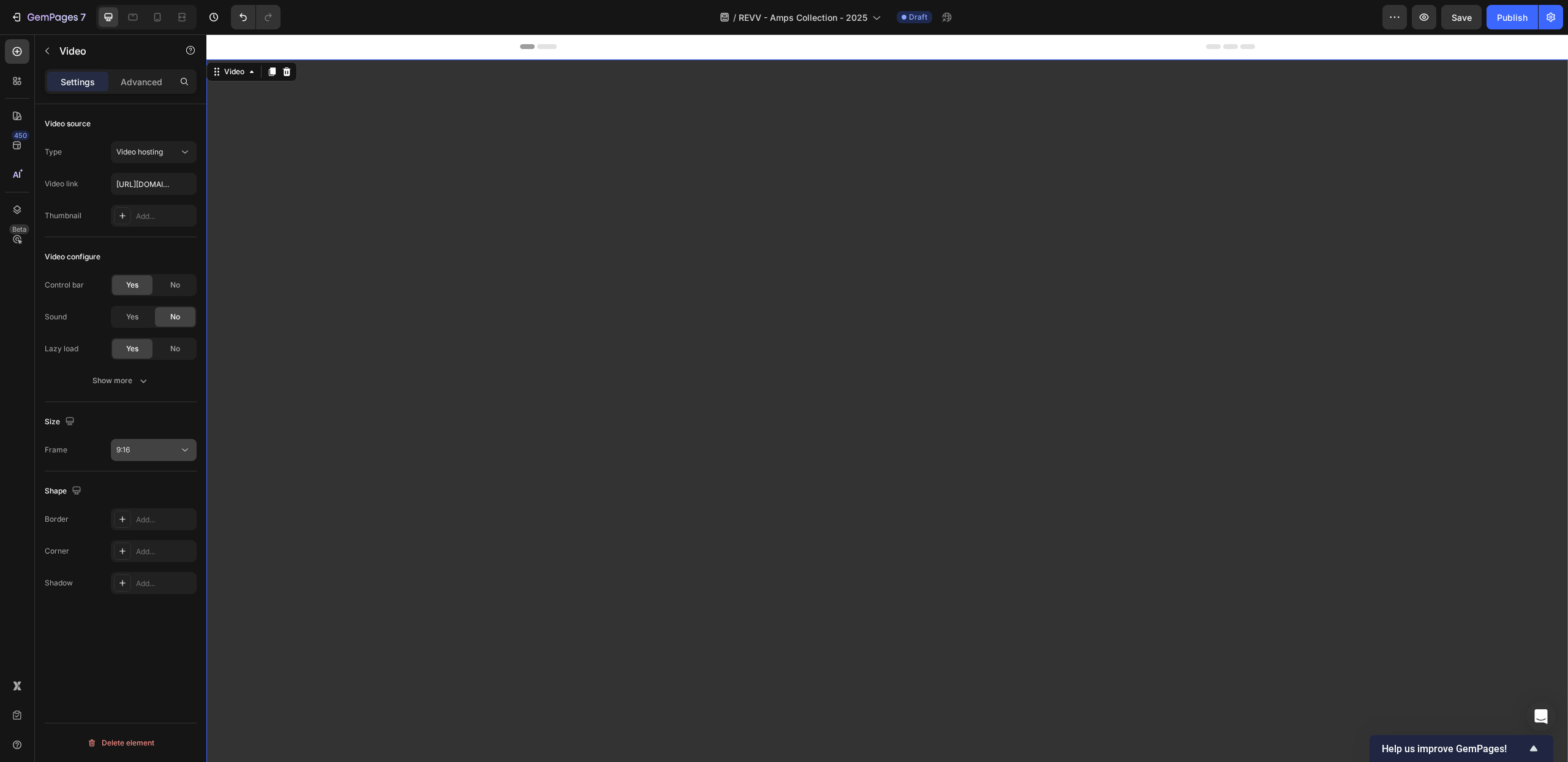
click at [191, 456] on button "9:16" at bounding box center [153, 450] width 86 height 22
click at [174, 525] on p "3:4" at bounding box center [148, 525] width 65 height 11
click at [185, 448] on icon at bounding box center [185, 450] width 12 height 12
click at [167, 474] on p "21:9" at bounding box center [148, 478] width 65 height 11
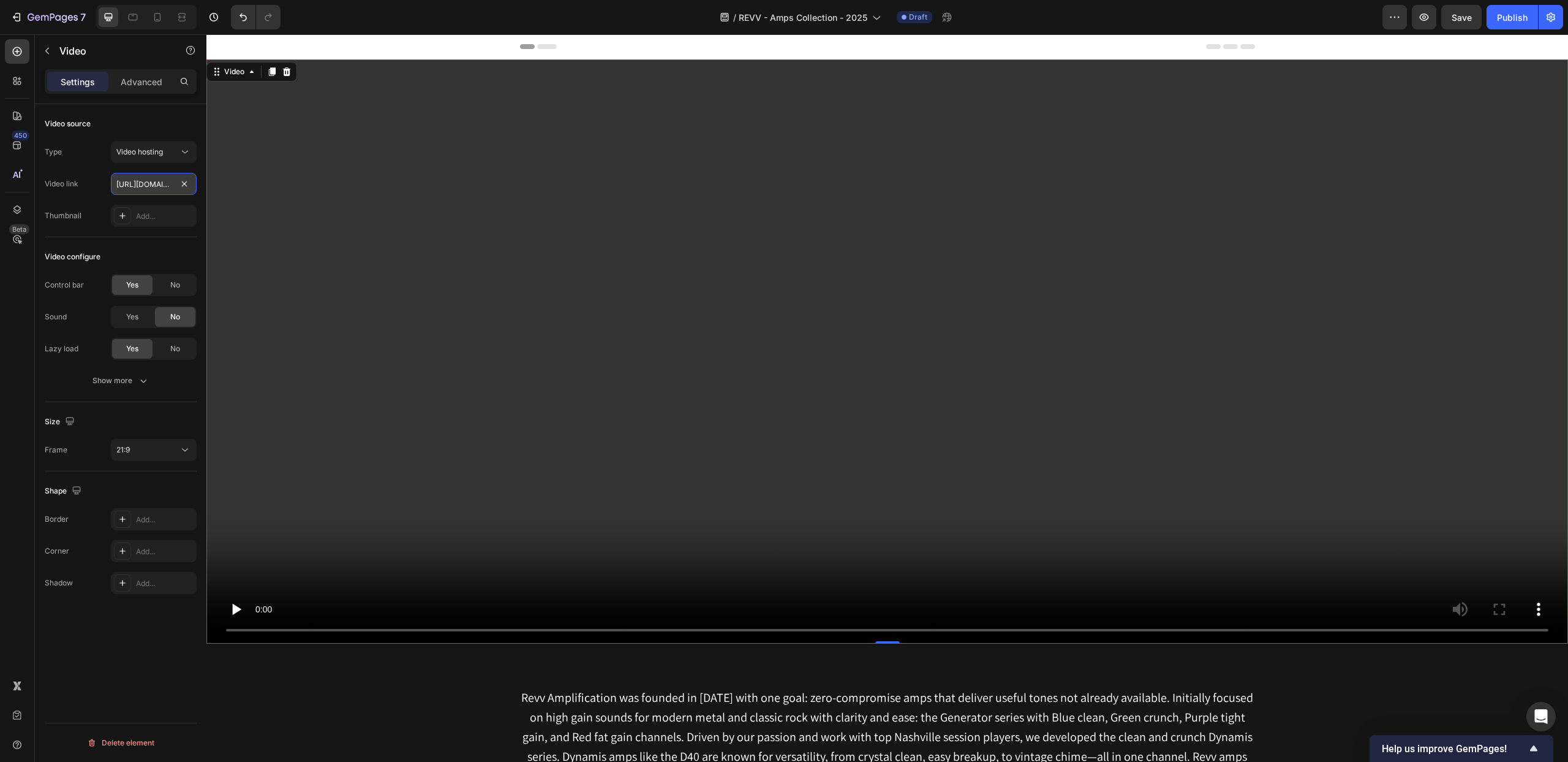
click at [147, 181] on input "https://cdn.shopify.com/videos/c/o/v/2cd3deb506b54b009063f7270ab5cf2e.mp4" at bounding box center [153, 184] width 86 height 22
click at [147, 185] on input "https://cdn.shopify.com/videos/c/o/v/2cd3deb506b54b009063f7270ab5cf2e.mp4" at bounding box center [153, 184] width 86 height 22
click at [90, 173] on div "Video link https://cdn.shopify.com/videos/c/o/v/2cd3deb506b54b009063f7270ab5cf2…" at bounding box center [121, 184] width 152 height 22
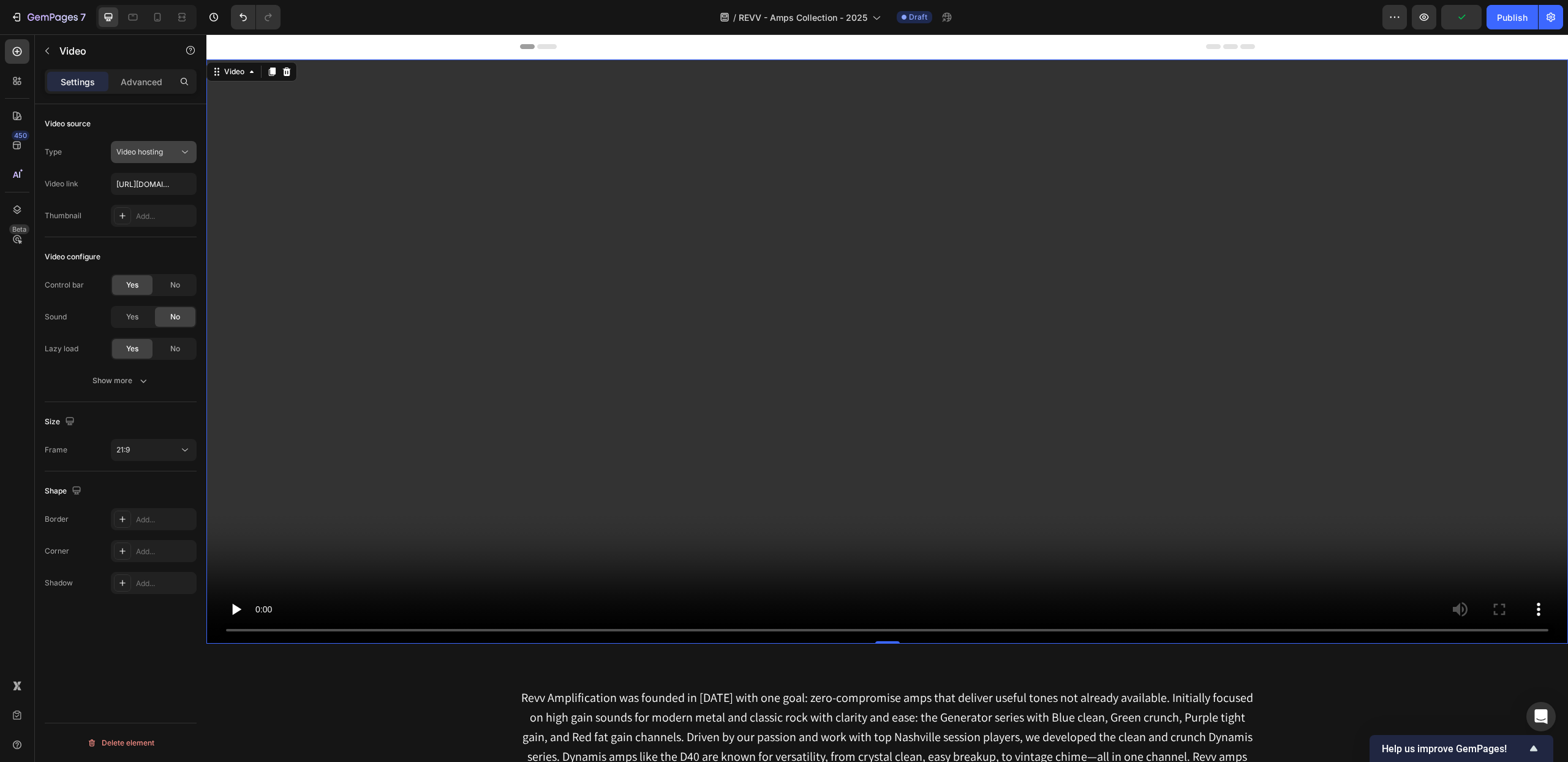
click at [172, 148] on div "Video hosting" at bounding box center [147, 152] width 62 height 11
click at [161, 172] on div "YouTube" at bounding box center [141, 182] width 100 height 23
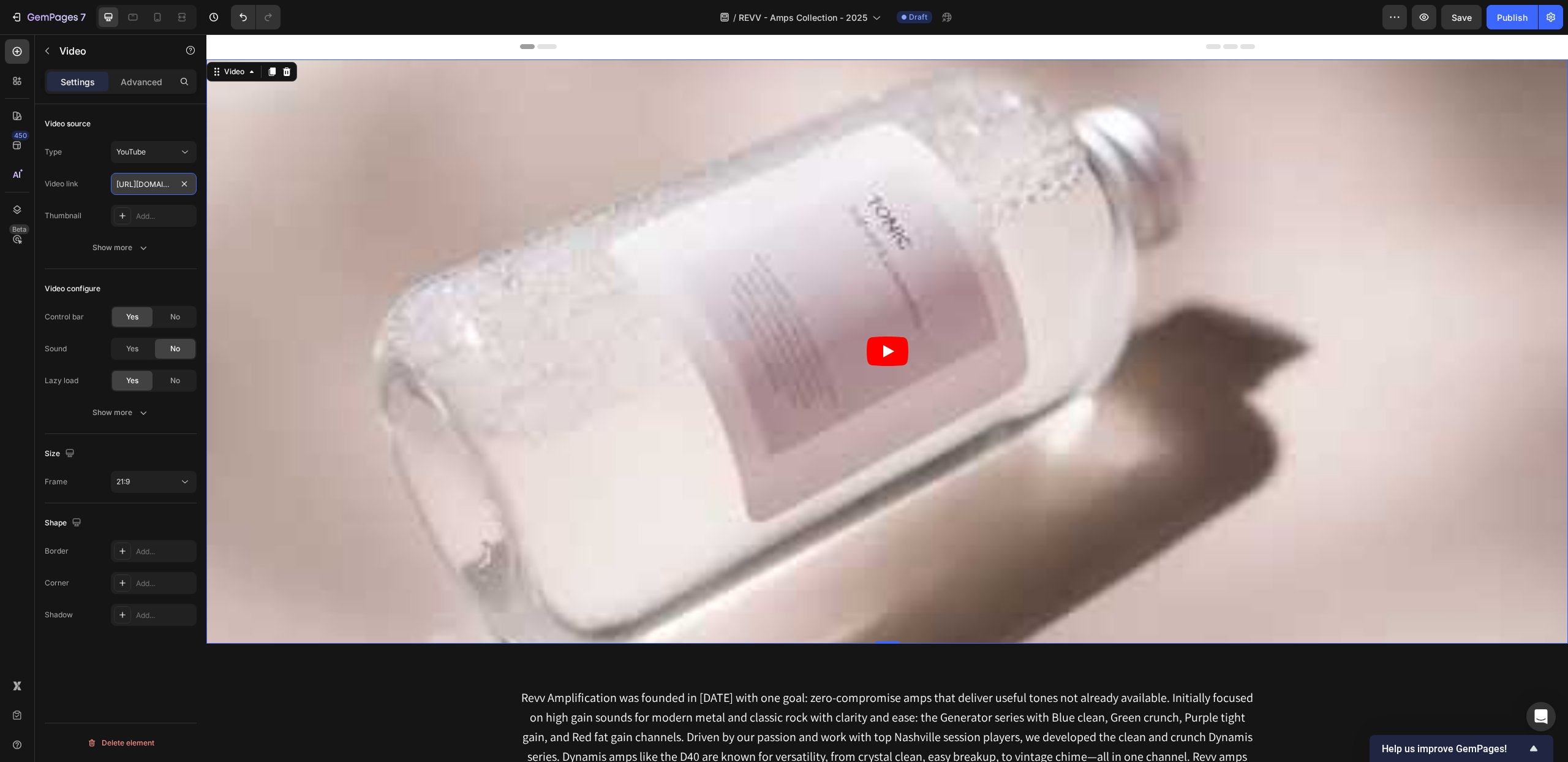
click at [147, 182] on input "https://www.youtube.com/watch?v=drIt4RH_kyQ" at bounding box center [153, 184] width 86 height 22
click at [148, 184] on input "https://www.youtube.com/watch?v=drIt4RH_kyQ" at bounding box center [153, 184] width 86 height 22
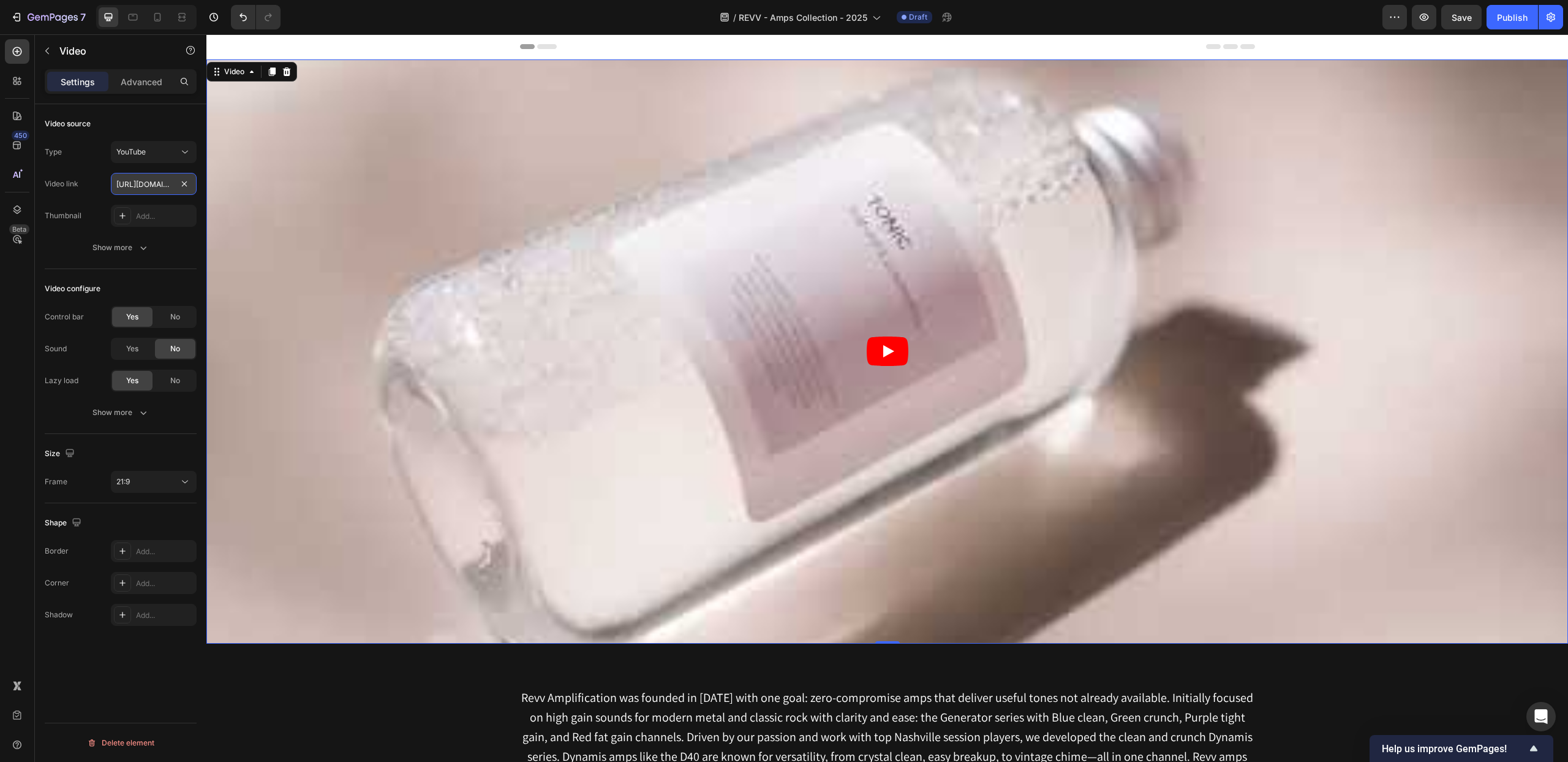
click at [148, 184] on input "https://www.youtube.com/watch?v=drIt4RH_kyQ" at bounding box center [153, 184] width 86 height 22
paste input "youtu.be/WtynNdER6LE?si=O8Dvfl3VWJoeDdbP"
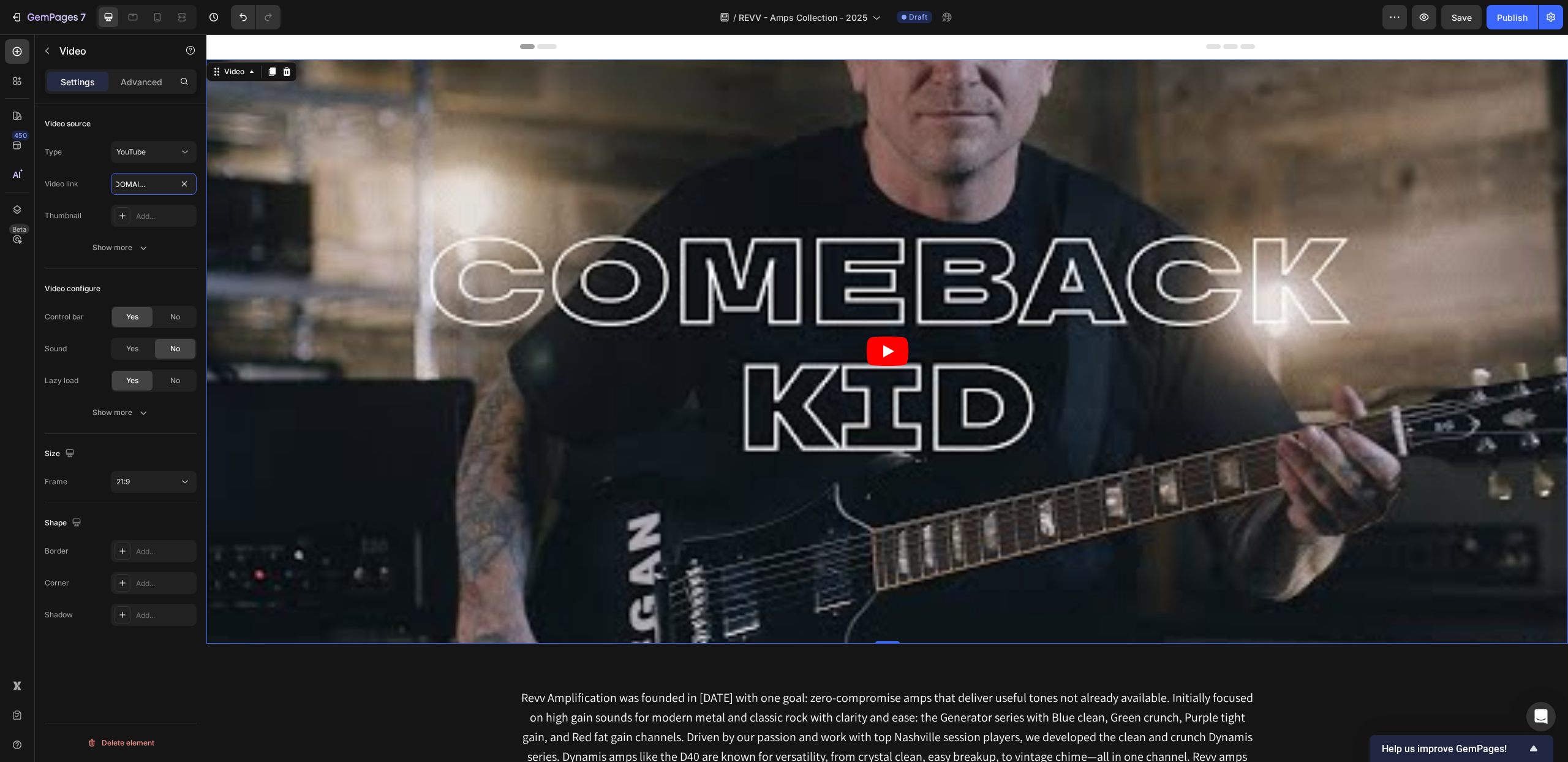
type input "https://youtu.be/WtynNdER6LE?si=O8Dvfl3VWJoeDdbP"
click at [896, 352] on icon "Play" at bounding box center [888, 351] width 42 height 30
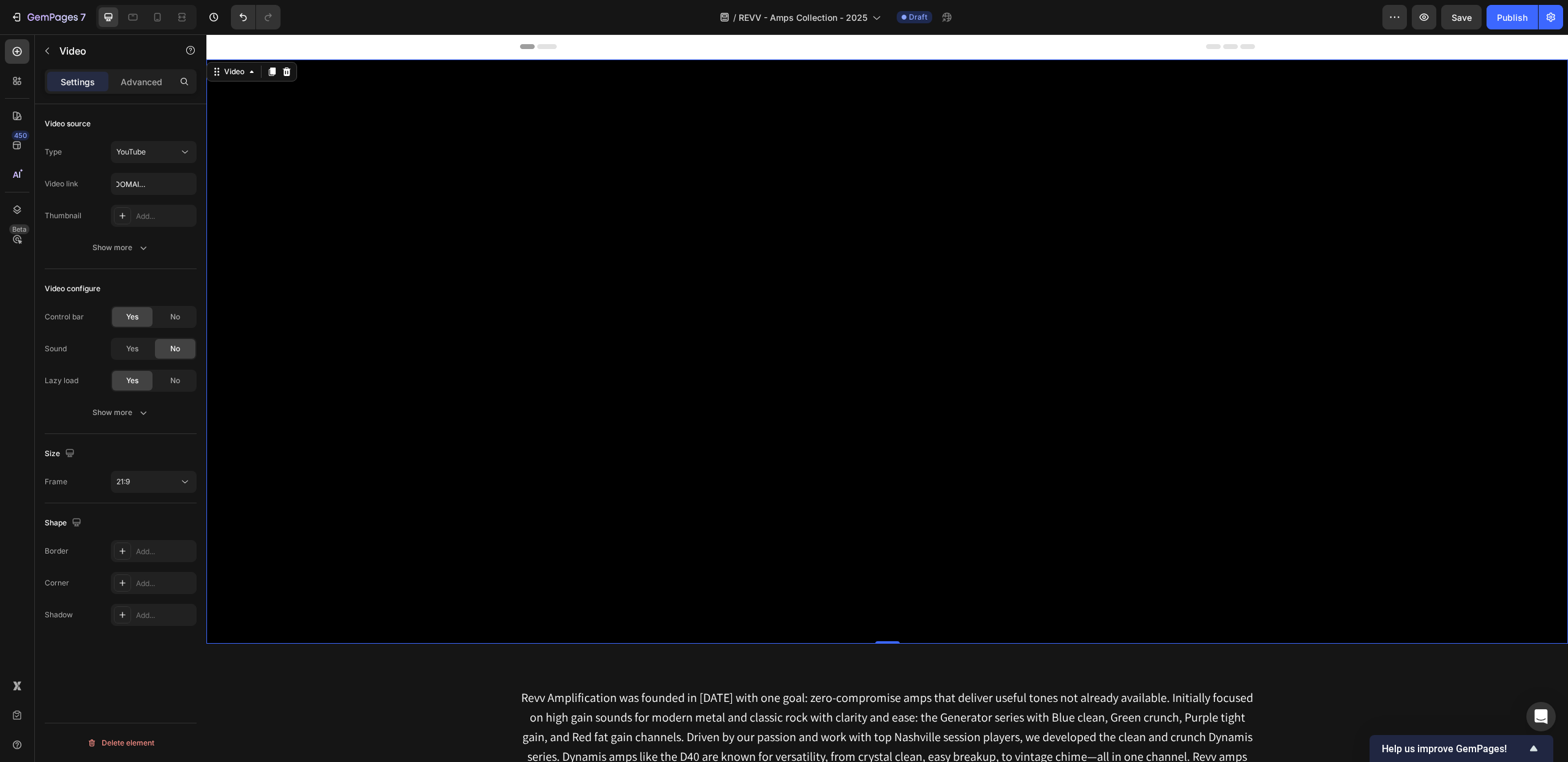
scroll to position [0, 0]
click at [187, 483] on icon at bounding box center [185, 482] width 12 height 12
click at [162, 549] on div "16:9" at bounding box center [139, 561] width 95 height 23
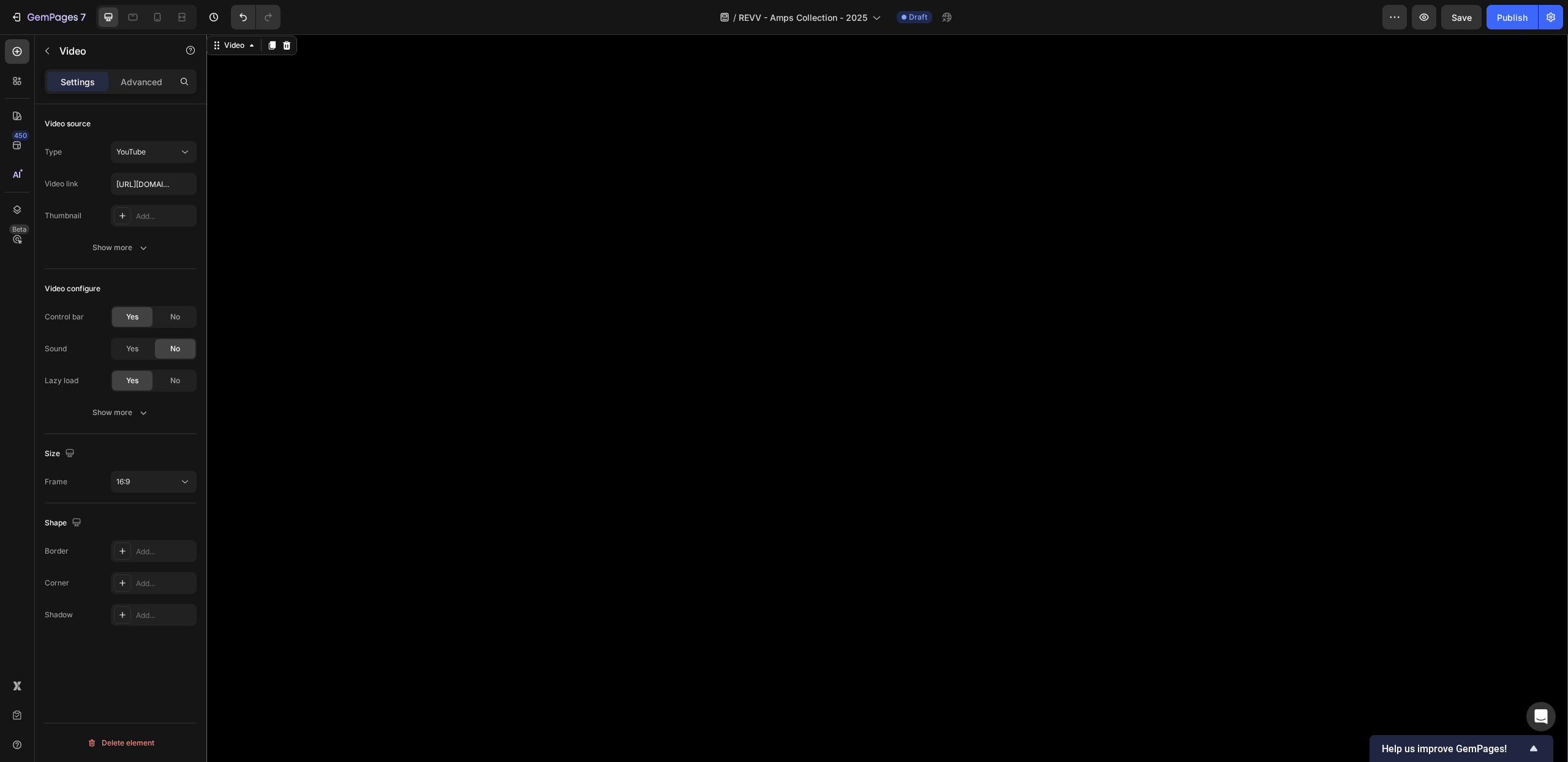
scroll to position [0, 0]
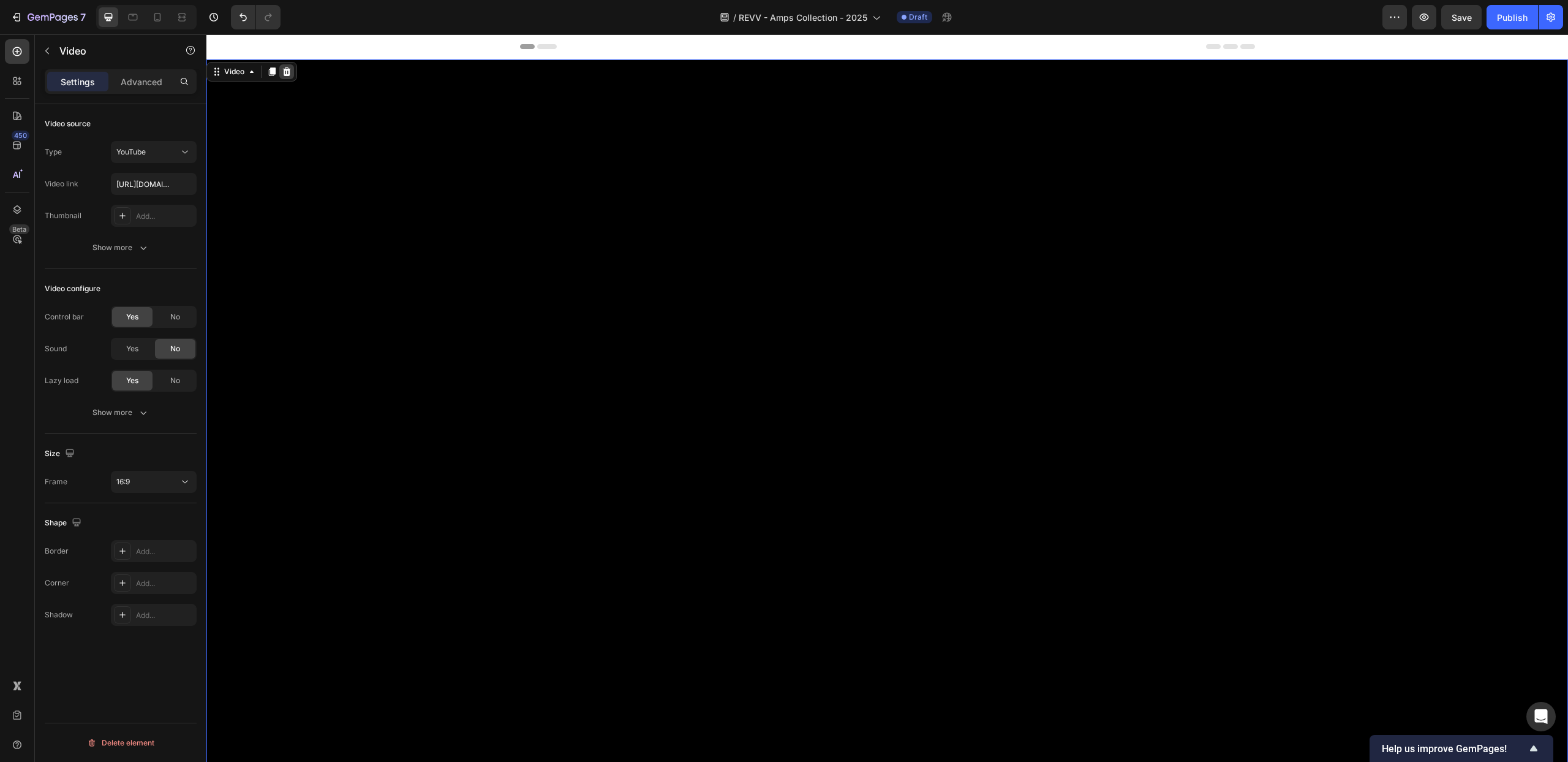
click at [288, 71] on icon at bounding box center [287, 71] width 10 height 10
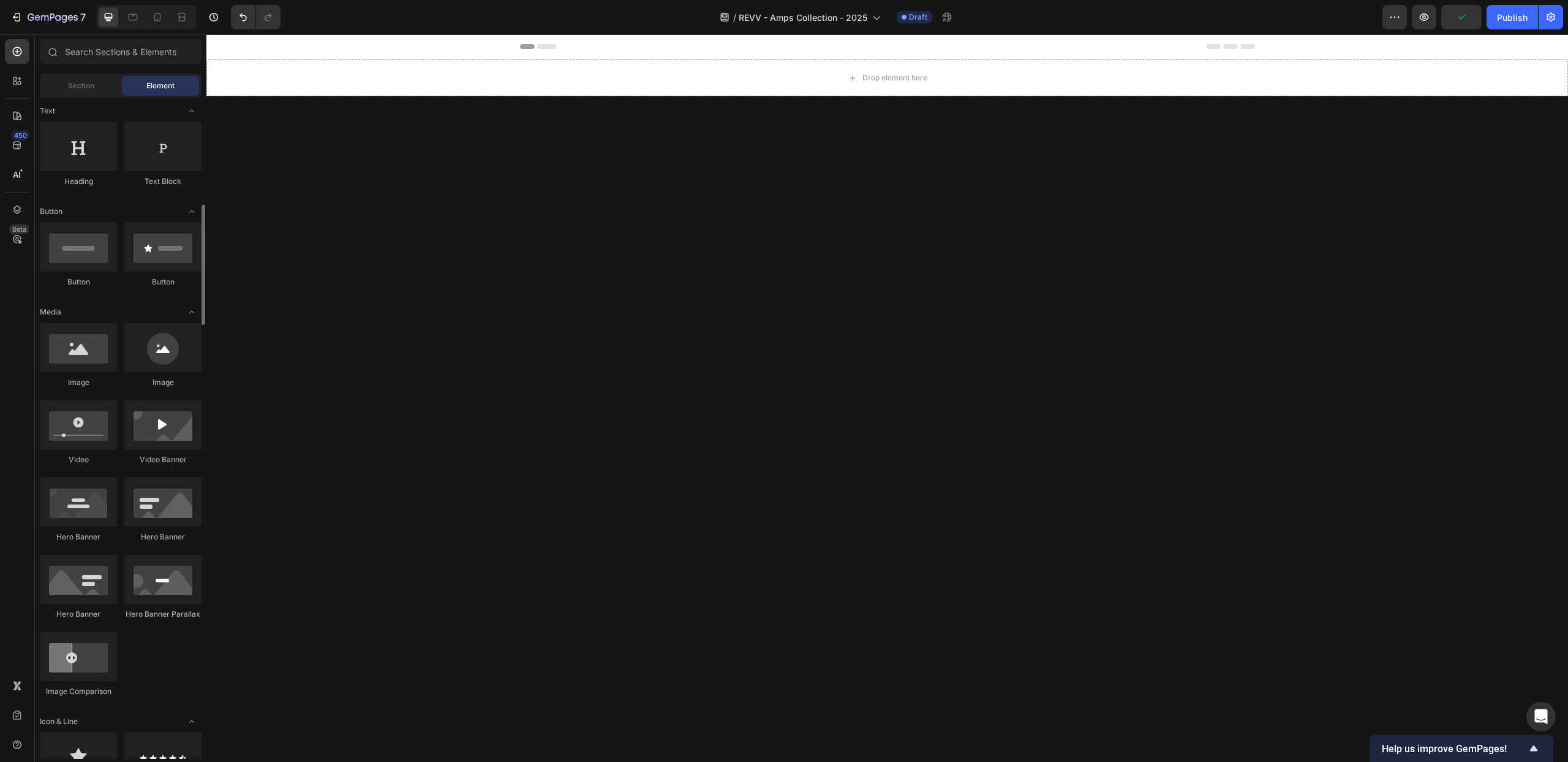
scroll to position [267, 0]
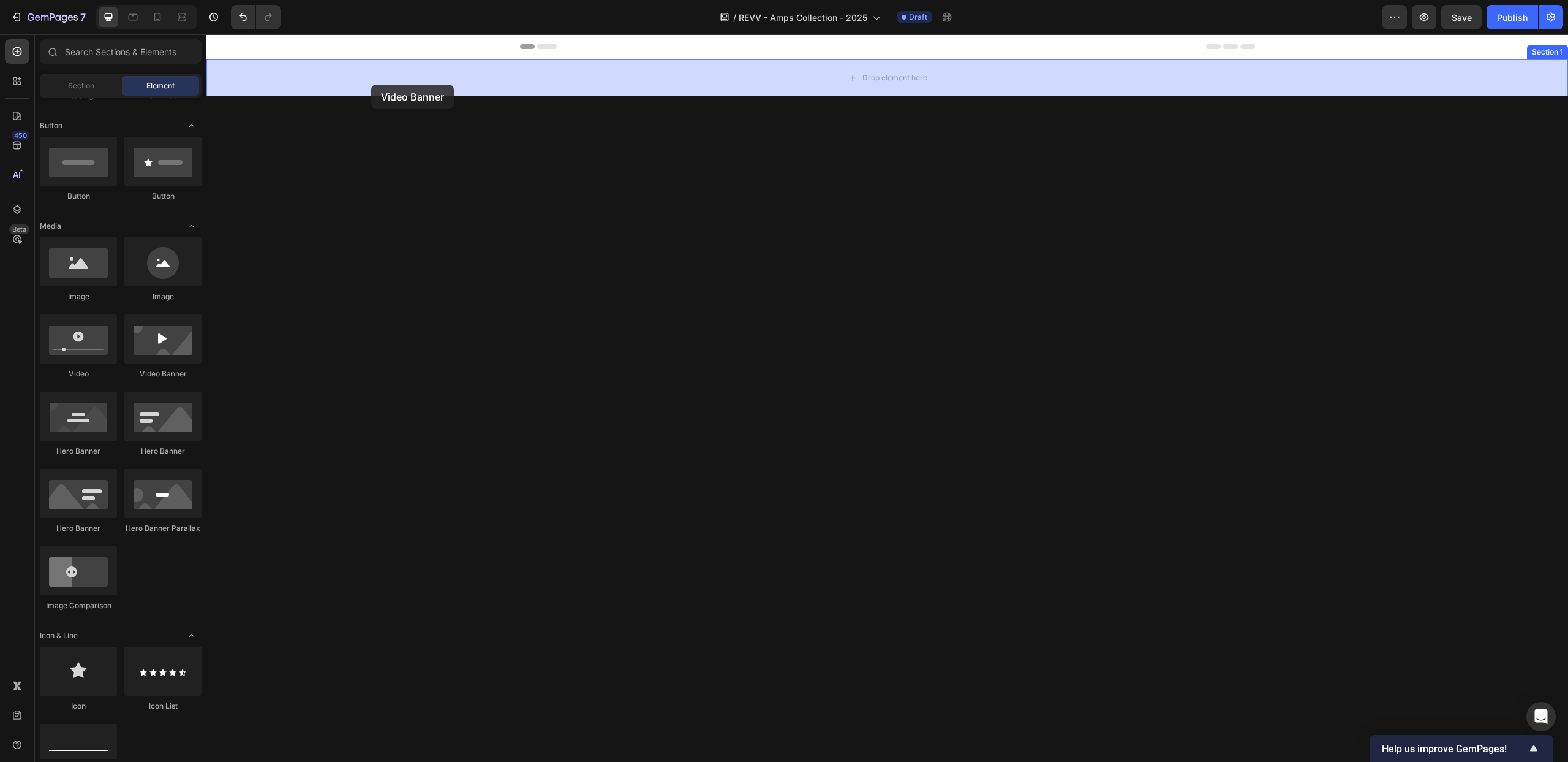
drag, startPoint x: 359, startPoint y: 387, endPoint x: 371, endPoint y: 84, distance: 303.2
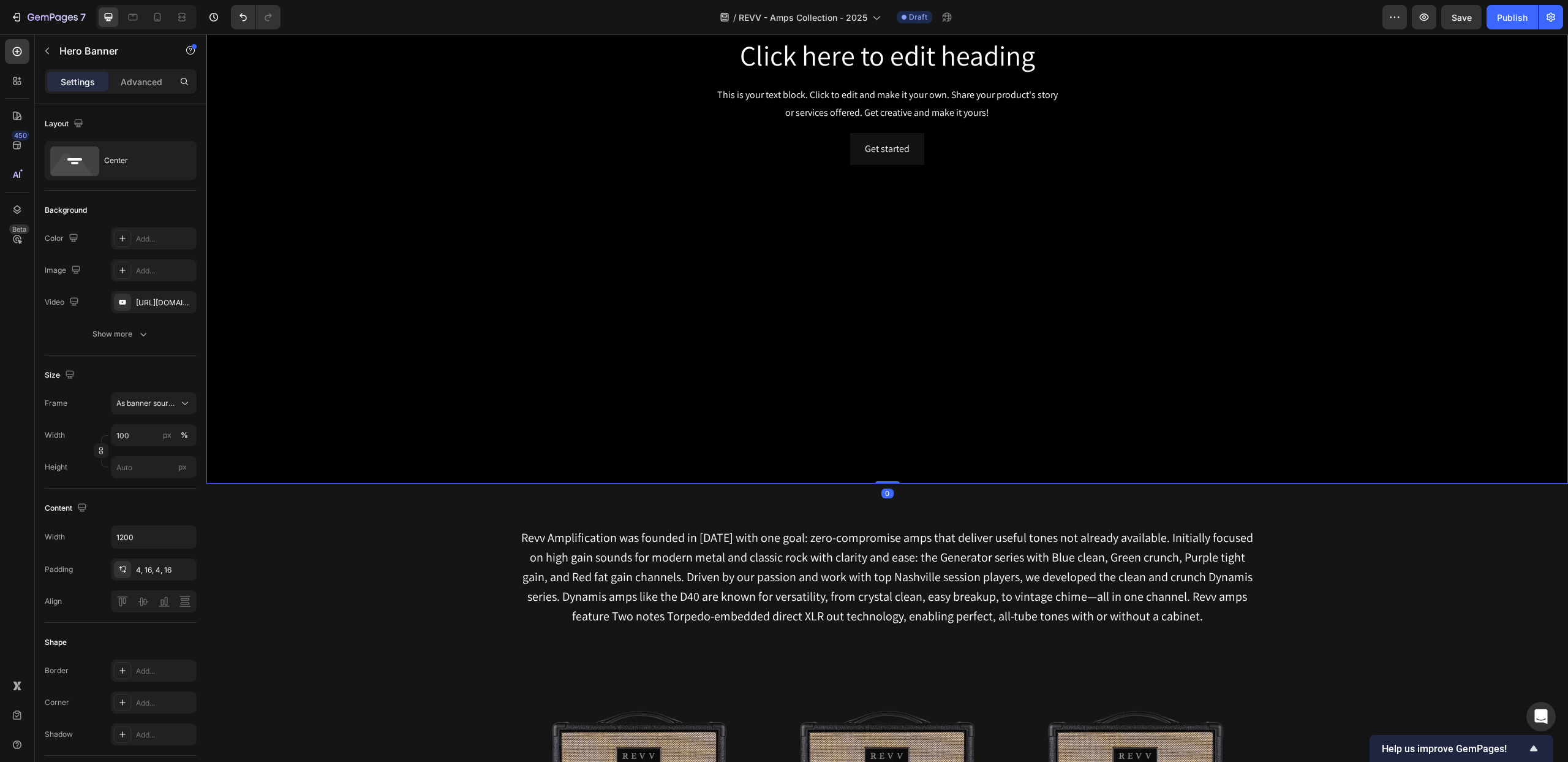
scroll to position [367, 0]
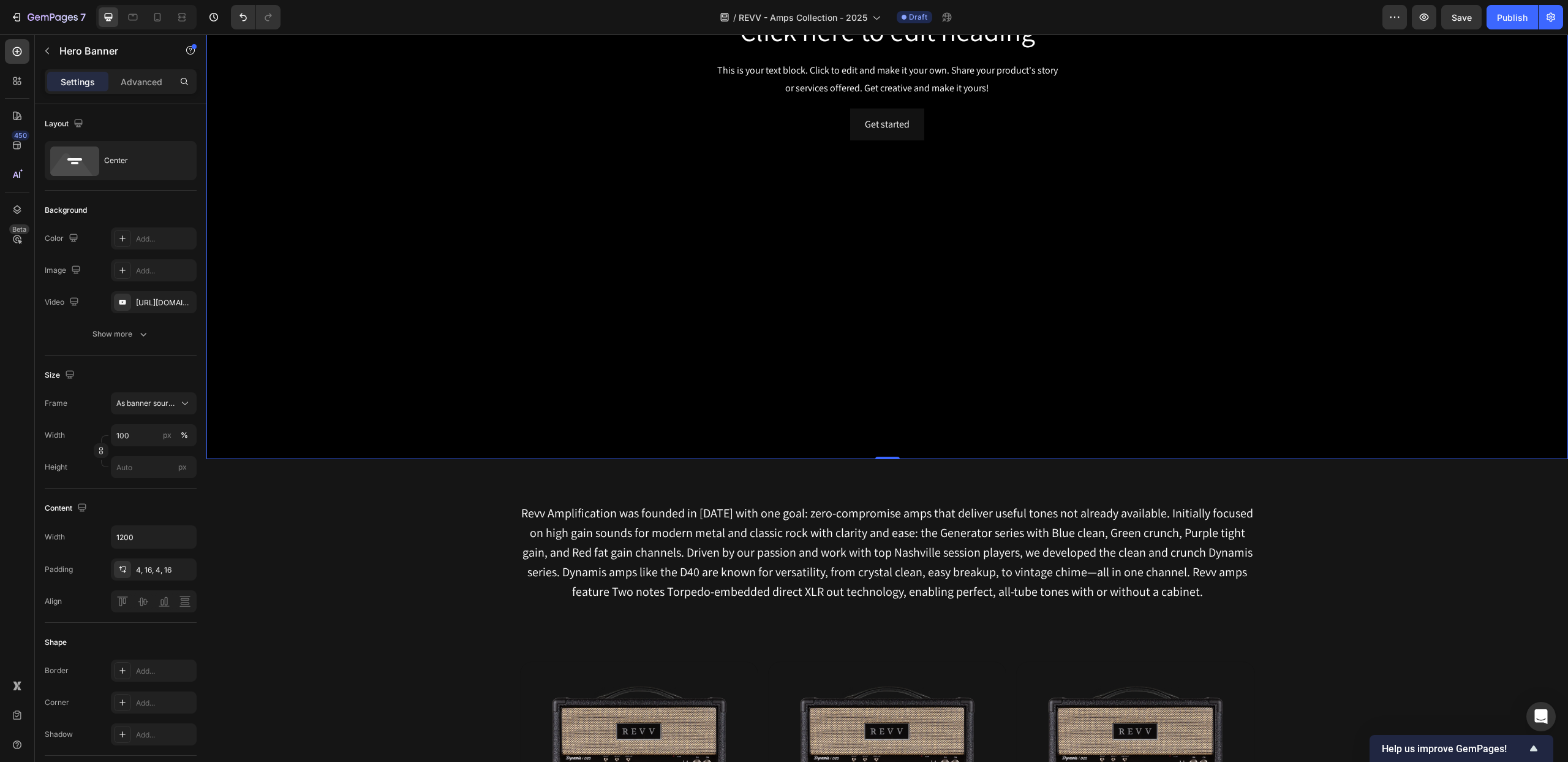
click at [406, 216] on div "Background Image" at bounding box center [887, 76] width 1362 height 766
click at [124, 301] on icon at bounding box center [122, 302] width 7 height 5
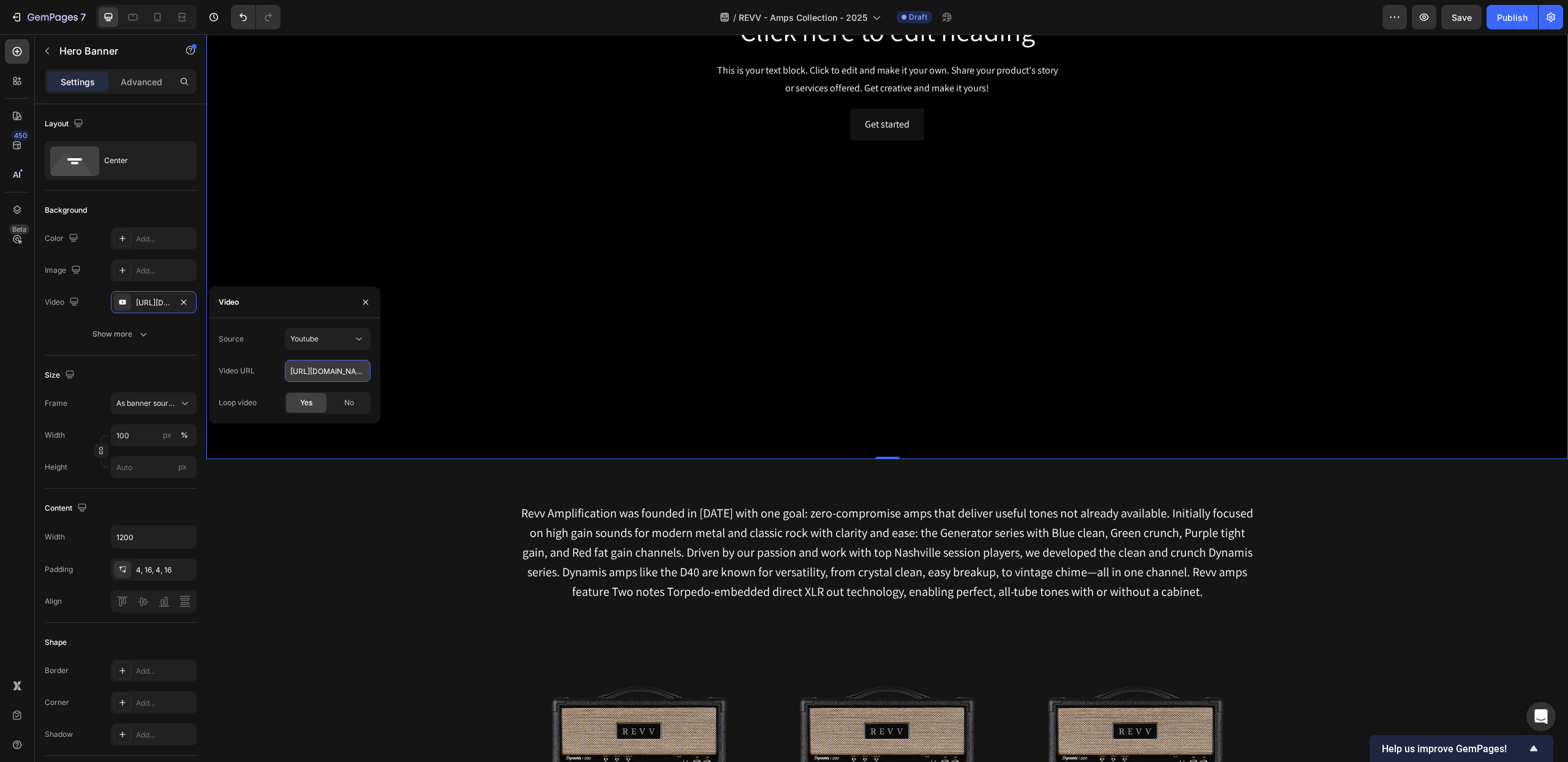
click at [308, 369] on input "https://www.youtube.com/watch?v=drIt4RH_kyQ" at bounding box center [328, 371] width 86 height 22
paste input "youtu.be/WtynNdER6LE?si=O8Dvfl3VWJoeDdbP"
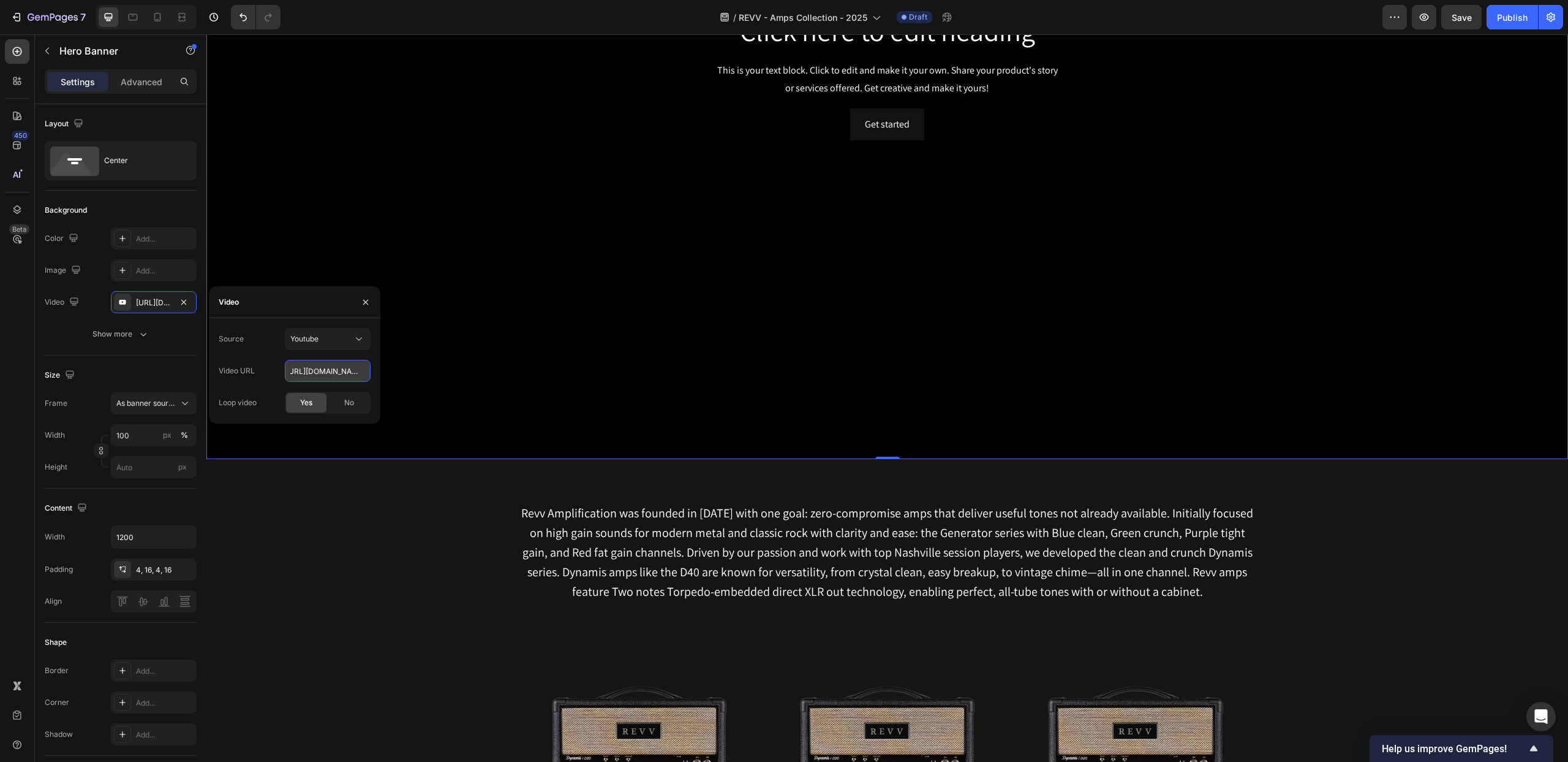
type input "https://youtu.be/WtynNdER6LE?si=O8Dvfl3VWJoeDdbP"
type input "Auto"
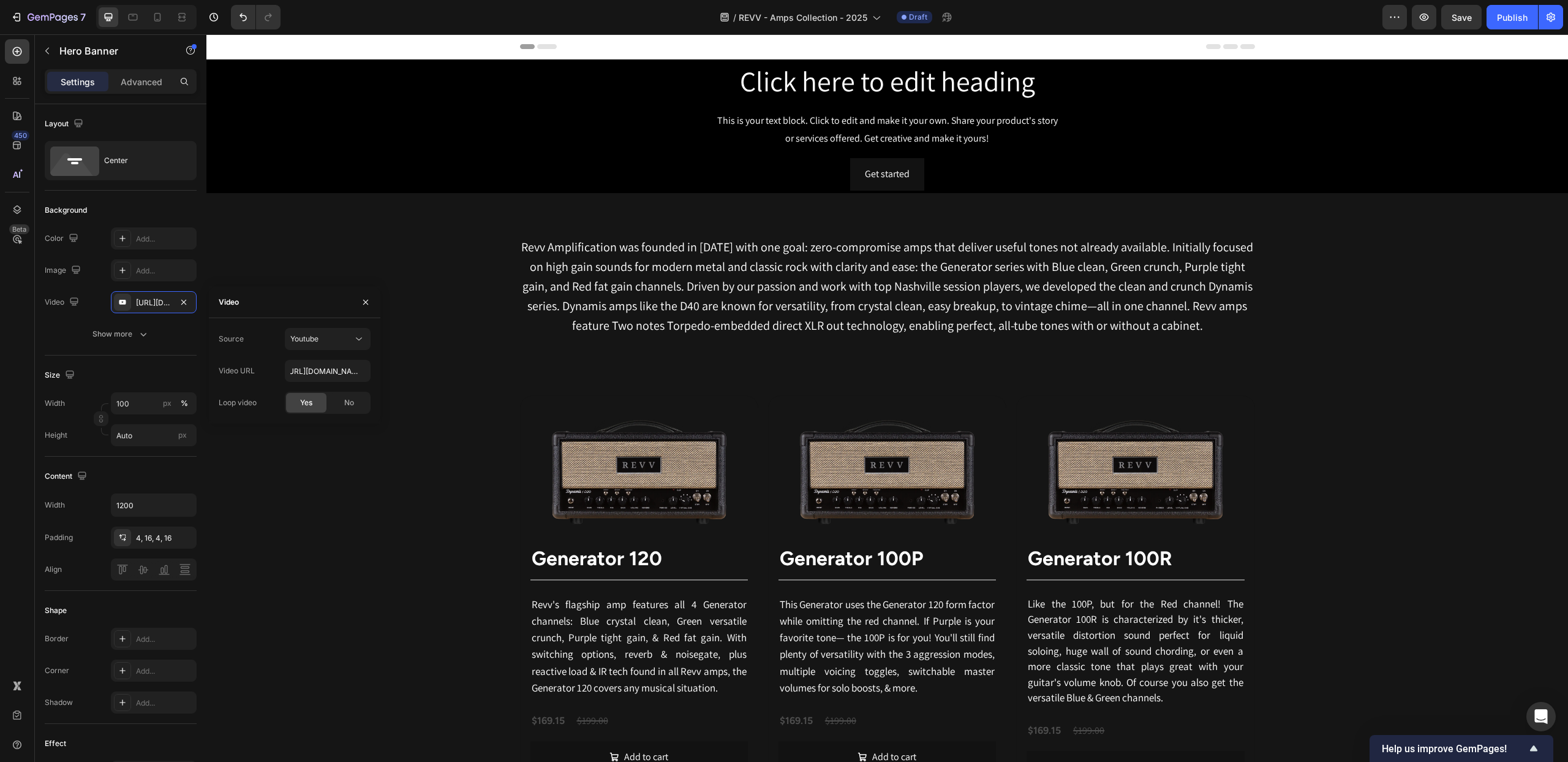
scroll to position [0, 0]
click at [401, 135] on div "Background Image" at bounding box center [887, 126] width 1362 height 134
click at [155, 506] on input "1200" at bounding box center [153, 505] width 84 height 22
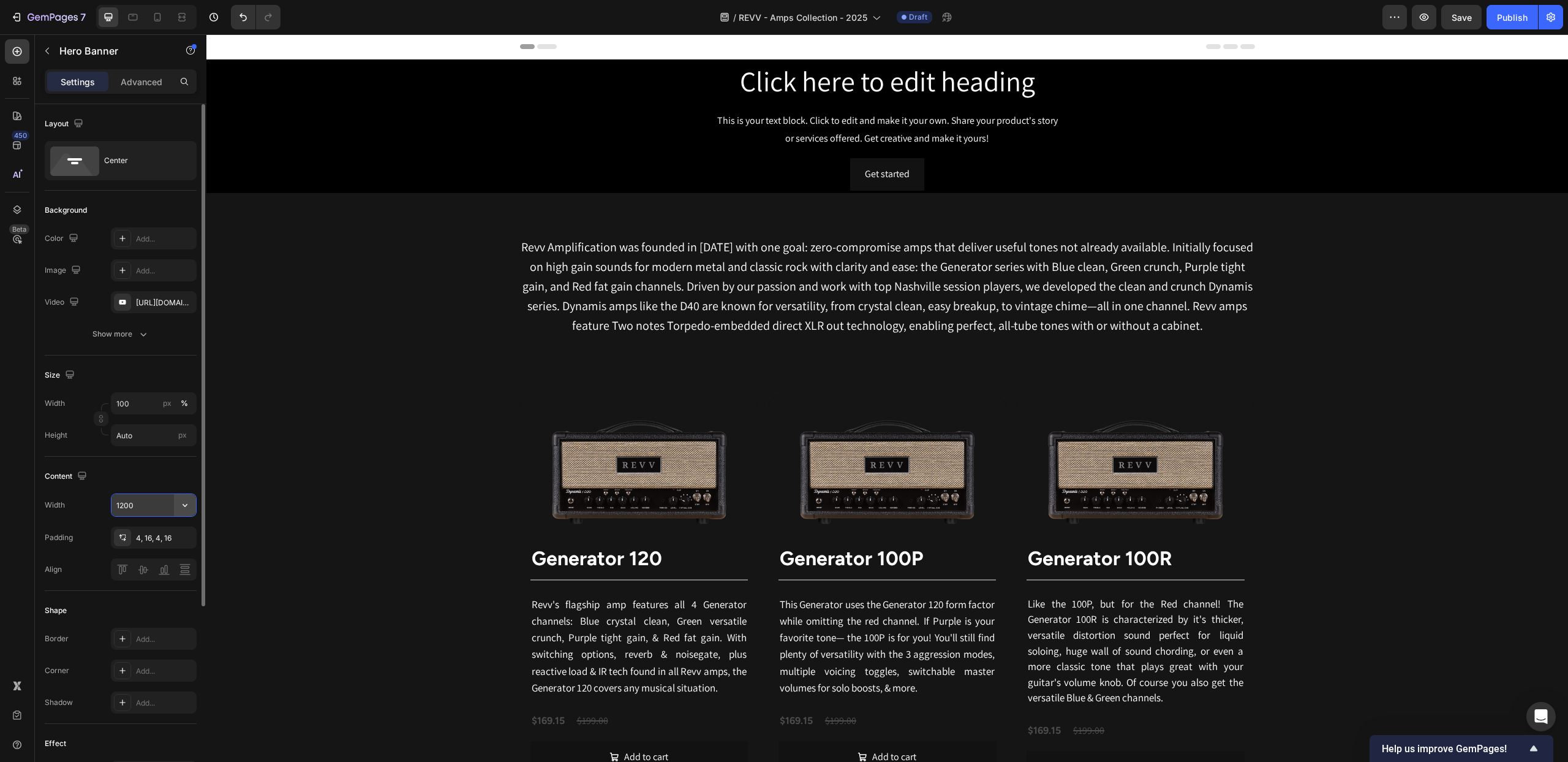
click at [187, 505] on icon "button" at bounding box center [185, 505] width 12 height 12
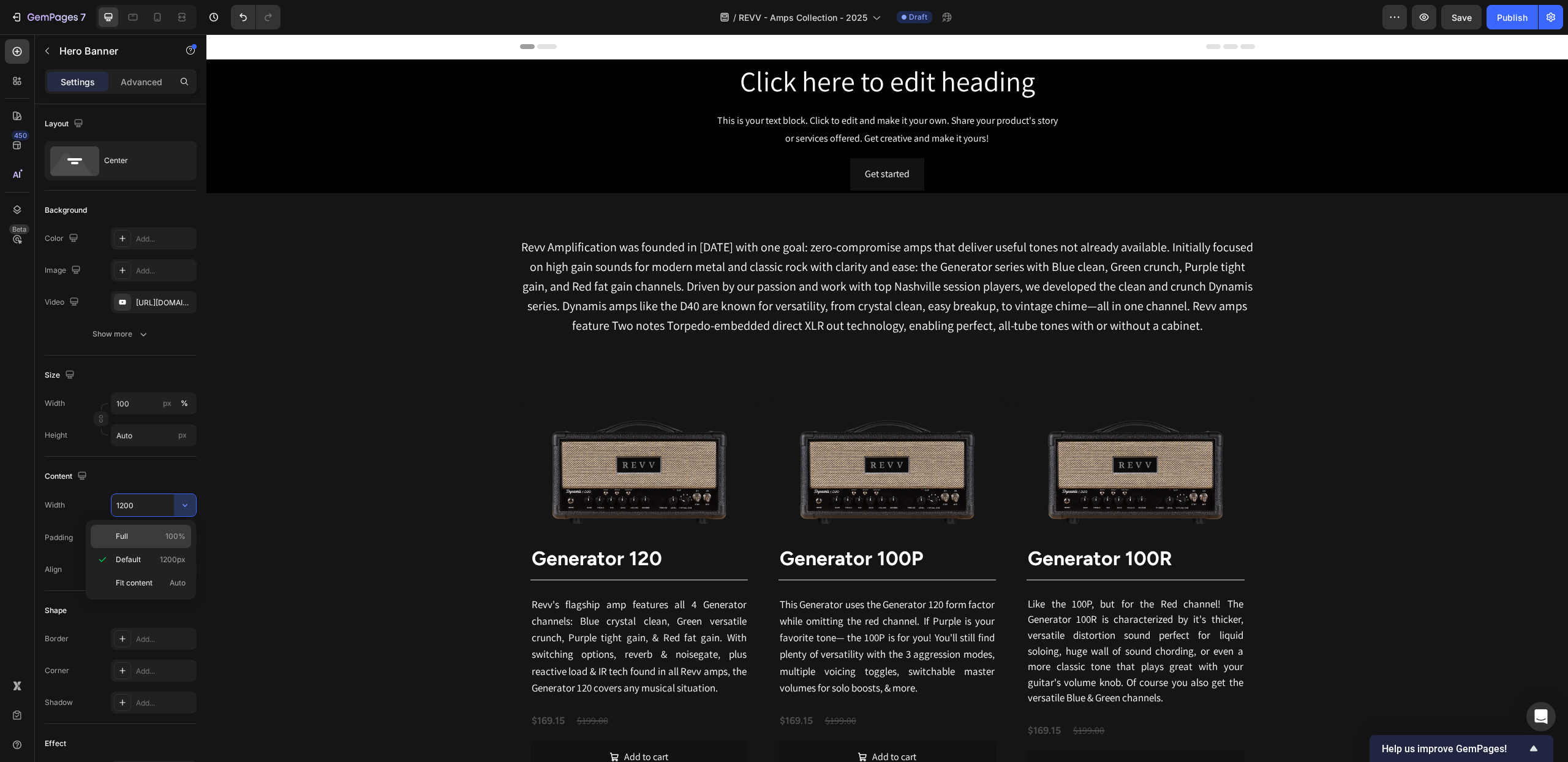
click at [179, 527] on div "Full 100%" at bounding box center [140, 537] width 100 height 23
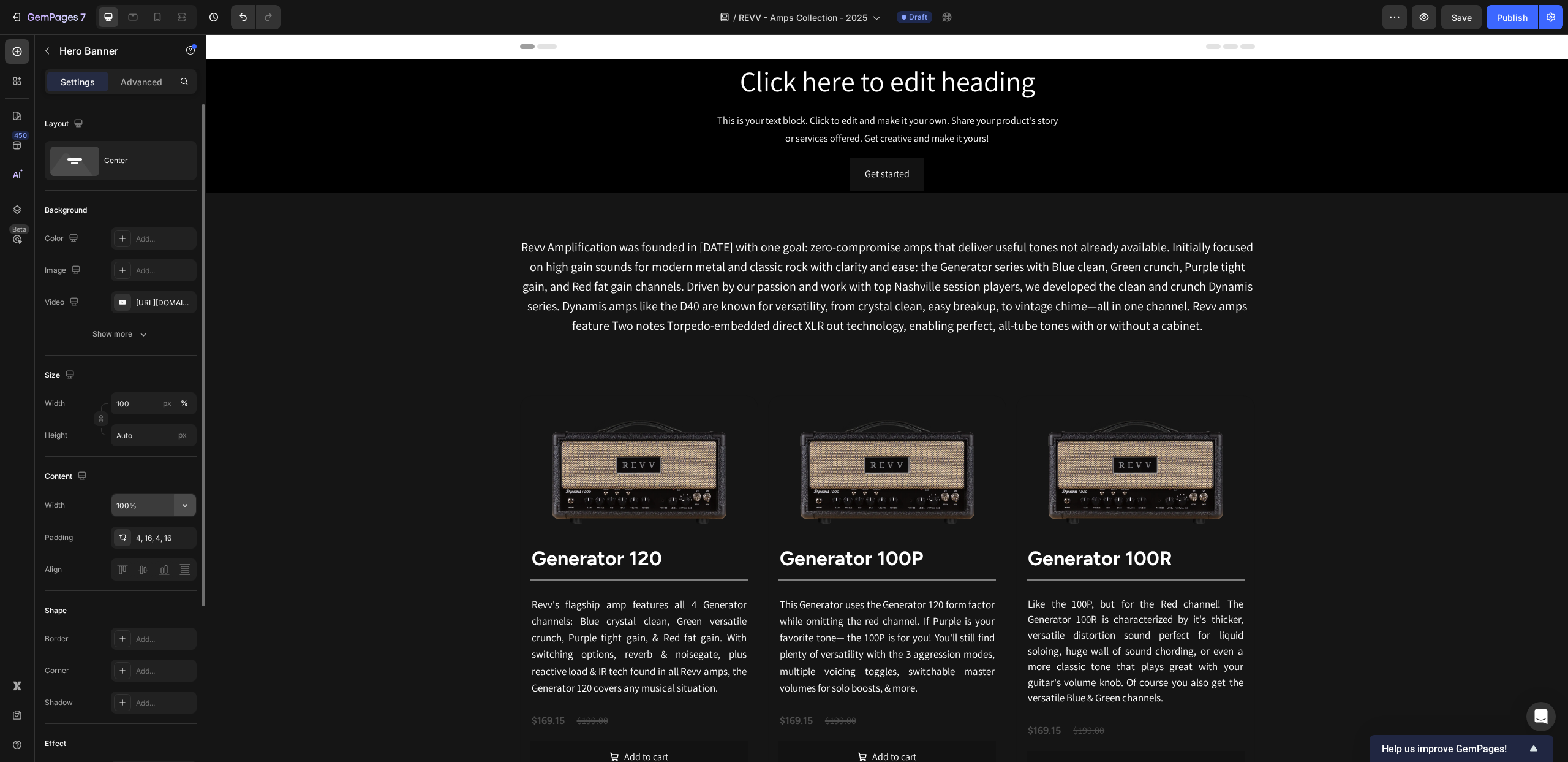
click at [183, 506] on icon "button" at bounding box center [185, 505] width 12 height 12
click at [177, 549] on div "Default 1200px" at bounding box center [140, 560] width 100 height 23
type input "1200"
click at [295, 108] on div "Background Image" at bounding box center [887, 126] width 1362 height 134
click at [244, 93] on div "Background Image" at bounding box center [887, 126] width 1362 height 134
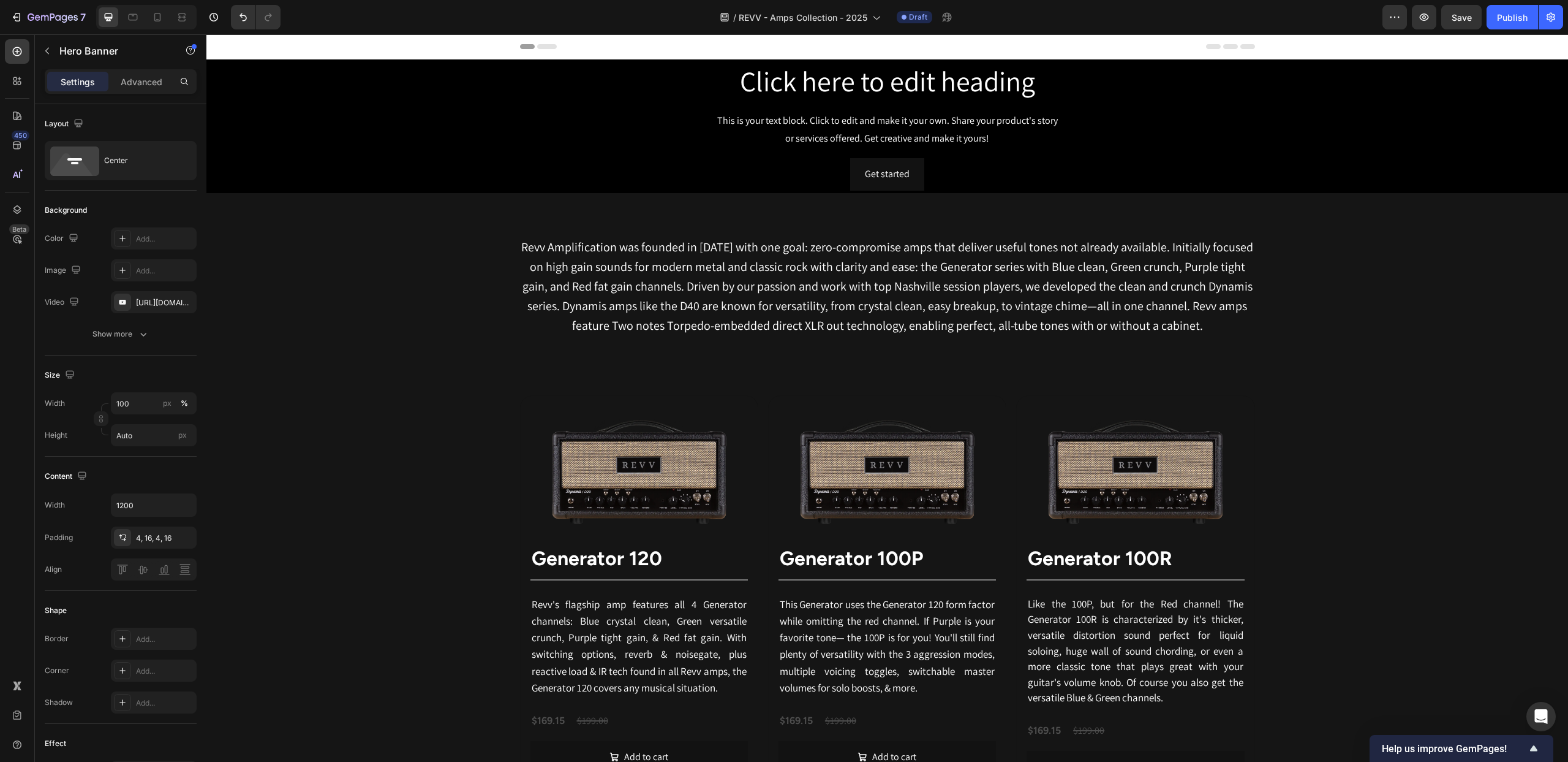
click at [302, 179] on div "Background Image" at bounding box center [887, 126] width 1362 height 134
click at [552, 70] on div "Heading" at bounding box center [549, 69] width 34 height 11
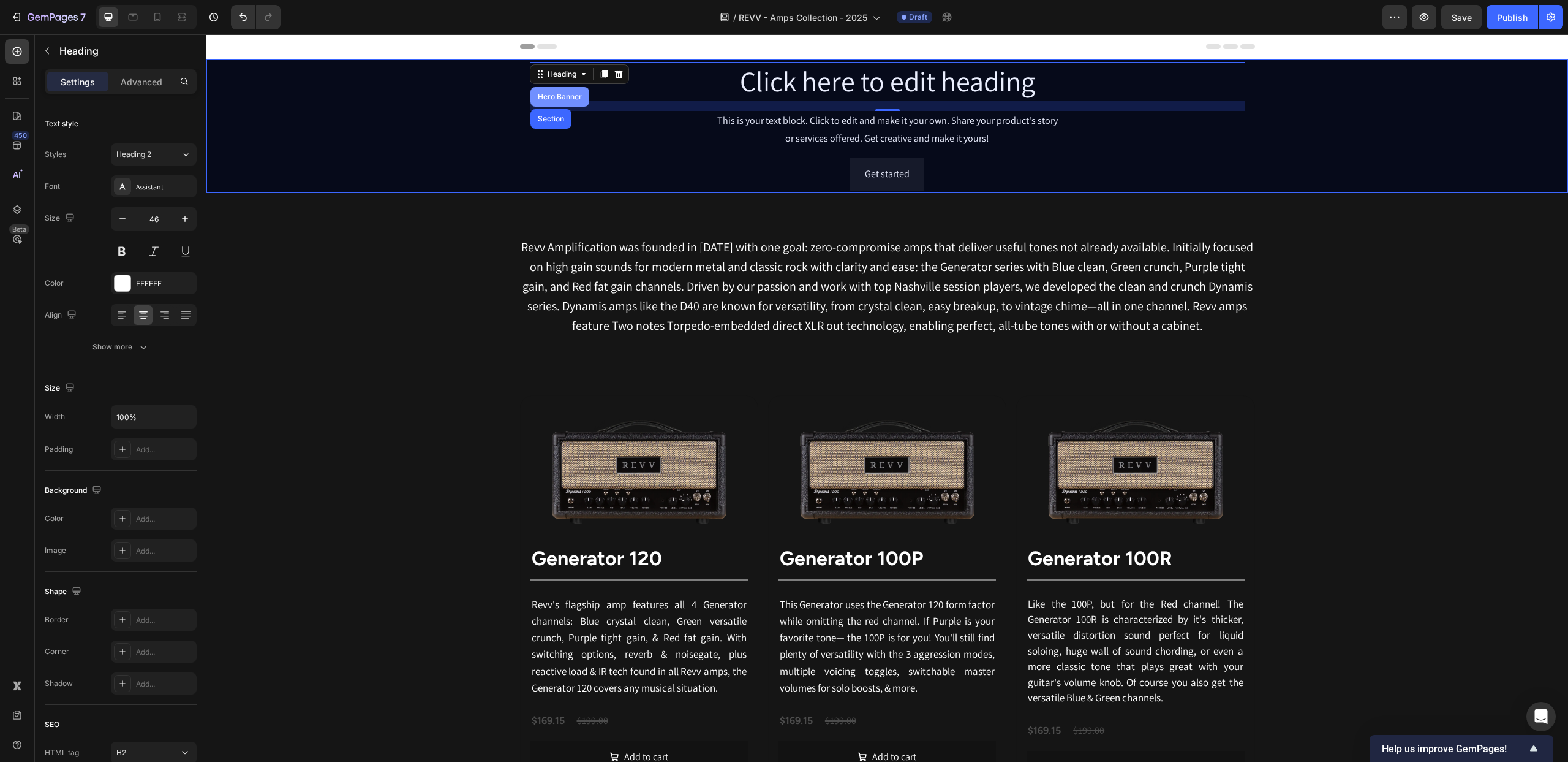
click at [556, 97] on div "Hero Banner" at bounding box center [560, 97] width 49 height 7
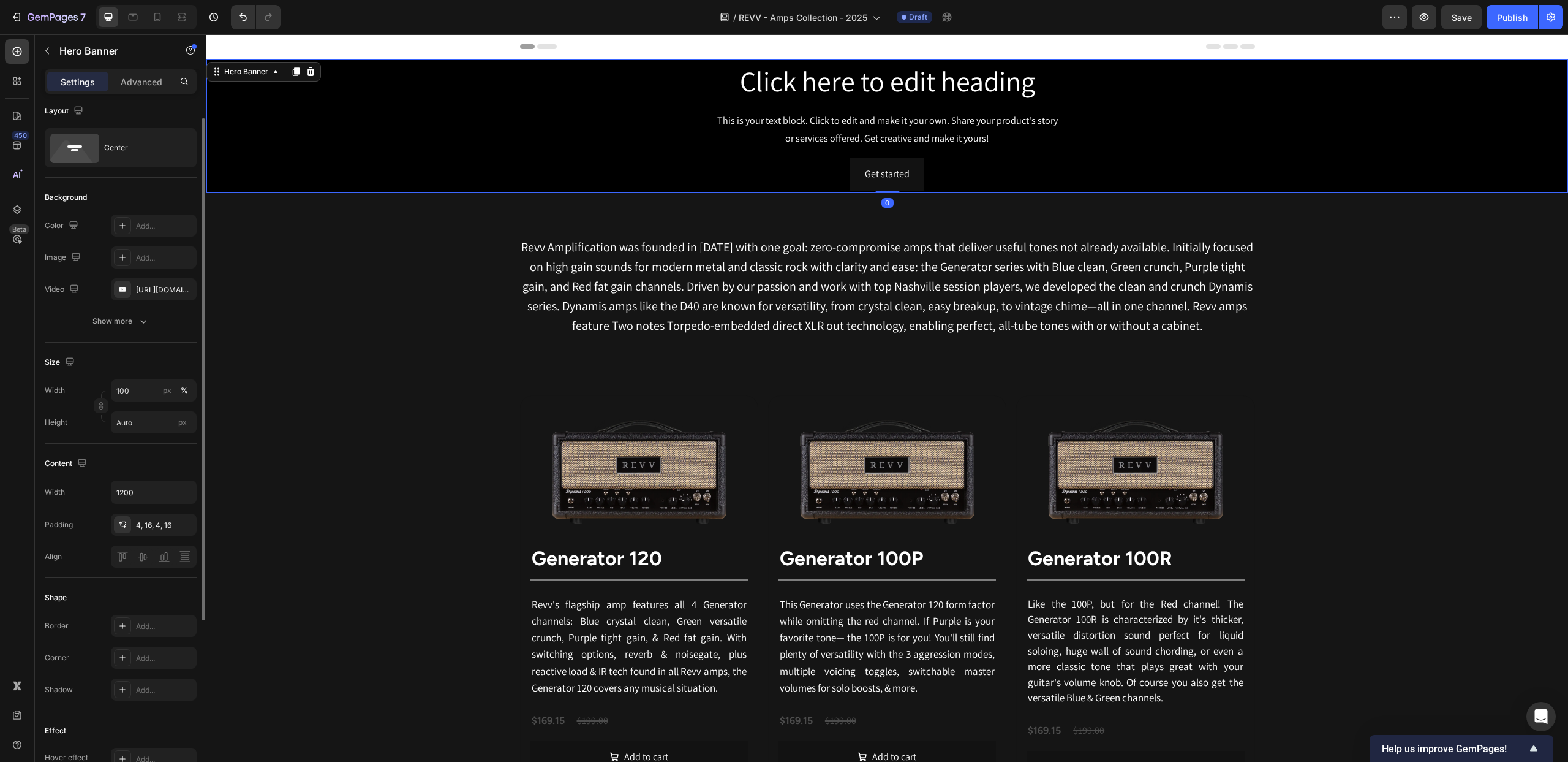
scroll to position [16, 0]
click at [143, 413] on input "Auto" at bounding box center [153, 420] width 86 height 22
click at [140, 471] on span "Fit screen" at bounding box center [133, 471] width 34 height 11
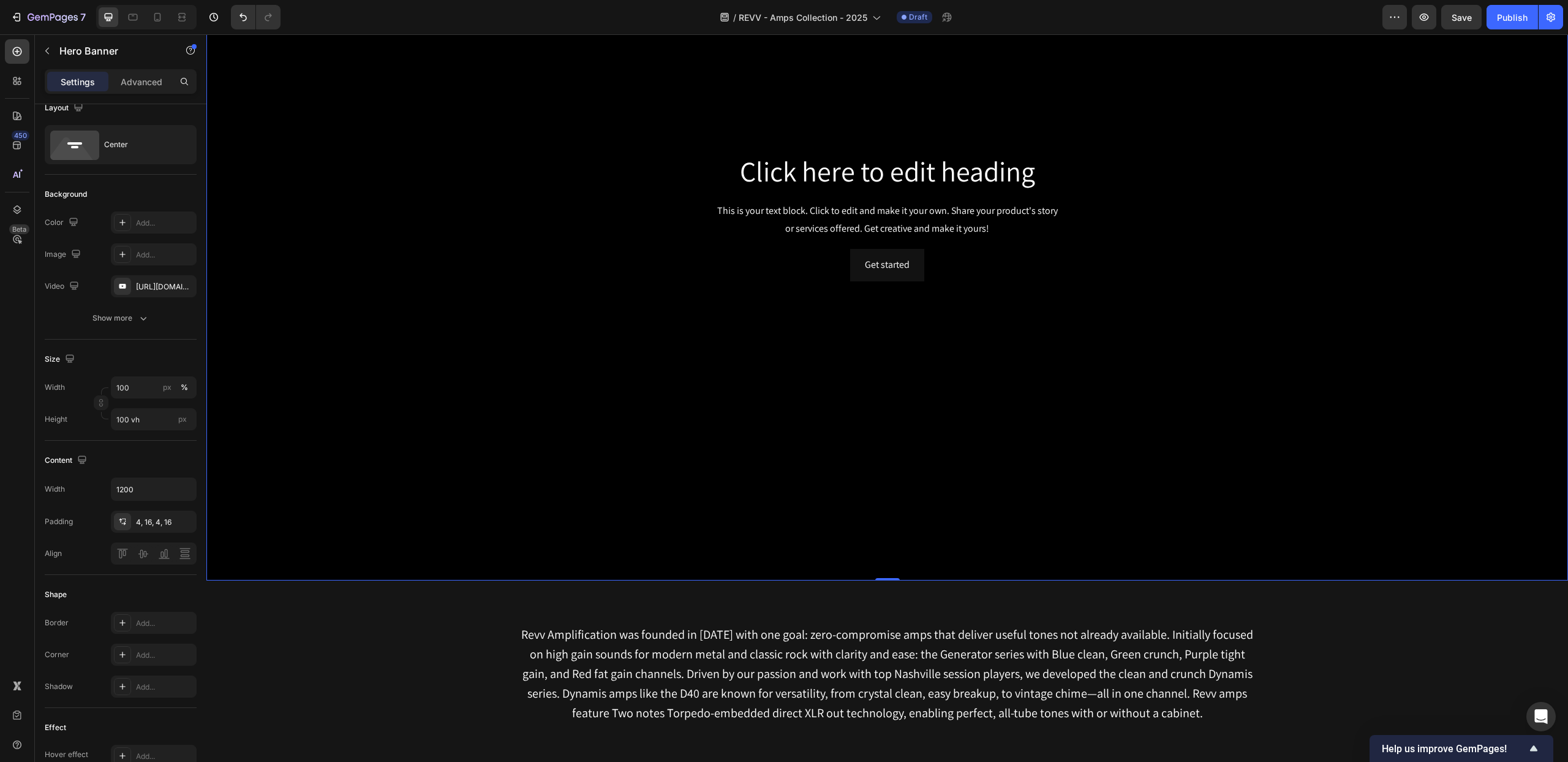
scroll to position [0, 0]
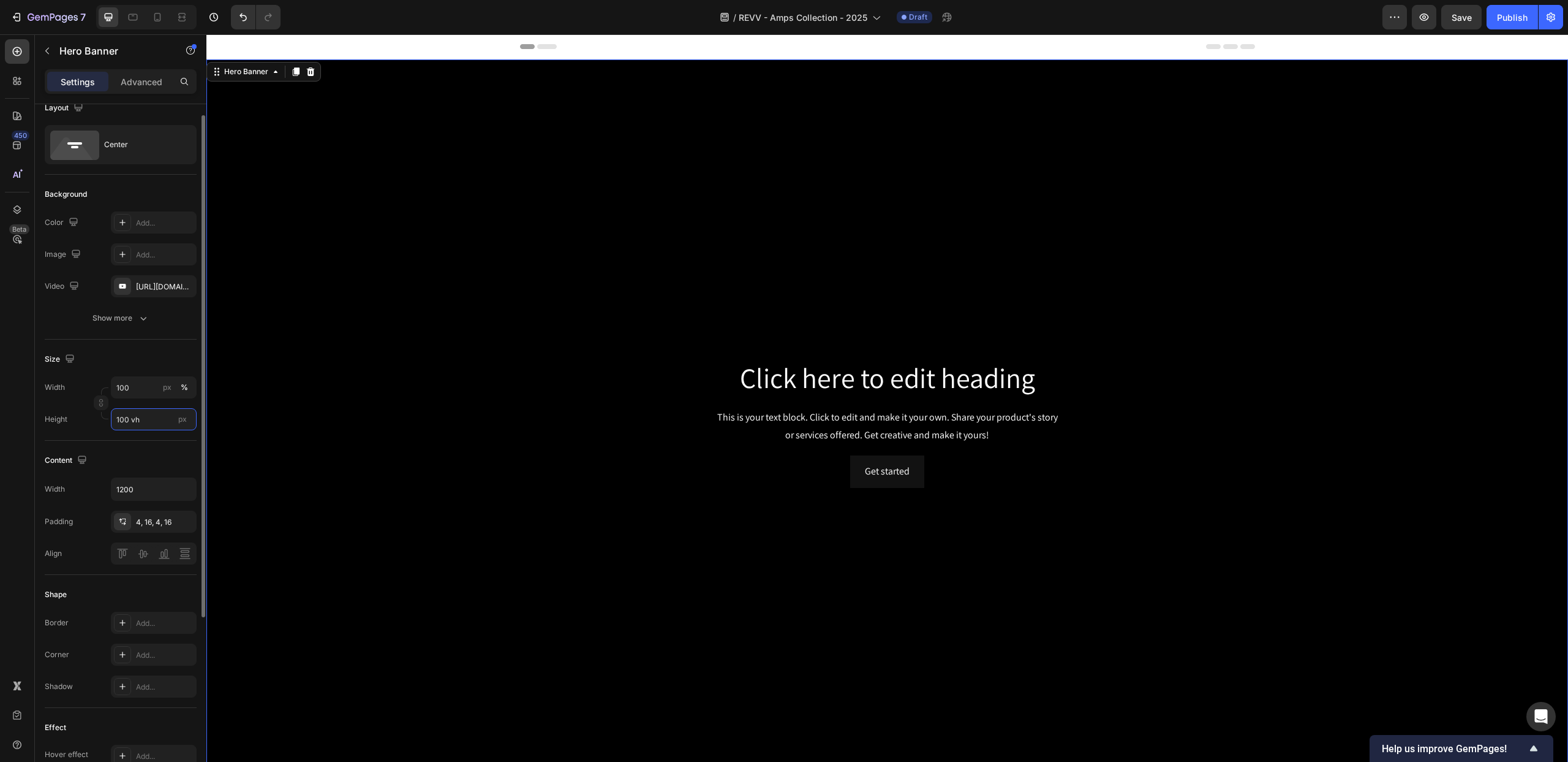
click at [144, 420] on input "100 vh" at bounding box center [153, 420] width 86 height 22
click at [158, 420] on input "100 vh" at bounding box center [153, 420] width 86 height 22
drag, startPoint x: 158, startPoint y: 420, endPoint x: 104, endPoint y: 420, distance: 54.0
click at [105, 420] on div "Height 100 vh px" at bounding box center [121, 420] width 152 height 22
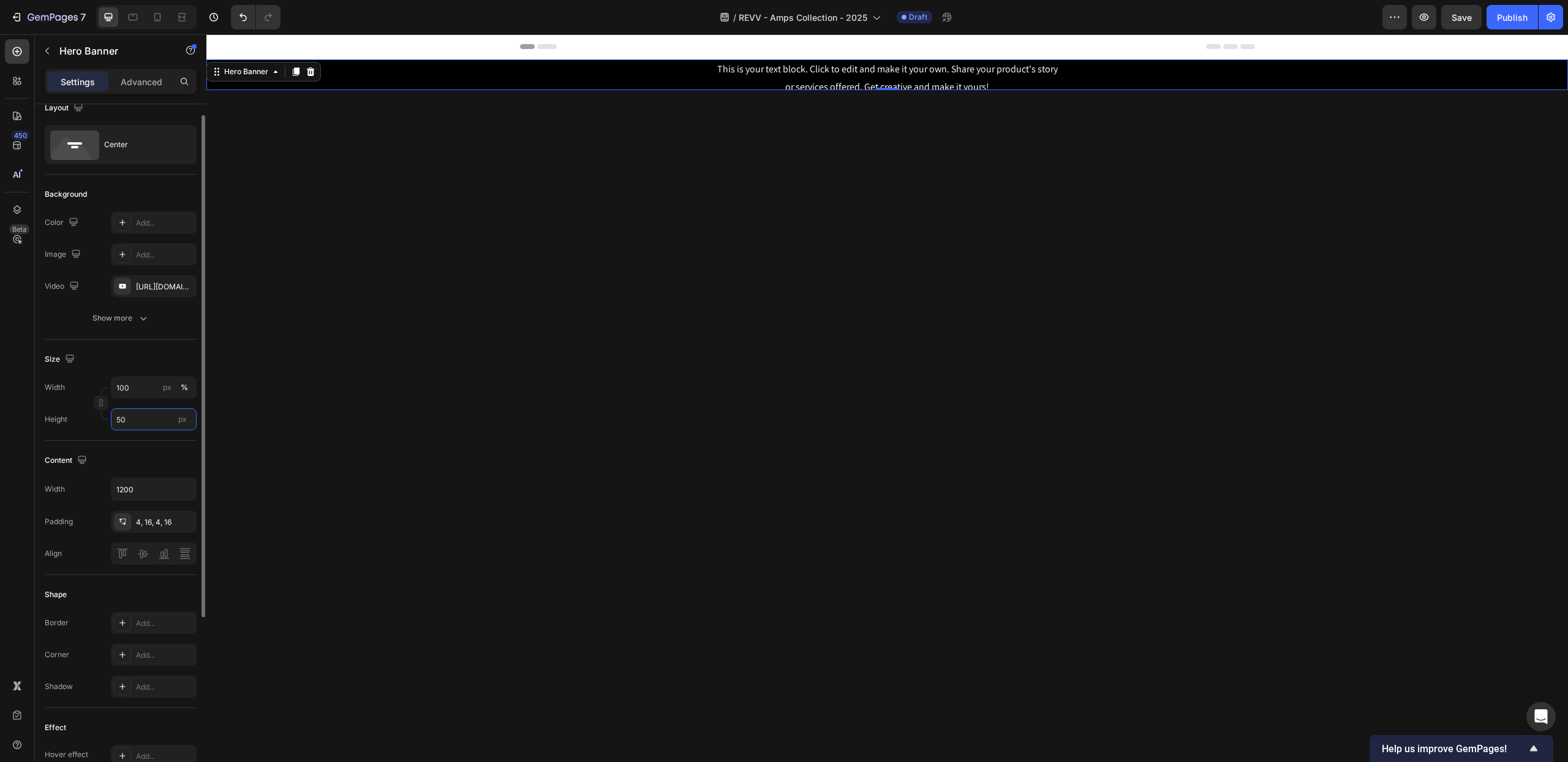
drag, startPoint x: 137, startPoint y: 421, endPoint x: 93, endPoint y: 421, distance: 44.0
click at [93, 421] on div "Height 50 px" at bounding box center [121, 420] width 152 height 22
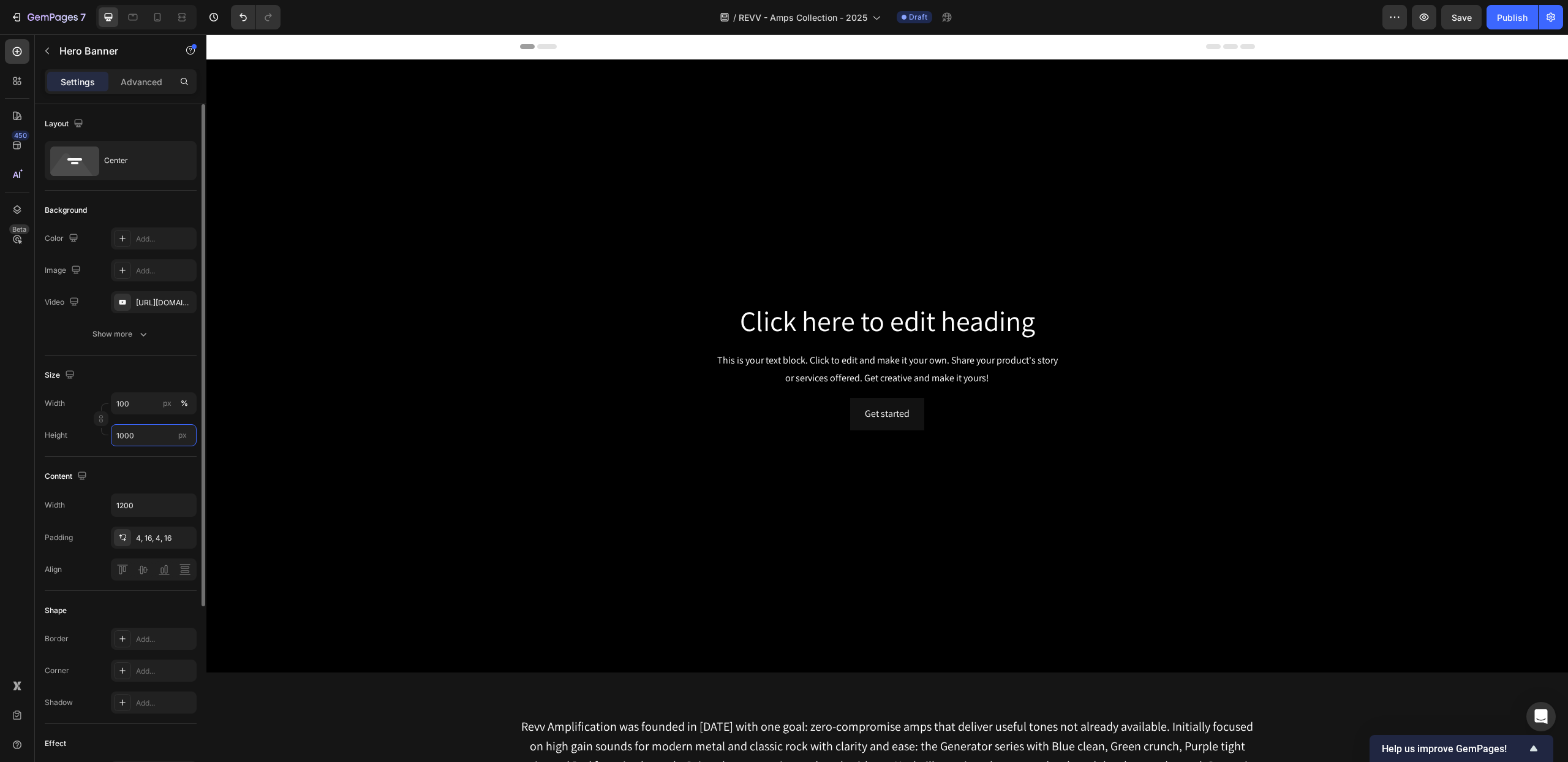
type input "1000"
drag, startPoint x: 89, startPoint y: 182, endPoint x: 92, endPoint y: 207, distance: 25.2
click at [89, 182] on div "Layout Center" at bounding box center [121, 147] width 152 height 86
click at [83, 168] on icon at bounding box center [73, 168] width 44 height 30
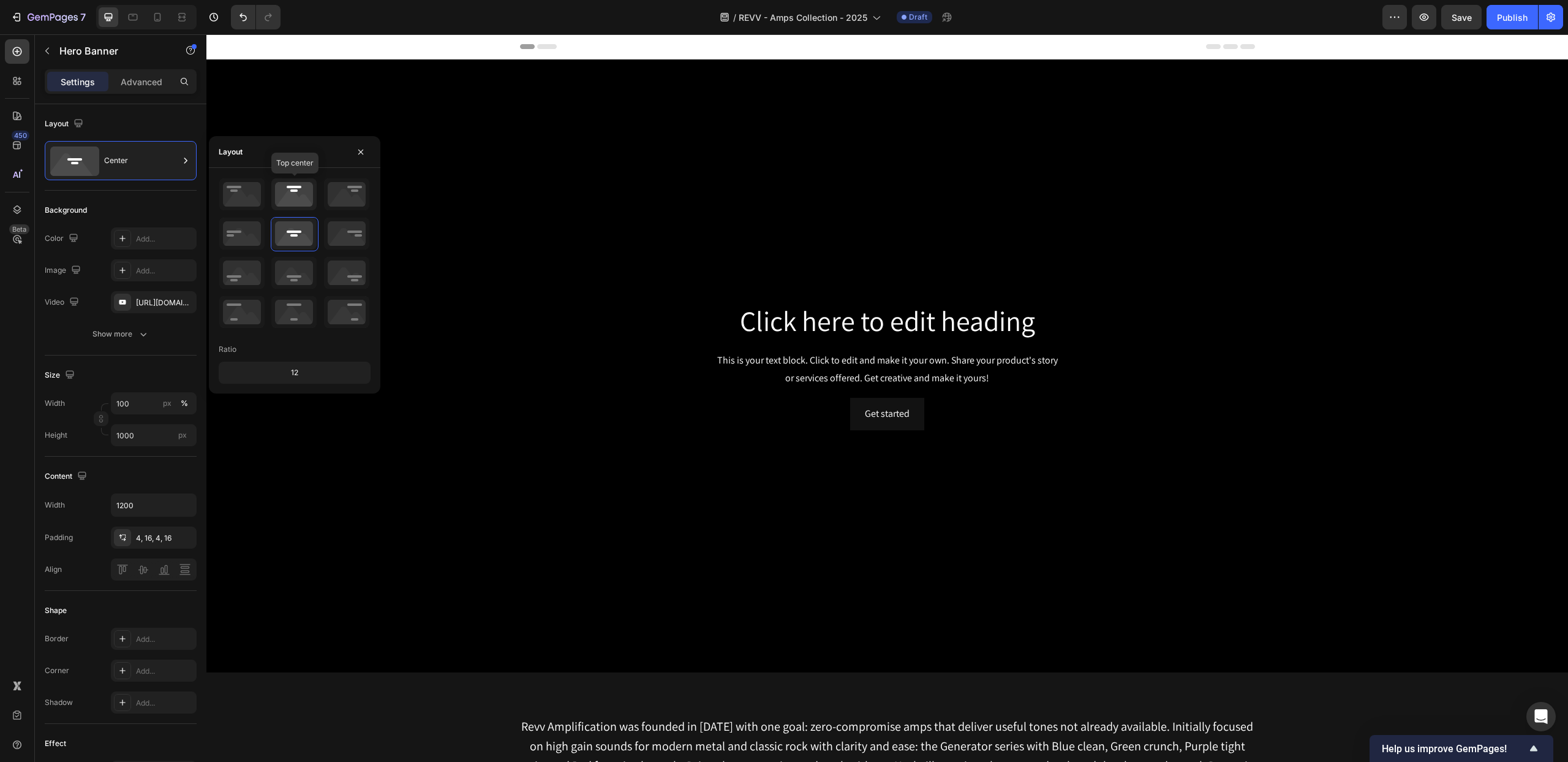
click at [287, 187] on icon at bounding box center [294, 195] width 46 height 32
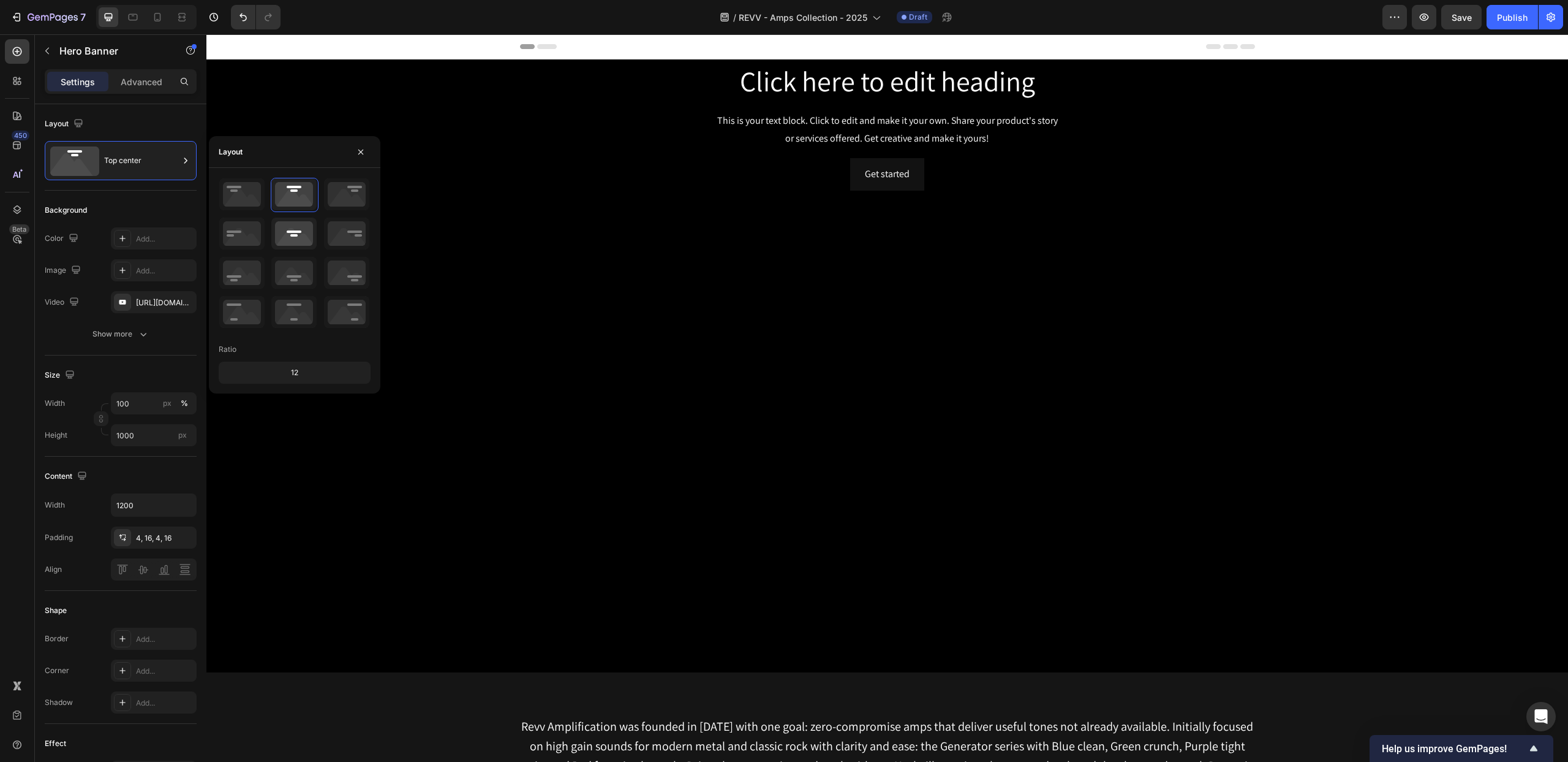
click at [298, 217] on div at bounding box center [294, 234] width 47 height 34
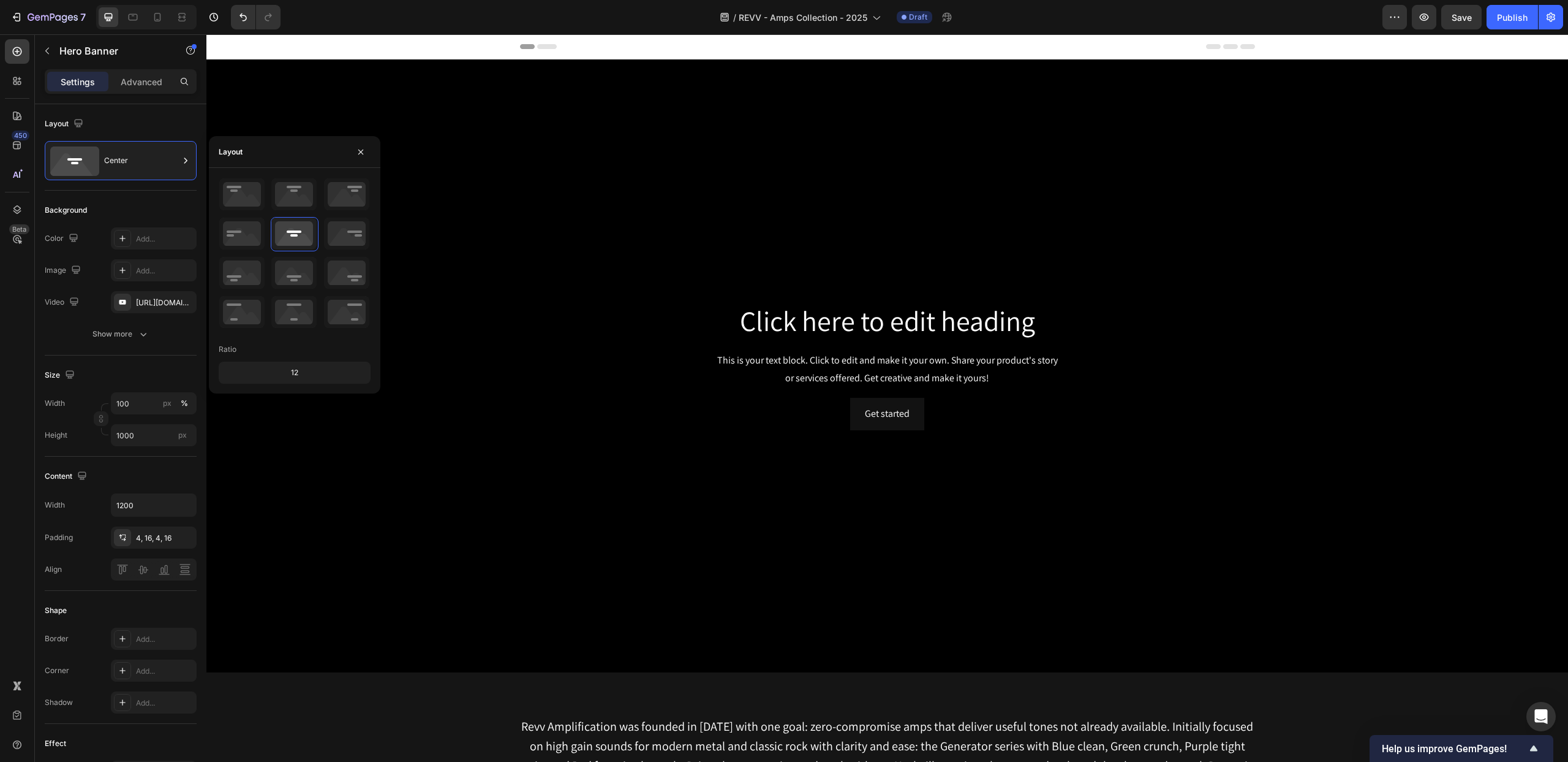
click at [302, 370] on div "12" at bounding box center [294, 373] width 147 height 17
click at [291, 373] on div "12" at bounding box center [294, 373] width 147 height 17
click at [293, 373] on div "12" at bounding box center [294, 373] width 147 height 17
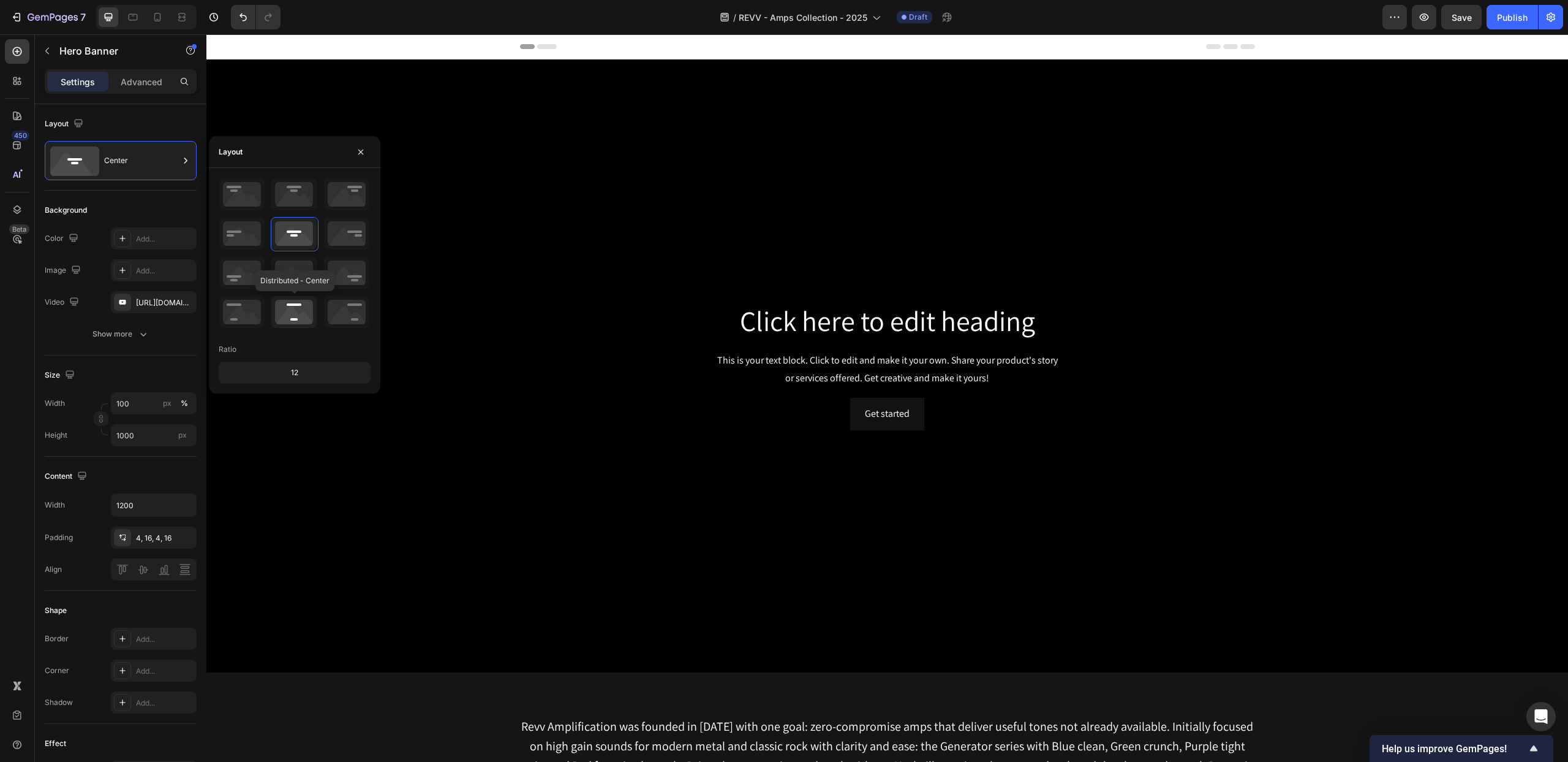
click at [292, 302] on icon at bounding box center [294, 312] width 46 height 32
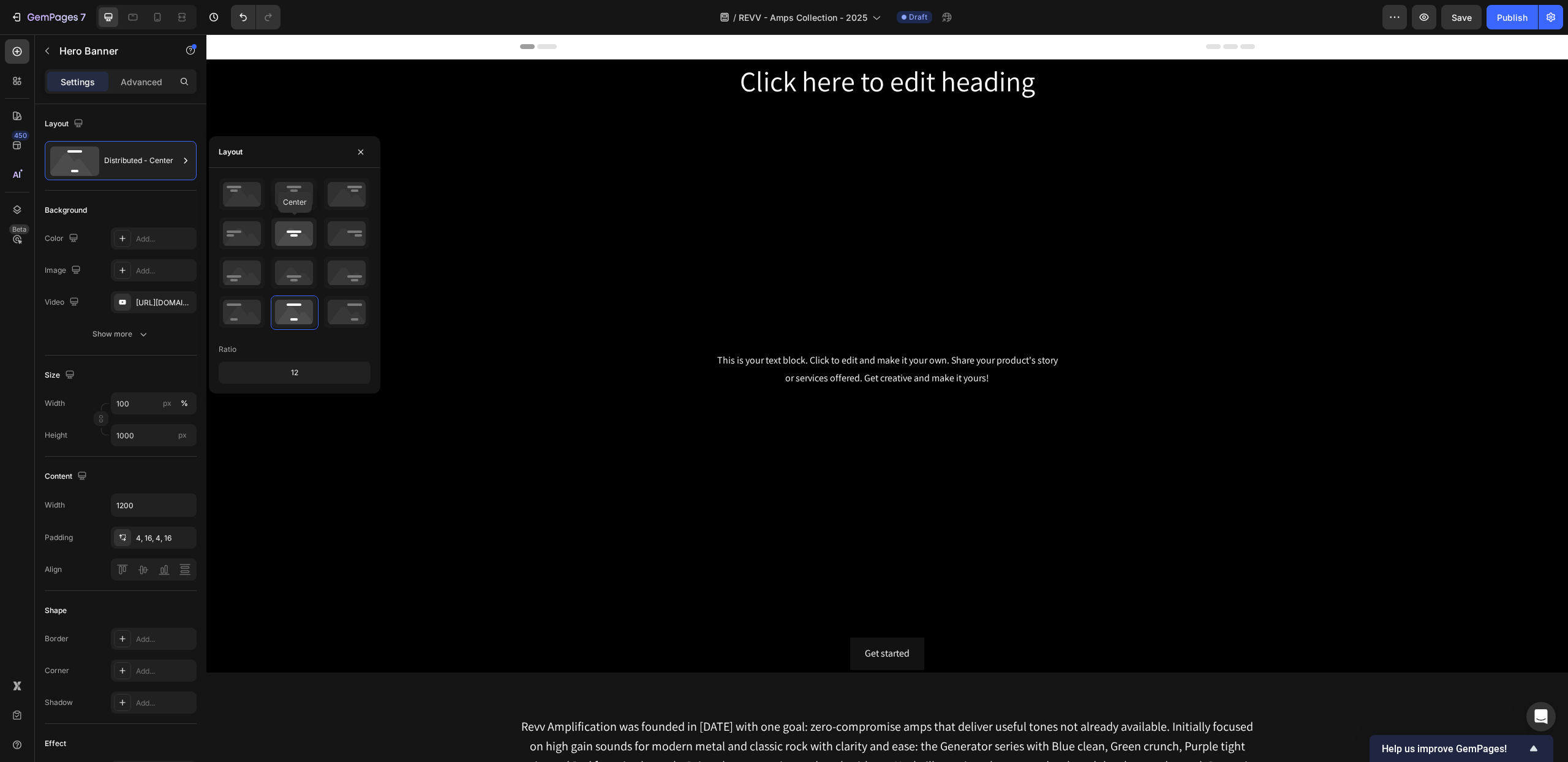
click at [289, 236] on icon at bounding box center [294, 233] width 46 height 32
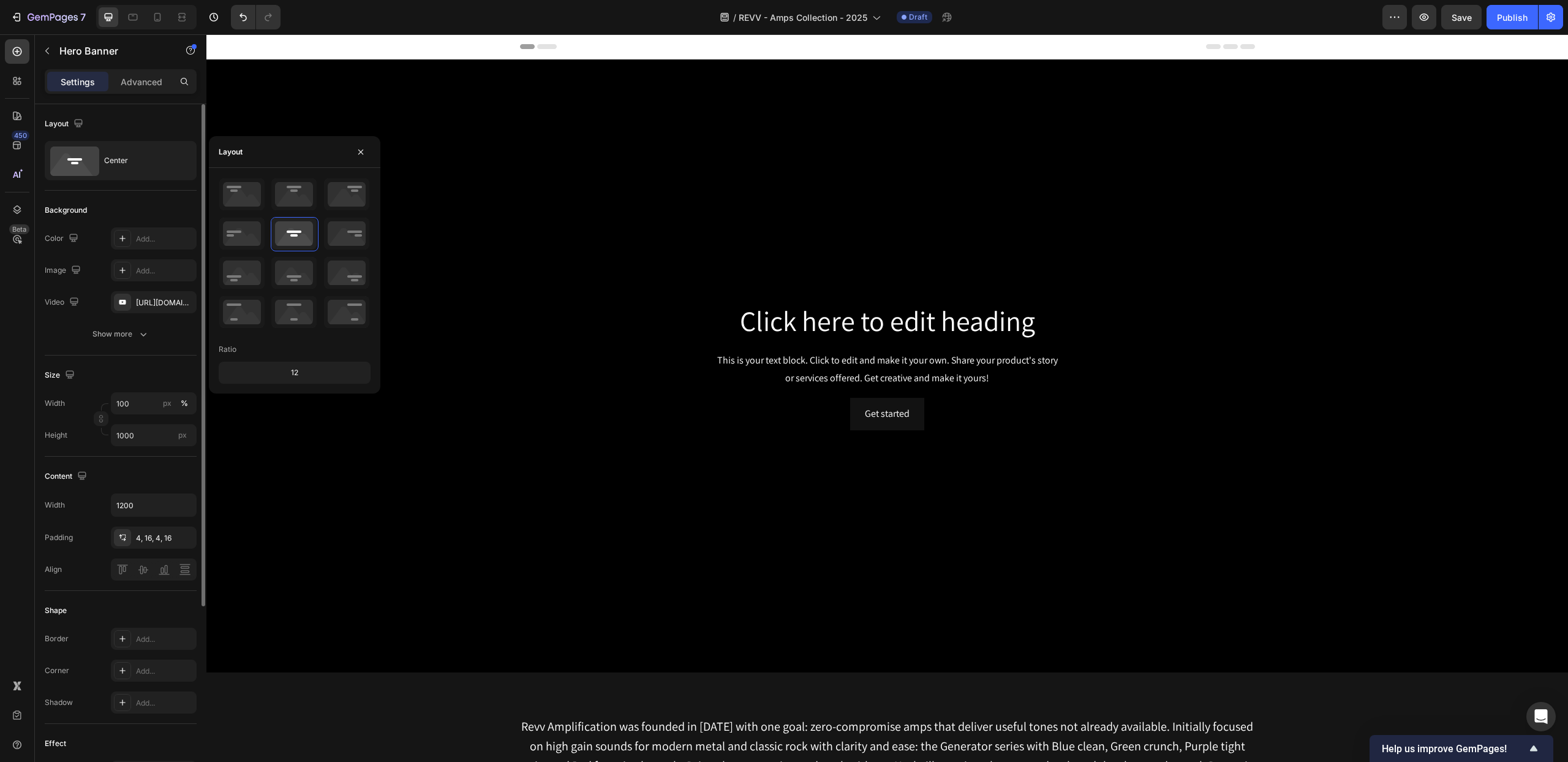
click at [140, 109] on div "Layout Center" at bounding box center [121, 147] width 152 height 86
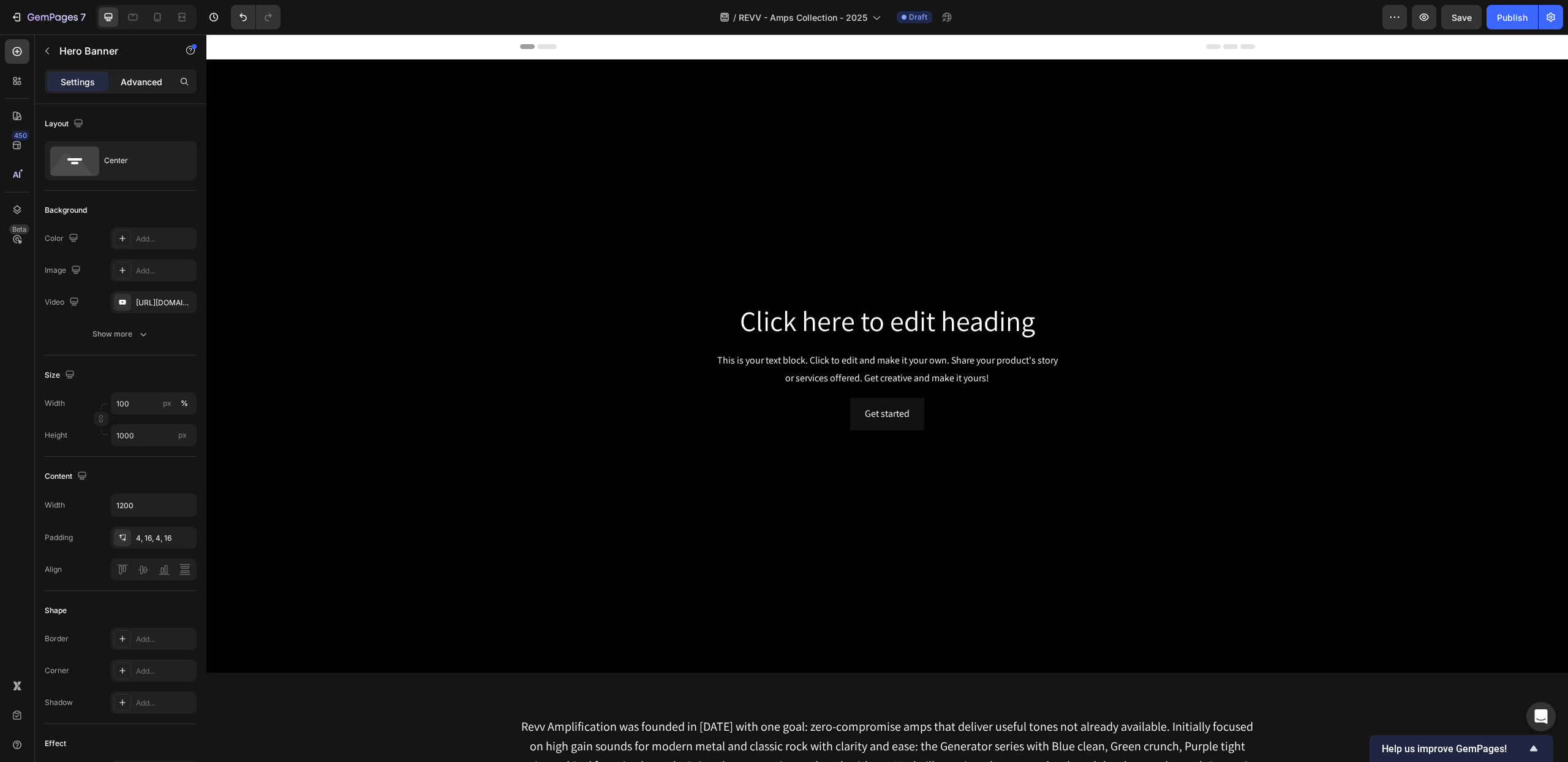
click at [137, 81] on p "Advanced" at bounding box center [142, 81] width 42 height 13
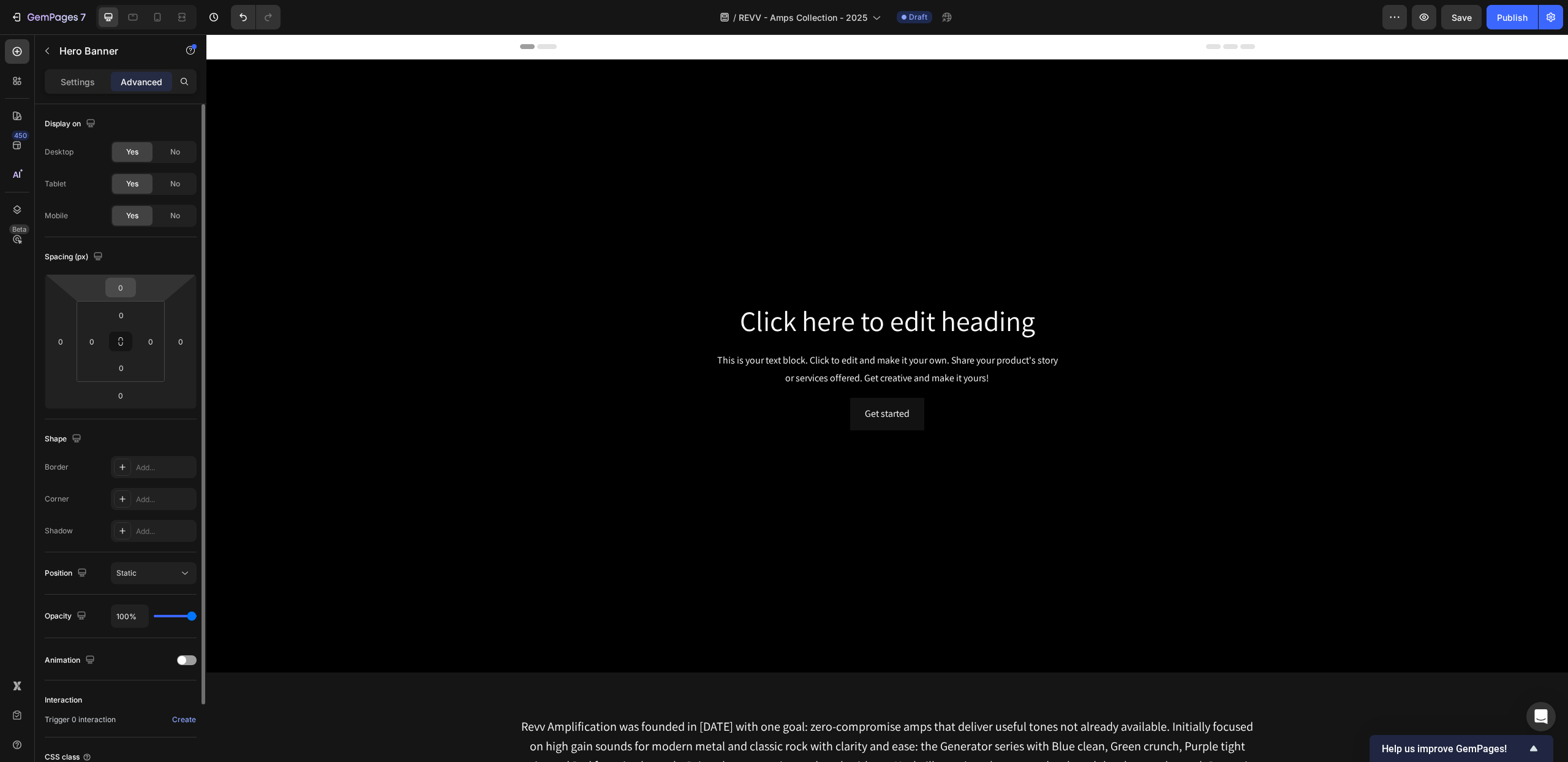
click at [126, 290] on input "0" at bounding box center [121, 288] width 25 height 18
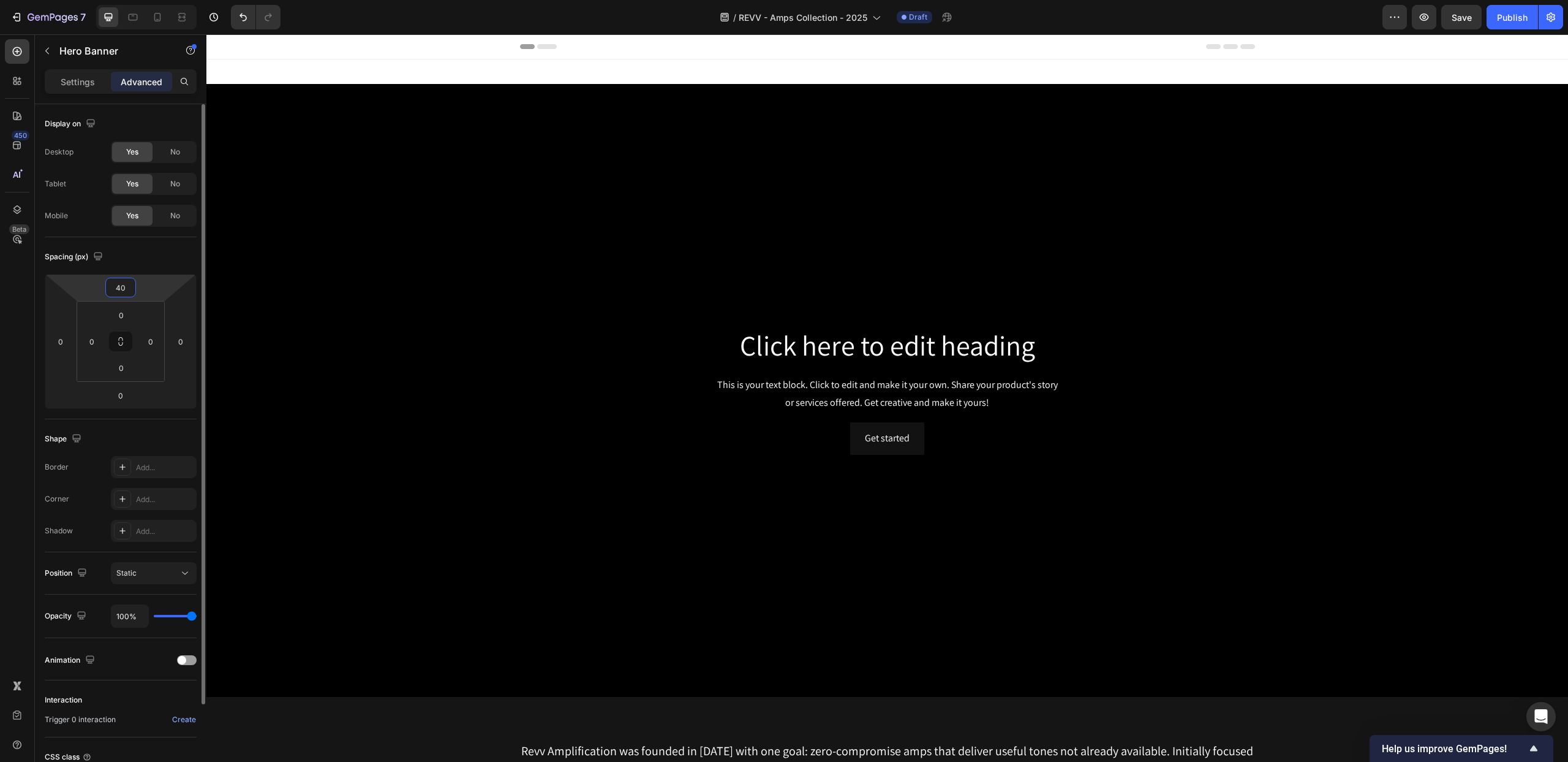
drag, startPoint x: 116, startPoint y: 288, endPoint x: 164, endPoint y: 291, distance: 48.1
click at [116, 288] on input "40" at bounding box center [121, 288] width 25 height 18
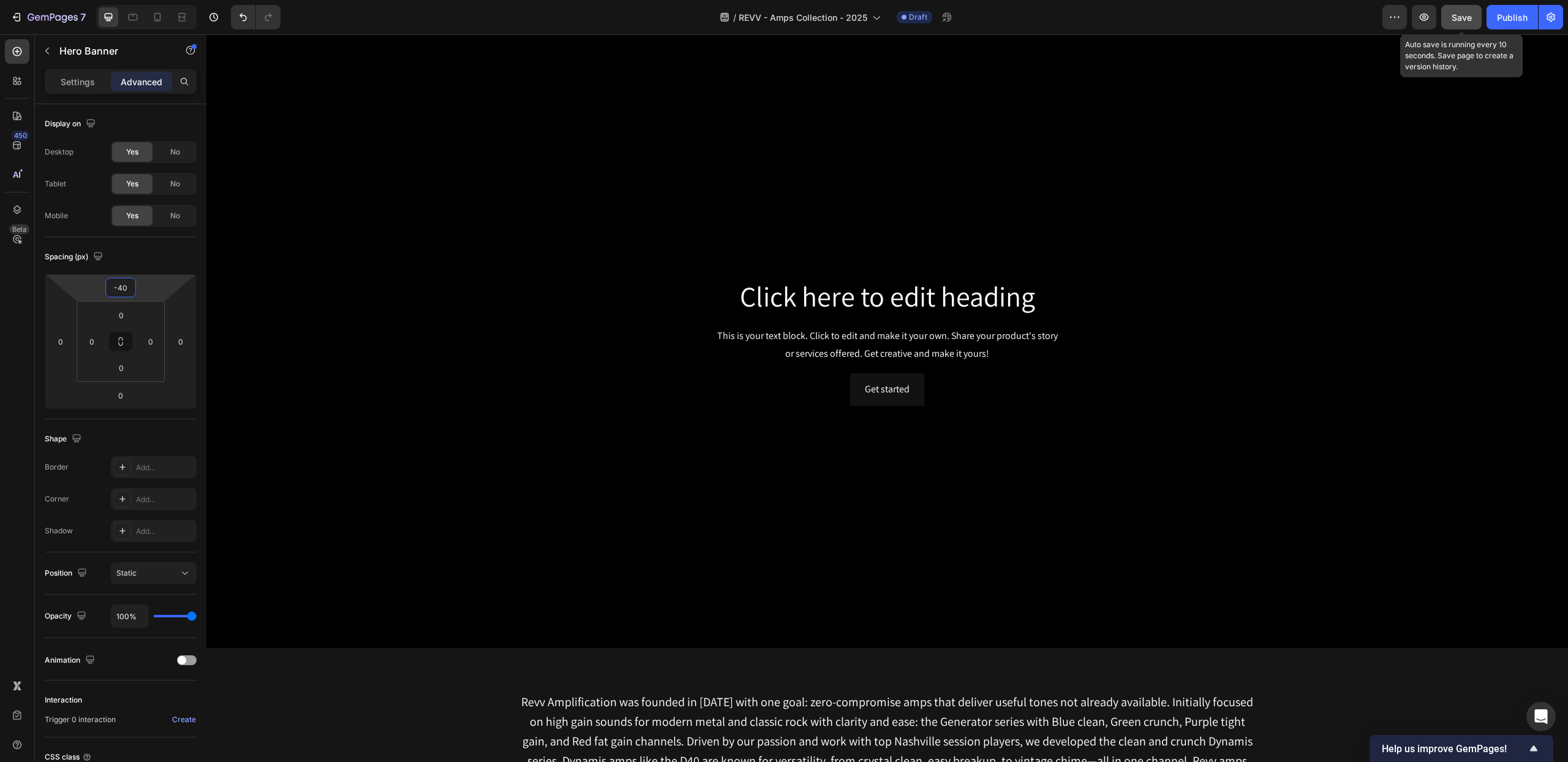
type input "-40"
click at [1464, 14] on span "Save" at bounding box center [1461, 17] width 20 height 10
click at [46, 54] on icon "button" at bounding box center [47, 51] width 10 height 10
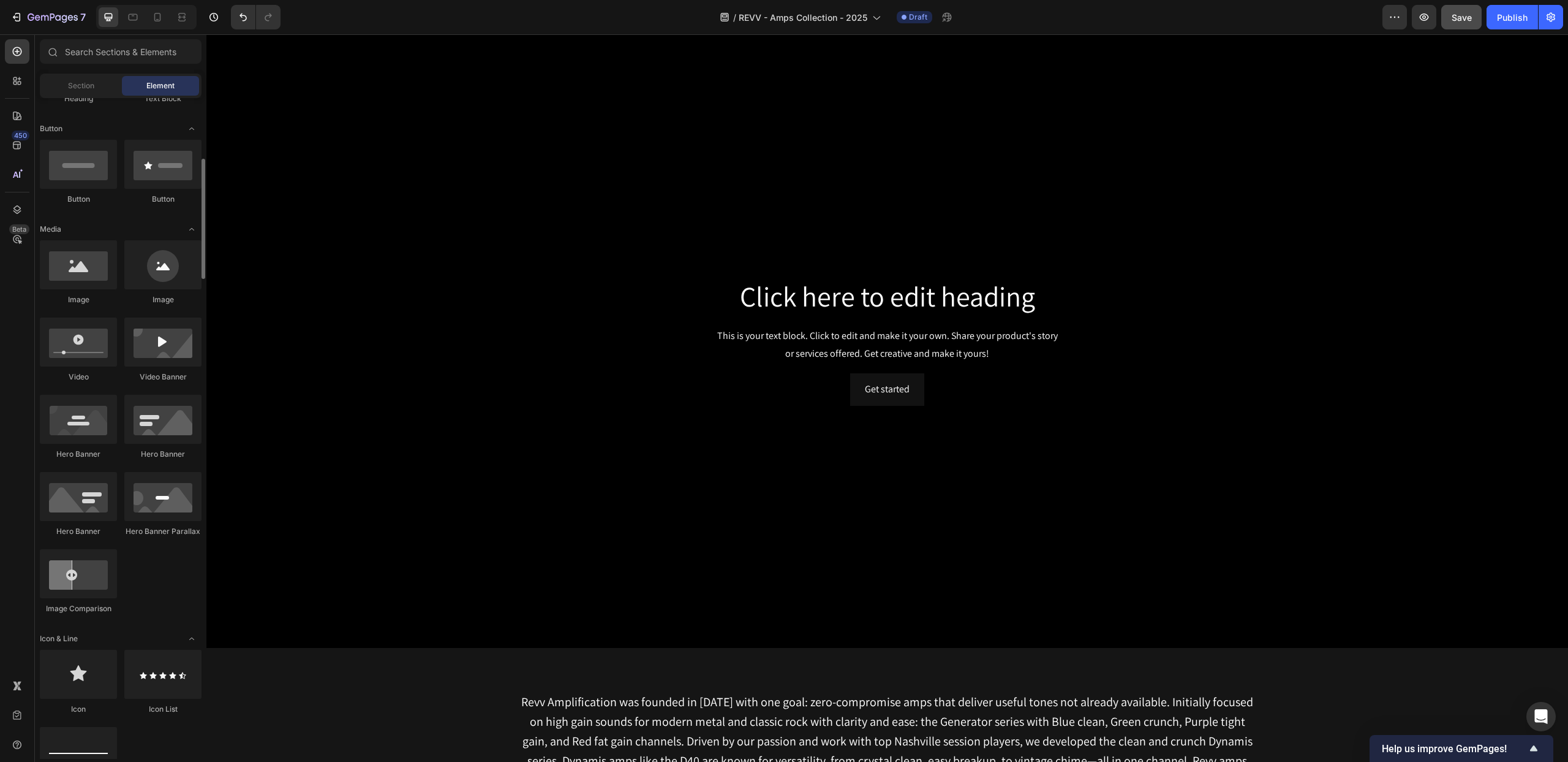
scroll to position [325, 0]
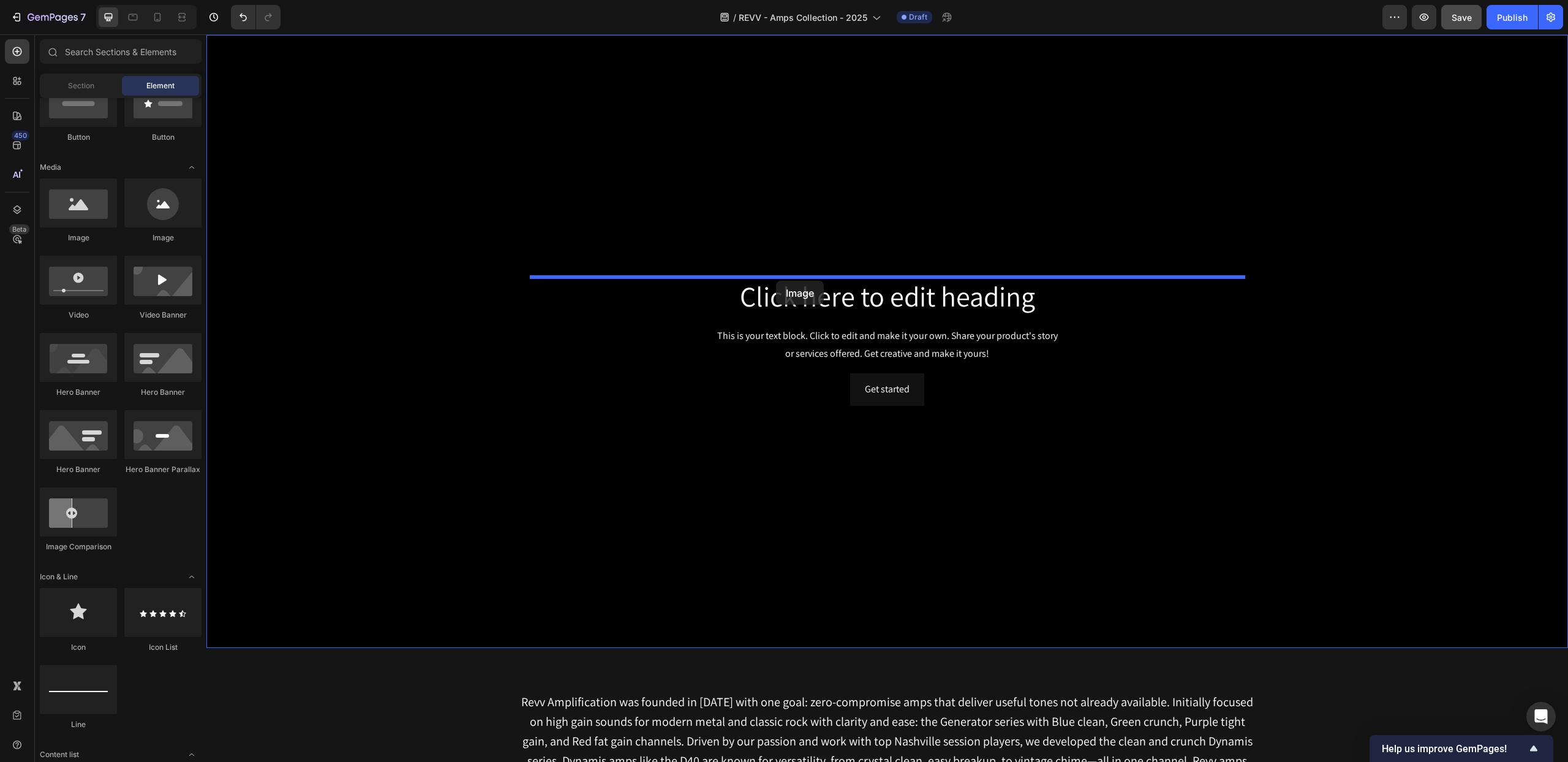
drag, startPoint x: 320, startPoint y: 245, endPoint x: 776, endPoint y: 281, distance: 457.4
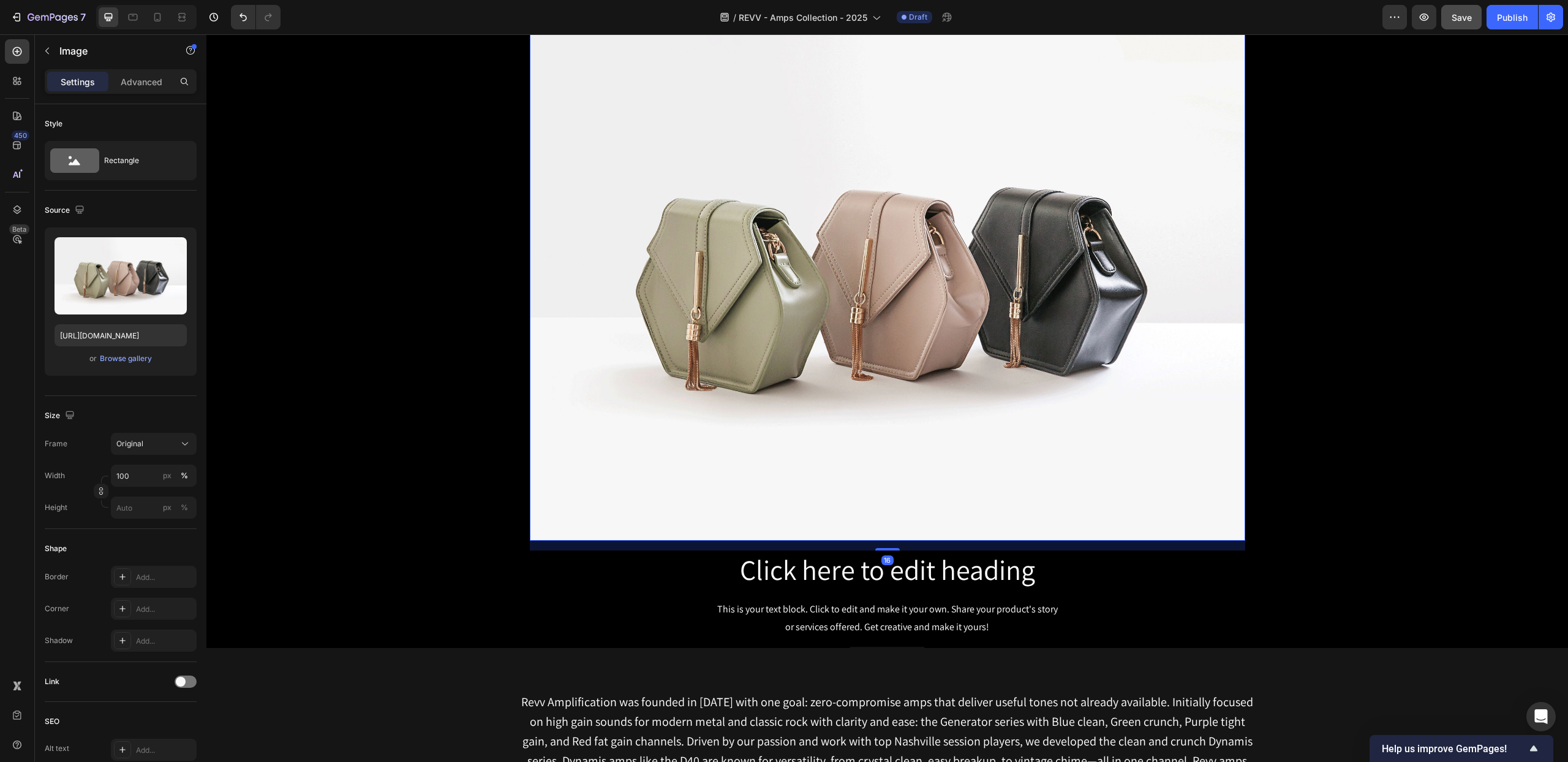
click at [696, 209] on img at bounding box center [888, 272] width 715 height 537
click at [133, 360] on div "Browse gallery" at bounding box center [126, 359] width 52 height 11
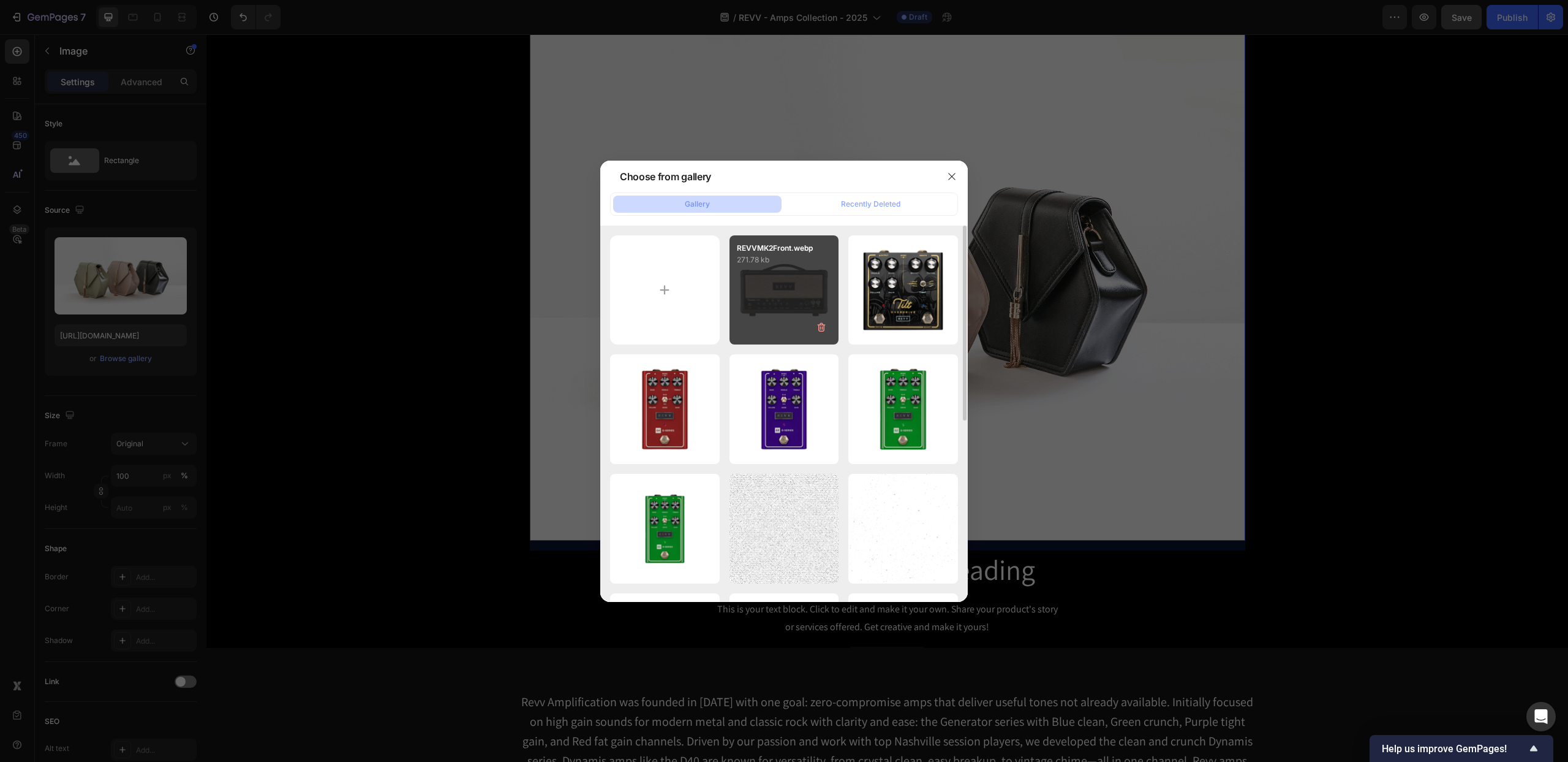
click at [780, 290] on div "REVVMK2Front.webp 271.78 kb" at bounding box center [784, 290] width 110 height 110
type input "https://cdn.shopify.com/s/files/1/0549/5852/2550/files/gempages_458901126431900…"
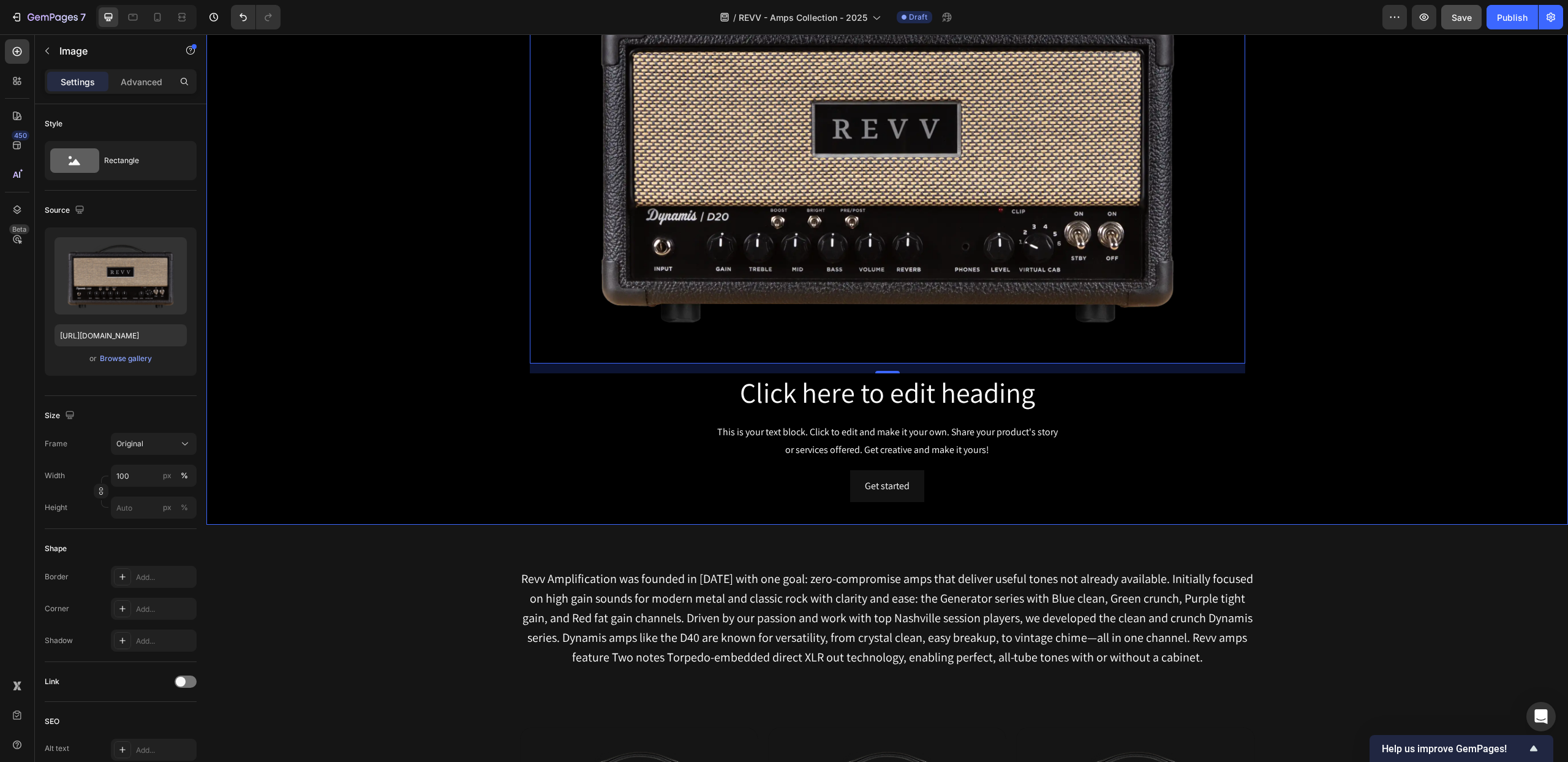
scroll to position [125, 0]
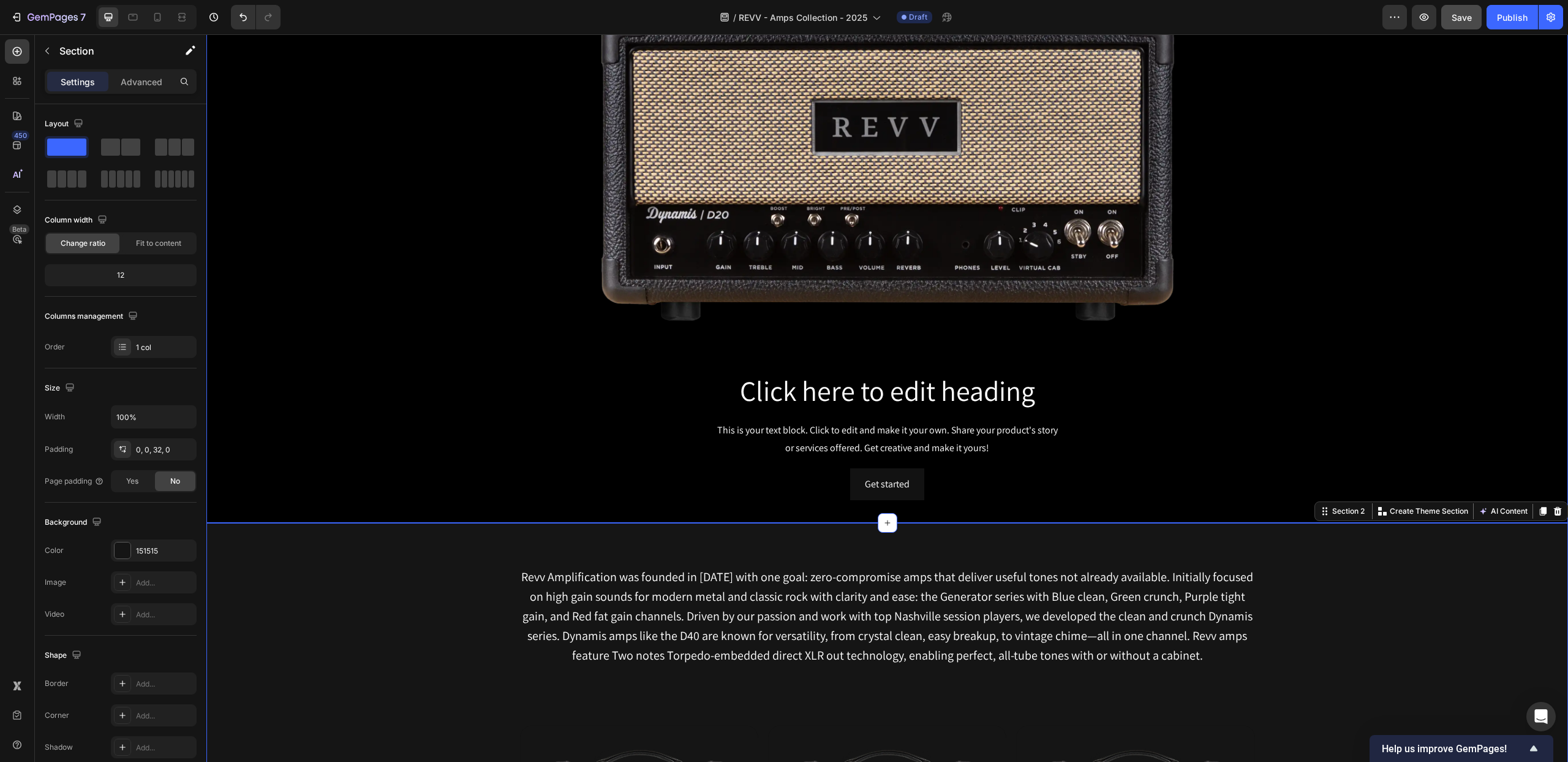
scroll to position [0, 0]
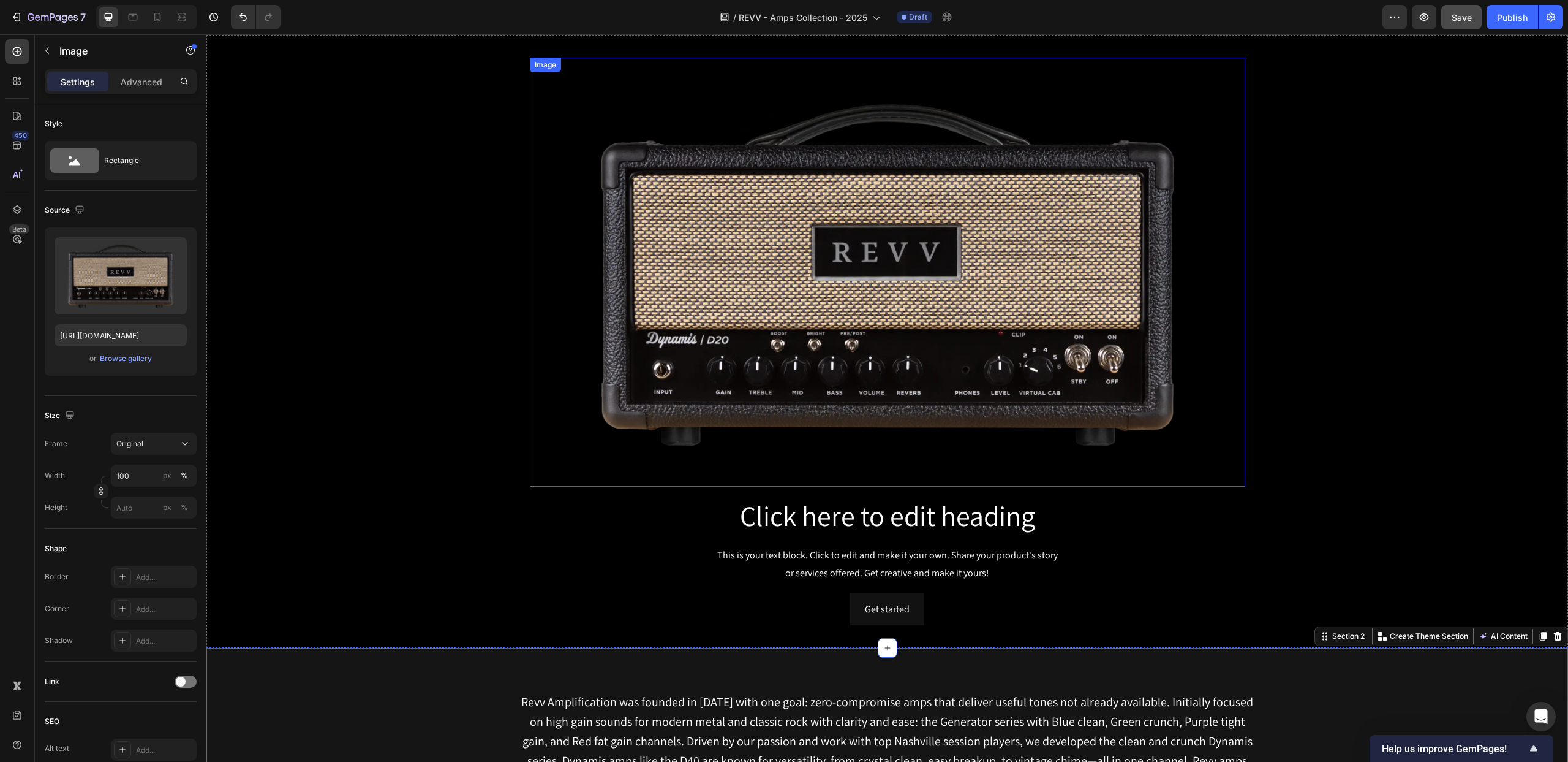
click at [897, 477] on img at bounding box center [888, 273] width 715 height 430
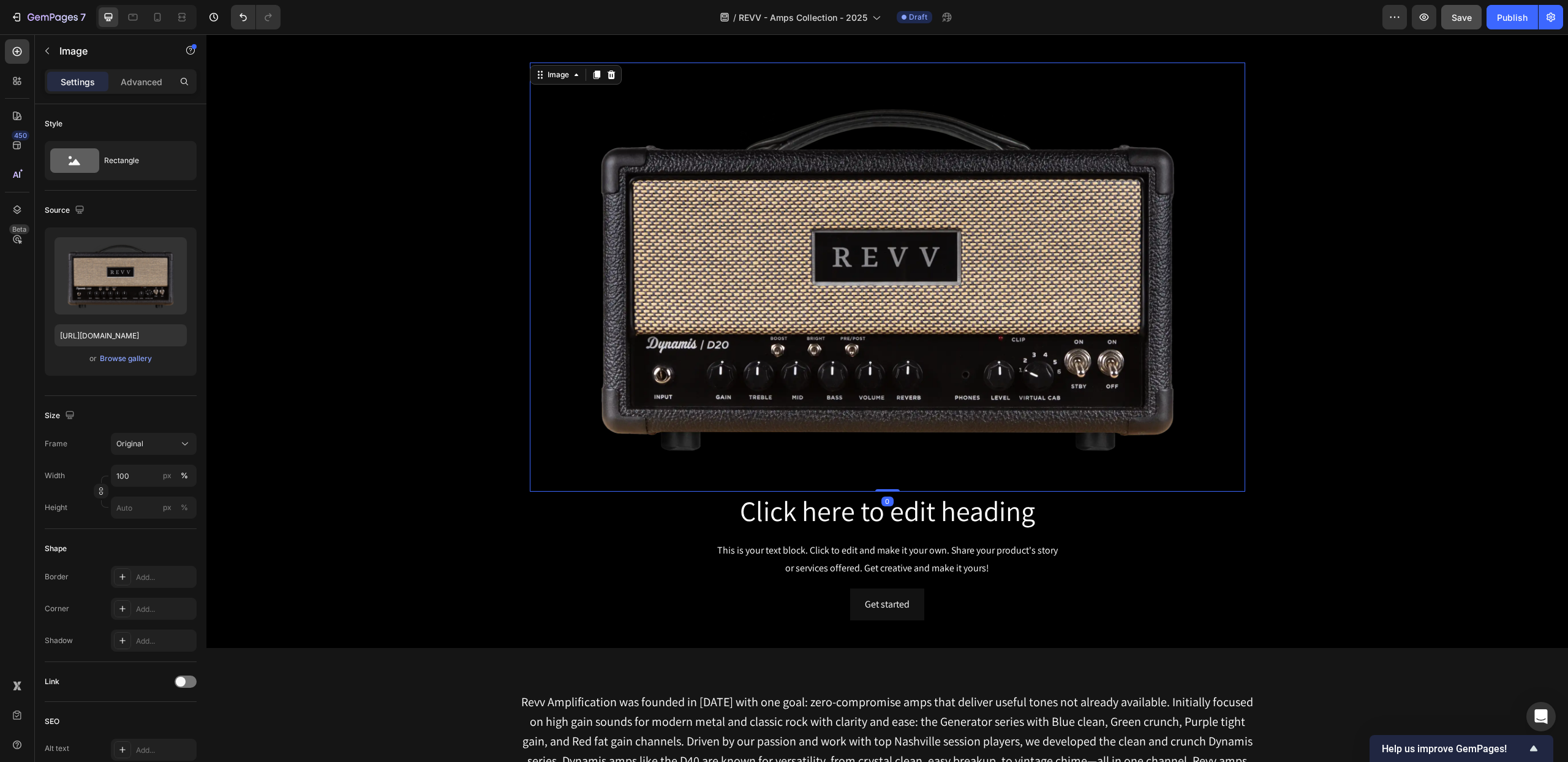
drag, startPoint x: 890, startPoint y: 495, endPoint x: 890, endPoint y: 484, distance: 11.0
click at [890, 484] on div "Image 0" at bounding box center [888, 277] width 715 height 430
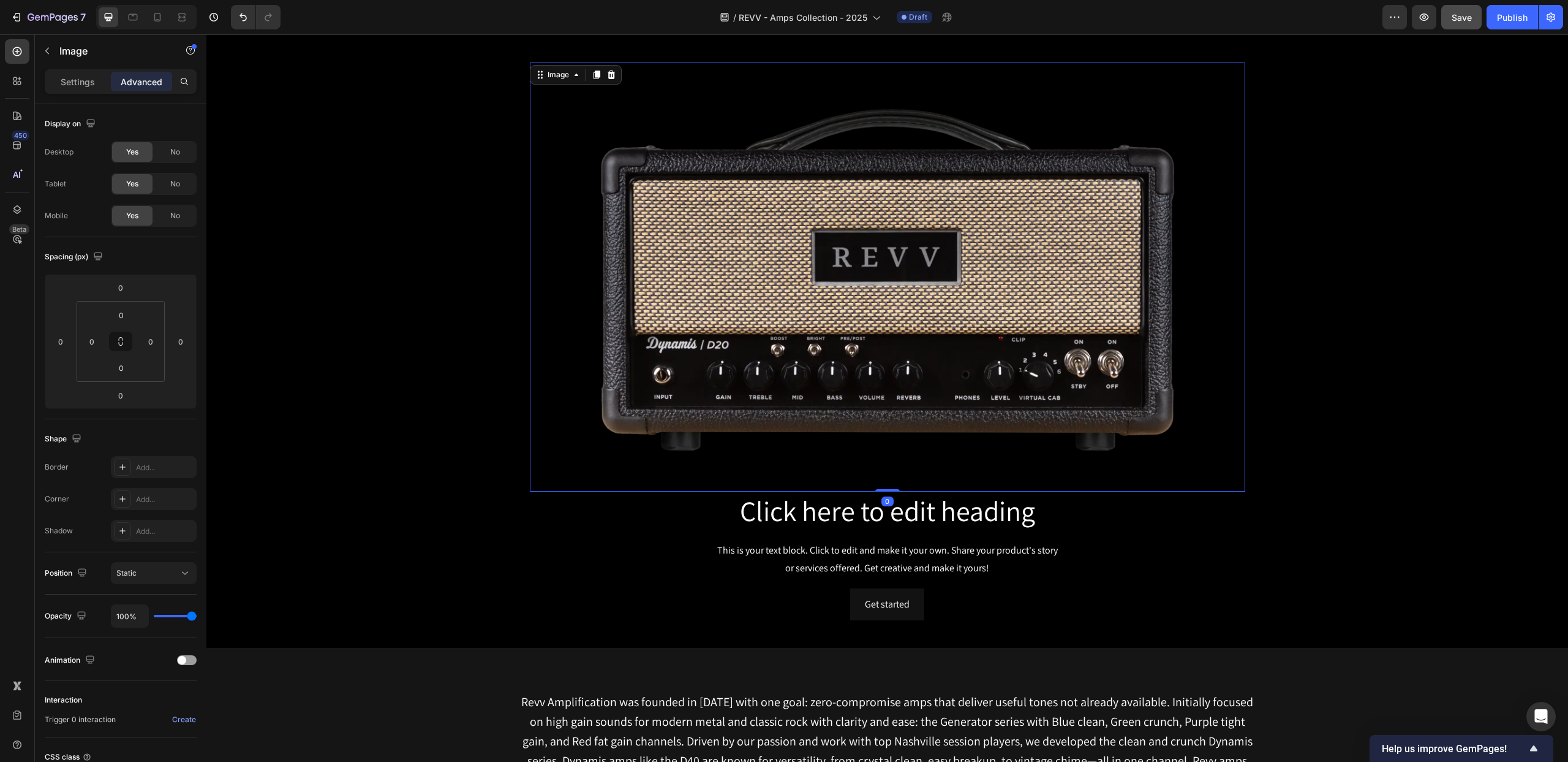
click at [810, 325] on img at bounding box center [888, 277] width 715 height 430
click at [76, 85] on p "Settings" at bounding box center [78, 81] width 34 height 13
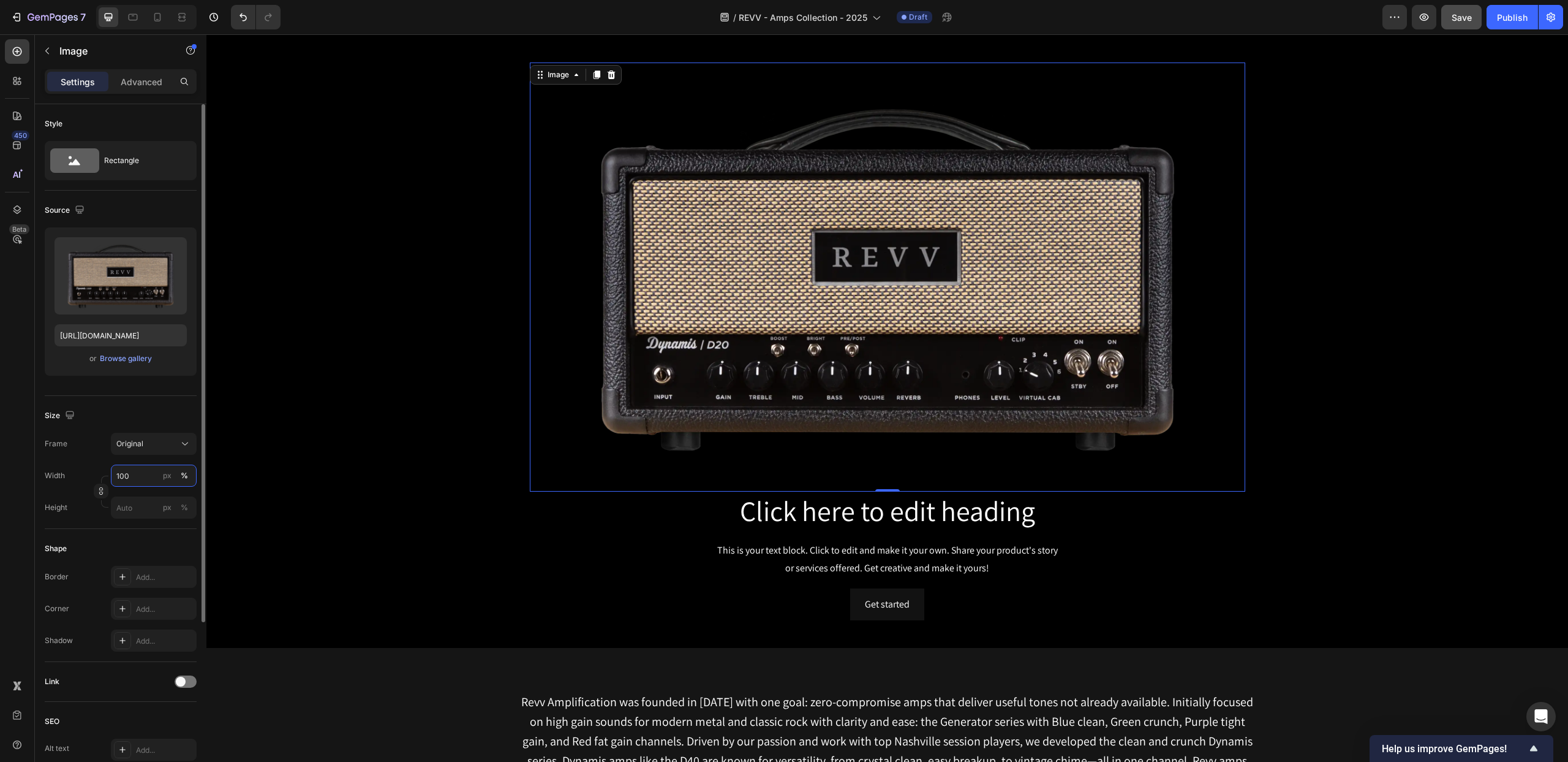
drag, startPoint x: 131, startPoint y: 473, endPoint x: 111, endPoint y: 473, distance: 20.0
click at [111, 473] on input "100" at bounding box center [153, 476] width 86 height 22
drag, startPoint x: 119, startPoint y: 475, endPoint x: 108, endPoint y: 475, distance: 11.0
click at [108, 475] on div "Width 100 px % Height px %" at bounding box center [121, 492] width 152 height 54
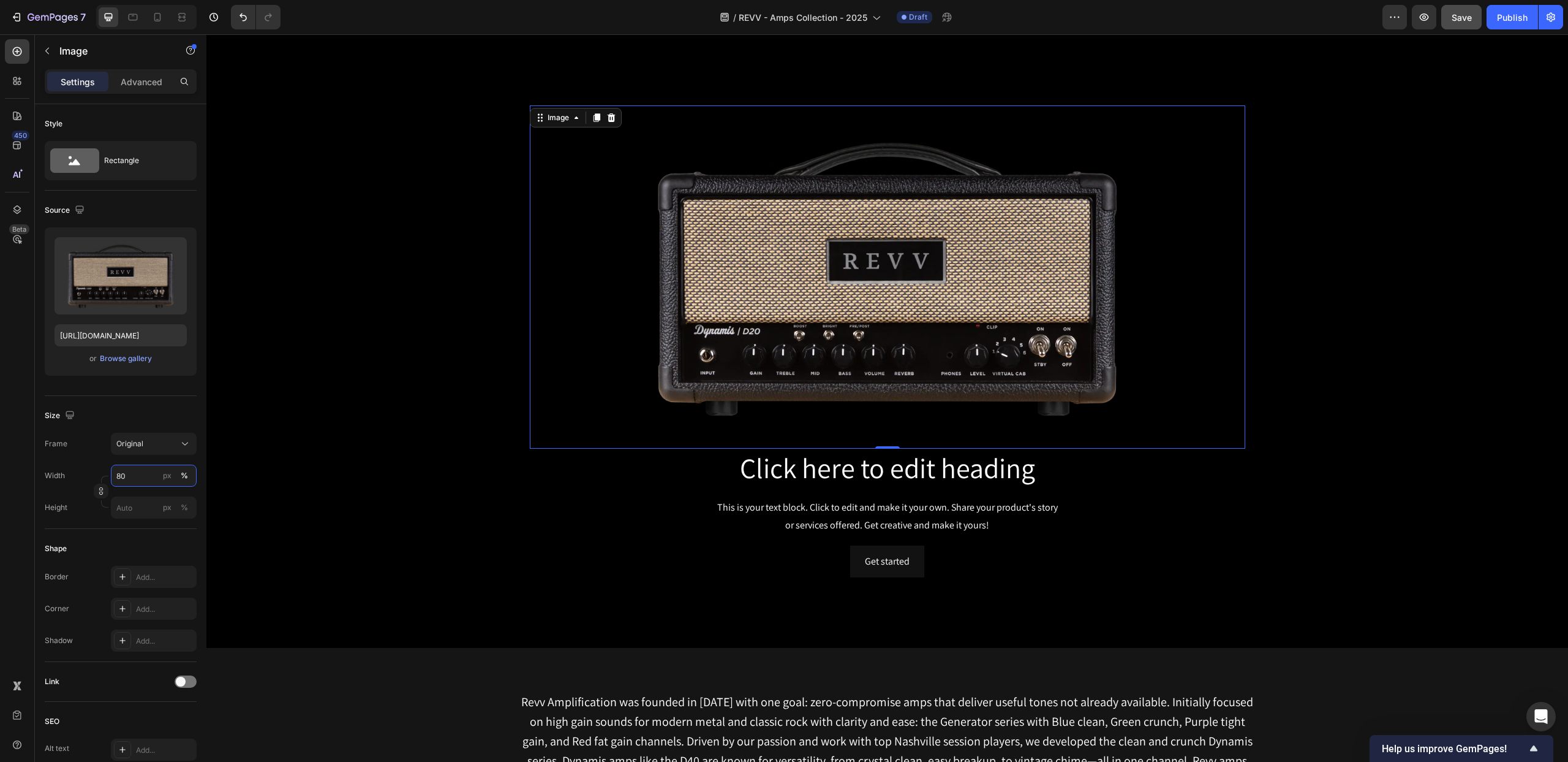
type input "80"
click at [510, 20] on div "/ REVV - Amps Collection - 2025 Draft" at bounding box center [837, 17] width 1092 height 25
click at [157, 20] on icon at bounding box center [158, 20] width 3 height 1
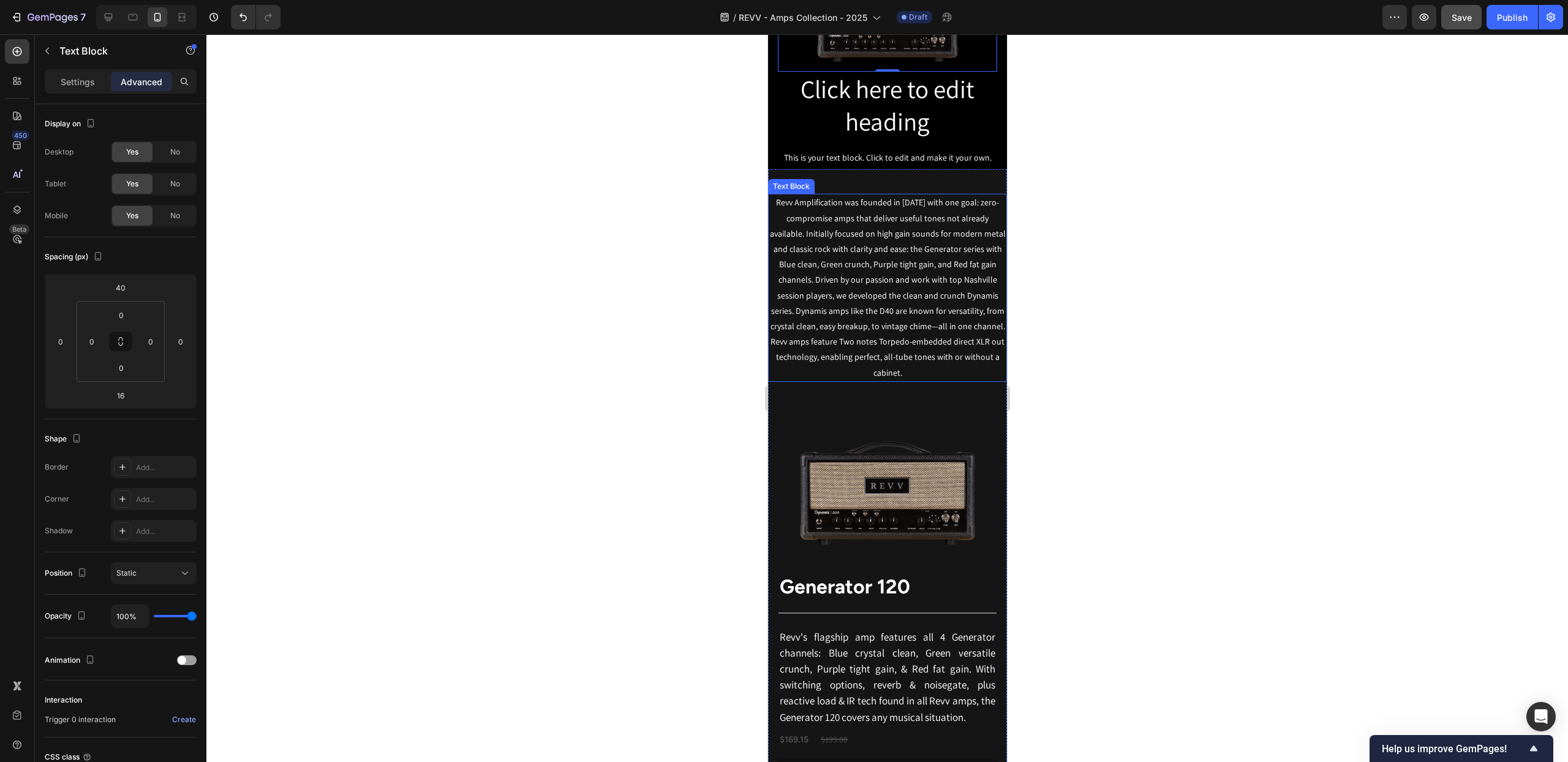
click at [778, 244] on p "Revv Amplification was founded in [DATE] with one goal: zero-compromise amps th…" at bounding box center [887, 287] width 236 height 185
click at [106, 14] on icon at bounding box center [108, 17] width 8 height 8
type input "70"
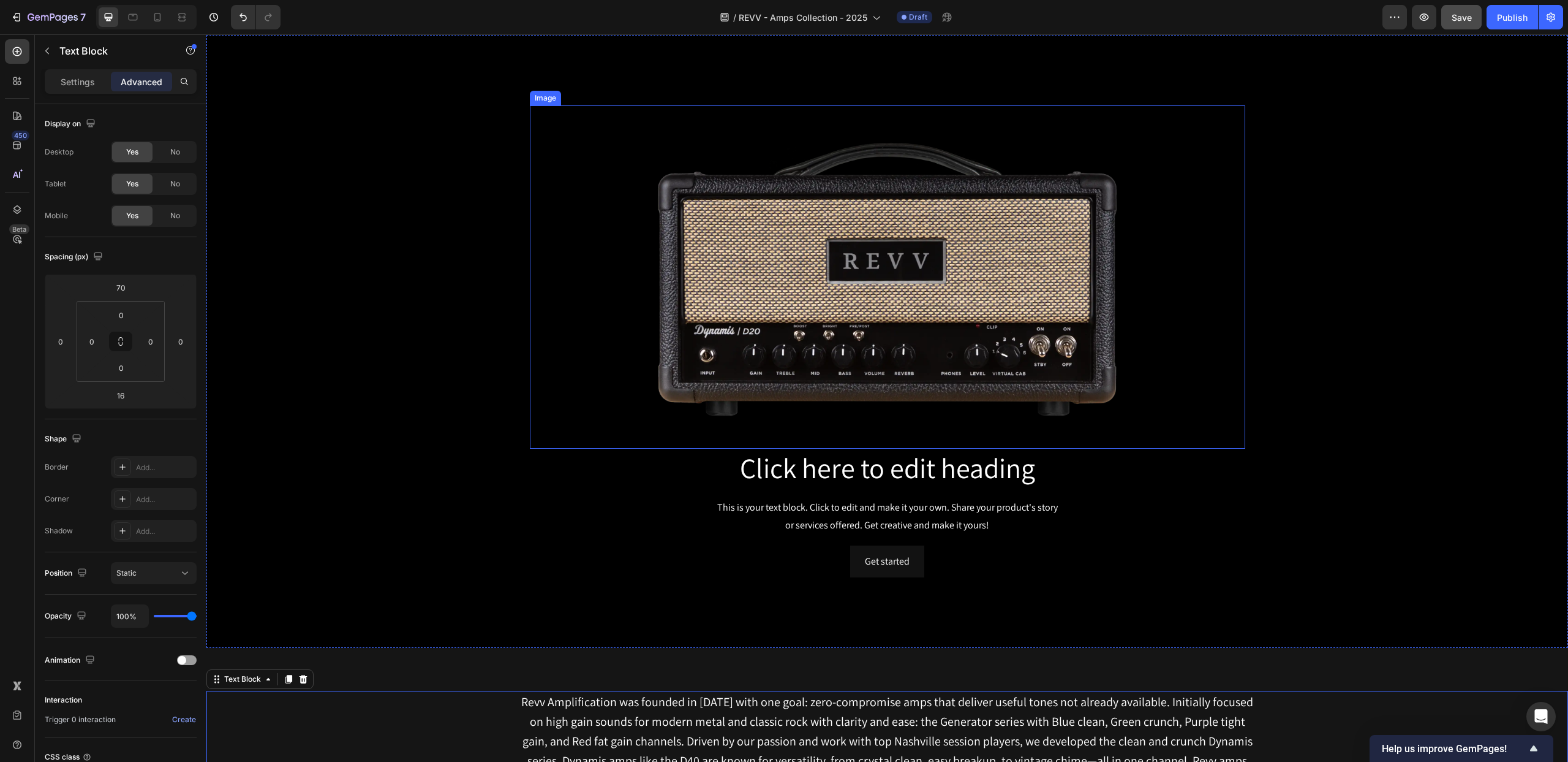
click at [835, 145] on img at bounding box center [887, 277] width 572 height 344
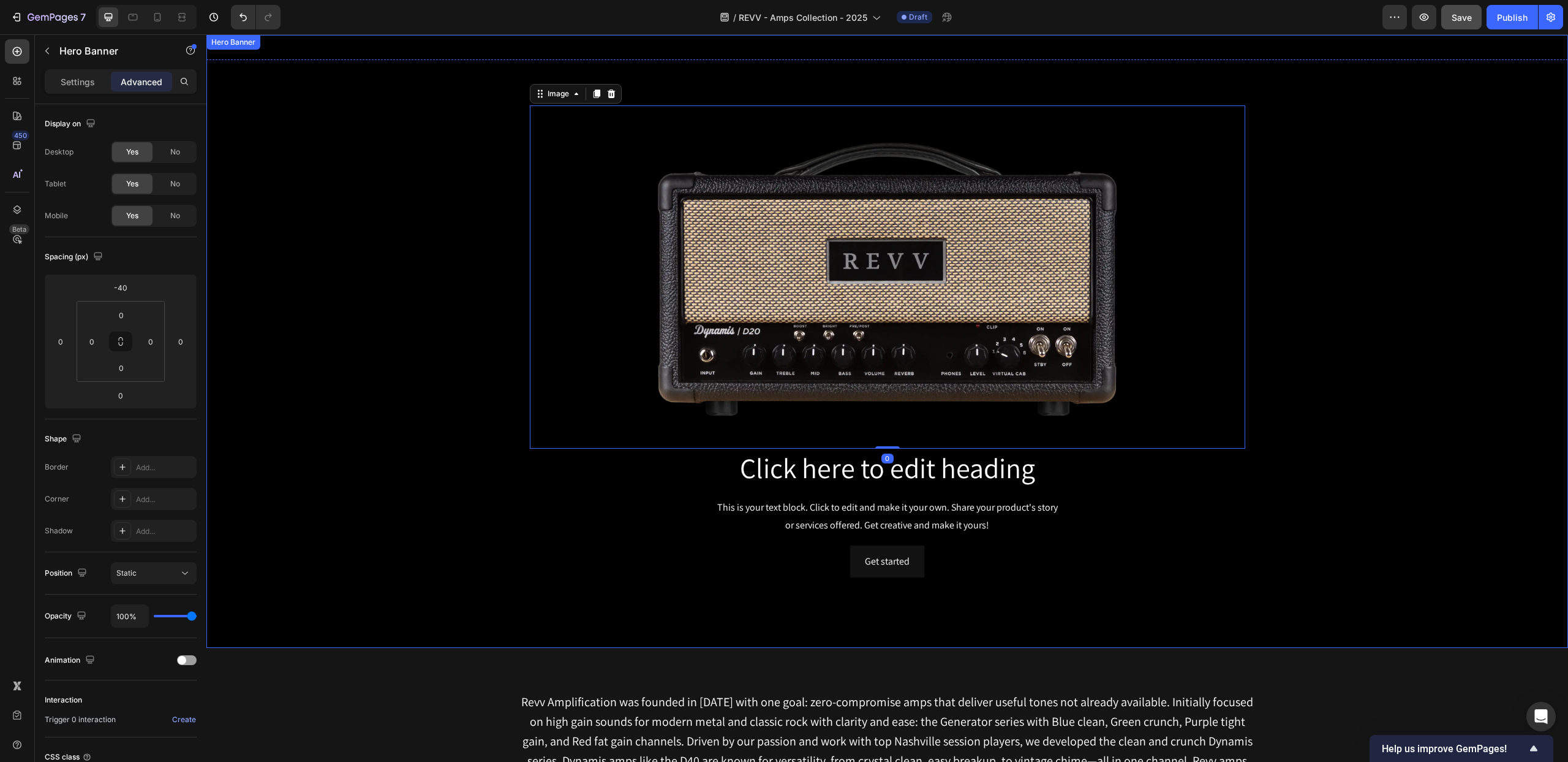
click at [360, 111] on div "Background Image" at bounding box center [887, 341] width 1362 height 613
click at [160, 20] on icon at bounding box center [158, 17] width 7 height 9
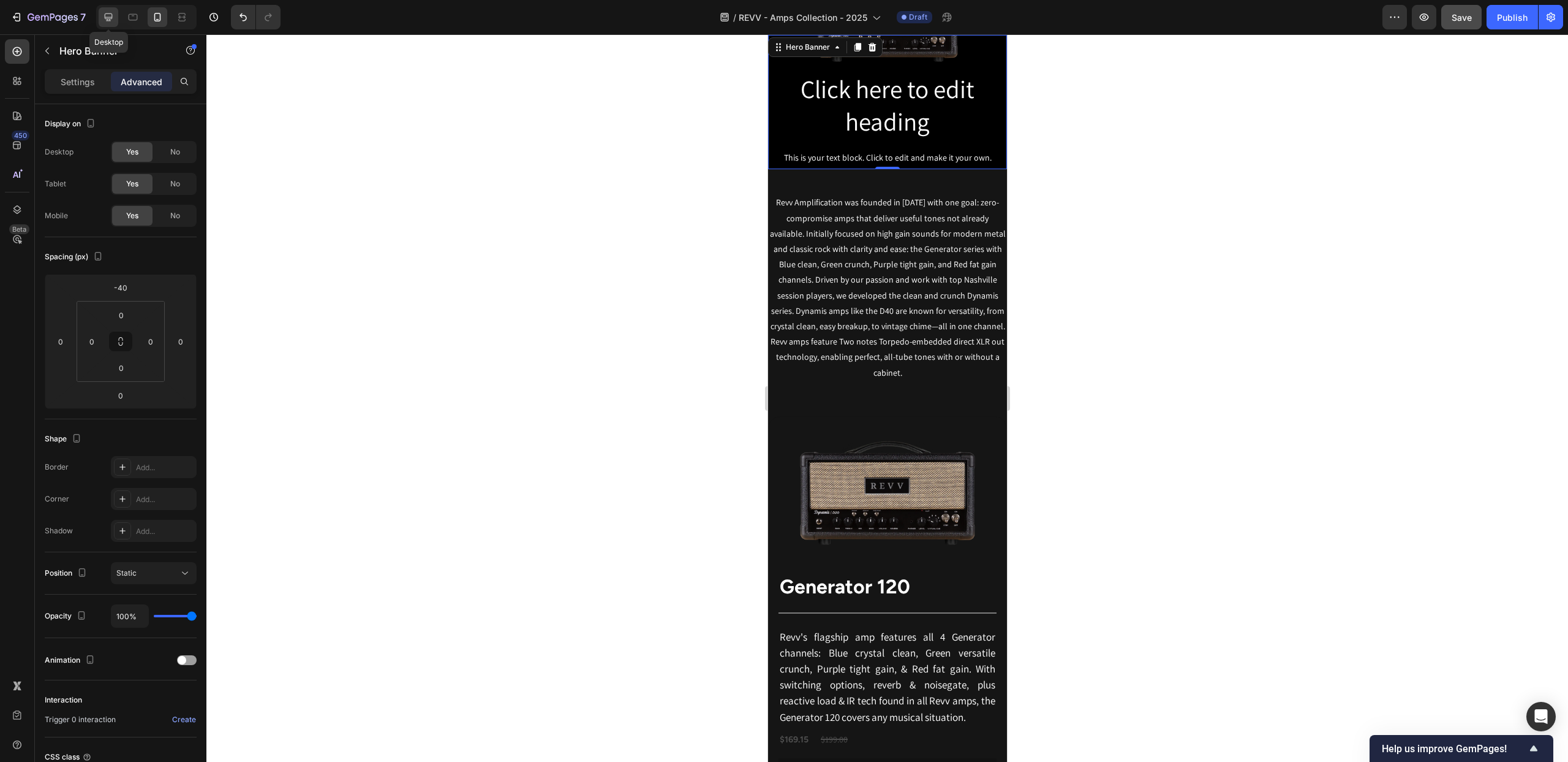
click at [107, 15] on icon at bounding box center [108, 17] width 12 height 12
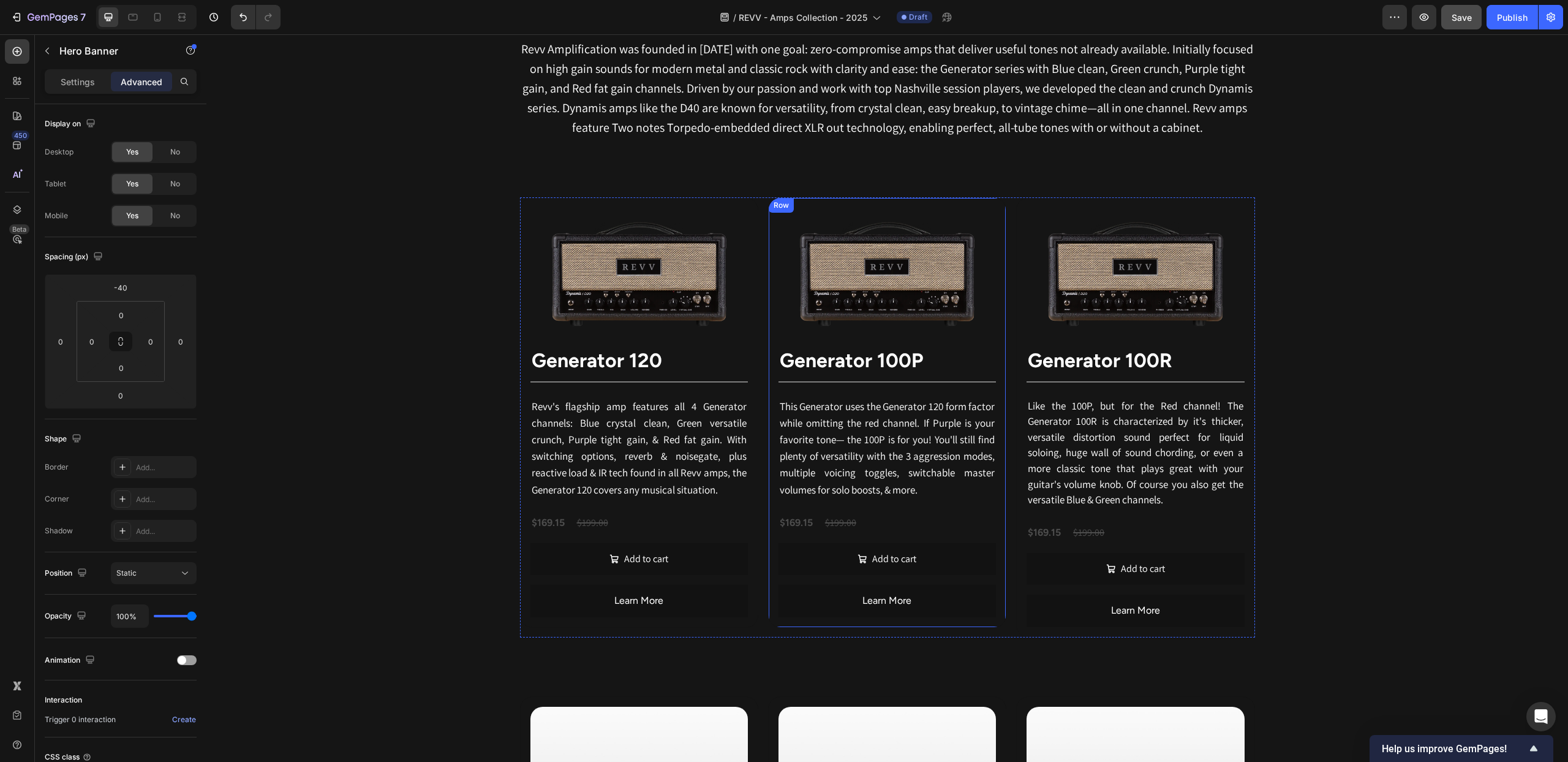
scroll to position [703, 0]
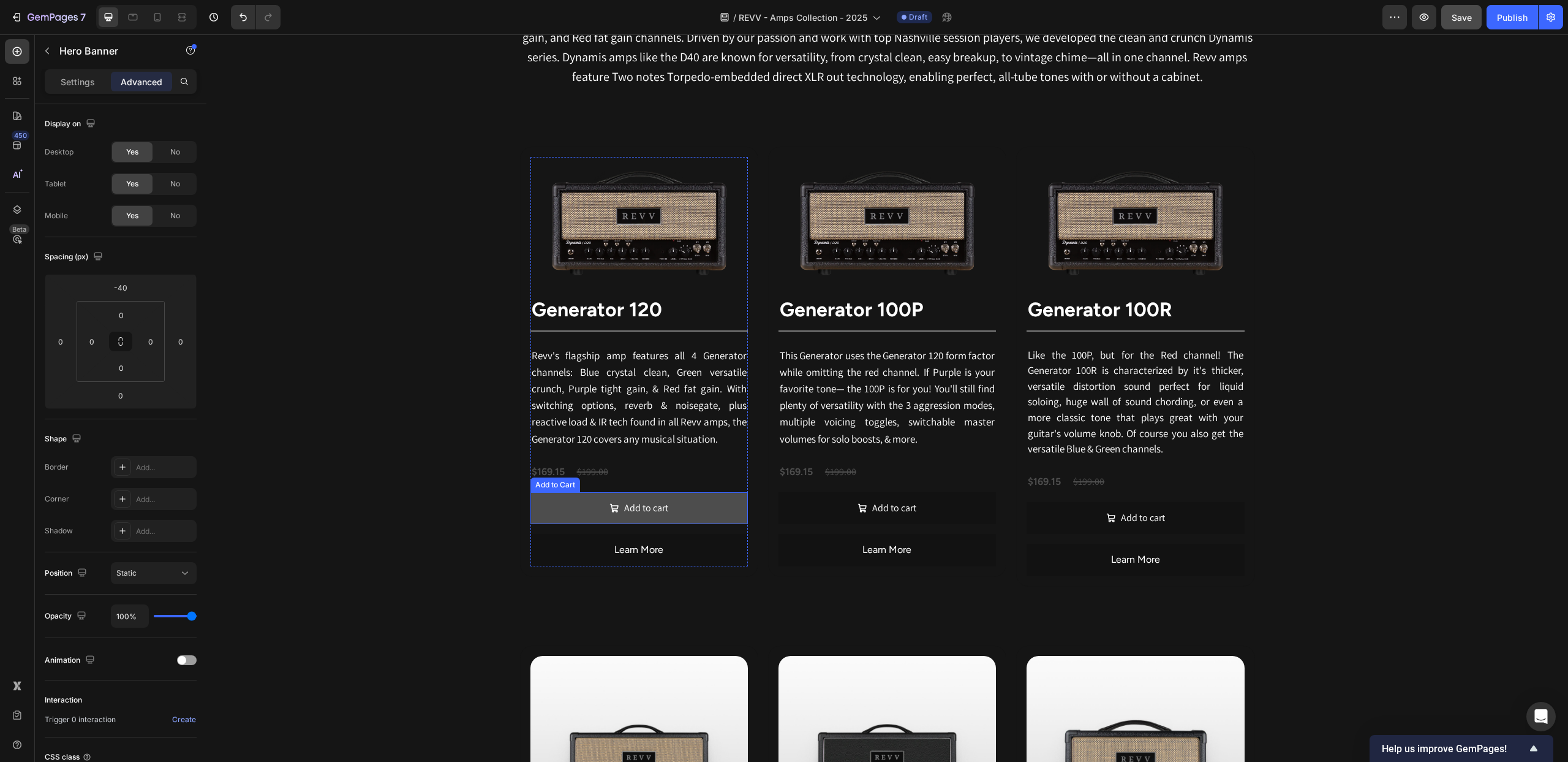
click at [567, 505] on button "Add to cart" at bounding box center [639, 508] width 217 height 33
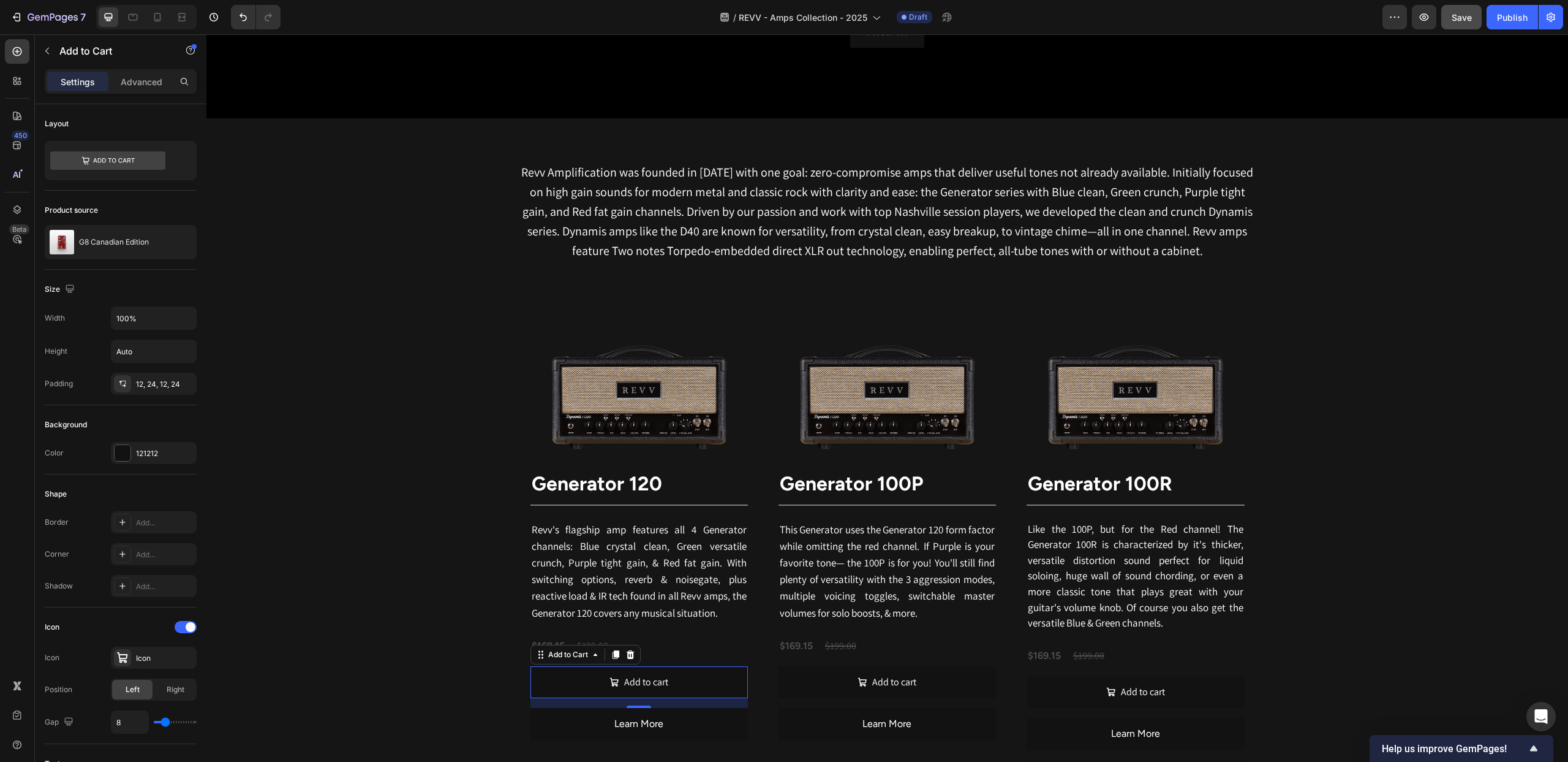
scroll to position [626, 0]
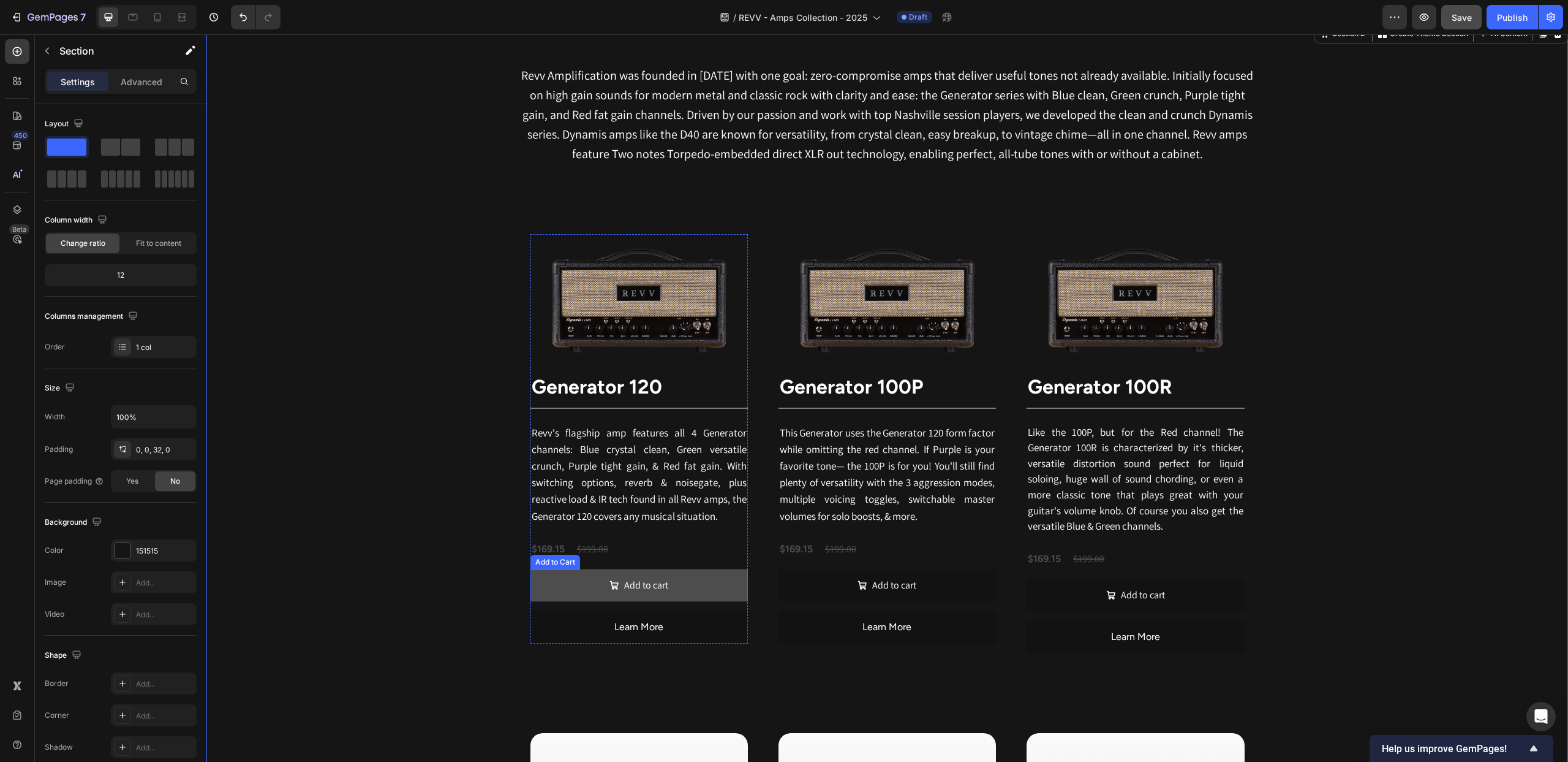
click at [570, 578] on button "Add to cart" at bounding box center [639, 585] width 217 height 33
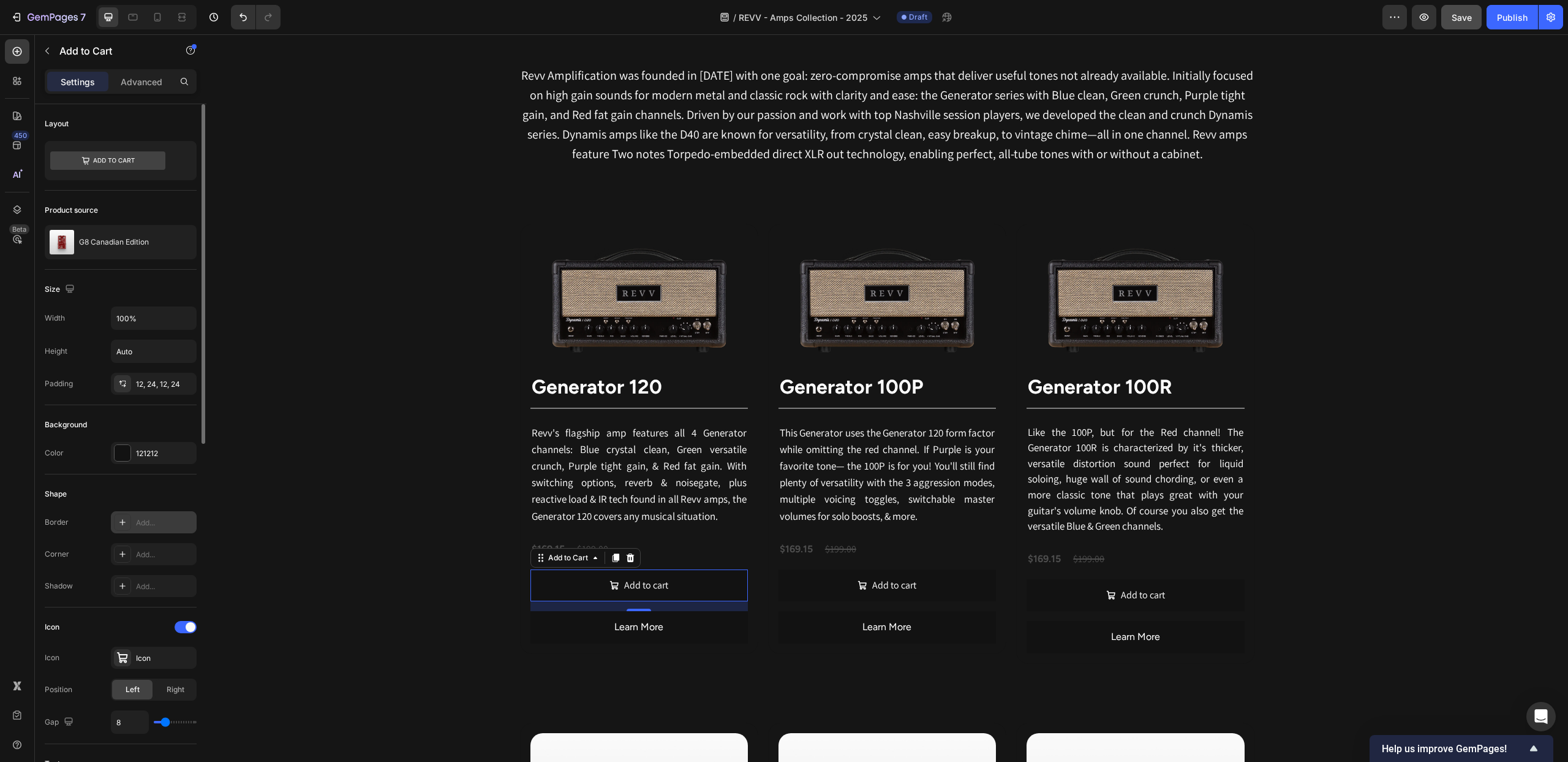
click at [124, 525] on icon at bounding box center [123, 522] width 10 height 10
click at [294, 567] on div "121212" at bounding box center [328, 559] width 86 height 22
click at [271, 646] on div at bounding box center [271, 650] width 12 height 12
type input "FFFFFF"
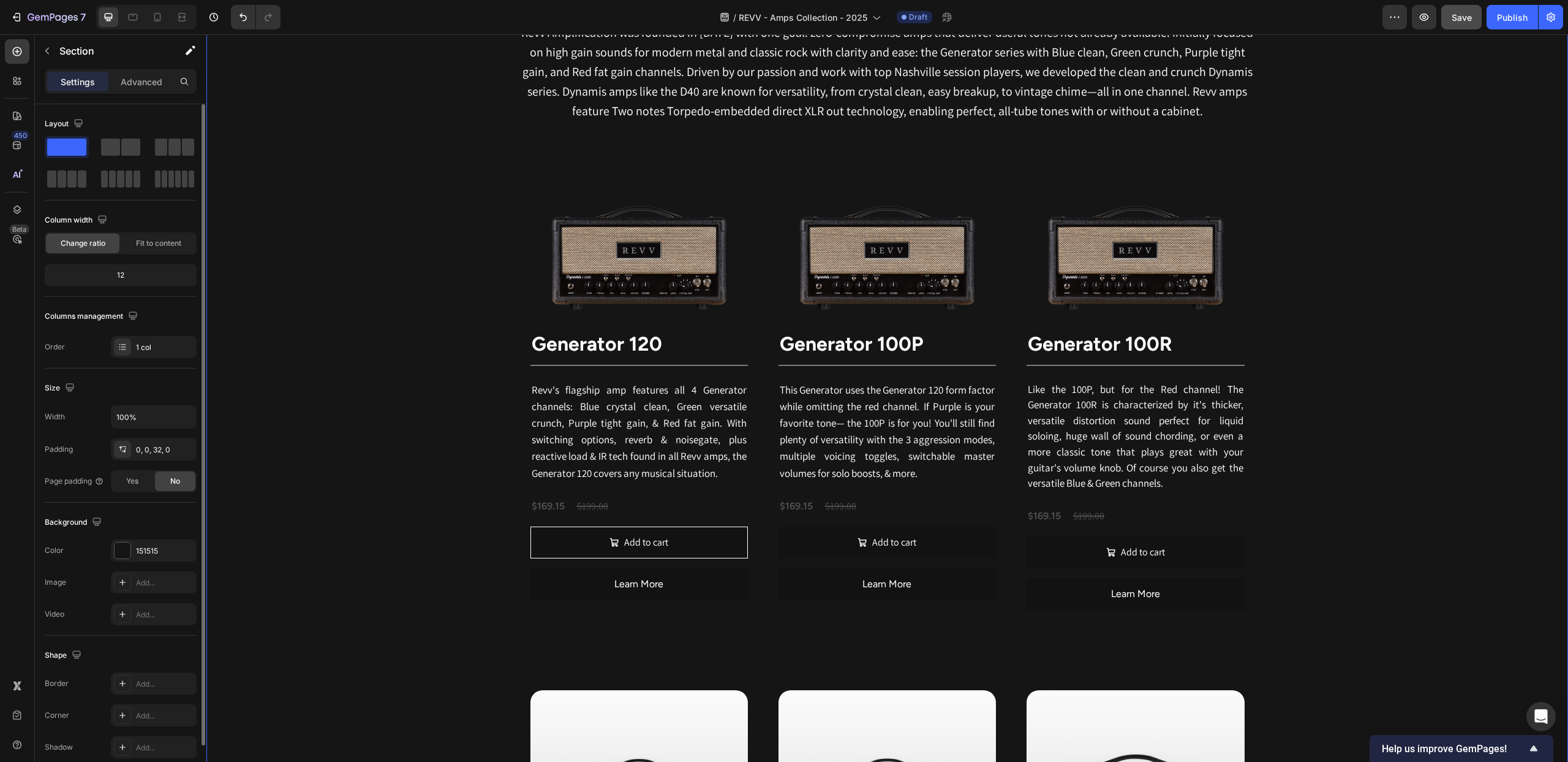
scroll to position [672, 0]
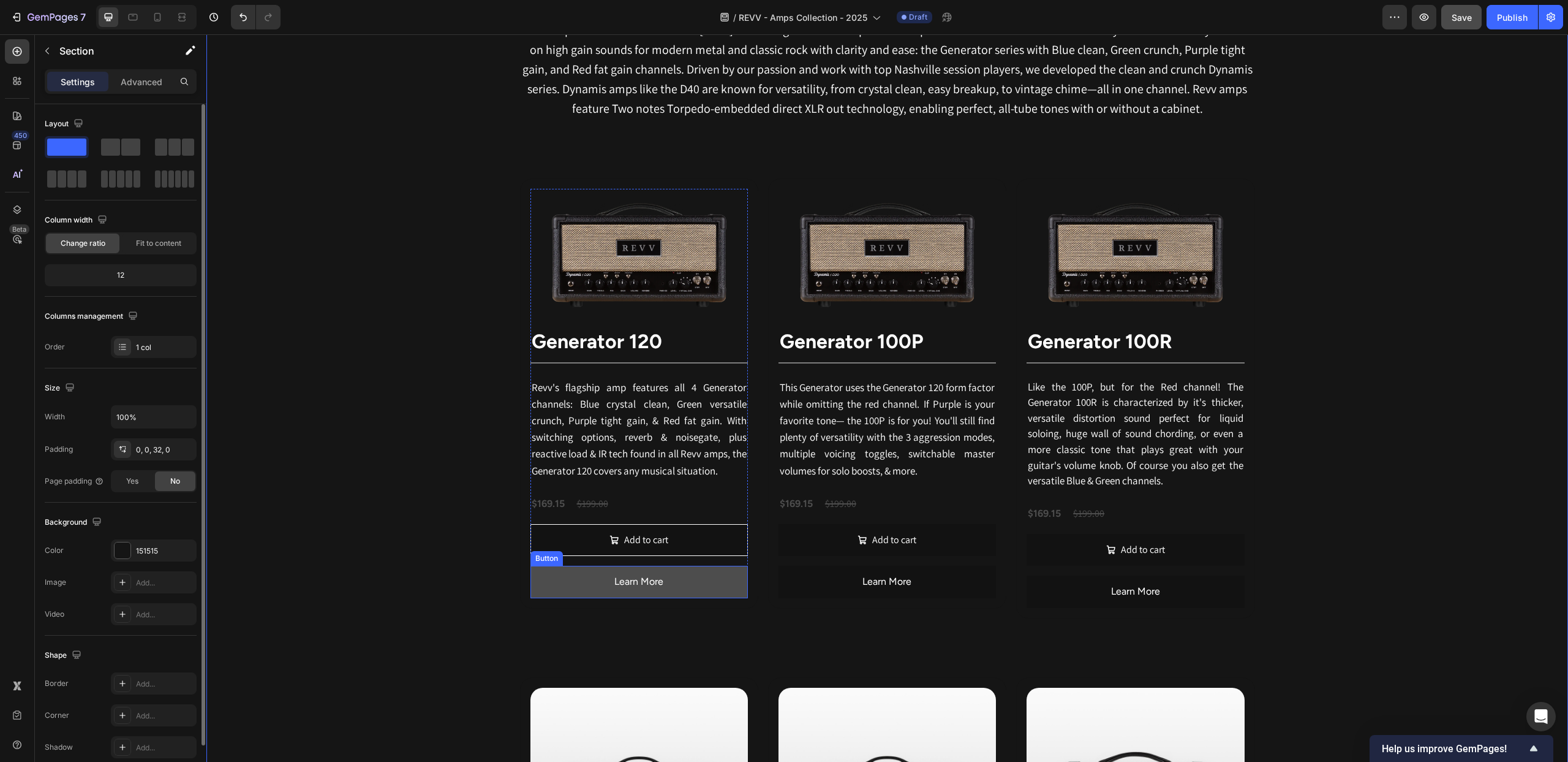
click at [549, 573] on button "Learn More" at bounding box center [639, 582] width 217 height 33
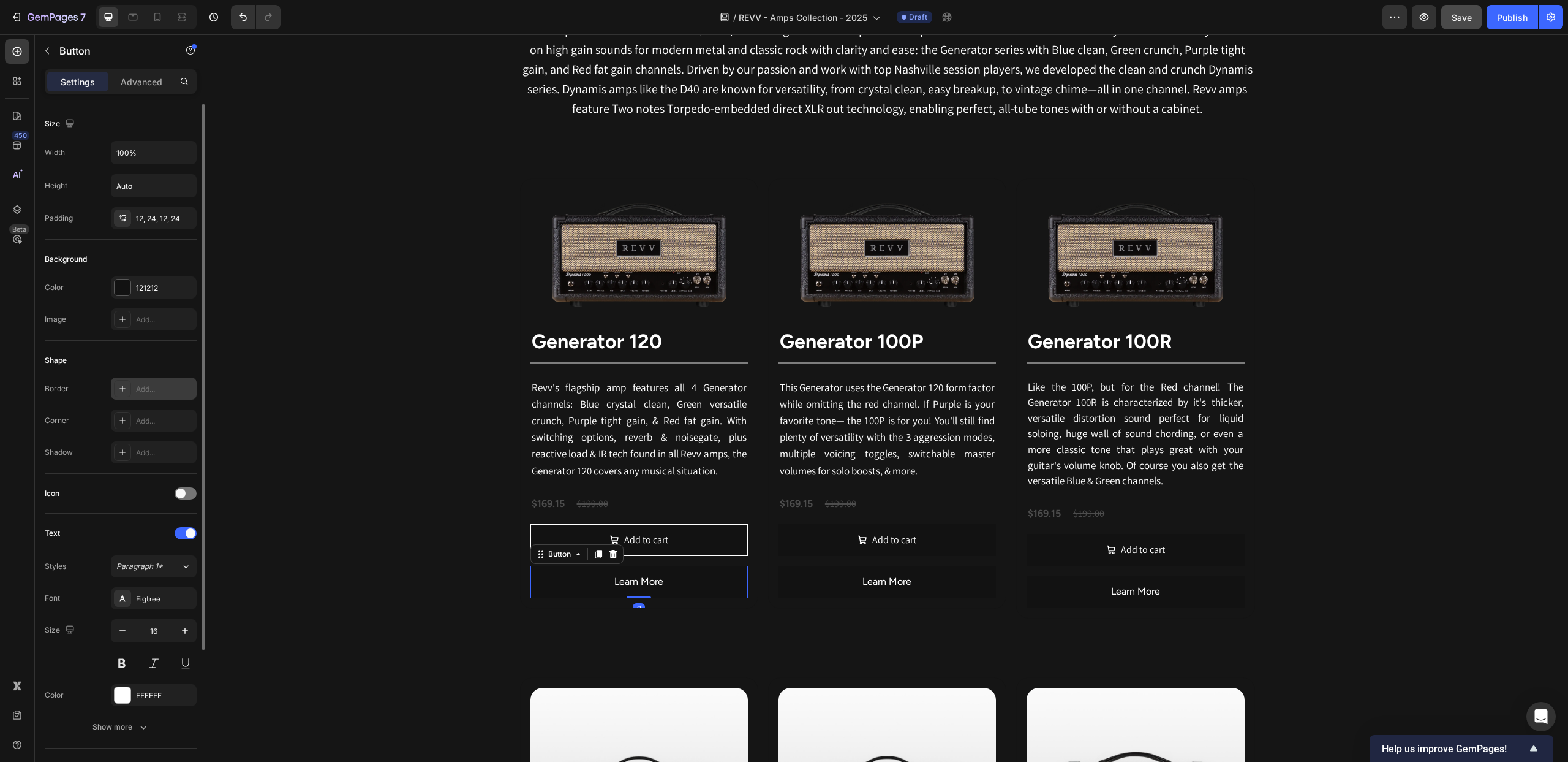
click at [120, 390] on icon at bounding box center [123, 389] width 10 height 10
click at [294, 426] on div at bounding box center [297, 426] width 16 height 16
drag, startPoint x: 270, startPoint y: 516, endPoint x: 273, endPoint y: 506, distance: 10.4
click at [270, 516] on div at bounding box center [271, 516] width 12 height 12
type input "FFFFFF"
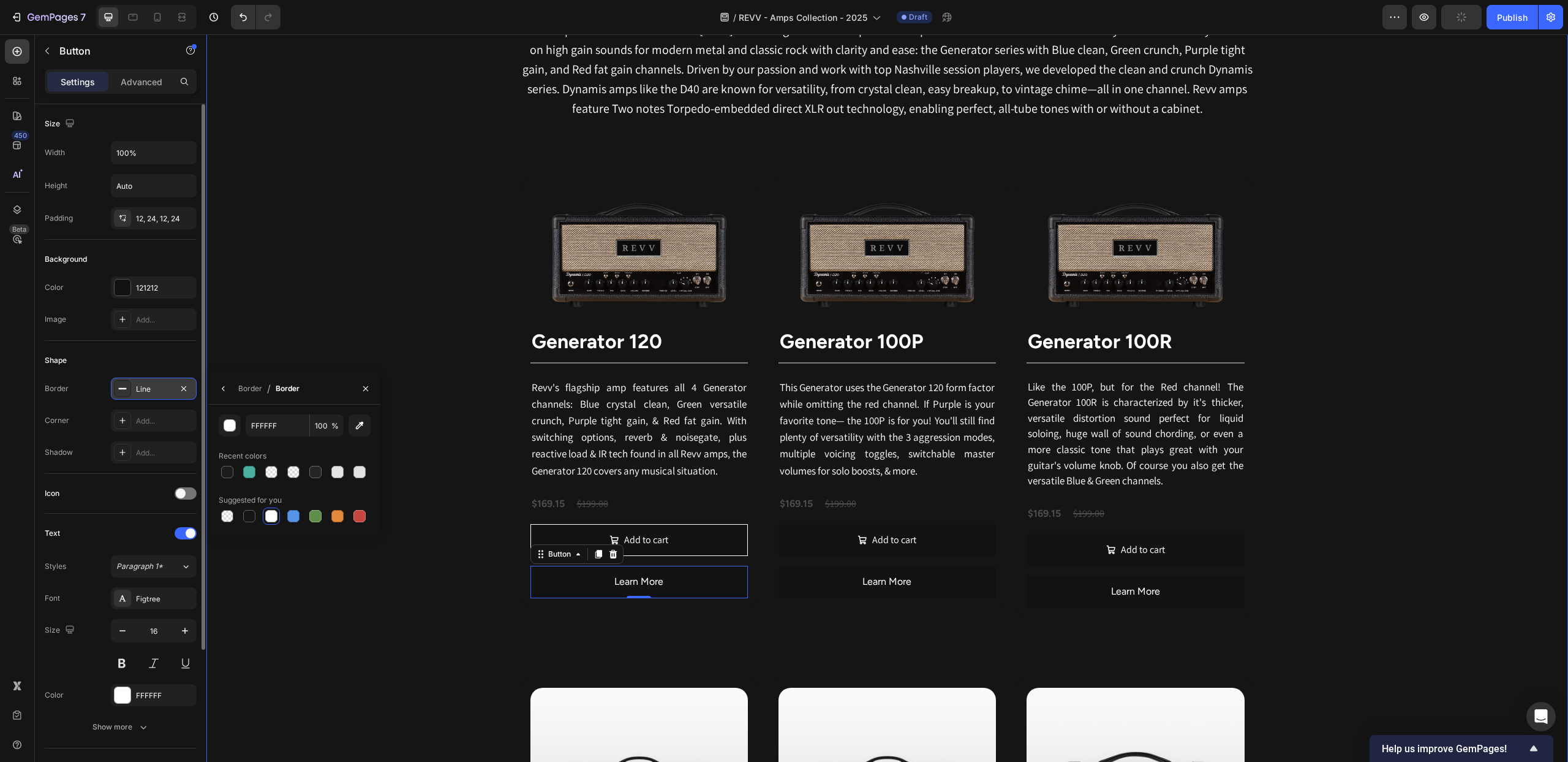
click at [308, 333] on div "Revv Amplification was founded in 2014 with one goal: zero-compromise amps that…" at bounding box center [887, 771] width 1362 height 1591
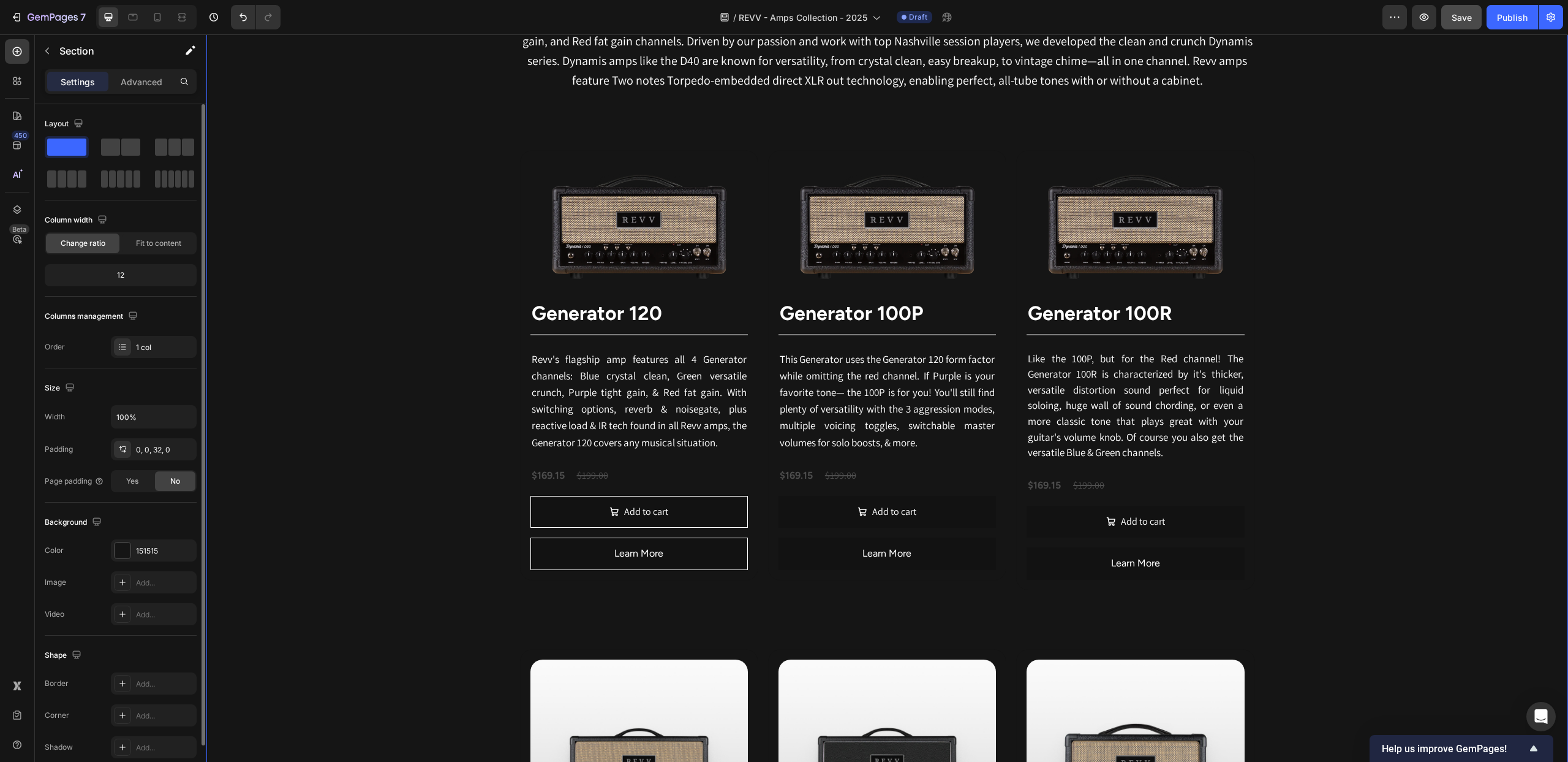
scroll to position [761, 0]
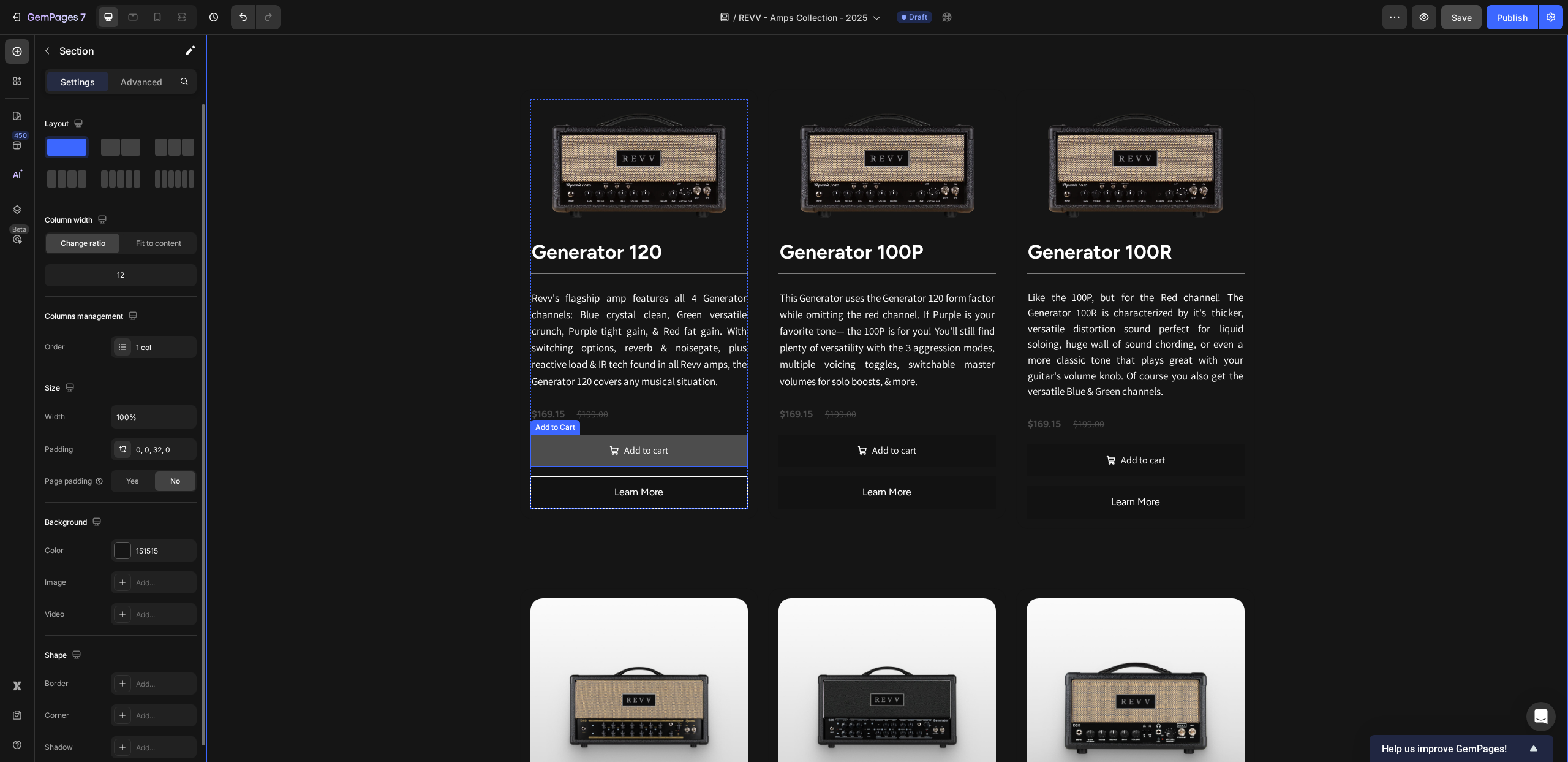
click at [555, 452] on button "Add to cart" at bounding box center [639, 450] width 217 height 33
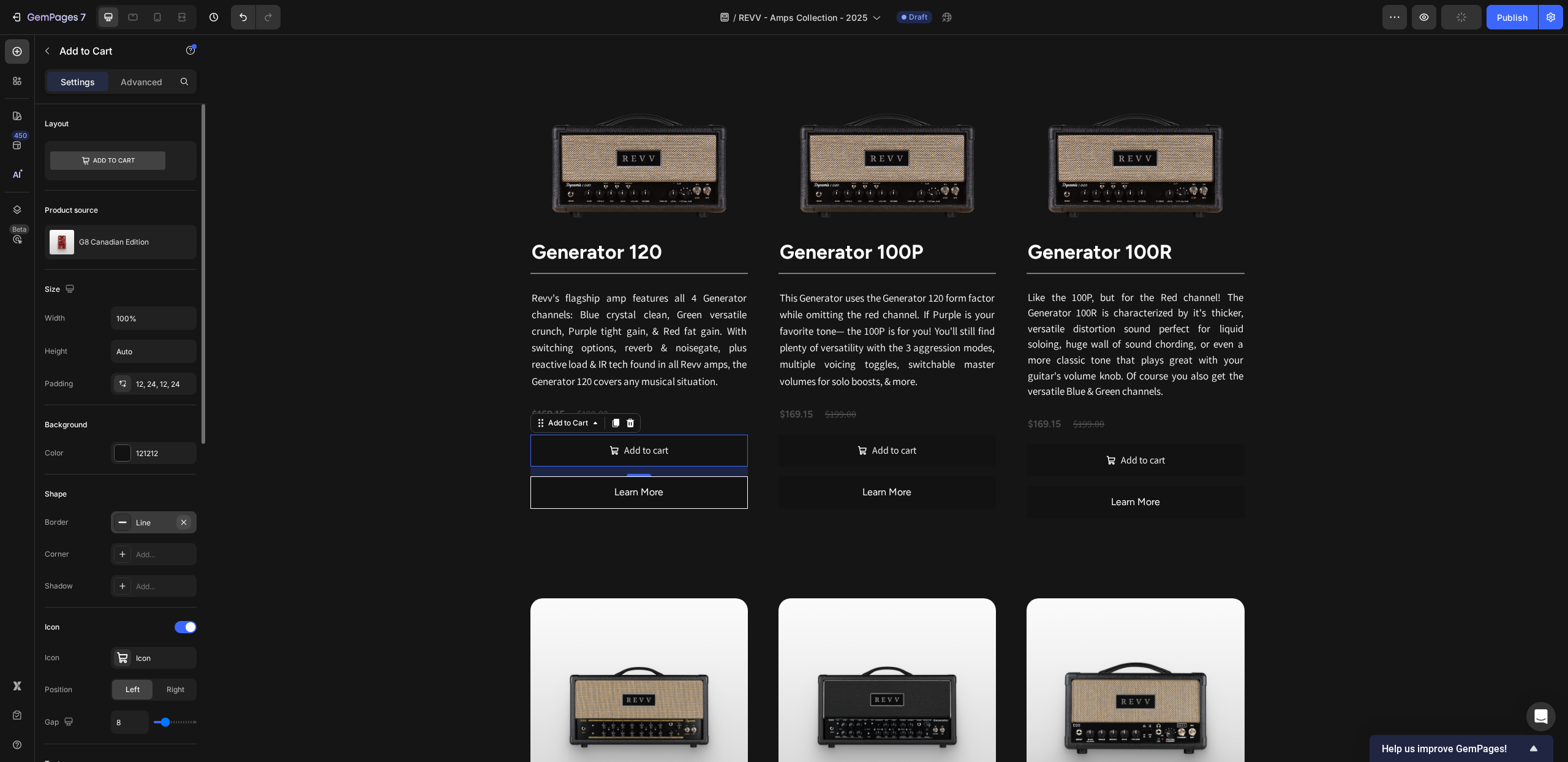
click at [183, 522] on icon "button" at bounding box center [184, 522] width 10 height 10
click at [123, 455] on div at bounding box center [123, 453] width 16 height 16
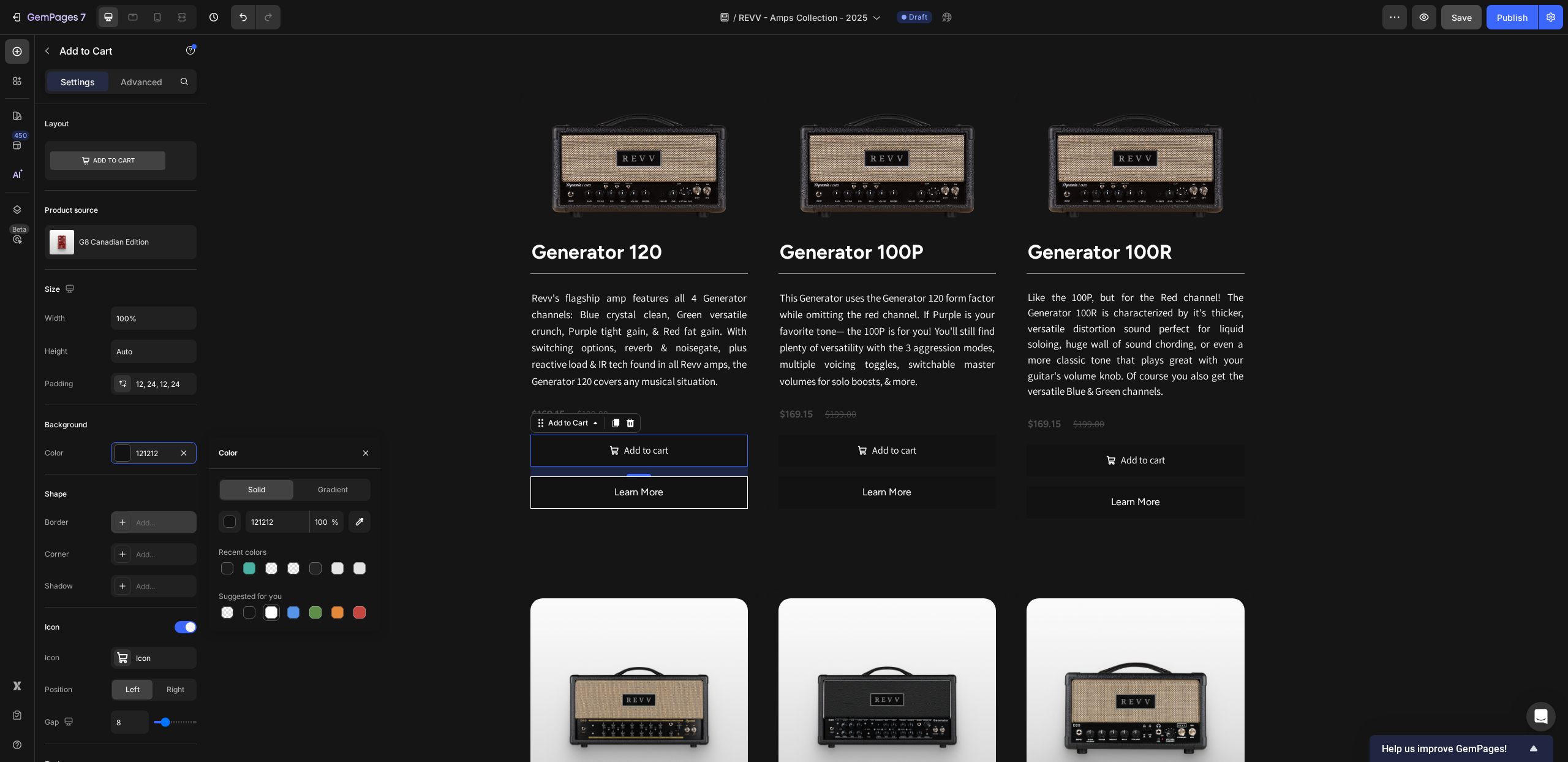
click at [273, 612] on div at bounding box center [271, 612] width 12 height 12
type input "FFFFFF"
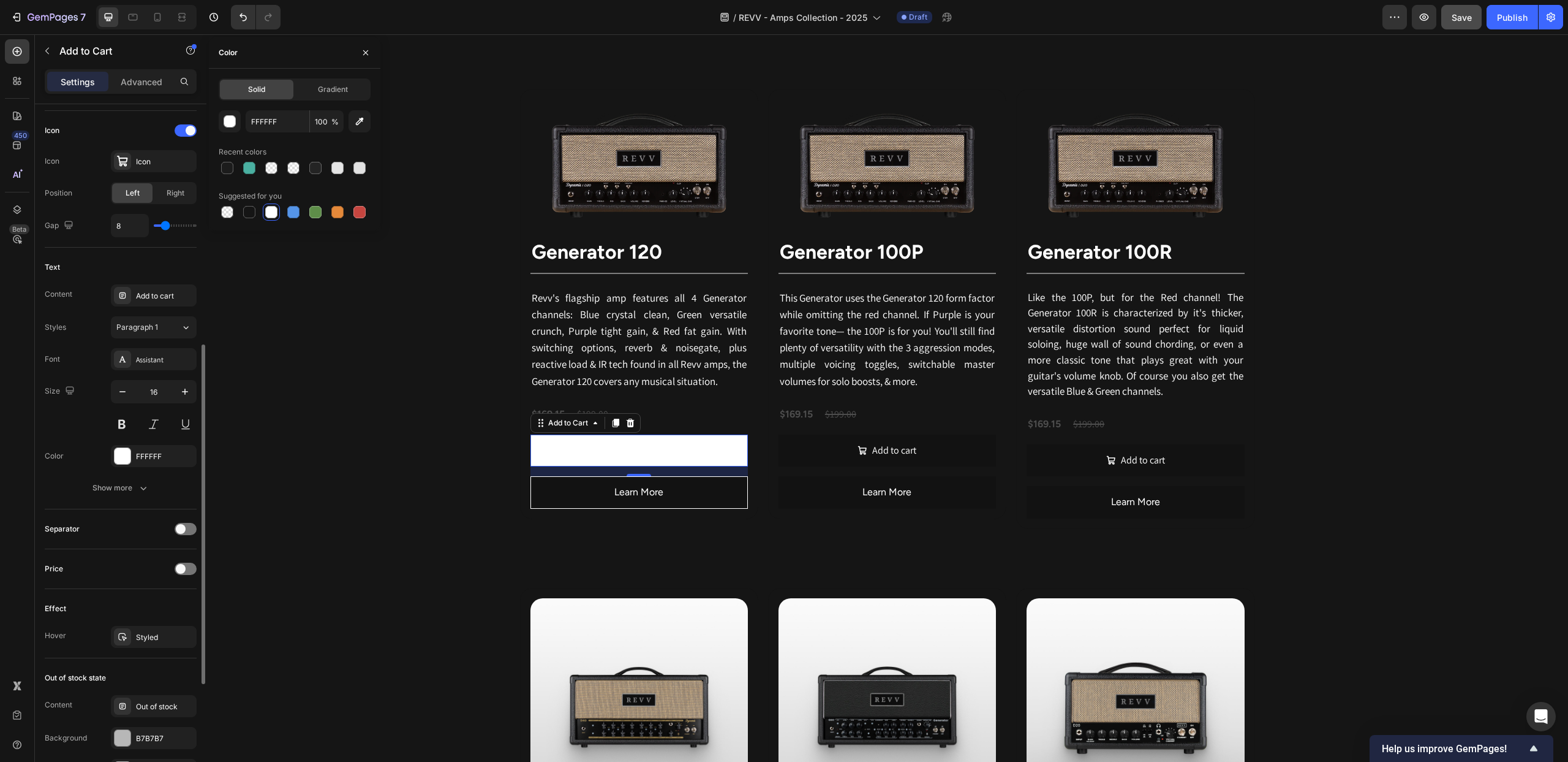
scroll to position [494, 0]
click at [119, 461] on div at bounding box center [123, 458] width 16 height 16
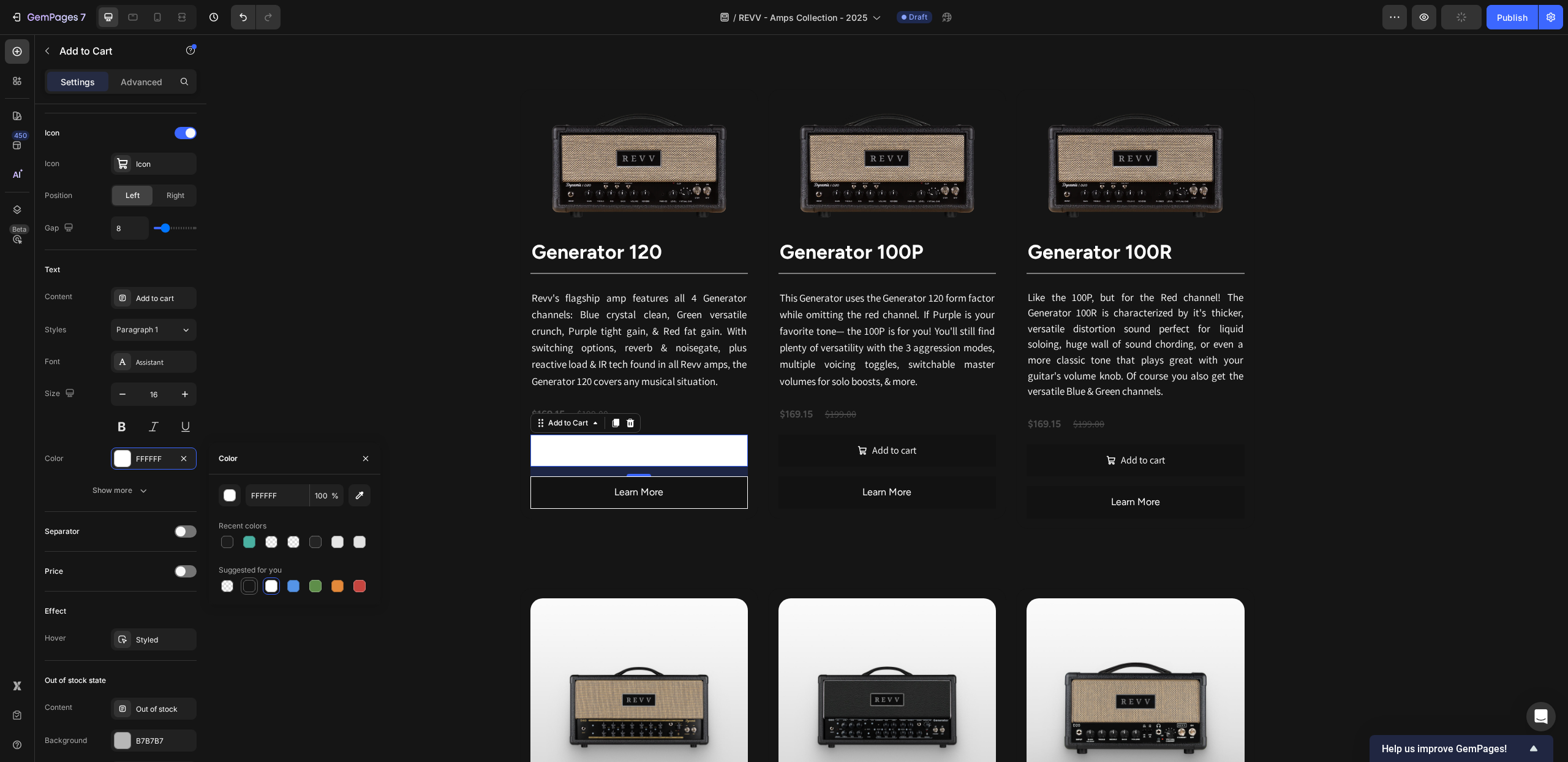
click at [249, 582] on div at bounding box center [249, 586] width 12 height 12
type input "151515"
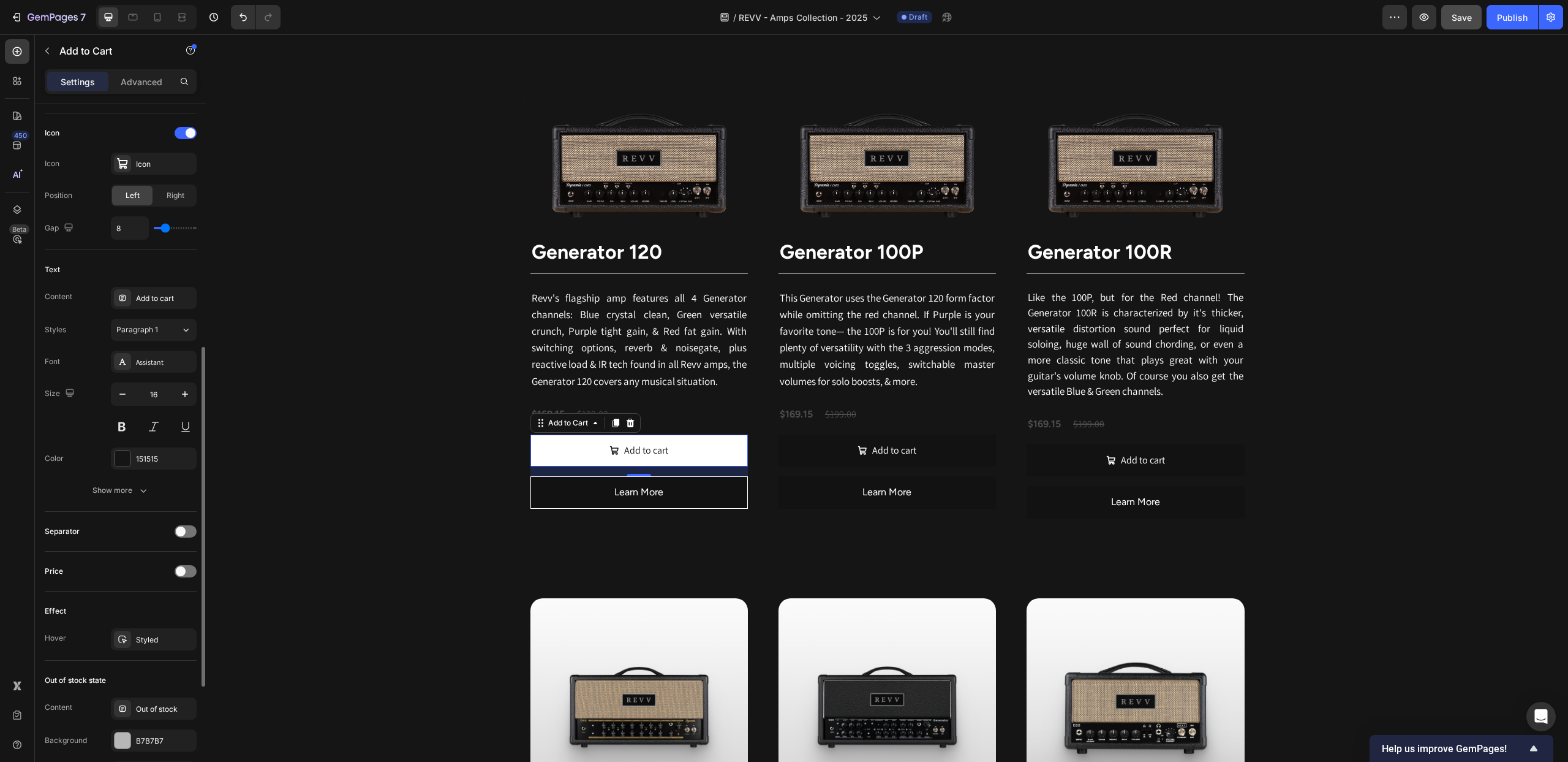
click at [87, 536] on div "Separator" at bounding box center [121, 532] width 152 height 20
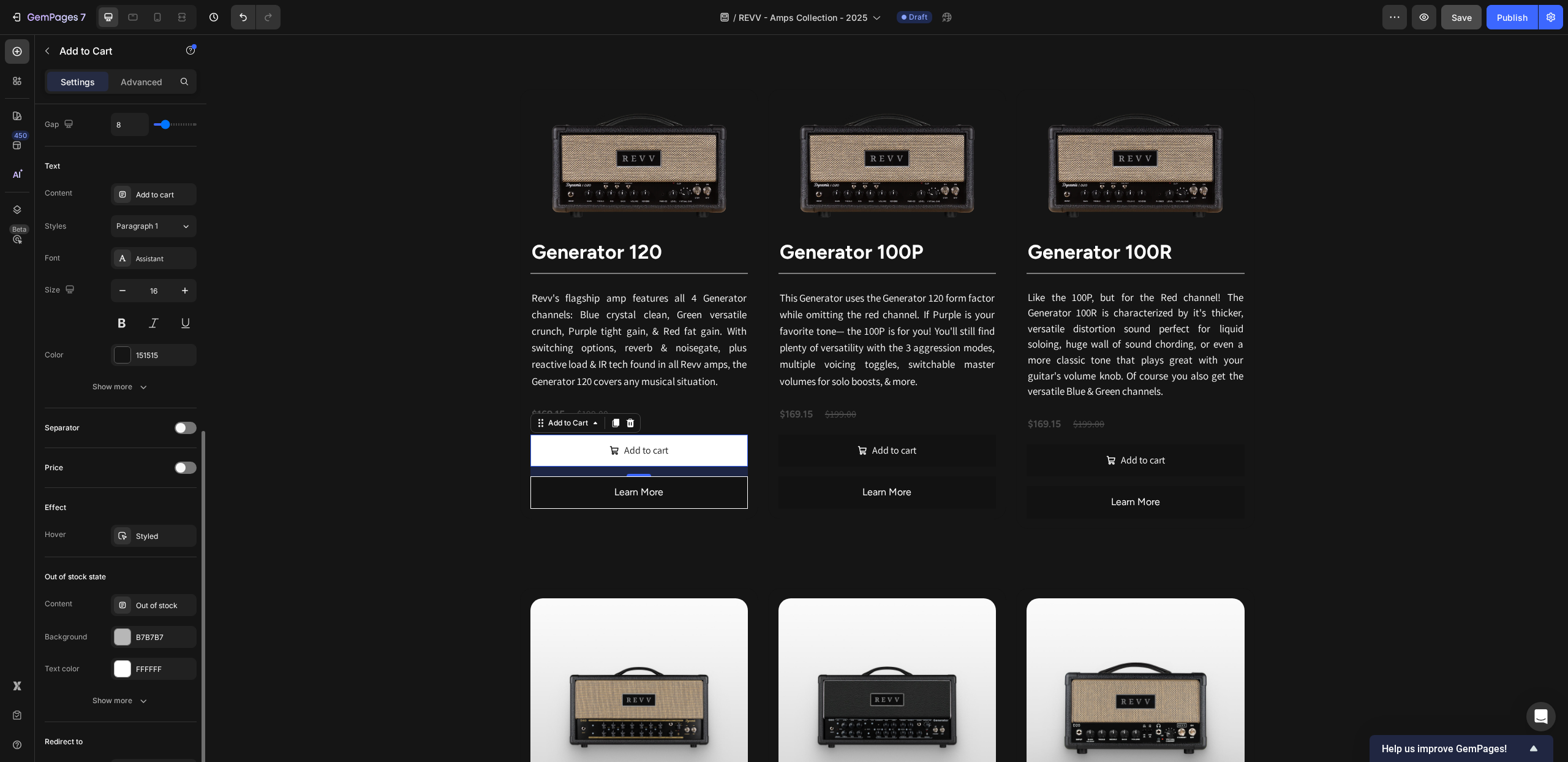
scroll to position [718, 0]
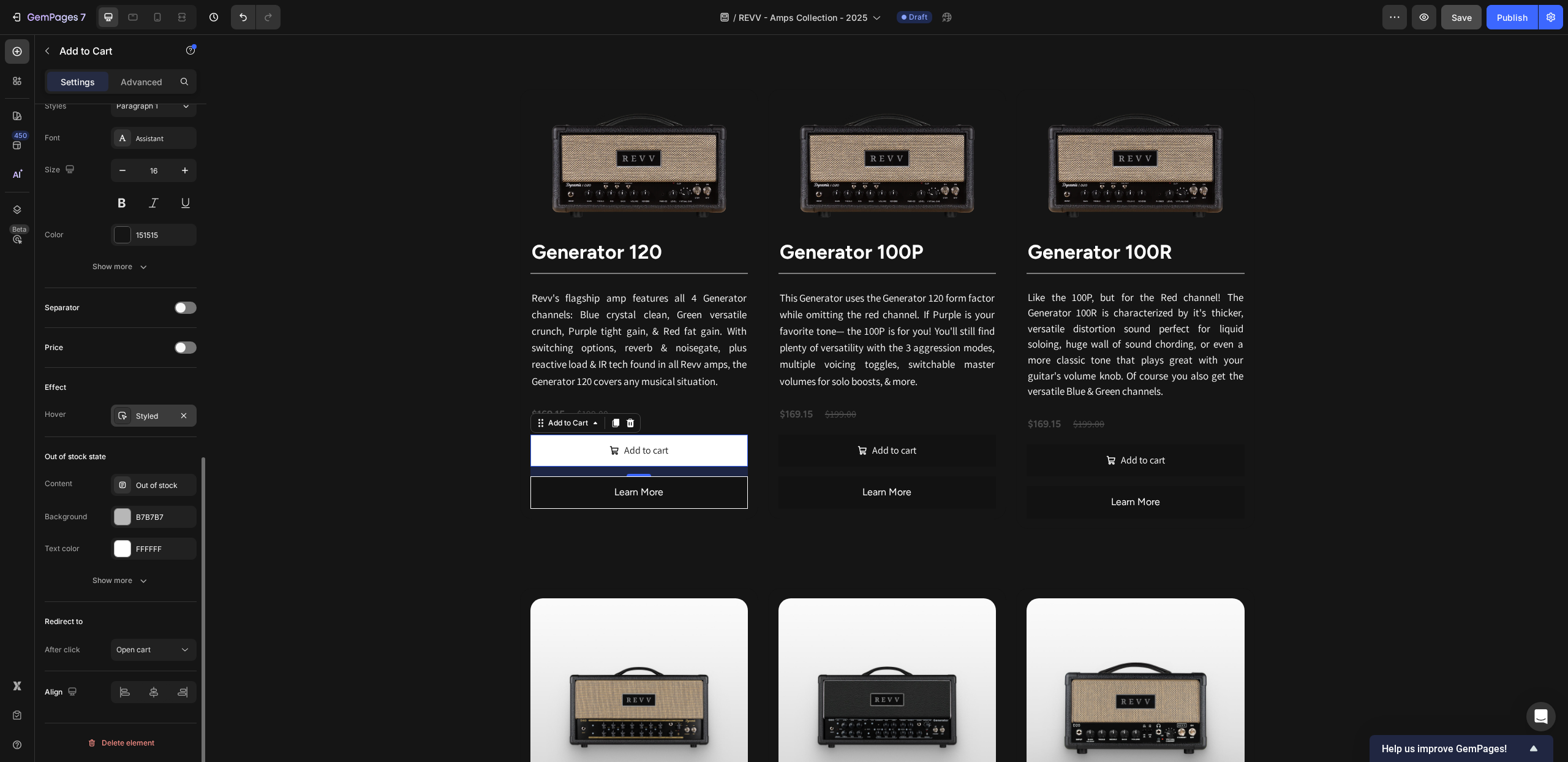
click at [123, 412] on icon at bounding box center [123, 416] width 9 height 8
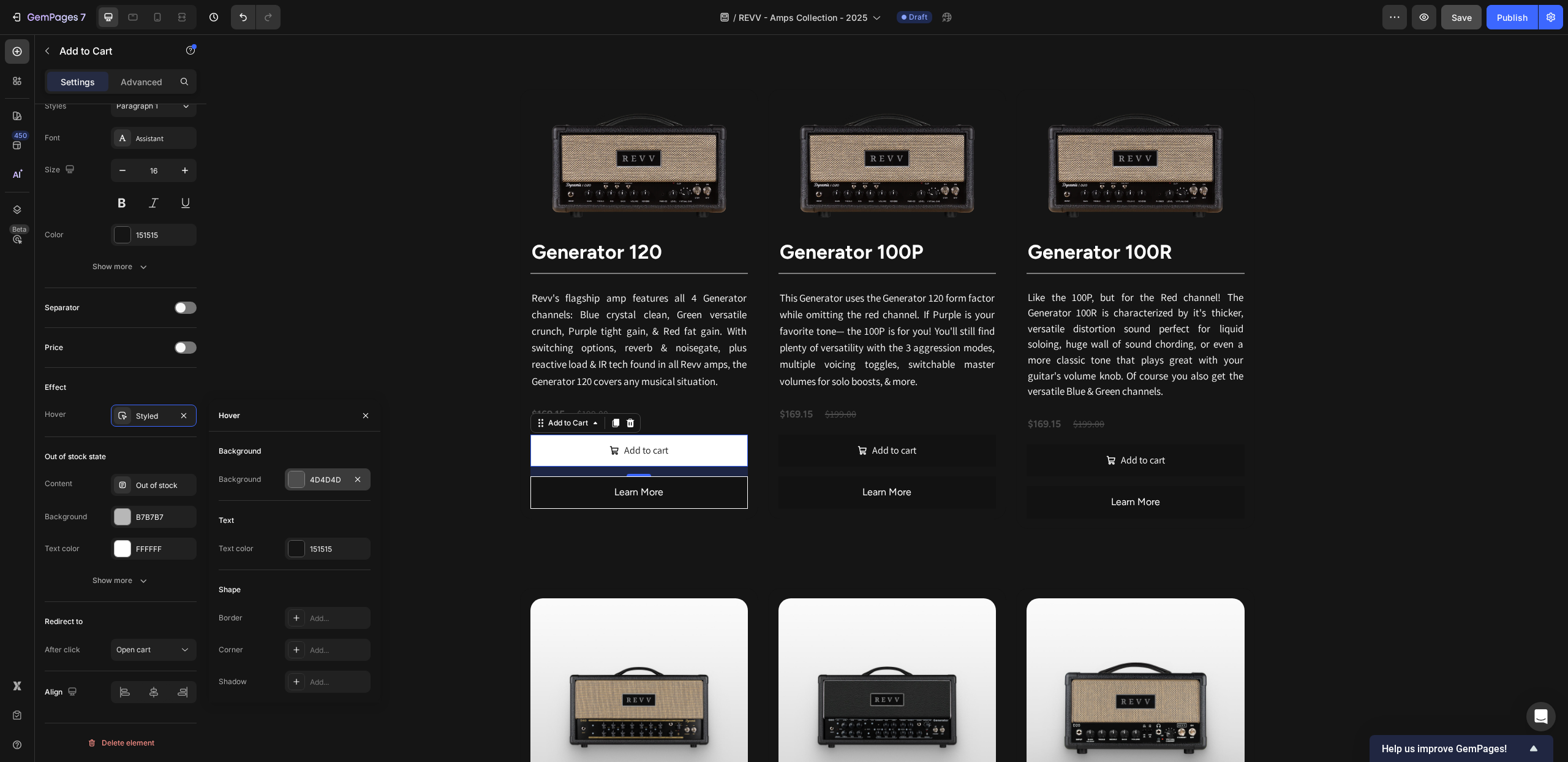
click at [298, 479] on div at bounding box center [297, 479] width 16 height 16
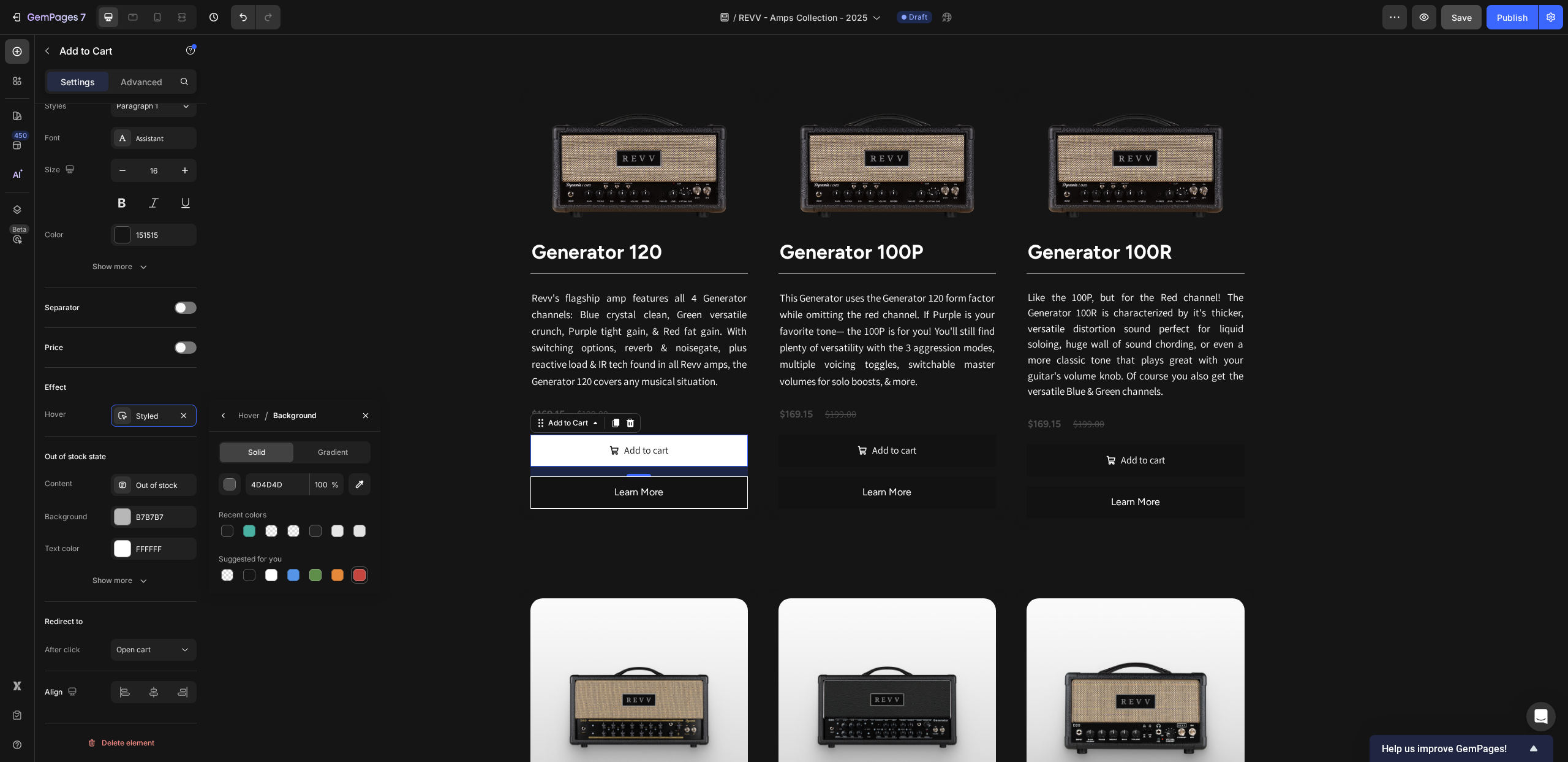
click at [355, 575] on div at bounding box center [360, 575] width 12 height 12
type input "C5453F"
click at [240, 418] on div "Hover" at bounding box center [249, 416] width 22 height 11
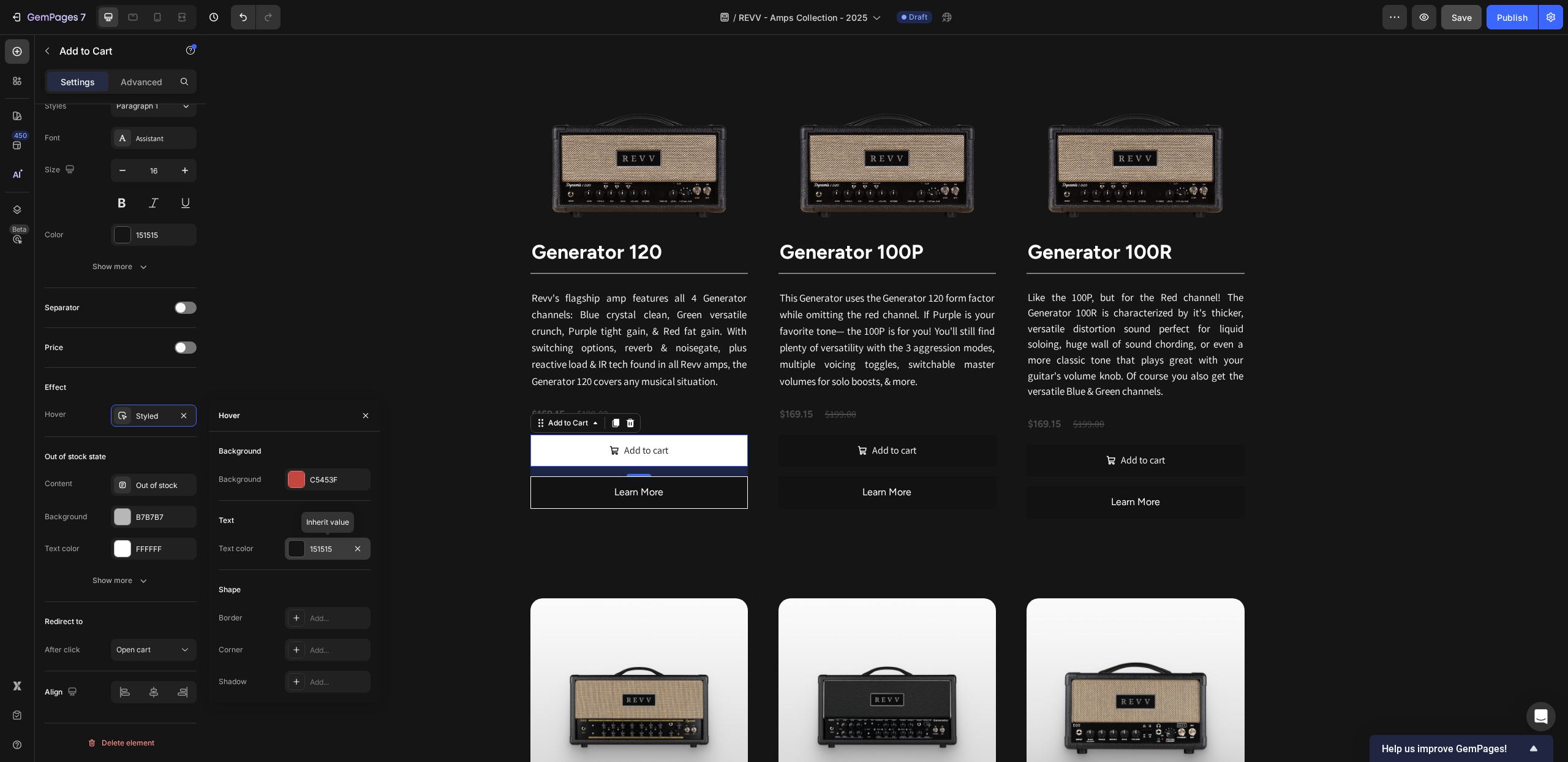
click at [296, 551] on div at bounding box center [297, 549] width 16 height 16
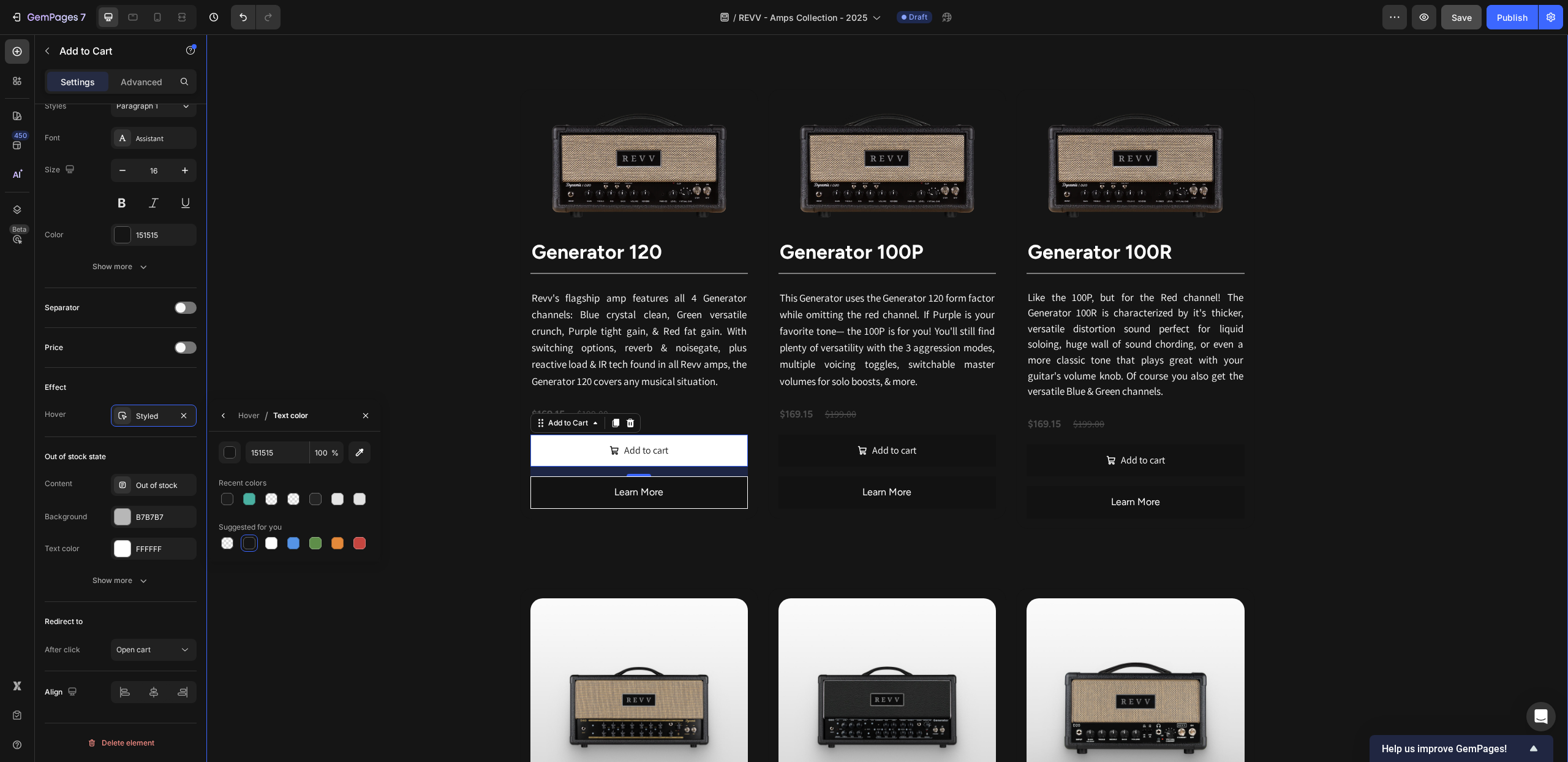
click at [297, 356] on div "Revv Amplification was founded in 2014 with one goal: zero-compromise amps that…" at bounding box center [887, 682] width 1362 height 1591
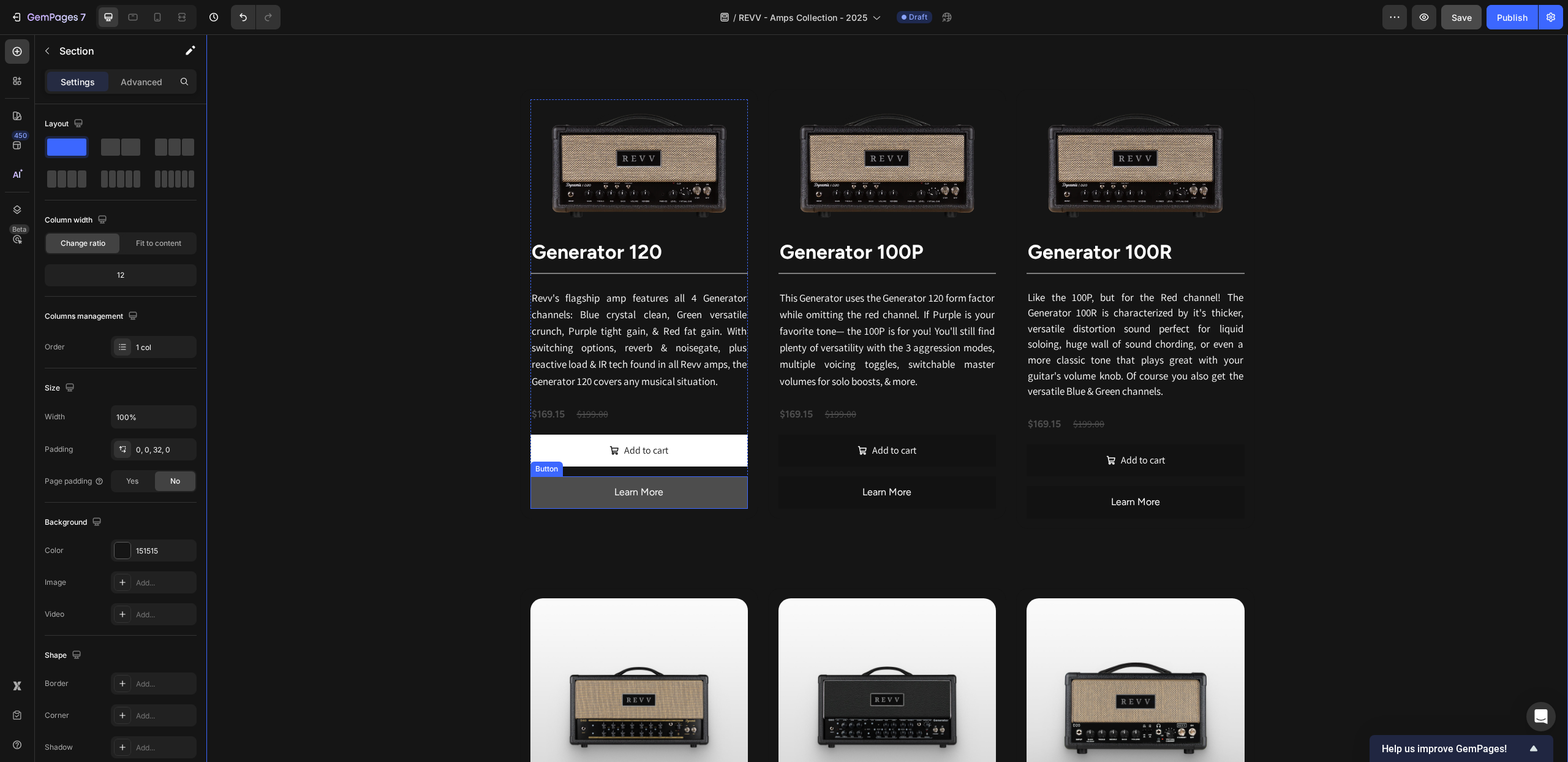
click at [552, 490] on button "Learn More" at bounding box center [639, 492] width 217 height 33
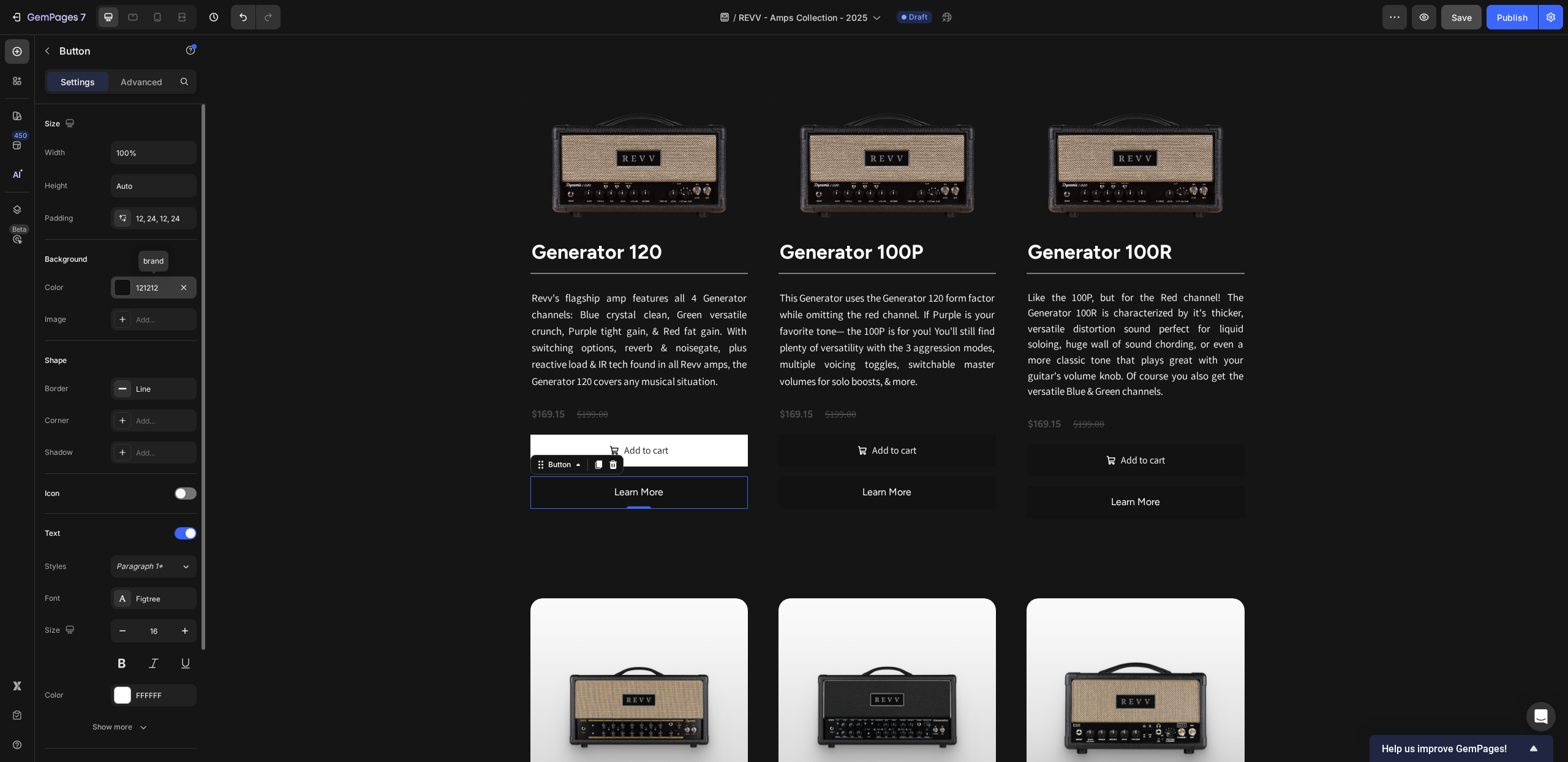
click at [116, 284] on div at bounding box center [123, 288] width 16 height 16
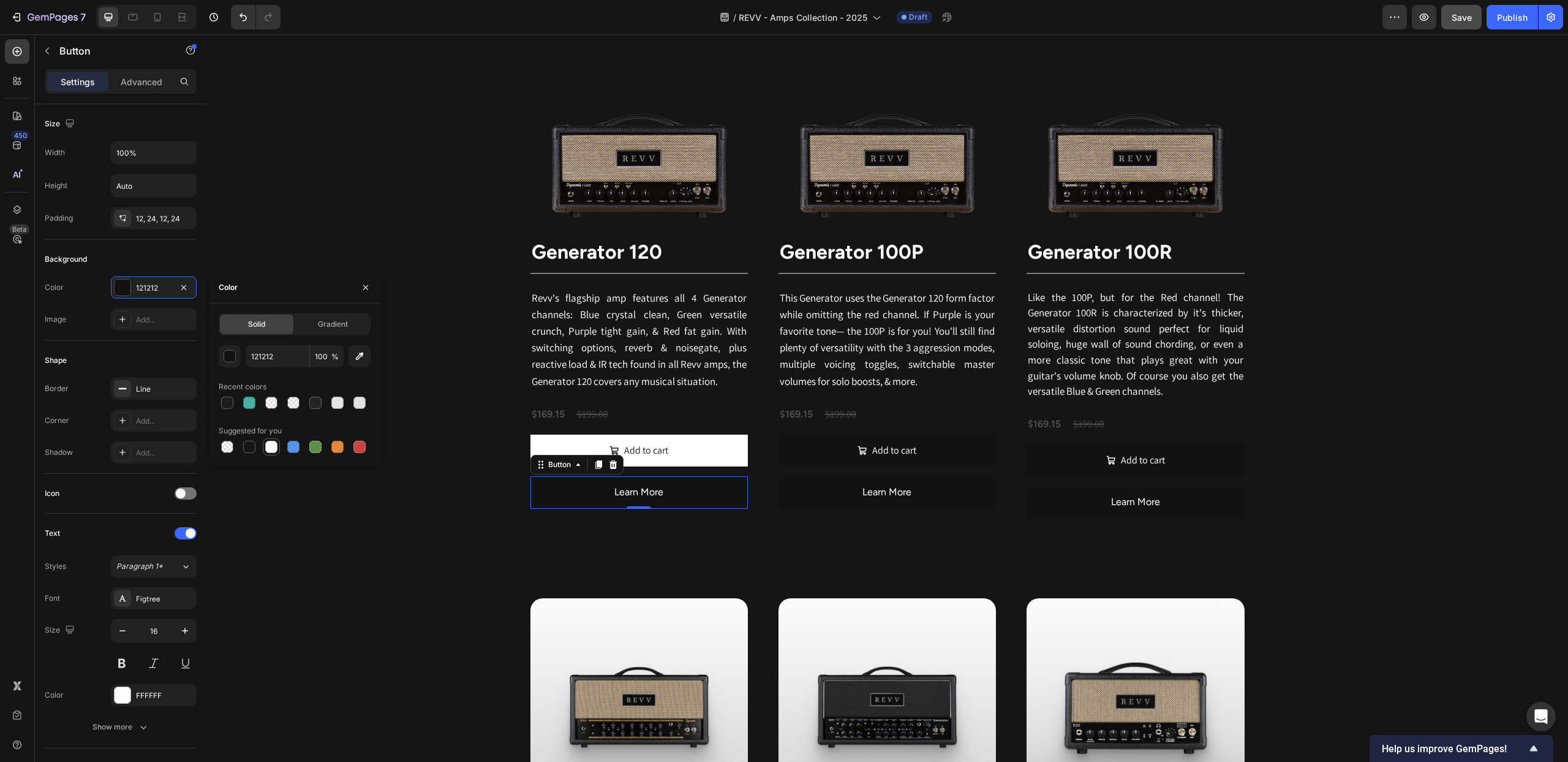
click at [273, 446] on div at bounding box center [271, 447] width 12 height 12
type input "FFFFFF"
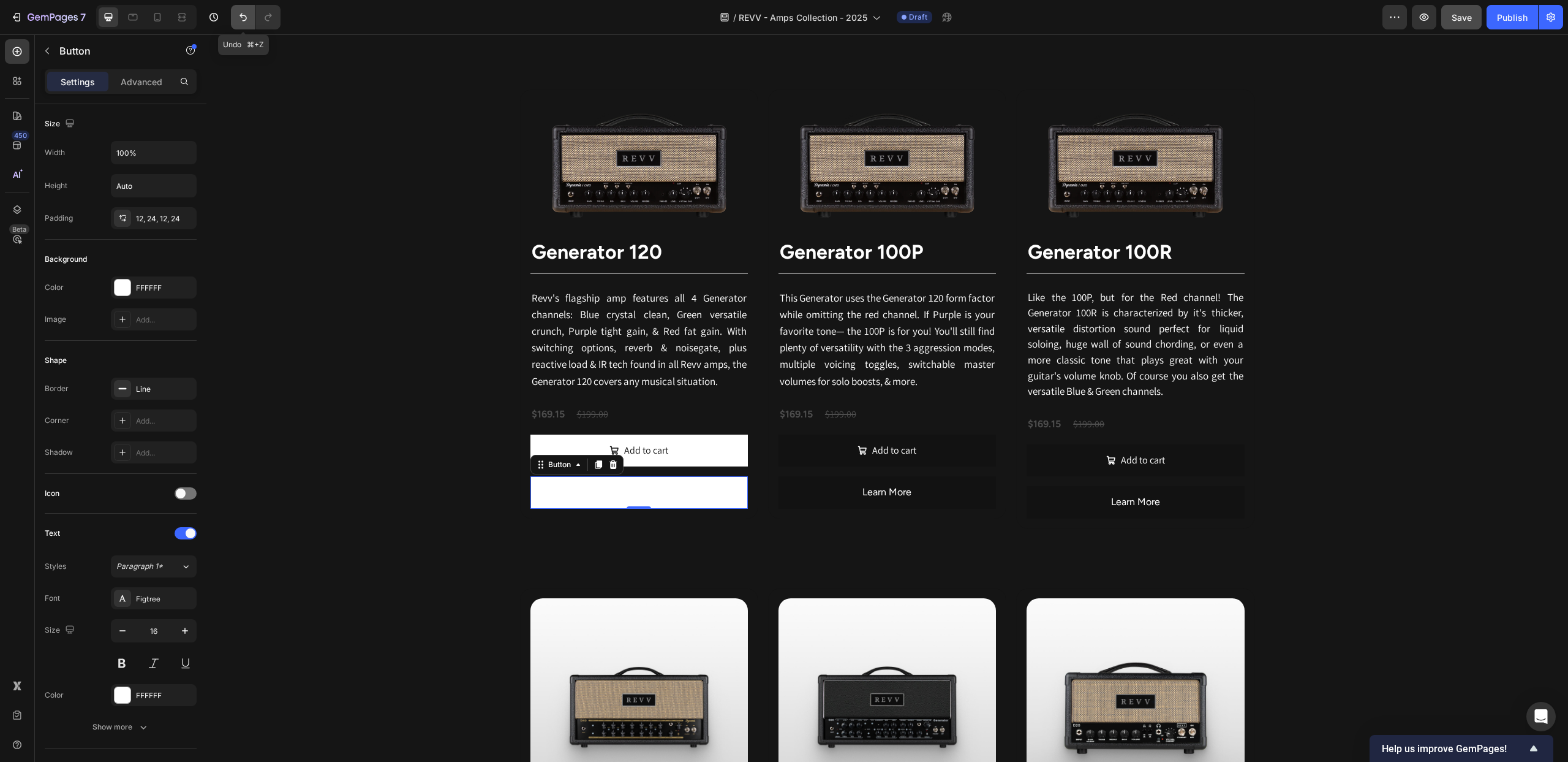
click at [239, 13] on icon "Undo/Redo" at bounding box center [243, 17] width 12 height 12
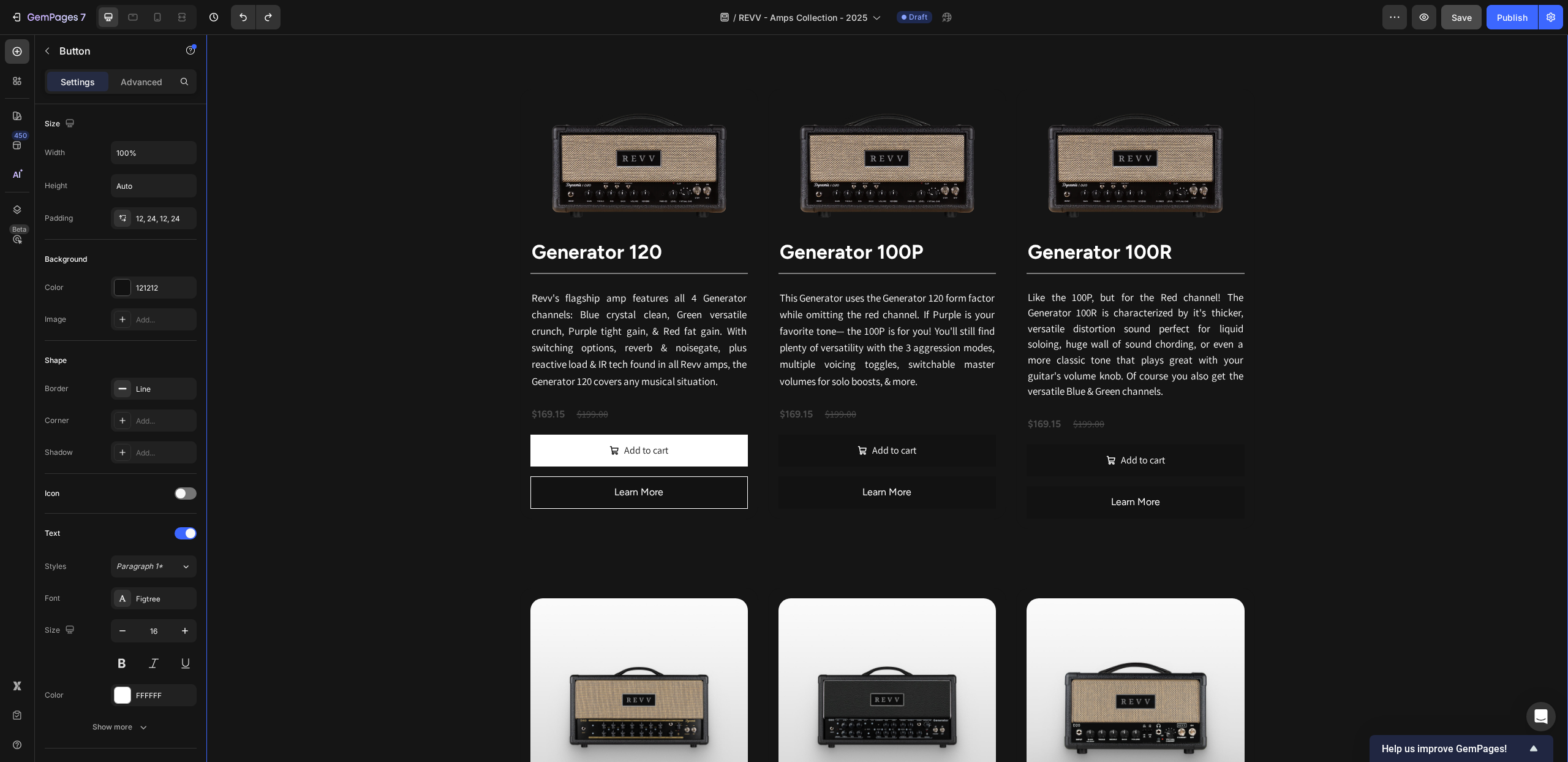
click at [314, 358] on div "Revv Amplification was founded in 2014 with one goal: zero-compromise amps that…" at bounding box center [887, 682] width 1362 height 1591
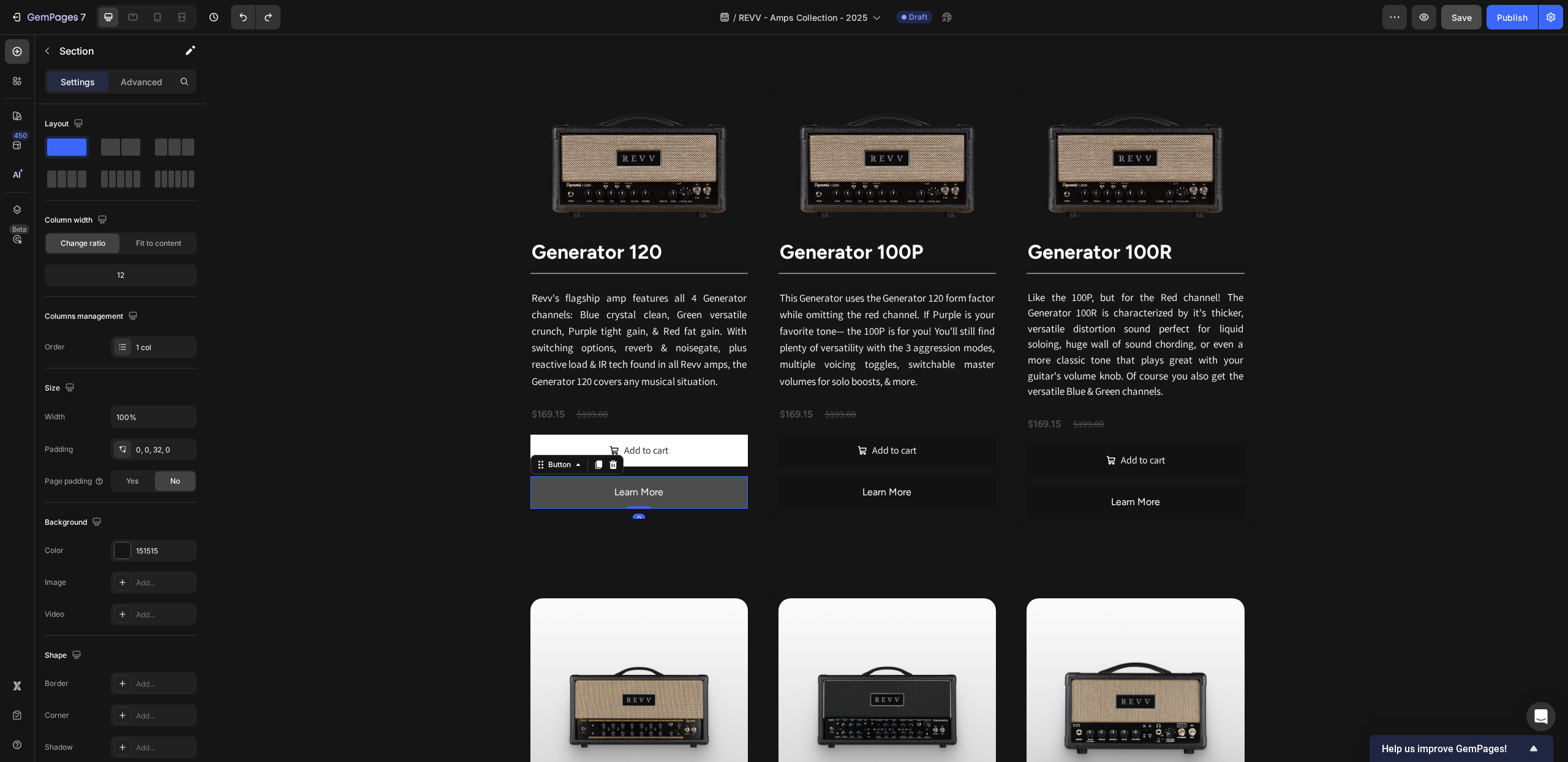
click at [557, 493] on button "Learn More" at bounding box center [639, 492] width 217 height 33
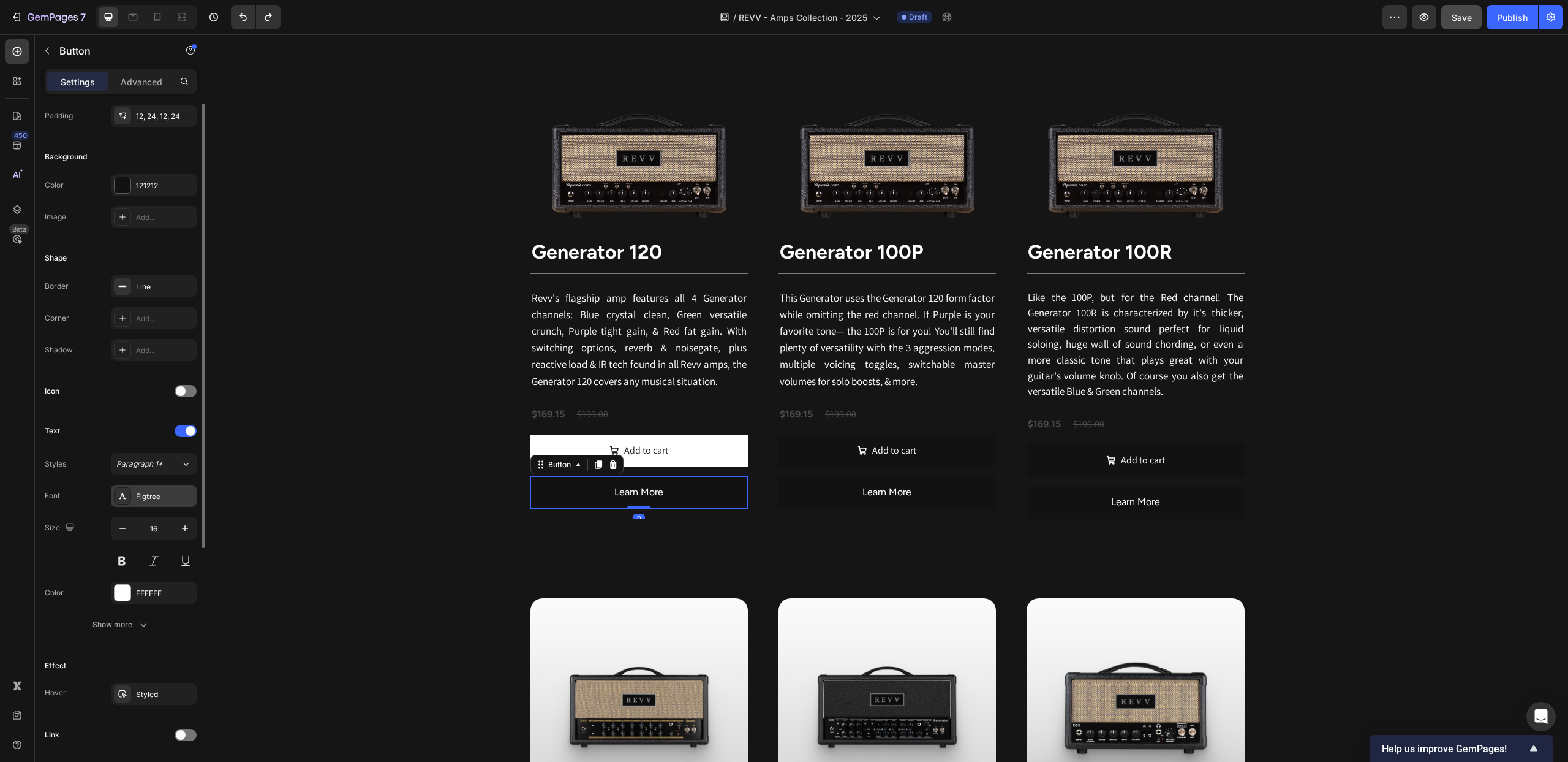
scroll to position [186, 0]
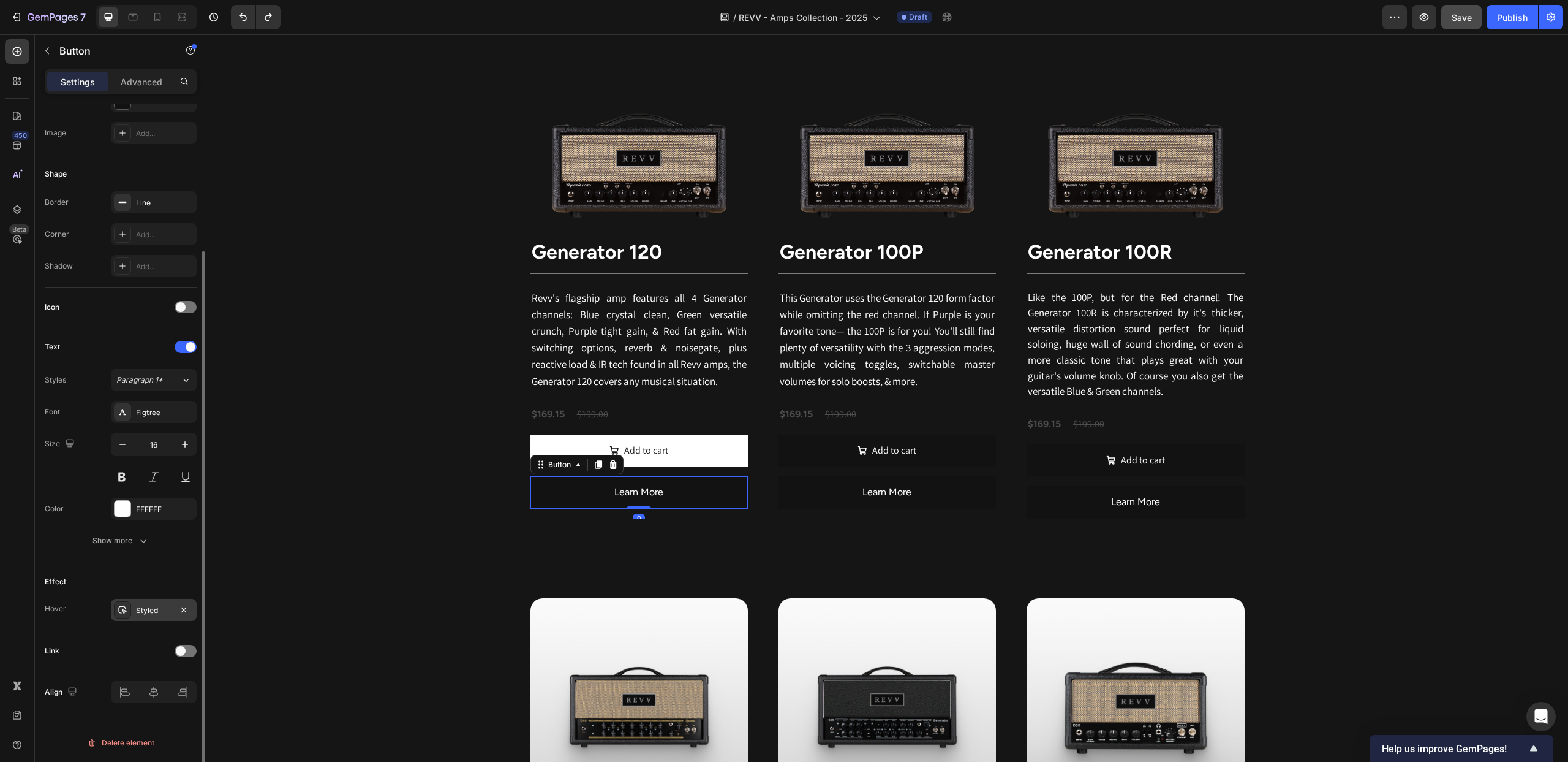
click at [128, 614] on div at bounding box center [123, 610] width 17 height 17
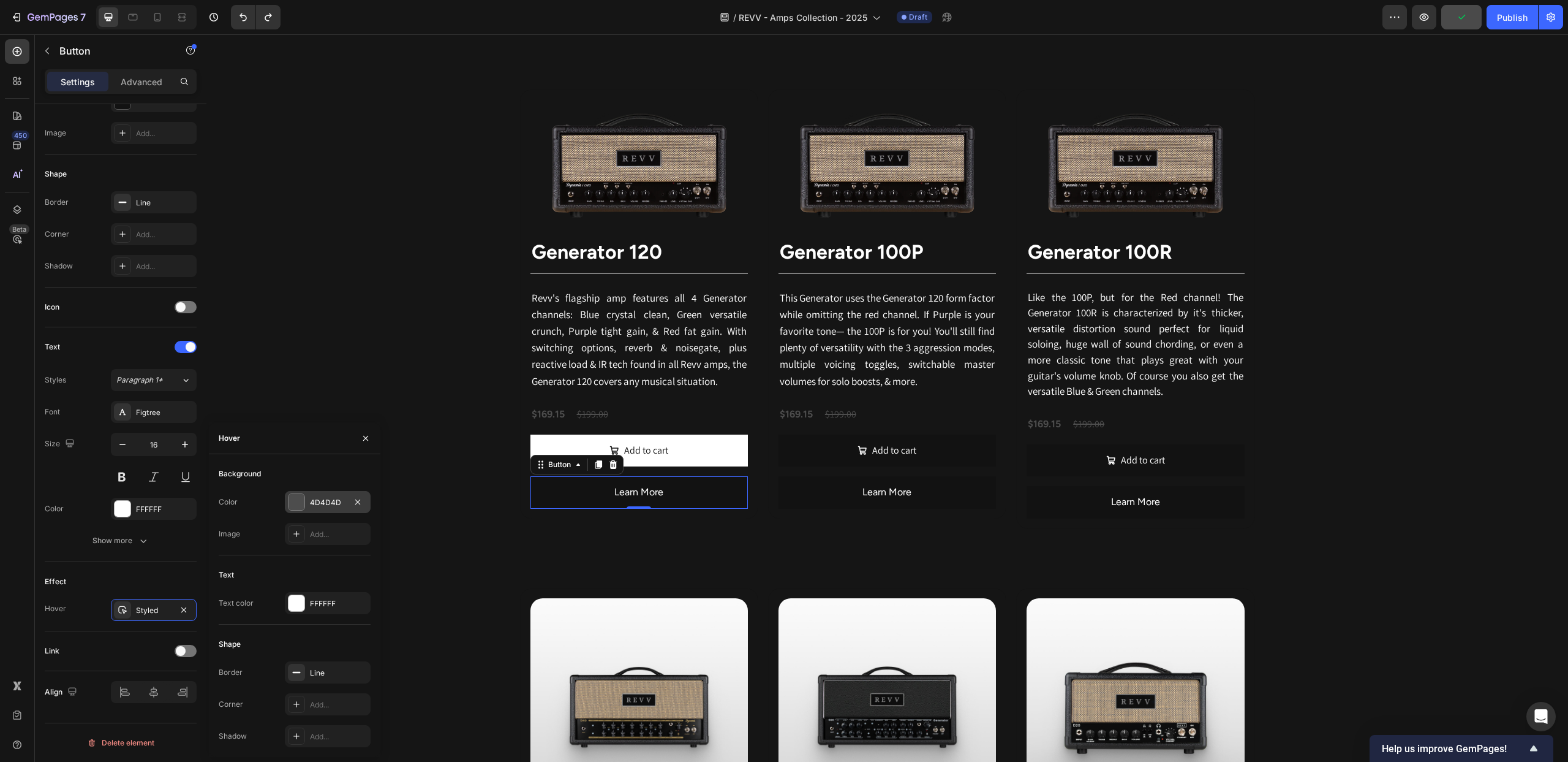
click at [291, 505] on div at bounding box center [297, 502] width 16 height 16
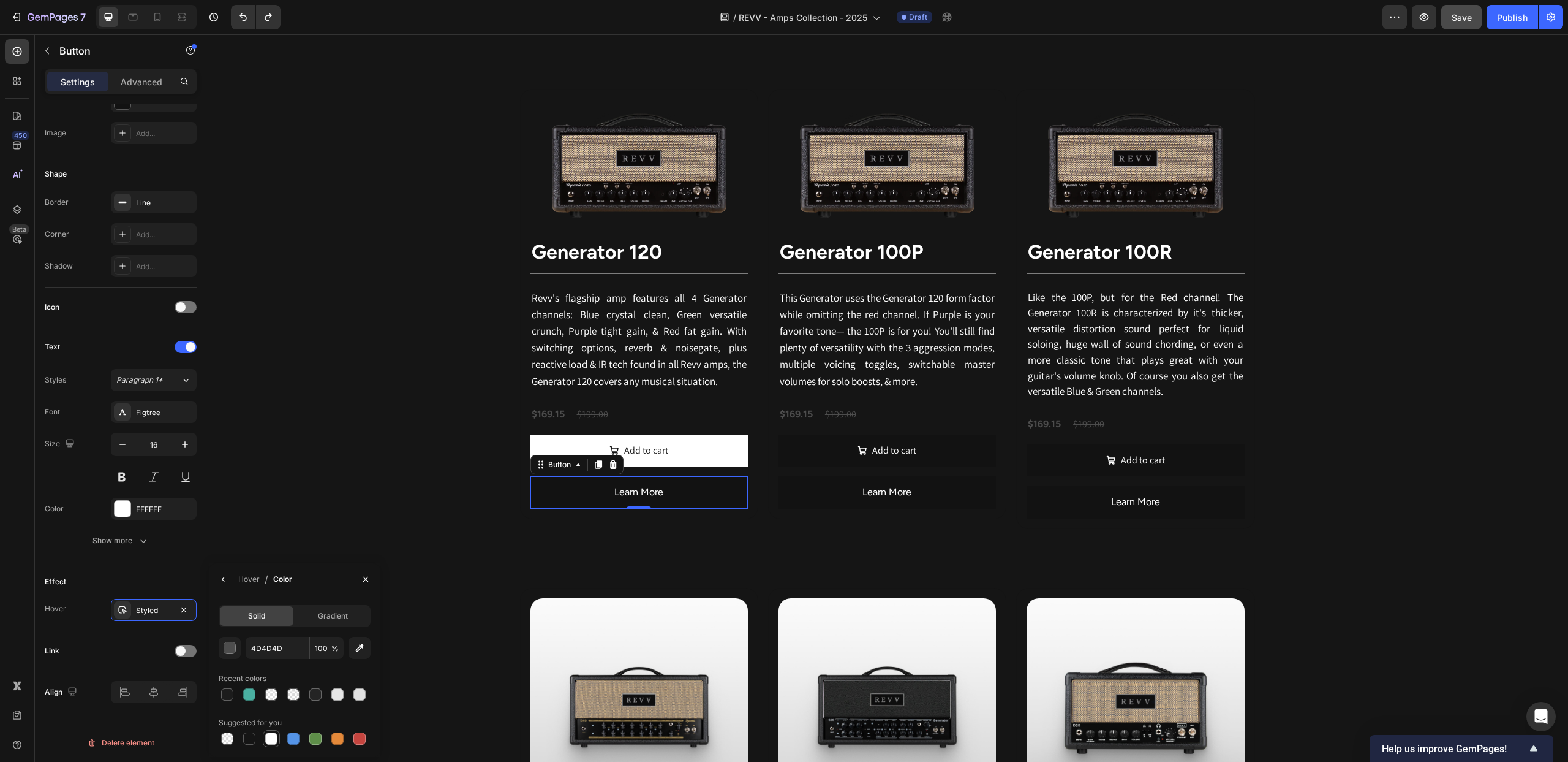
click at [268, 739] on div at bounding box center [271, 739] width 12 height 12
type input "FFFFFF"
click at [243, 577] on div "Hover" at bounding box center [249, 579] width 22 height 11
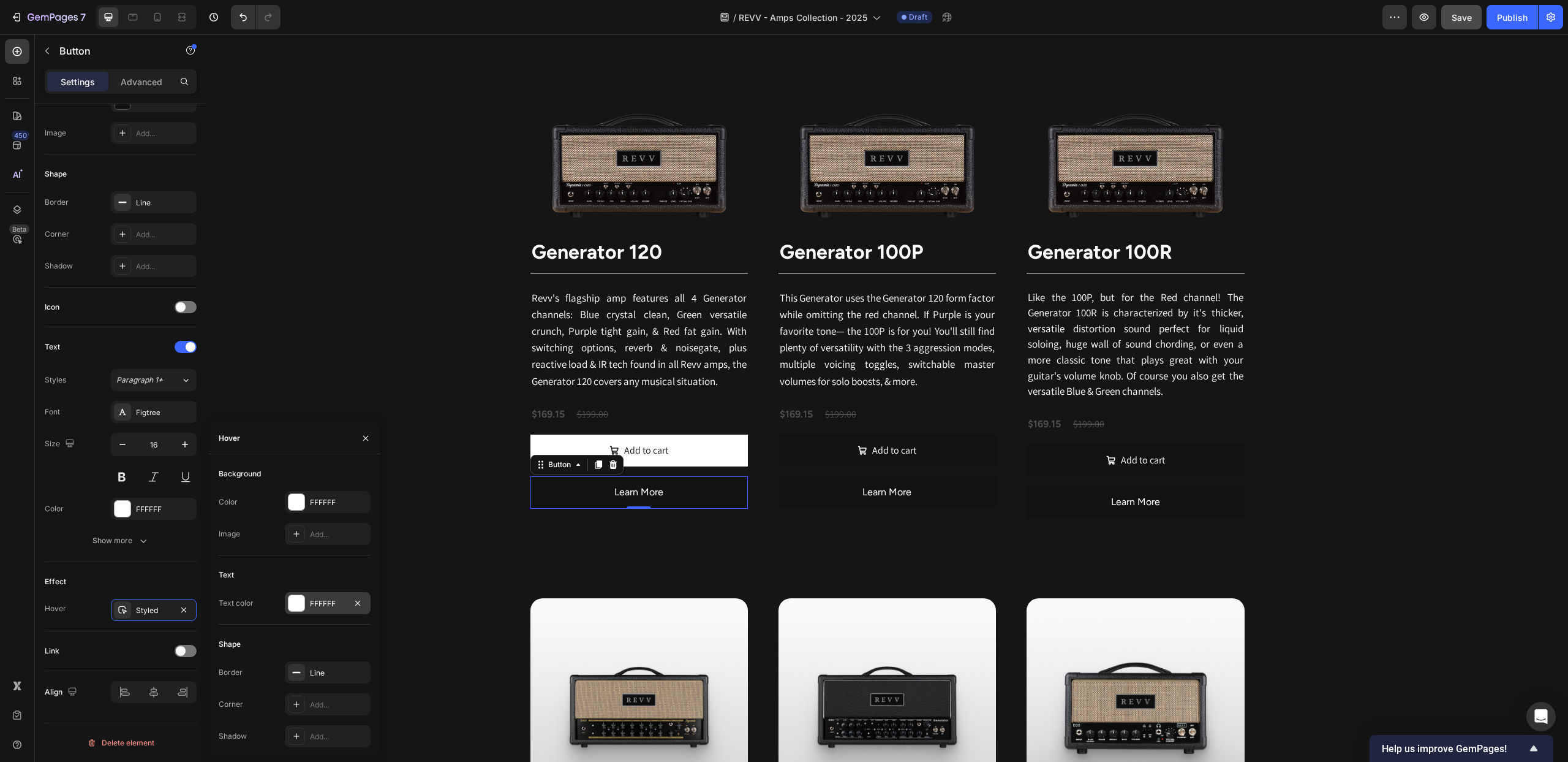
click at [294, 602] on div at bounding box center [297, 603] width 16 height 16
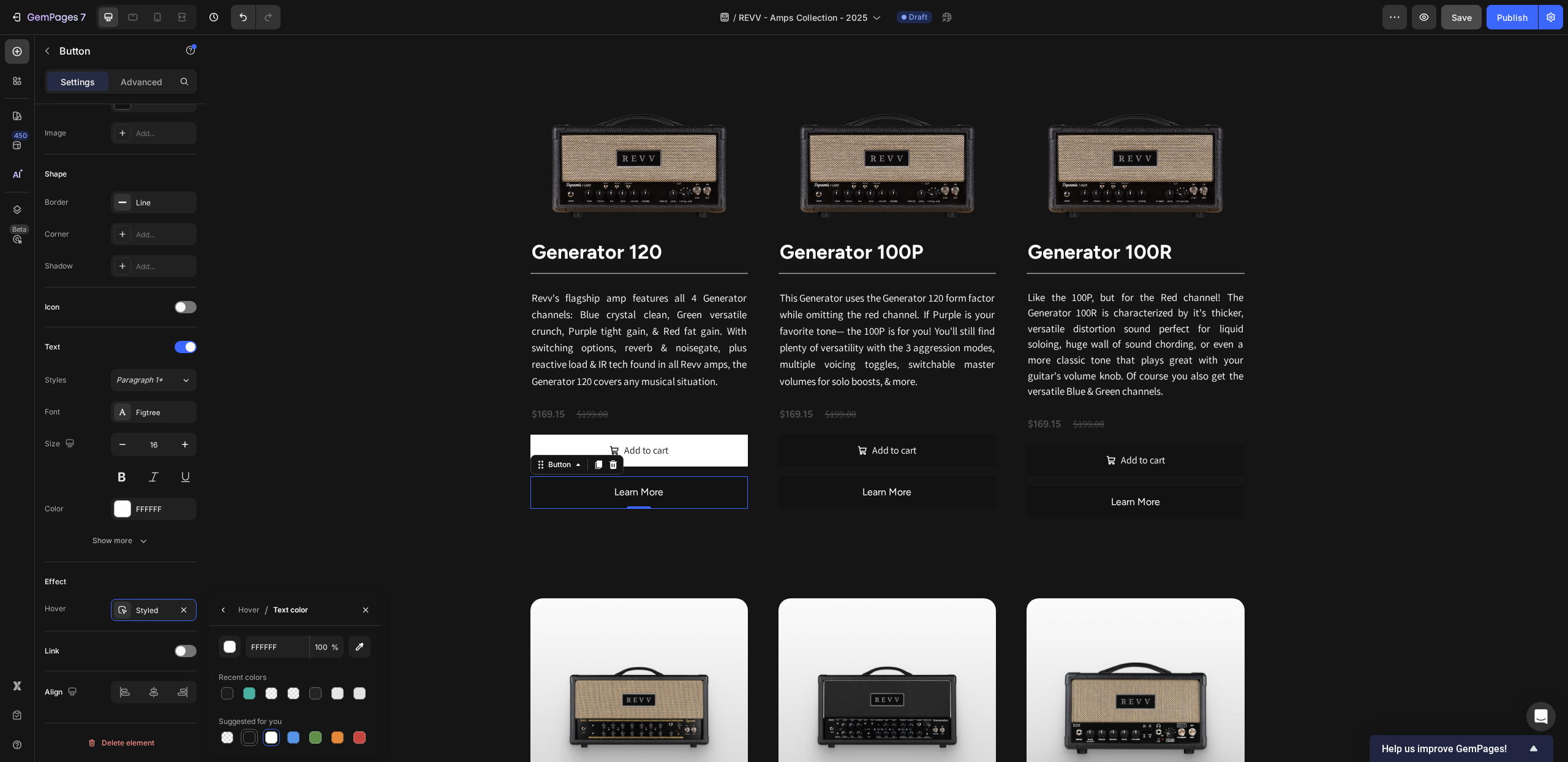
click at [252, 743] on div at bounding box center [249, 737] width 12 height 12
type input "151515"
click at [419, 439] on div "Revv Amplification was founded in 2014 with one goal: zero-compromise amps that…" at bounding box center [887, 682] width 1362 height 1591
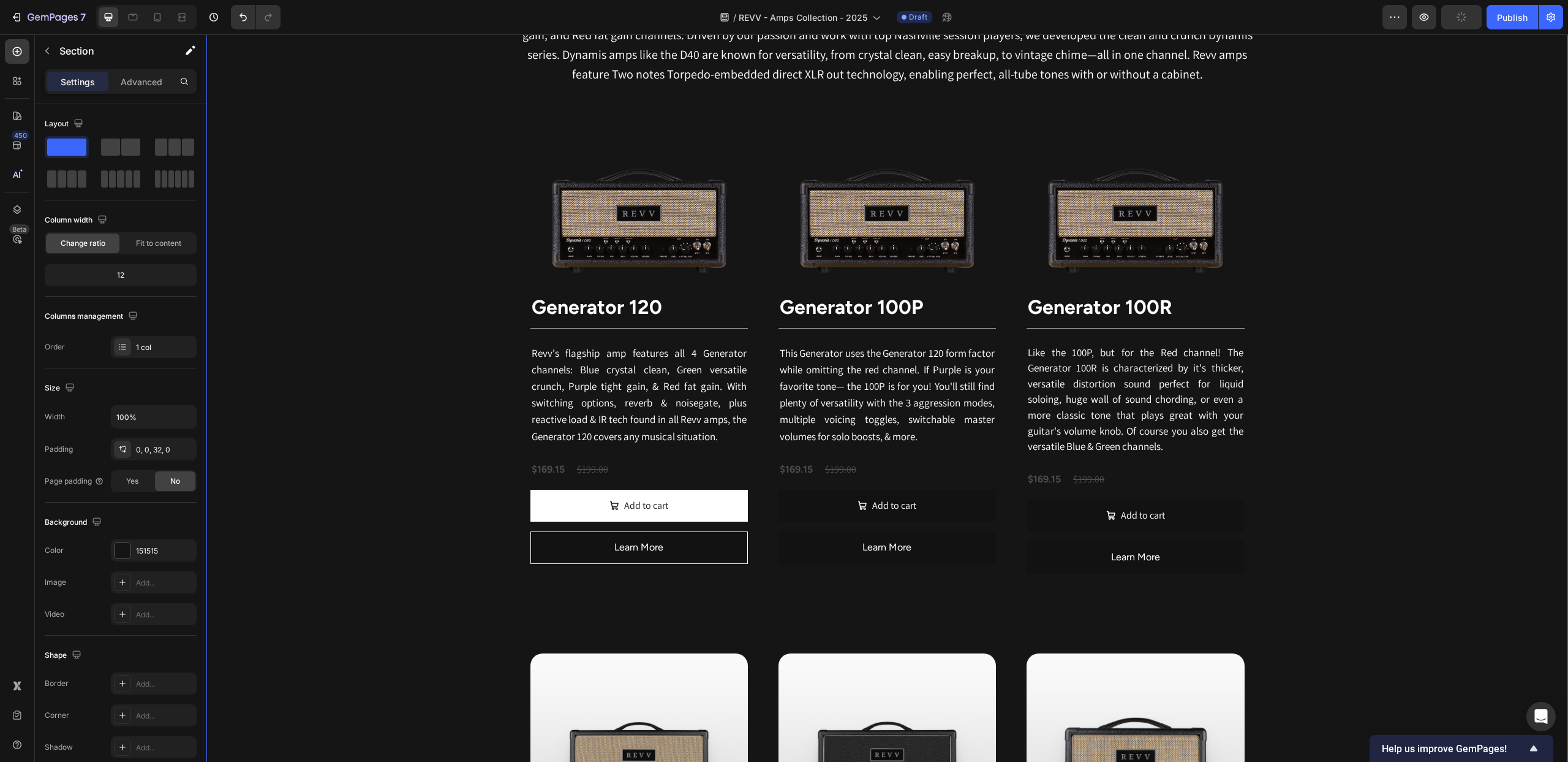
scroll to position [721, 0]
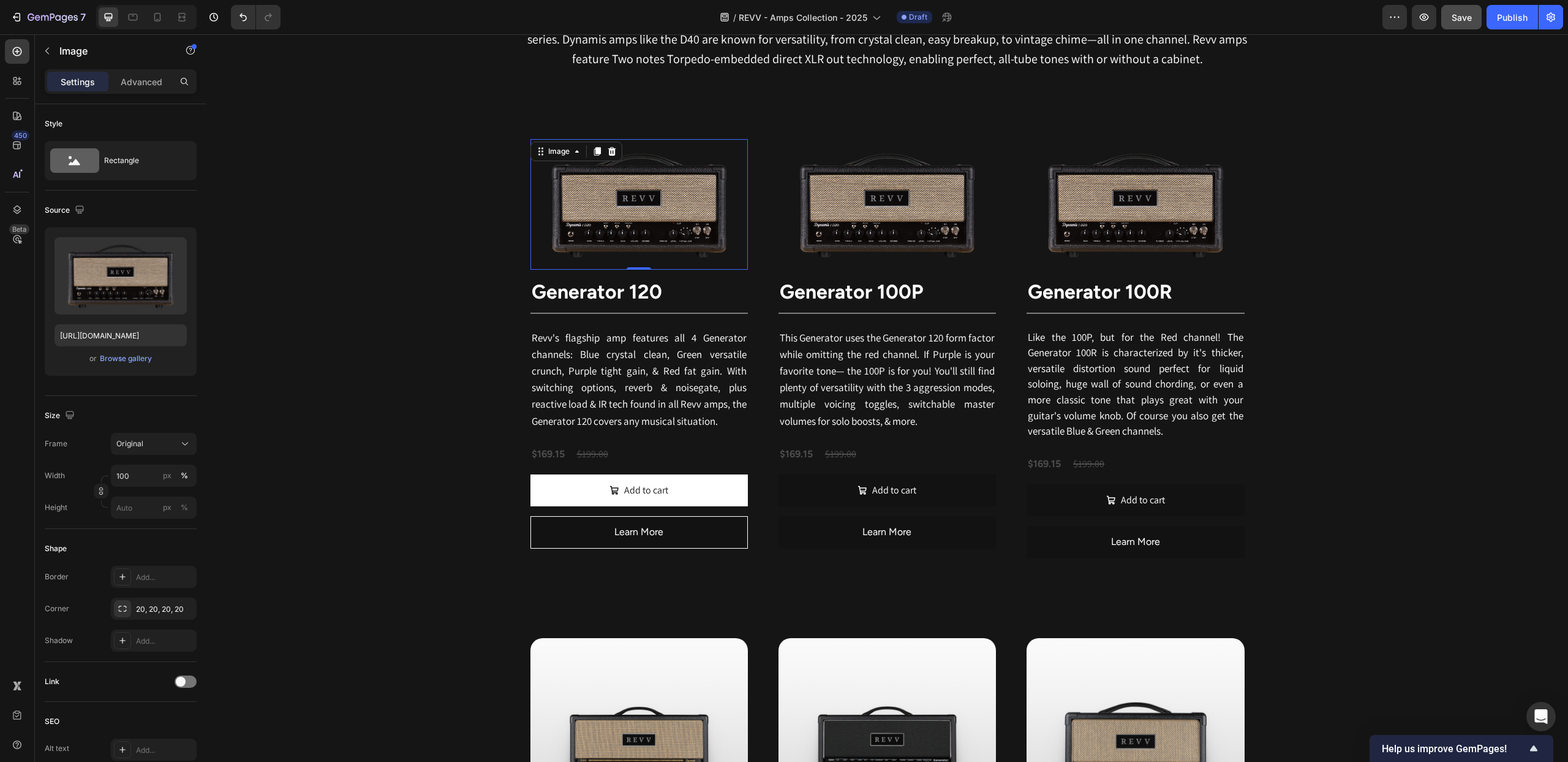
click at [625, 157] on img at bounding box center [639, 205] width 217 height 131
click at [566, 153] on div "Image" at bounding box center [559, 152] width 26 height 11
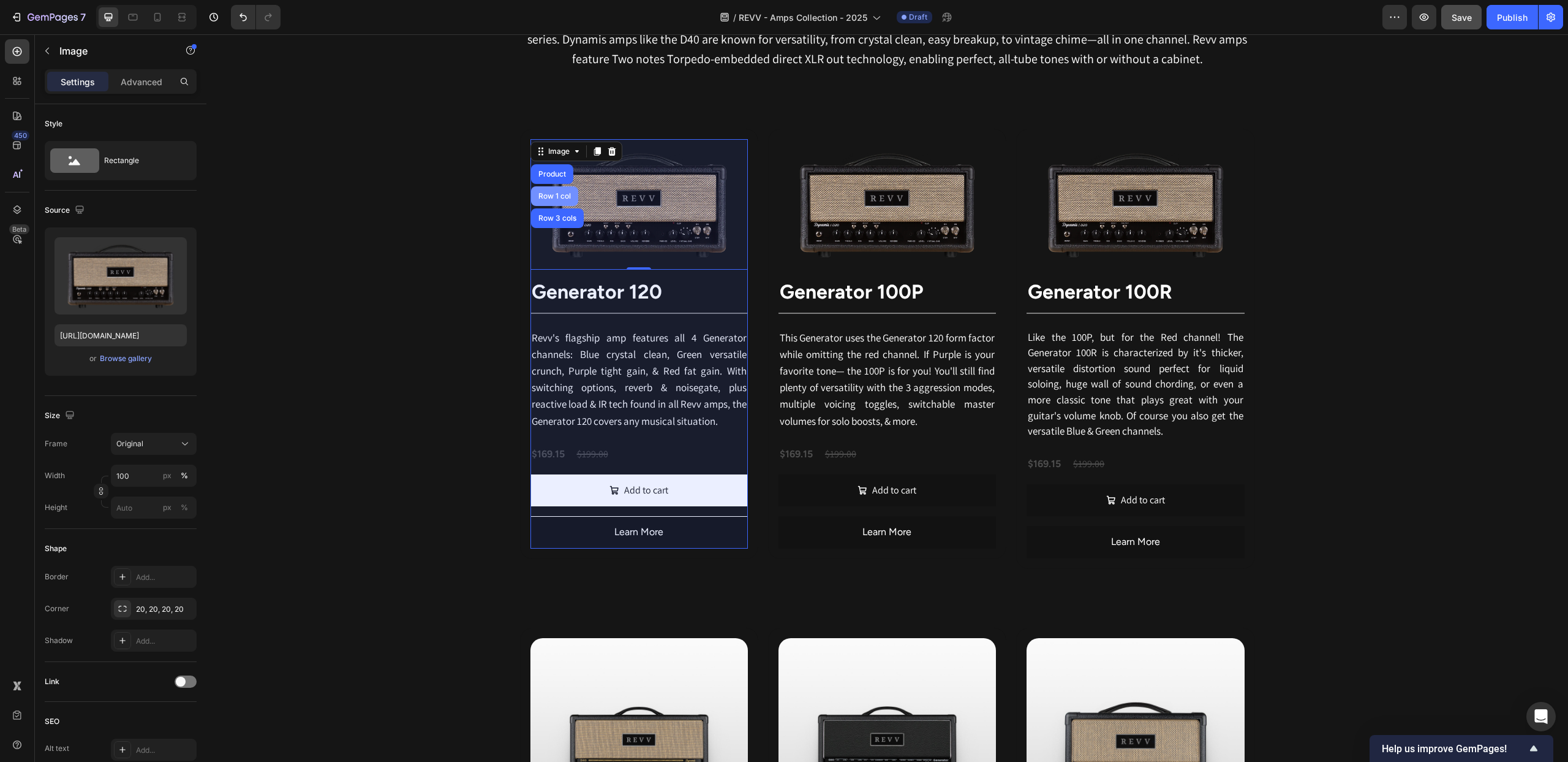
click at [550, 174] on div "Product" at bounding box center [552, 174] width 33 height 7
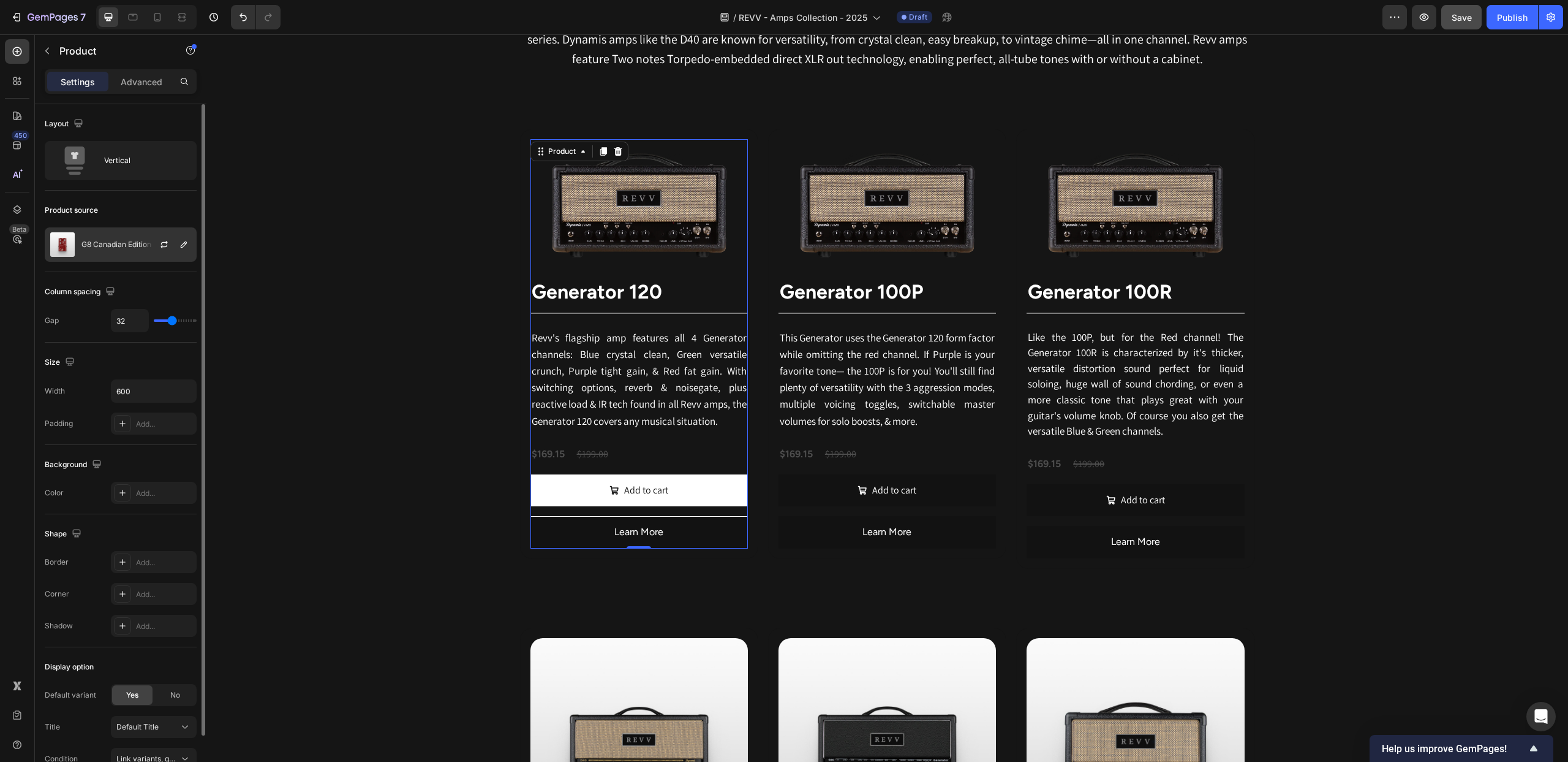
click at [86, 246] on p "G8 Canadian Edition" at bounding box center [116, 245] width 70 height 9
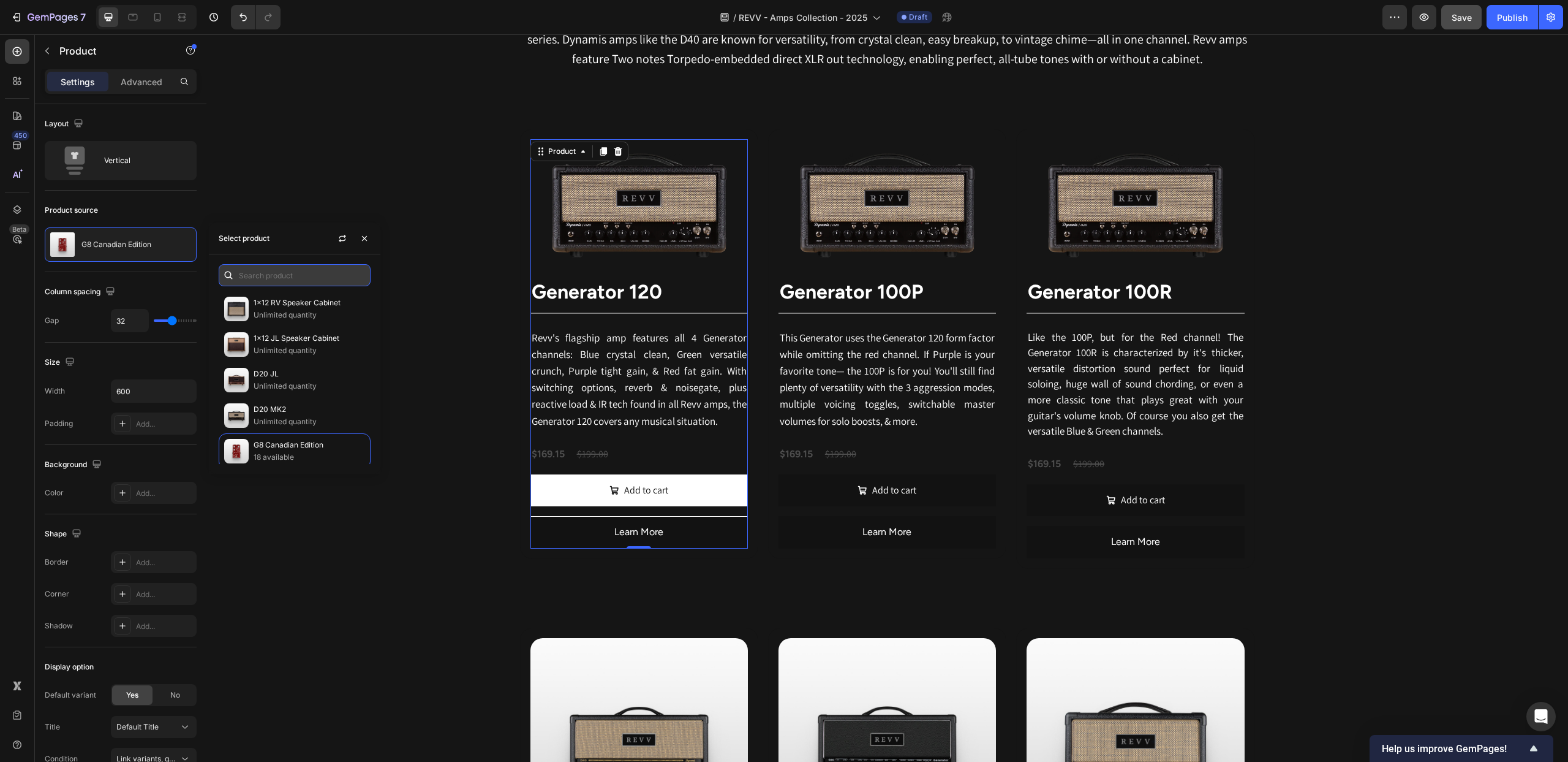
click at [257, 273] on input "text" at bounding box center [294, 275] width 152 height 22
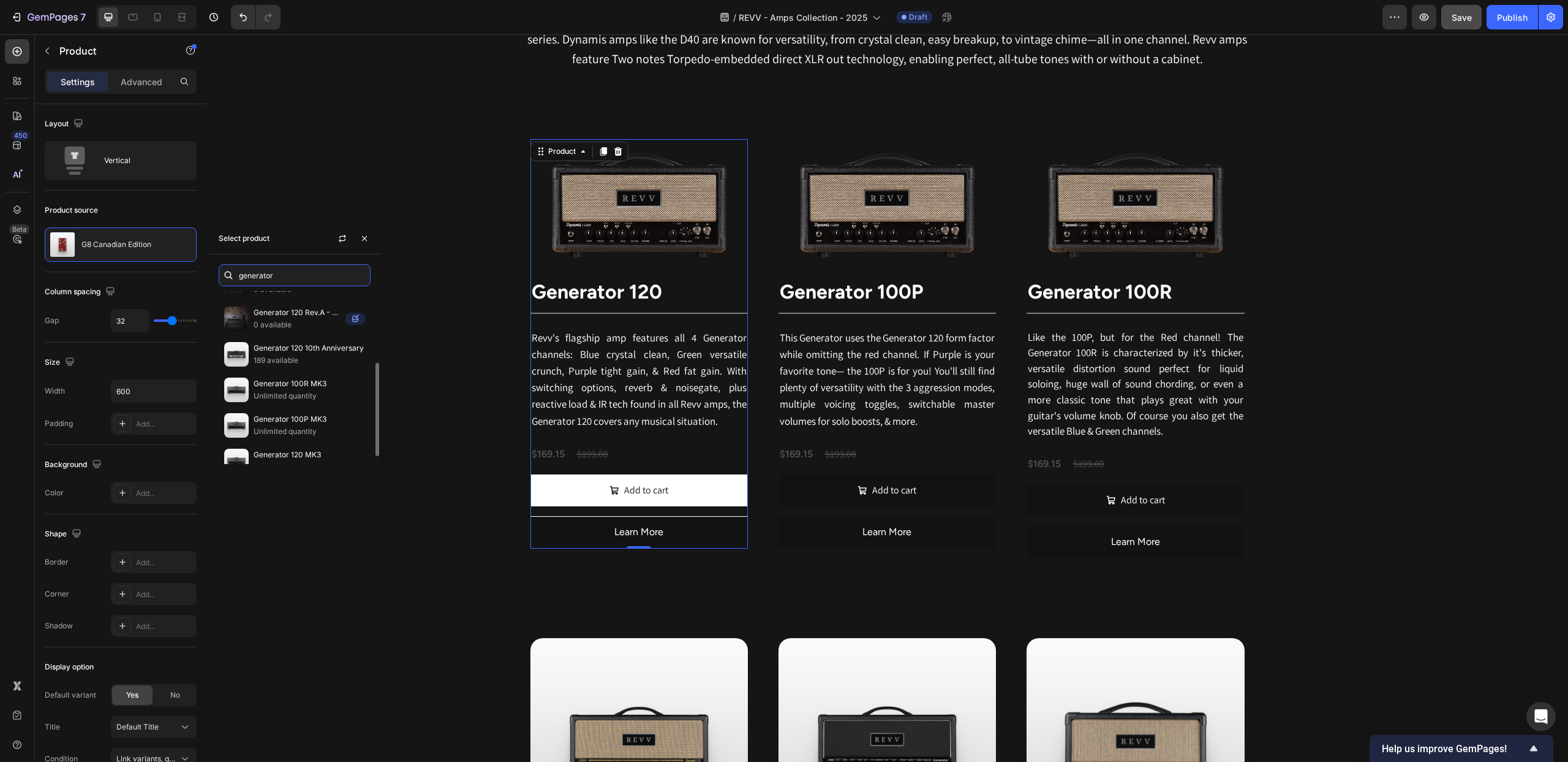
scroll to position [147, 0]
type input "generator"
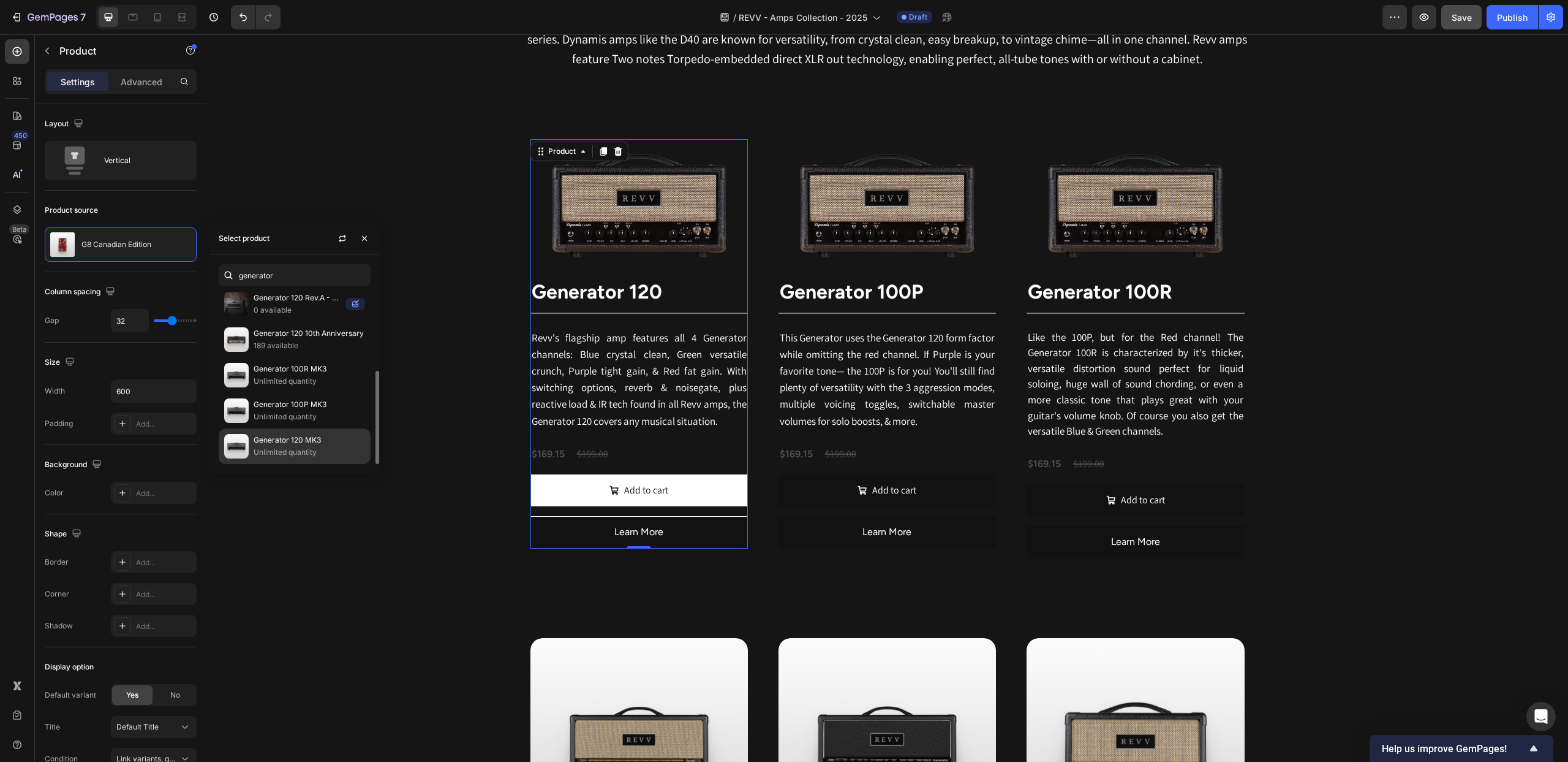
click at [309, 437] on p "Generator 120 MK3" at bounding box center [309, 440] width 111 height 12
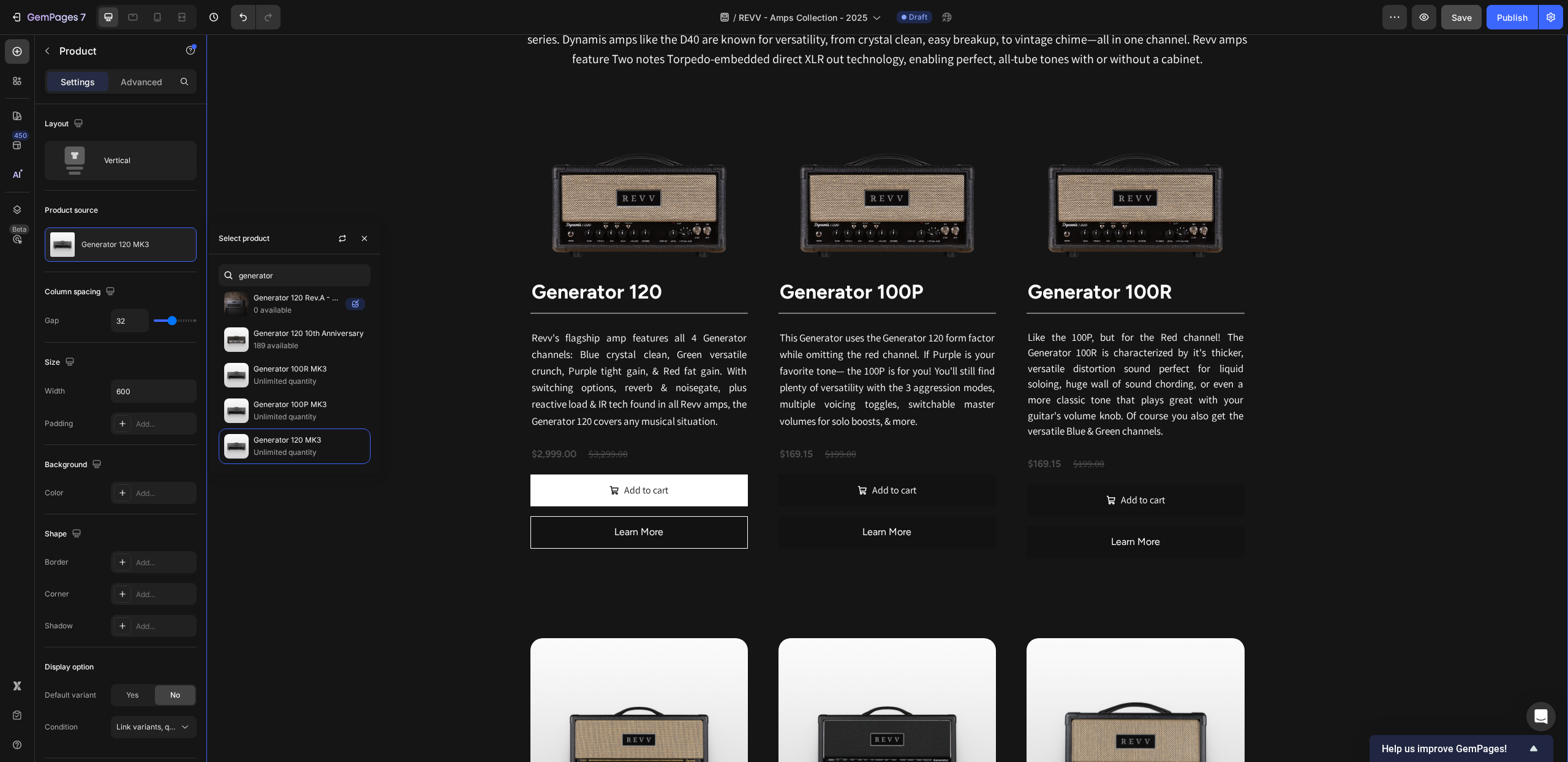
click at [360, 199] on div "Revv Amplification was founded in 2014 with one goal: zero-compromise amps that…" at bounding box center [887, 722] width 1362 height 1591
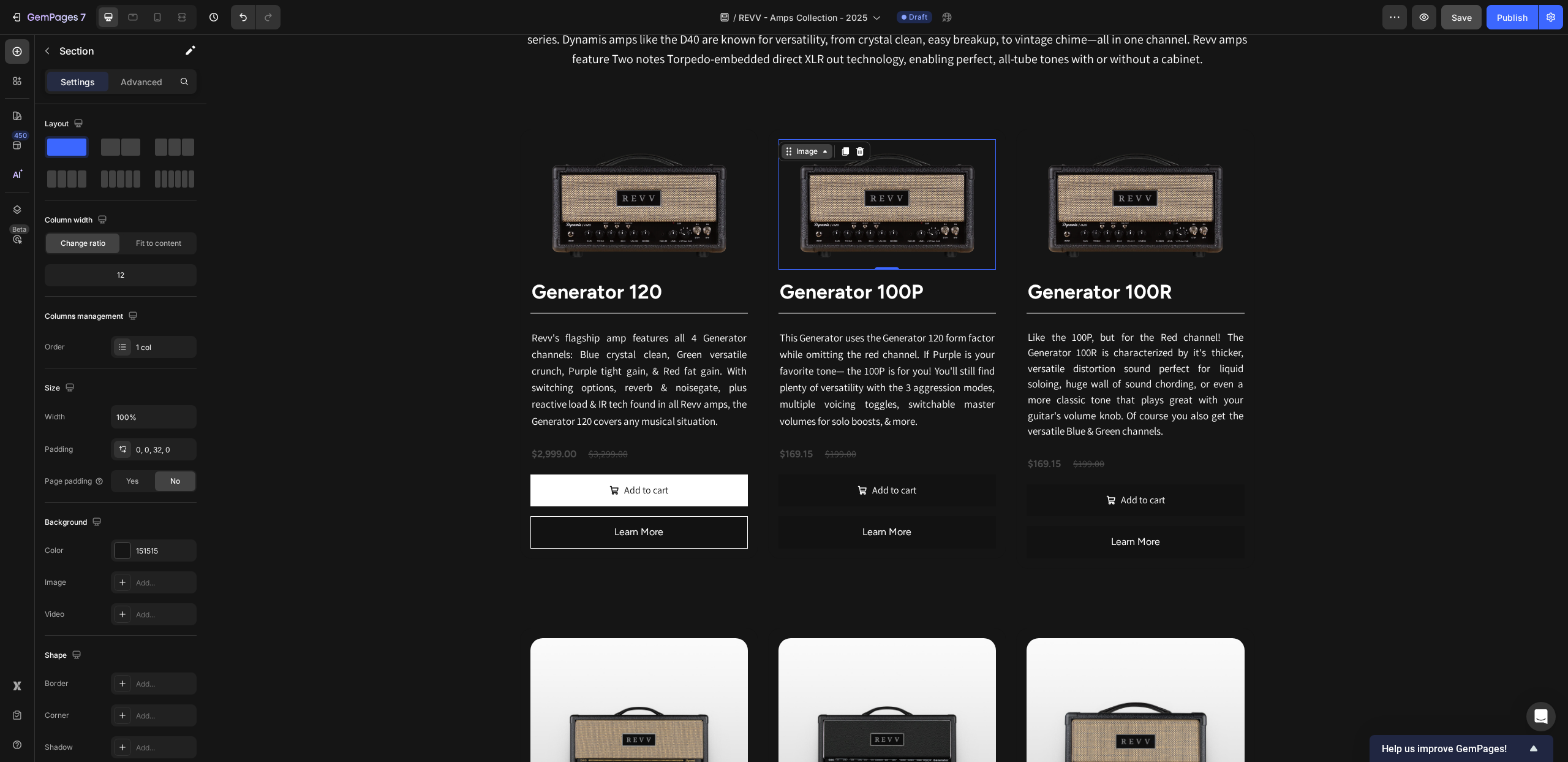
click at [798, 148] on div "Image" at bounding box center [807, 152] width 26 height 11
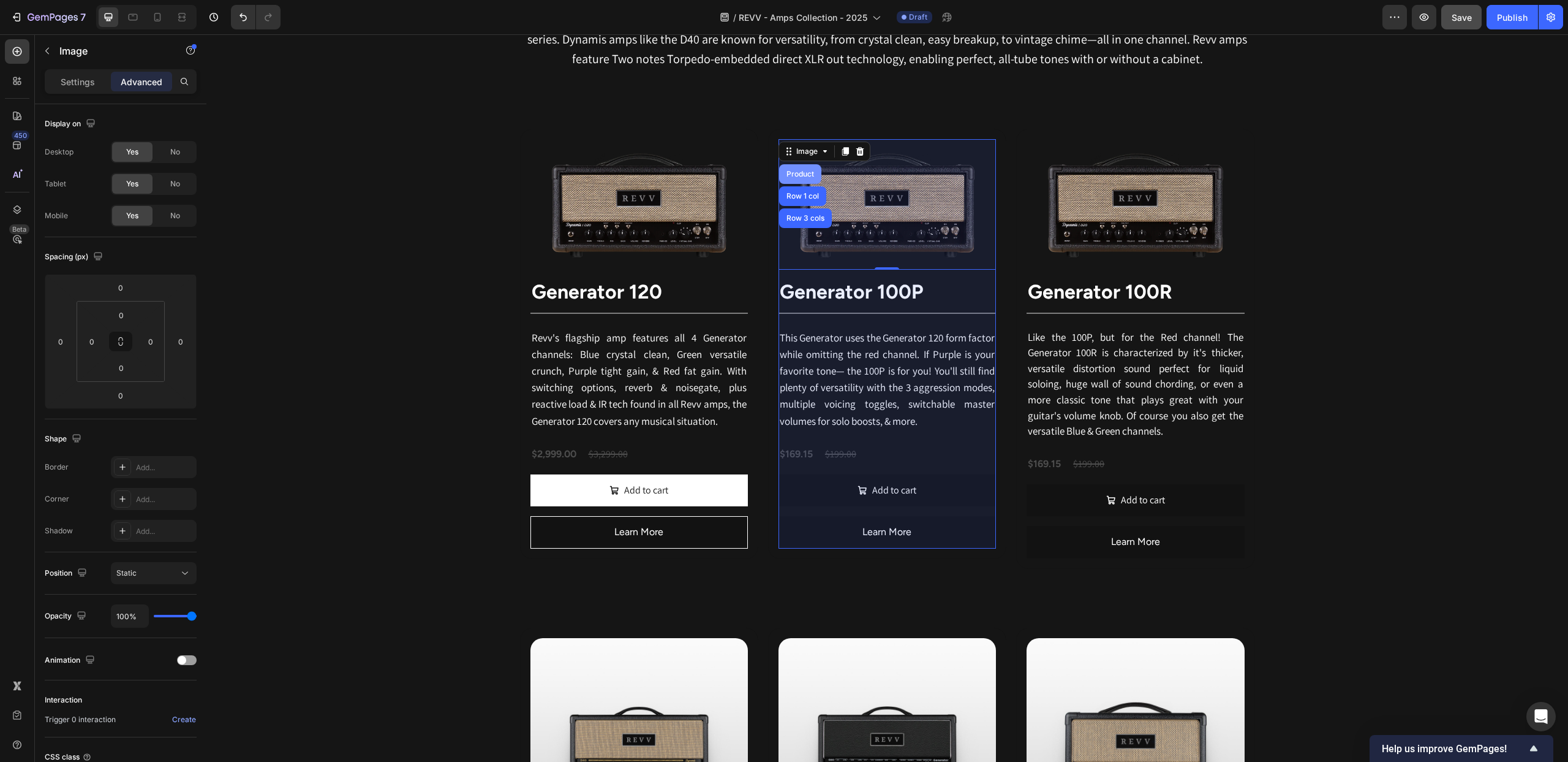
click at [803, 171] on div "Product" at bounding box center [800, 174] width 33 height 7
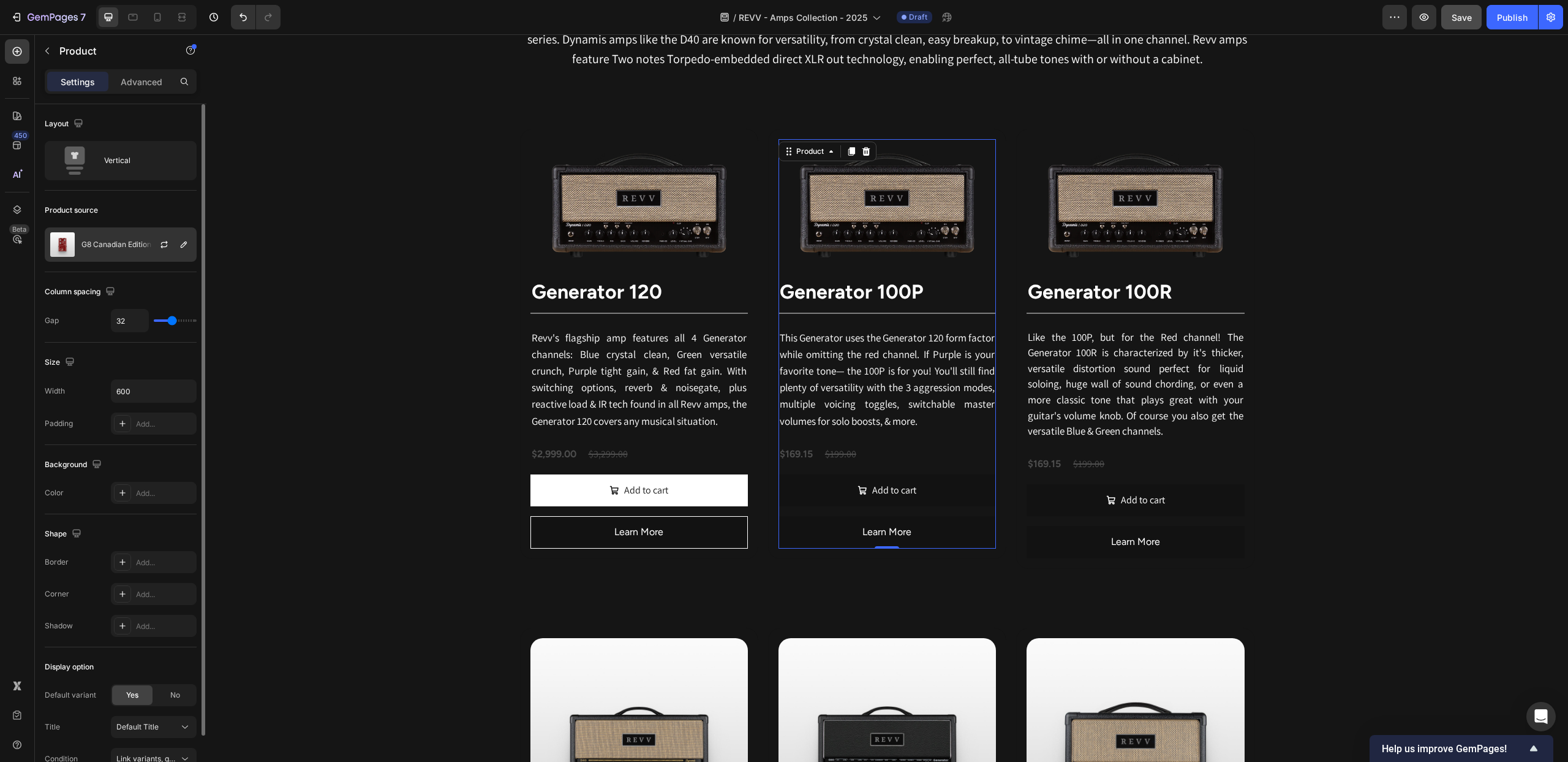
click at [106, 237] on div "G8 Canadian Edition" at bounding box center [121, 245] width 152 height 34
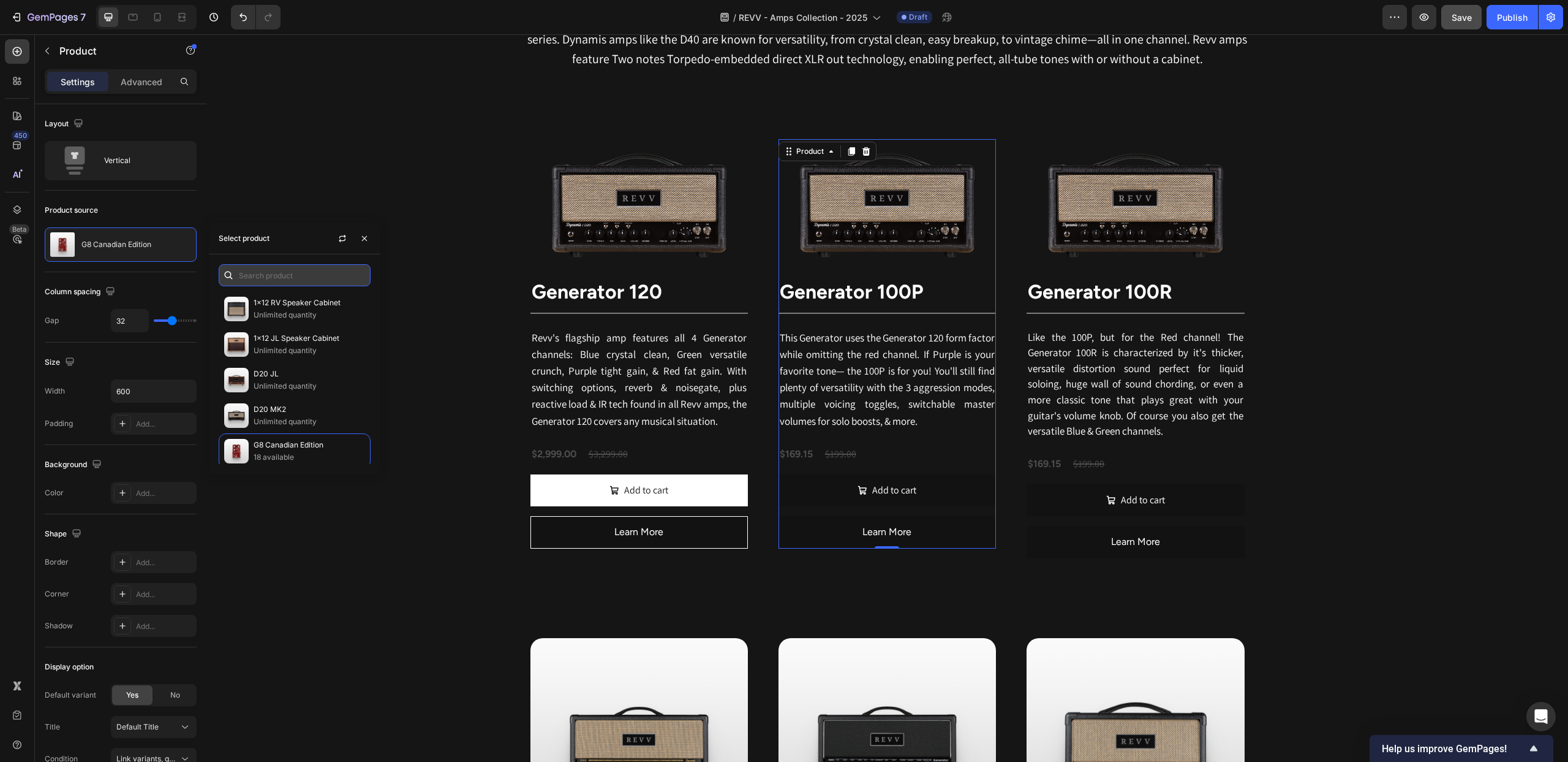
click at [273, 272] on input "text" at bounding box center [294, 275] width 152 height 22
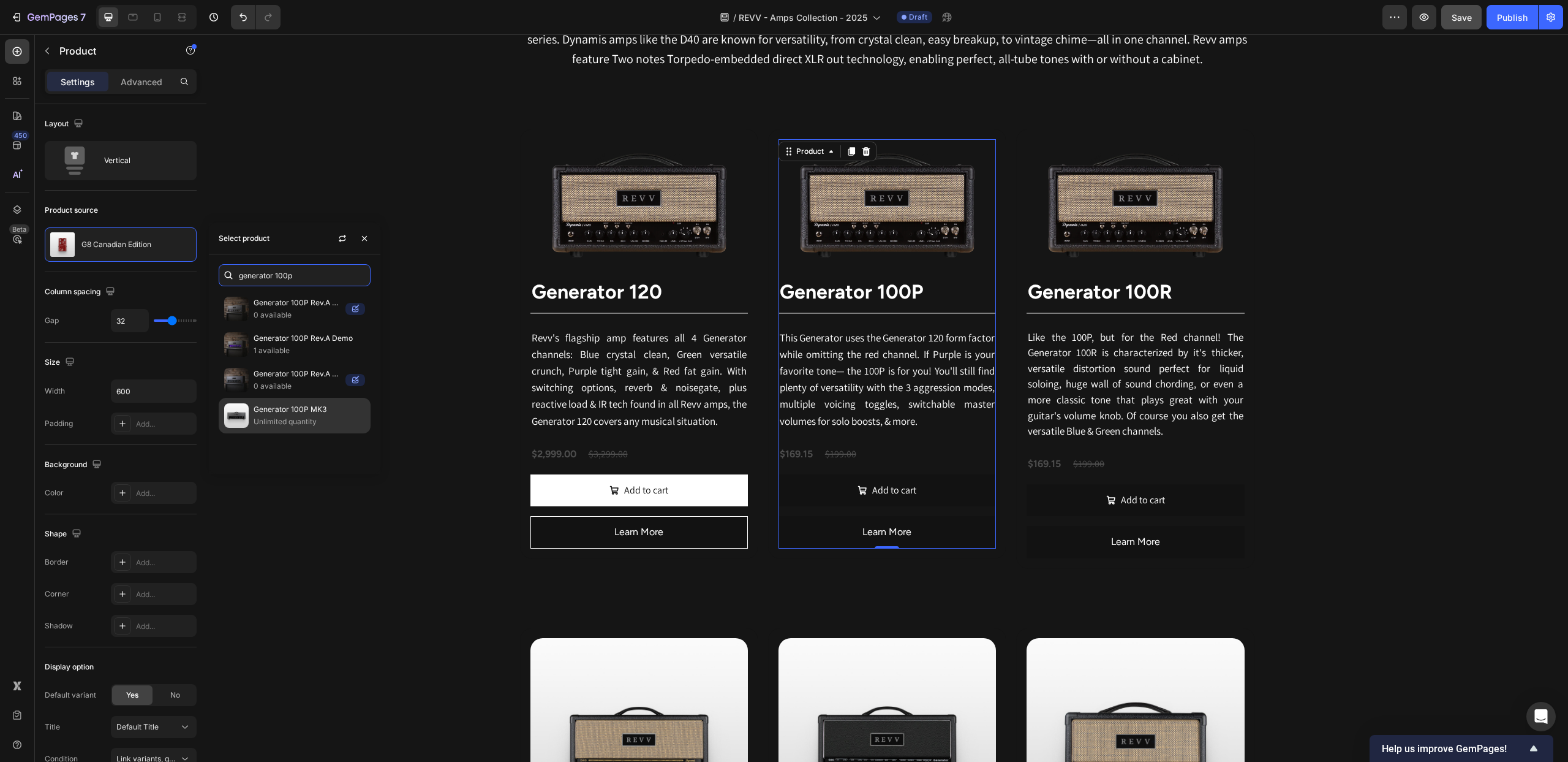
type input "generator 100p"
click at [301, 409] on p "Generator 100P MK3" at bounding box center [309, 410] width 111 height 12
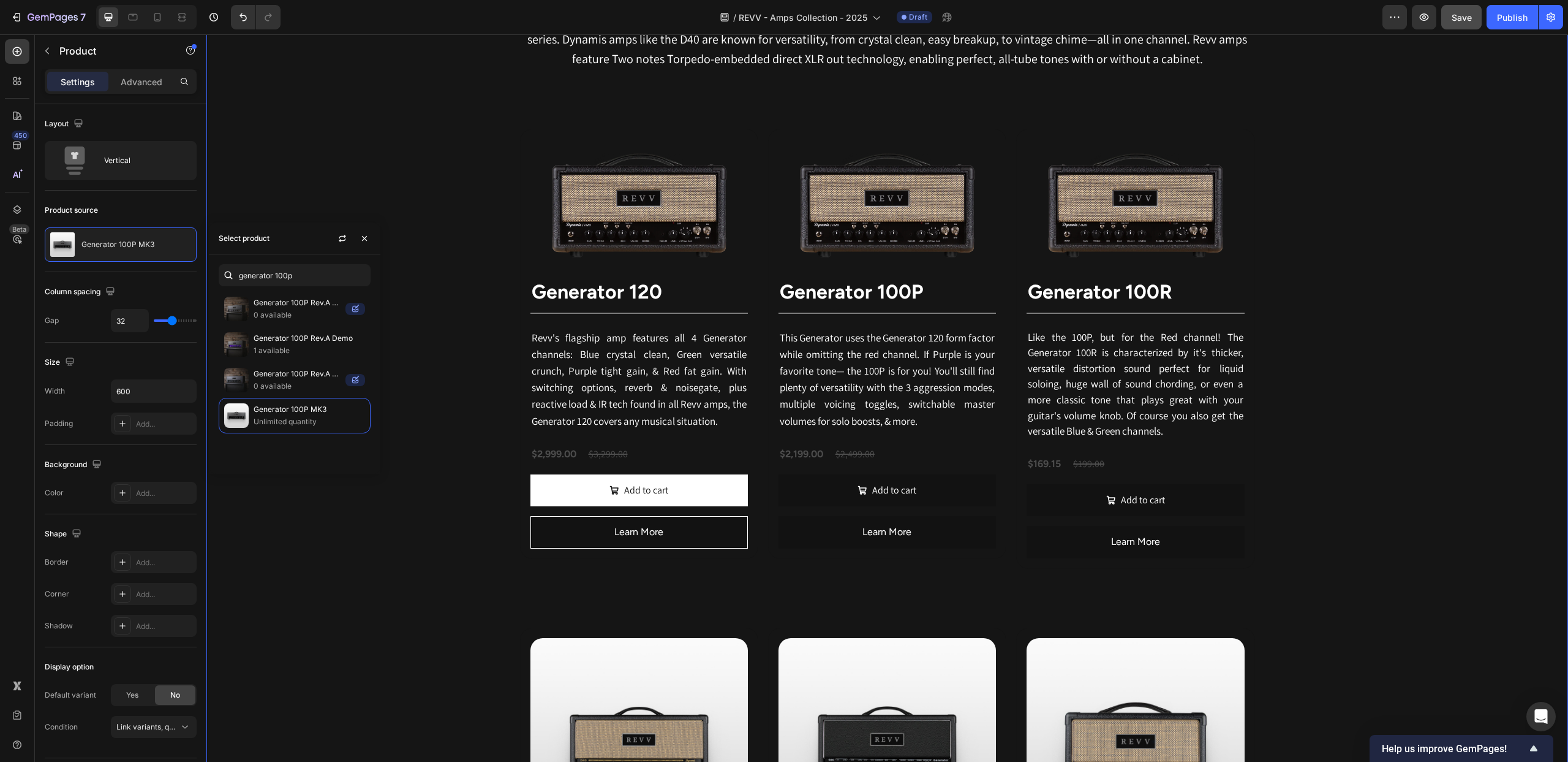
drag, startPoint x: 1322, startPoint y: 279, endPoint x: 1302, endPoint y: 282, distance: 20.2
click at [1321, 279] on div "Revv Amplification was founded in [DATE] with one goal: zero-compromise amps th…" at bounding box center [887, 722] width 1362 height 1591
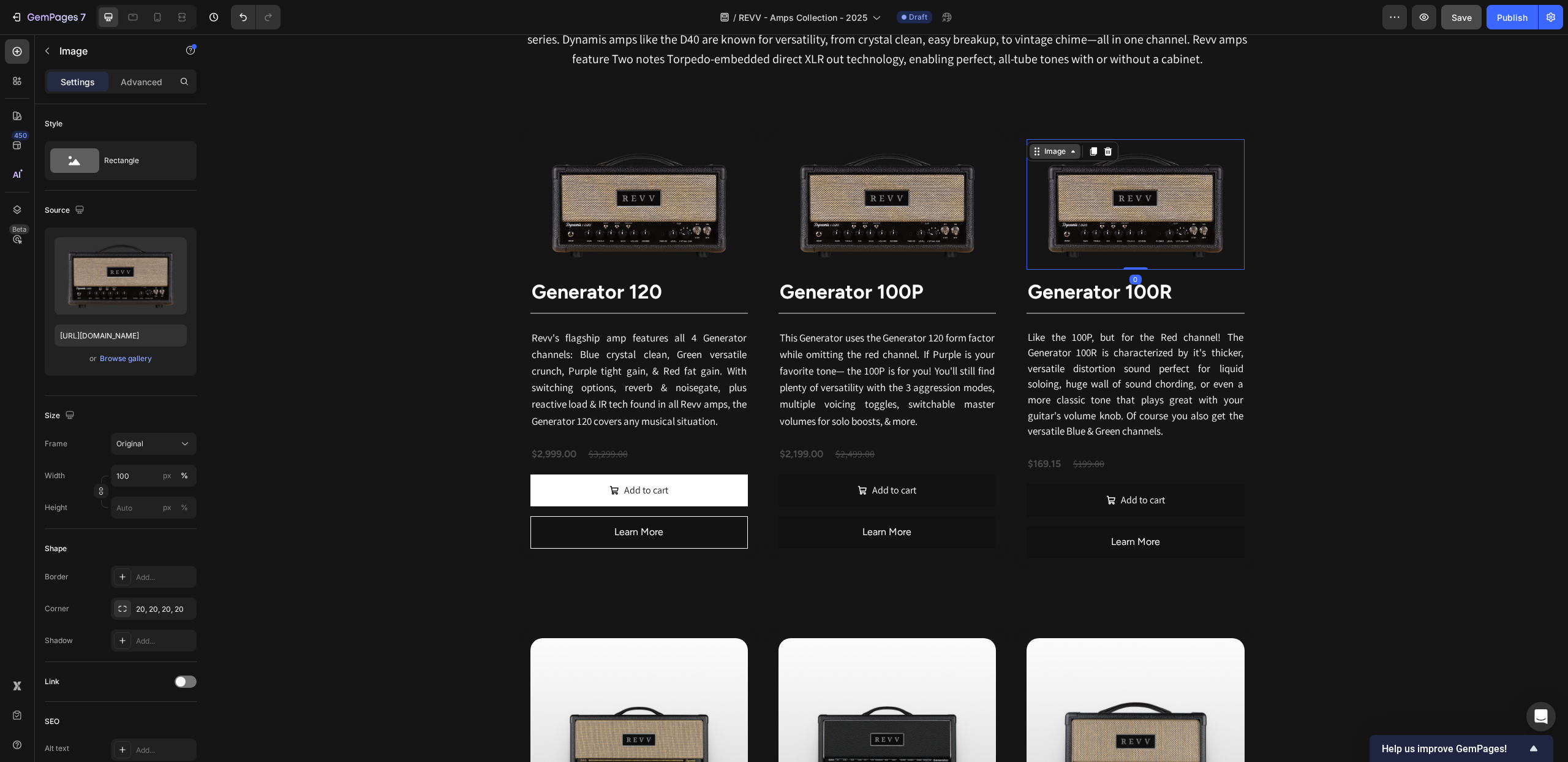
click at [1040, 150] on div "Image" at bounding box center [1055, 152] width 51 height 15
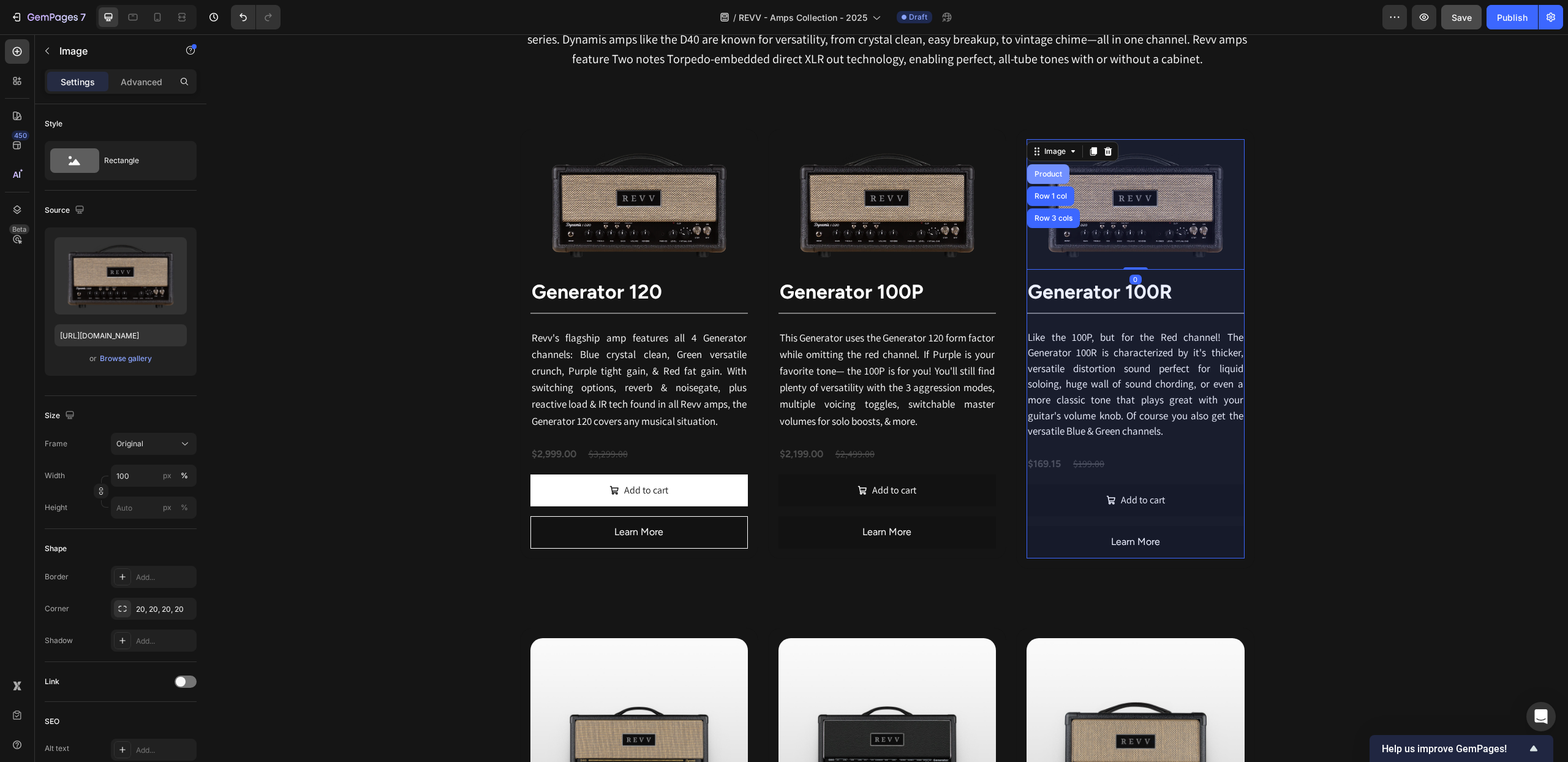
click at [1050, 172] on div "Product" at bounding box center [1048, 174] width 33 height 7
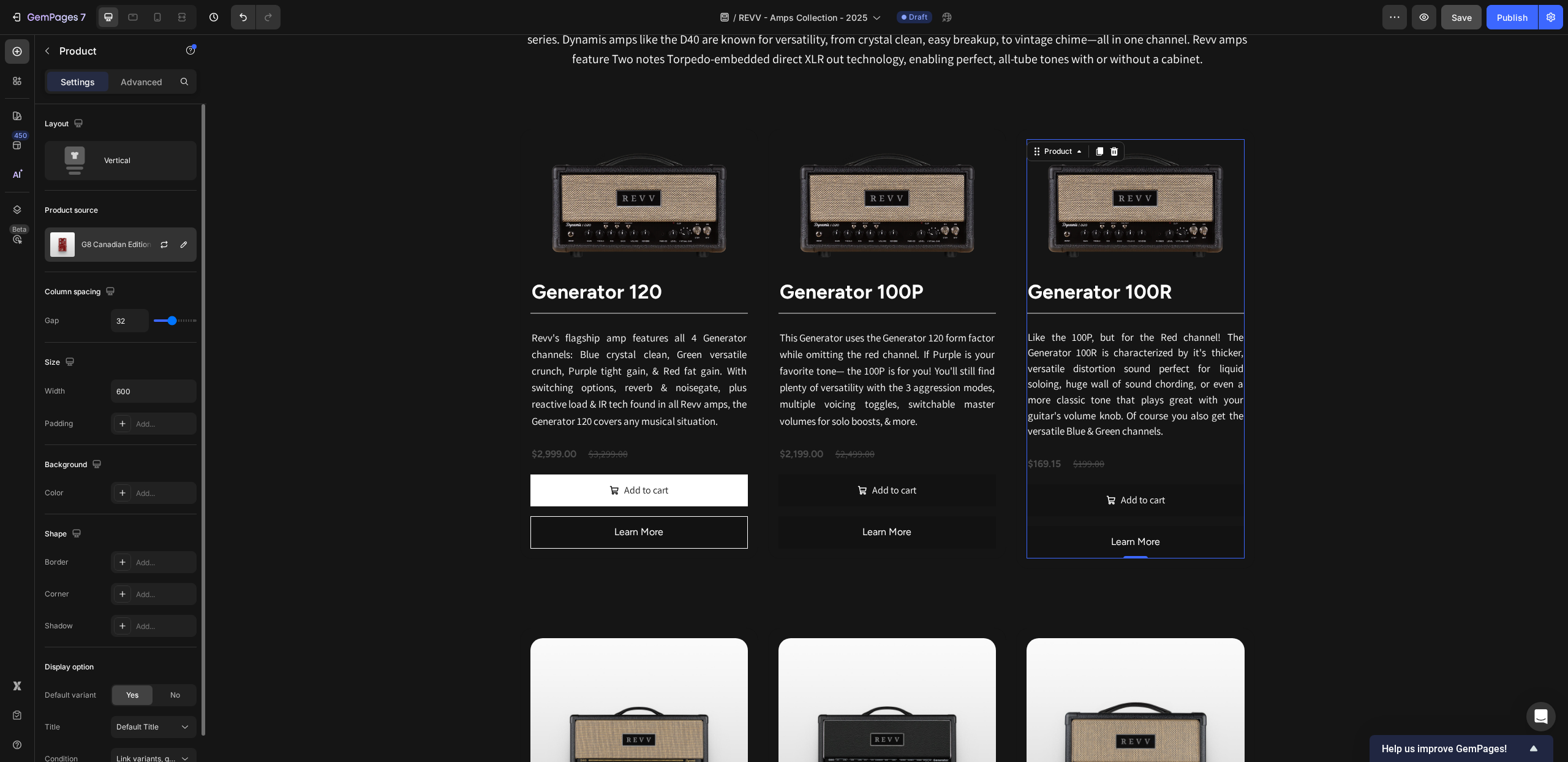
click at [97, 250] on div "G8 Canadian Edition" at bounding box center [121, 245] width 152 height 34
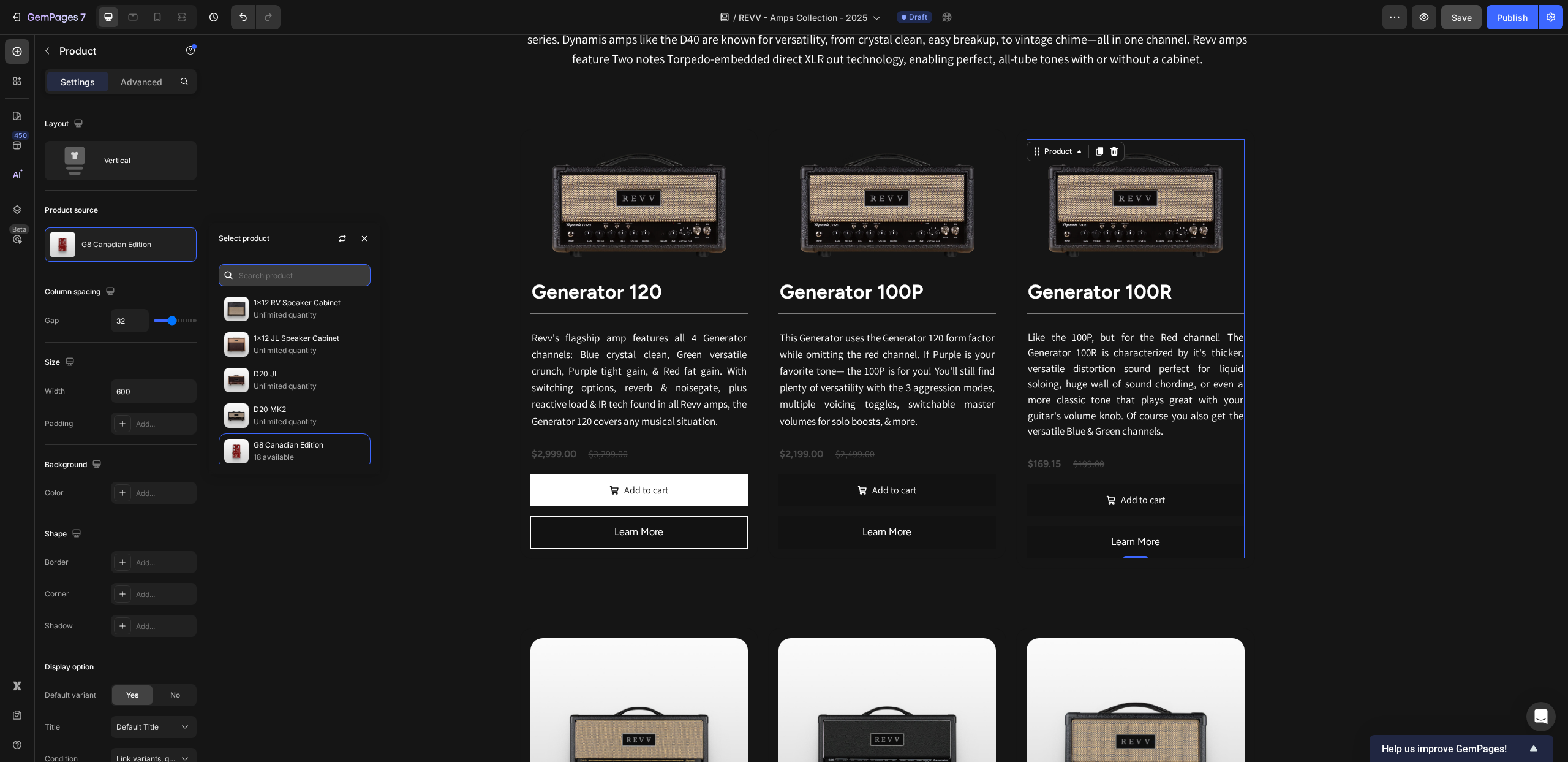
click at [265, 272] on input "text" at bounding box center [294, 275] width 152 height 22
click at [257, 275] on input "gemerator 100r" at bounding box center [294, 275] width 152 height 22
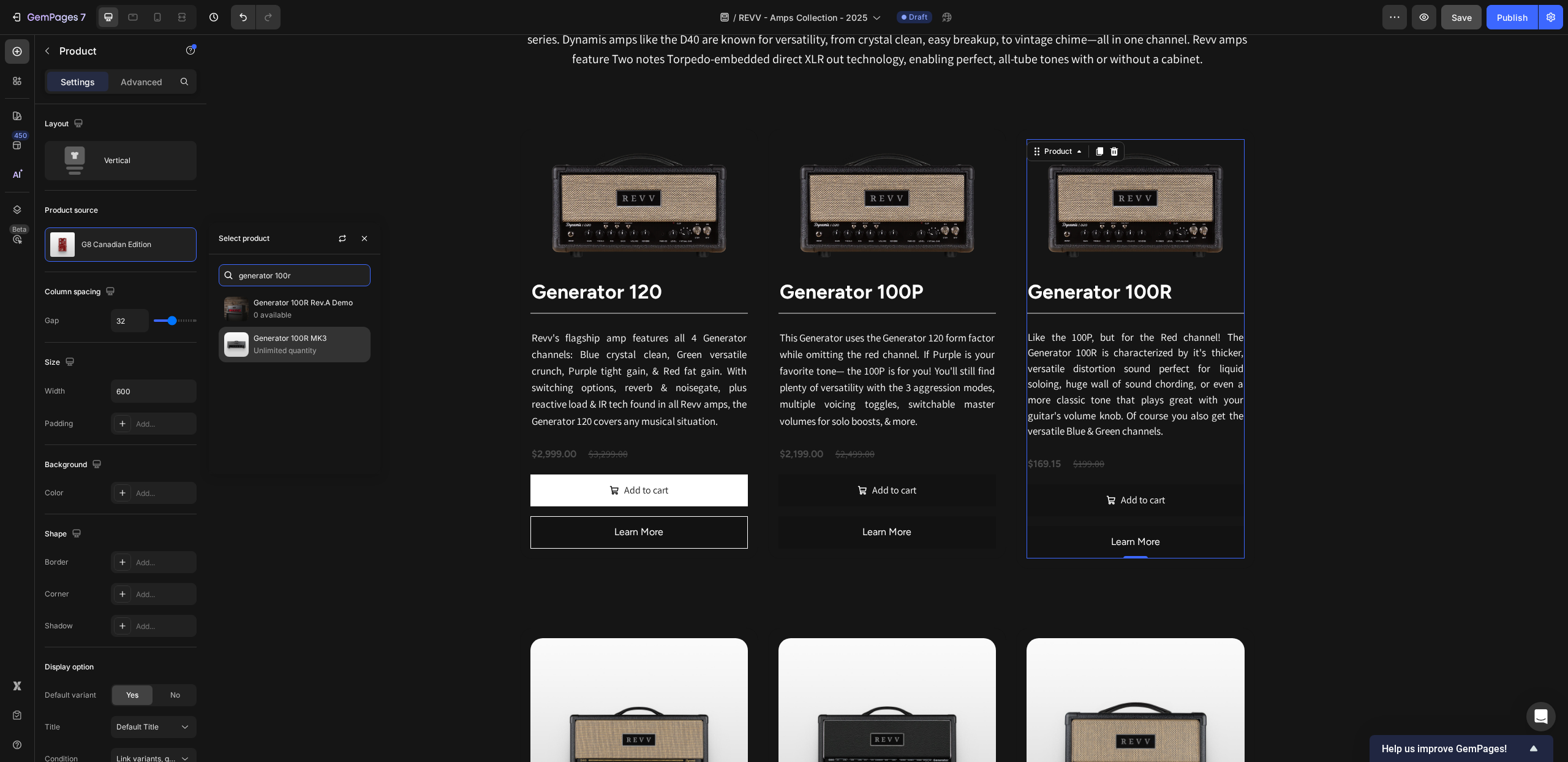
type input "generator 100r"
click at [281, 342] on p "Generator 100R MK3" at bounding box center [309, 338] width 111 height 12
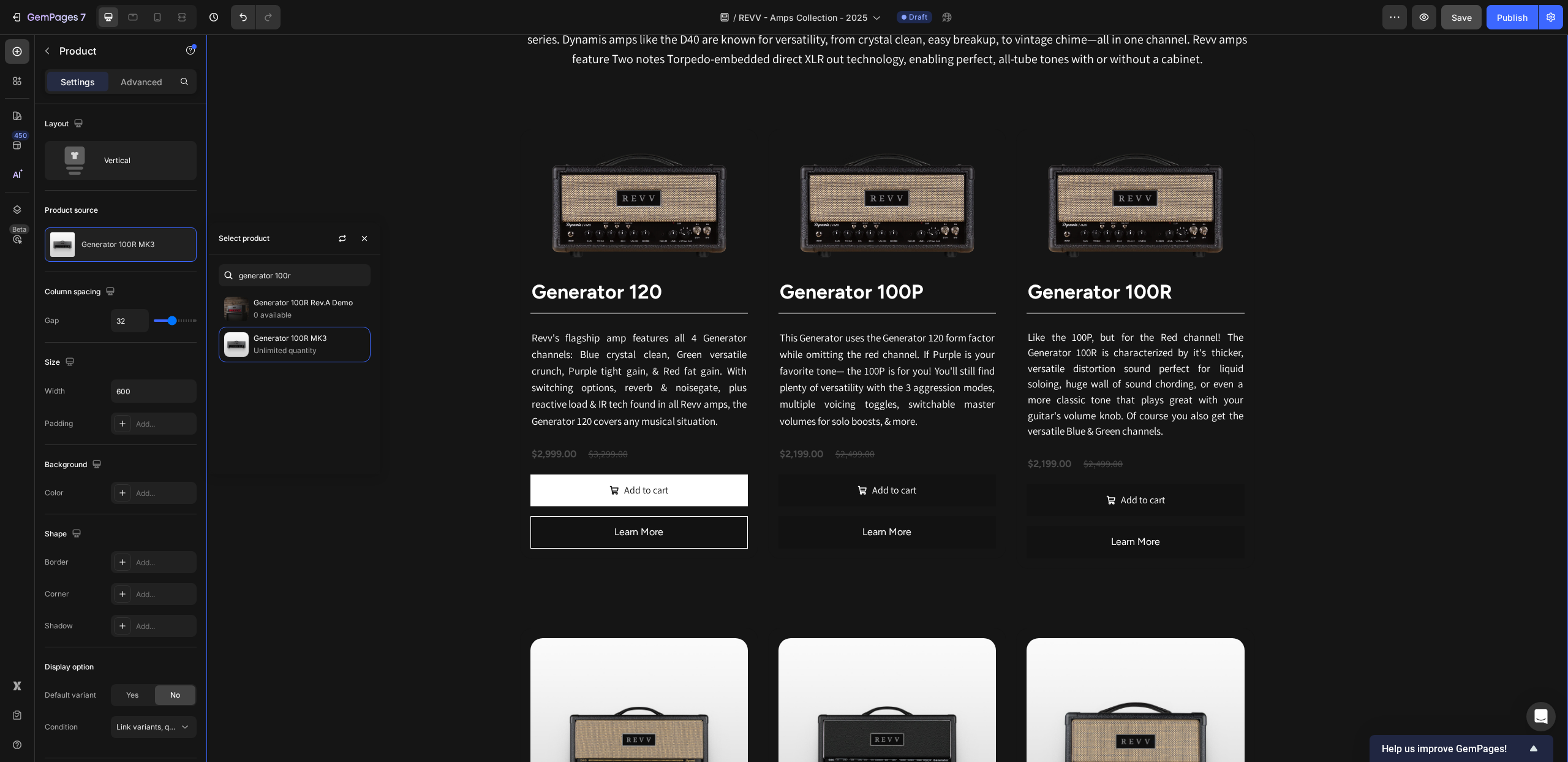
click at [327, 127] on div "Revv Amplification was founded in [DATE] with one goal: zero-compromise amps th…" at bounding box center [887, 722] width 1362 height 1591
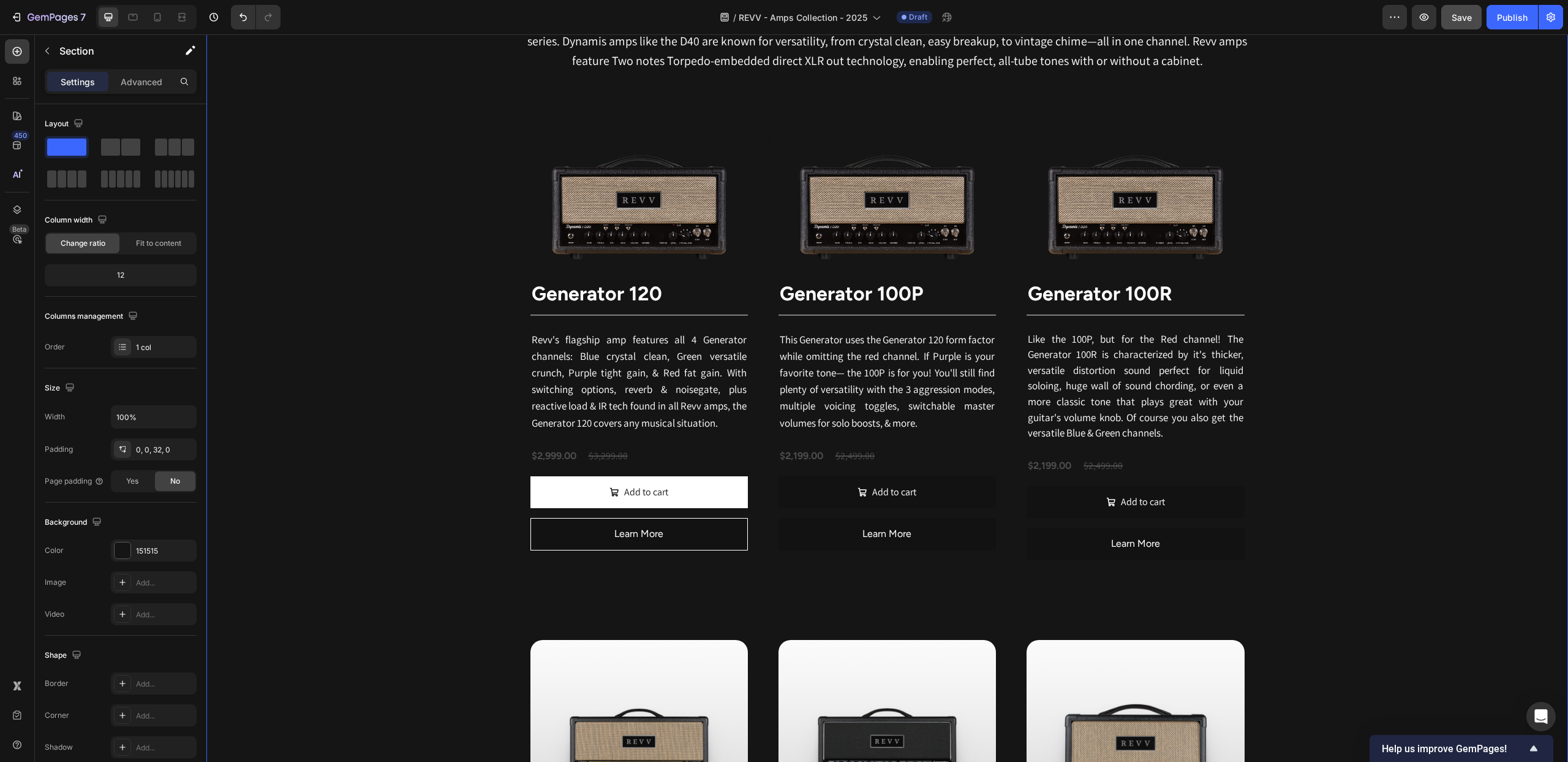
scroll to position [726, 0]
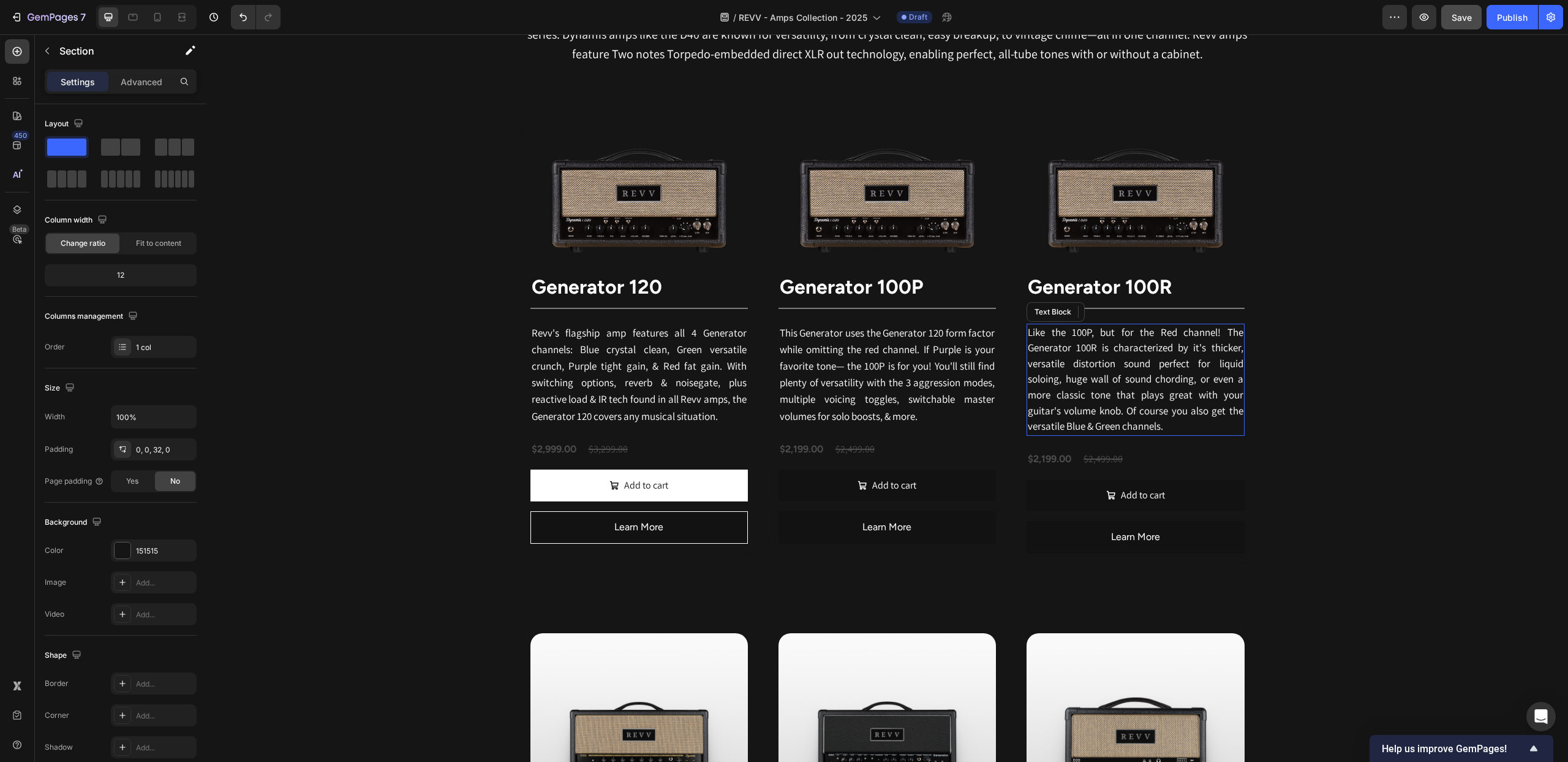
click at [1137, 418] on span "Like the 100P, but for the Red channel! The Generator 100R is characterized by …" at bounding box center [1135, 379] width 215 height 108
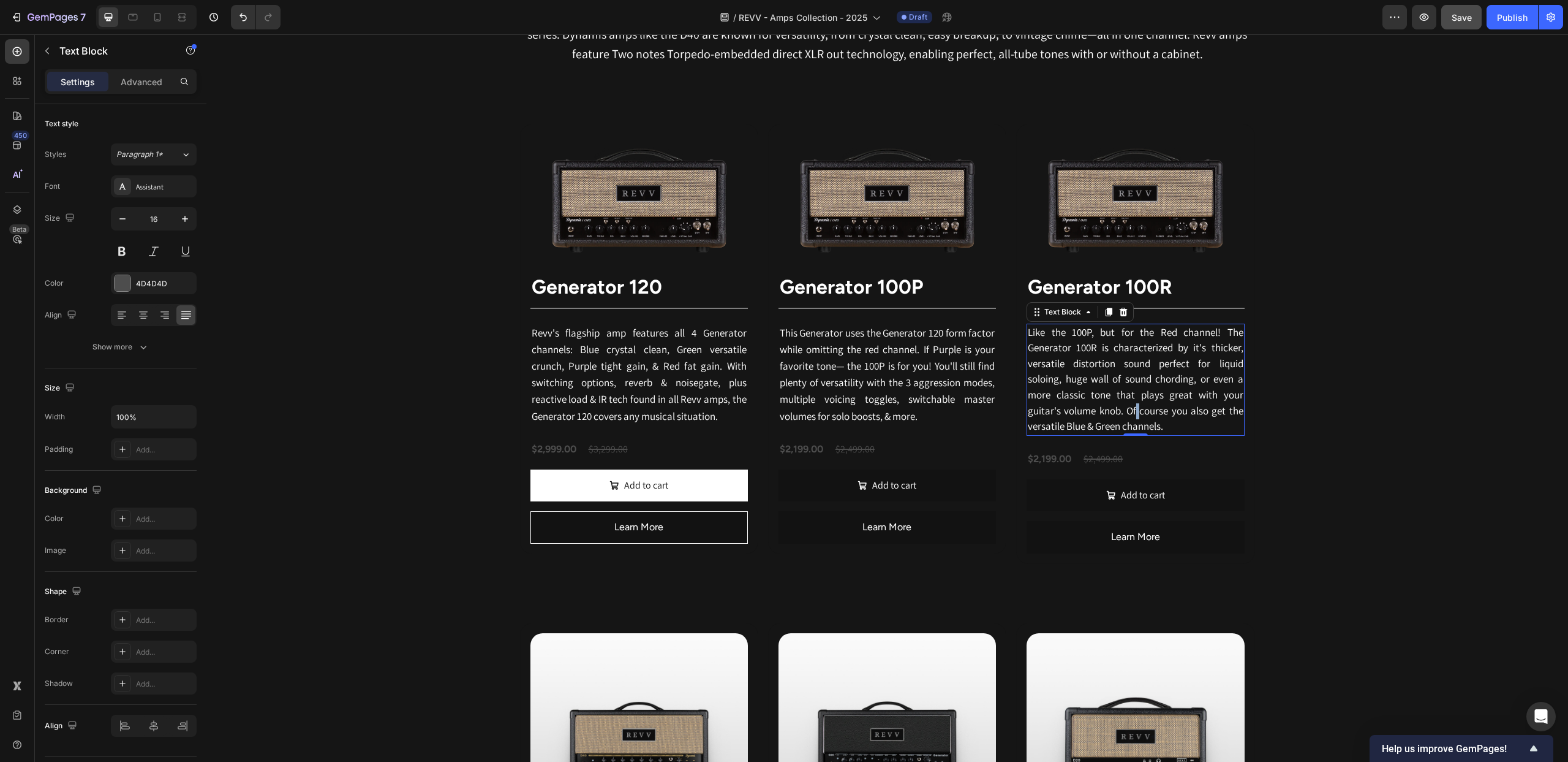
click at [1137, 418] on span "Like the 100P, but for the Red channel! The Generator 100R is characterized by …" at bounding box center [1135, 379] width 215 height 108
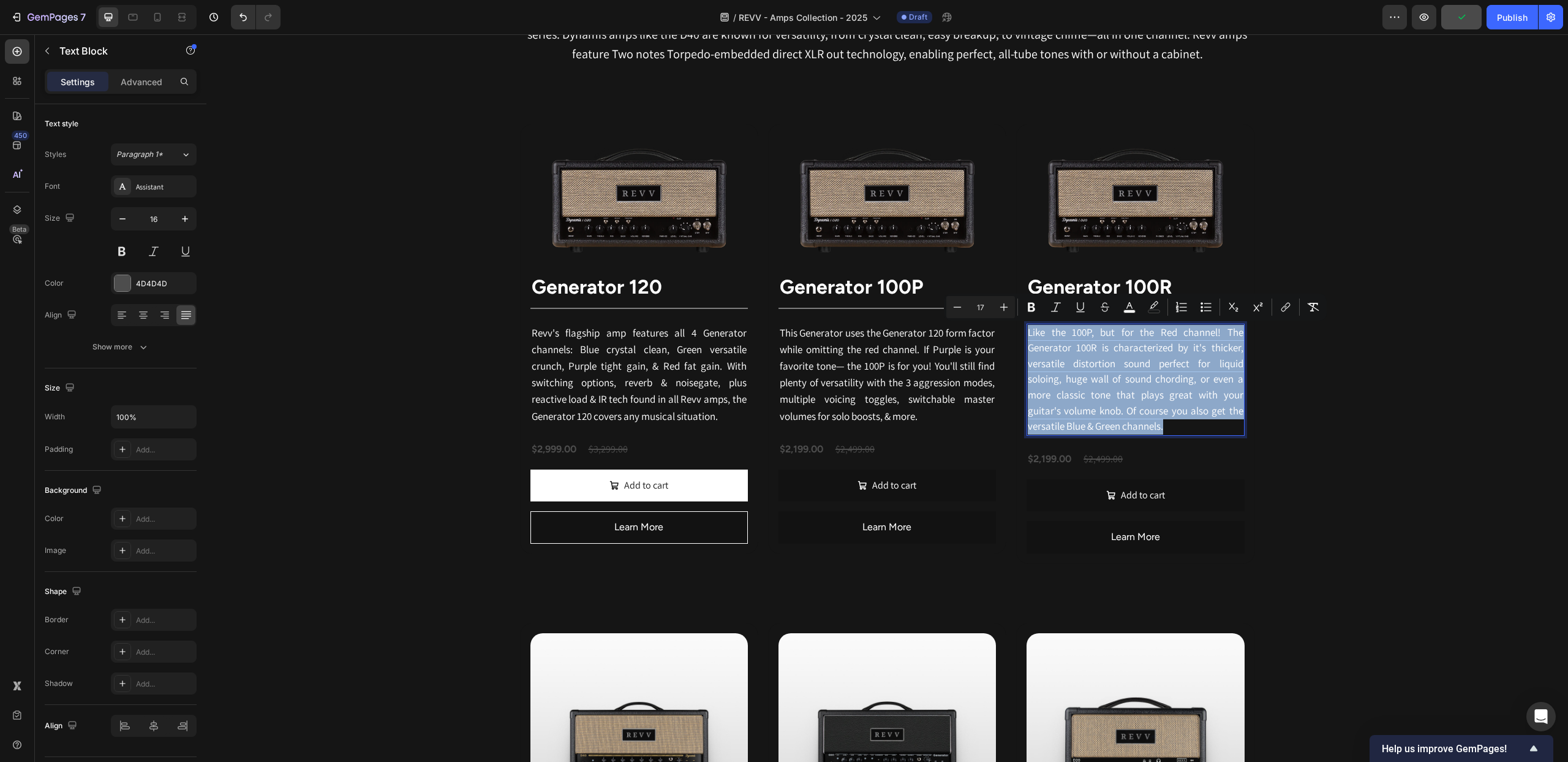
drag, startPoint x: 1188, startPoint y: 431, endPoint x: 1028, endPoint y: 334, distance: 187.1
click at [1028, 334] on p "Like the 100P, but for the Red channel! The Generator 100R is characterized by …" at bounding box center [1135, 379] width 215 height 110
copy span "Like the 100P, but for the Red channel! The Generator 100R is characterized by …"
click at [1098, 425] on span "Like the 100P, but for the Red channel! The Generator 100R is characterized by …" at bounding box center [1135, 379] width 215 height 108
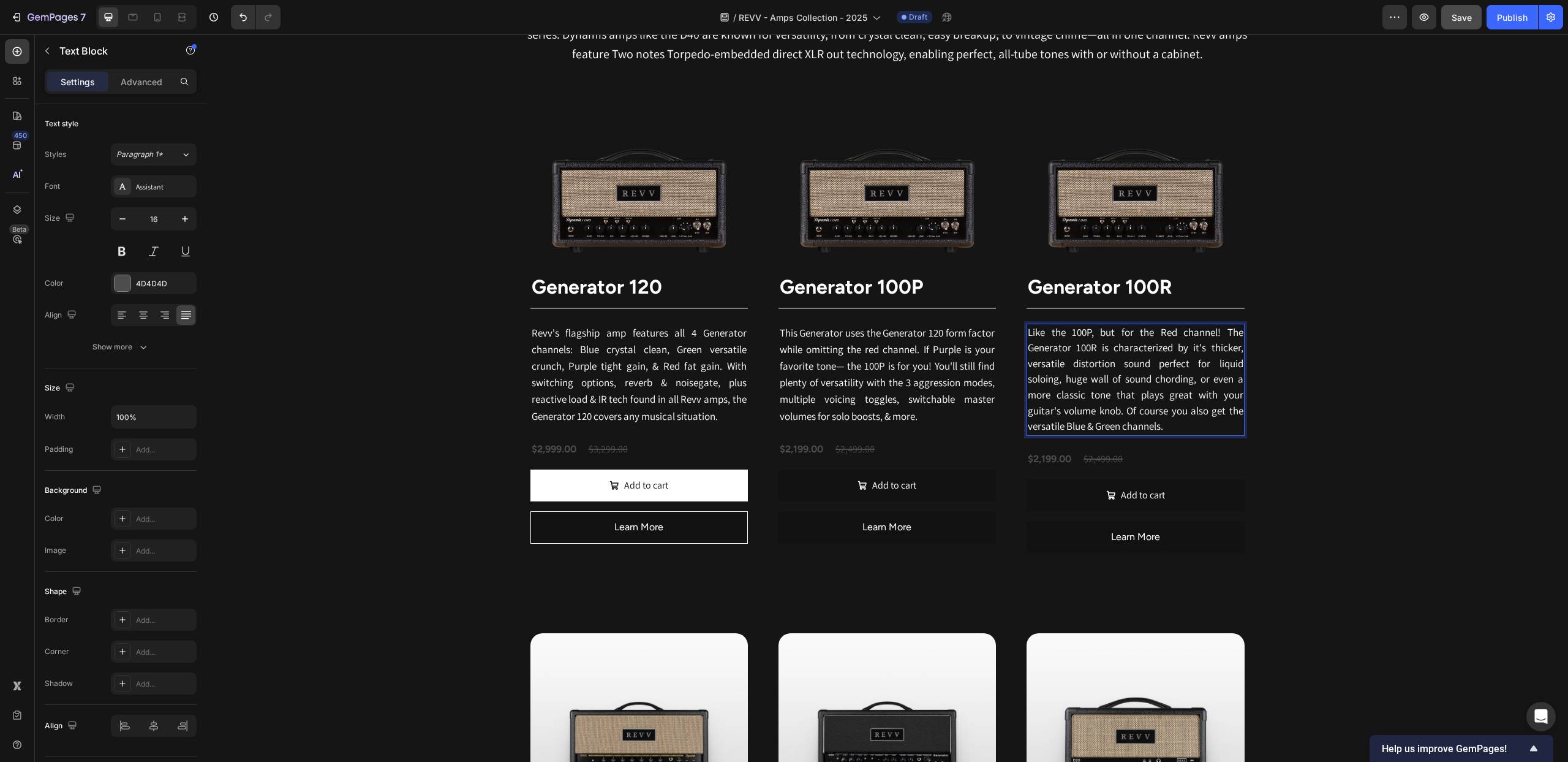
click at [1169, 429] on p "Like the 100P, but for the Red channel! The Generator 100R is characterized by …" at bounding box center [1135, 379] width 215 height 110
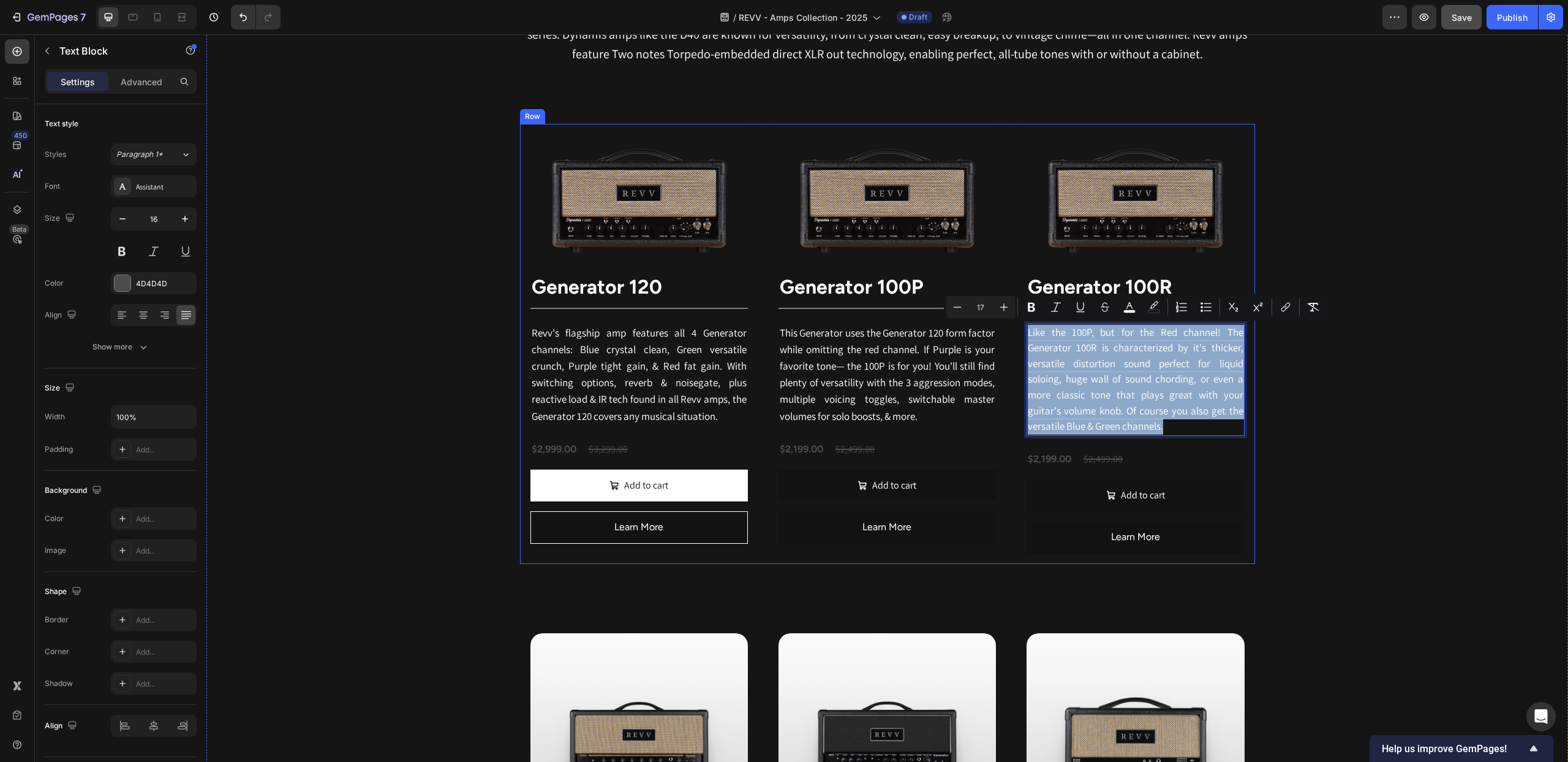
drag, startPoint x: 1127, startPoint y: 426, endPoint x: 1008, endPoint y: 339, distance: 147.4
click at [1013, 337] on div "Image Generator 120 Heading Title Line Revv's flagship amp features all 4 Gener…" at bounding box center [888, 344] width 735 height 440
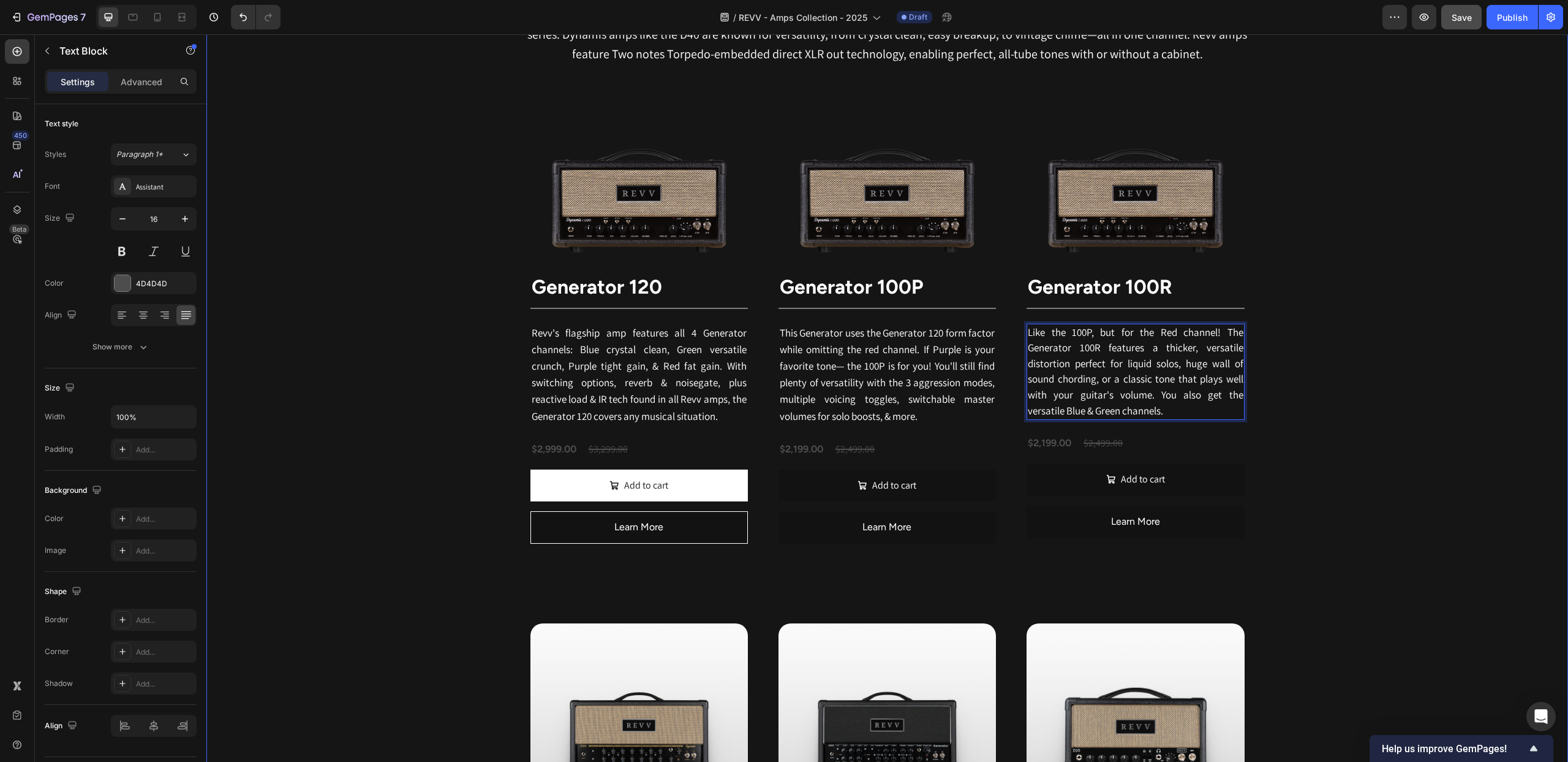
click at [1403, 408] on div "Revv Amplification was founded in [DATE] with one goal: zero-compromise amps th…" at bounding box center [887, 712] width 1362 height 1581
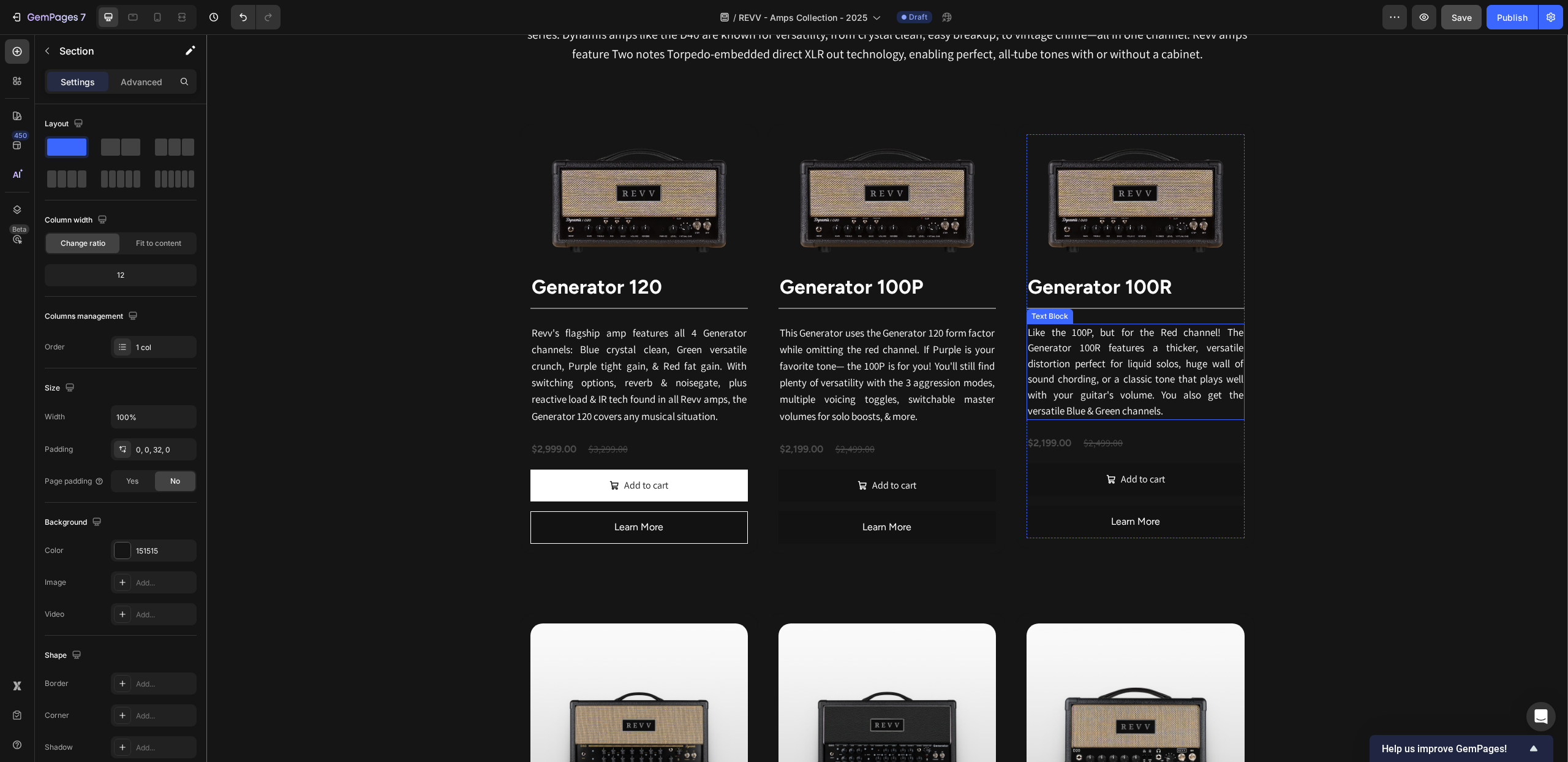
click at [1137, 376] on span "Like the 100P, but for the Red channel! The Generator 100R features a thicker, …" at bounding box center [1135, 371] width 215 height 92
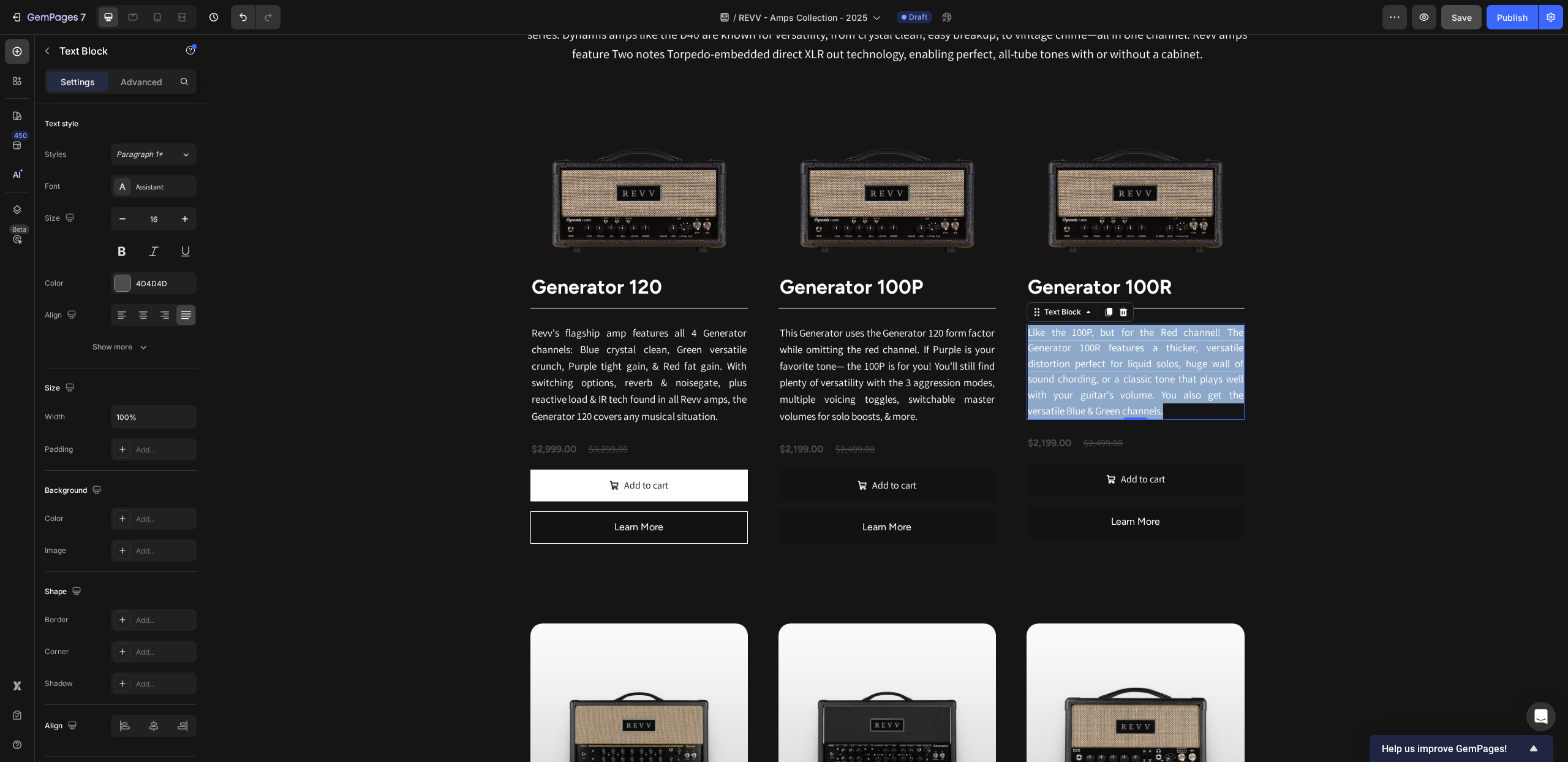
click at [1137, 376] on span "Like the 100P, but for the Red channel! The Generator 100R features a thicker, …" at bounding box center [1135, 371] width 215 height 92
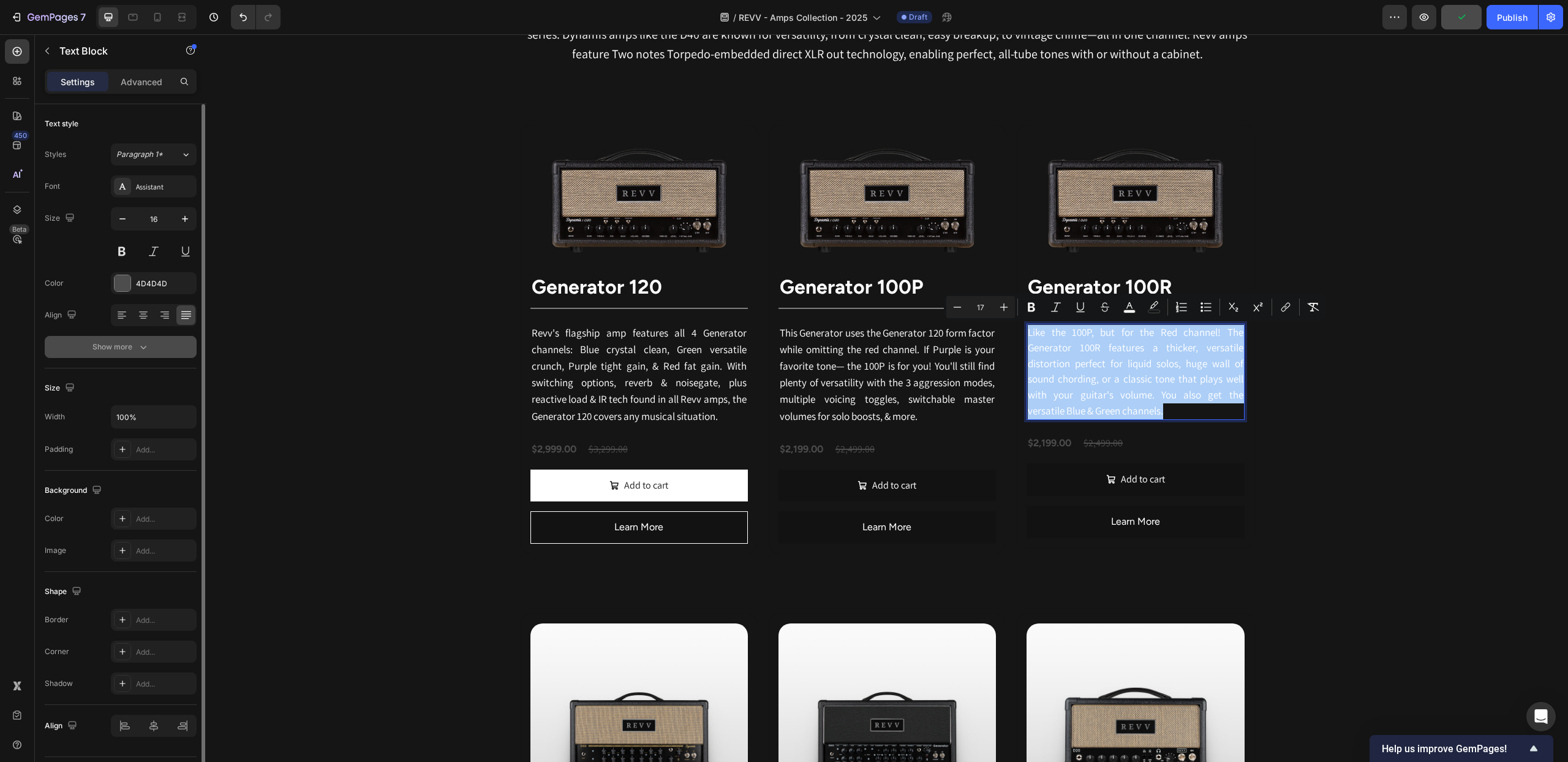
click at [137, 347] on icon "button" at bounding box center [143, 347] width 12 height 12
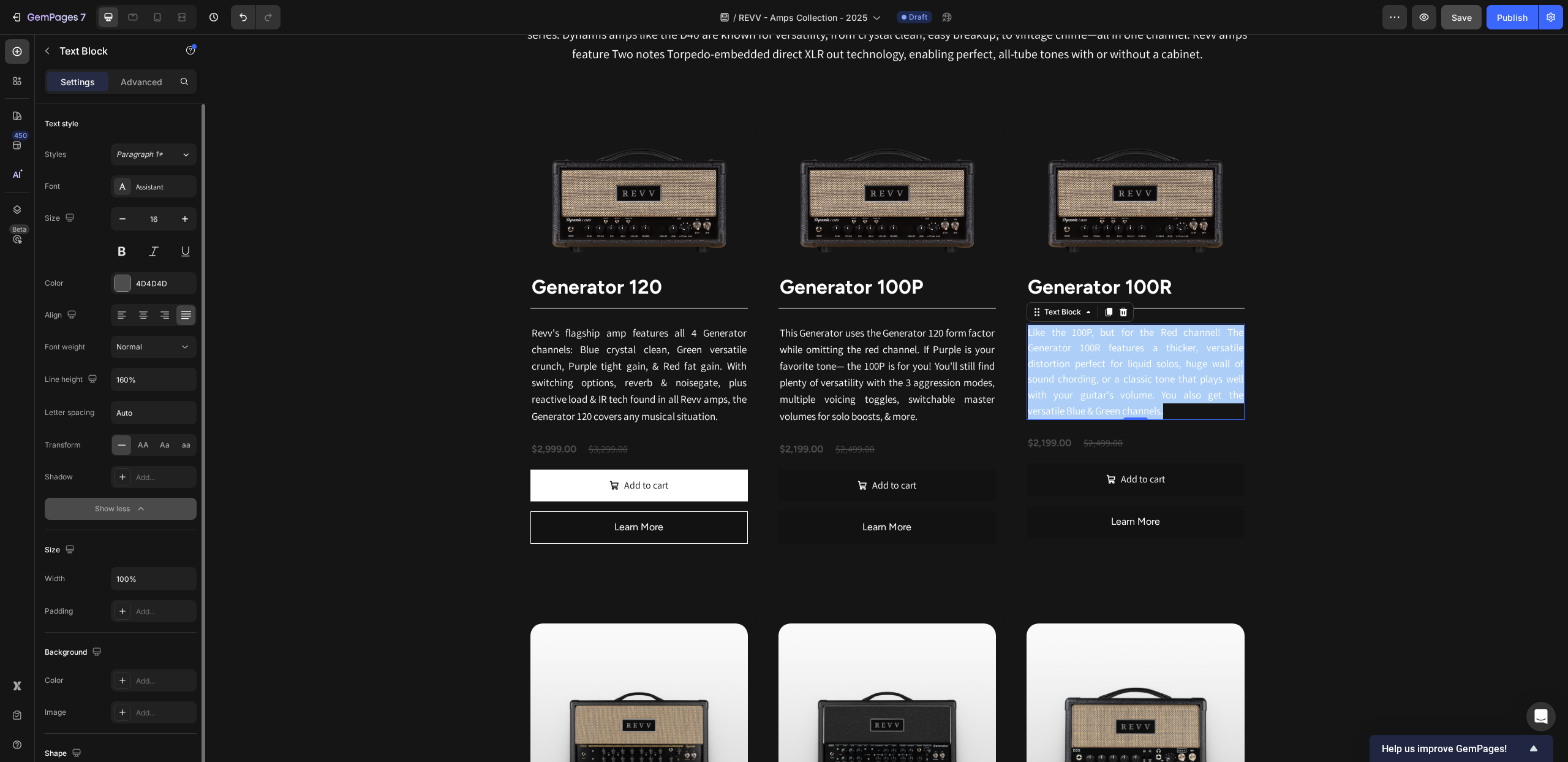
click at [92, 347] on div "Font weight Normal" at bounding box center [121, 347] width 152 height 22
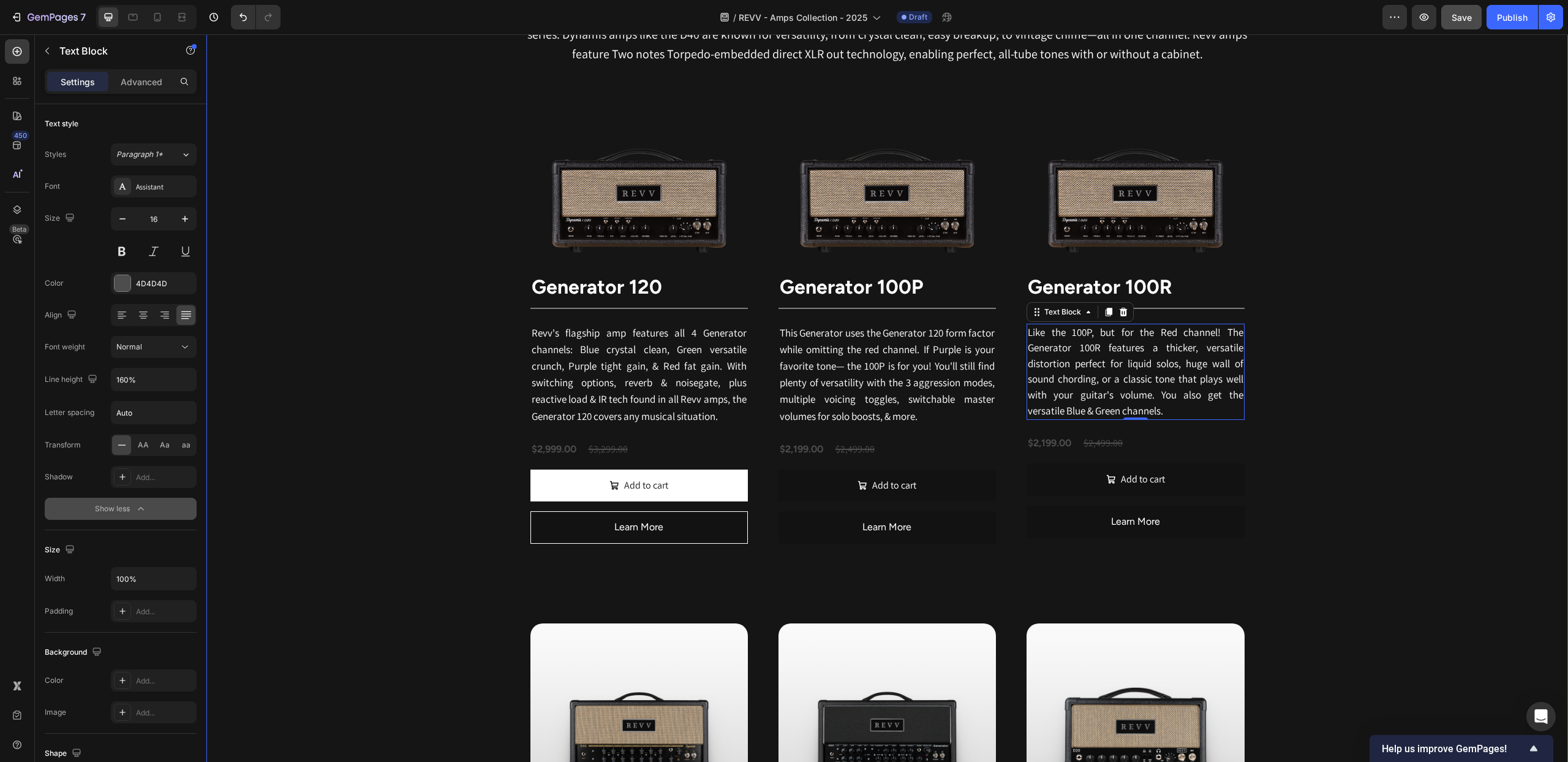
click at [291, 330] on div "Revv Amplification was founded in [DATE] with one goal: zero-compromise amps th…" at bounding box center [887, 712] width 1362 height 1581
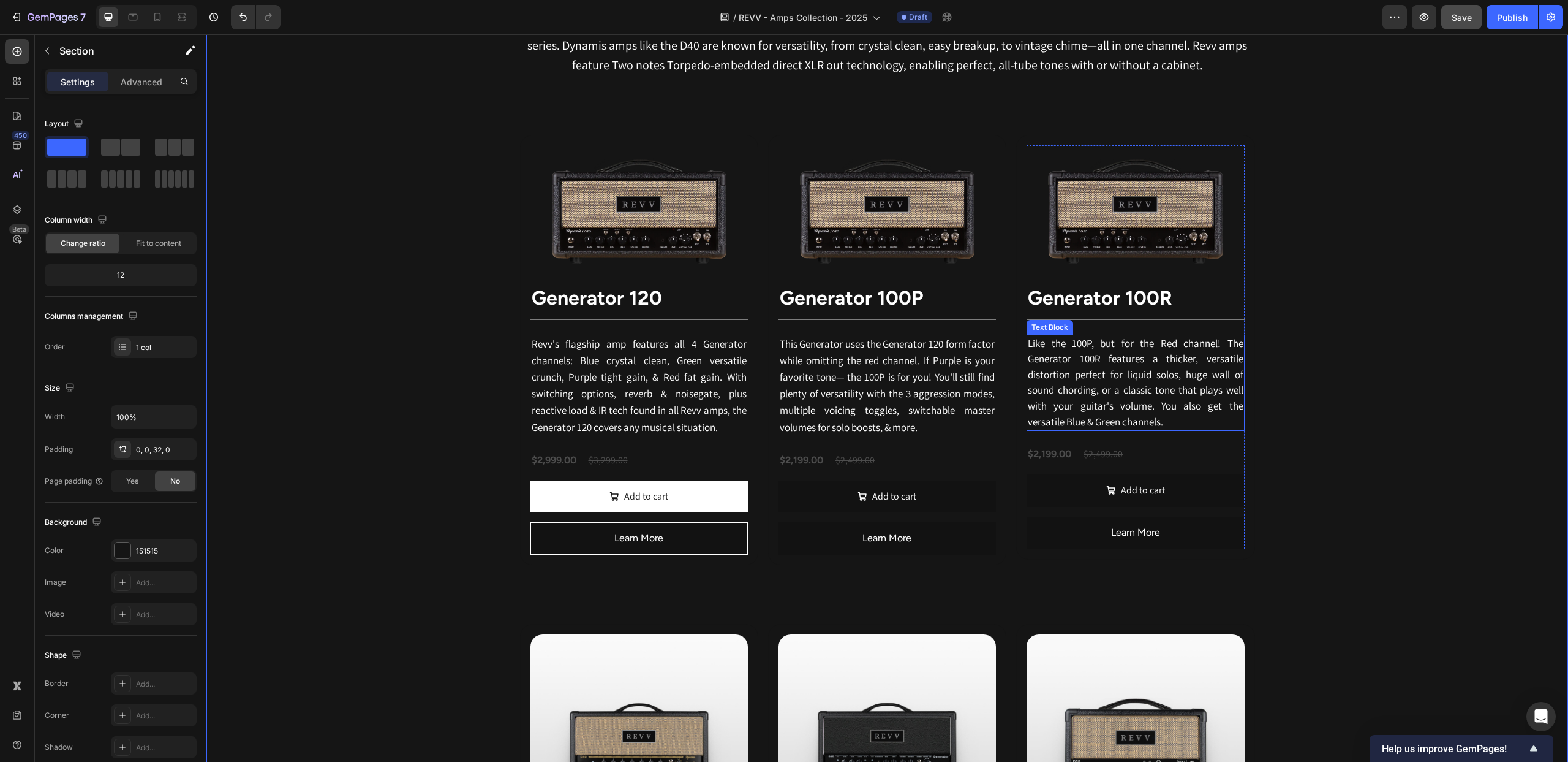
scroll to position [708, 0]
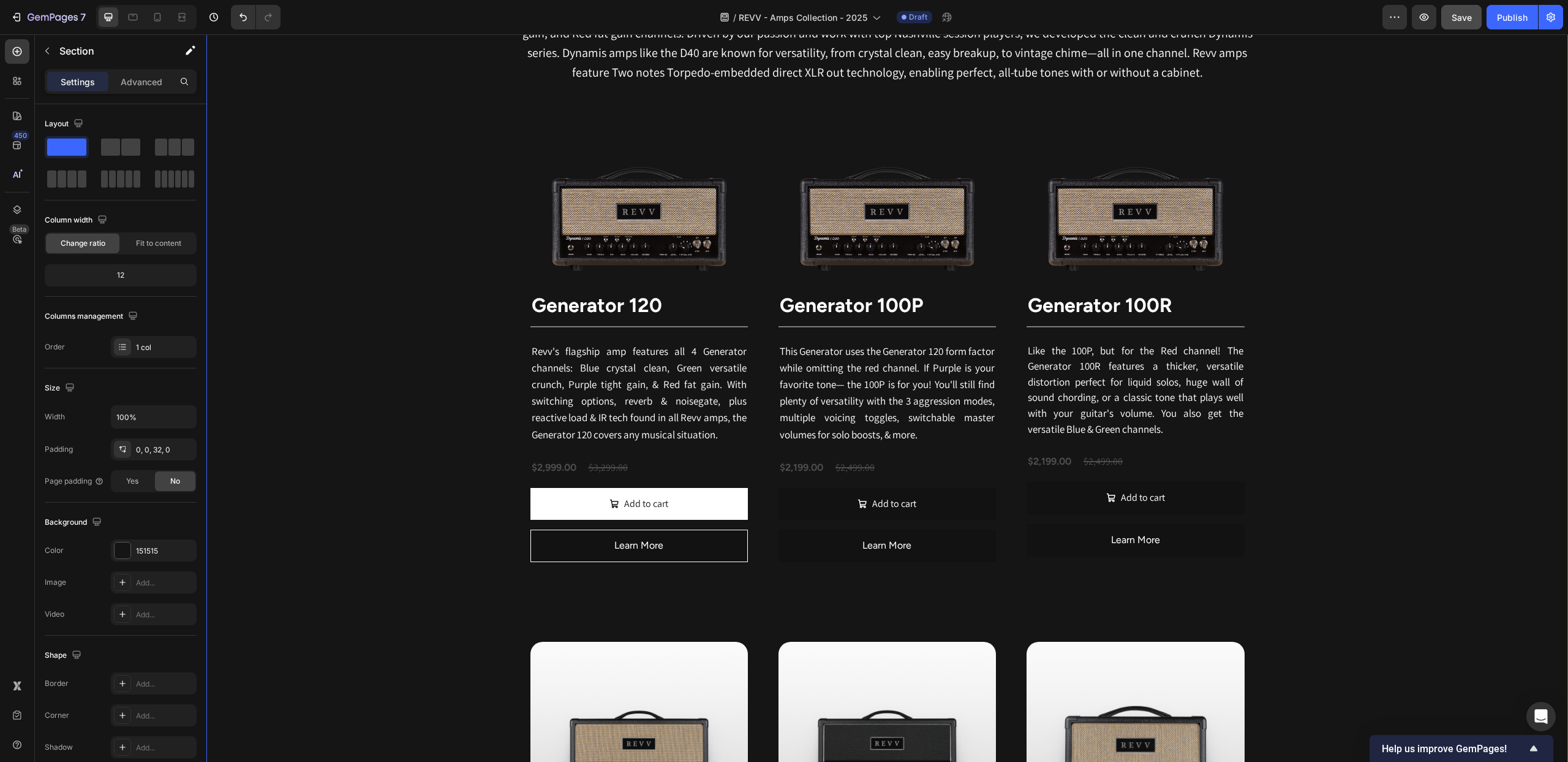
click at [1430, 395] on div "Revv Amplification was founded in [DATE] with one goal: zero-compromise amps th…" at bounding box center [887, 730] width 1362 height 1581
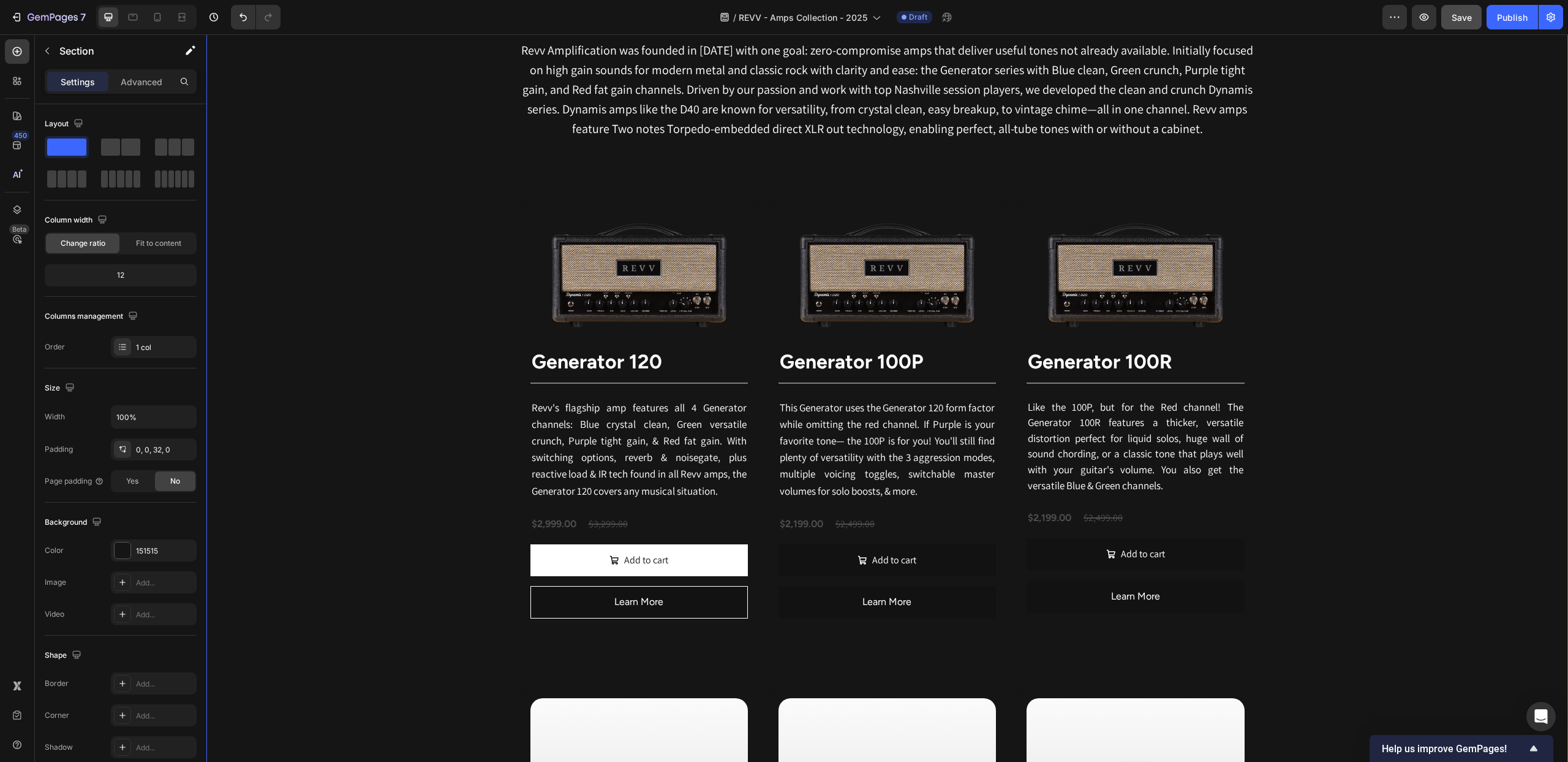
scroll to position [692, 0]
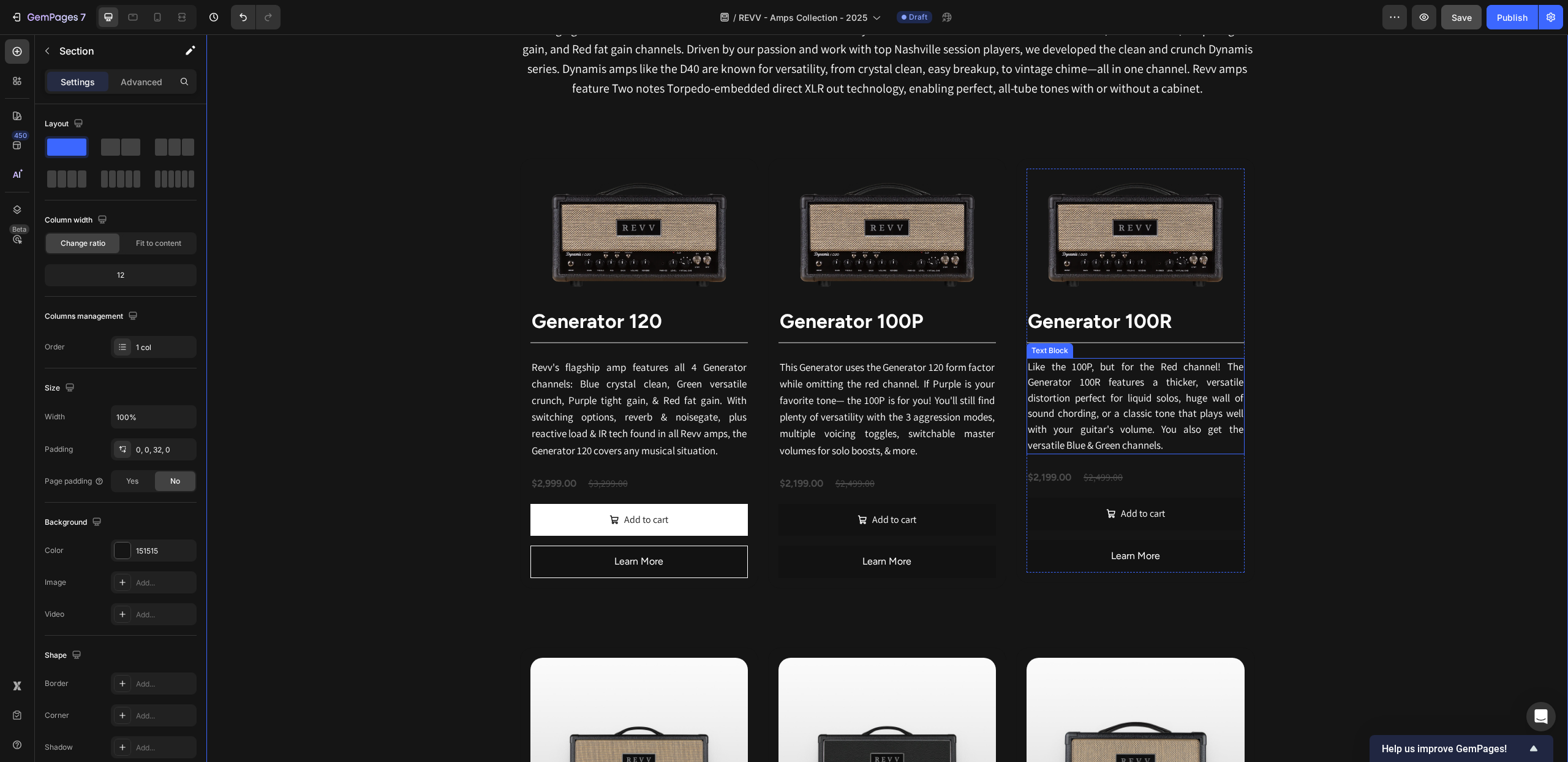
click at [1154, 396] on span "Like the 100P, but for the Red channel! The Generator 100R features a thicker, …" at bounding box center [1135, 405] width 215 height 92
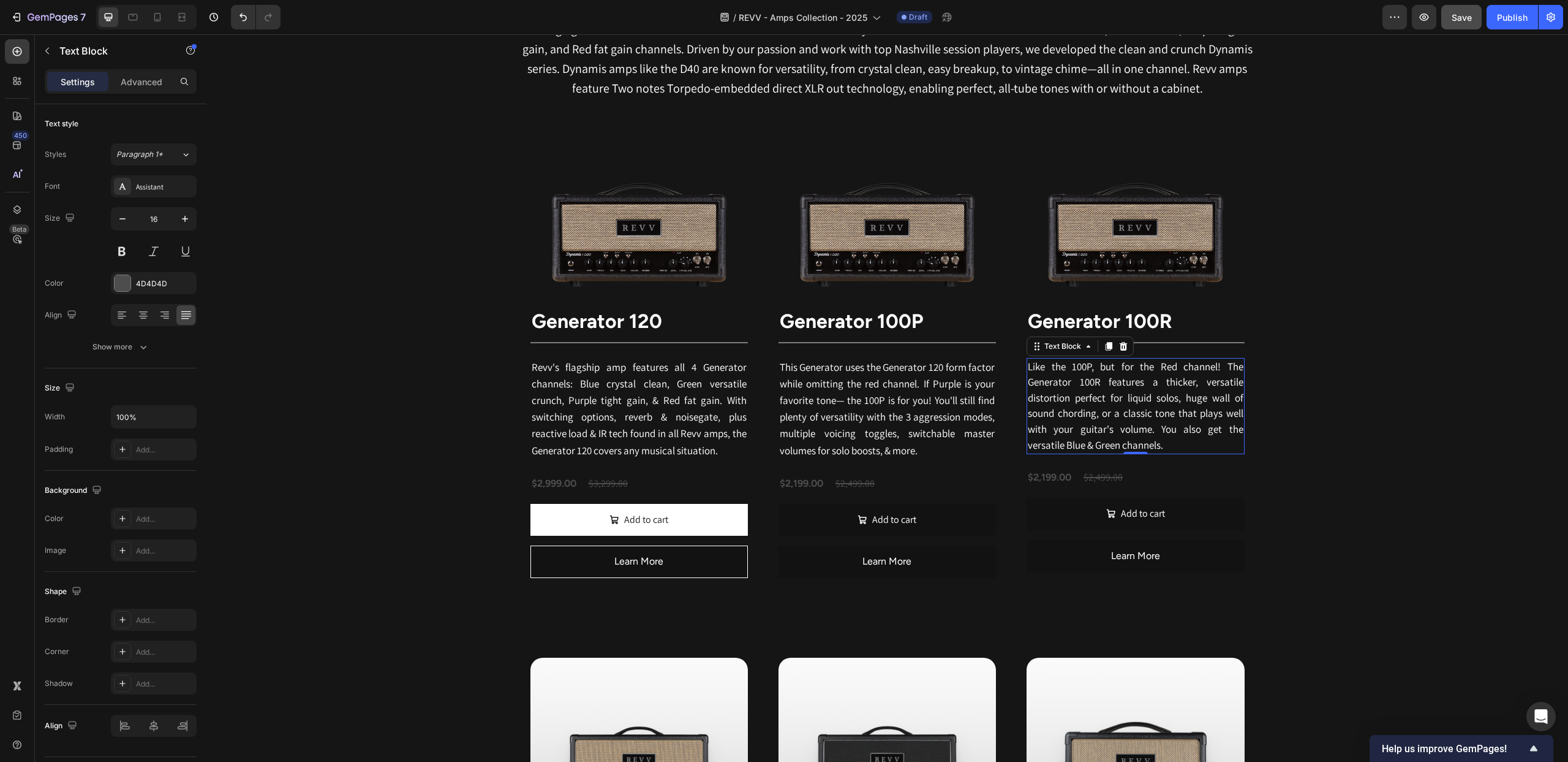
click at [1154, 396] on span "Like the 100P, but for the Red channel! The Generator 100R features a thicker, …" at bounding box center [1135, 405] width 215 height 92
click at [187, 221] on icon "button" at bounding box center [185, 219] width 12 height 12
type input "17"
click at [440, 232] on div "Revv Amplification was founded in [DATE] with one goal: zero-compromise amps th…" at bounding box center [887, 746] width 1362 height 1581
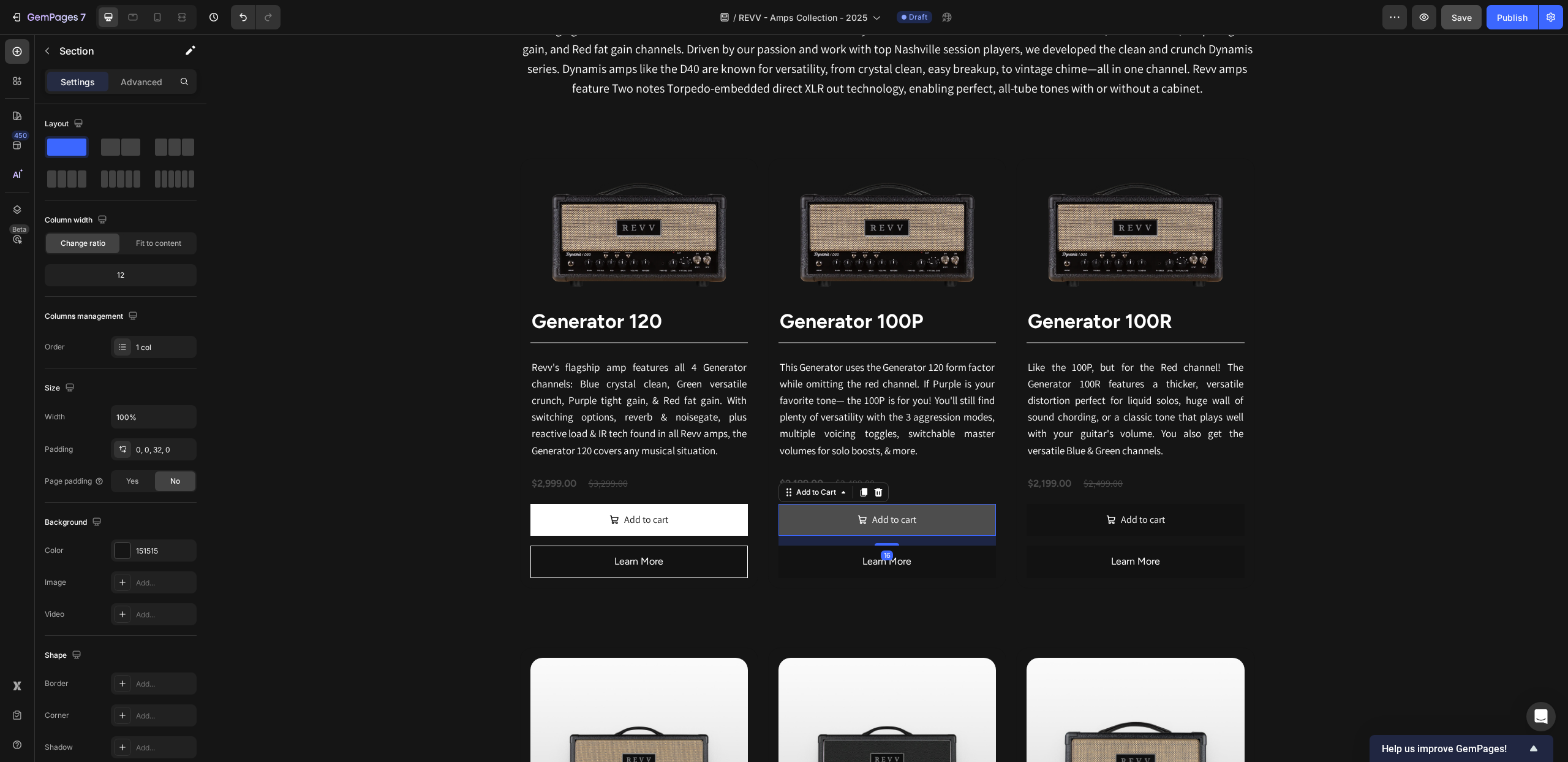
click at [835, 521] on button "Add to cart" at bounding box center [887, 520] width 217 height 33
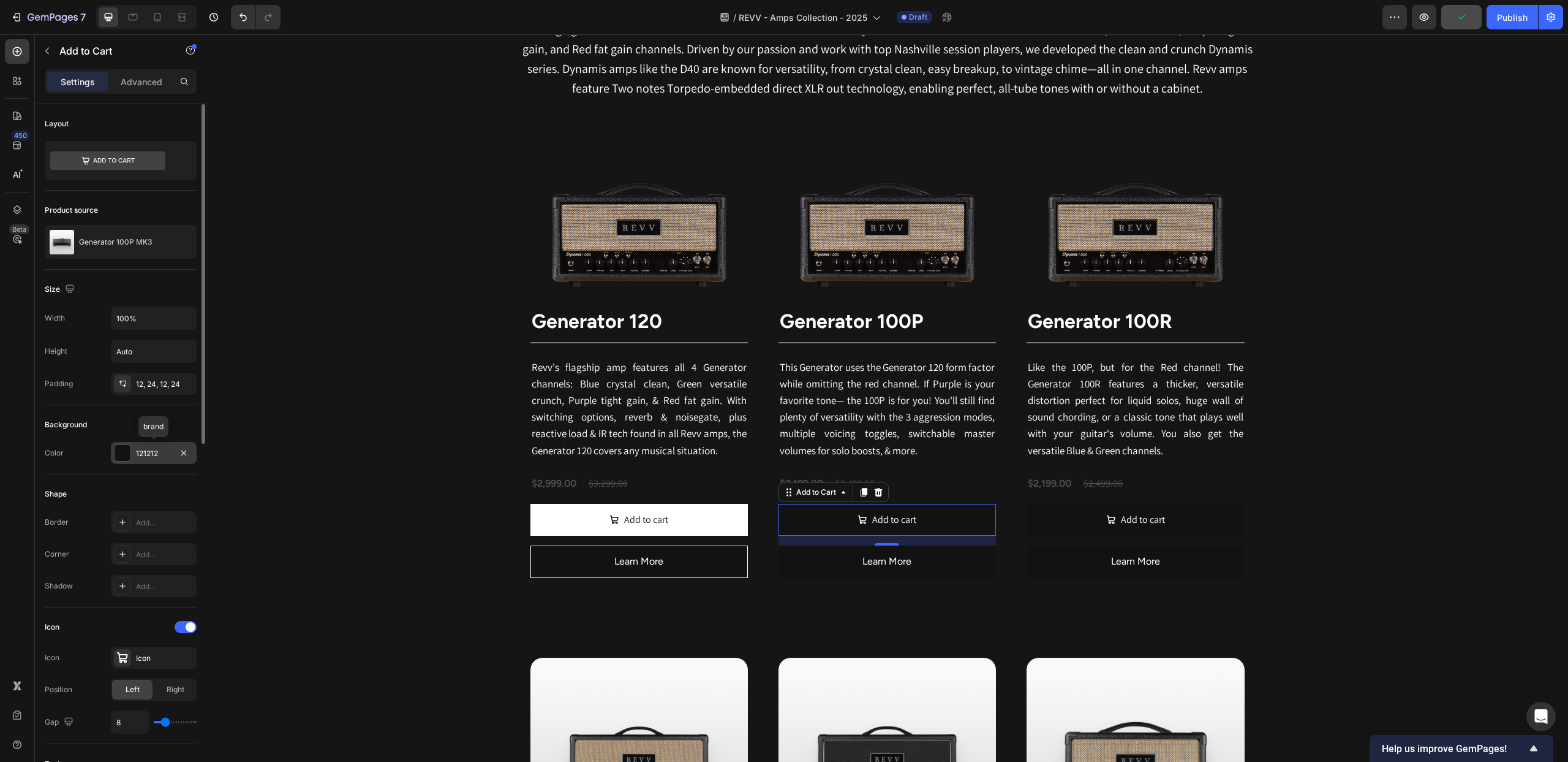
click at [120, 455] on div at bounding box center [123, 453] width 16 height 16
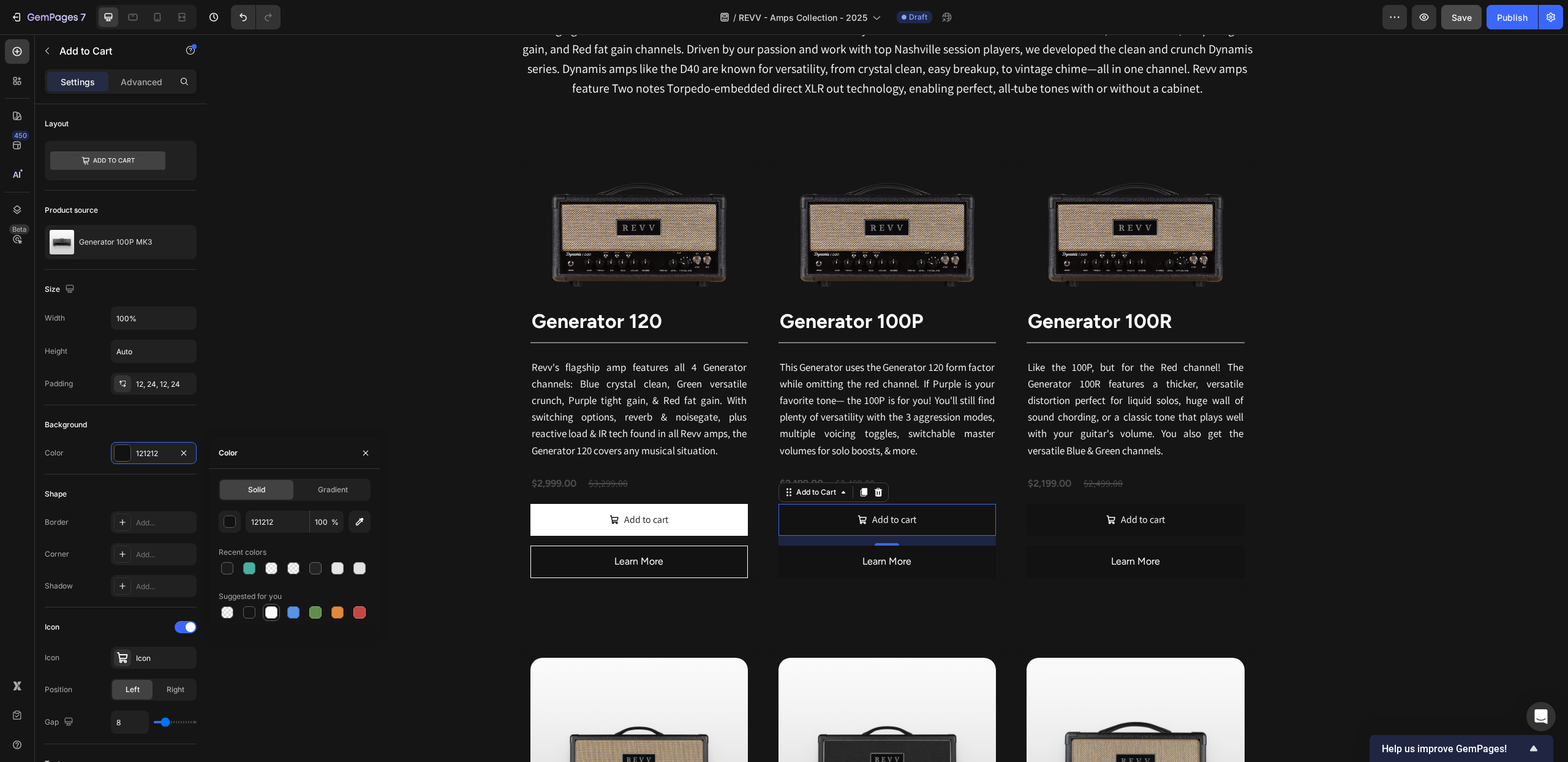
click at [269, 609] on div at bounding box center [271, 612] width 12 height 12
type input "FFFFFF"
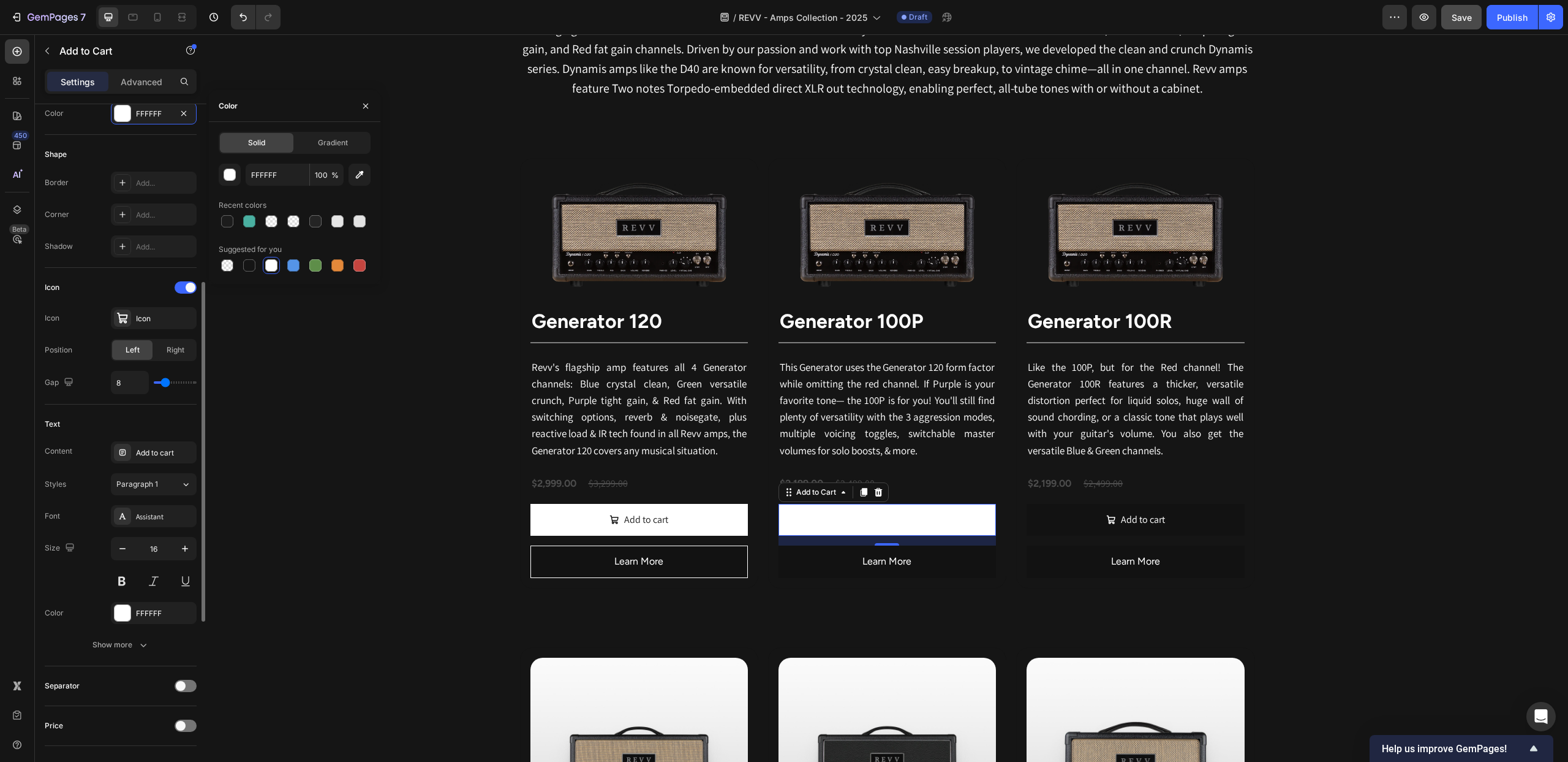
scroll to position [349, 0]
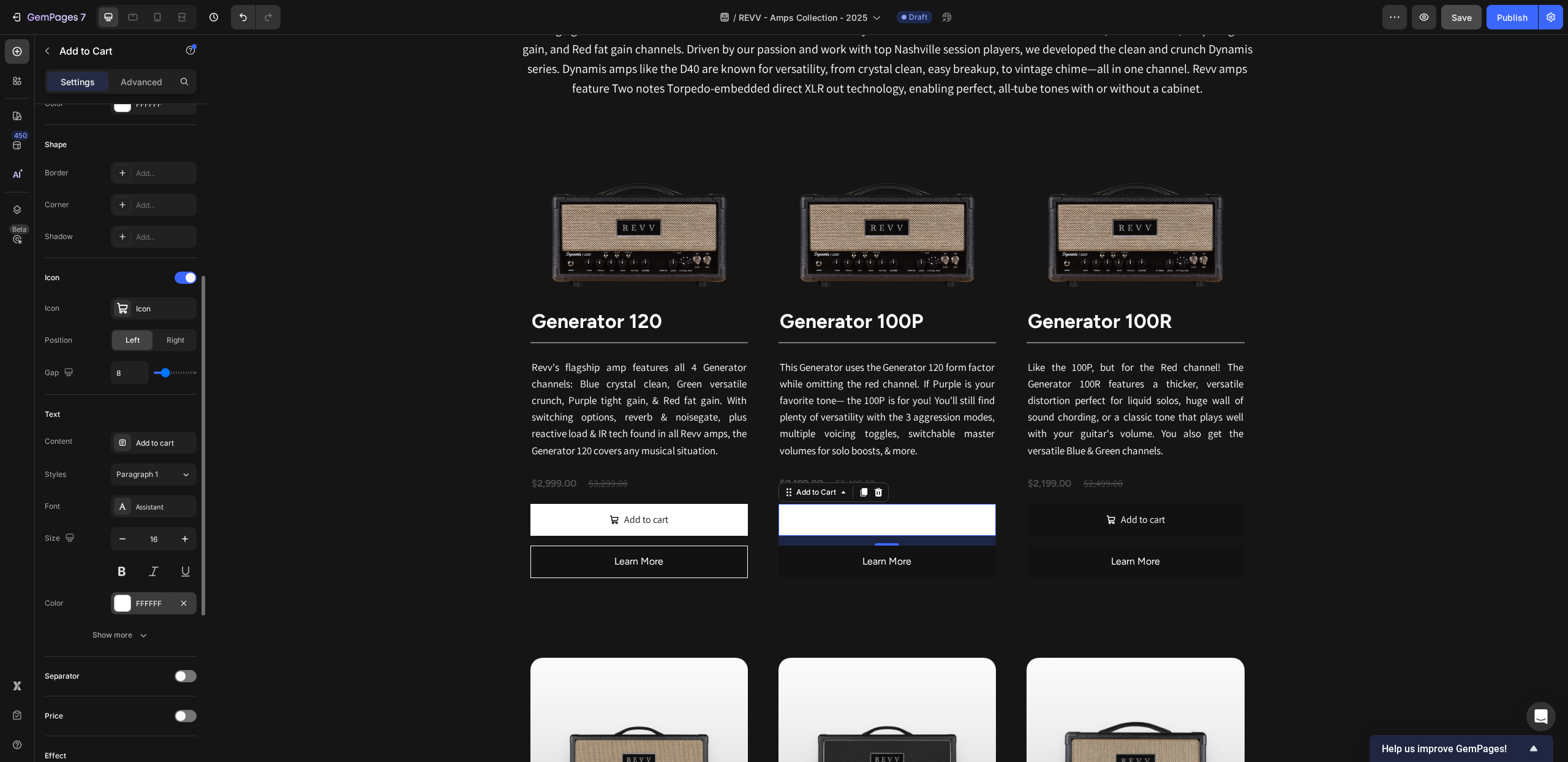
click at [124, 602] on div at bounding box center [123, 603] width 16 height 16
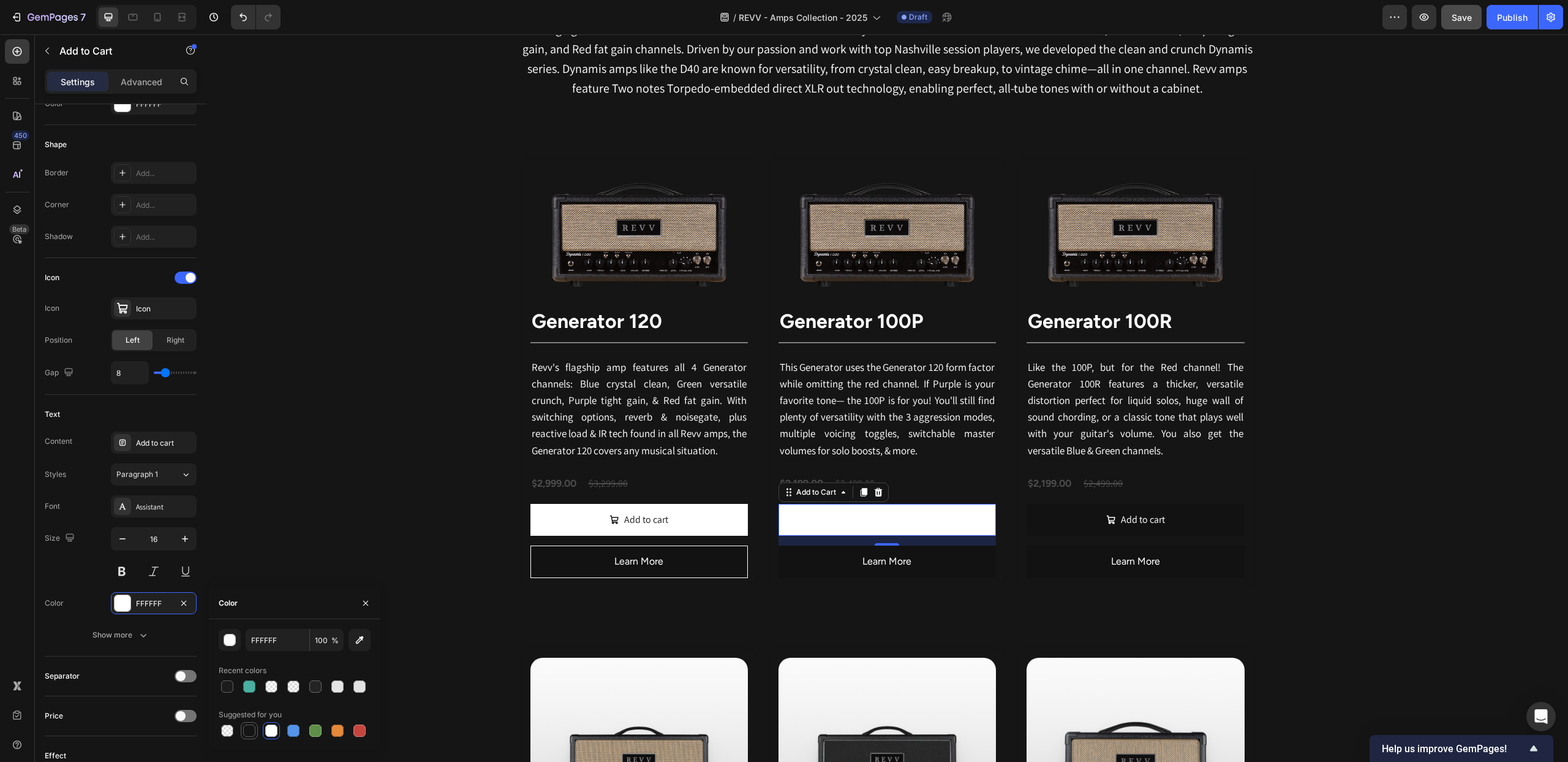
click at [246, 729] on div at bounding box center [249, 731] width 12 height 12
type input "151515"
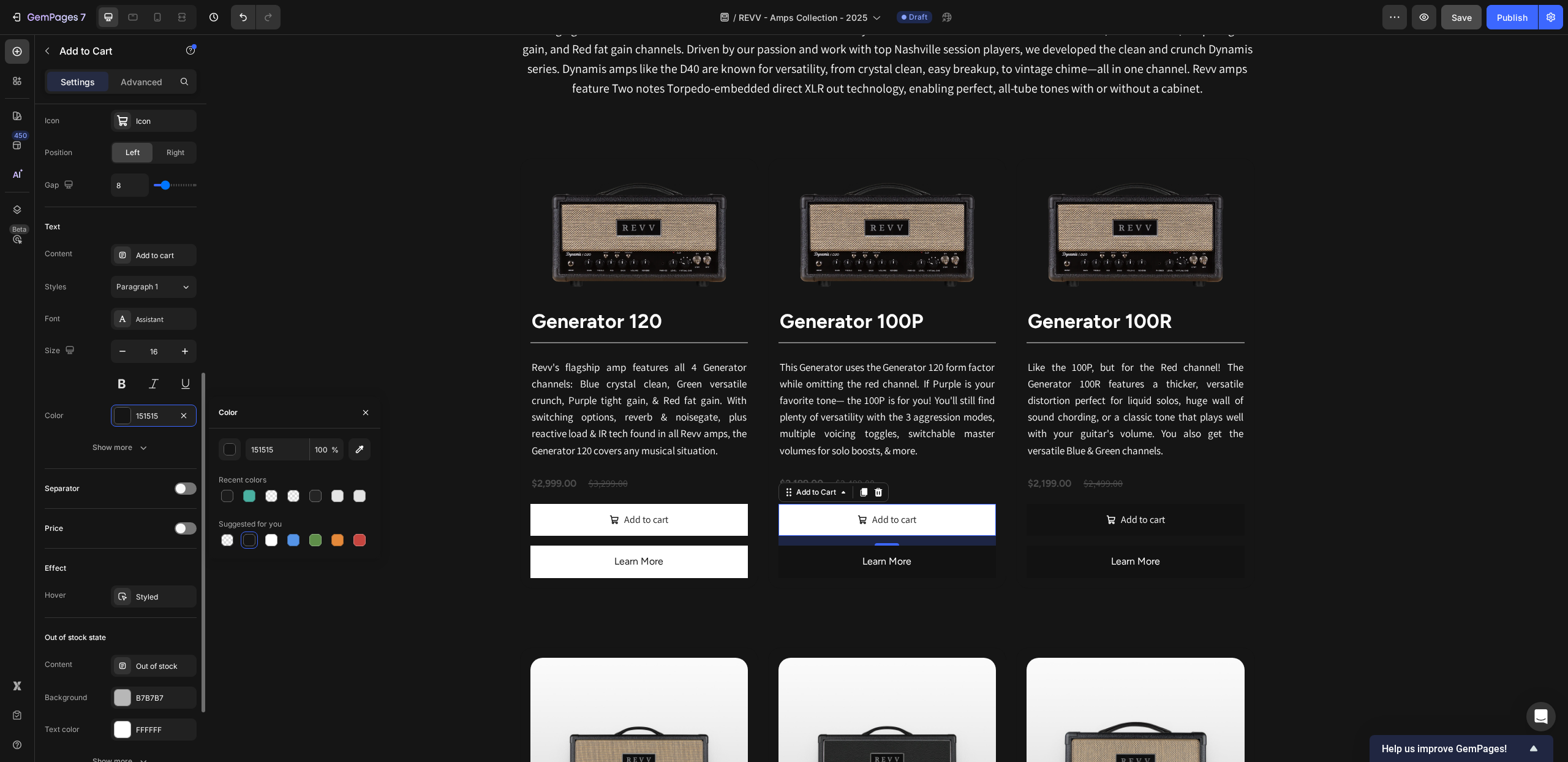
scroll to position [540, 0]
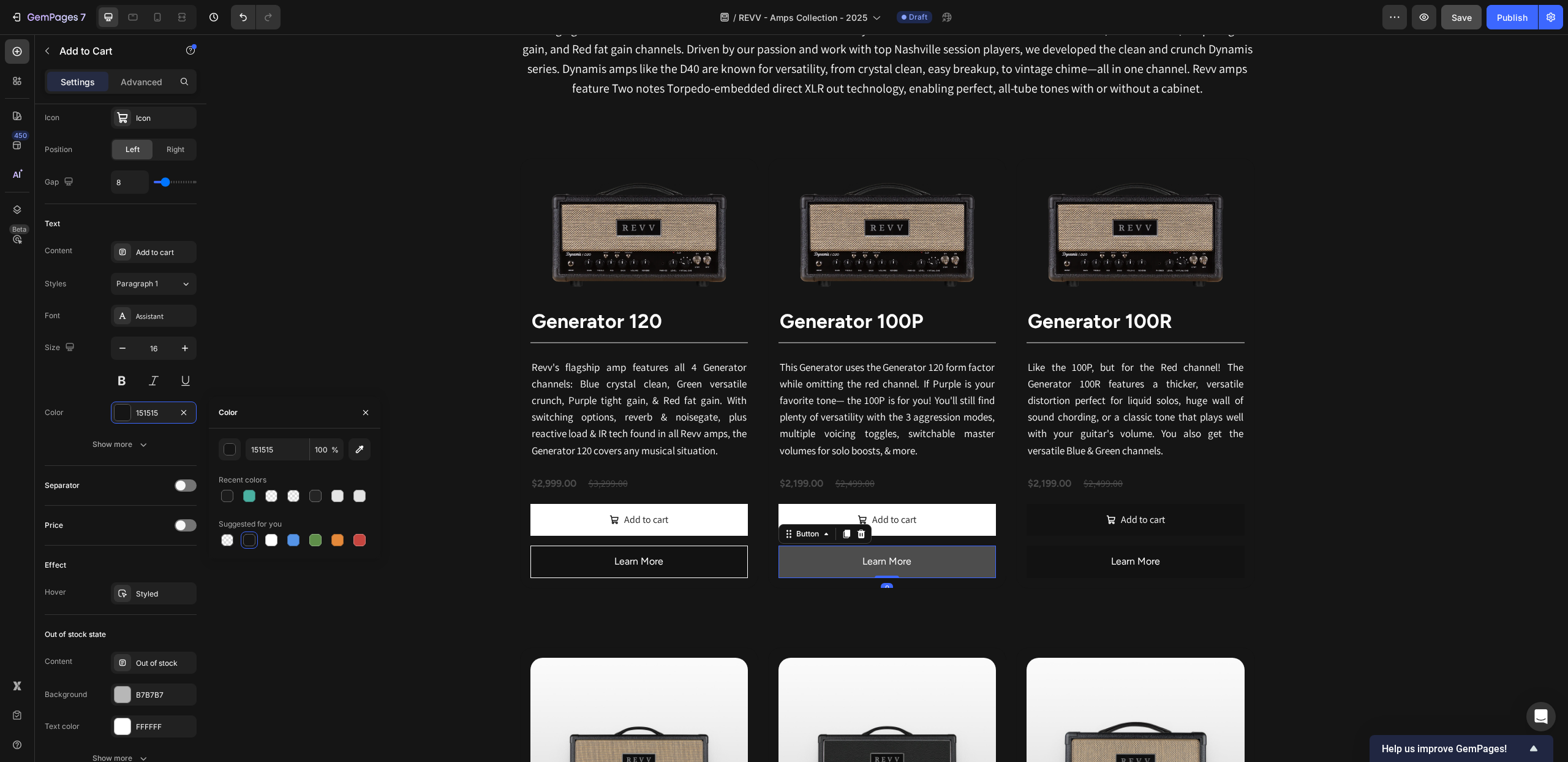
click at [829, 562] on button "Learn More" at bounding box center [887, 562] width 217 height 33
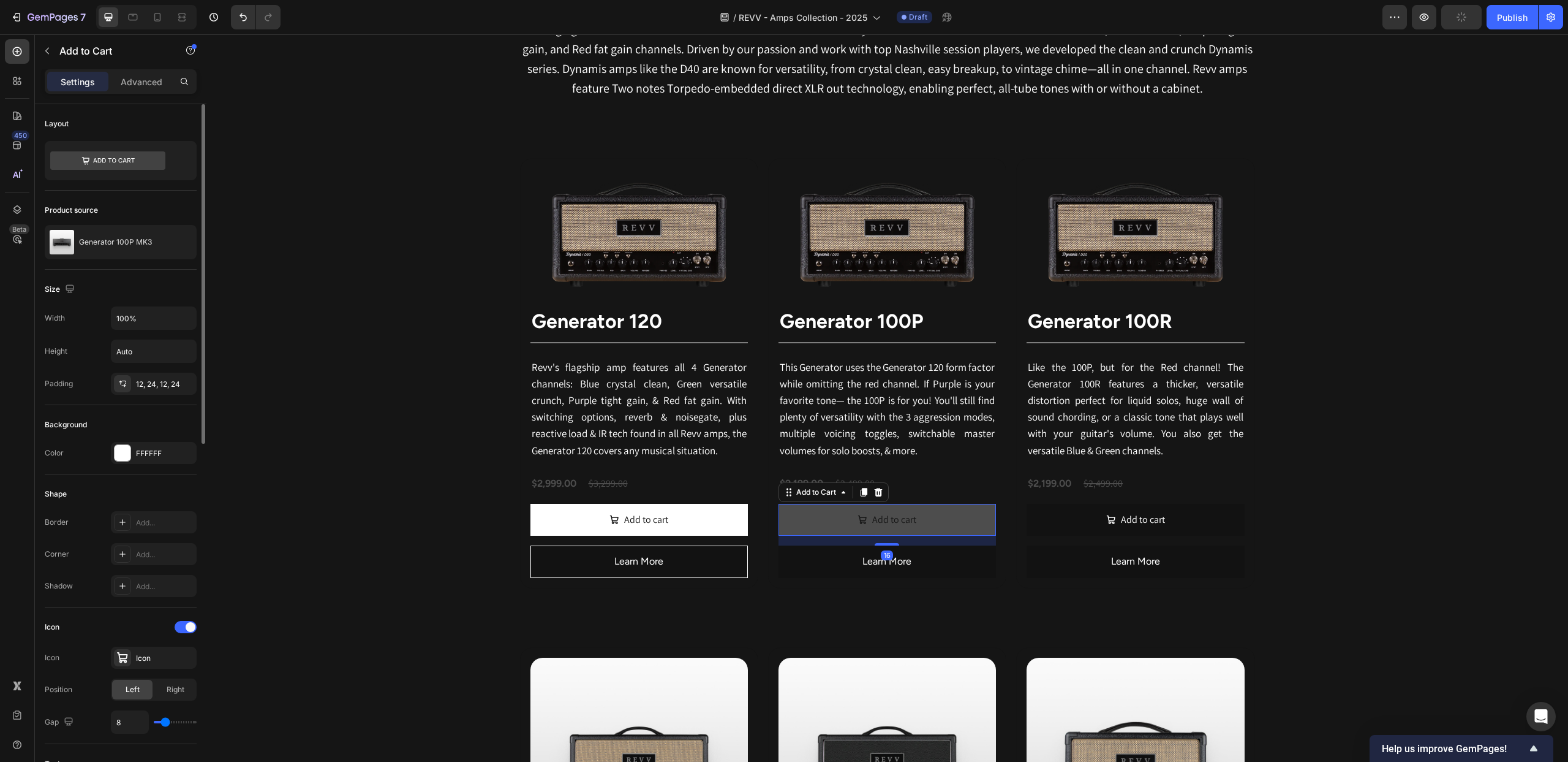
click at [808, 518] on button "Add to cart" at bounding box center [887, 520] width 217 height 33
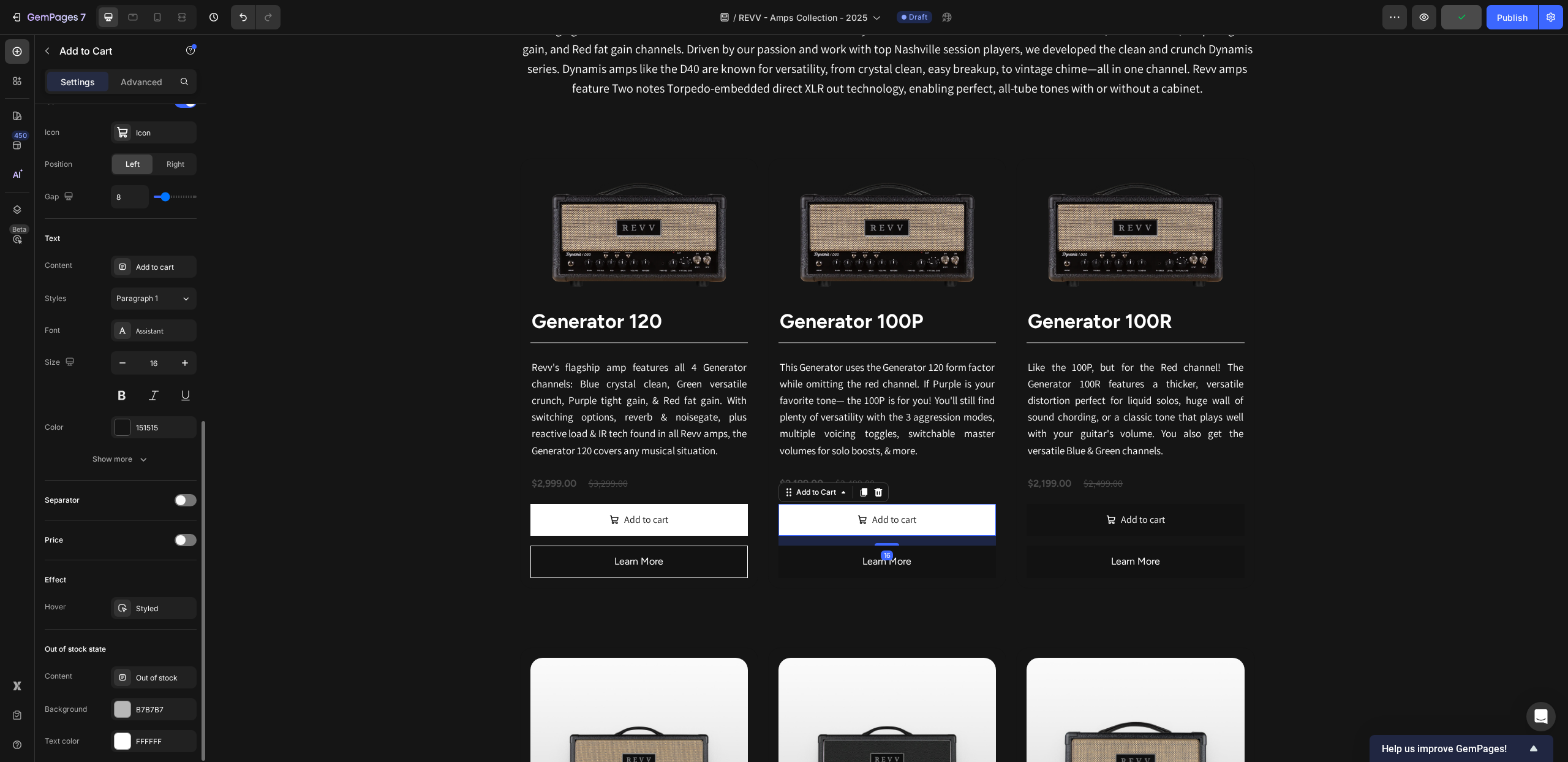
scroll to position [564, 0]
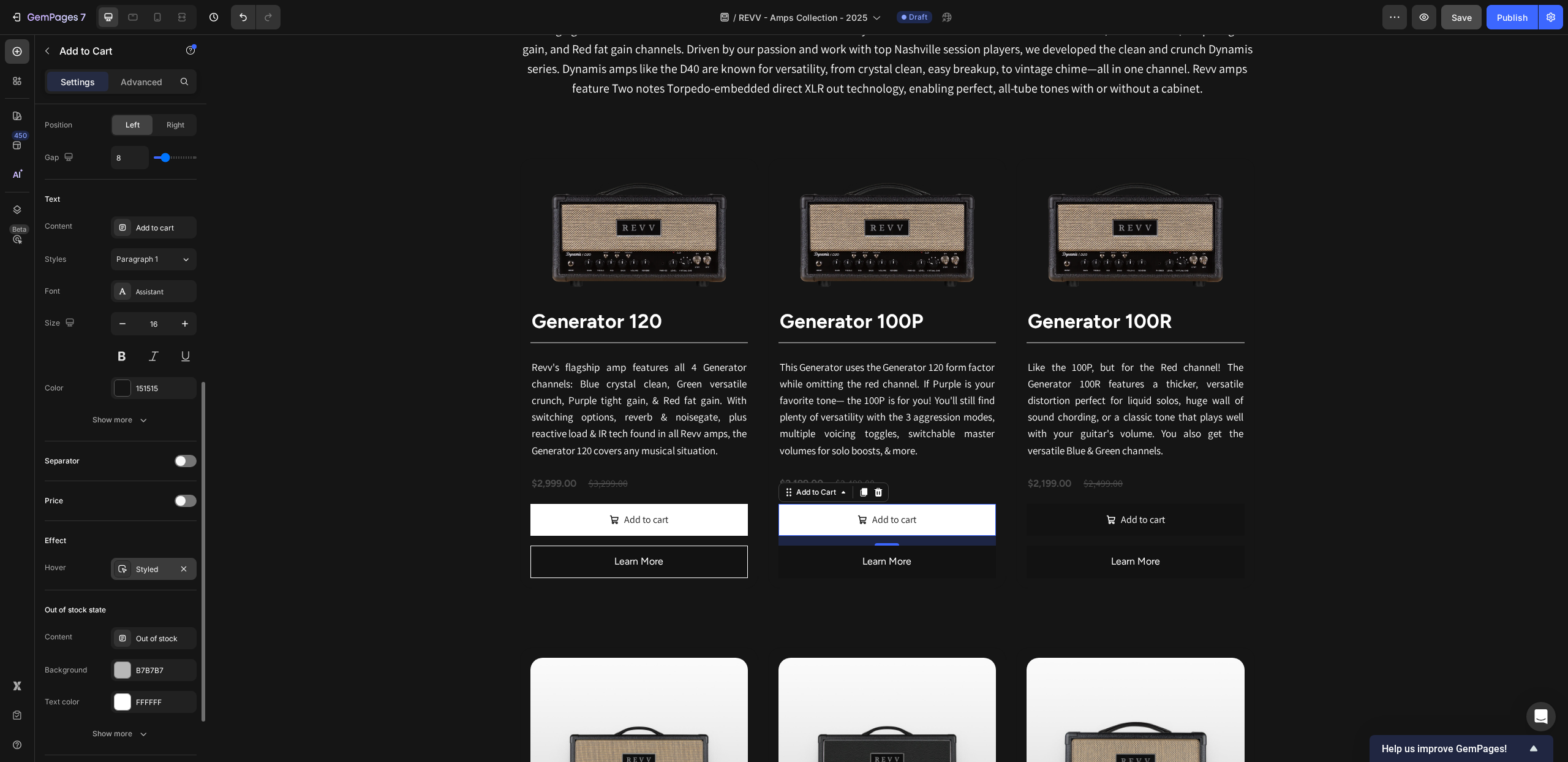
click at [121, 562] on div at bounding box center [123, 569] width 17 height 17
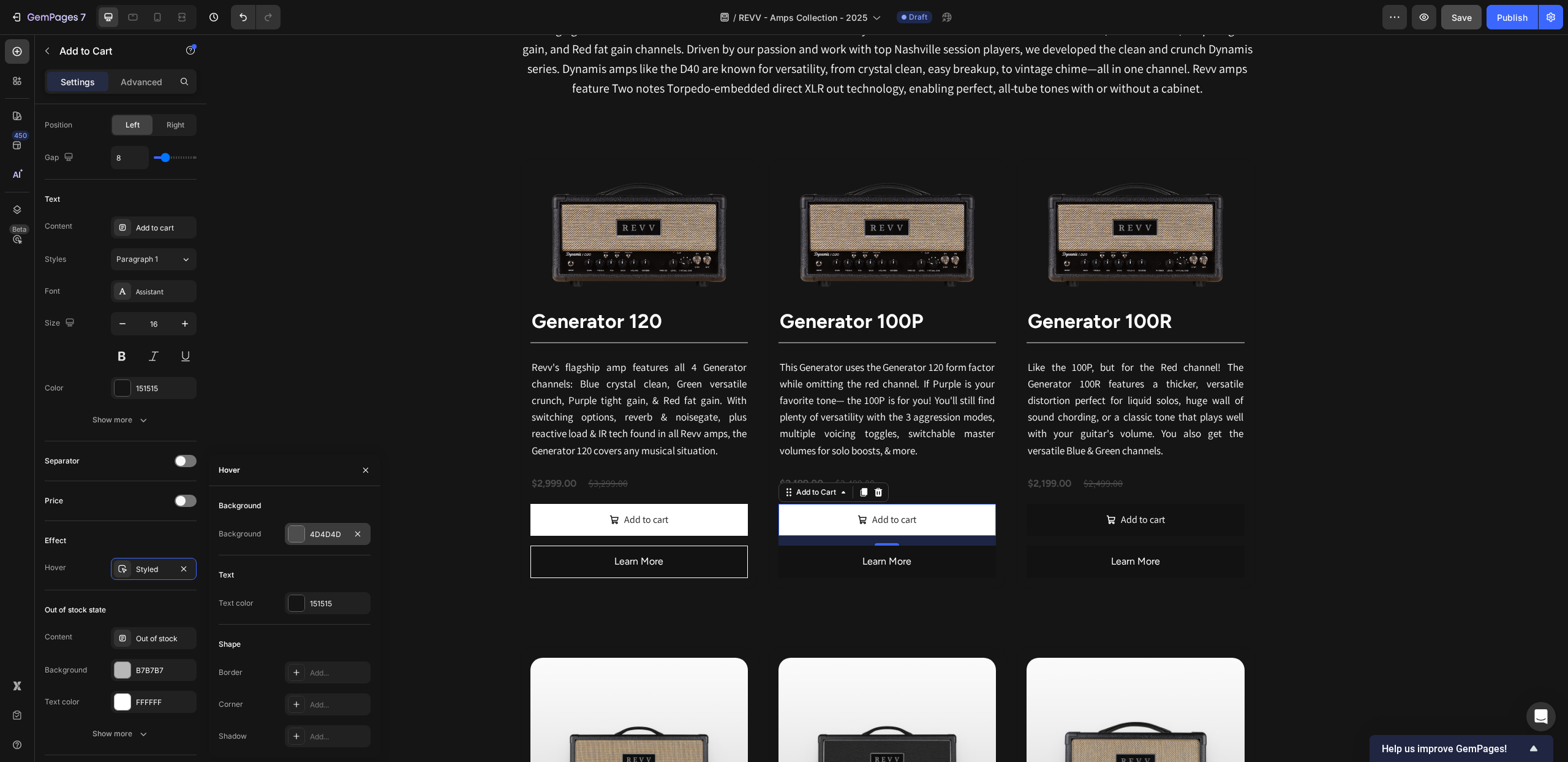
click at [305, 530] on div "4D4D4D" at bounding box center [328, 534] width 86 height 22
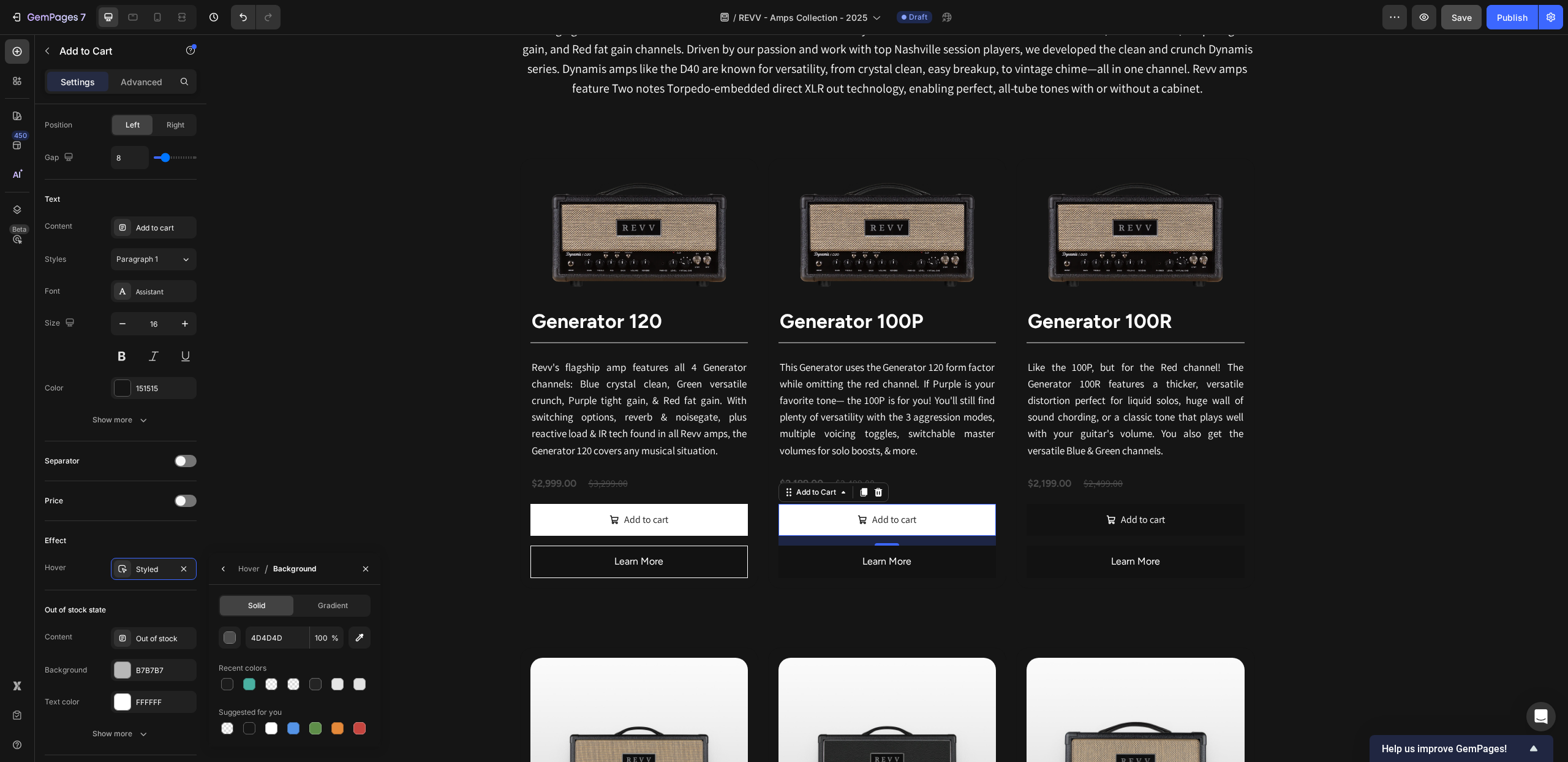
drag, startPoint x: 360, startPoint y: 728, endPoint x: 356, endPoint y: 716, distance: 12.6
click at [360, 728] on div at bounding box center [360, 728] width 12 height 12
type input "C5453F"
click at [249, 567] on div "Hover" at bounding box center [249, 569] width 22 height 11
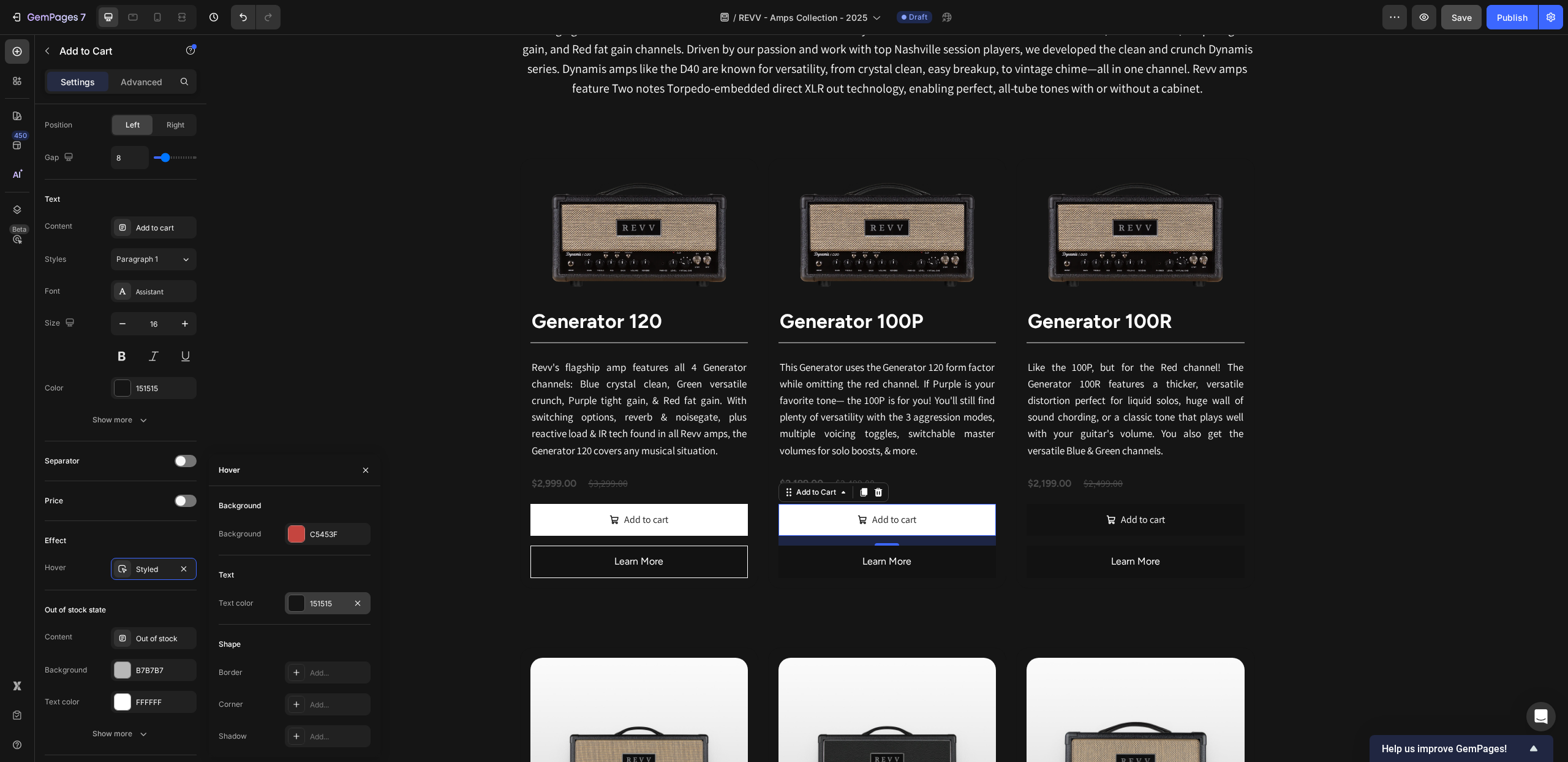
click at [298, 597] on div at bounding box center [297, 603] width 16 height 16
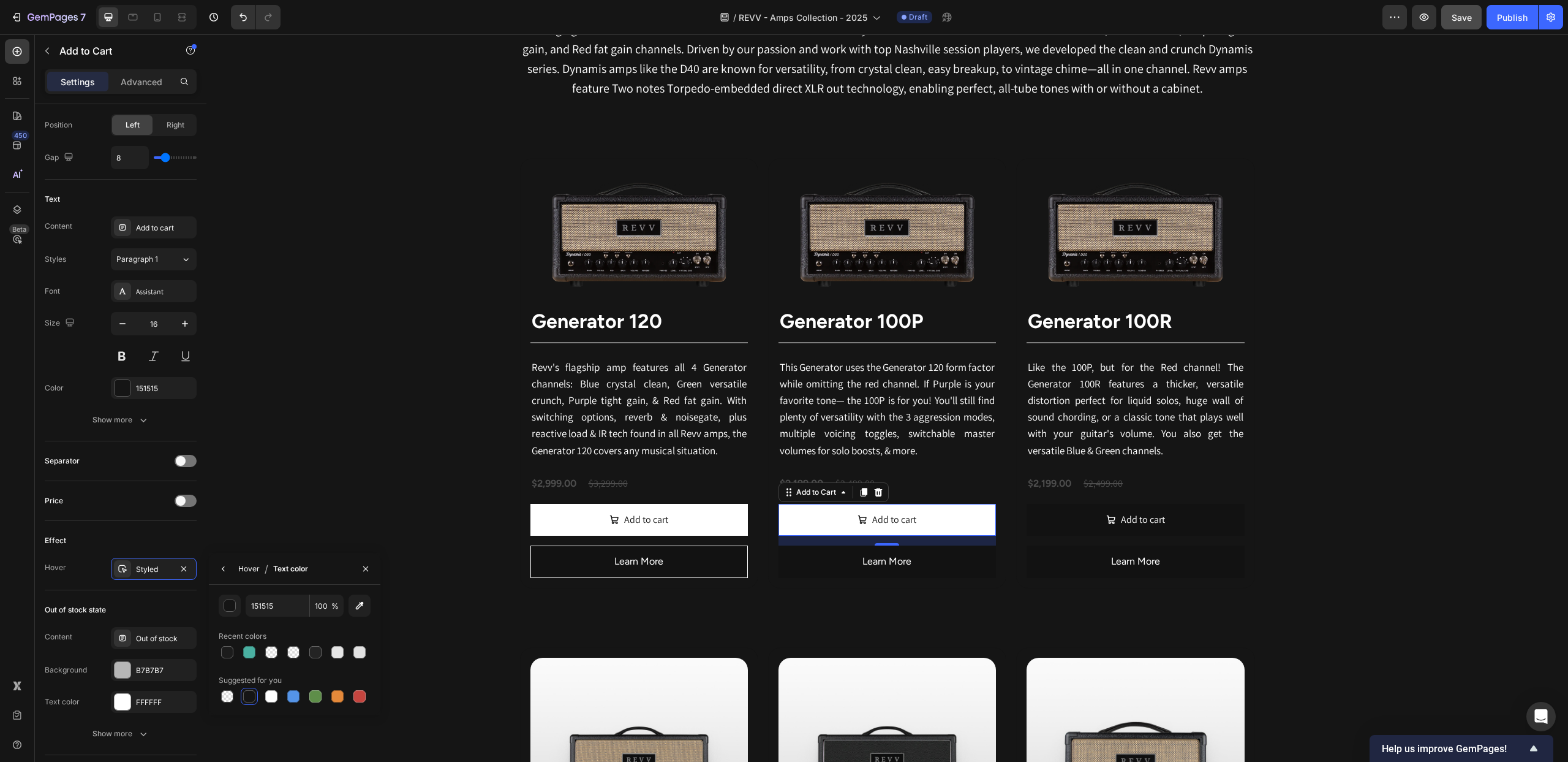
click at [241, 570] on div "Hover" at bounding box center [249, 569] width 22 height 11
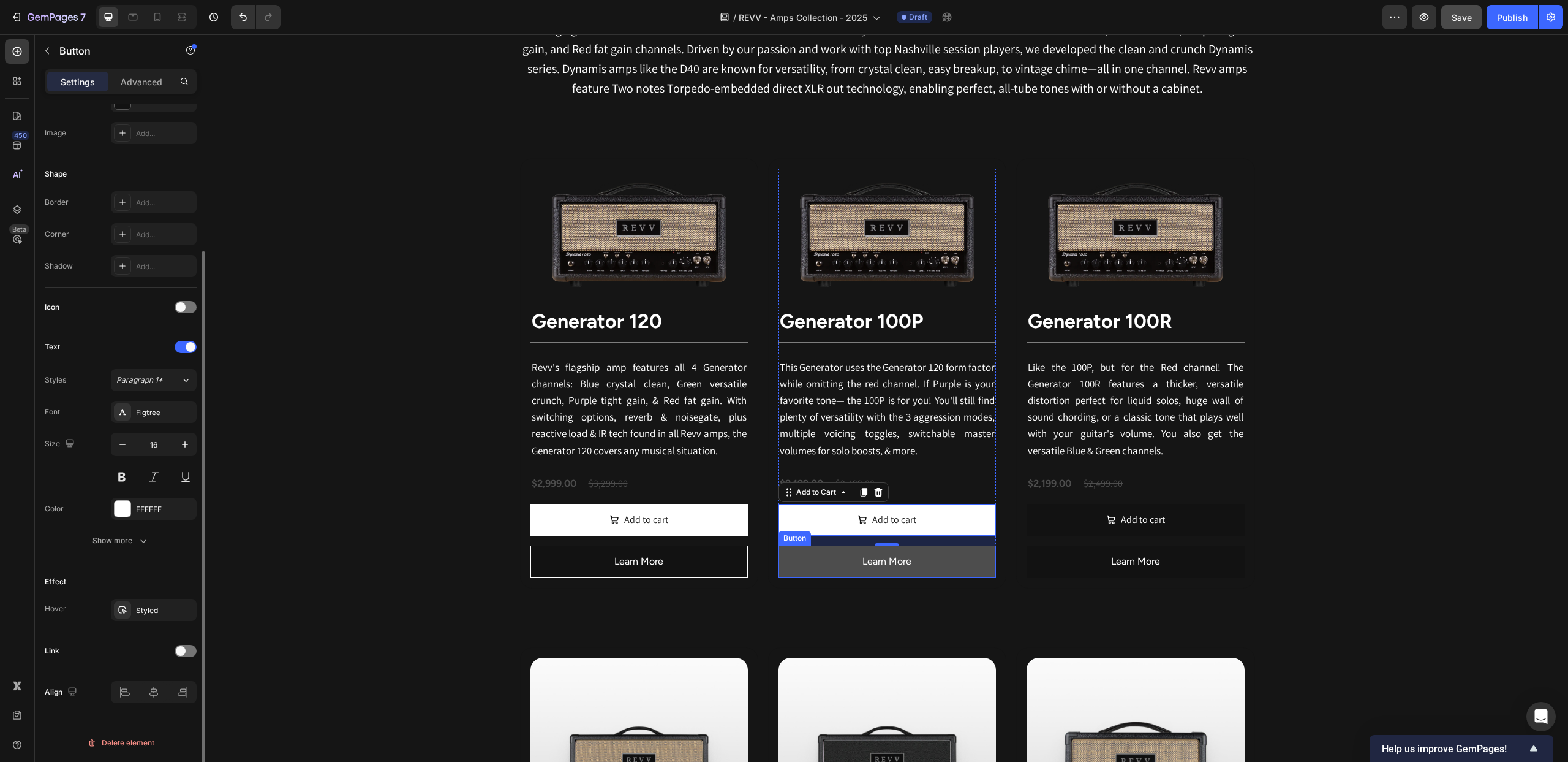
click at [818, 564] on button "Learn More" at bounding box center [887, 562] width 217 height 33
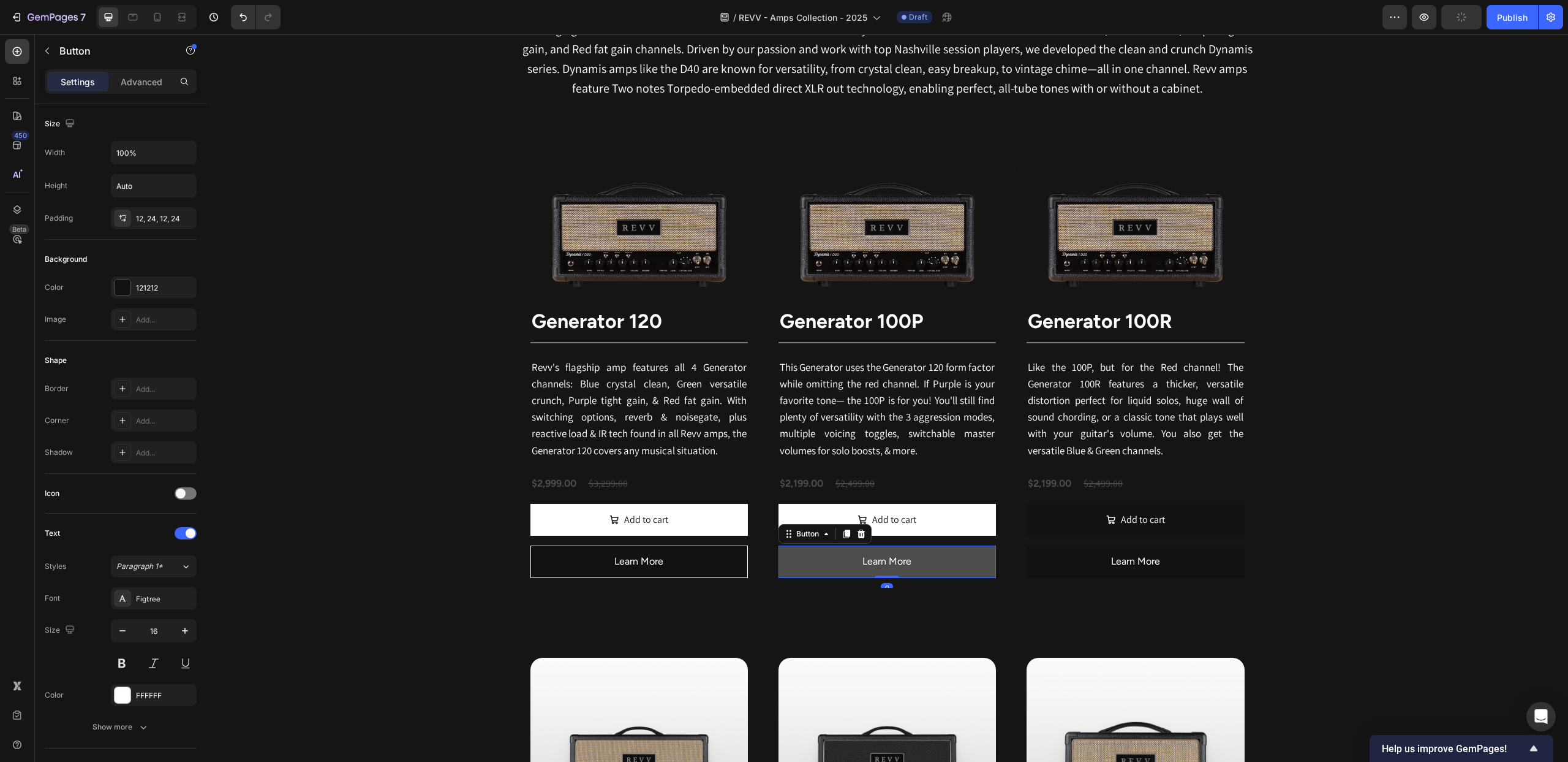
click at [818, 559] on button "Learn More" at bounding box center [887, 562] width 217 height 33
click at [805, 556] on button "Learn More" at bounding box center [887, 562] width 217 height 33
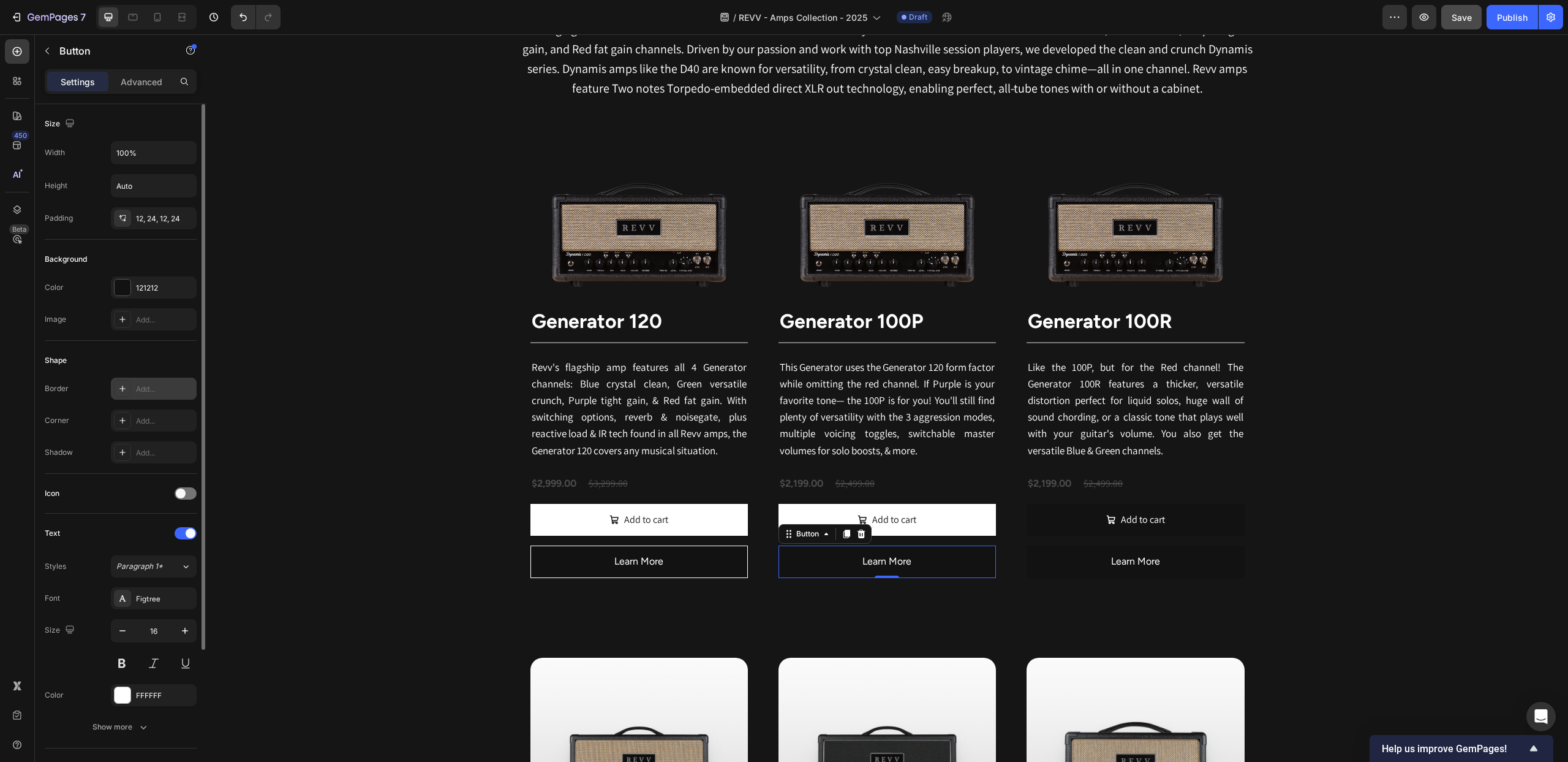
click at [122, 387] on icon at bounding box center [123, 389] width 6 height 6
click at [301, 421] on div at bounding box center [297, 426] width 16 height 16
drag, startPoint x: 271, startPoint y: 516, endPoint x: 277, endPoint y: 508, distance: 10.0
click at [272, 516] on div at bounding box center [271, 516] width 12 height 12
type input "FFFFFF"
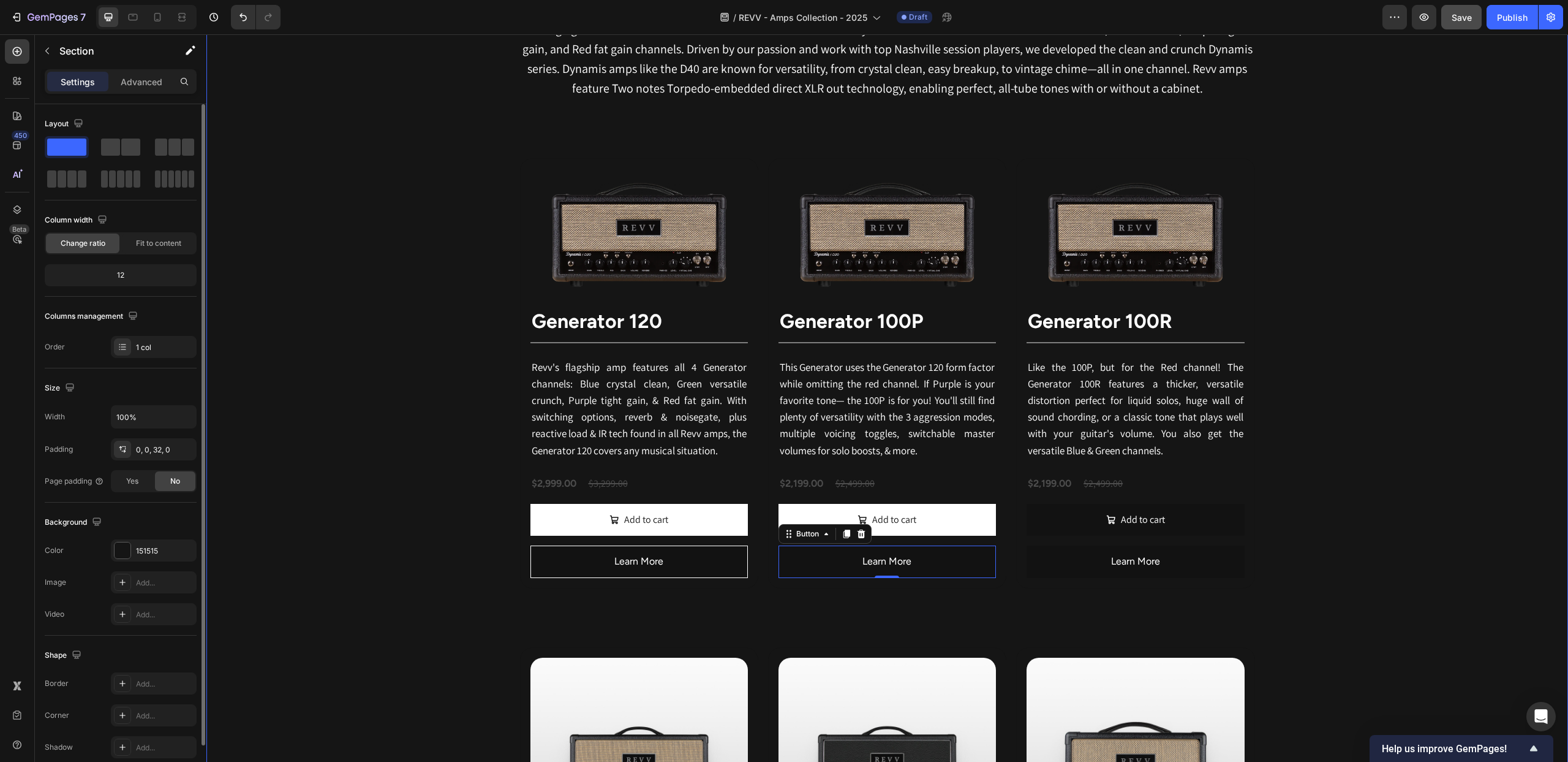
click at [350, 312] on div "Revv Amplification was founded in [DATE] with one goal: zero-compromise amps th…" at bounding box center [887, 746] width 1362 height 1581
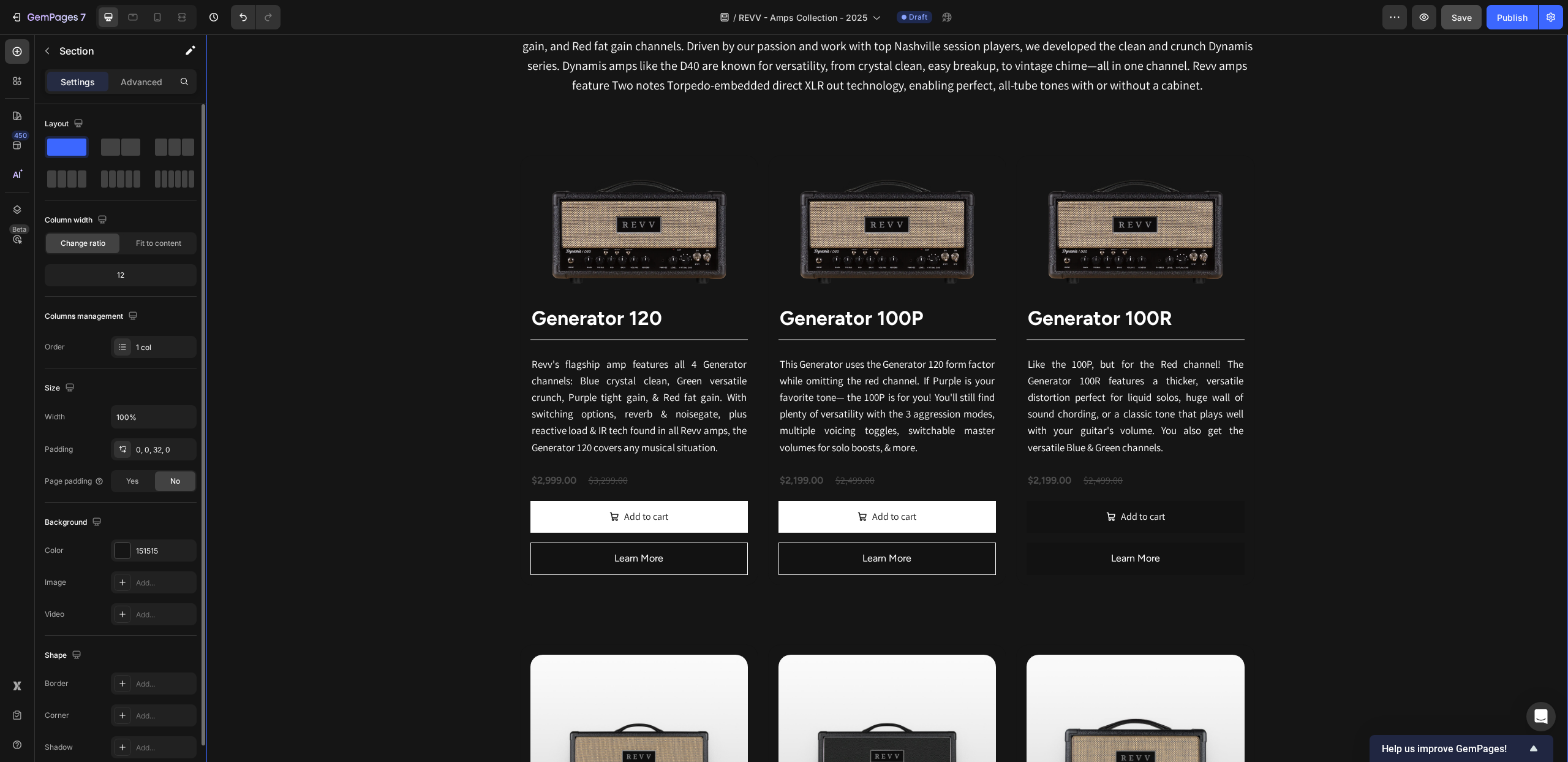
scroll to position [679, 0]
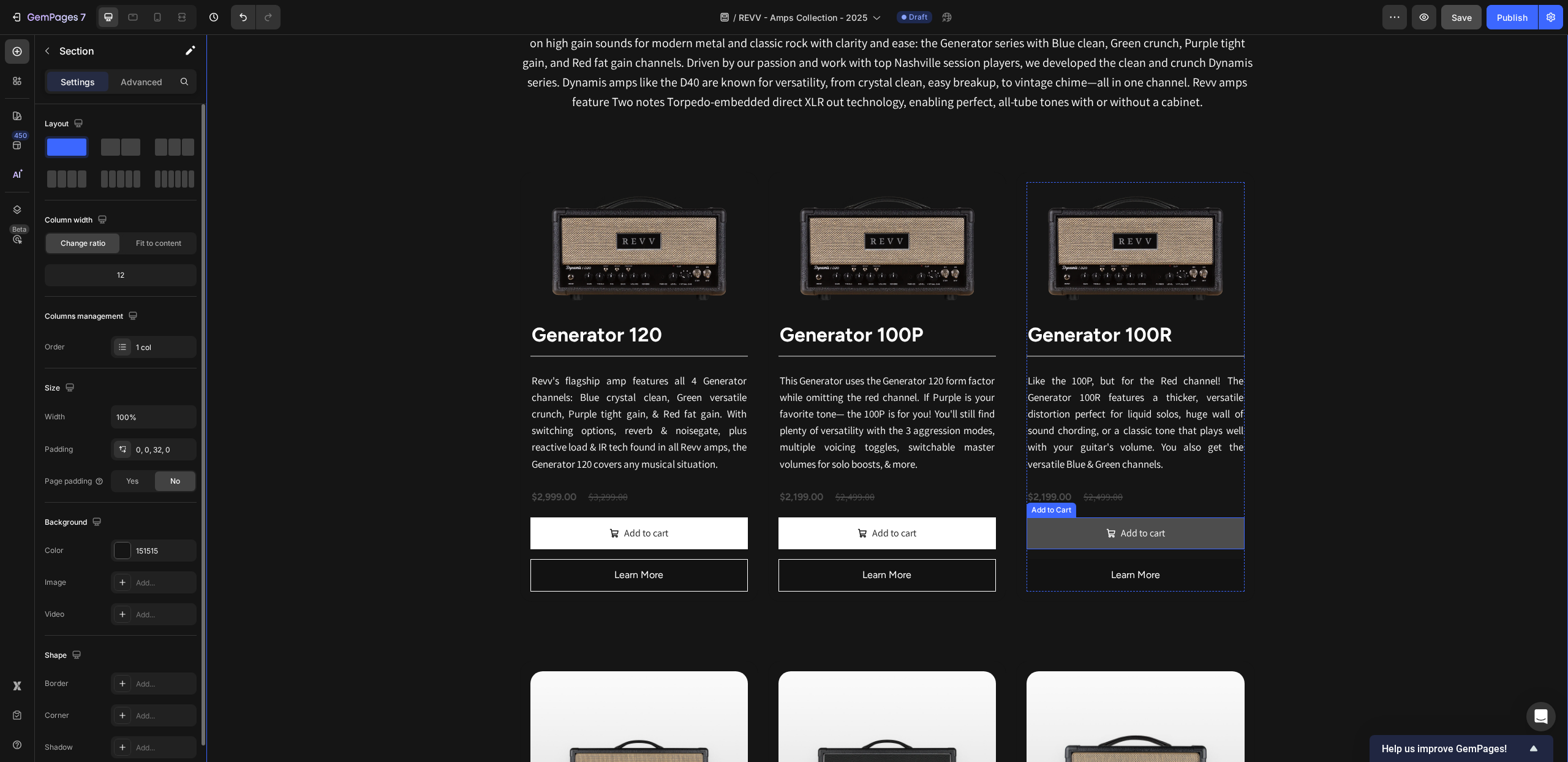
click at [1069, 535] on button "Add to cart" at bounding box center [1135, 533] width 217 height 33
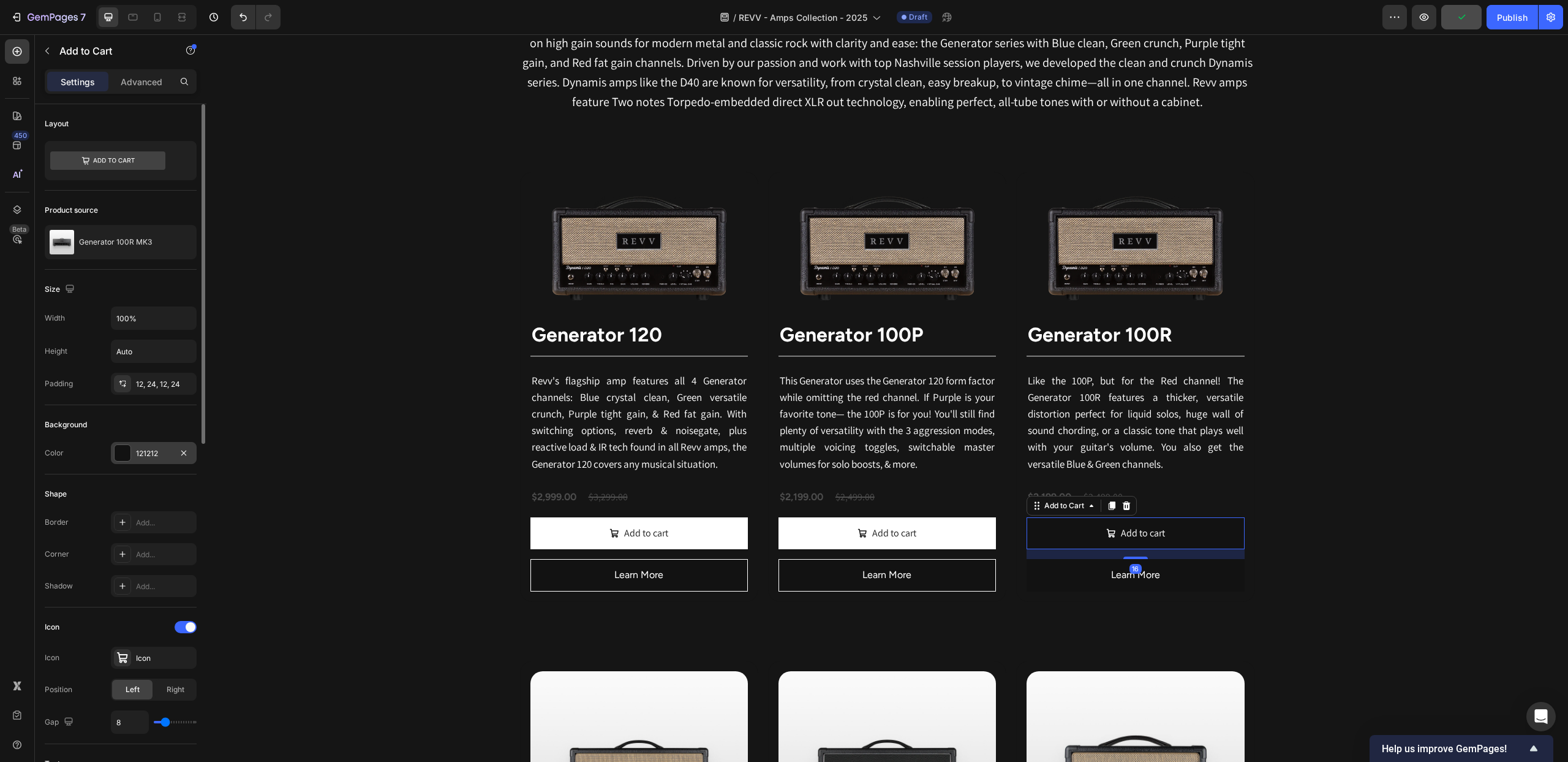
click at [121, 456] on div at bounding box center [123, 453] width 16 height 16
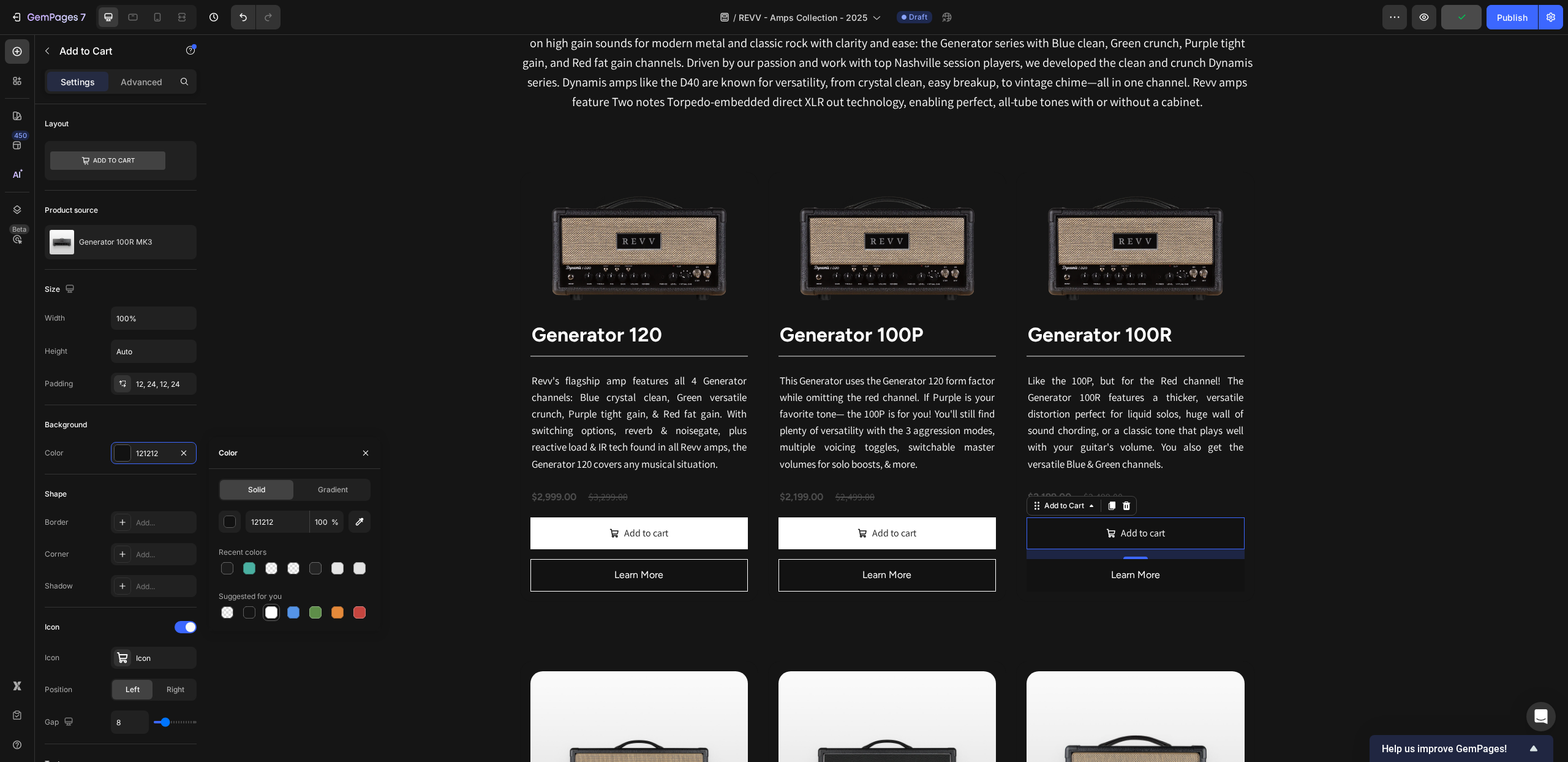
click at [275, 610] on div at bounding box center [271, 612] width 12 height 12
type input "FFFFFF"
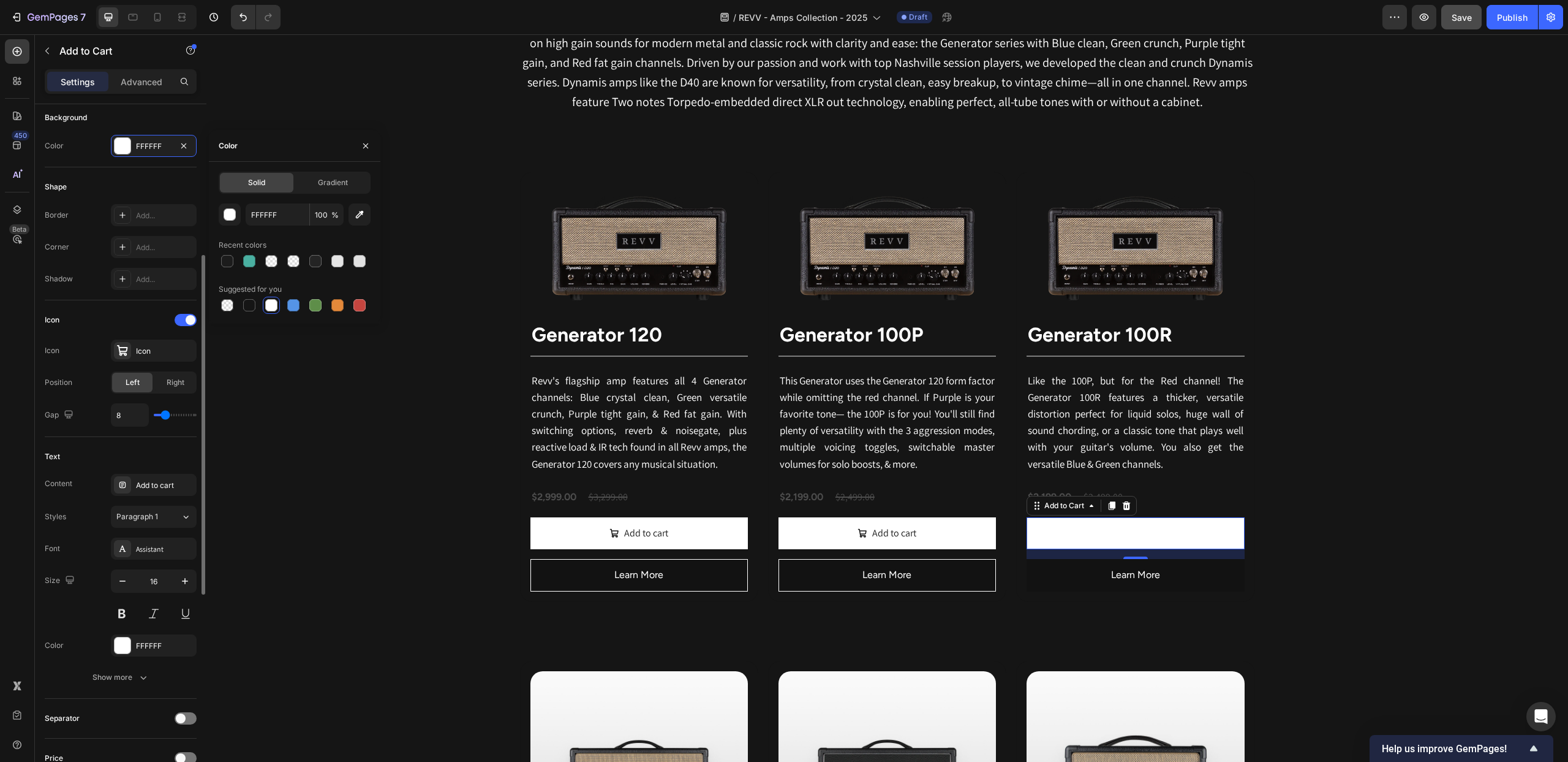
scroll to position [341, 0]
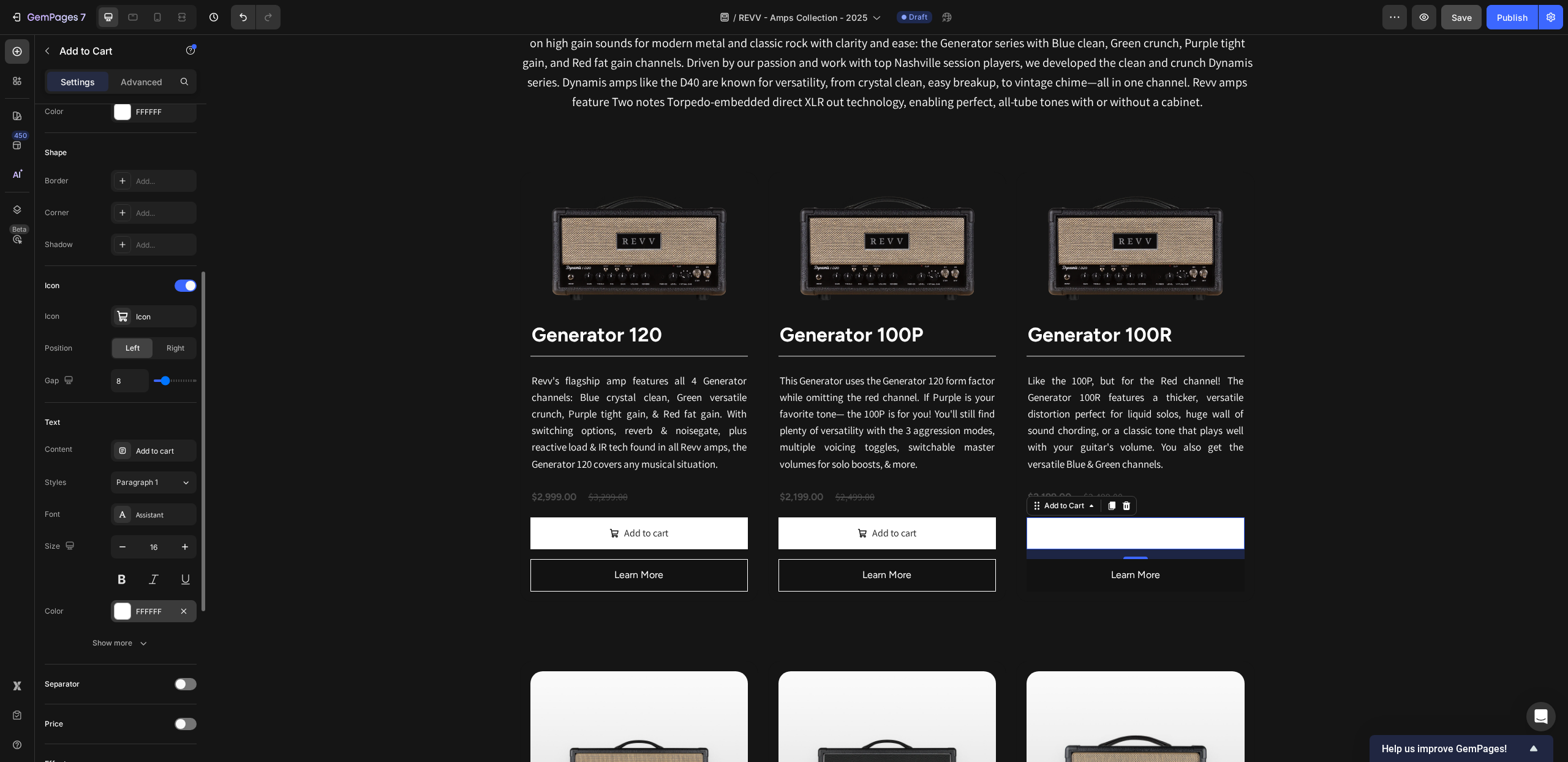
click at [125, 608] on div at bounding box center [123, 611] width 16 height 16
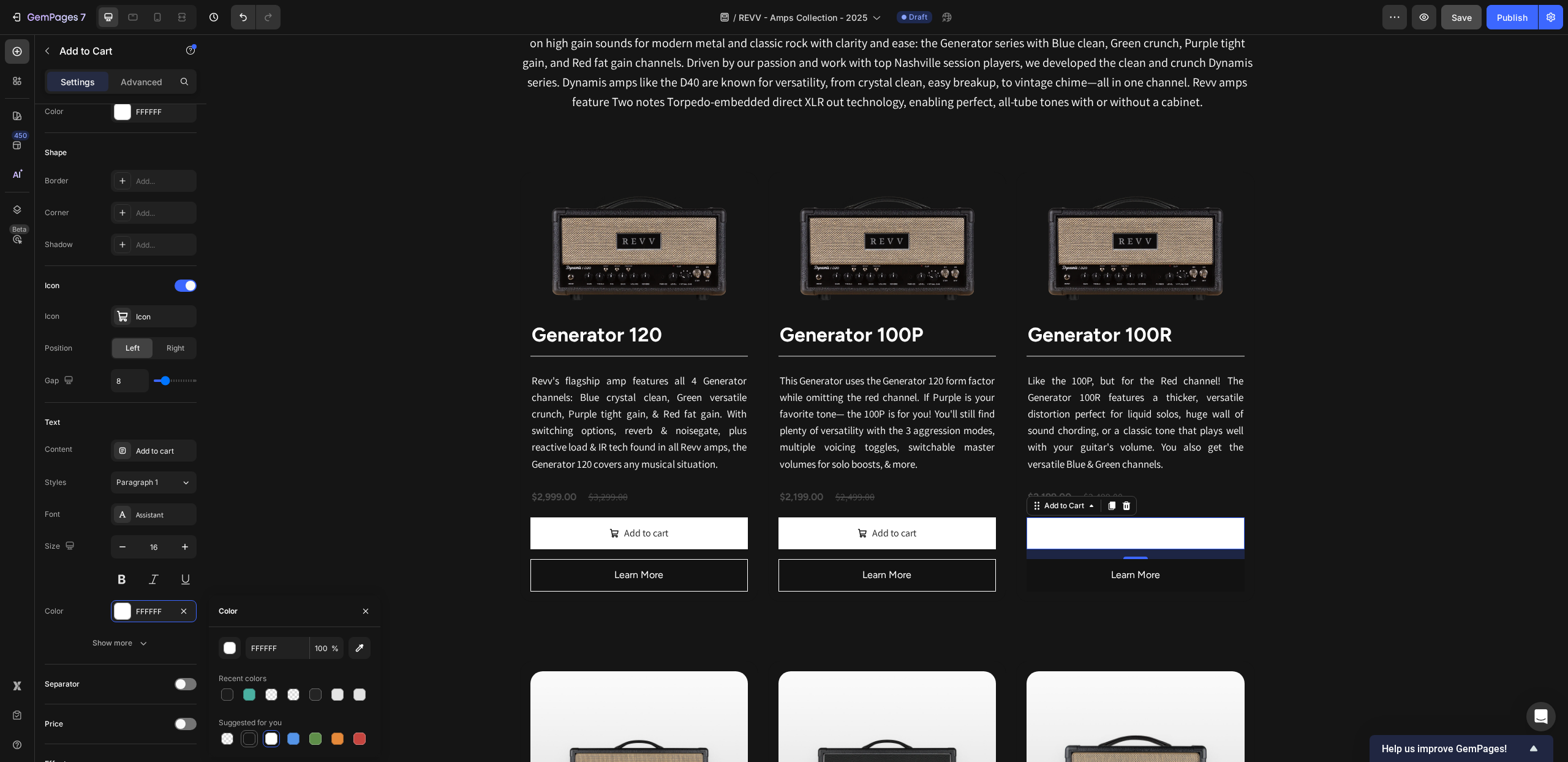
click at [247, 738] on div at bounding box center [249, 739] width 12 height 12
type input "151515"
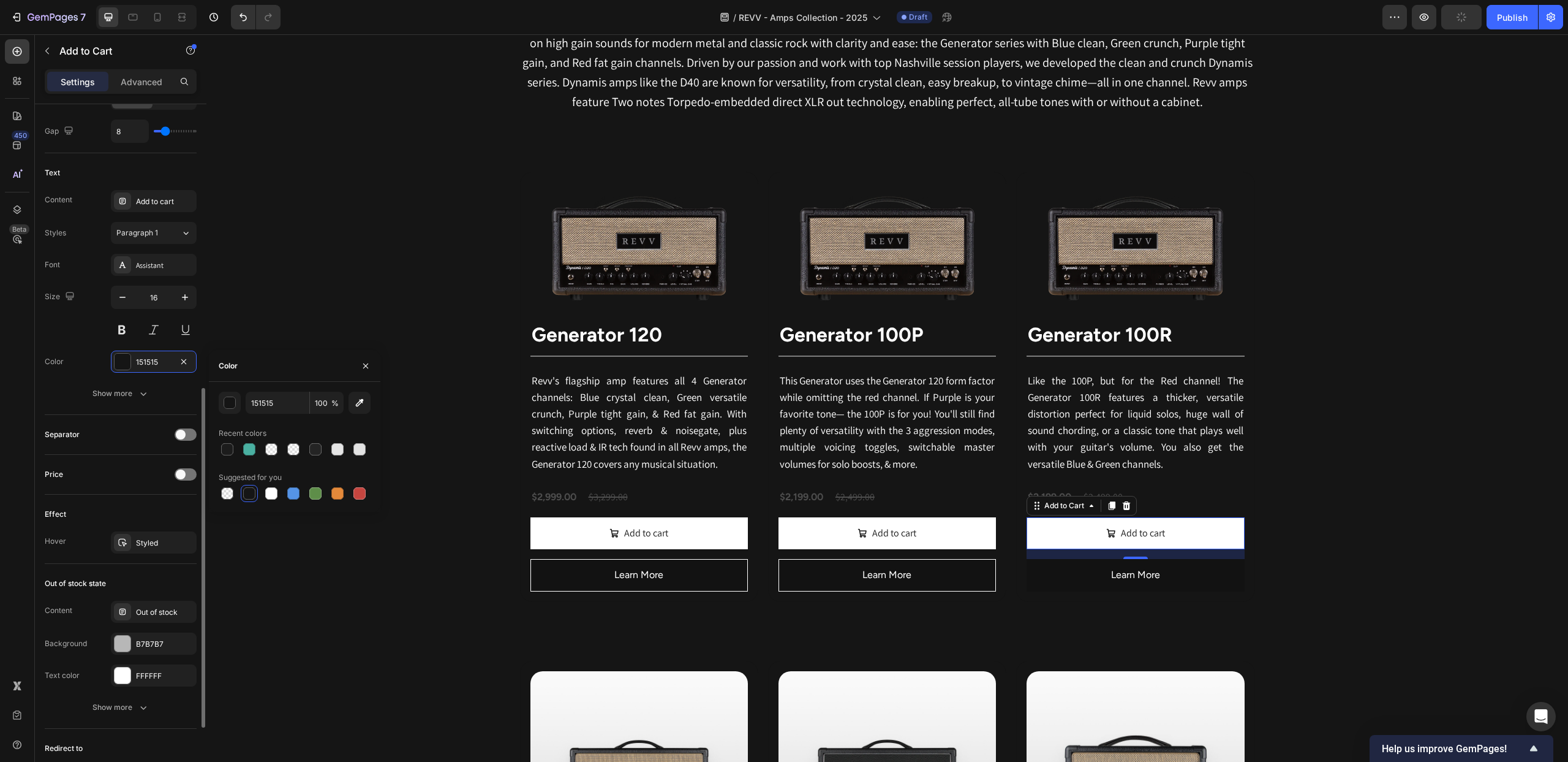
scroll to position [579, 0]
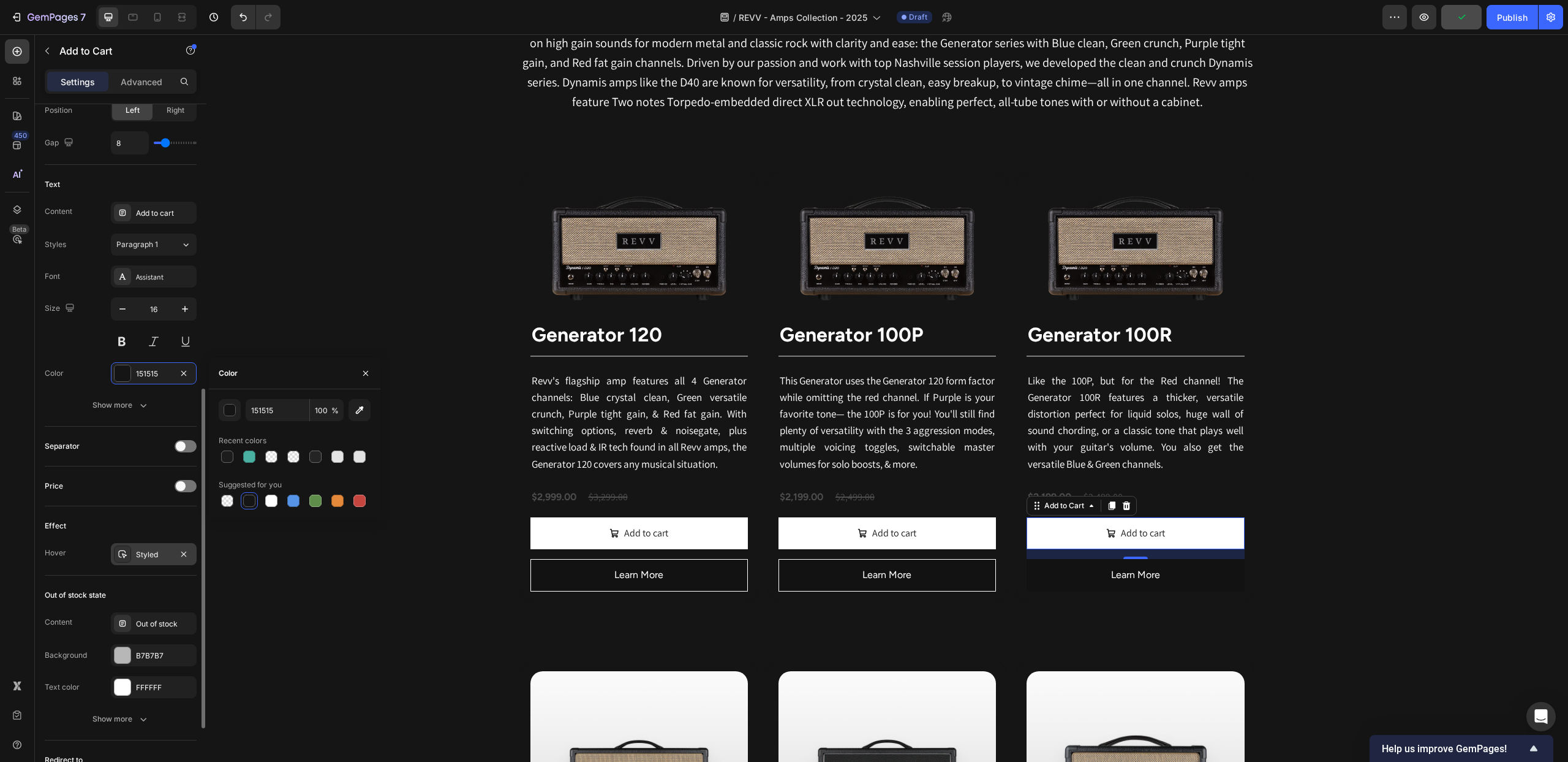
click at [121, 555] on icon at bounding box center [123, 554] width 10 height 10
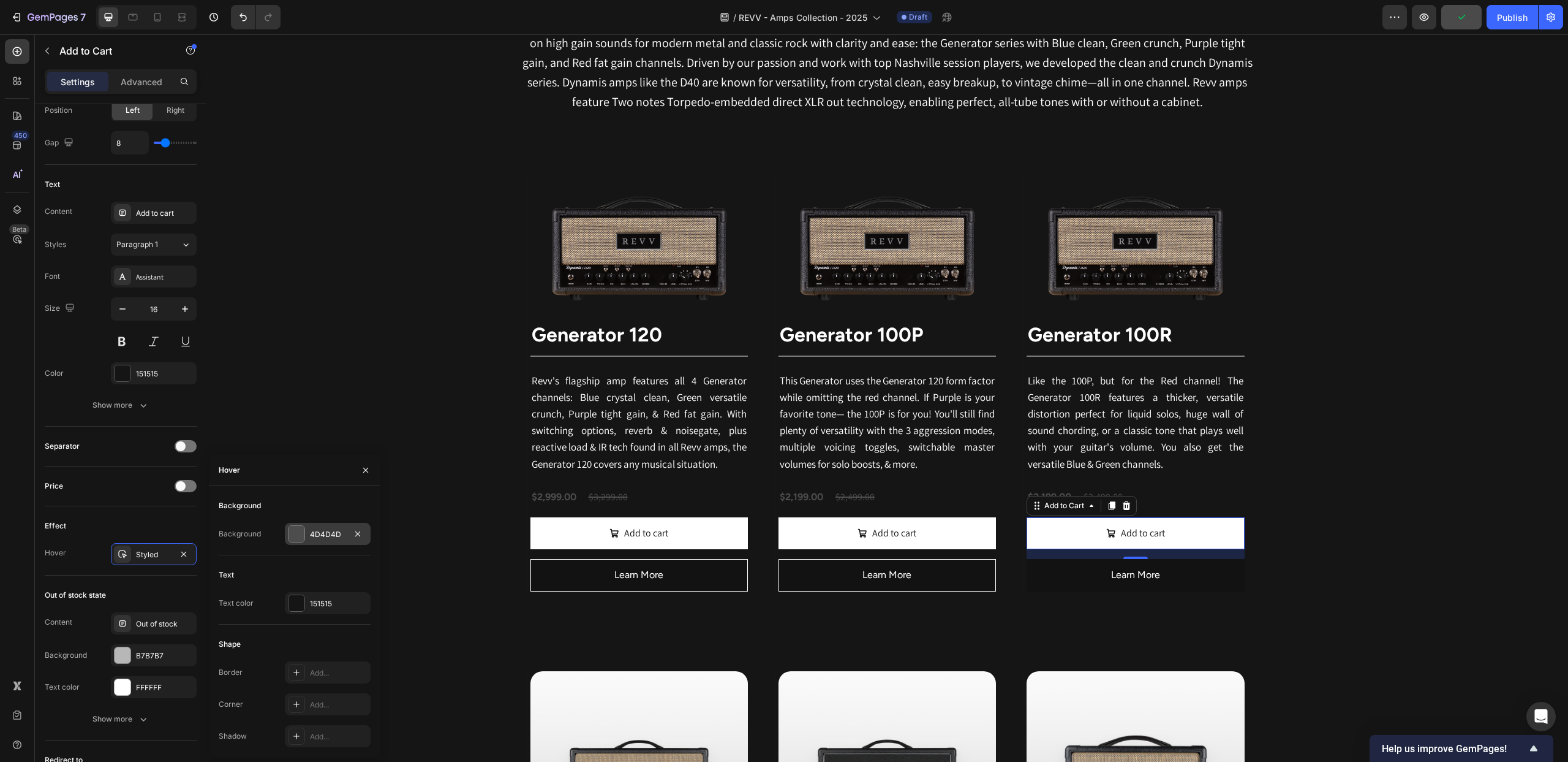
click at [296, 531] on div at bounding box center [297, 534] width 16 height 16
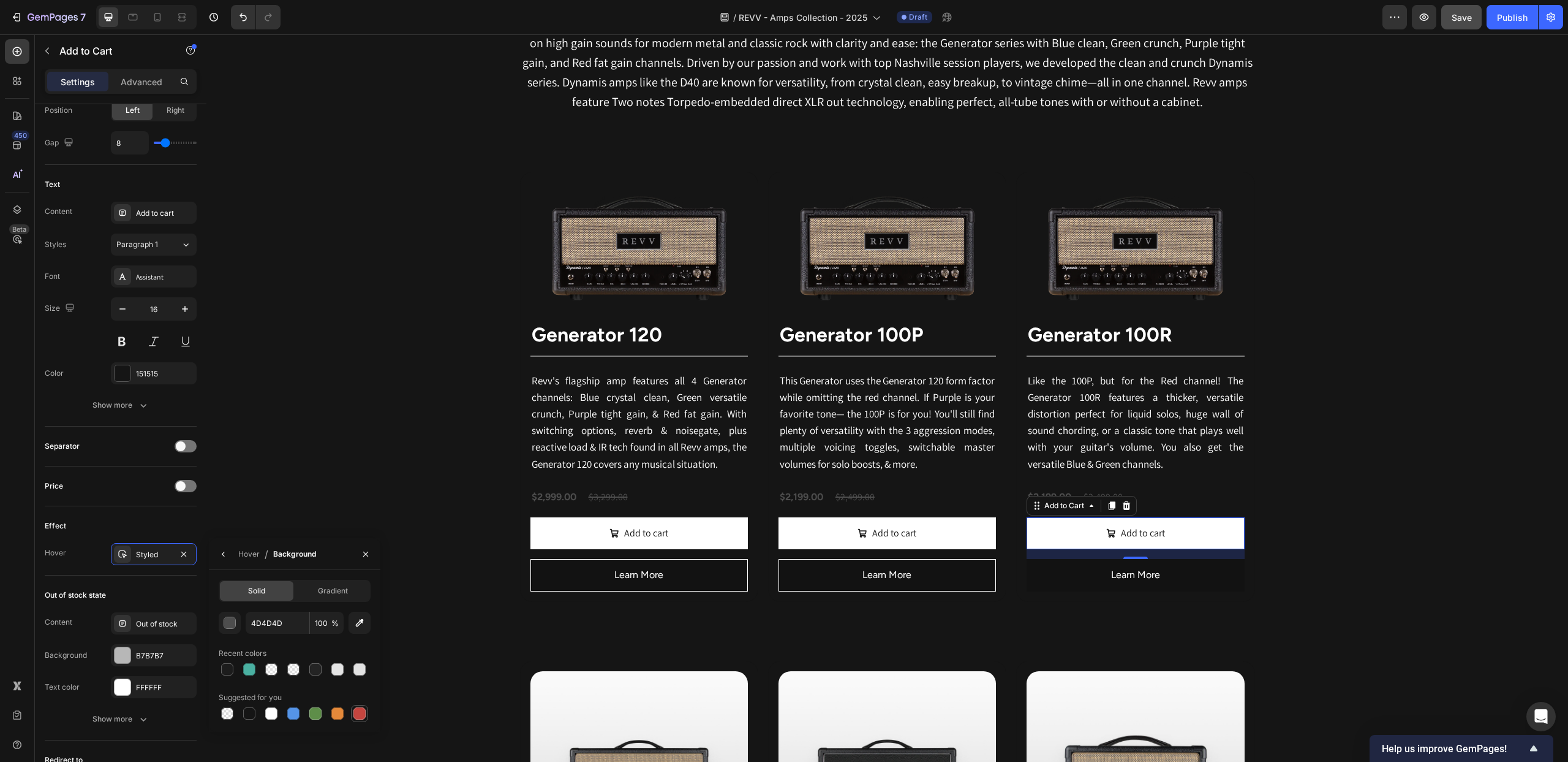
click at [358, 711] on div at bounding box center [360, 713] width 12 height 12
type input "C5453F"
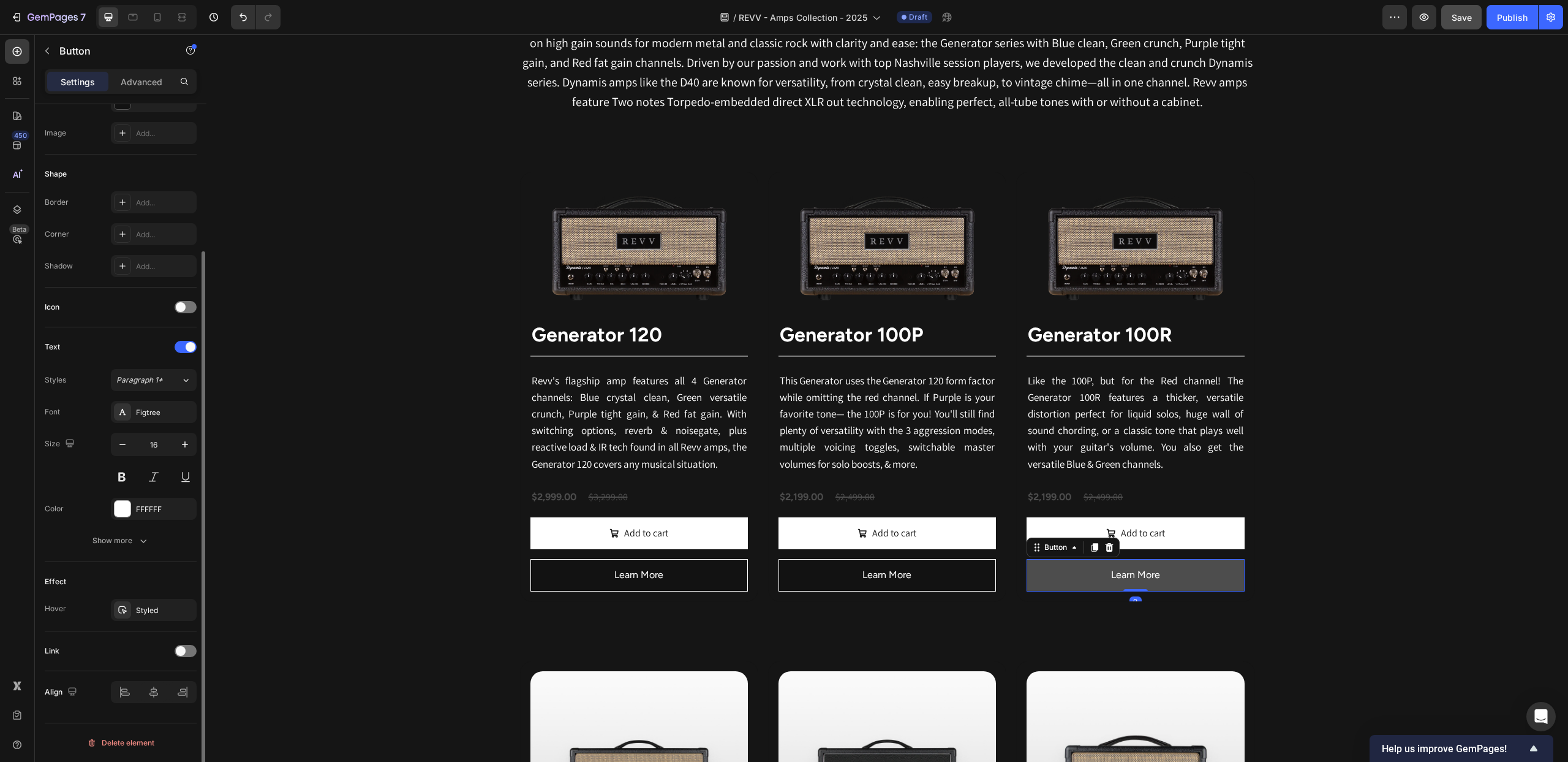
click at [1074, 577] on button "Learn More" at bounding box center [1135, 575] width 217 height 33
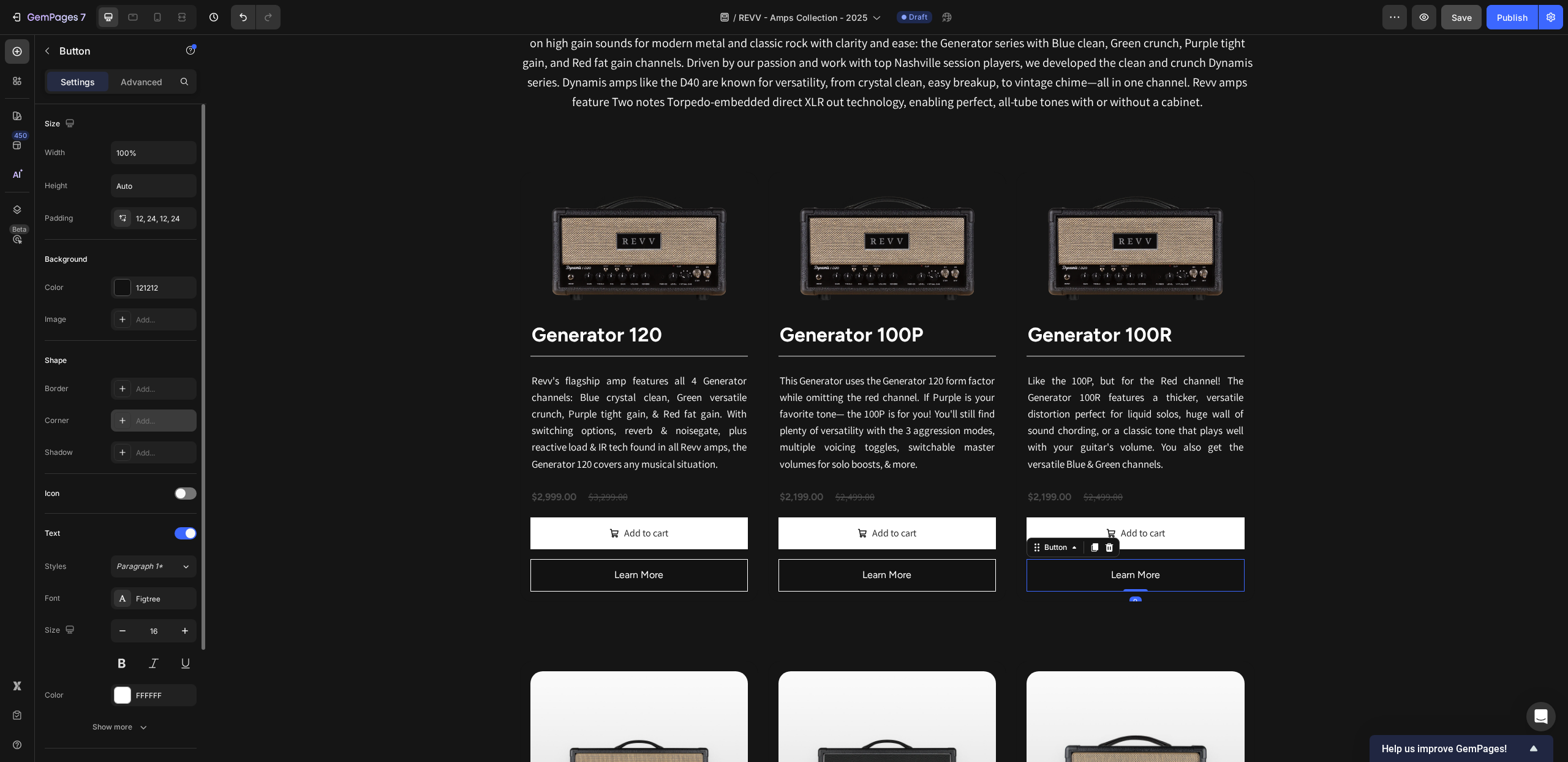
click at [120, 419] on icon at bounding box center [123, 421] width 10 height 10
click at [118, 414] on div at bounding box center [123, 421] width 17 height 17
click at [122, 381] on div at bounding box center [123, 389] width 17 height 17
click at [187, 421] on icon "button" at bounding box center [184, 421] width 10 height 10
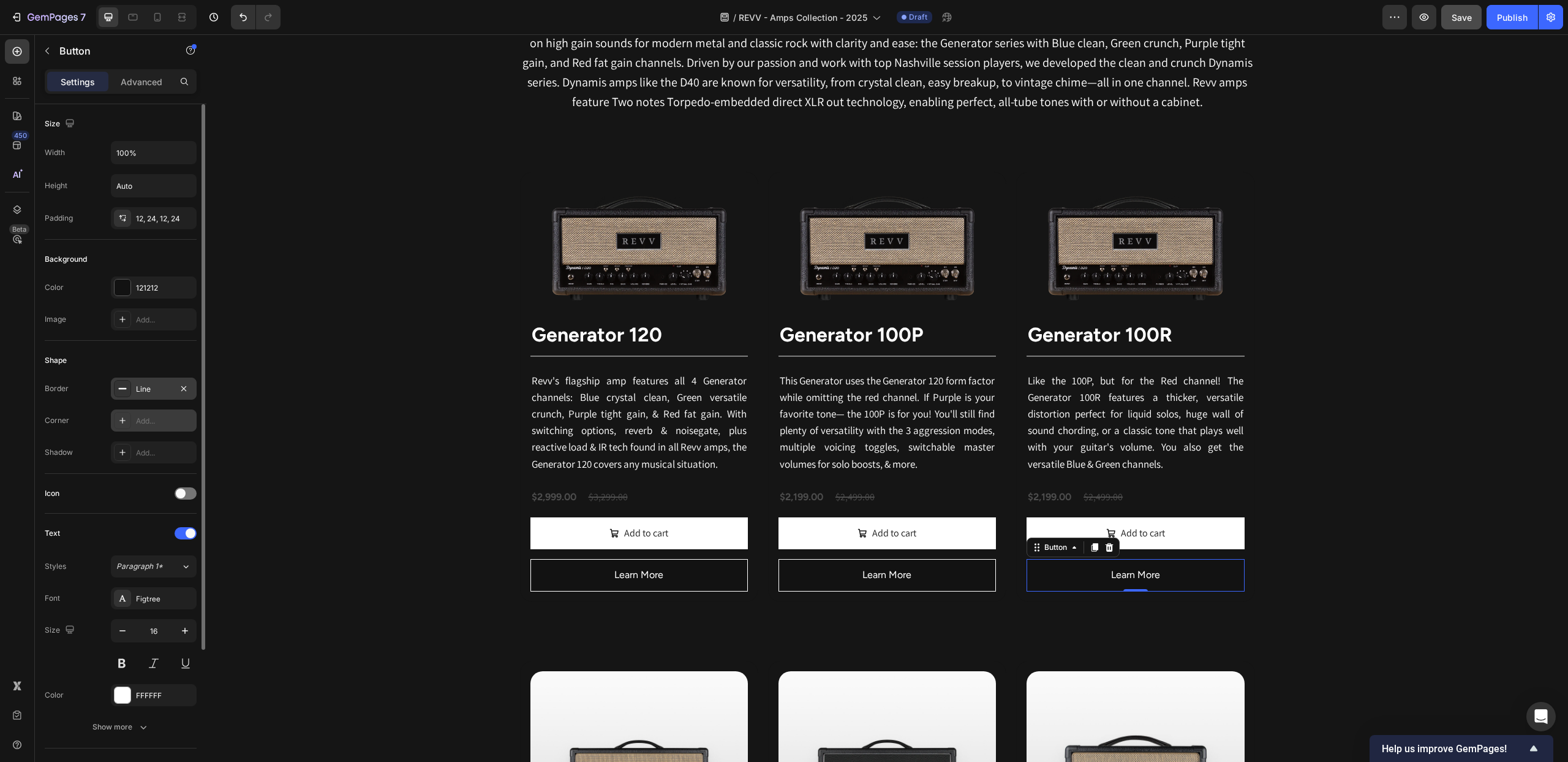
click at [120, 391] on icon at bounding box center [123, 389] width 10 height 10
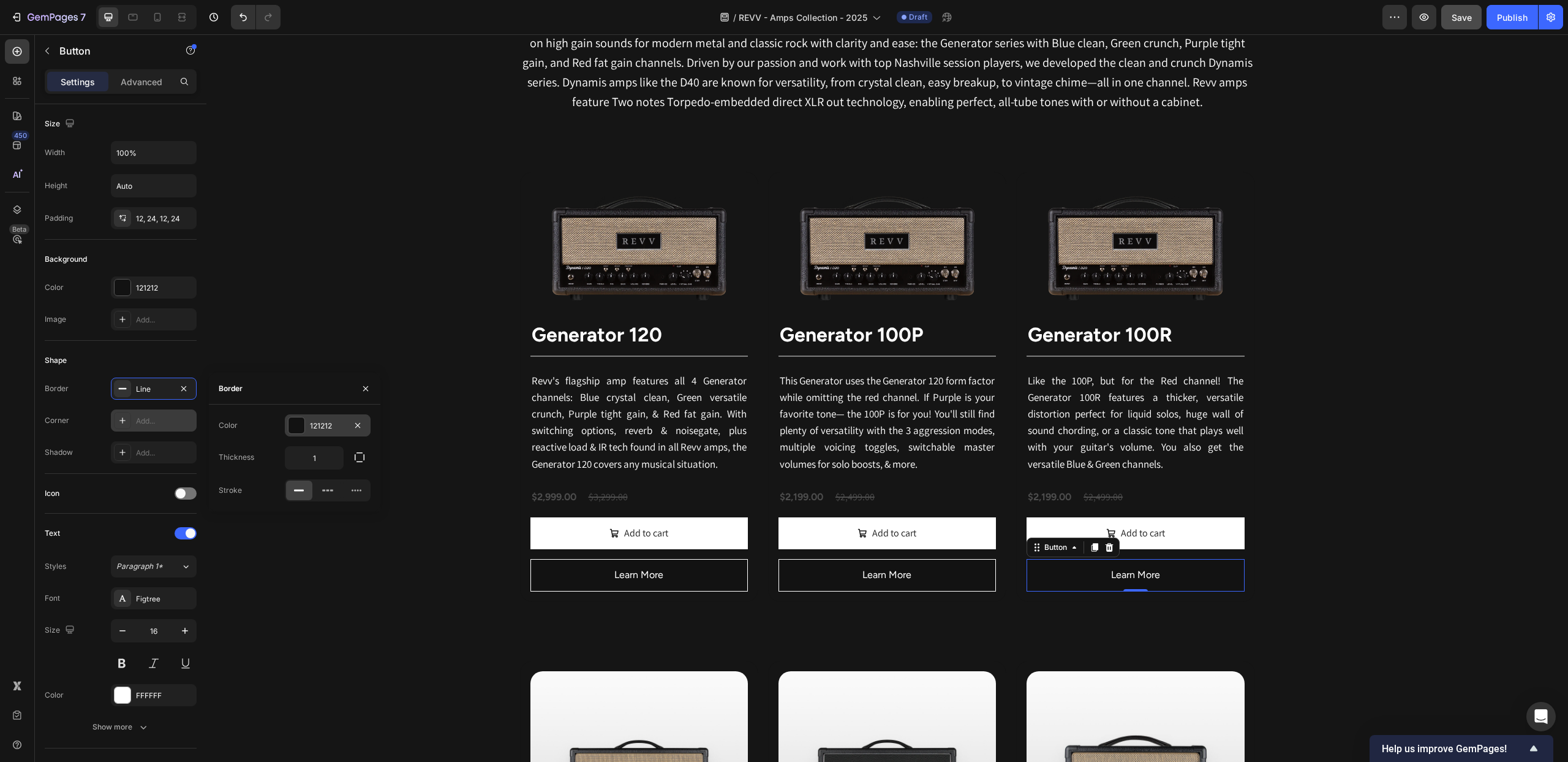
click at [299, 428] on div at bounding box center [297, 426] width 16 height 16
click at [271, 514] on div at bounding box center [271, 516] width 12 height 12
type input "FFFFFF"
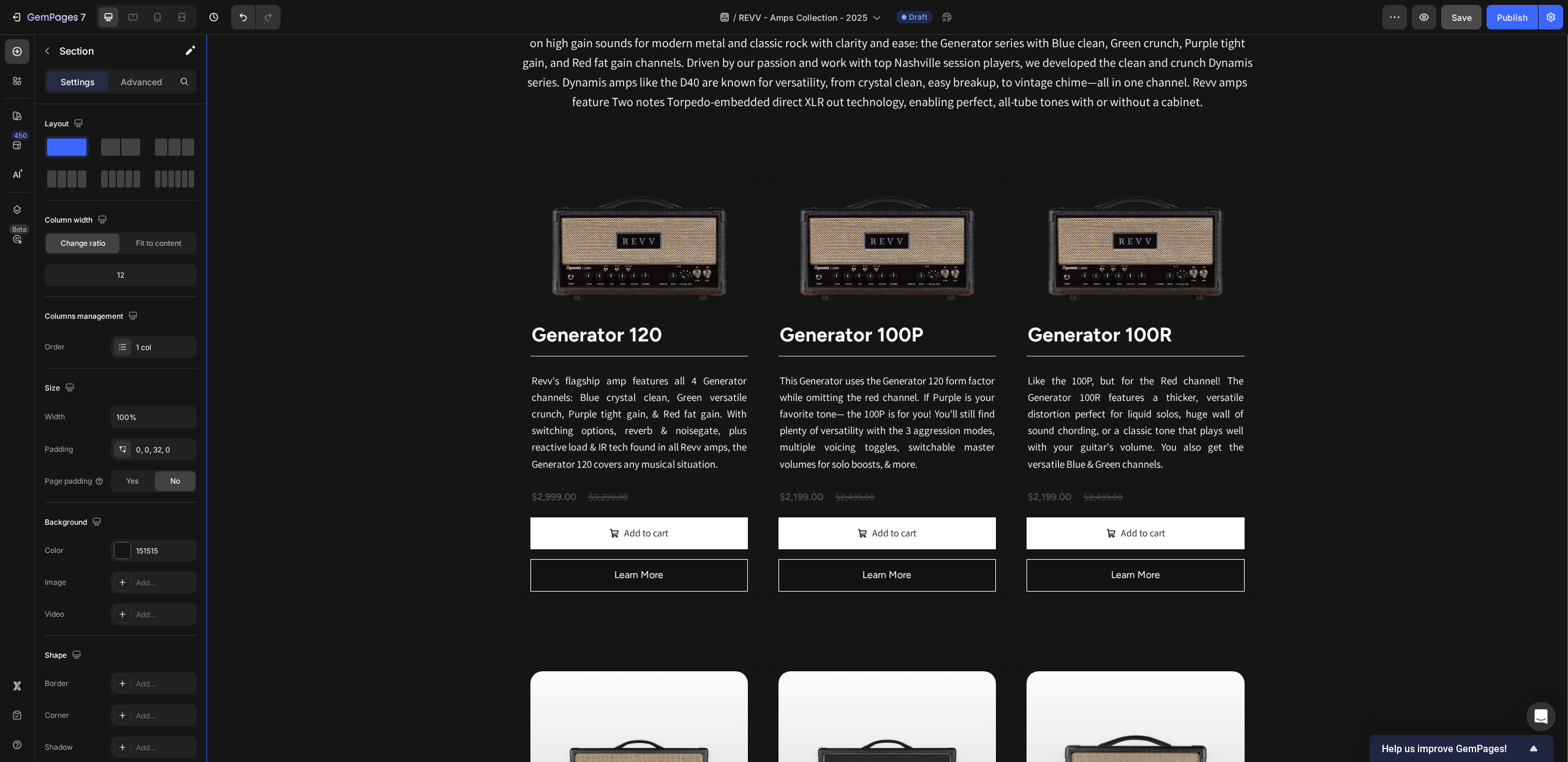
click at [278, 312] on div "Revv Amplification was founded in [DATE] with one goal: zero-compromise amps th…" at bounding box center [887, 760] width 1362 height 1581
click at [796, 574] on button "Learn More" at bounding box center [887, 575] width 217 height 33
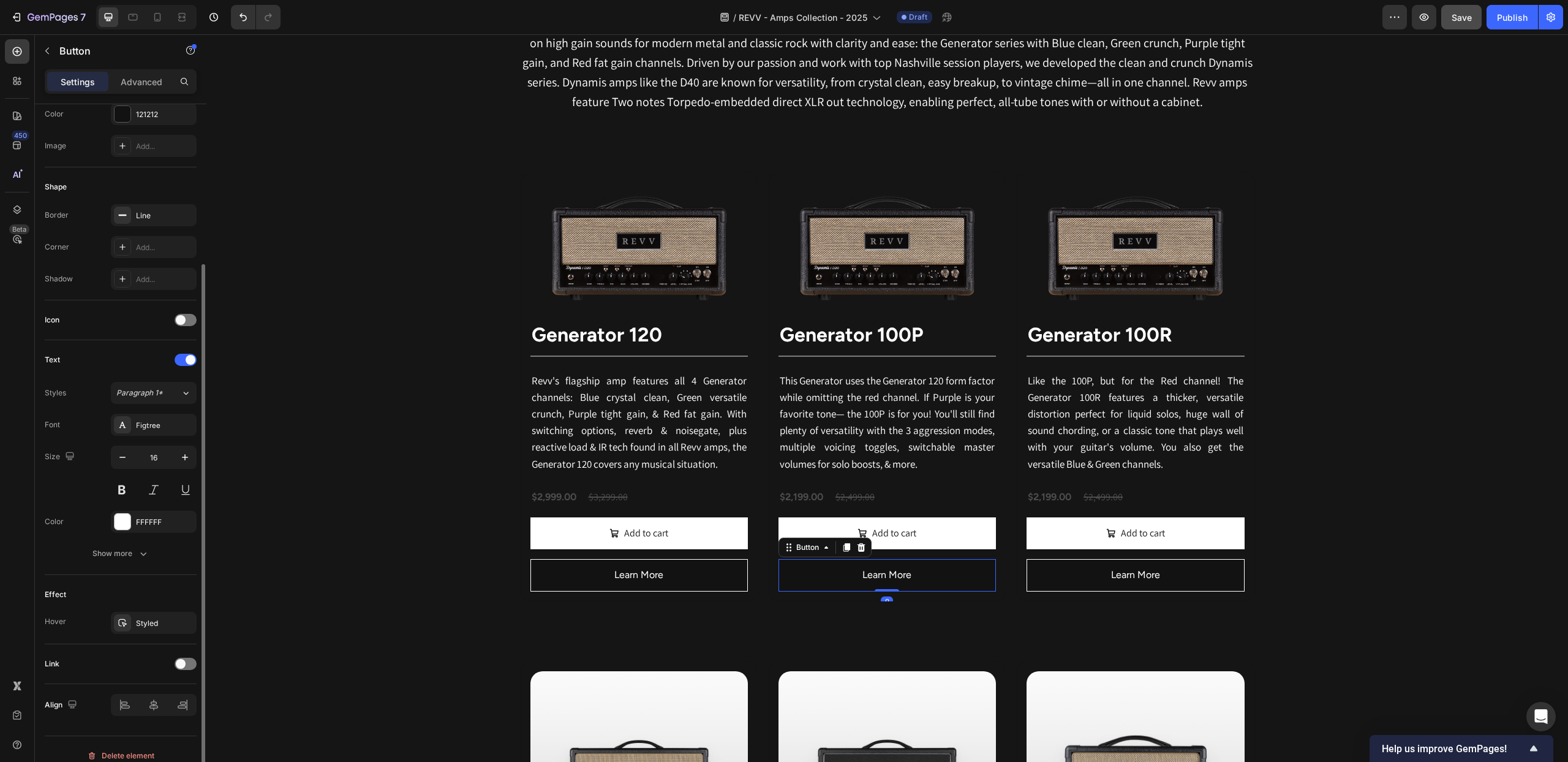
scroll to position [186, 0]
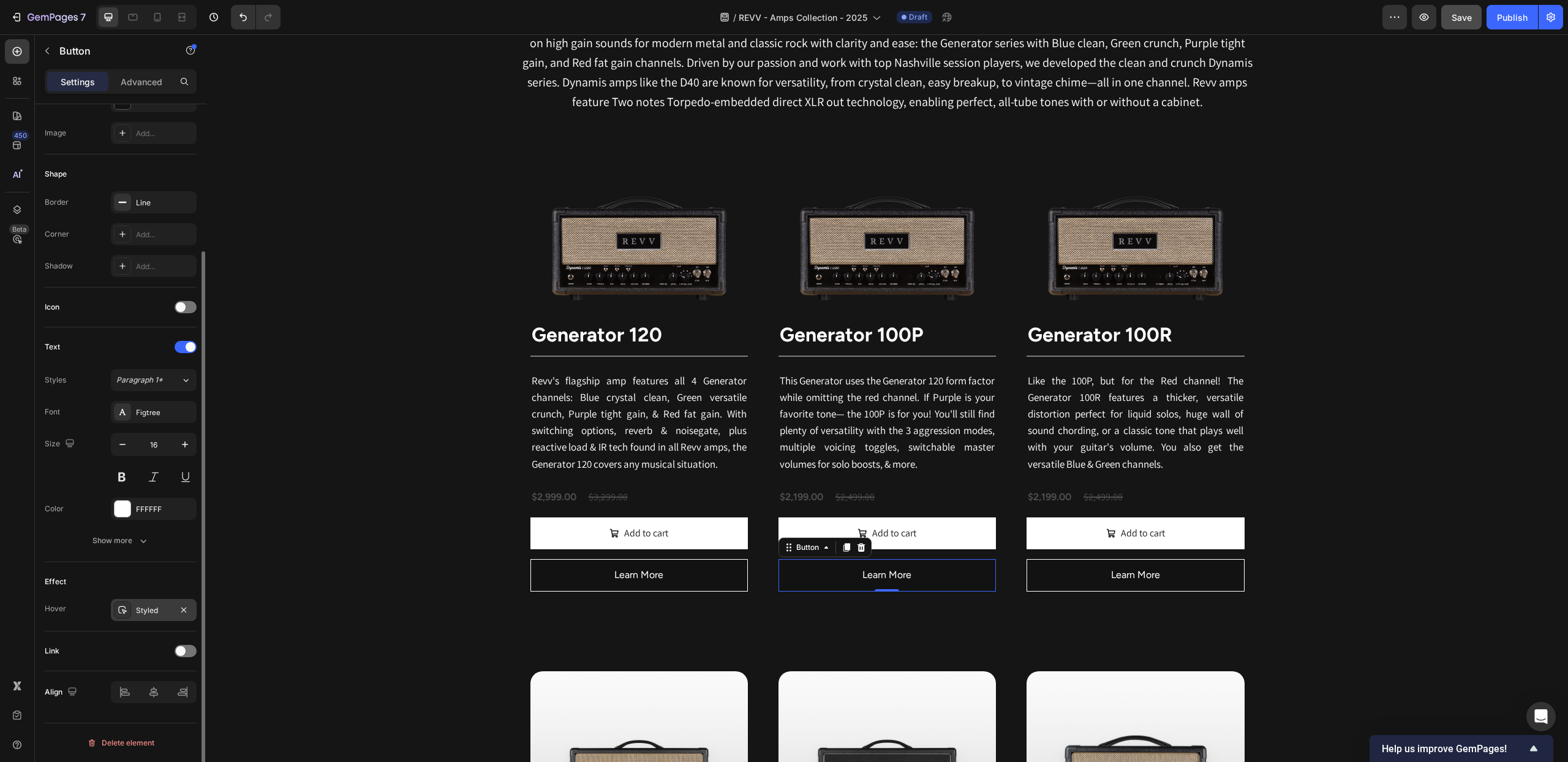
click at [124, 610] on icon at bounding box center [123, 610] width 9 height 8
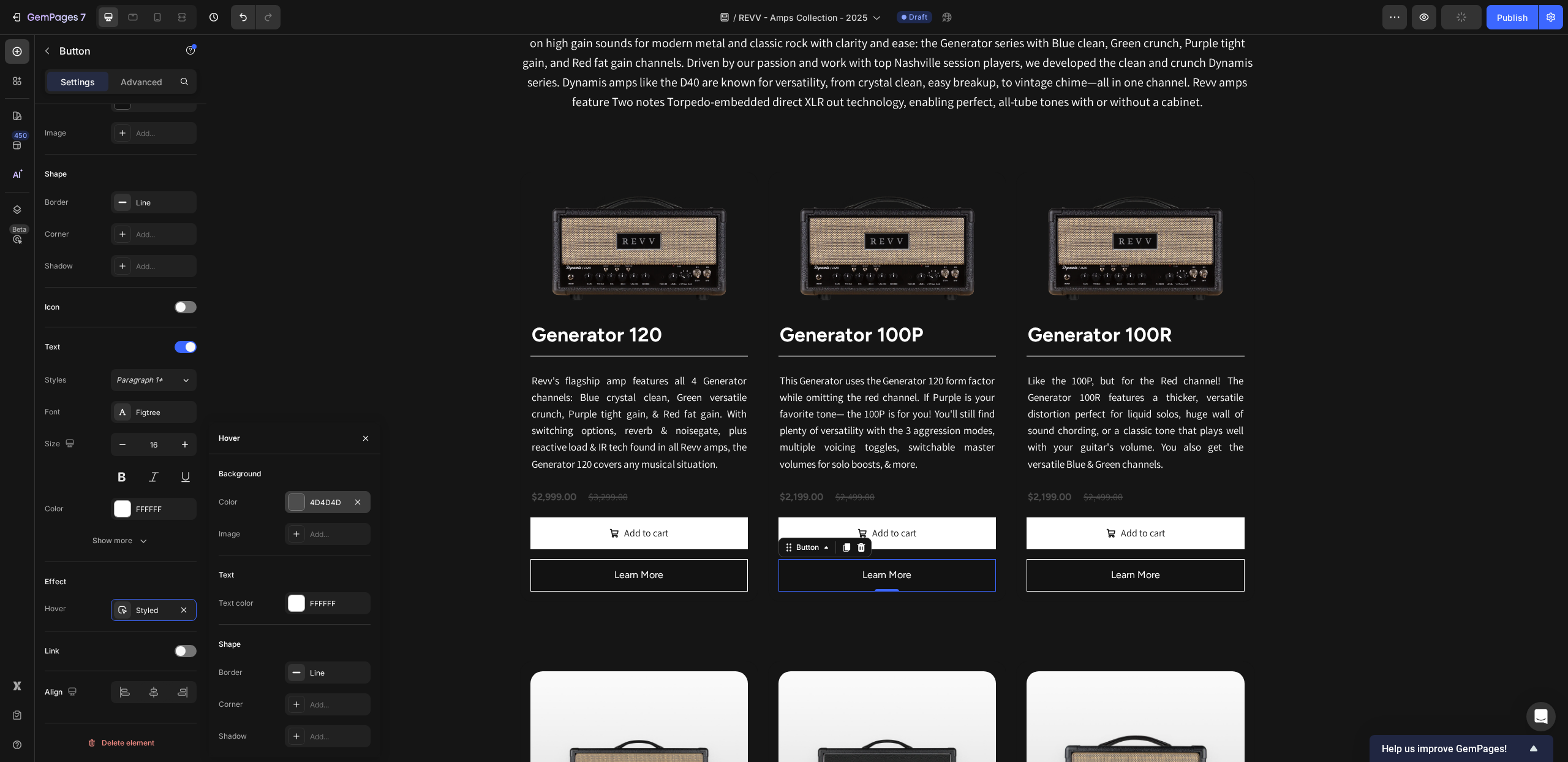
click at [293, 499] on div at bounding box center [297, 502] width 16 height 16
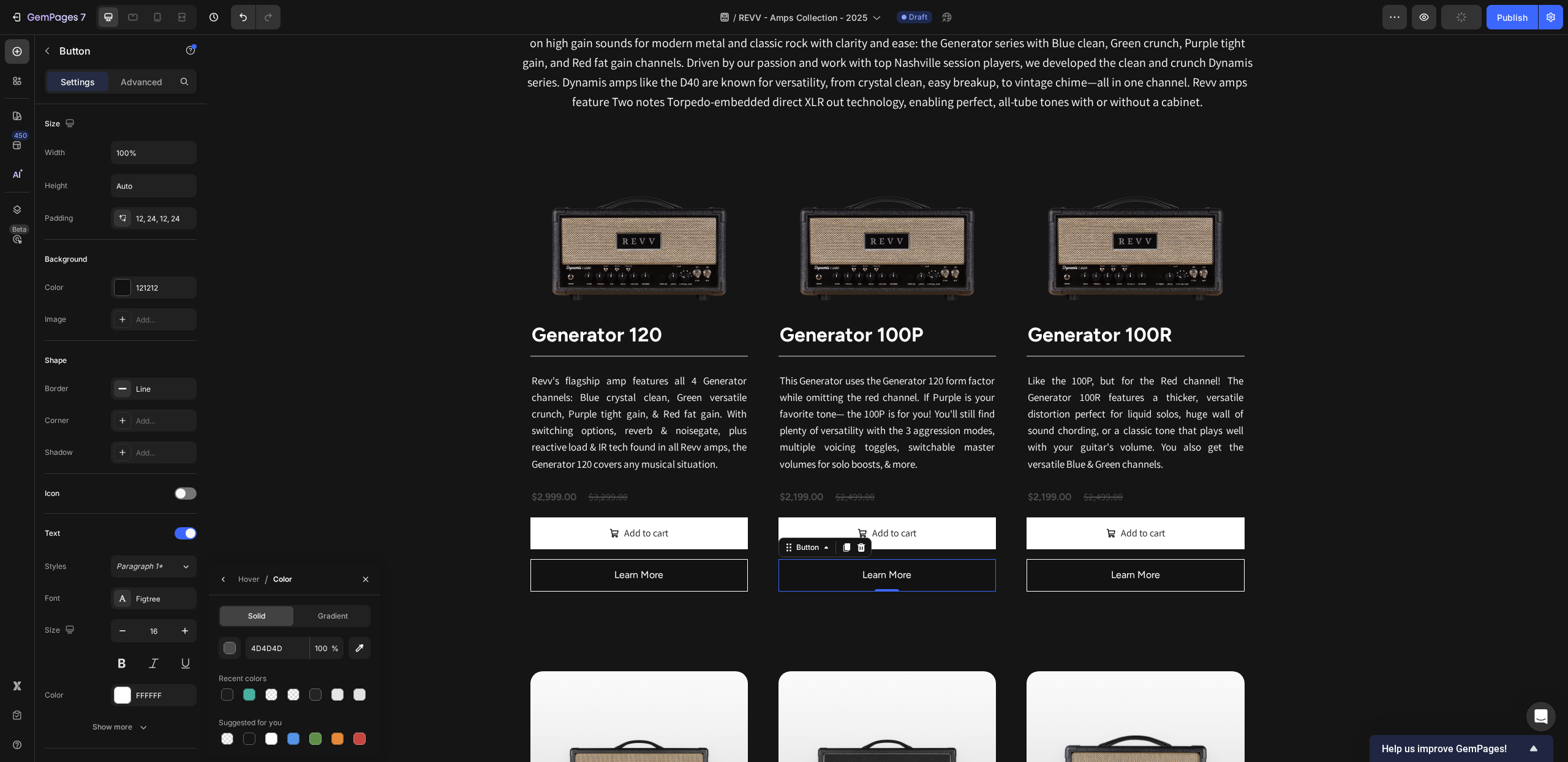
scroll to position [186, 0]
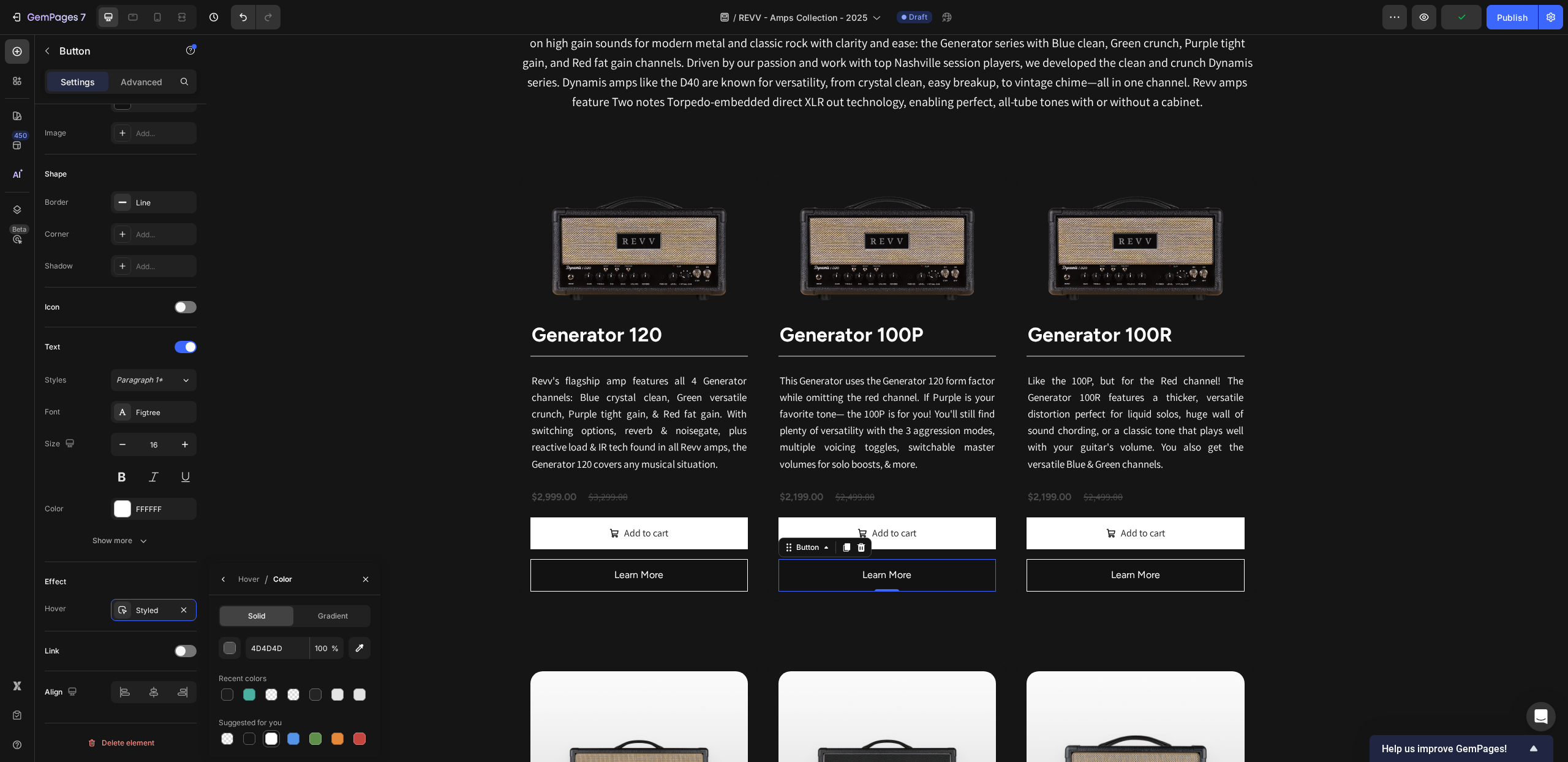
click at [269, 736] on div at bounding box center [271, 739] width 12 height 12
type input "FFFFFF"
click at [249, 575] on div "Hover" at bounding box center [249, 579] width 22 height 11
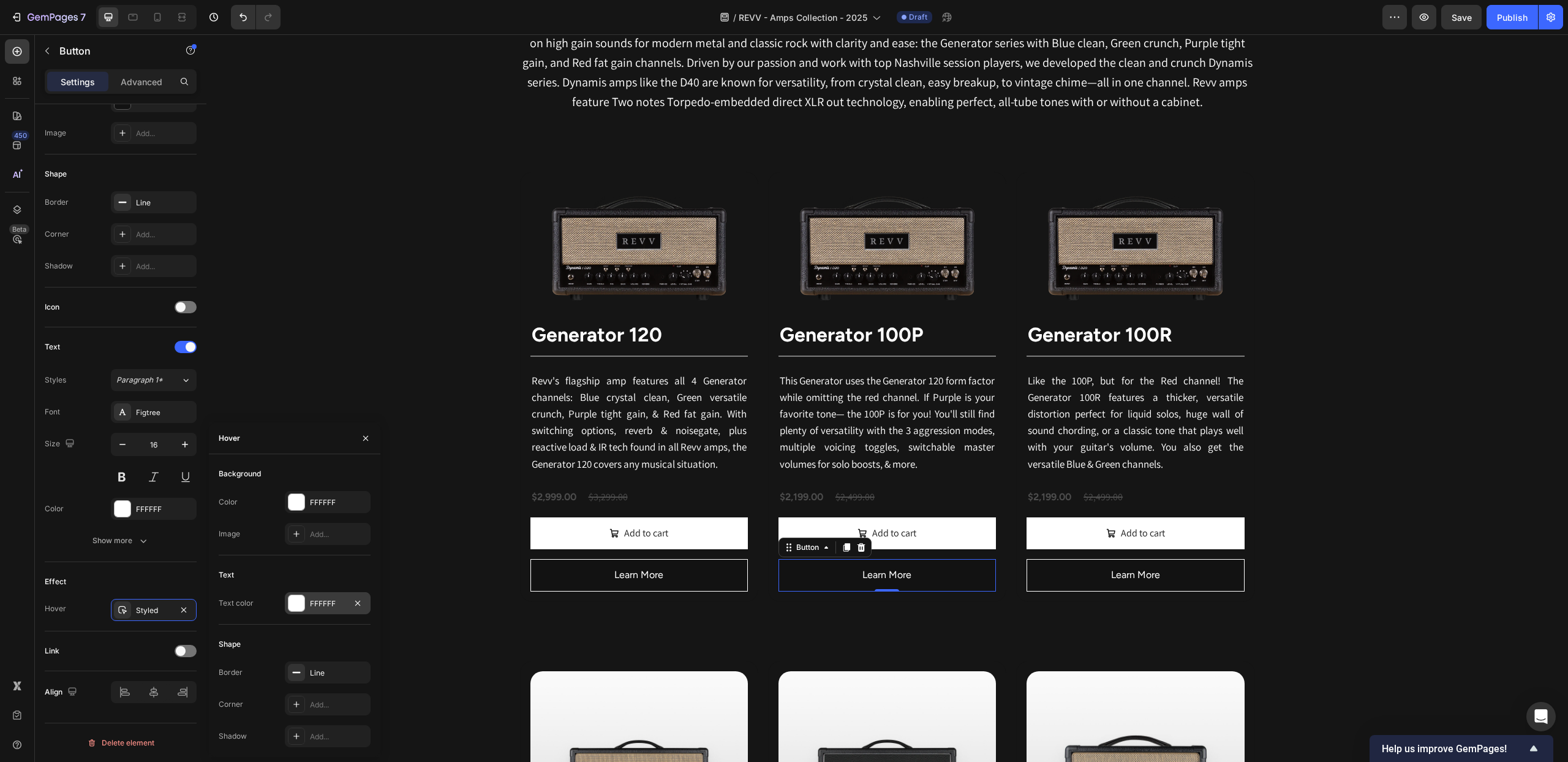
click at [297, 603] on div at bounding box center [297, 603] width 16 height 16
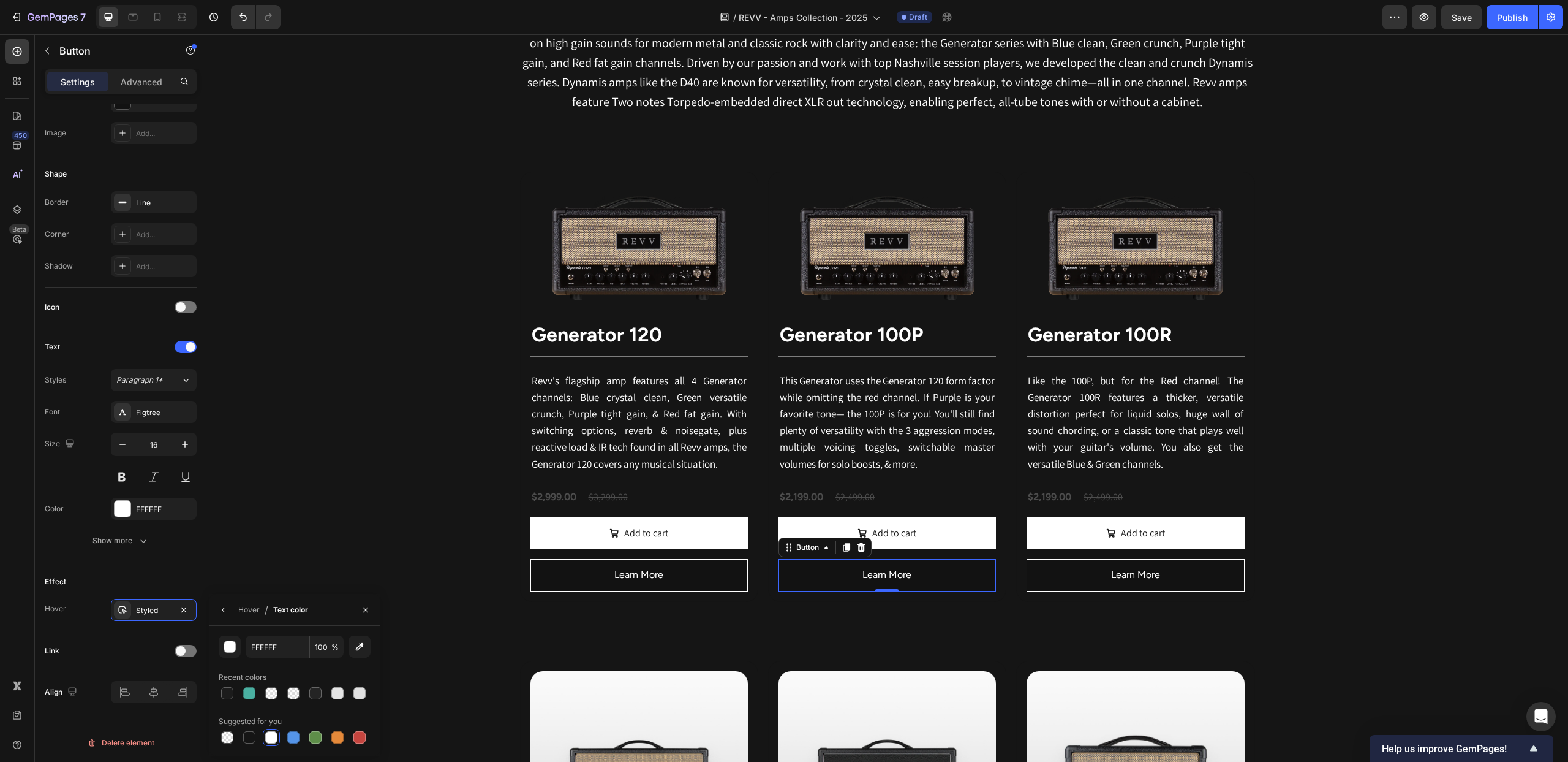
drag, startPoint x: 247, startPoint y: 736, endPoint x: 260, endPoint y: 728, distance: 15.3
click at [247, 736] on div at bounding box center [249, 737] width 12 height 12
type input "151515"
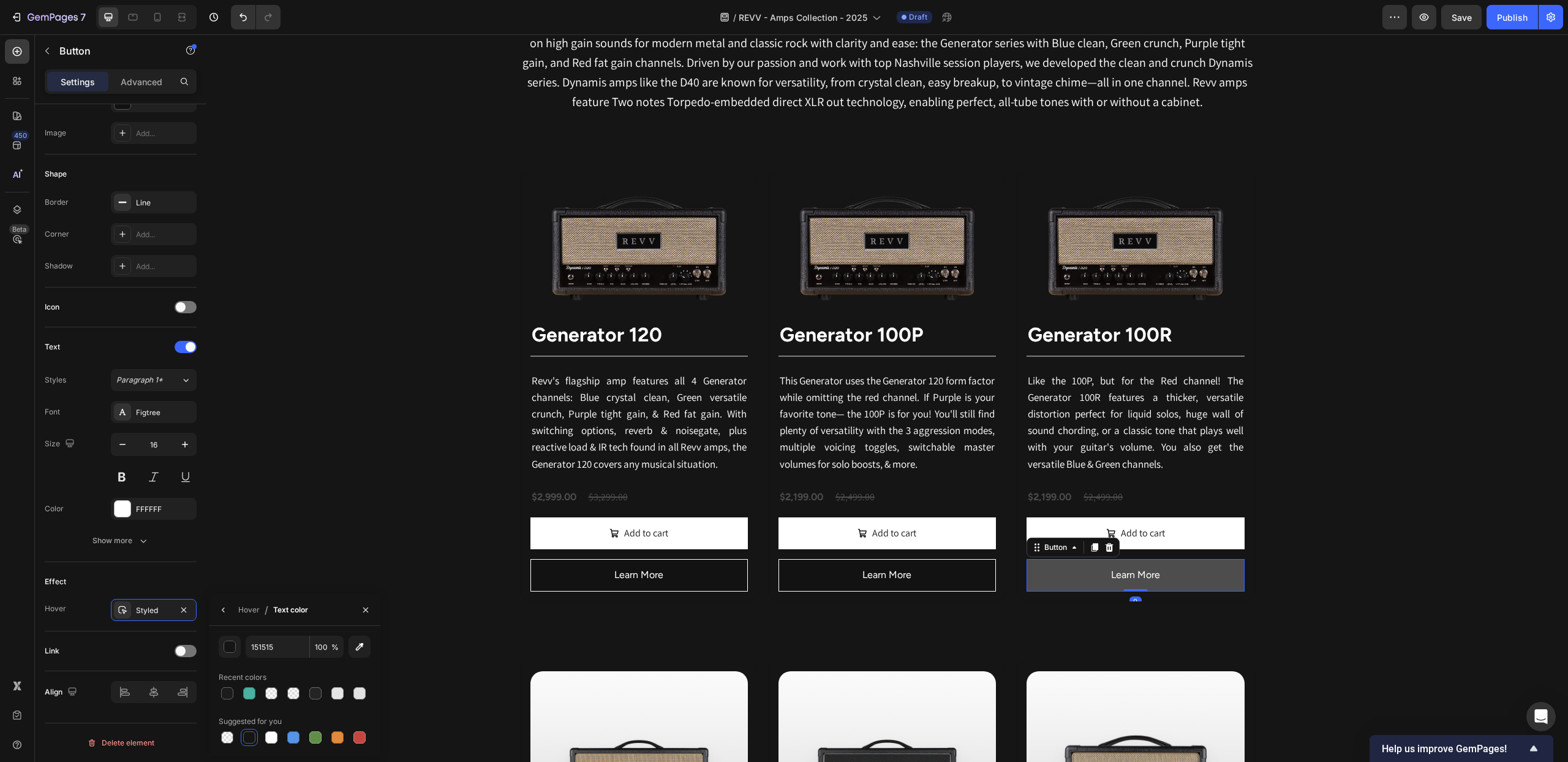
click at [1069, 577] on button "Learn More" at bounding box center [1135, 575] width 217 height 33
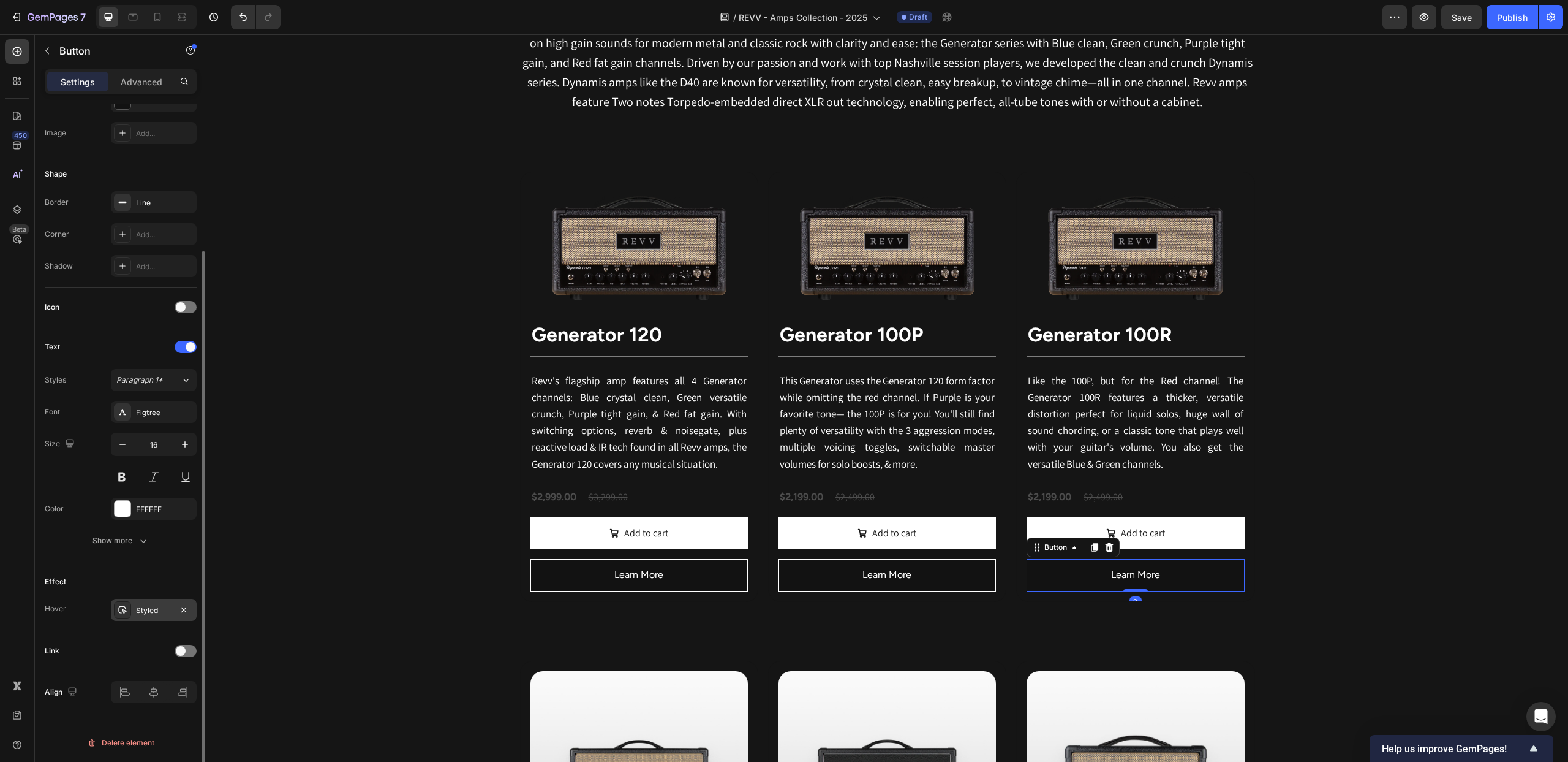
click at [122, 610] on icon at bounding box center [123, 610] width 10 height 10
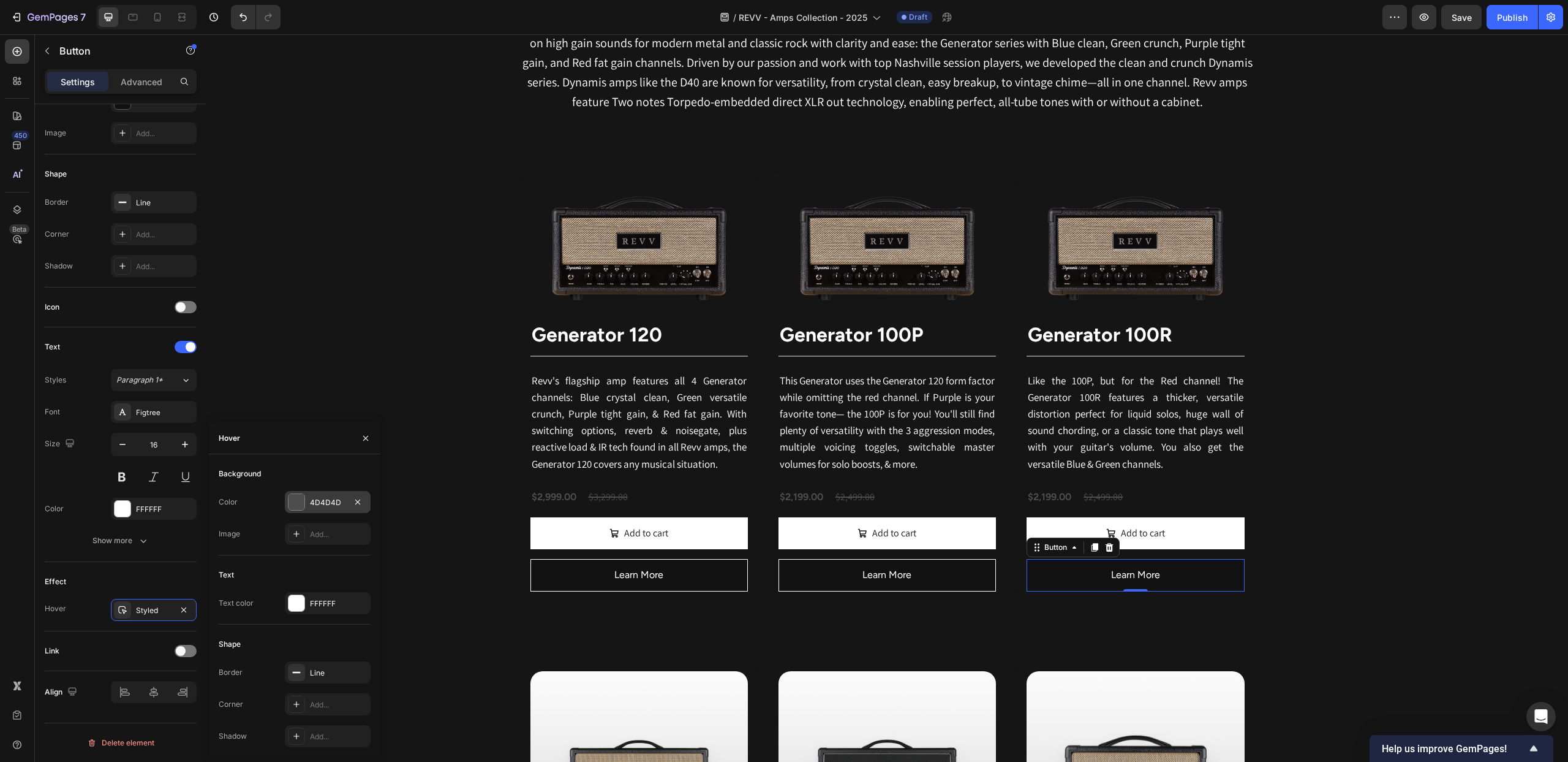
click at [300, 502] on div at bounding box center [297, 502] width 16 height 16
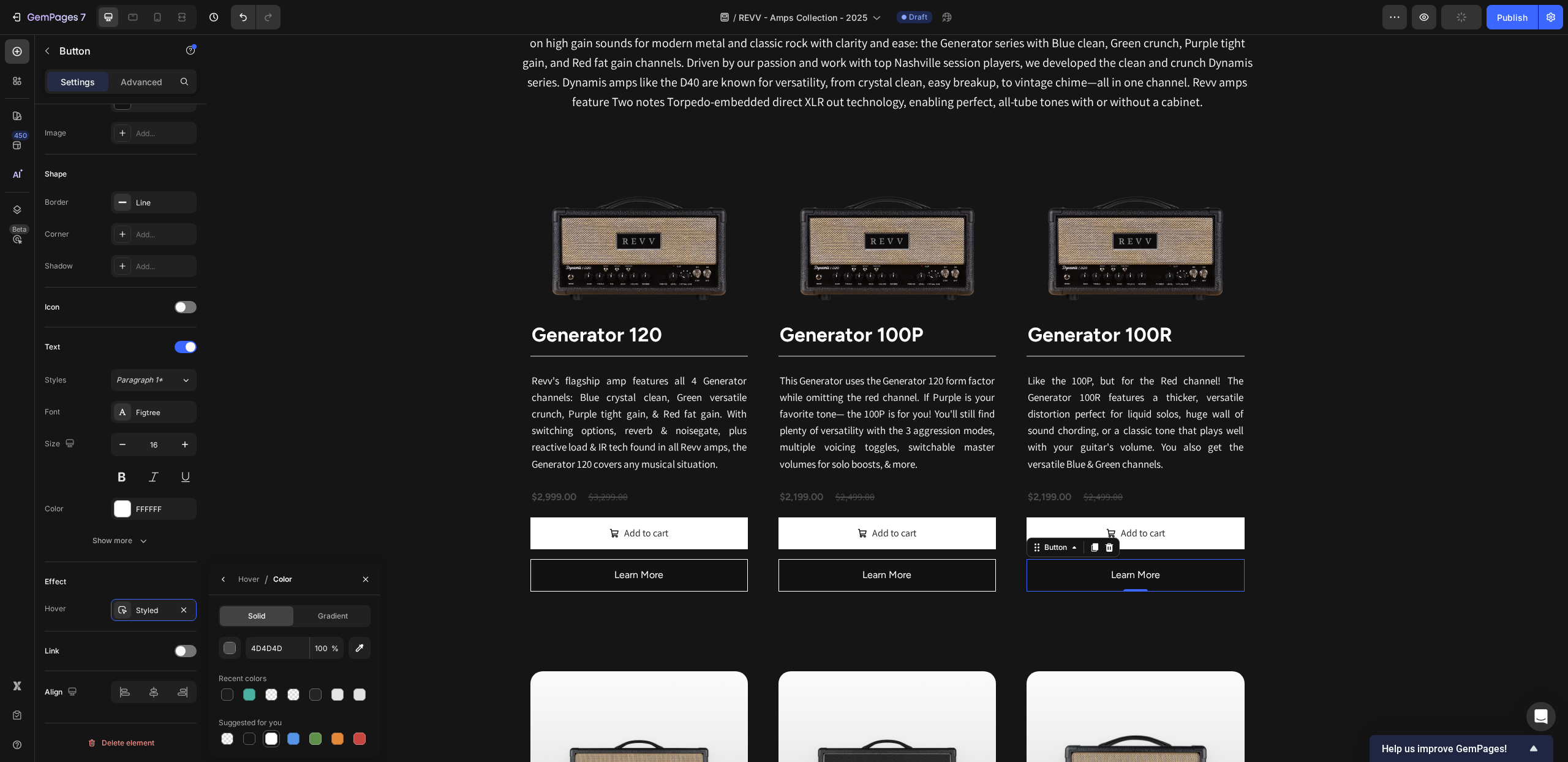
click at [268, 738] on div at bounding box center [271, 739] width 12 height 12
type input "FFFFFF"
click at [248, 581] on div "Hover" at bounding box center [249, 579] width 22 height 11
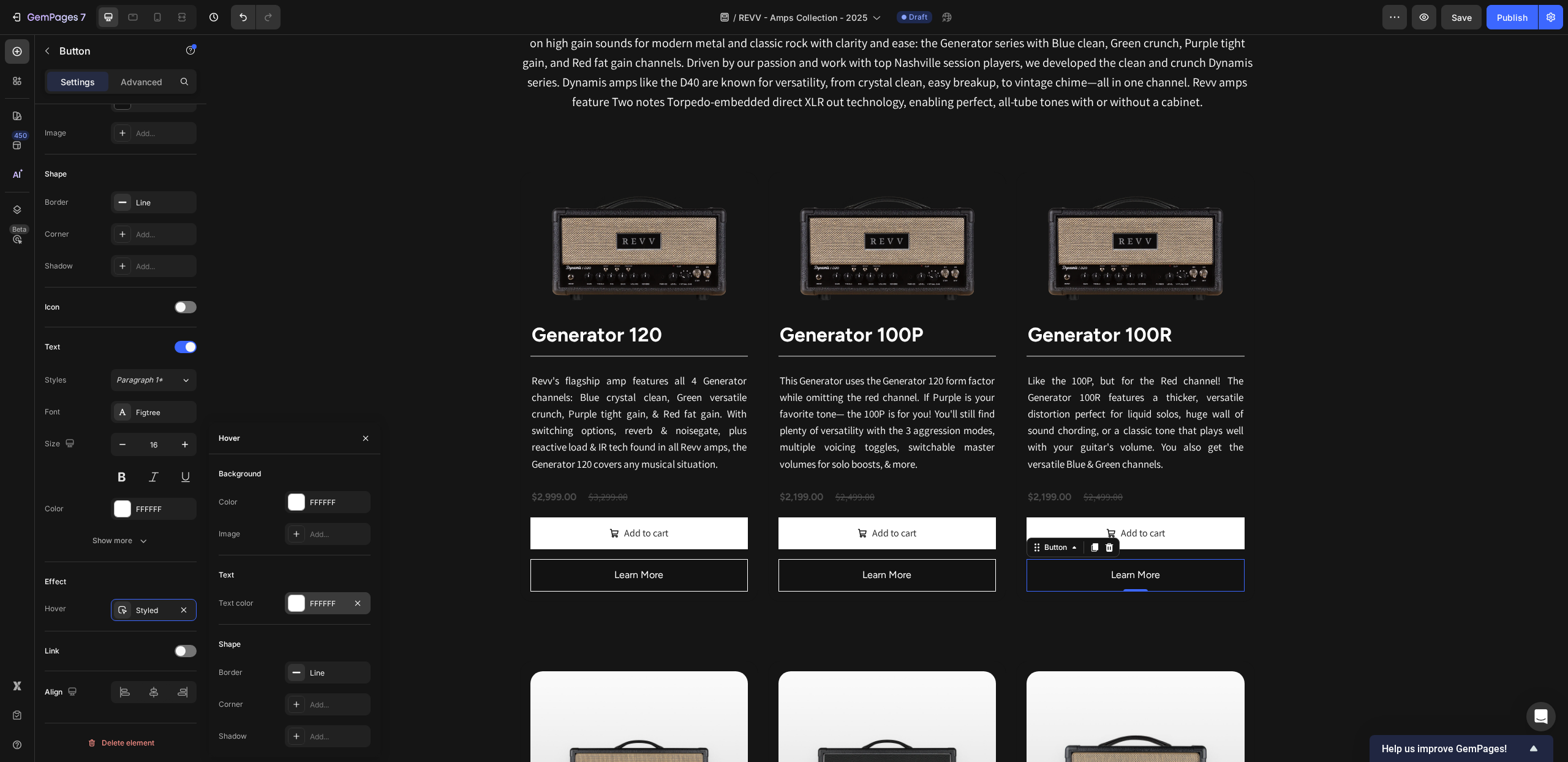
click at [298, 605] on div at bounding box center [297, 603] width 16 height 16
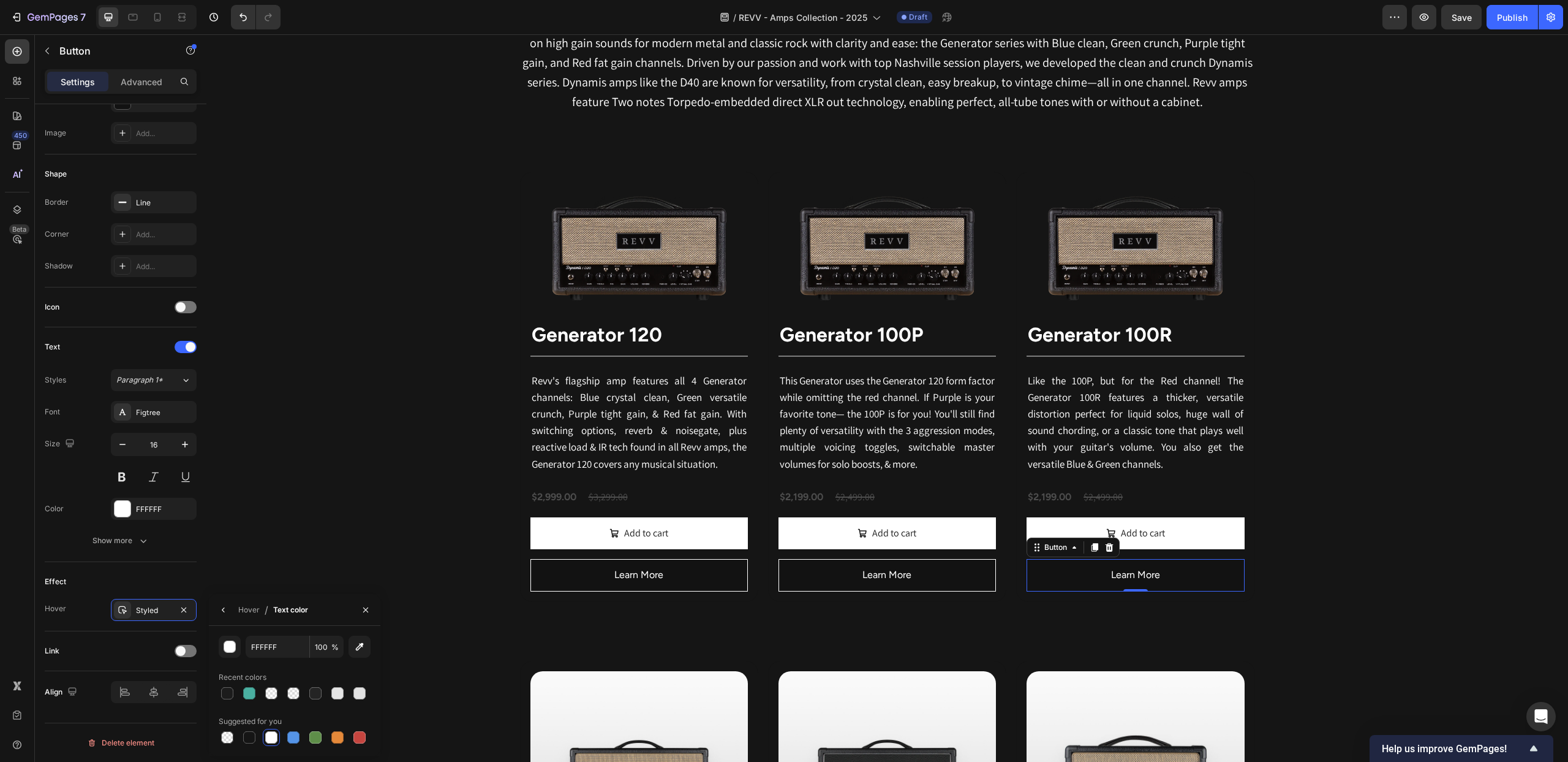
drag, startPoint x: 250, startPoint y: 736, endPoint x: 262, endPoint y: 726, distance: 15.6
click at [250, 736] on div at bounding box center [249, 737] width 12 height 12
type input "151515"
click at [1375, 397] on div "Revv Amplification was founded in [DATE] with one goal: zero-compromise amps th…" at bounding box center [887, 760] width 1362 height 1581
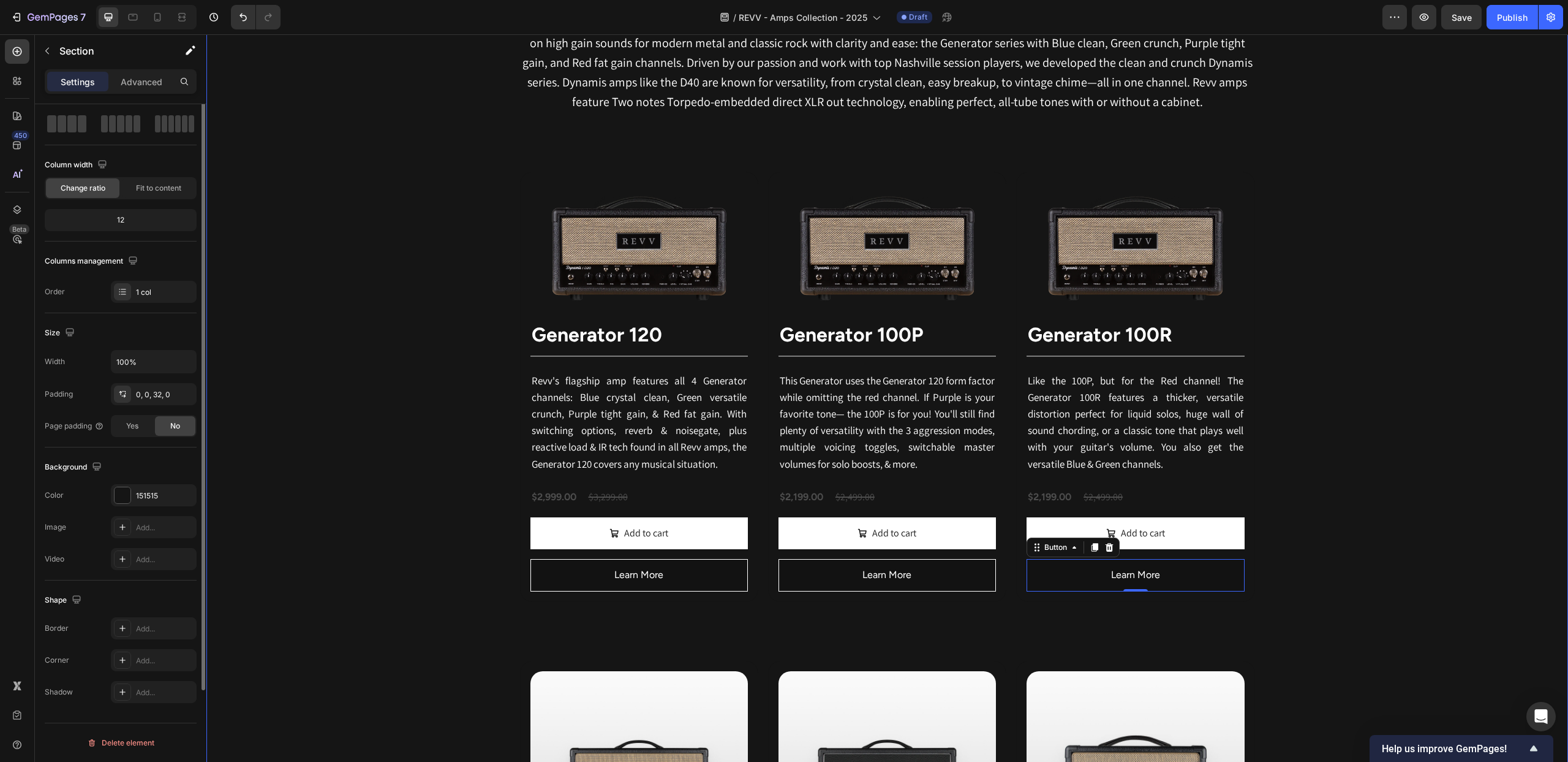
scroll to position [0, 0]
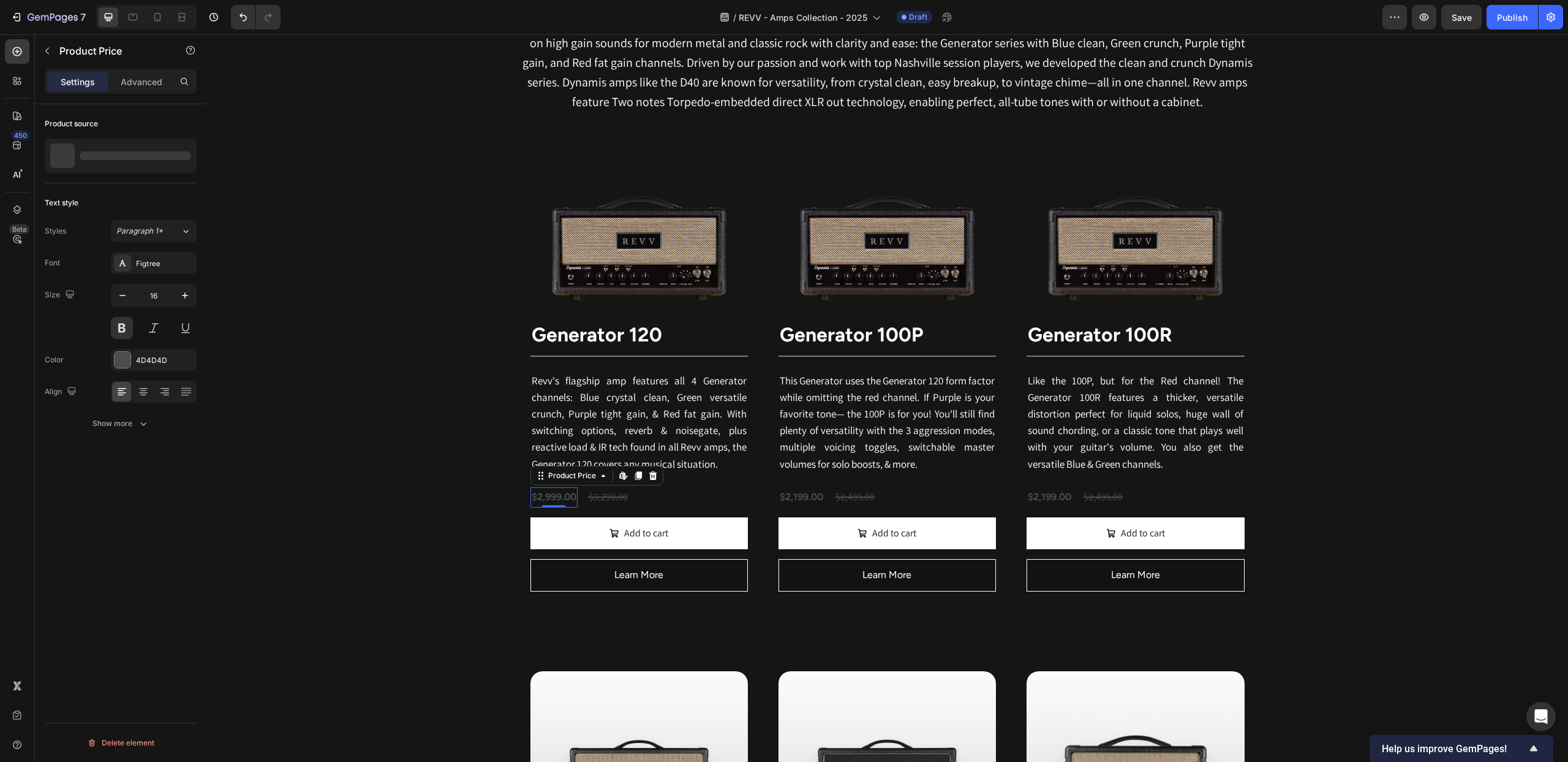
click at [553, 497] on div "$2,999.00" at bounding box center [554, 497] width 47 height 20
click at [120, 358] on div at bounding box center [123, 360] width 16 height 16
drag, startPoint x: 268, startPoint y: 486, endPoint x: 294, endPoint y: 486, distance: 26.0
click at [268, 486] on div at bounding box center [271, 487] width 12 height 12
type input "FFFFFF"
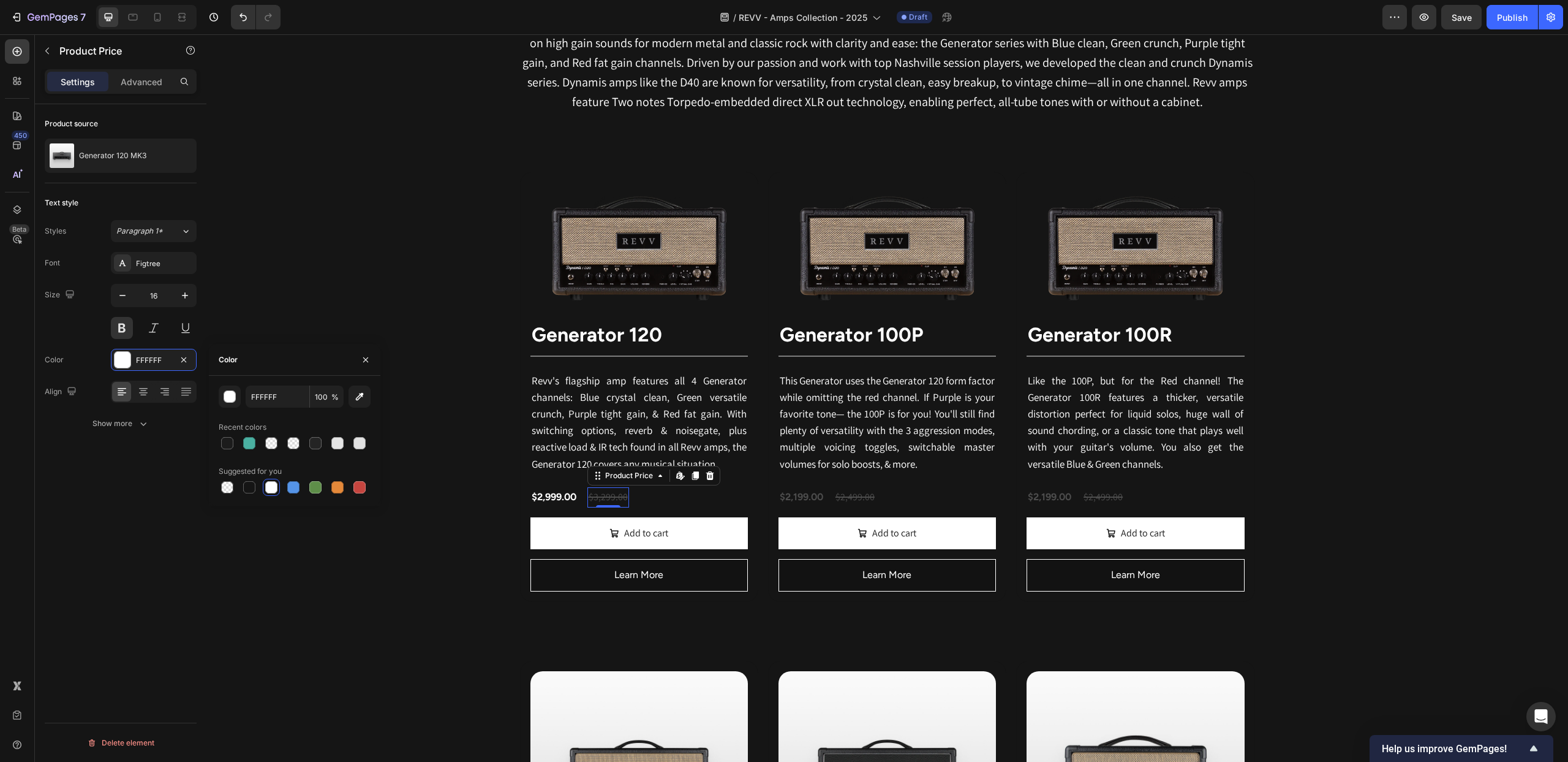
click at [608, 500] on div "$3,299.00" at bounding box center [608, 497] width 42 height 20
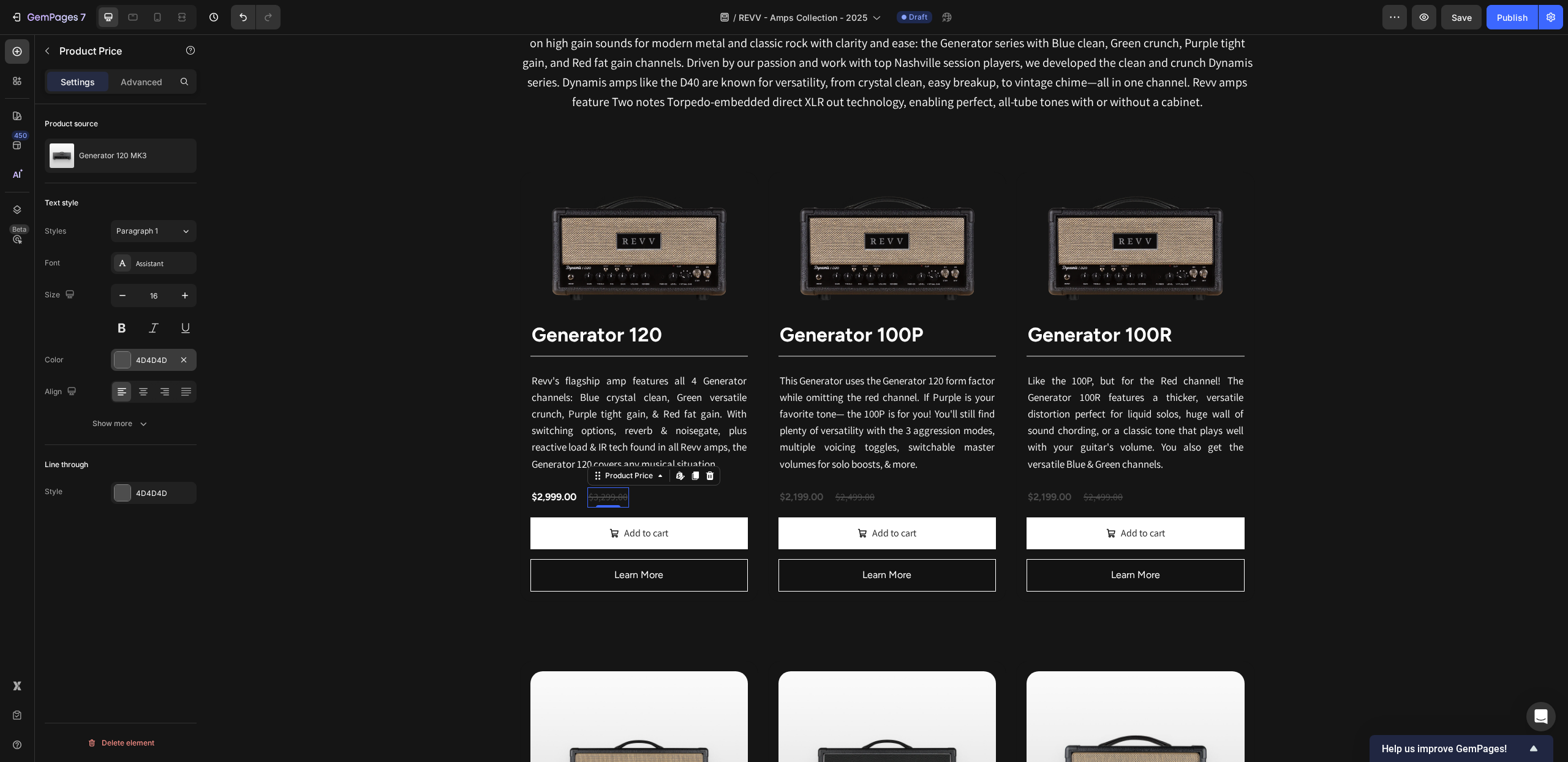
click at [127, 357] on div at bounding box center [123, 360] width 16 height 16
click at [270, 484] on div at bounding box center [271, 487] width 12 height 12
type input "FFFFFF"
click at [124, 492] on div at bounding box center [123, 493] width 16 height 16
click at [300, 535] on div at bounding box center [297, 530] width 16 height 16
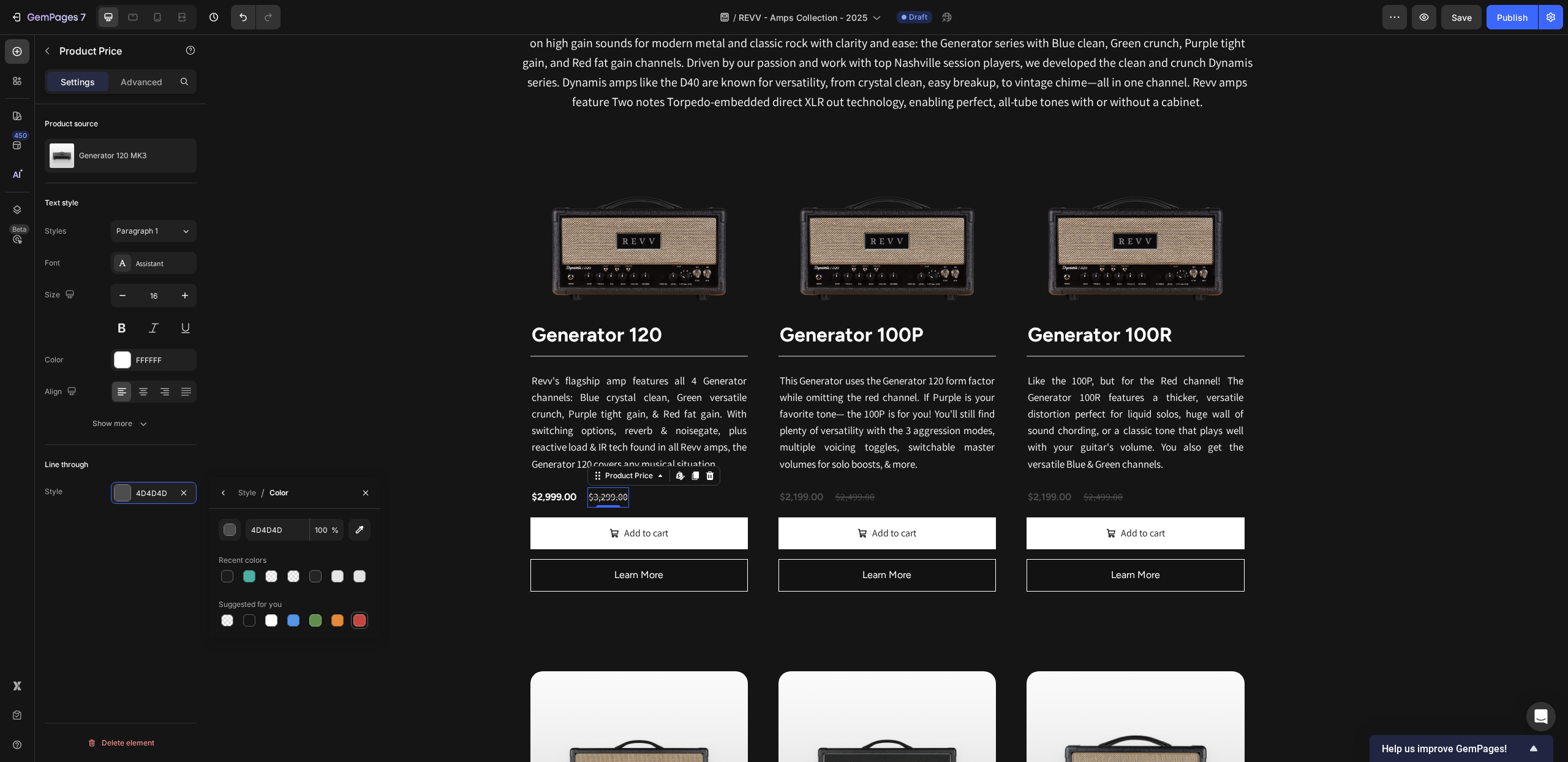
click at [361, 622] on div at bounding box center [360, 620] width 12 height 12
type input "C5453F"
click at [800, 498] on div "$2,199.00" at bounding box center [802, 497] width 46 height 20
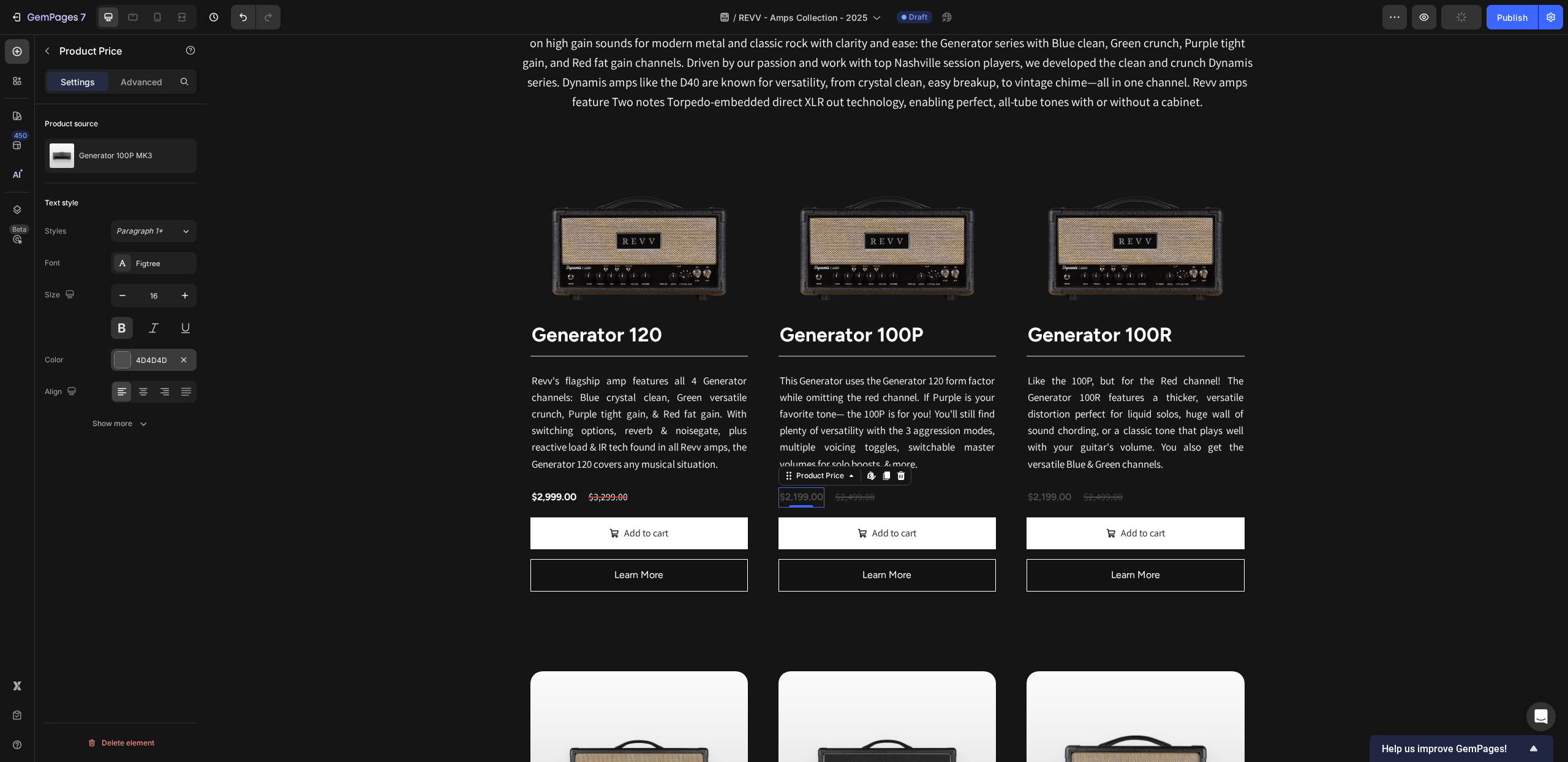
click at [118, 354] on div at bounding box center [123, 360] width 16 height 16
click at [273, 487] on div at bounding box center [271, 487] width 12 height 12
type input "FFFFFF"
click at [861, 501] on div "$2,499.00" at bounding box center [855, 497] width 42 height 20
click at [126, 352] on div at bounding box center [123, 360] width 16 height 16
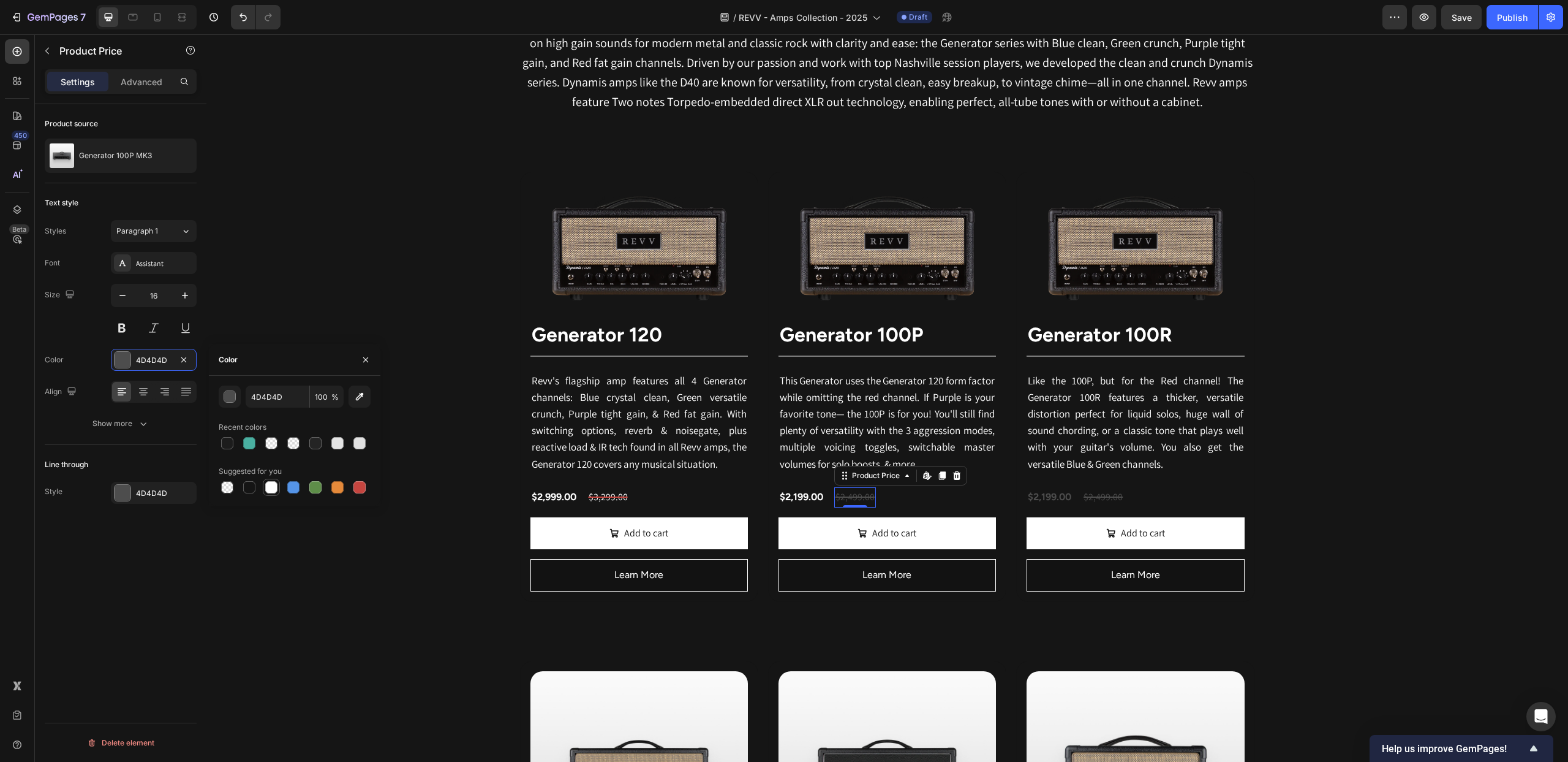
click at [268, 485] on div at bounding box center [271, 487] width 12 height 12
type input "FFFFFF"
click at [126, 495] on div at bounding box center [123, 493] width 16 height 16
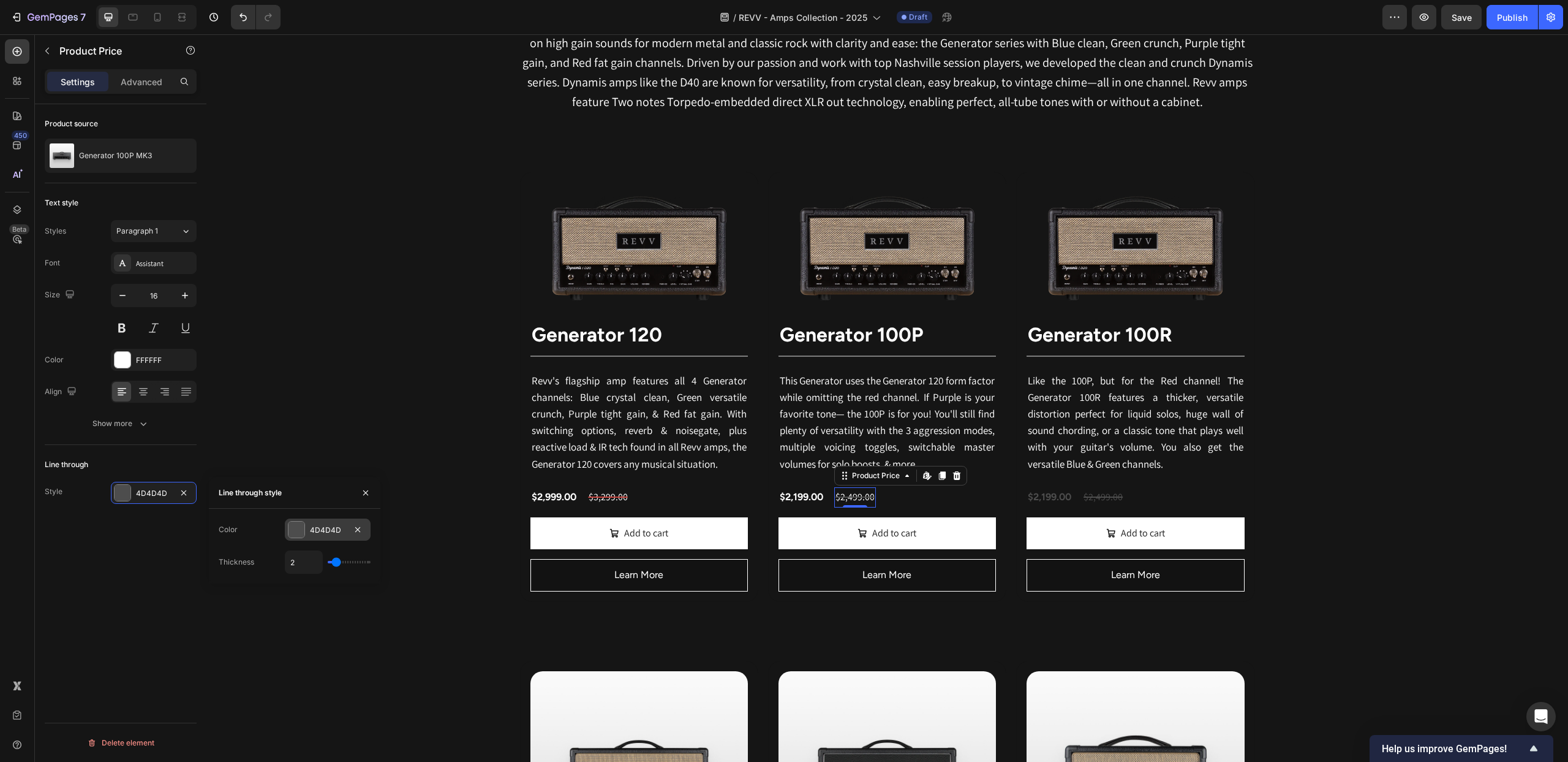
click at [300, 527] on div at bounding box center [297, 530] width 16 height 16
drag, startPoint x: 361, startPoint y: 619, endPoint x: 358, endPoint y: 605, distance: 14.3
click at [361, 619] on div at bounding box center [360, 620] width 12 height 12
type input "C5453F"
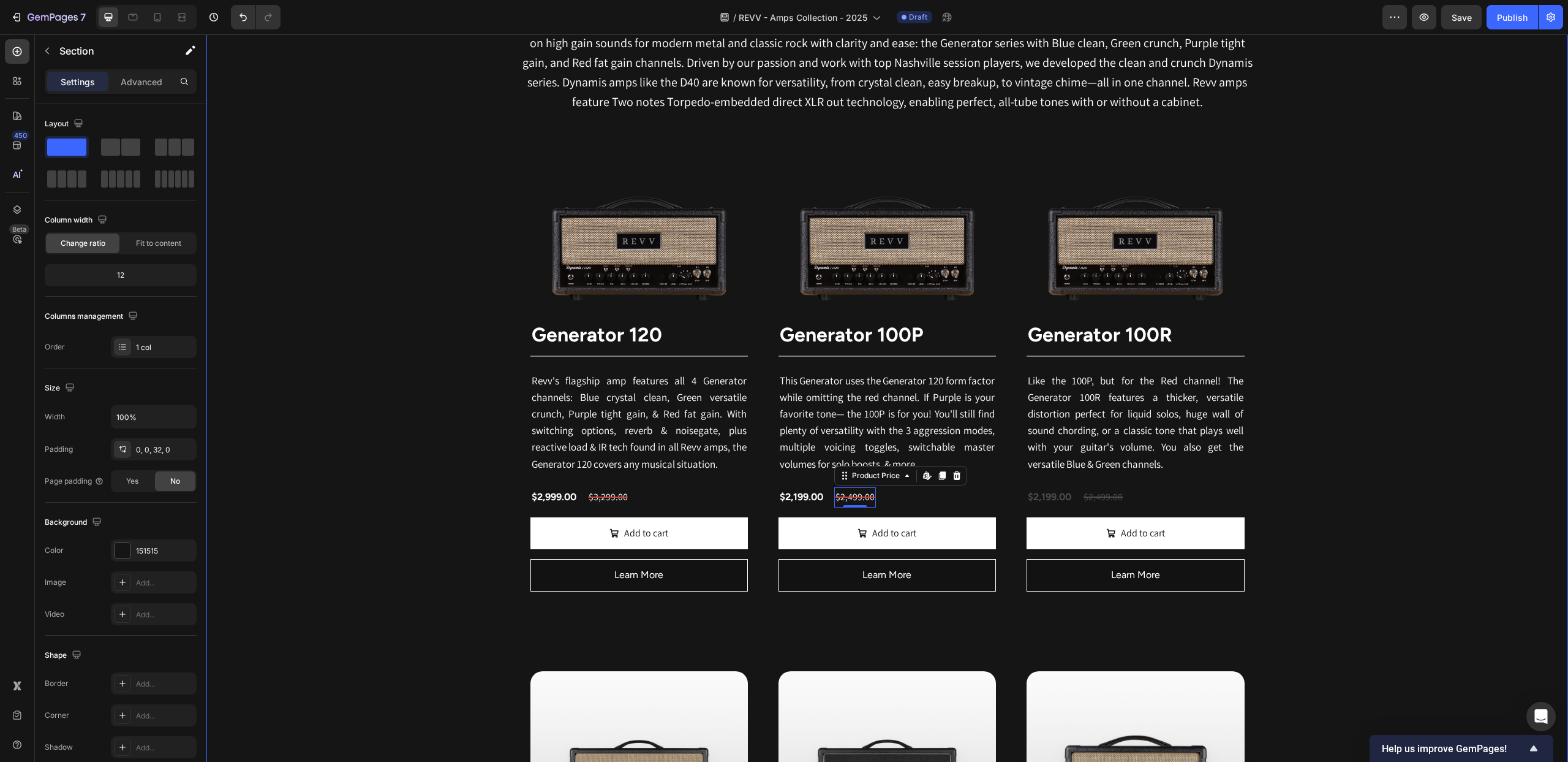
click at [365, 441] on div "Revv Amplification was founded in [DATE] with one goal: zero-compromise amps th…" at bounding box center [887, 760] width 1362 height 1581
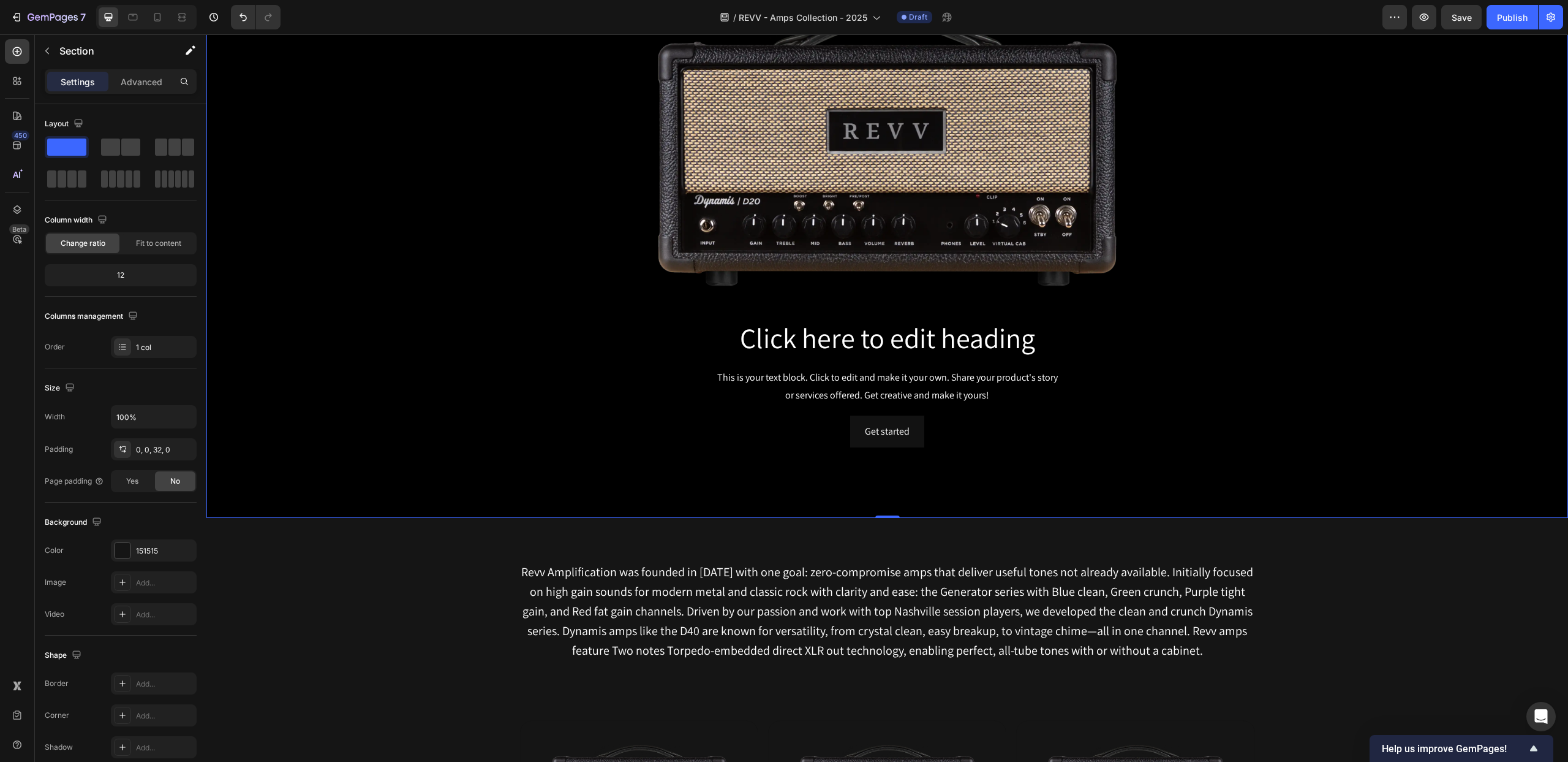
click at [1302, 435] on div "Background Image" at bounding box center [887, 211] width 1362 height 613
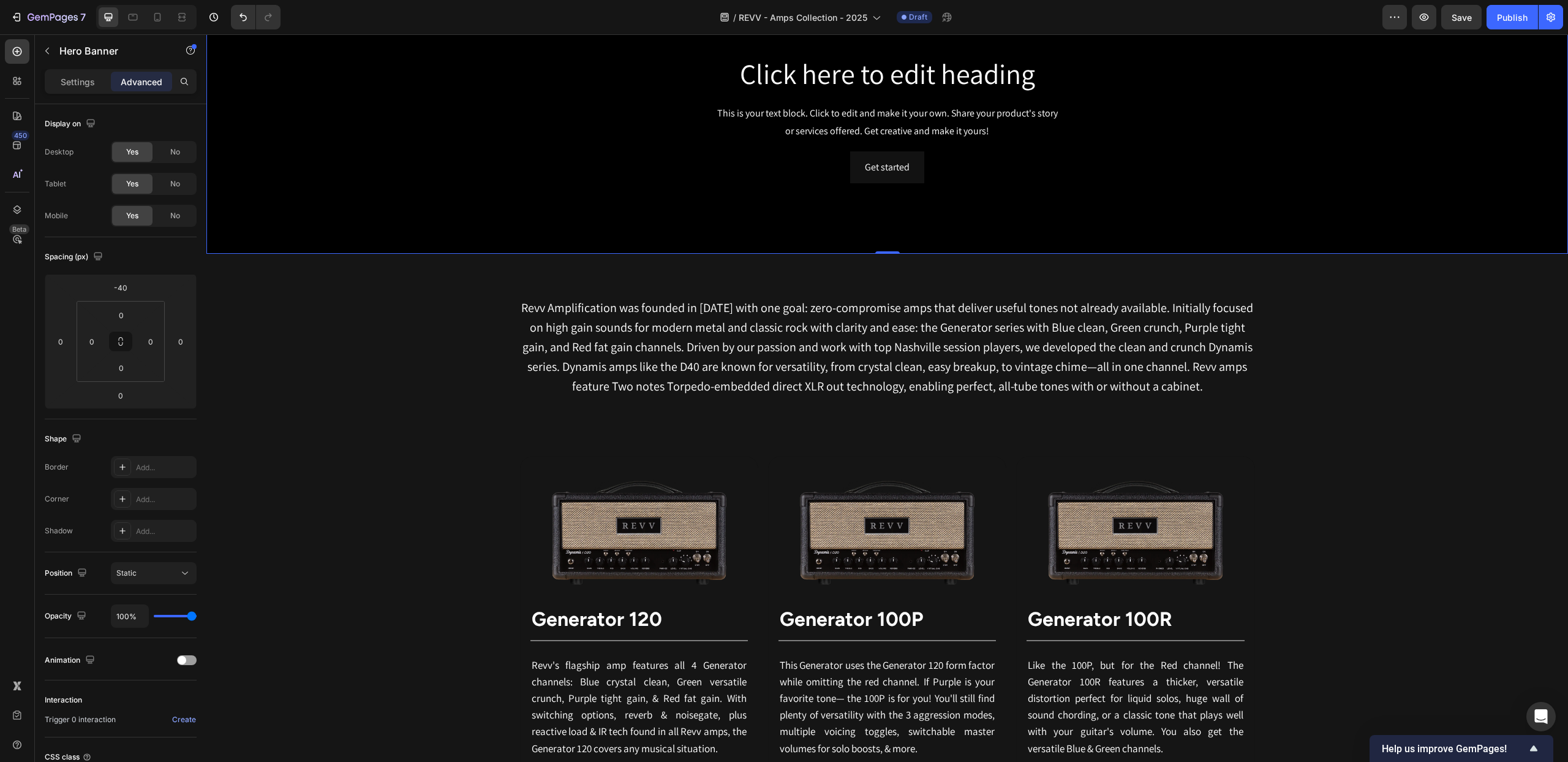
scroll to position [415, 0]
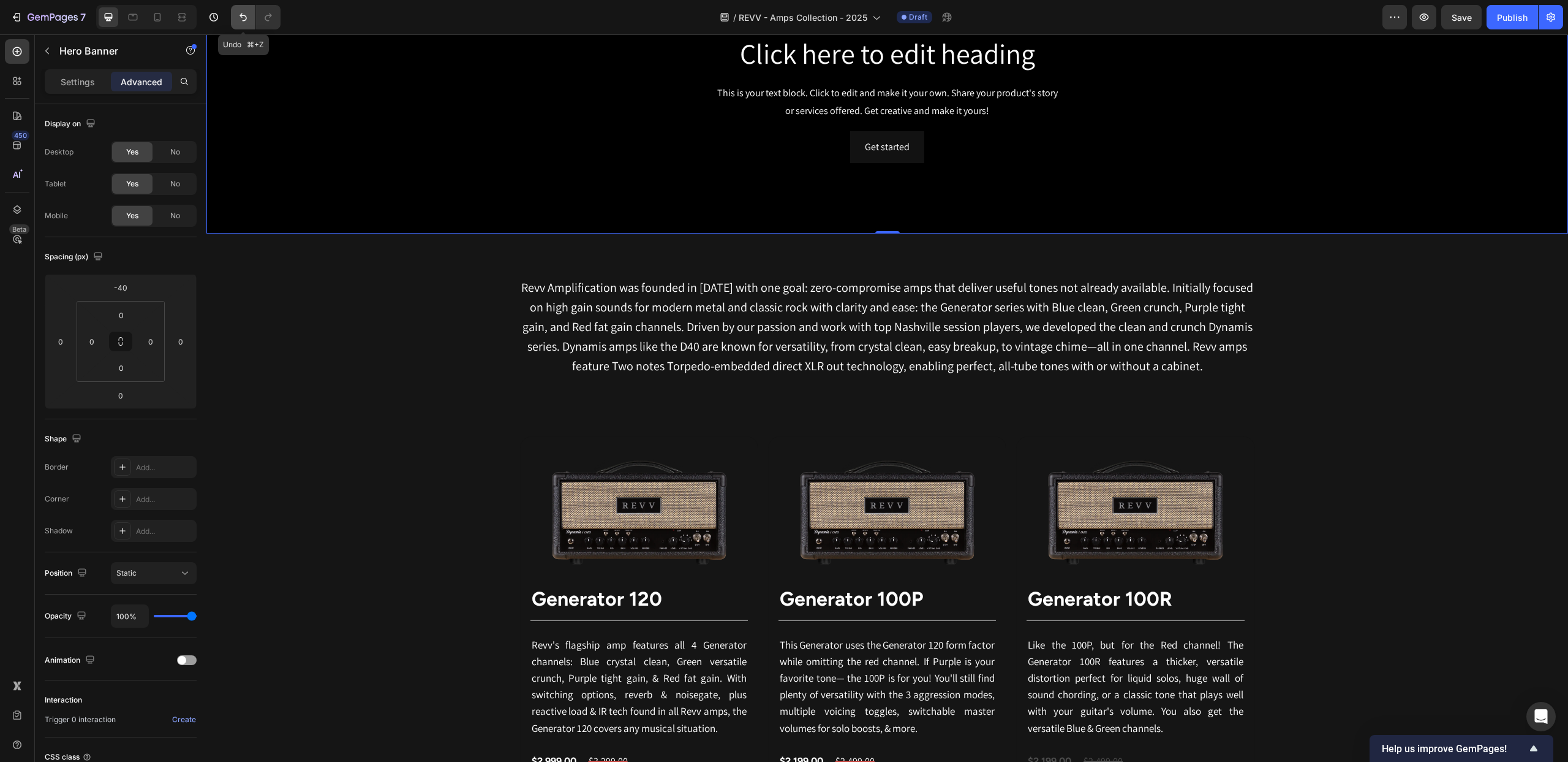
click at [243, 17] on icon "Undo/Redo" at bounding box center [243, 17] width 12 height 12
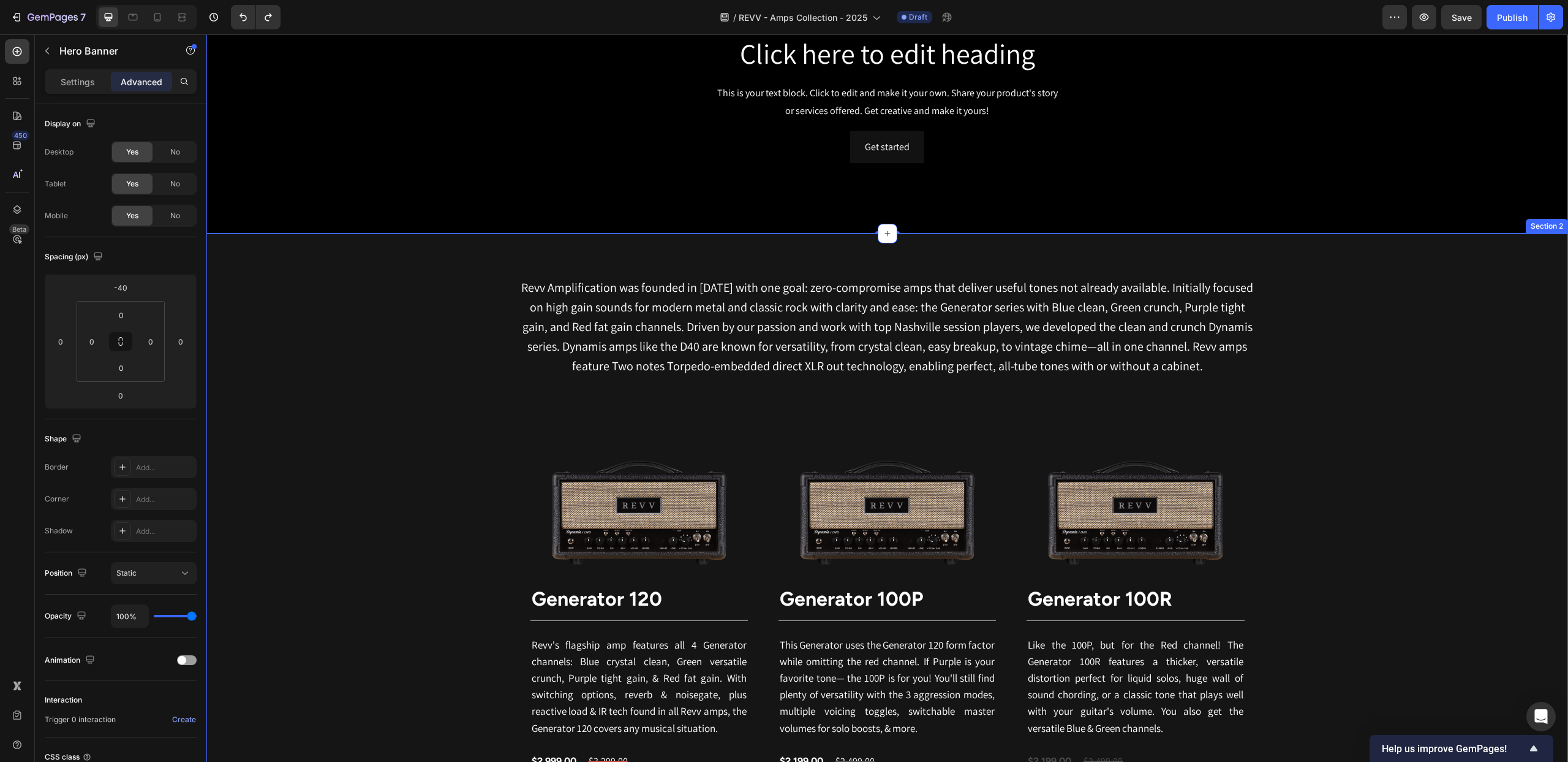
scroll to position [578, 0]
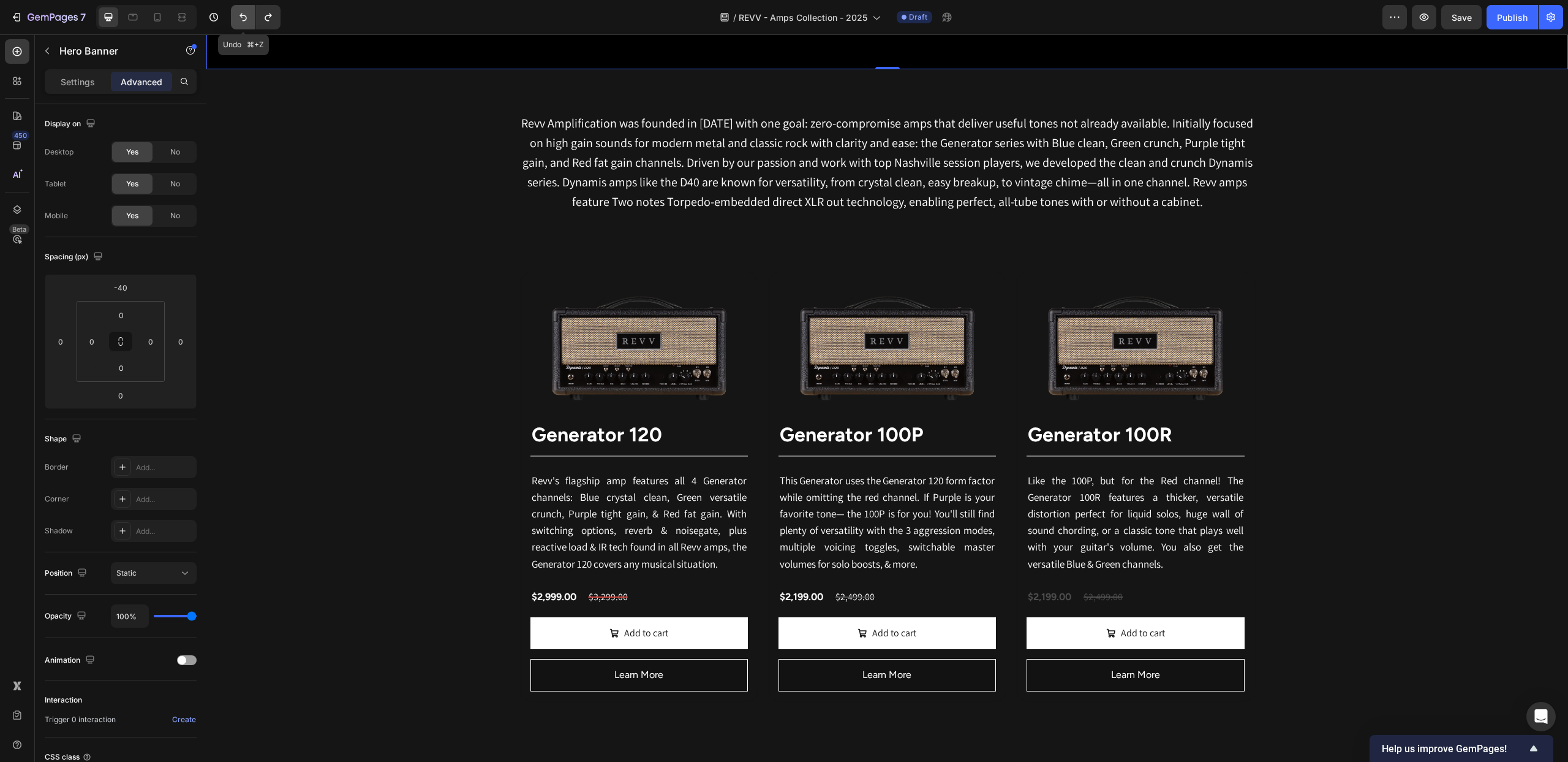
click at [244, 20] on icon "Undo/Redo" at bounding box center [243, 17] width 12 height 12
click at [260, 17] on button "Undo/Redo" at bounding box center [268, 17] width 25 height 25
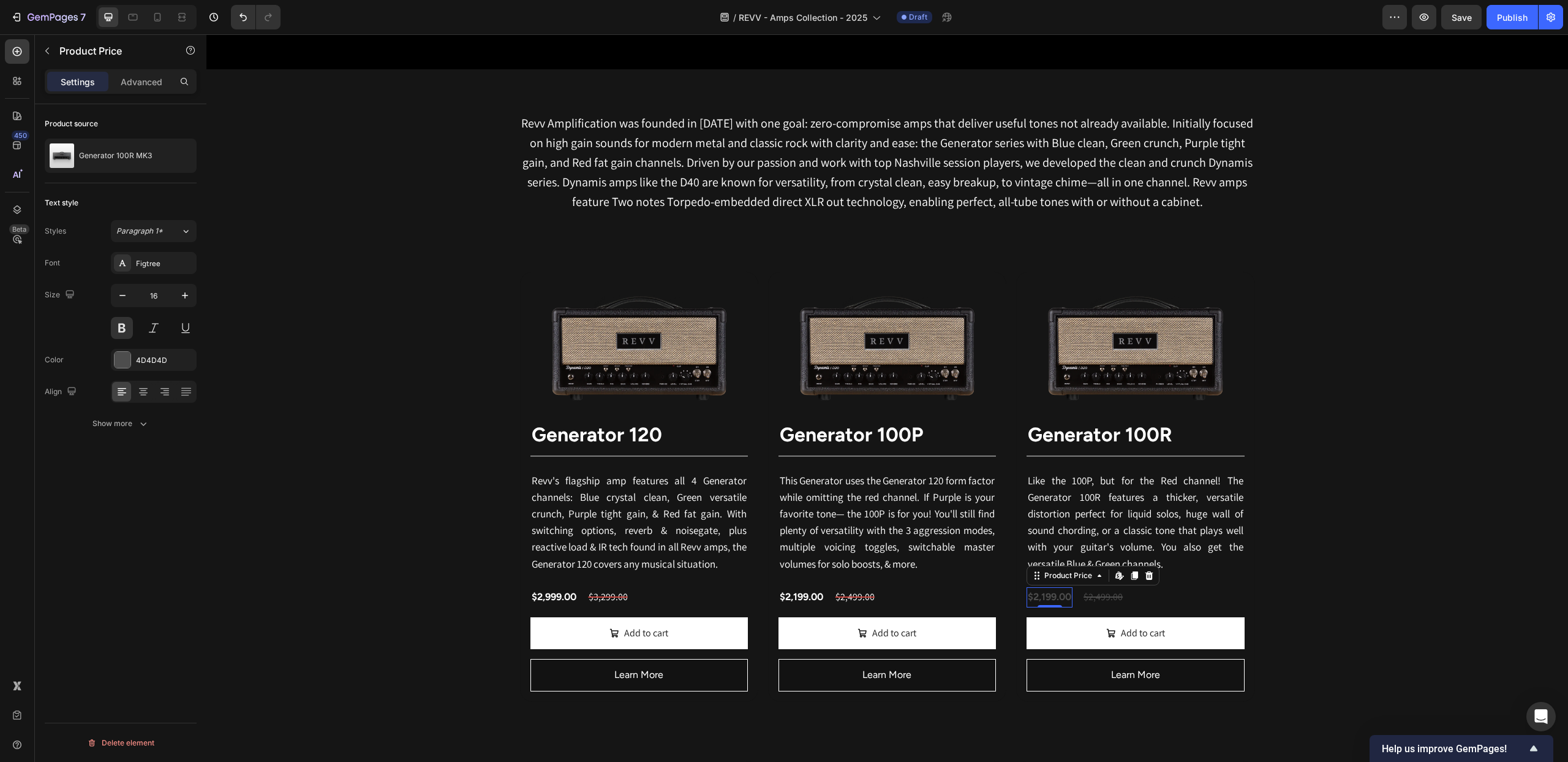
click at [1042, 601] on div "$2,199.00" at bounding box center [1050, 597] width 46 height 20
click at [119, 358] on div at bounding box center [123, 360] width 16 height 16
click at [269, 488] on div at bounding box center [271, 487] width 12 height 12
type input "FFFFFF"
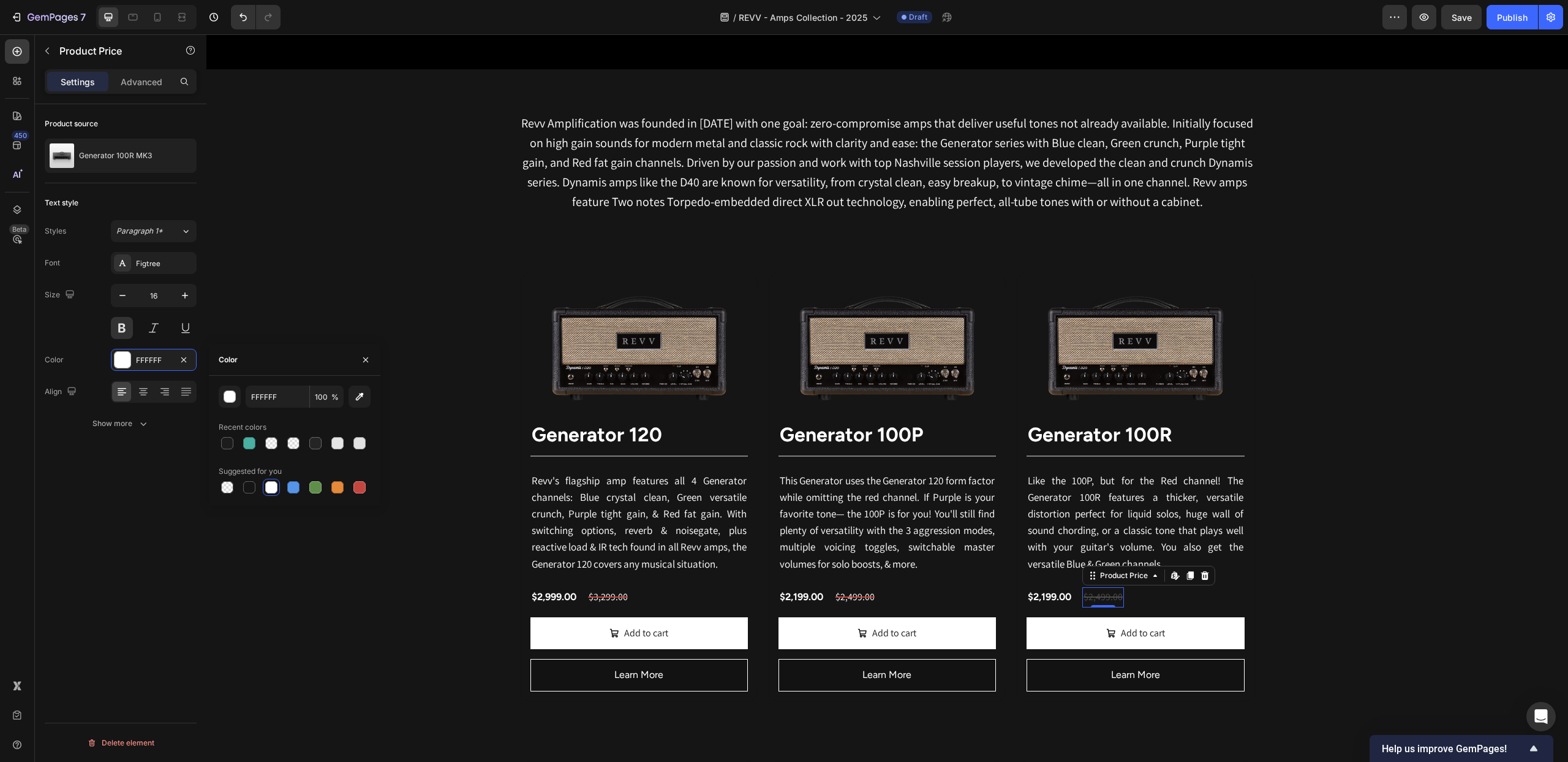
click at [1116, 604] on div "$2,499.00" at bounding box center [1103, 597] width 42 height 20
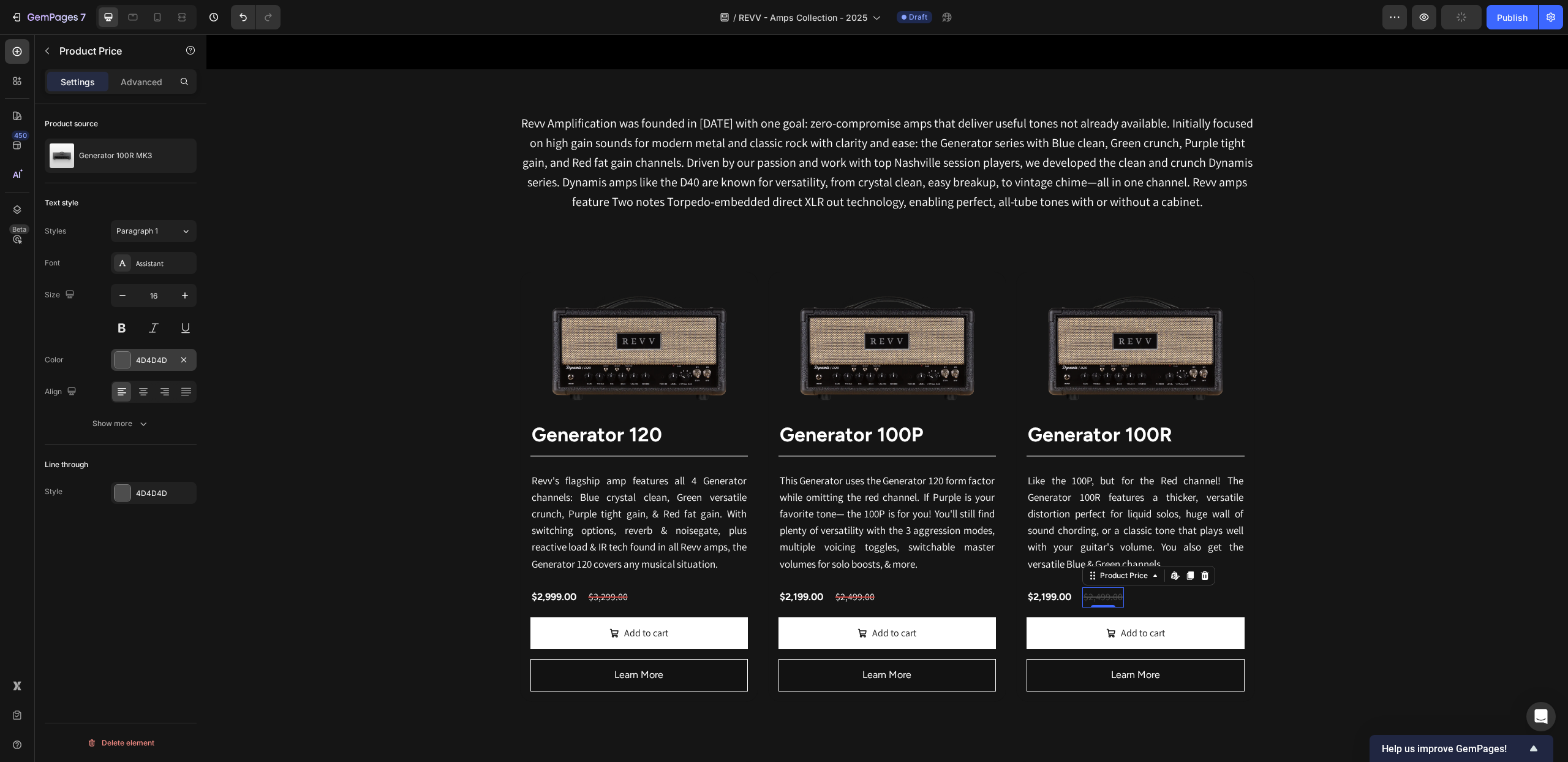
click at [115, 362] on div at bounding box center [123, 360] width 16 height 16
click at [271, 485] on div at bounding box center [271, 487] width 12 height 12
type input "FFFFFF"
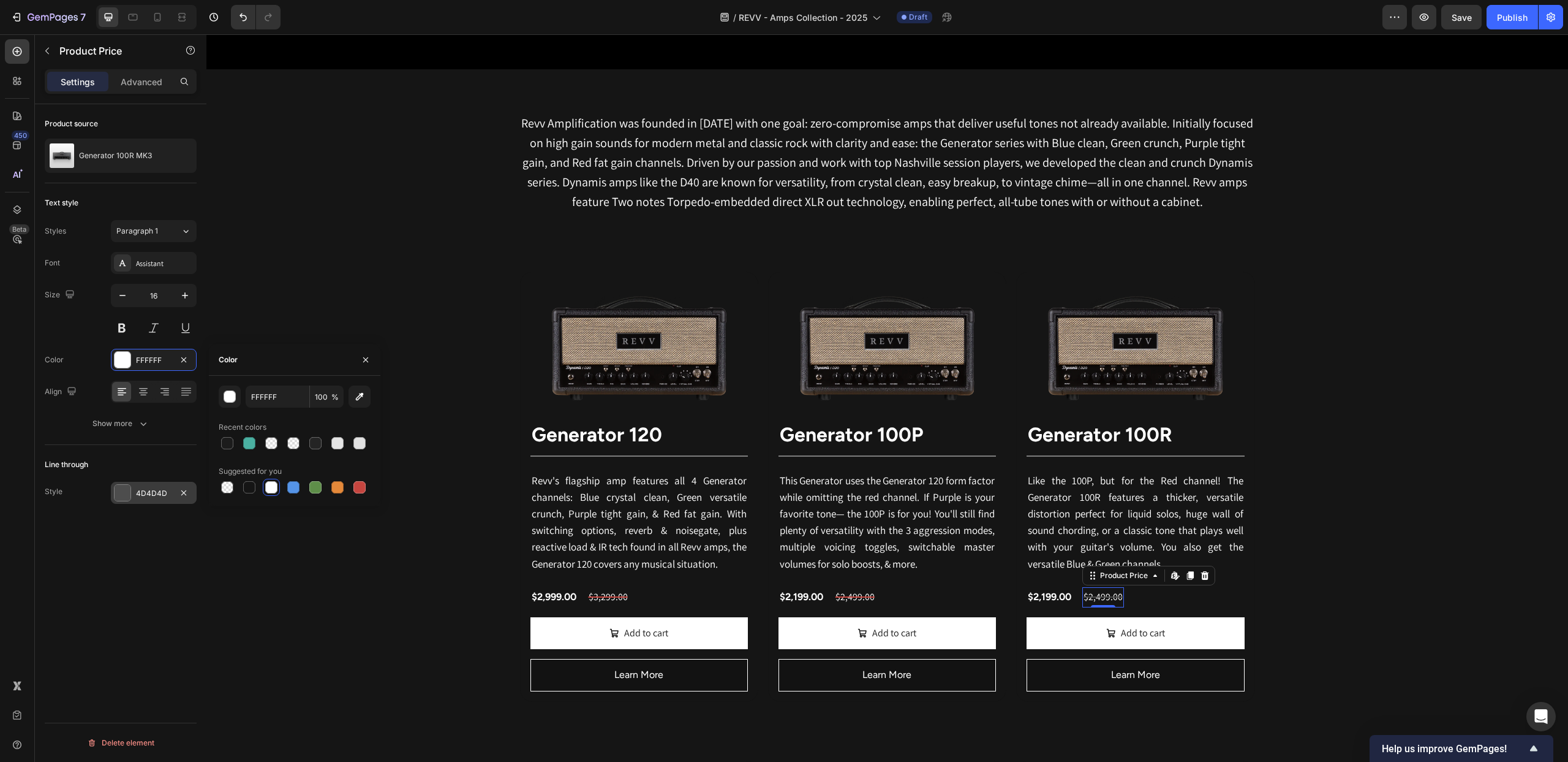
click at [122, 490] on div at bounding box center [123, 493] width 16 height 16
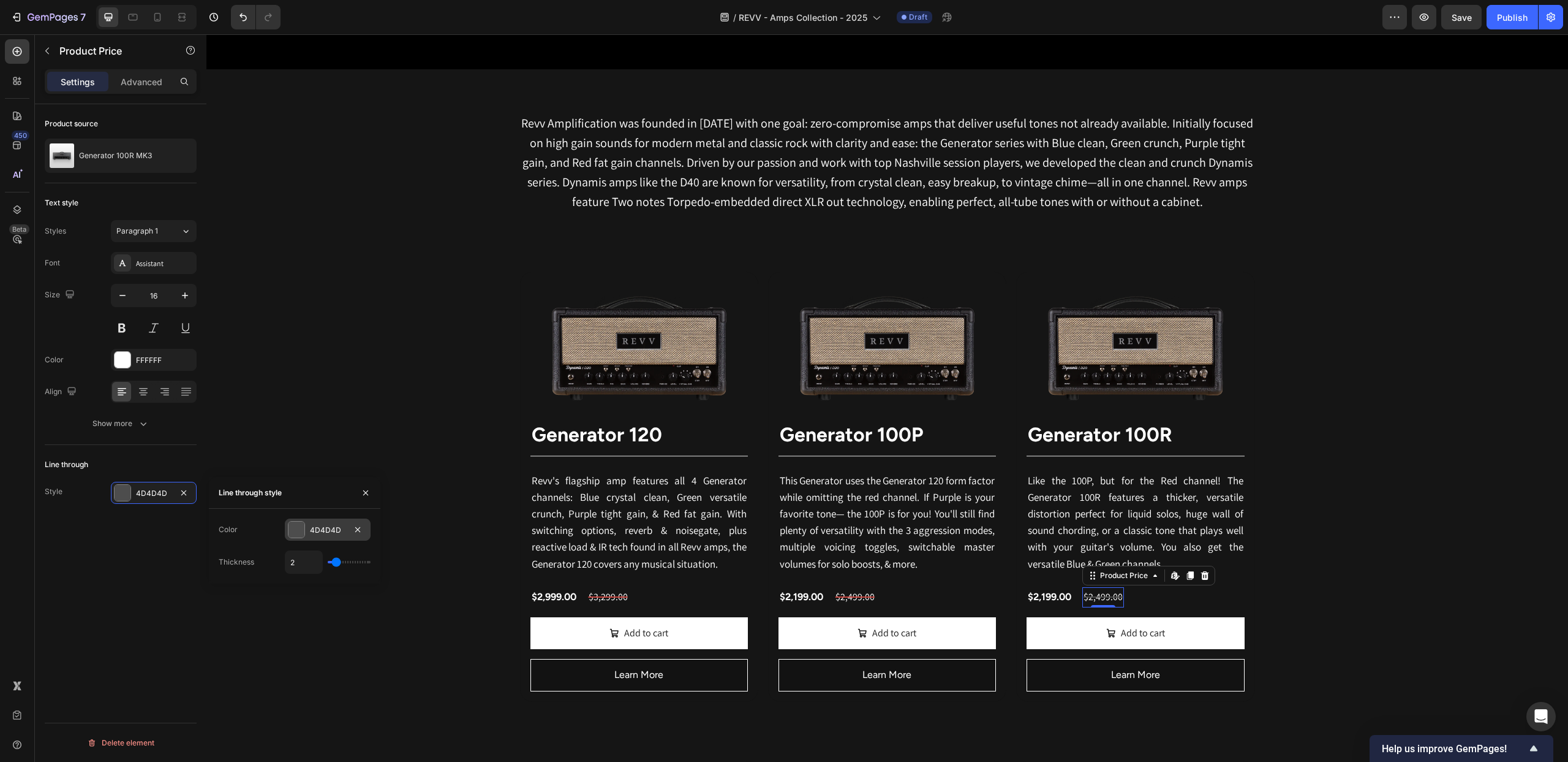
click at [286, 524] on div "4D4D4D" at bounding box center [328, 530] width 86 height 22
click at [362, 619] on div at bounding box center [360, 620] width 12 height 12
type input "C5453F"
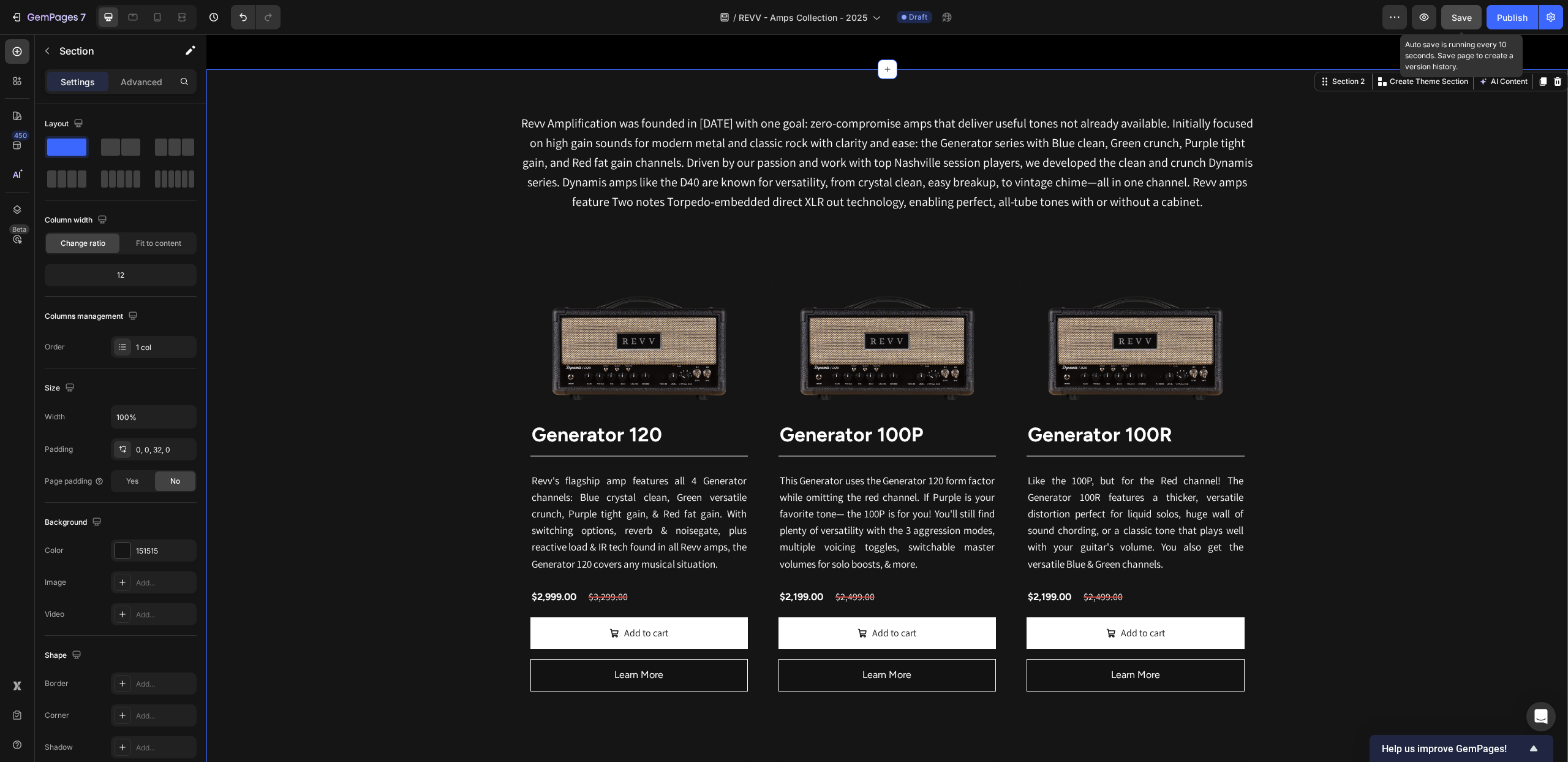
click at [1463, 12] on span "Save" at bounding box center [1461, 17] width 20 height 10
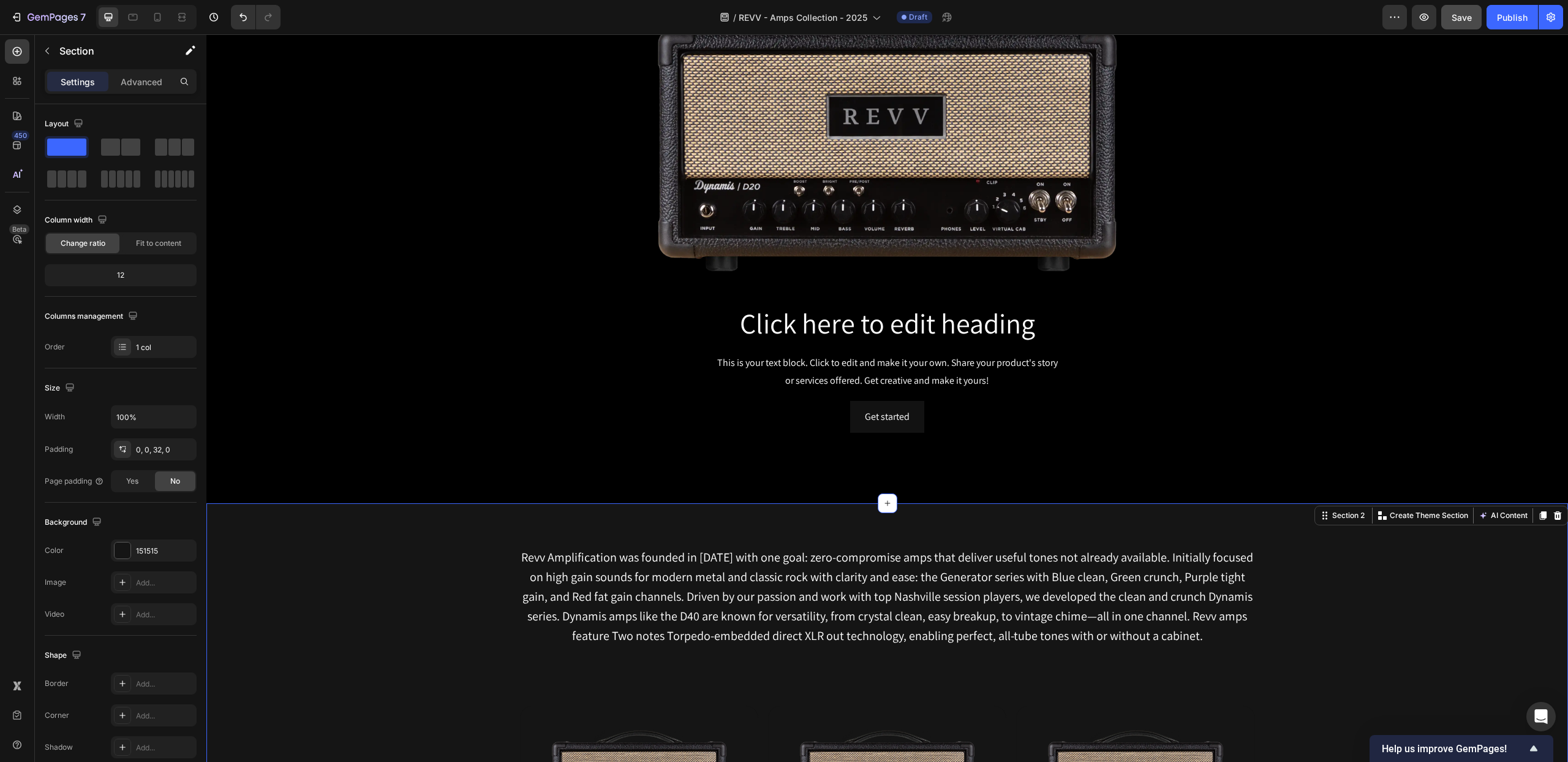
scroll to position [0, 0]
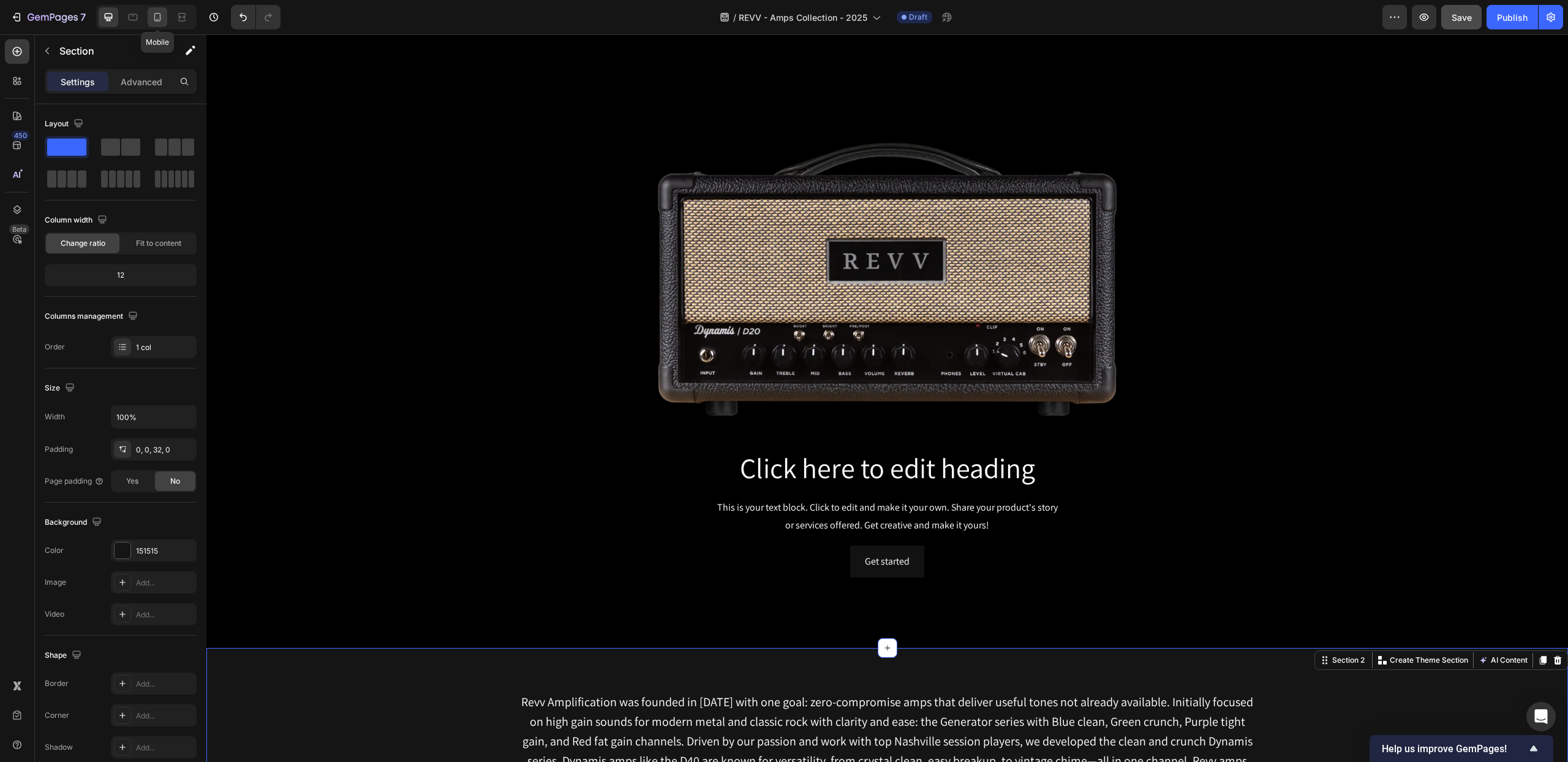
click at [159, 17] on icon at bounding box center [158, 17] width 12 height 12
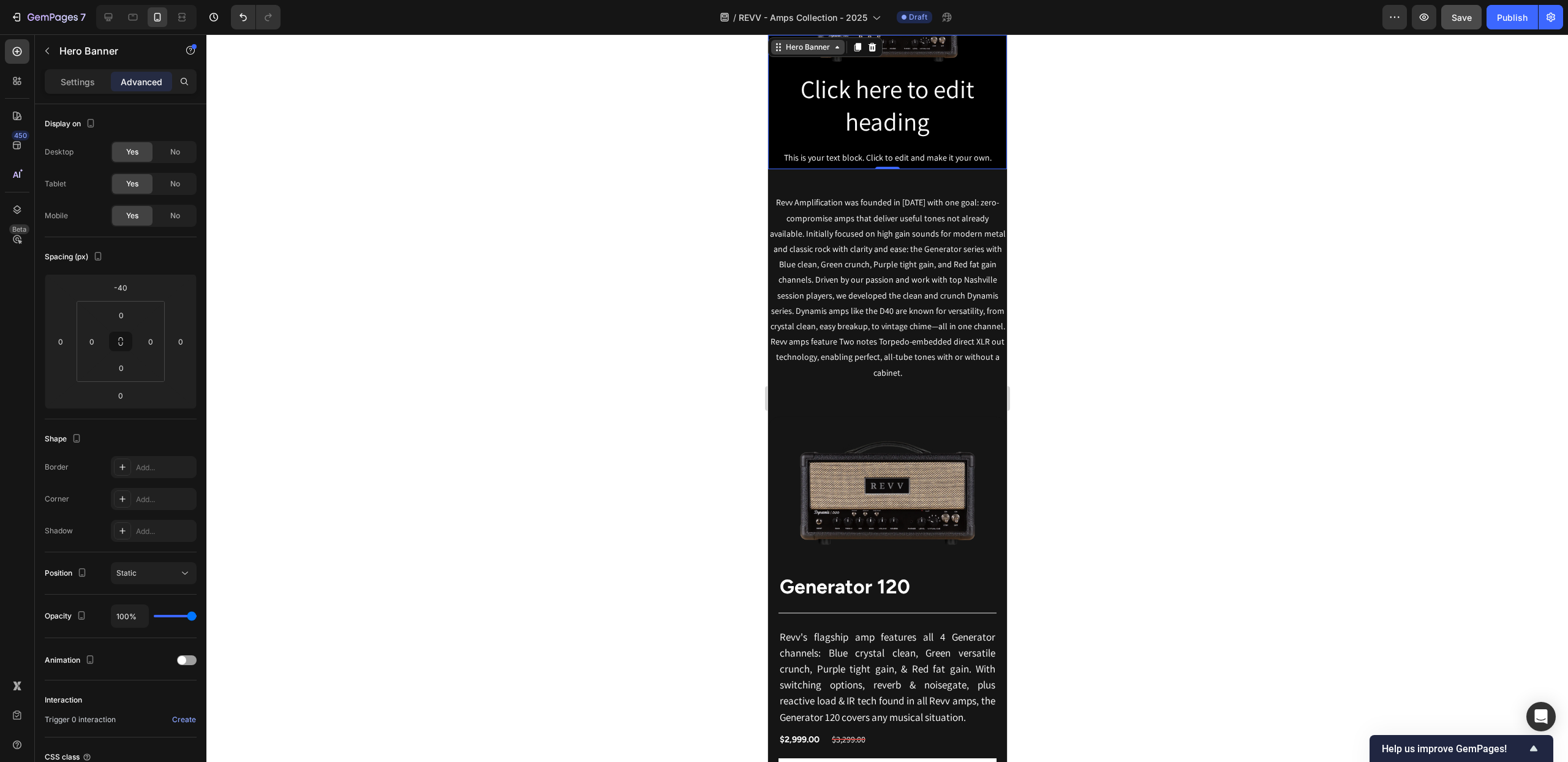
click at [778, 42] on div "Hero Banner" at bounding box center [807, 47] width 73 height 15
click at [128, 286] on input "-40" at bounding box center [121, 288] width 25 height 18
type input "0"
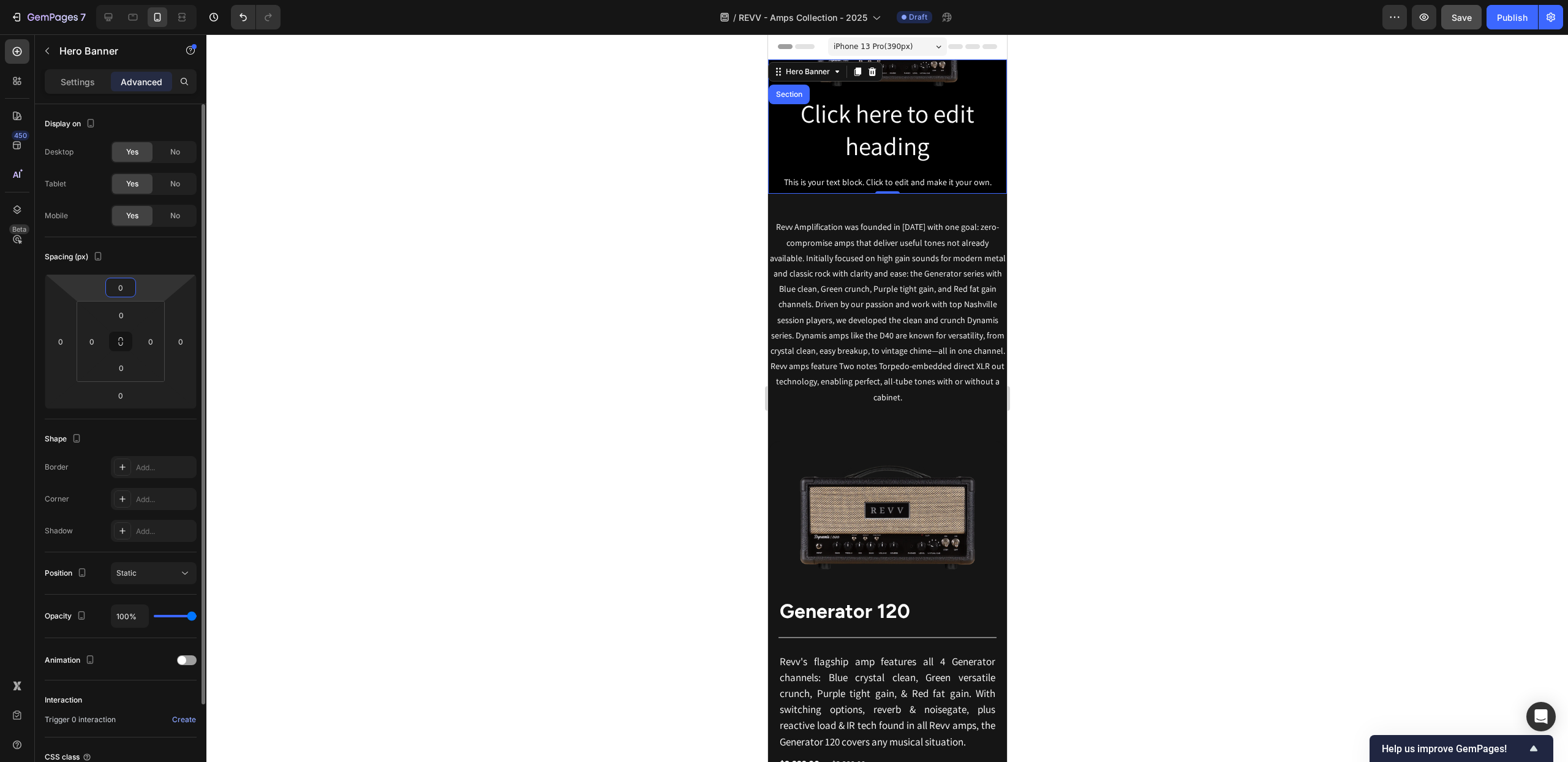
drag, startPoint x: 119, startPoint y: 288, endPoint x: 107, endPoint y: 287, distance: 12.0
click at [107, 287] on div "0" at bounding box center [121, 288] width 31 height 20
type input "-40"
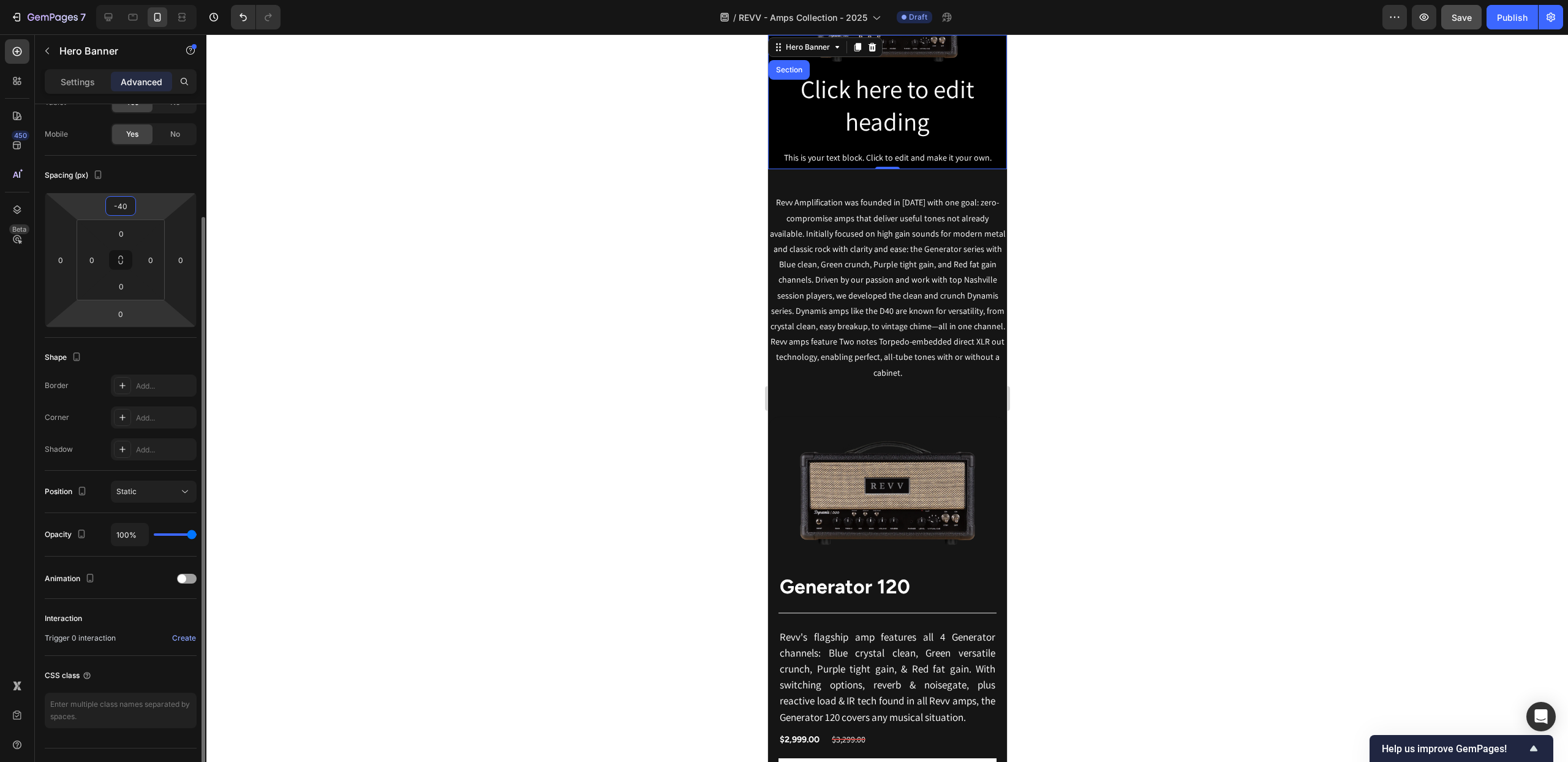
scroll to position [107, 0]
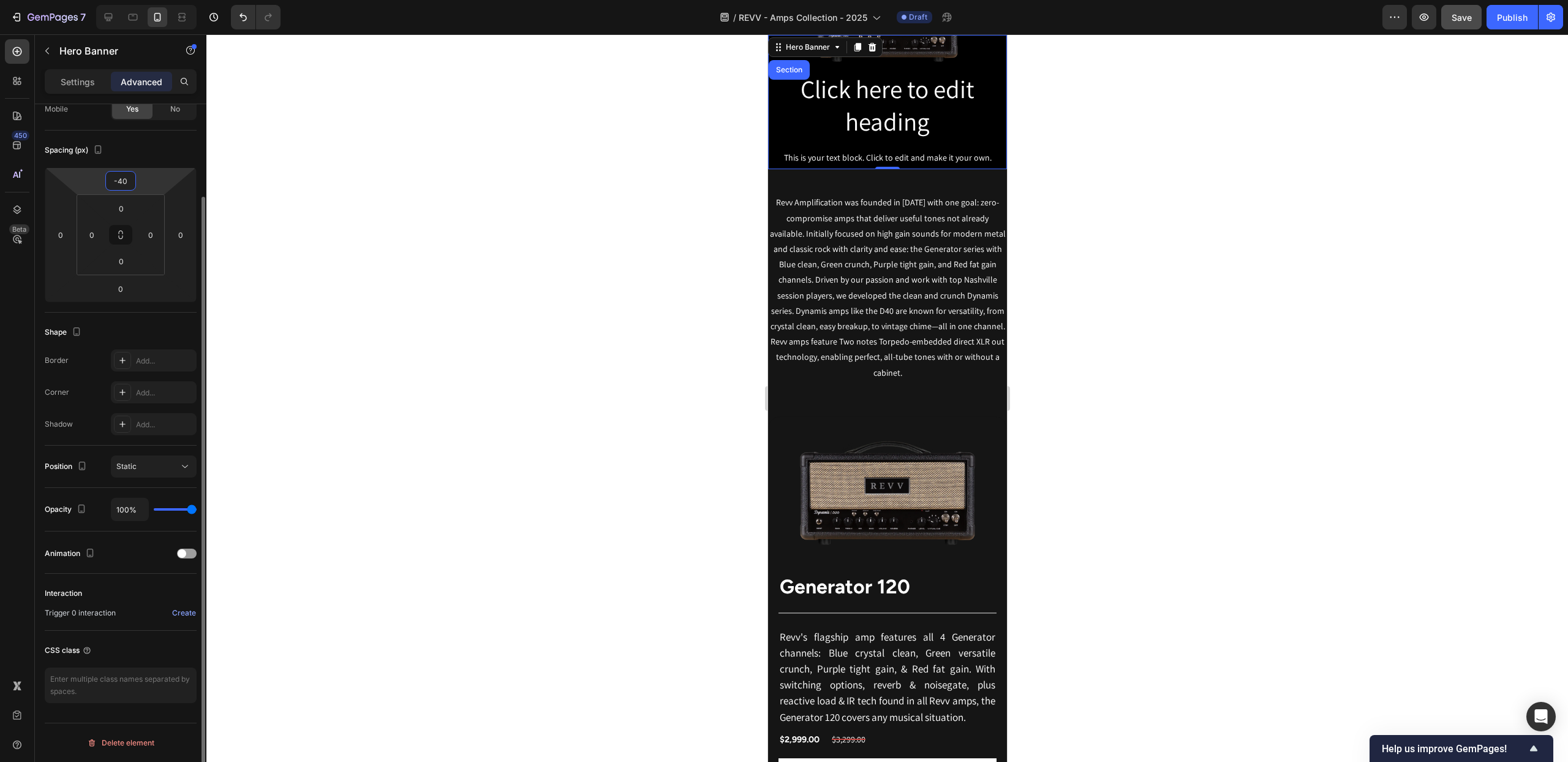
click at [392, 262] on div at bounding box center [887, 398] width 1362 height 728
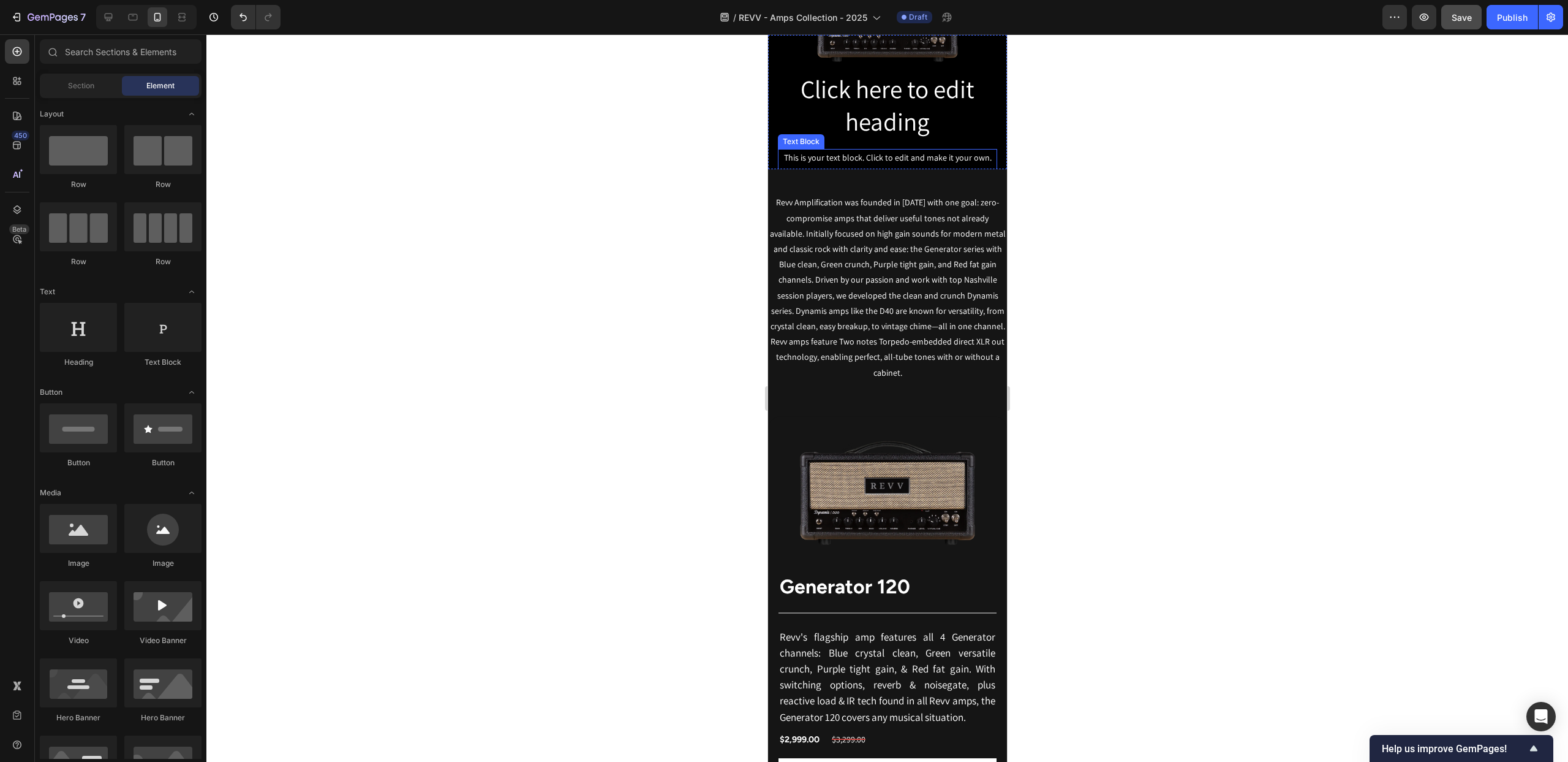
click at [832, 154] on div "This is your text block. Click to edit and make it your own. Share your product…" at bounding box center [887, 174] width 219 height 49
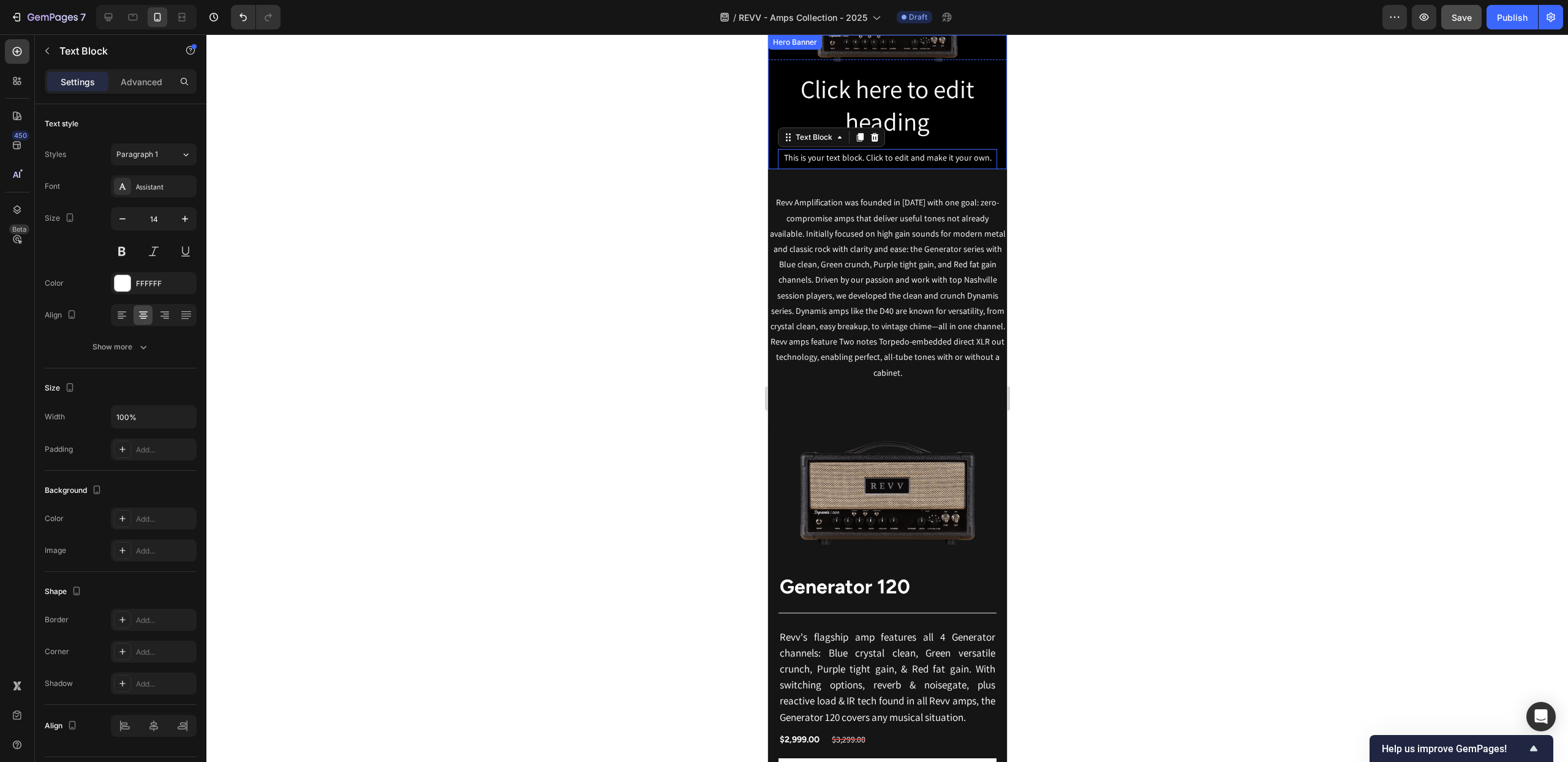
click at [663, 138] on div at bounding box center [887, 398] width 1362 height 728
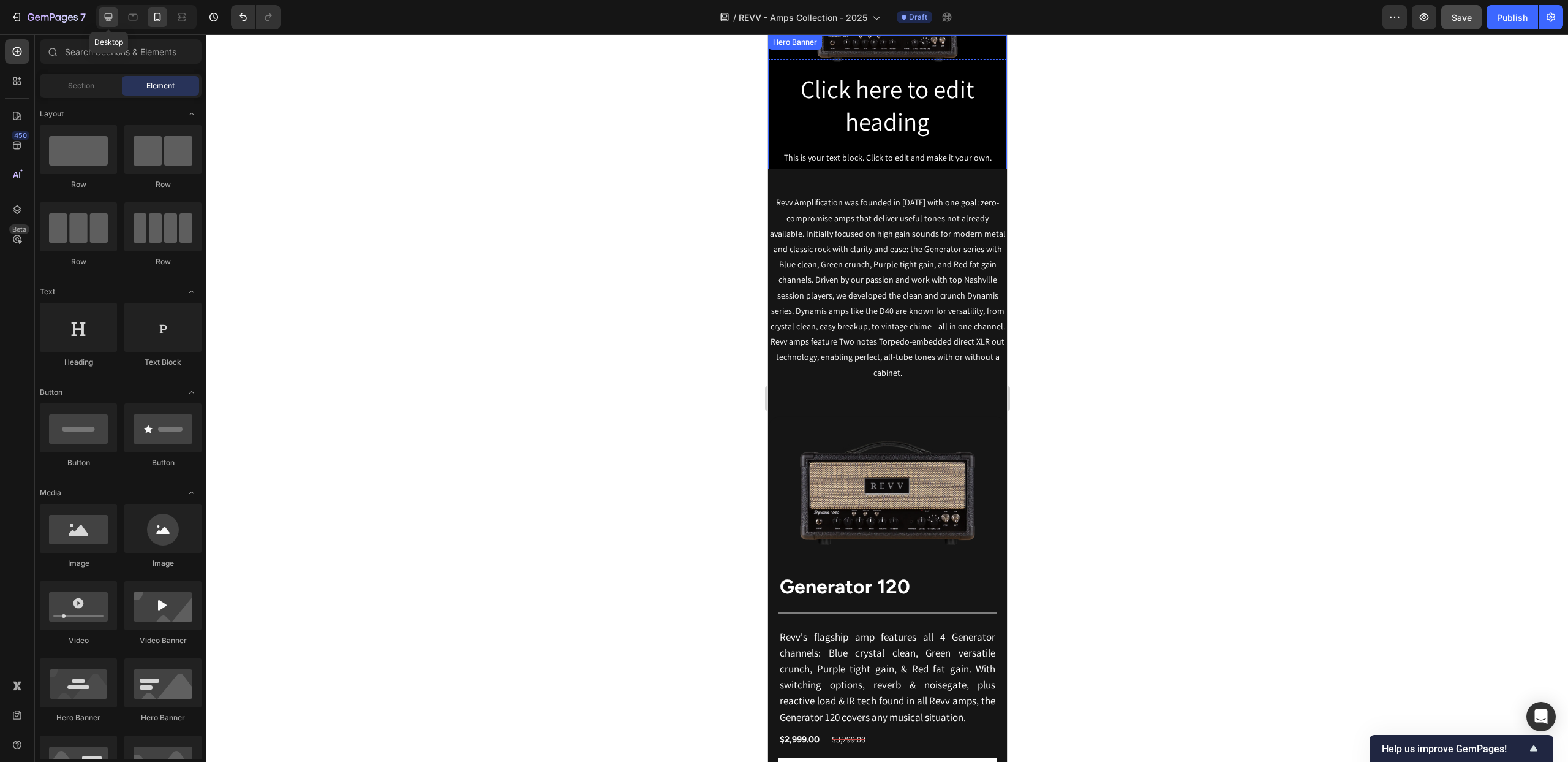
click at [111, 22] on icon at bounding box center [108, 17] width 12 height 12
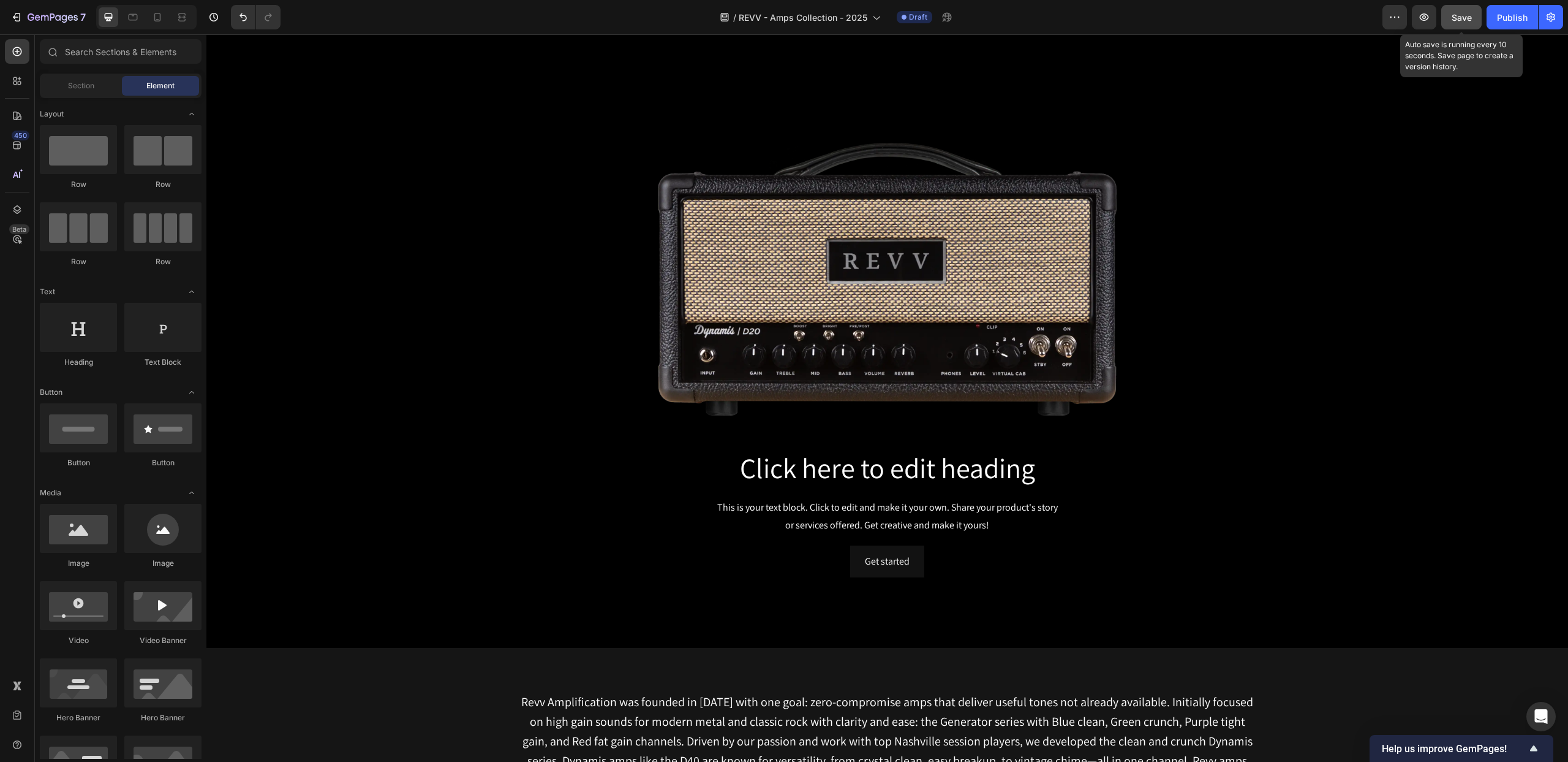
click at [1457, 12] on span "Save" at bounding box center [1461, 17] width 20 height 10
click at [46, 19] on icon "button" at bounding box center [53, 18] width 50 height 10
